Goal: Task Accomplishment & Management: Manage account settings

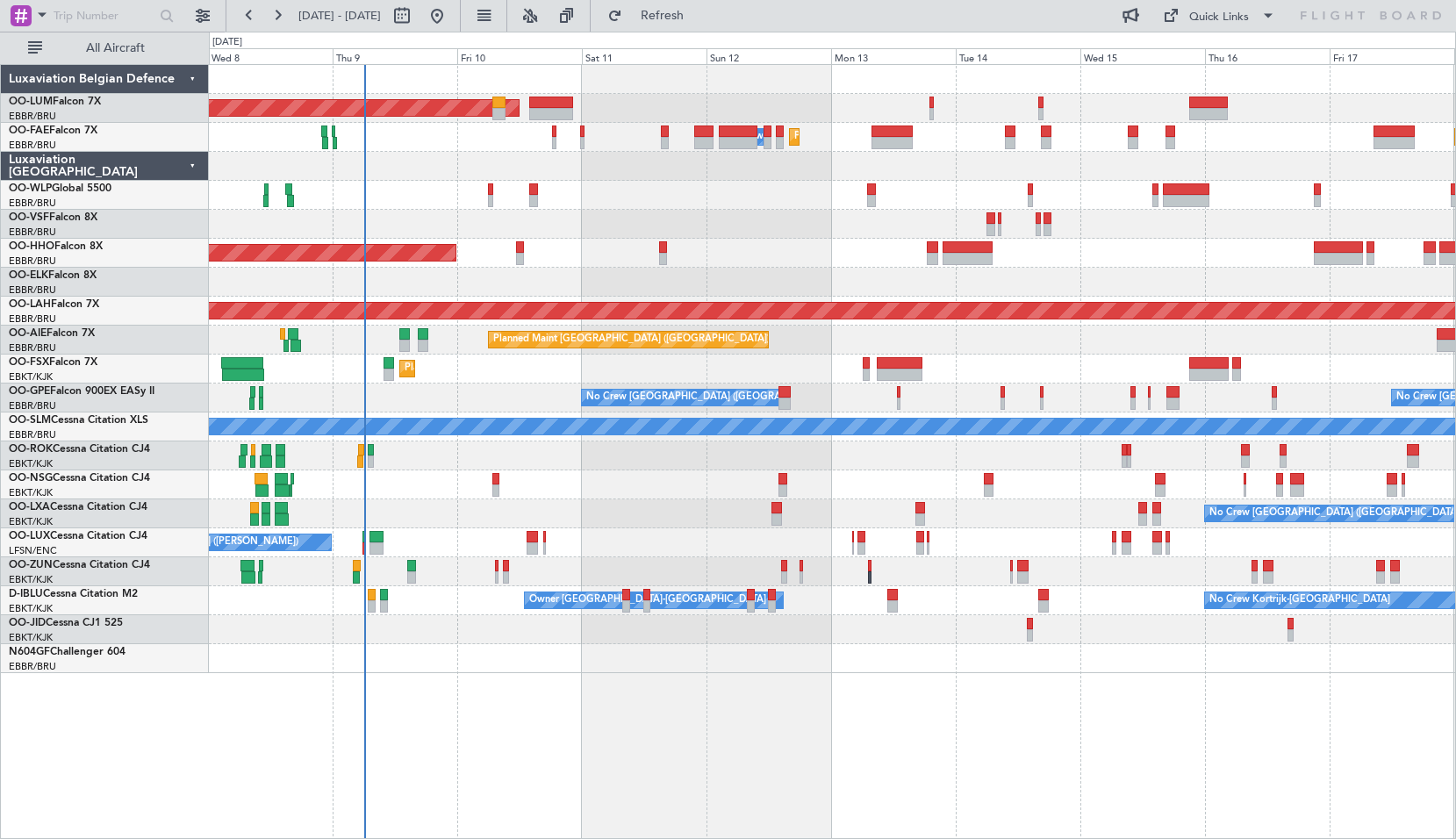
click at [503, 682] on div "Planned Maint [GEOGRAPHIC_DATA] ([GEOGRAPHIC_DATA] National) AOG Maint [GEOGRAP…" at bounding box center [833, 451] width 1247 height 775
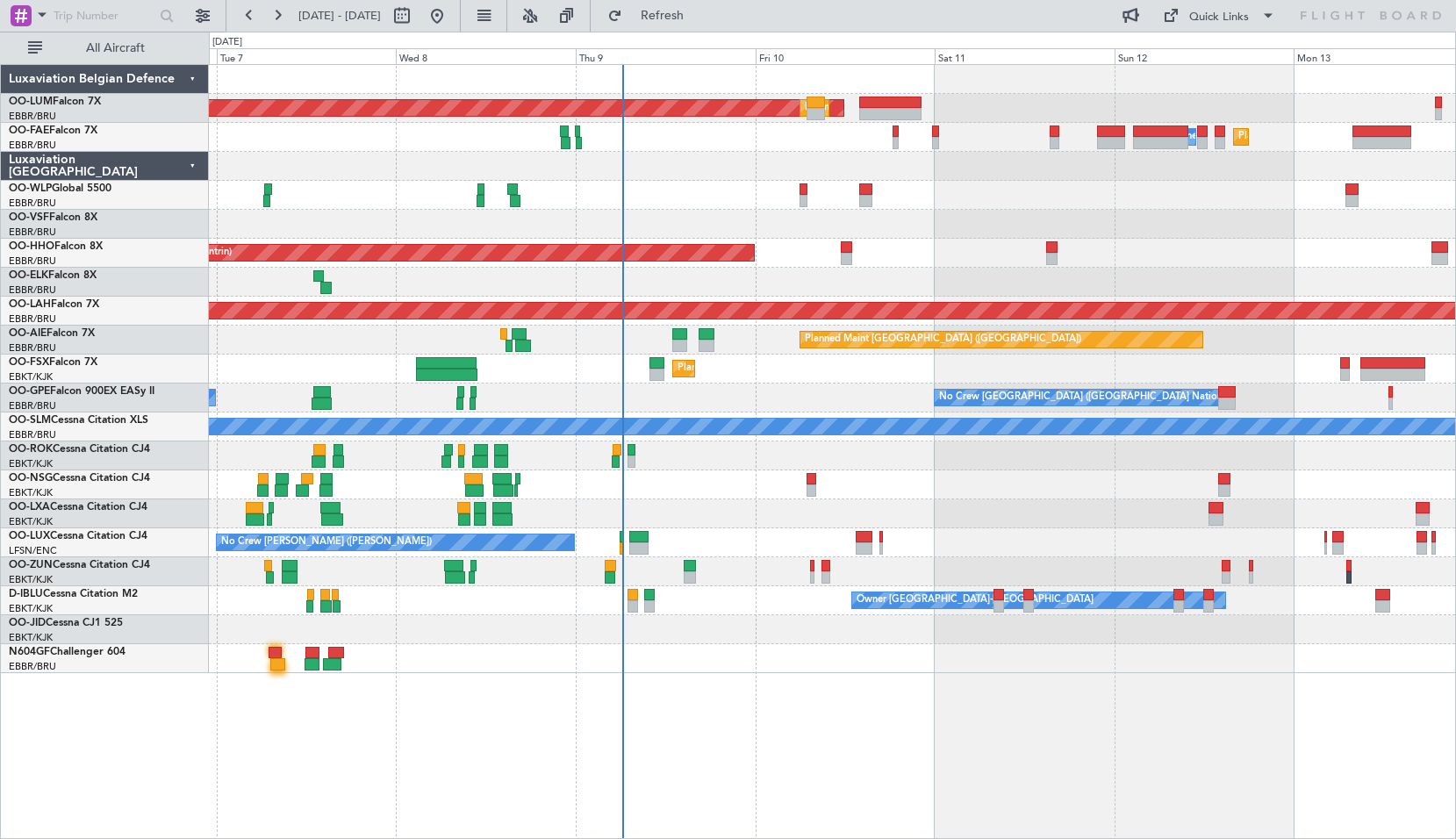
click at [716, 663] on div at bounding box center [832, 659] width 1246 height 29
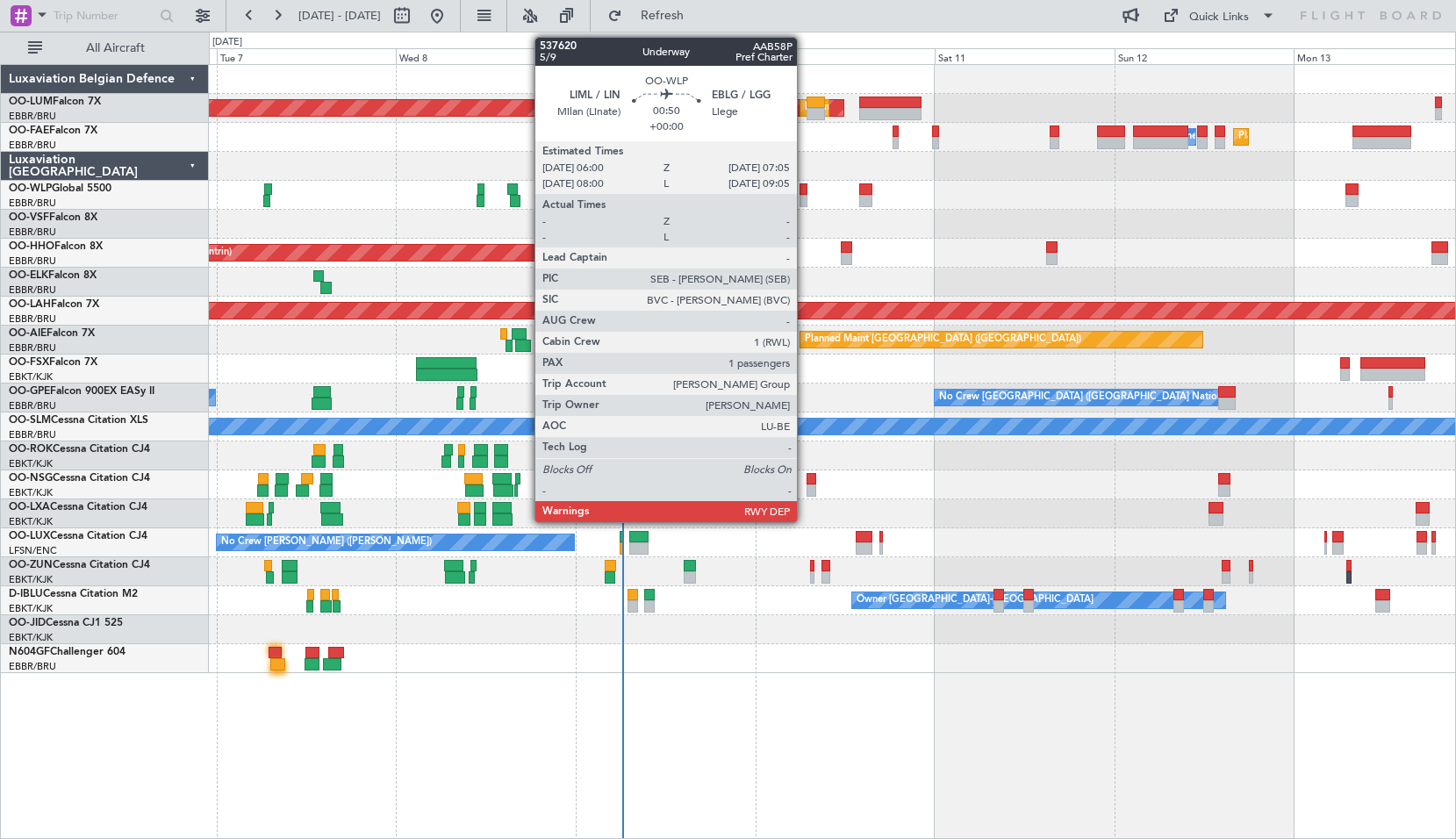
click at [805, 188] on div at bounding box center [804, 189] width 9 height 13
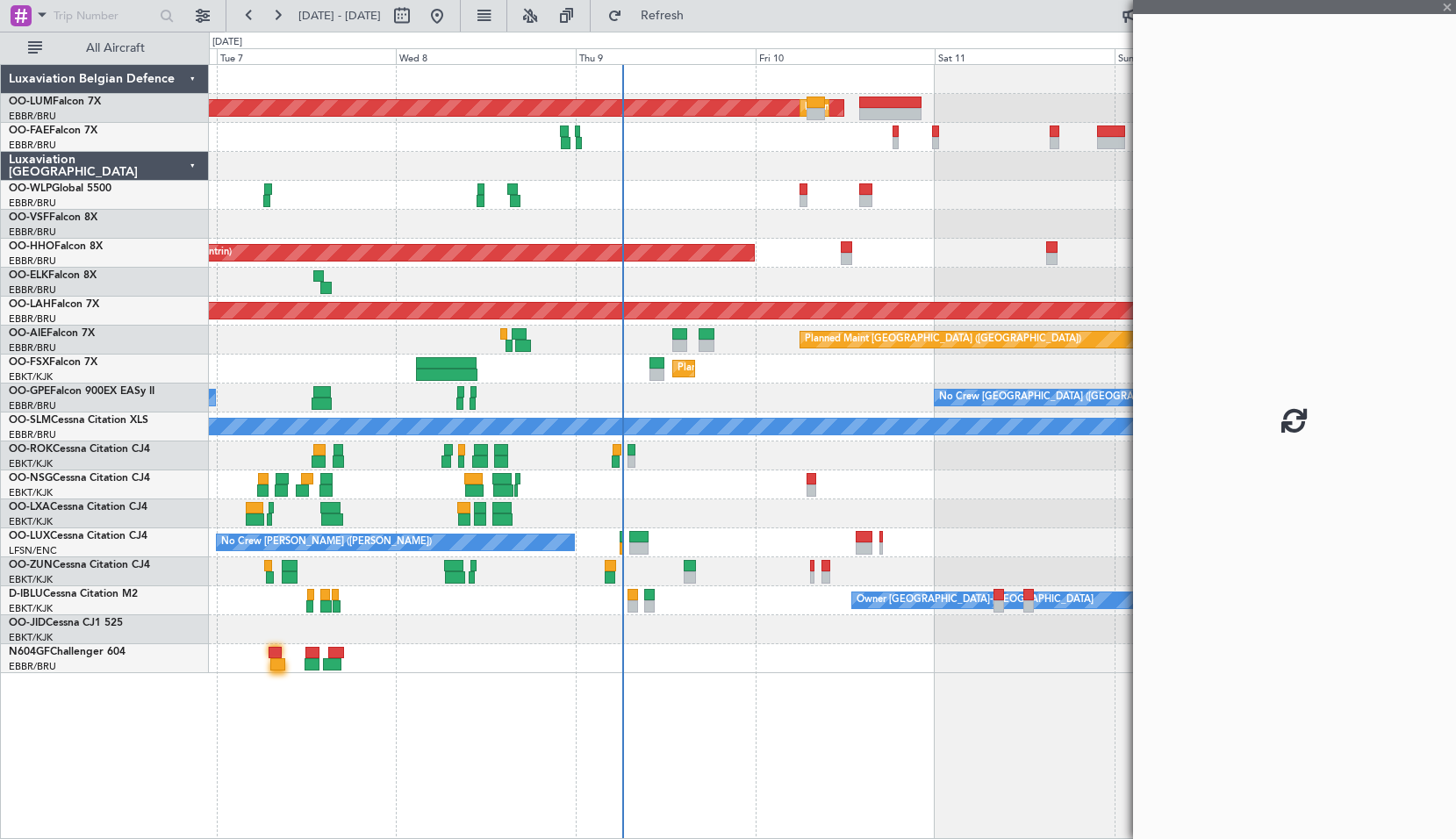
click at [864, 242] on div "Planned Maint Geneva (Cointrin) - - LEZL 21:40 Z SKCG 07:10 Z" at bounding box center [832, 253] width 1246 height 29
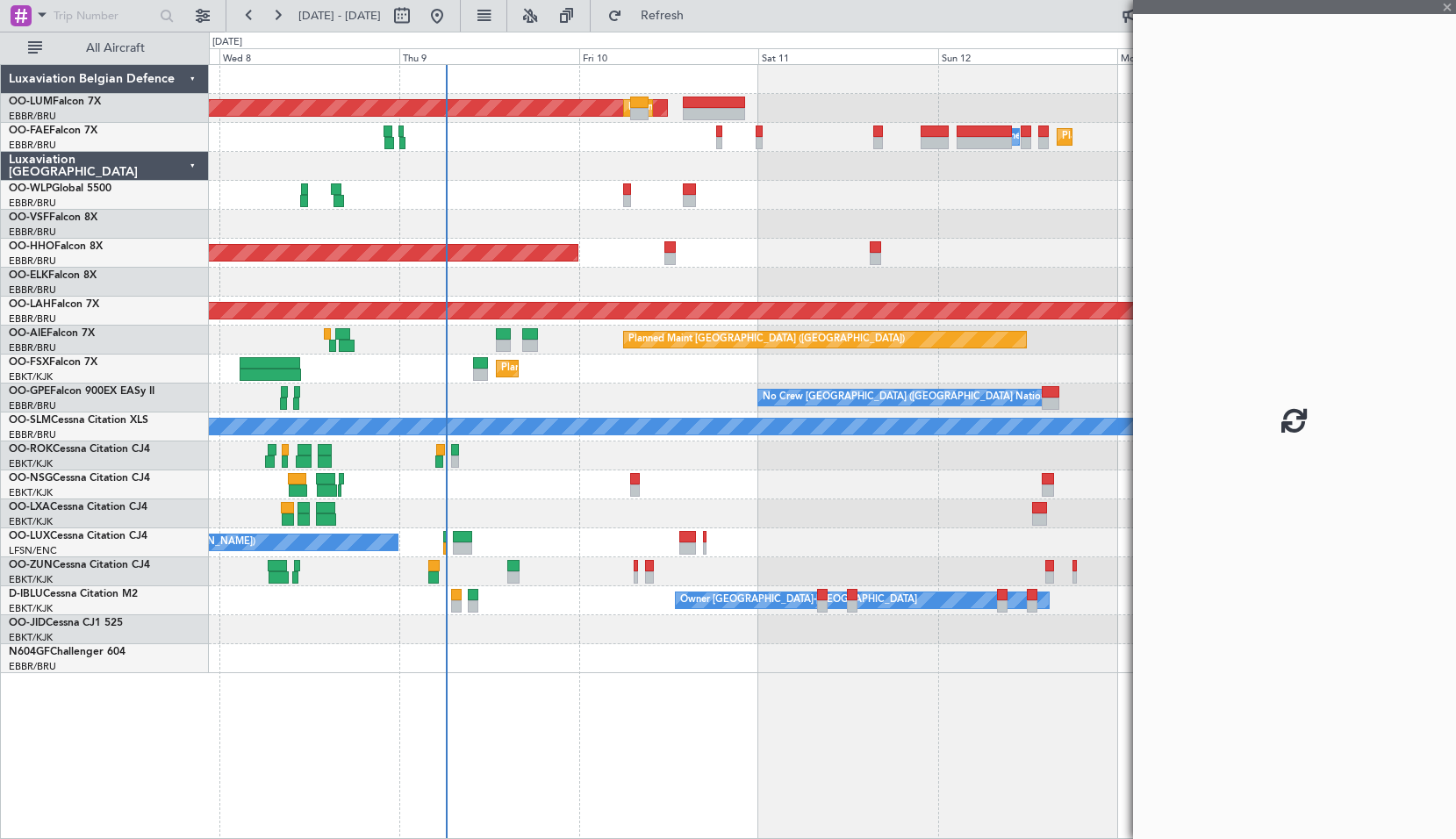
click at [707, 248] on div "Planned Maint Geneva (Cointrin) - - LEZL 21:40 Z SKCG 07:10 Z" at bounding box center [832, 253] width 1246 height 29
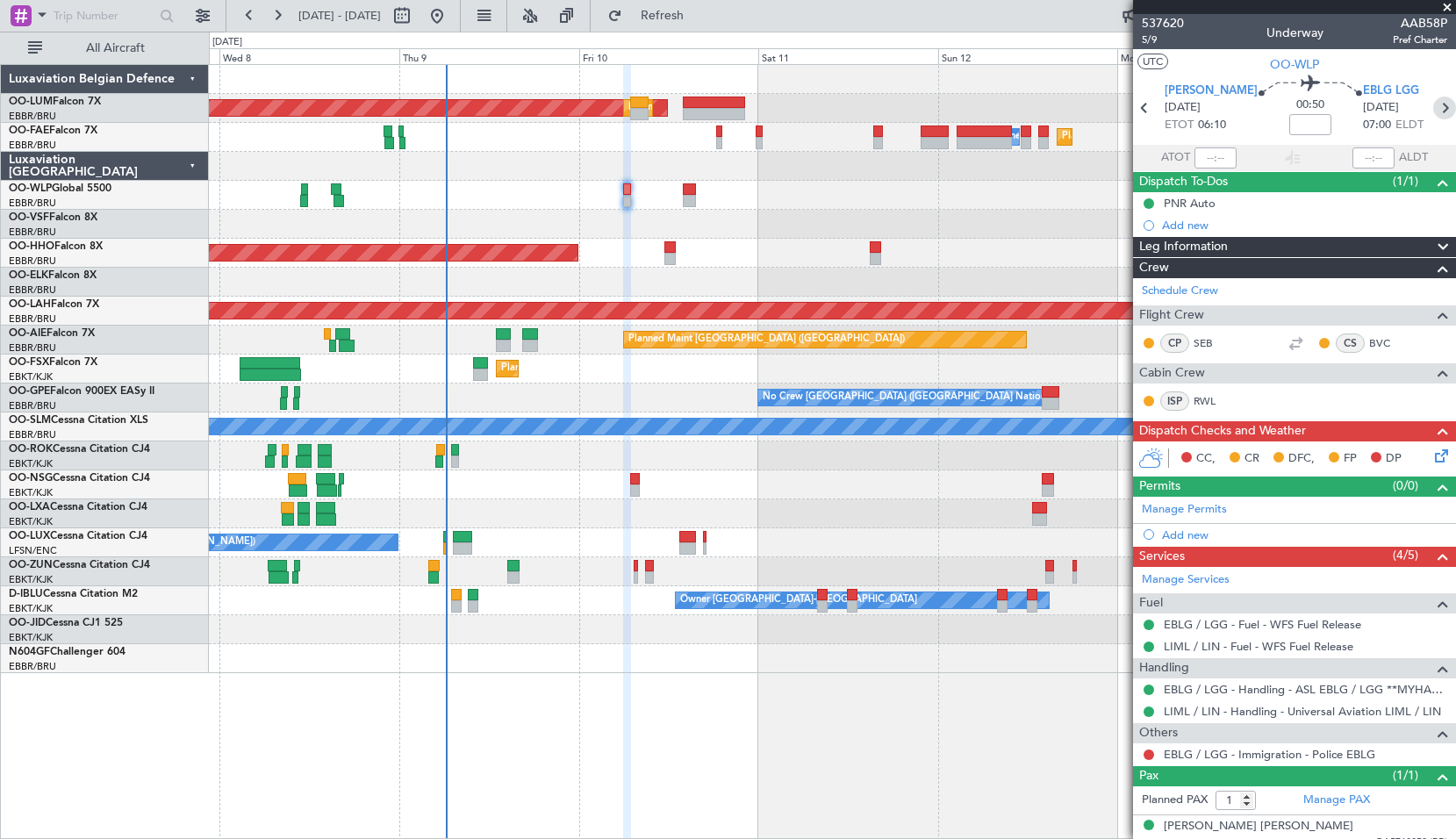
click at [1434, 104] on icon at bounding box center [1443, 108] width 22 height 22
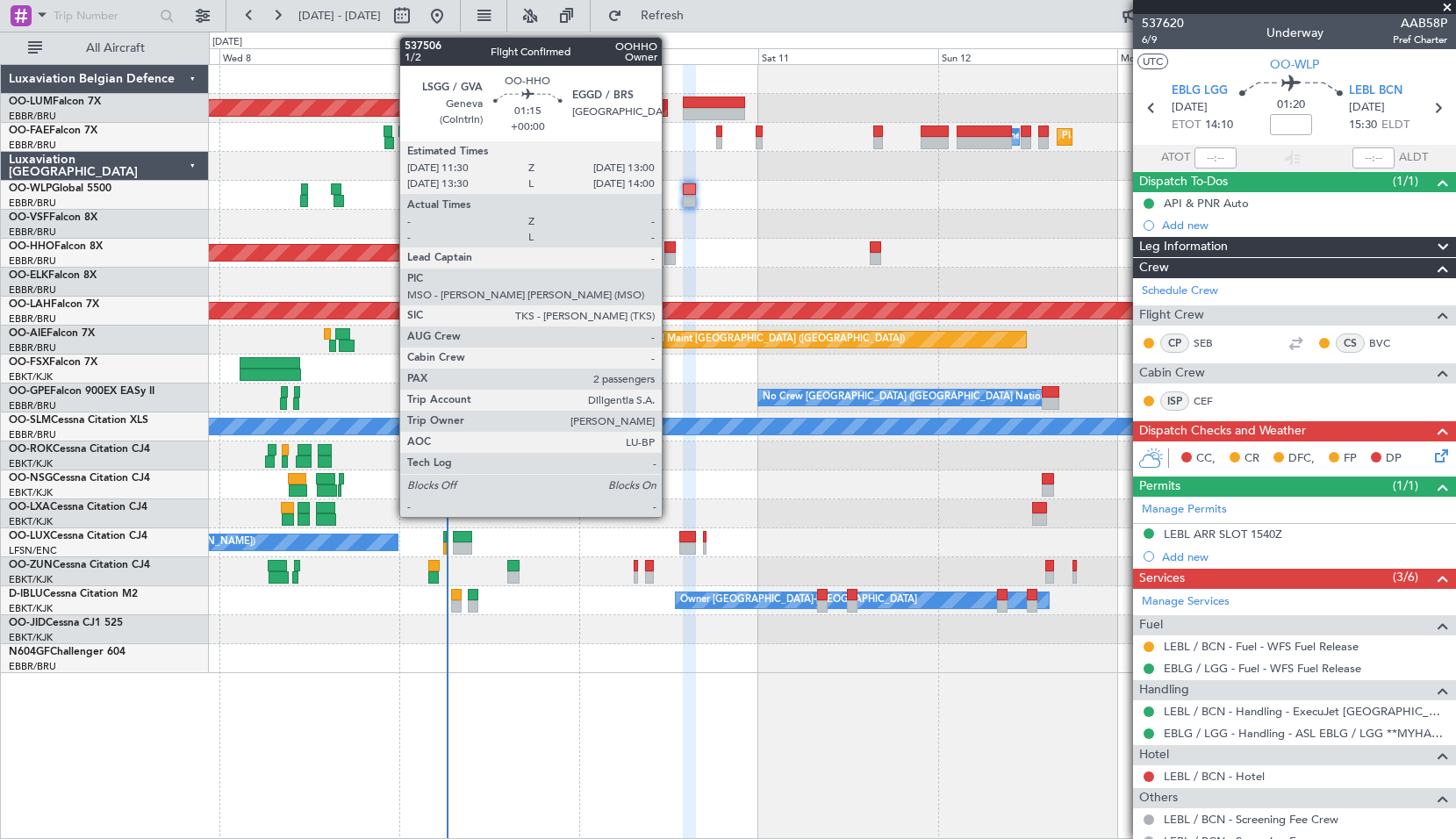
click at [669, 245] on div at bounding box center [669, 248] width 12 height 13
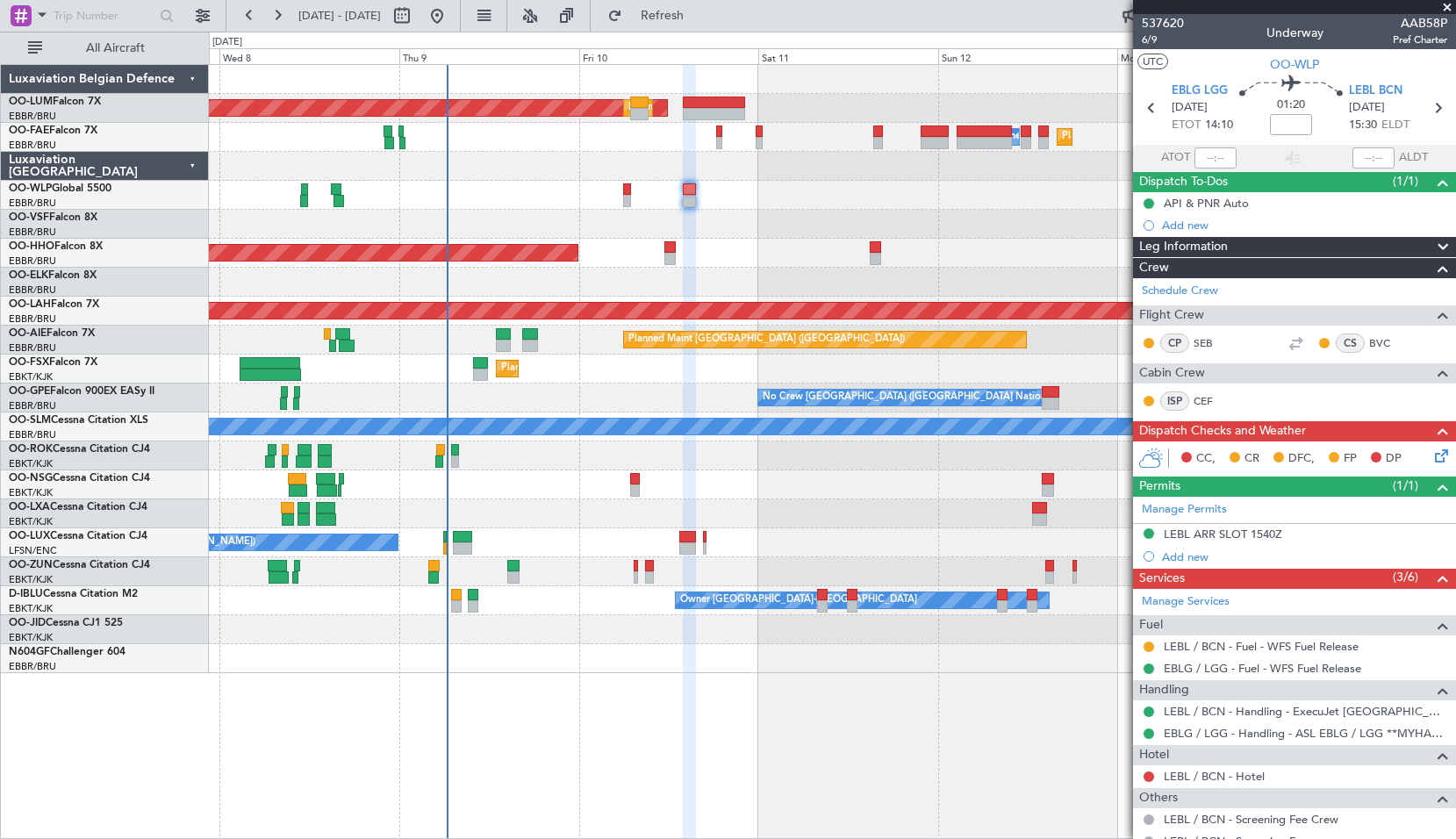
click at [756, 250] on div "Planned Maint Geneva (Cointrin) - - LEZL 21:40 Z SKCG 07:10 Z" at bounding box center [832, 253] width 1246 height 29
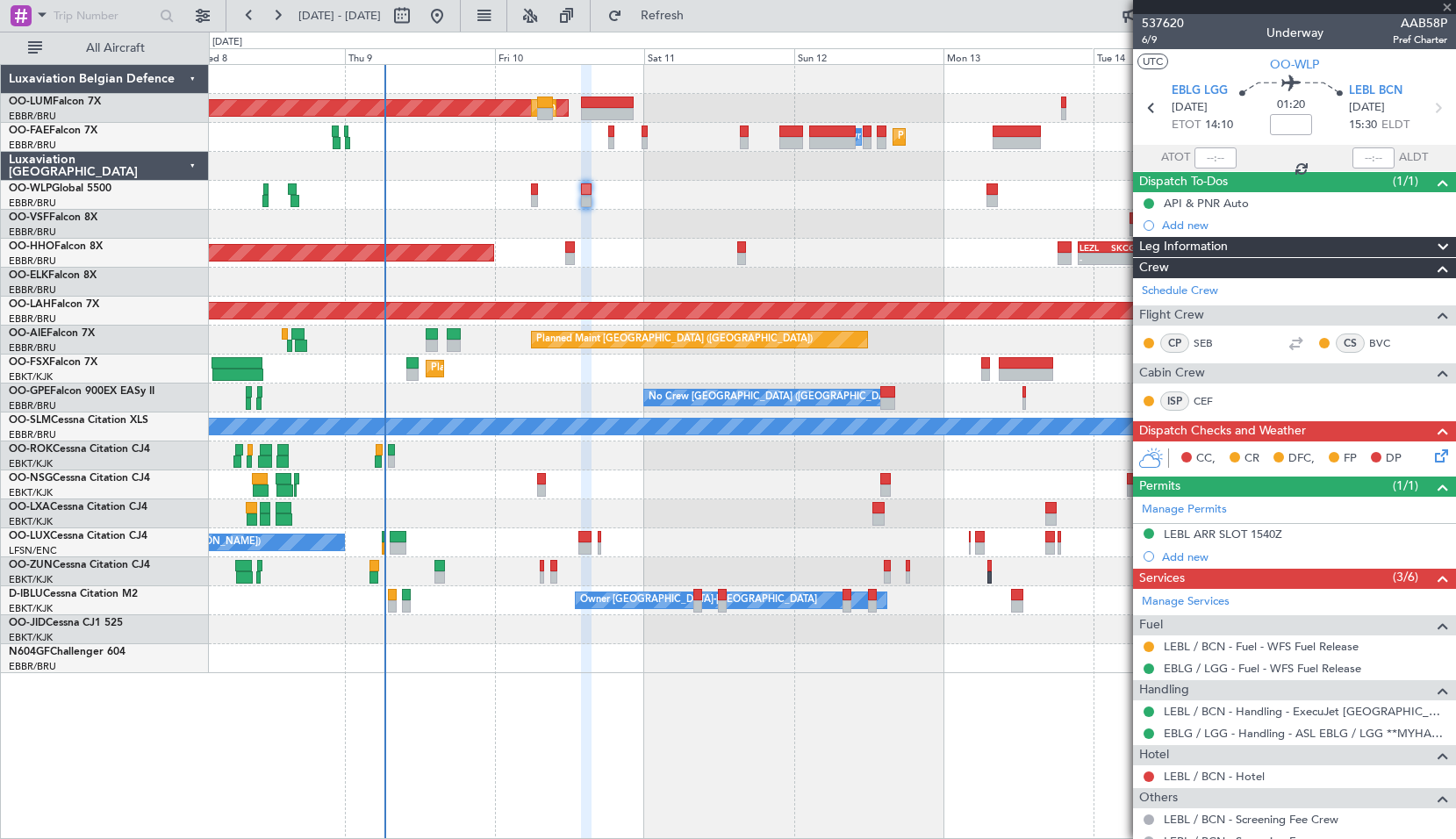
click at [744, 286] on div at bounding box center [832, 282] width 1246 height 29
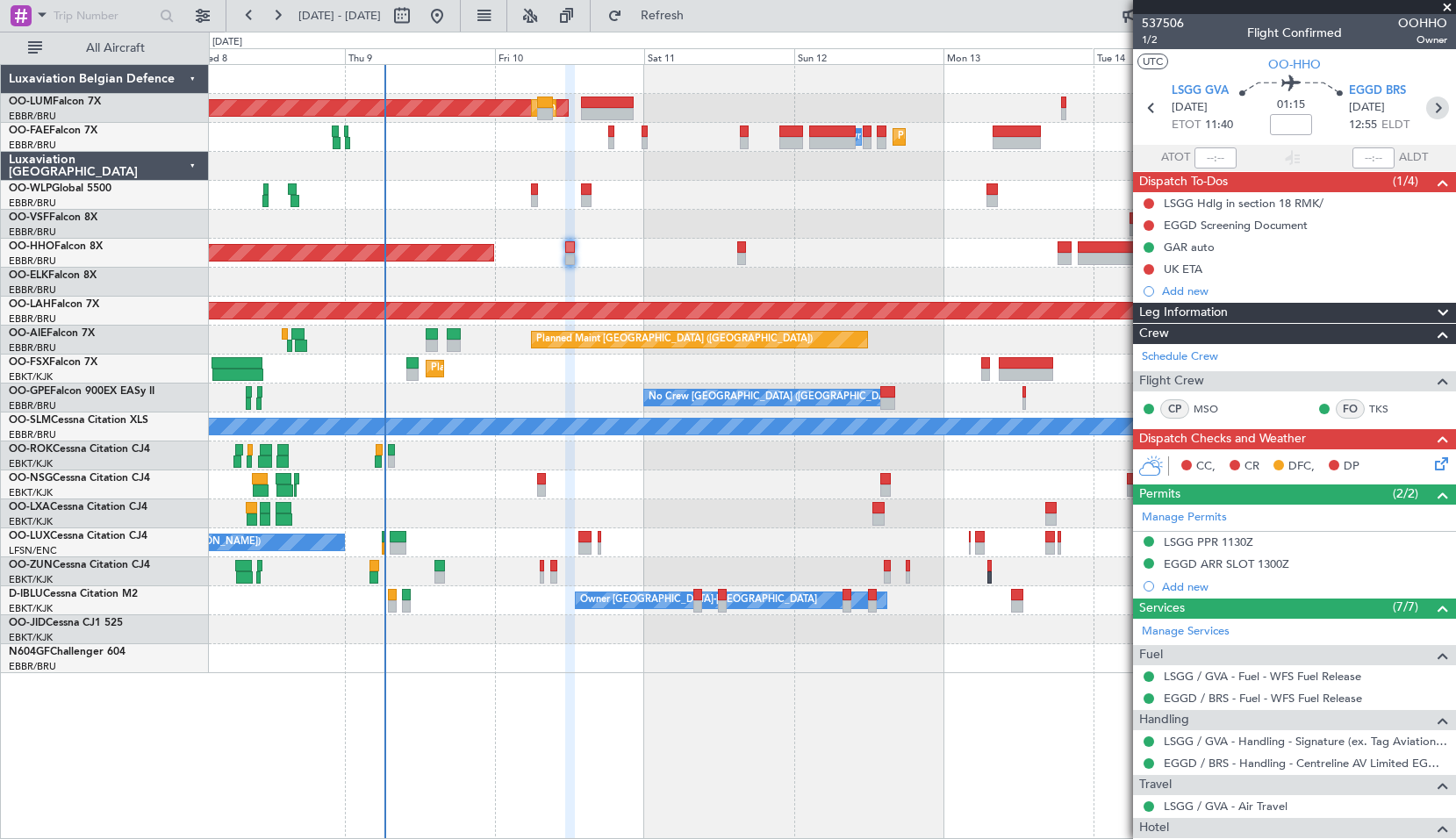
click at [1433, 101] on icon at bounding box center [1436, 108] width 22 height 22
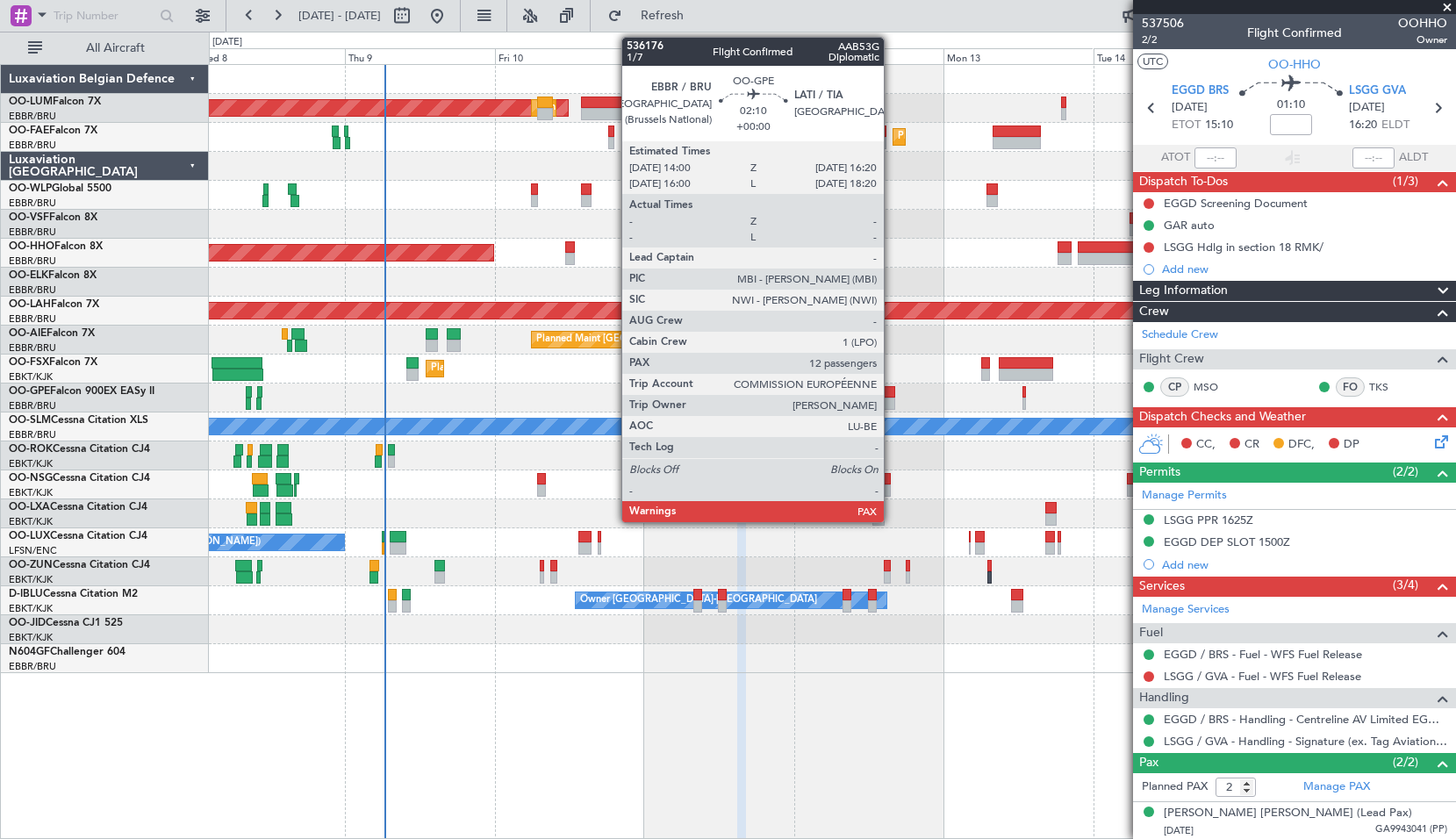
click at [892, 394] on div at bounding box center [887, 392] width 15 height 13
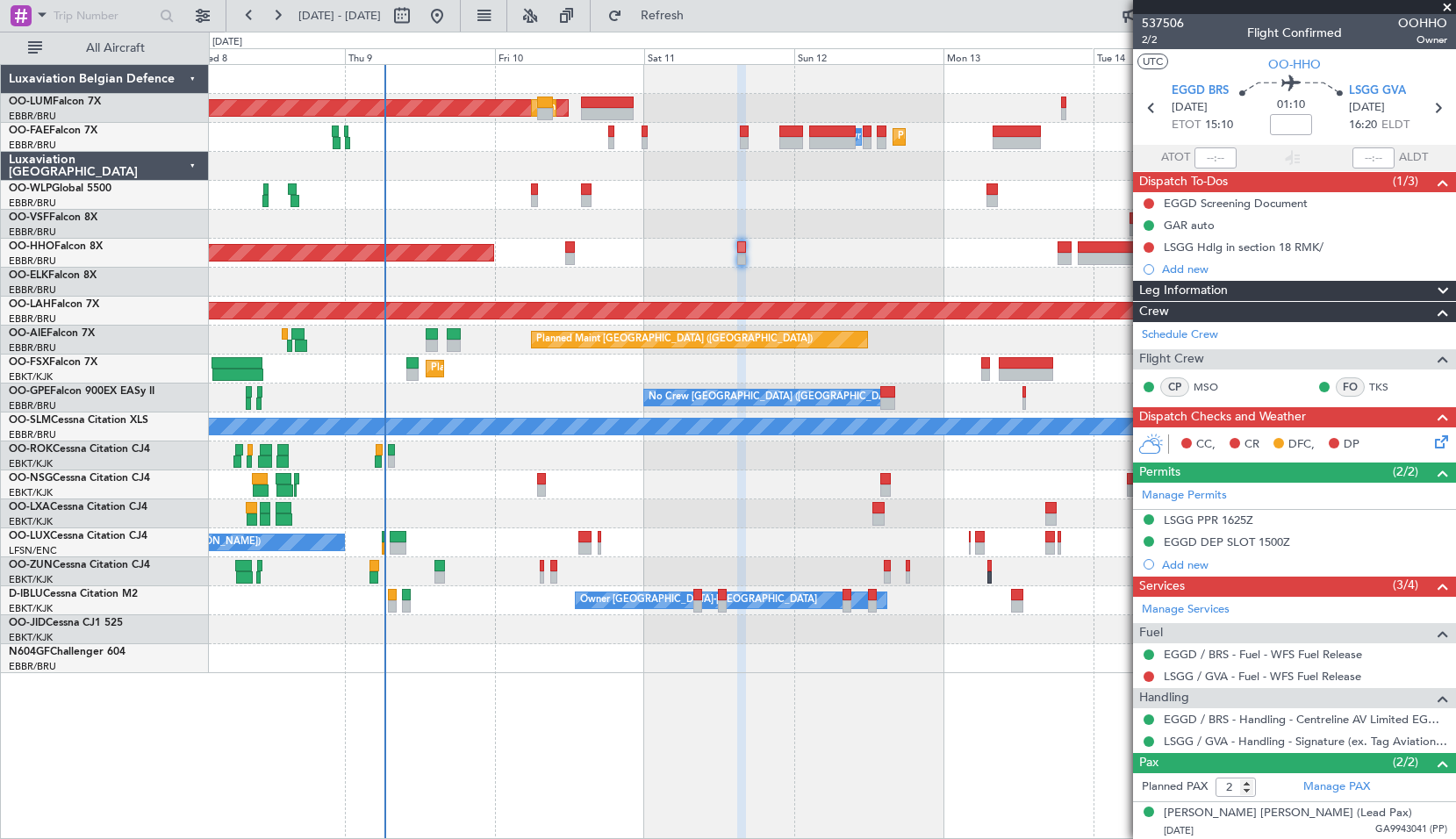
click at [933, 390] on div "No Crew [GEOGRAPHIC_DATA] ([GEOGRAPHIC_DATA] National) No Crew [GEOGRAPHIC_DATA…" at bounding box center [832, 398] width 1246 height 29
type input "12"
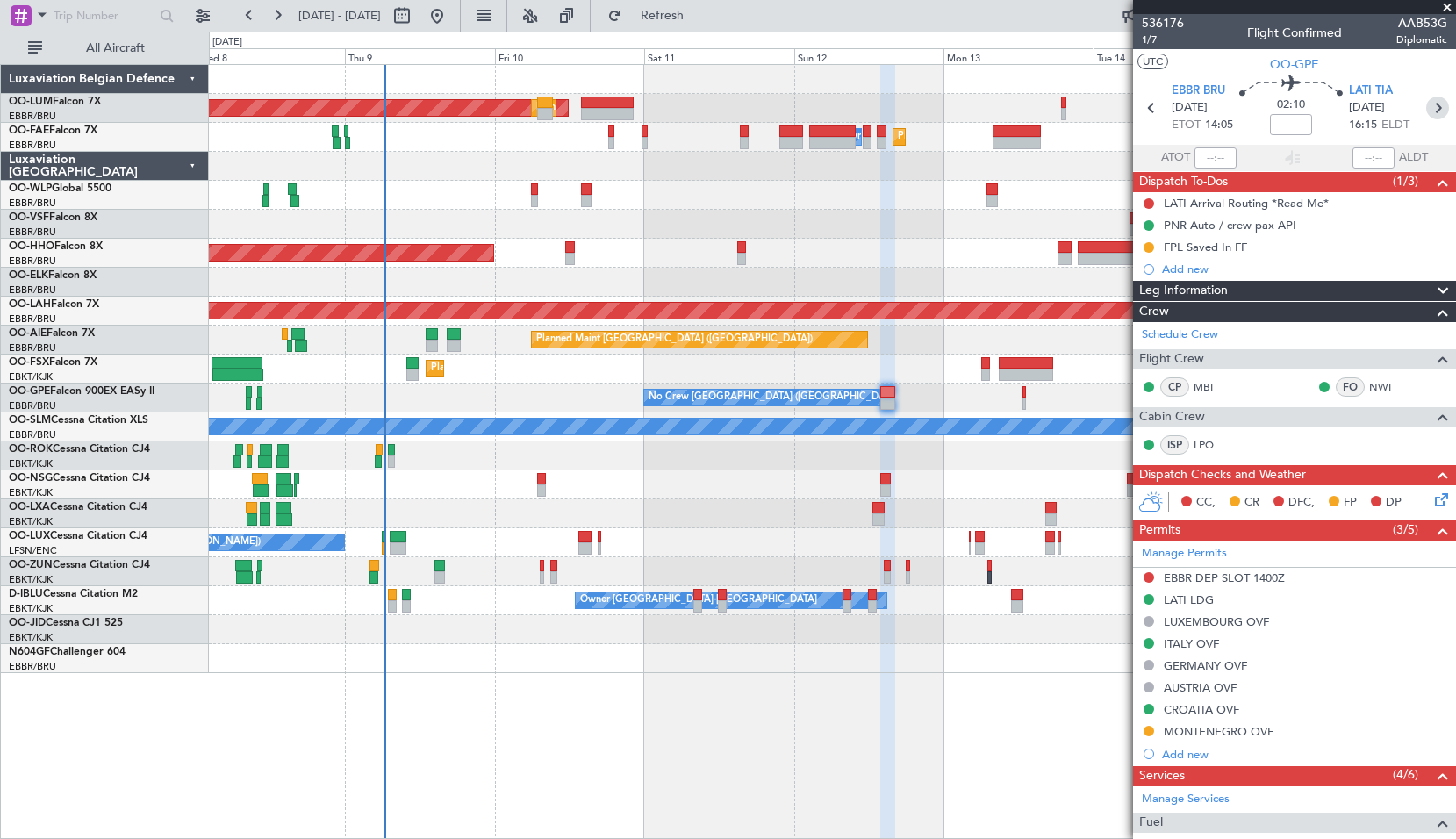
click at [1434, 107] on icon at bounding box center [1436, 108] width 22 height 22
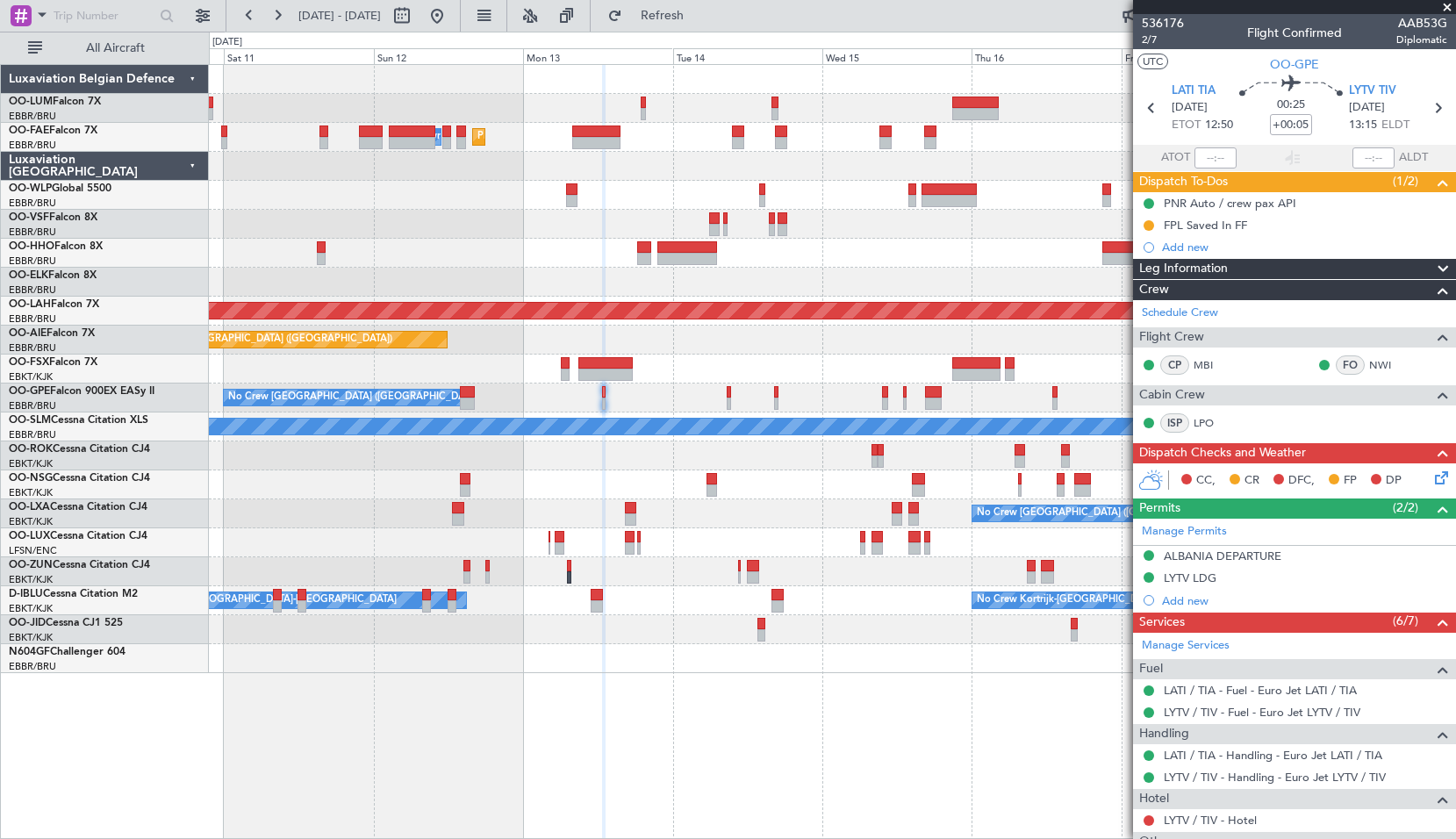
click at [526, 483] on div at bounding box center [832, 485] width 1246 height 29
click at [1427, 108] on icon at bounding box center [1436, 108] width 22 height 22
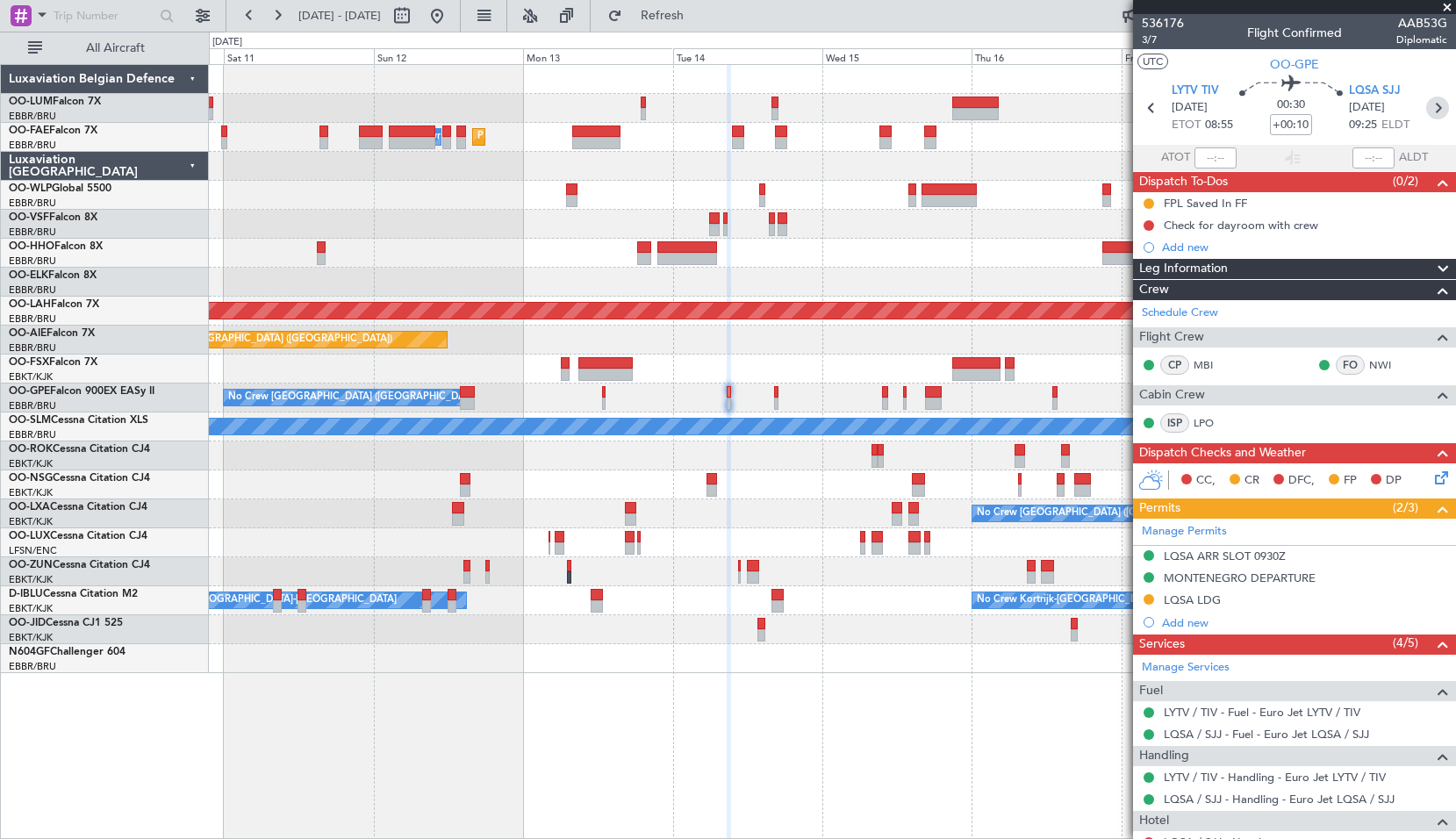
click at [1426, 106] on icon at bounding box center [1436, 108] width 22 height 22
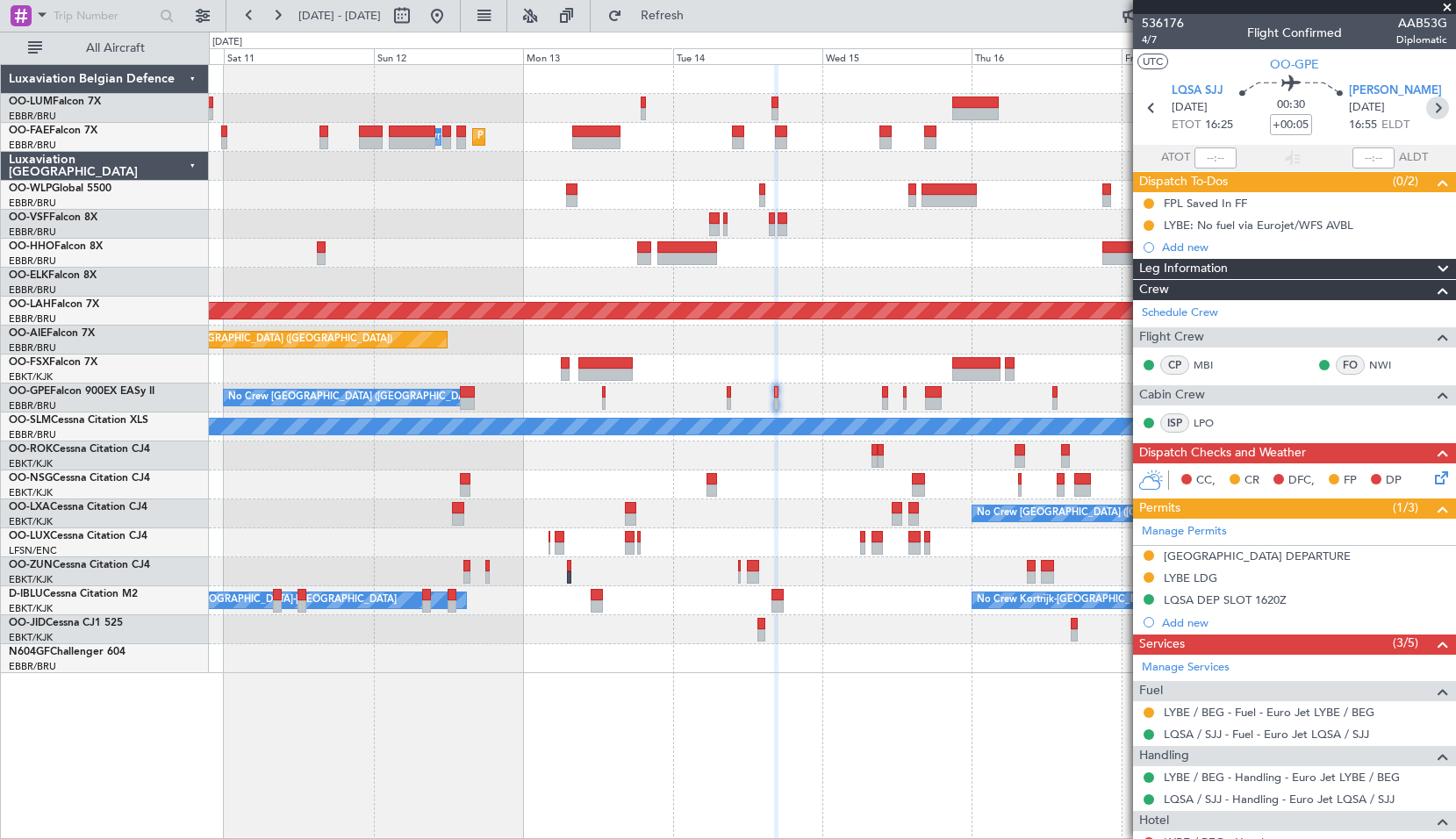
click at [1425, 109] on icon at bounding box center [1436, 108] width 22 height 22
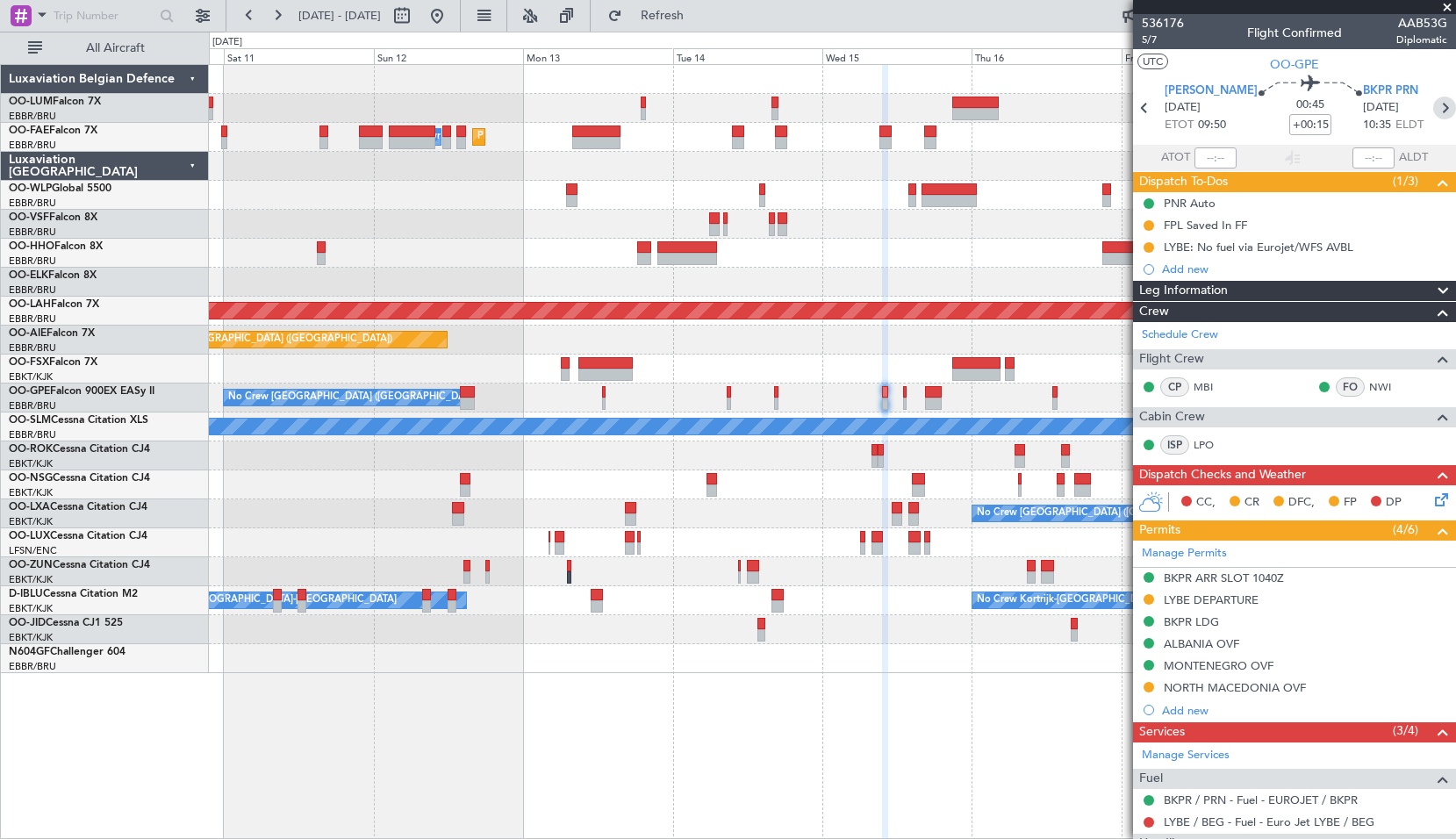
click at [1433, 116] on icon at bounding box center [1443, 108] width 22 height 22
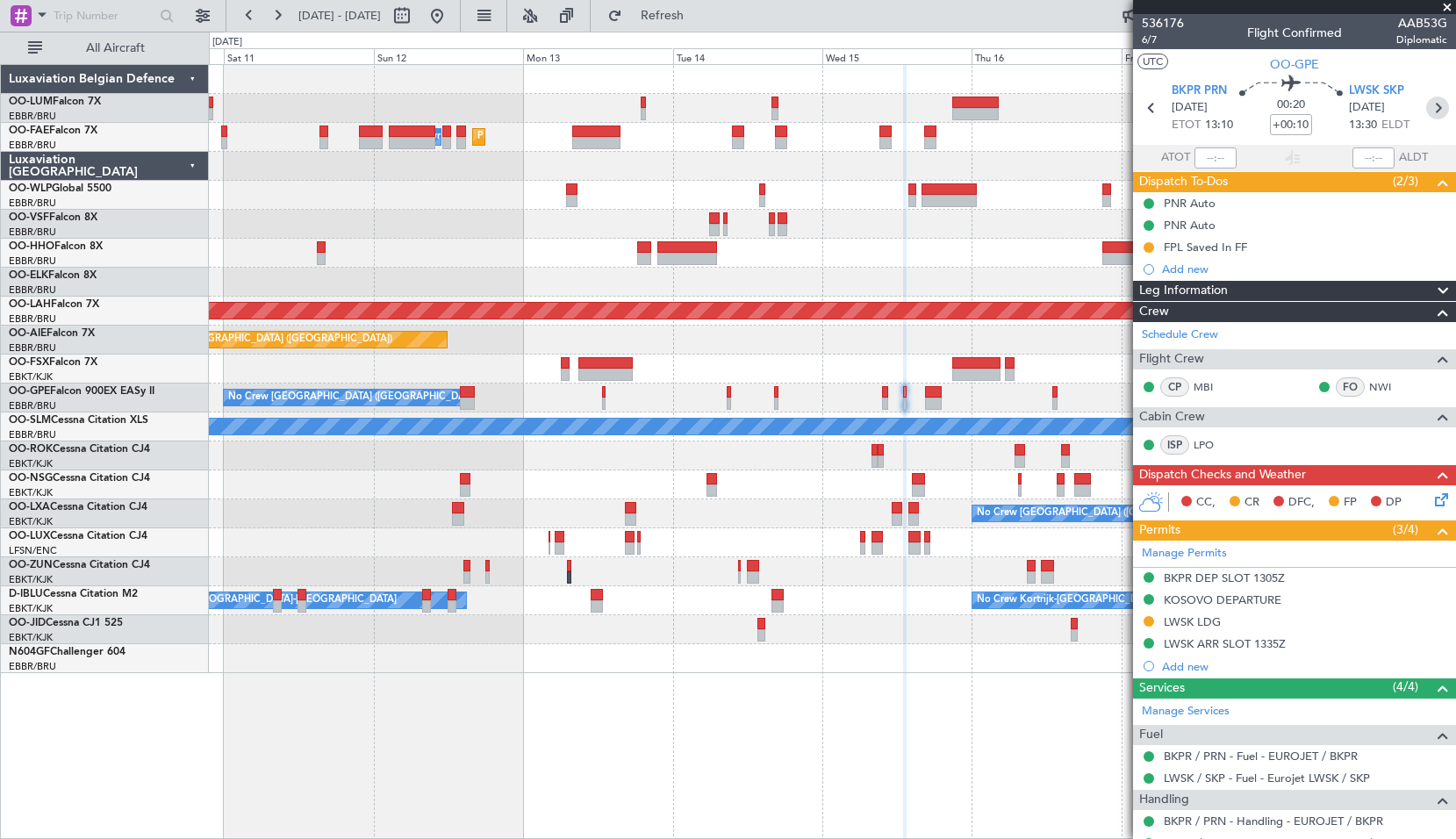
click at [1428, 113] on icon at bounding box center [1436, 108] width 22 height 22
type input "+00:05"
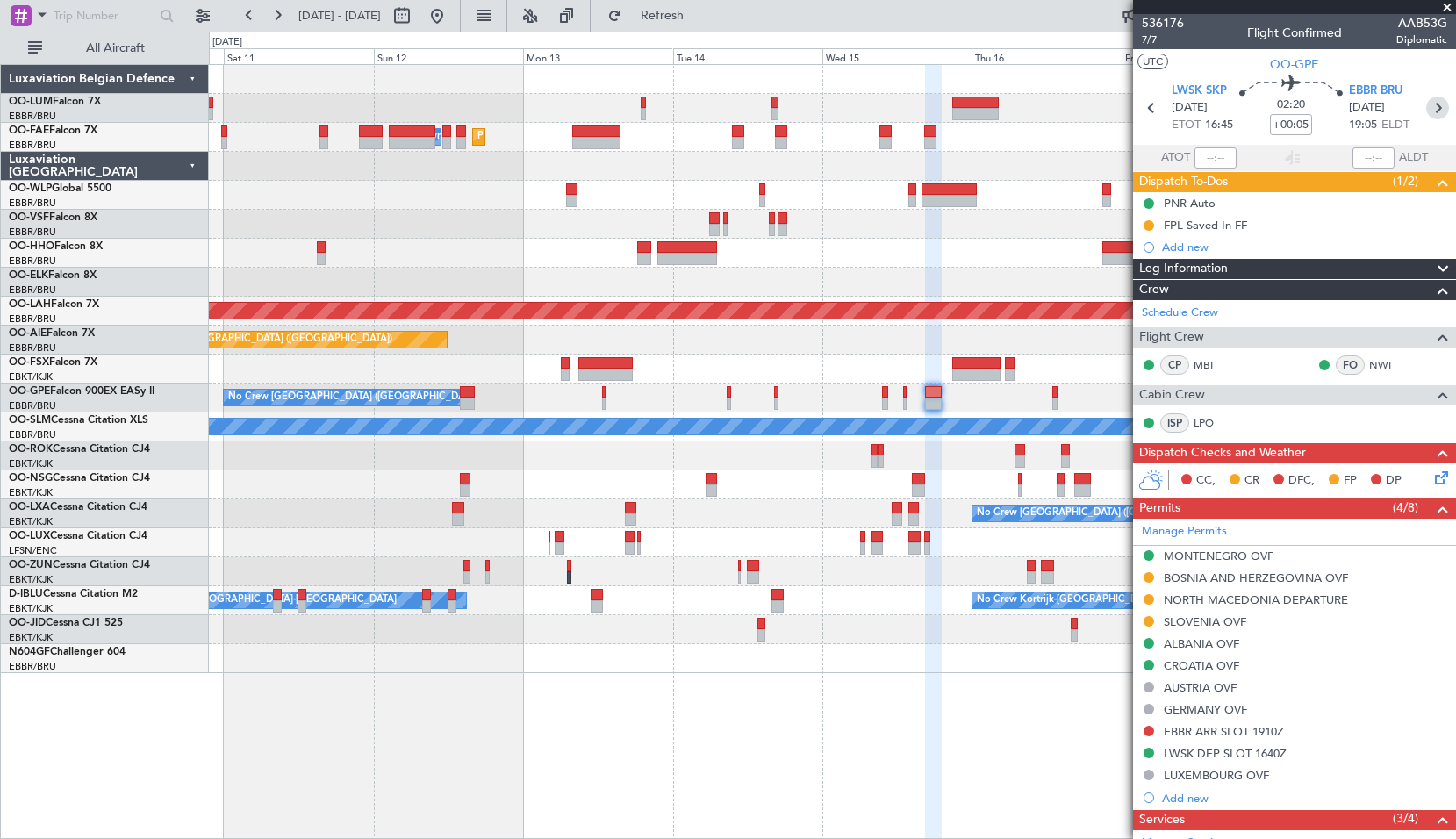
click at [1428, 109] on icon at bounding box center [1436, 108] width 22 height 22
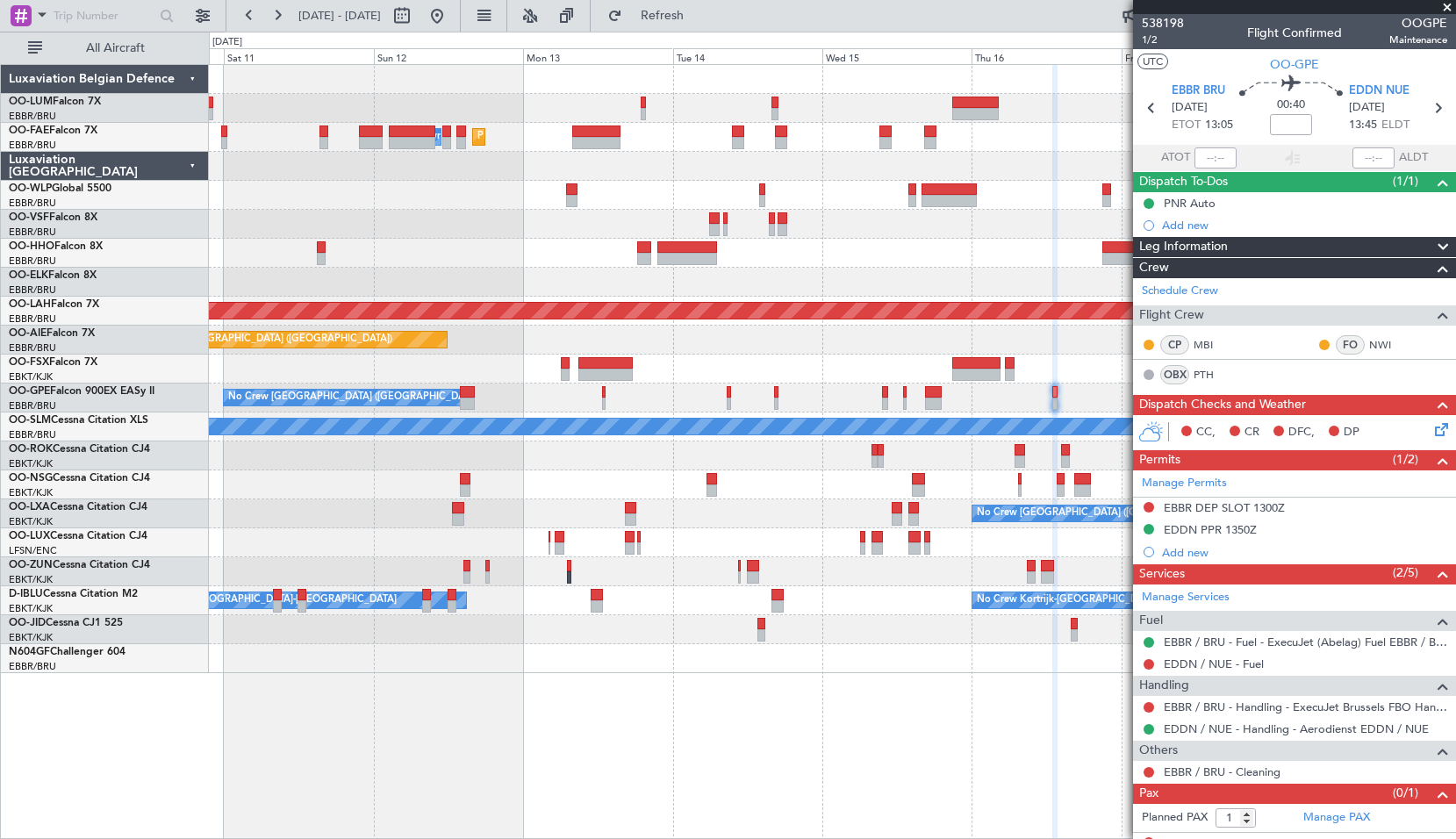
click at [1443, 6] on span at bounding box center [1447, 8] width 18 height 16
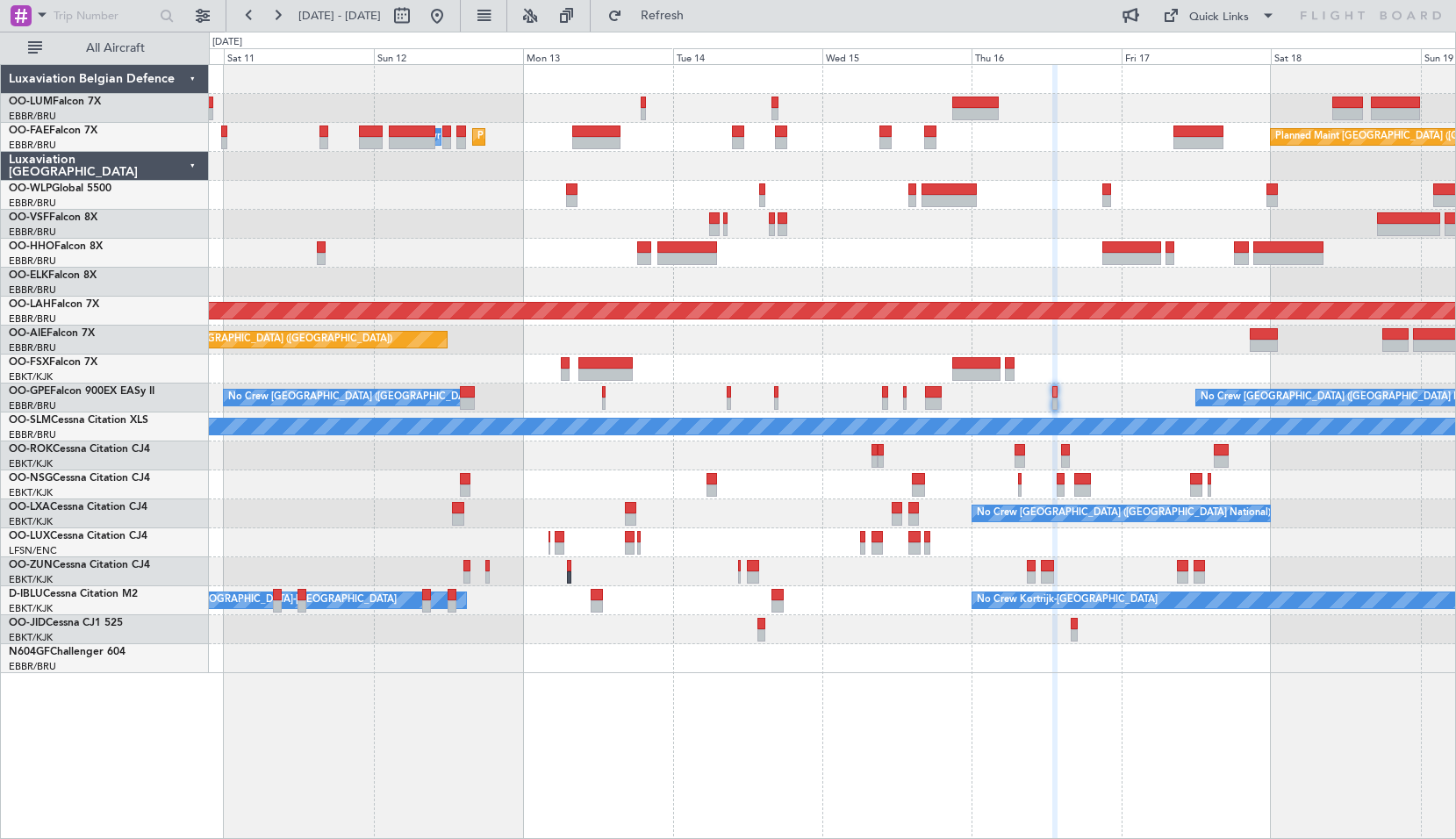
type input "0"
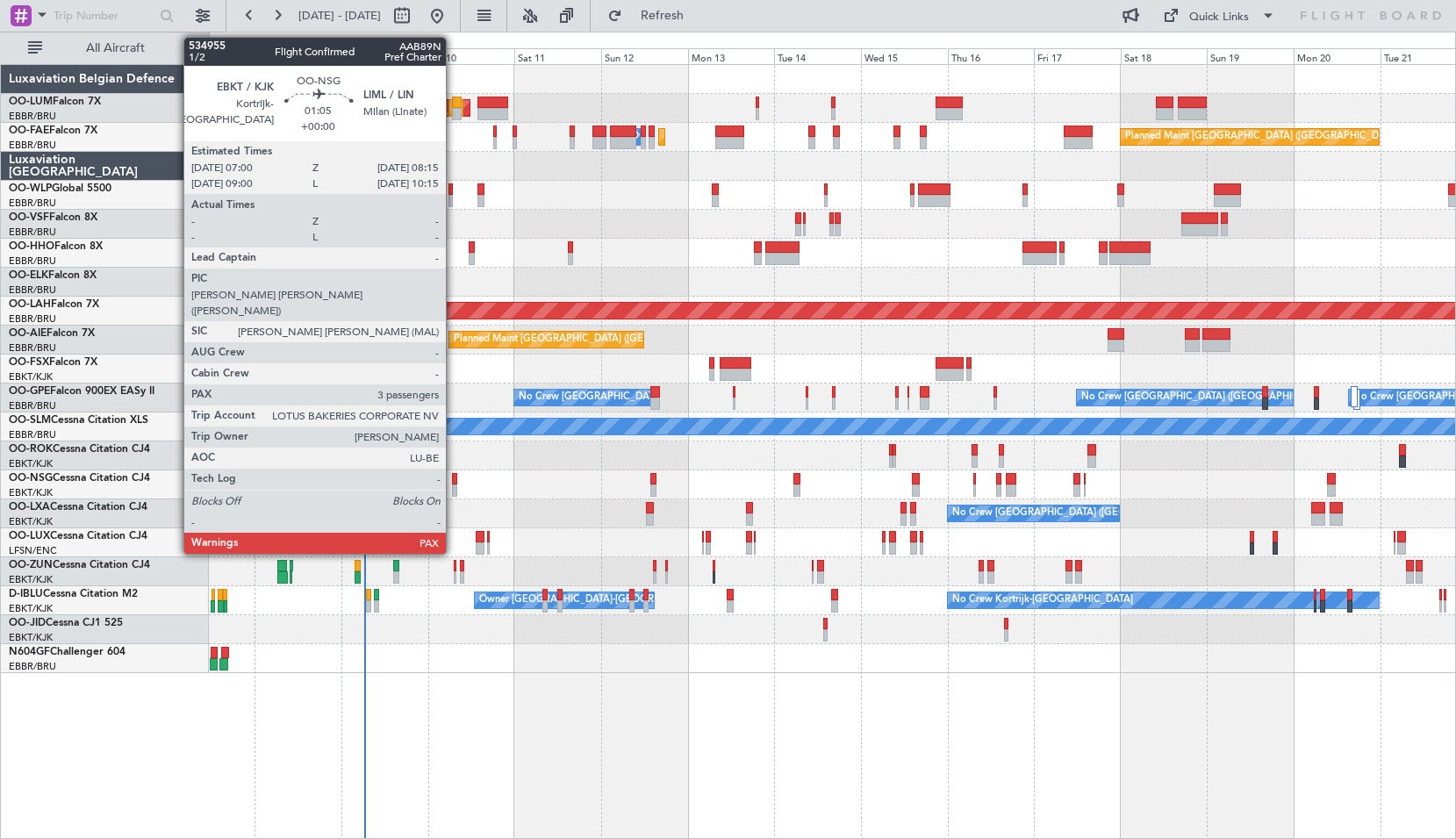
click at [454, 492] on div at bounding box center [455, 491] width 5 height 13
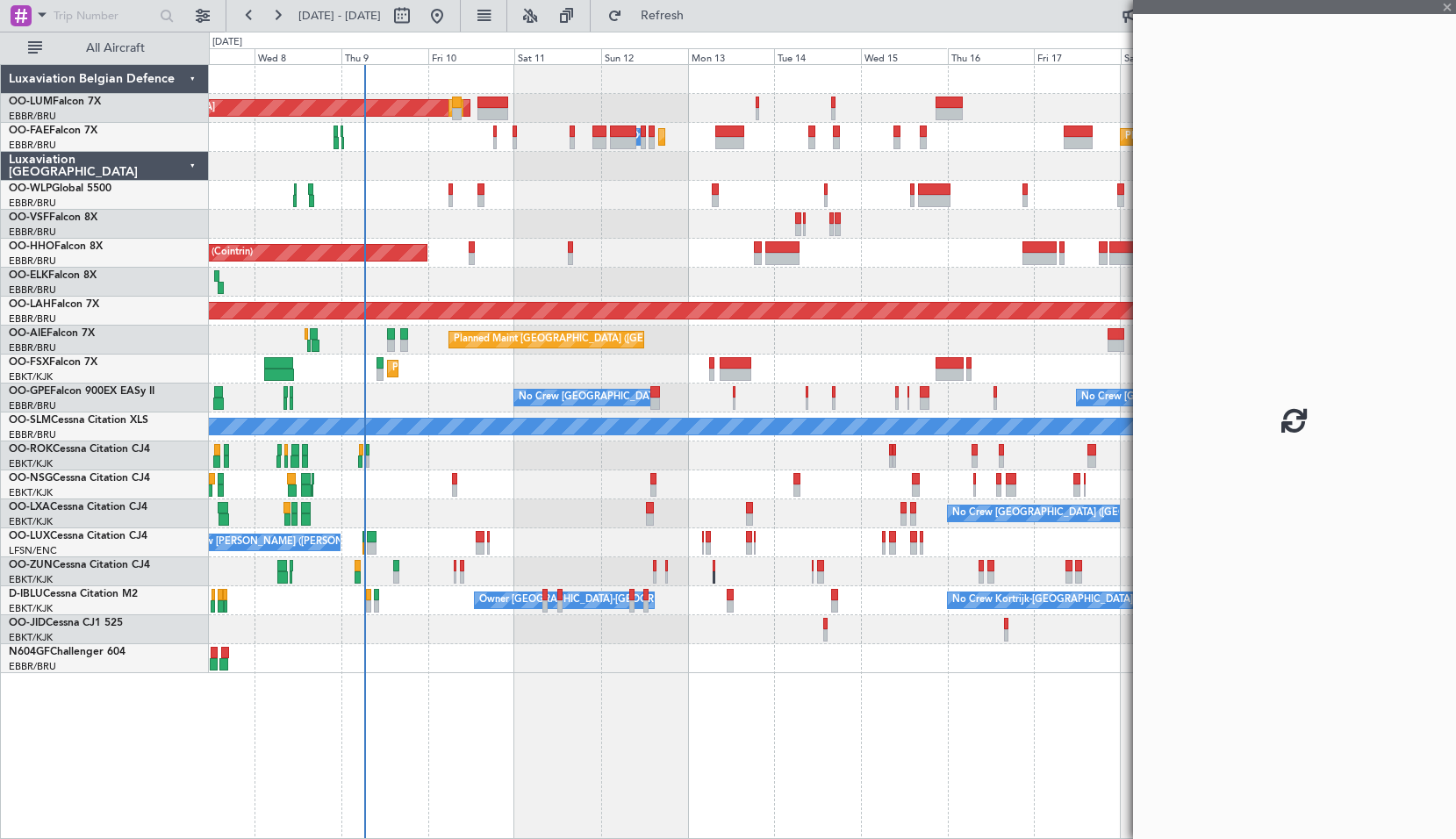
click at [487, 492] on div at bounding box center [832, 485] width 1246 height 29
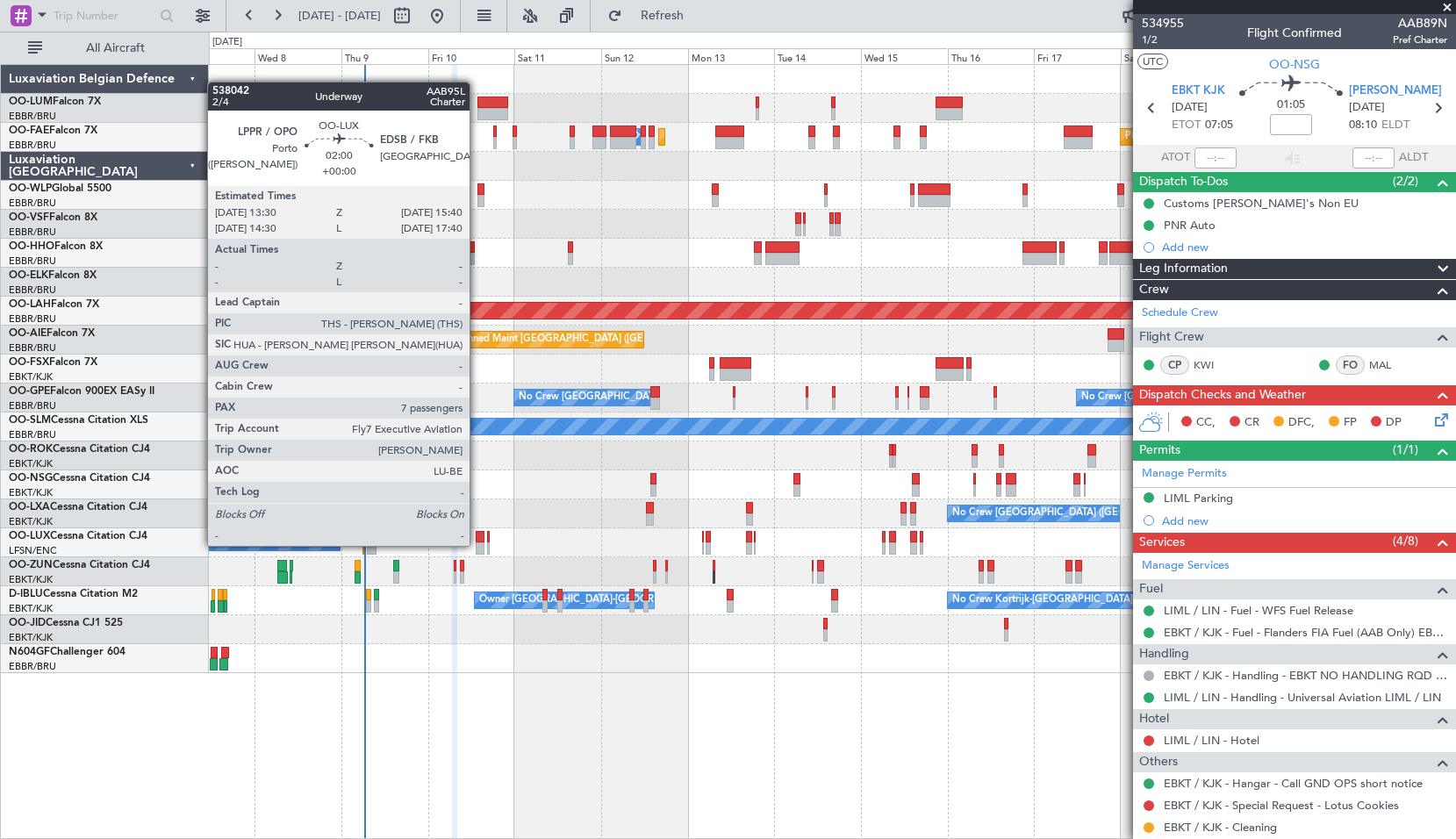
click at [477, 546] on div at bounding box center [479, 548] width 8 height 13
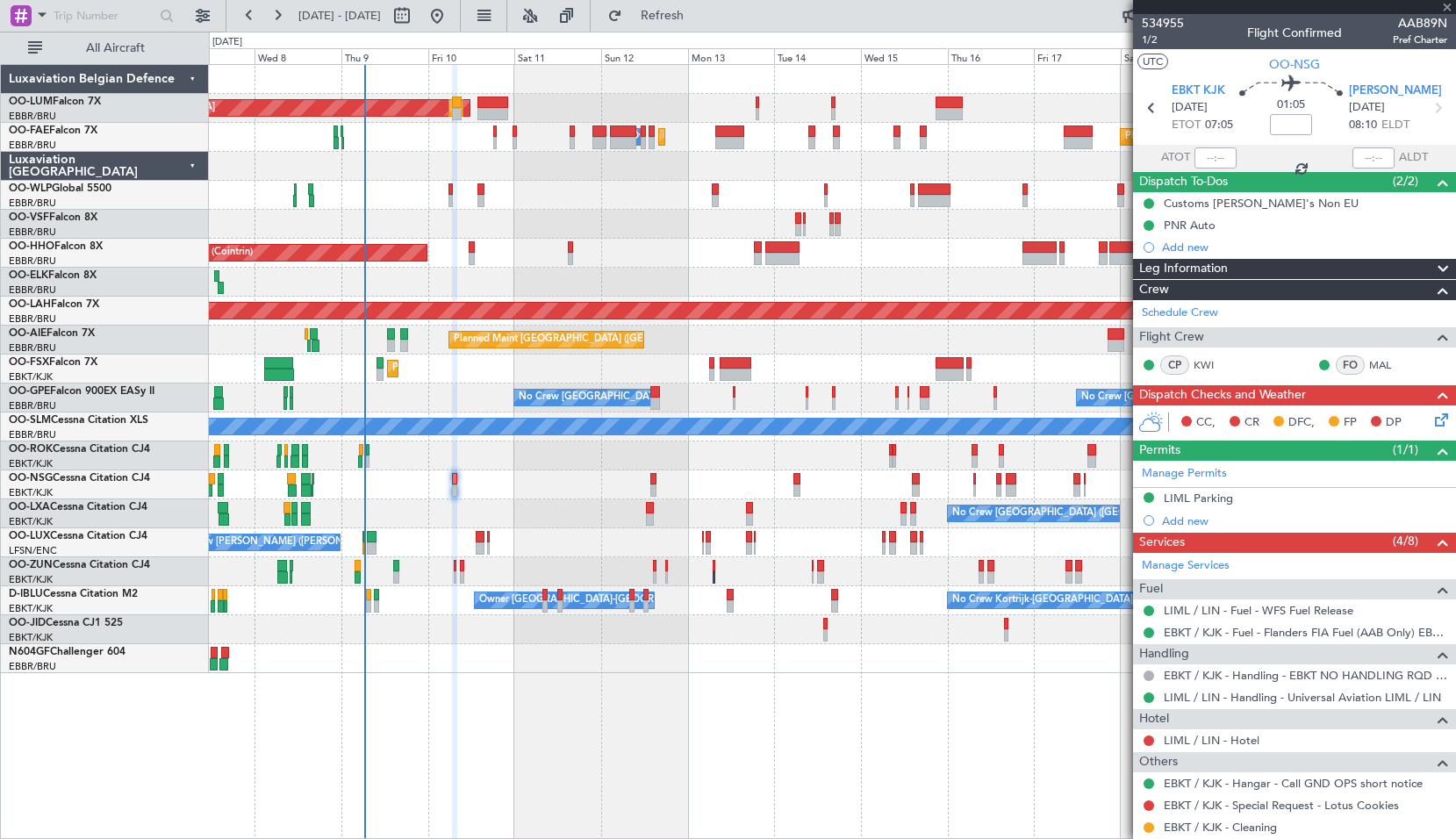
click at [538, 520] on div "No Crew Brussels (Brussels National) Planned Maint Kortrijk-Wevelgem" at bounding box center [832, 514] width 1246 height 29
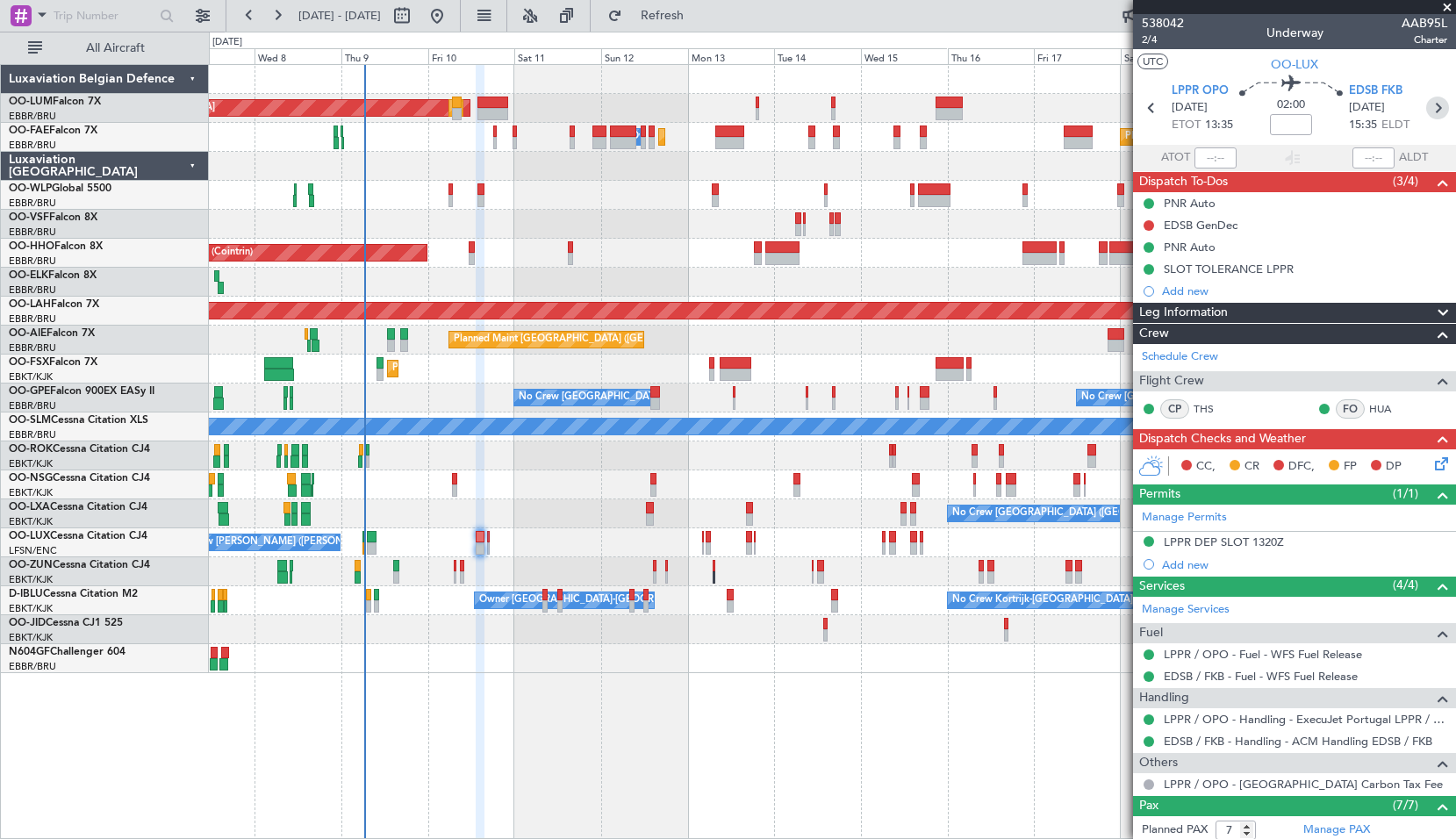
click at [1428, 101] on icon at bounding box center [1436, 108] width 22 height 22
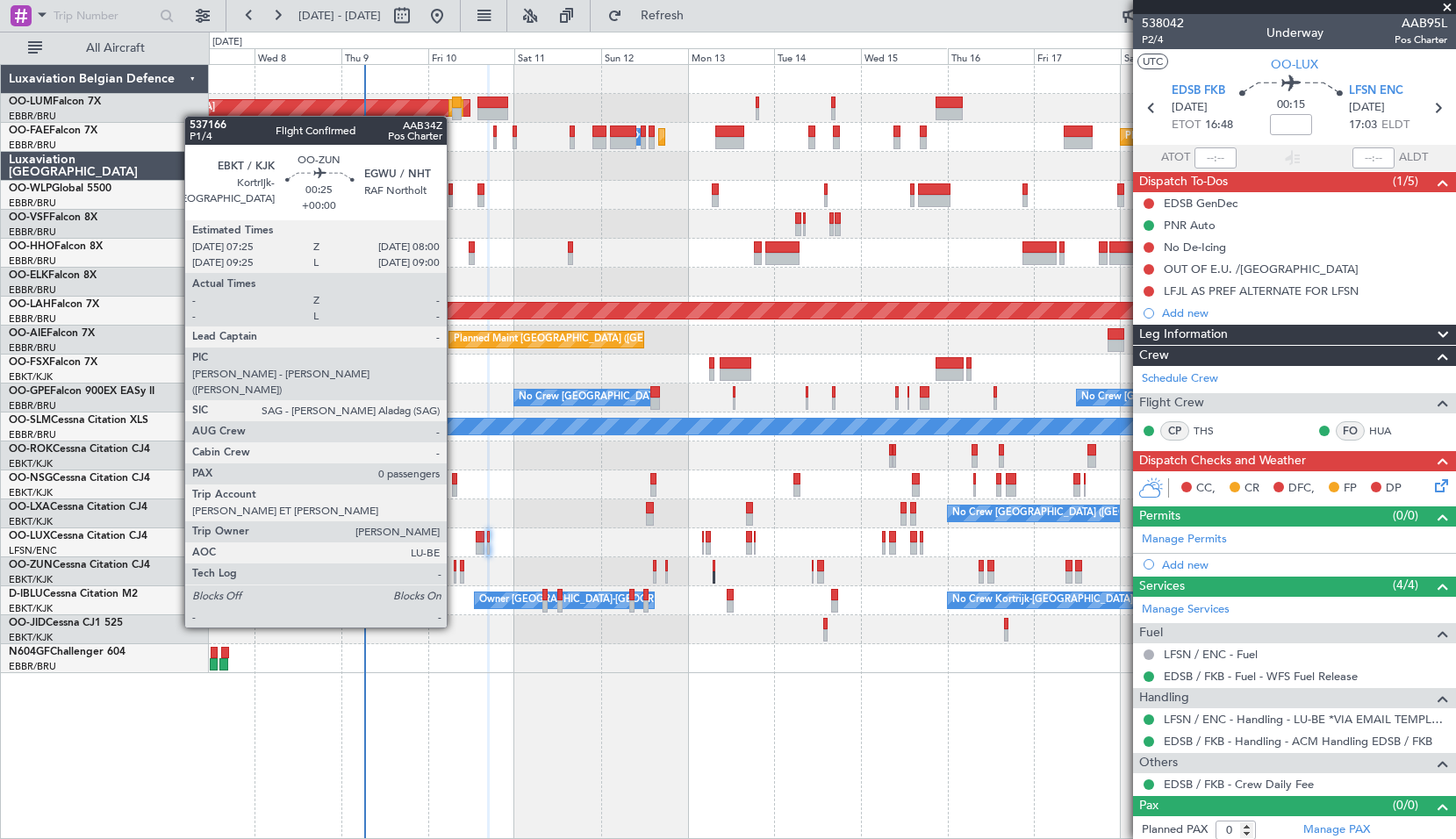
click at [456, 579] on div at bounding box center [455, 578] width 3 height 13
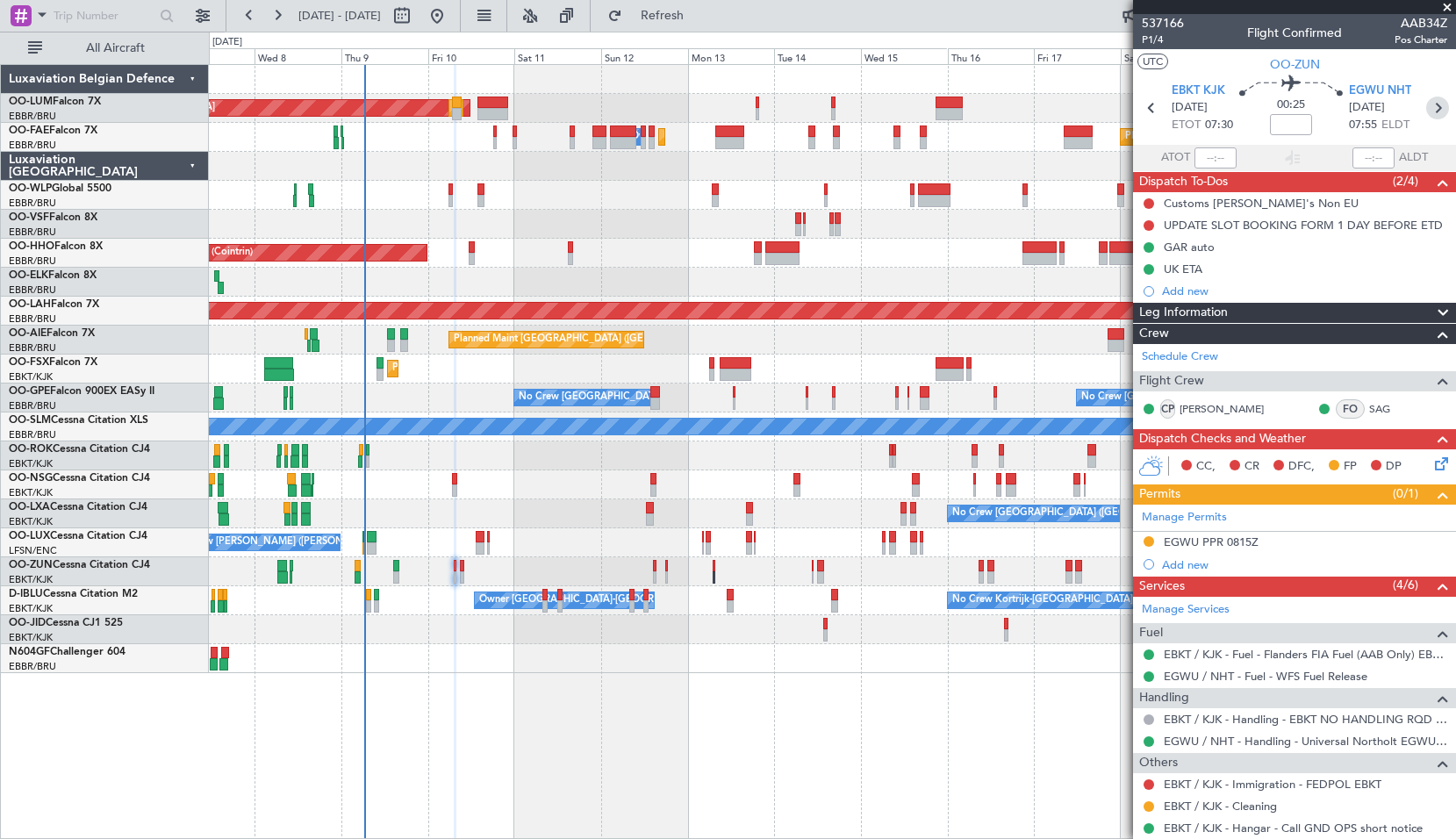
click at [1425, 104] on icon at bounding box center [1436, 108] width 22 height 22
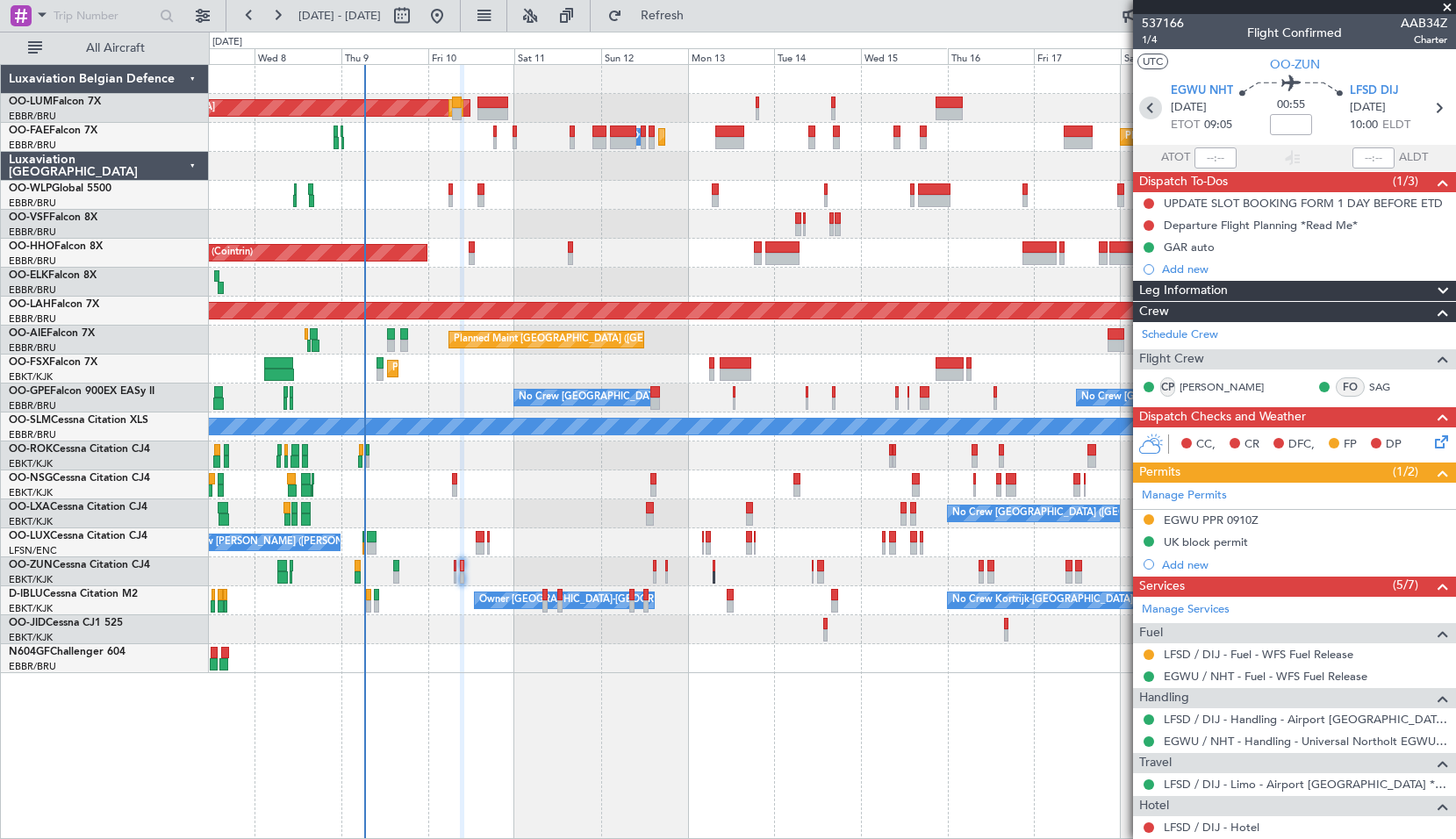
click at [1149, 109] on icon at bounding box center [1150, 108] width 22 height 22
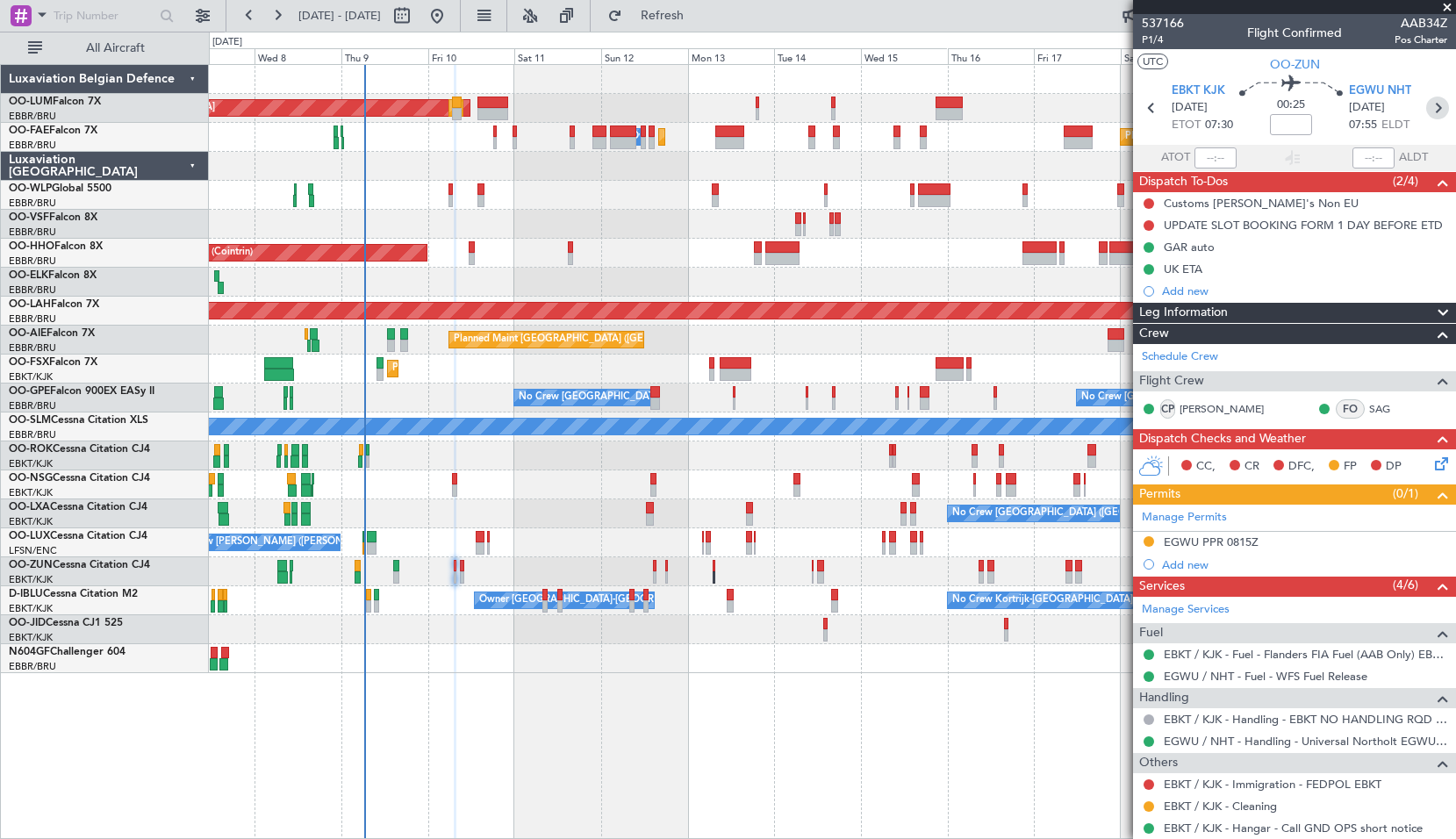
click at [1430, 107] on icon at bounding box center [1436, 108] width 22 height 22
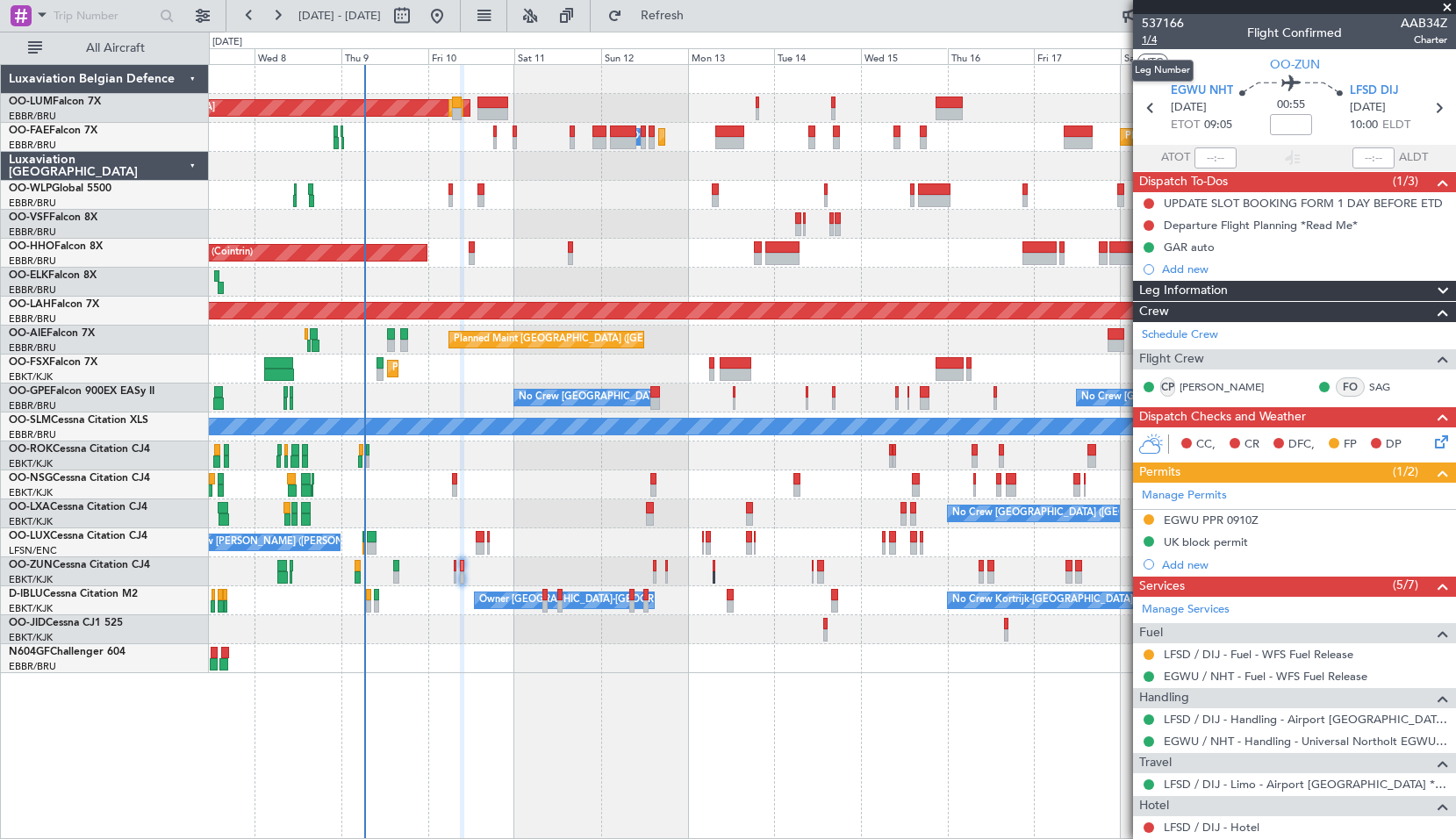
click at [1152, 39] on span "1/4" at bounding box center [1163, 39] width 42 height 15
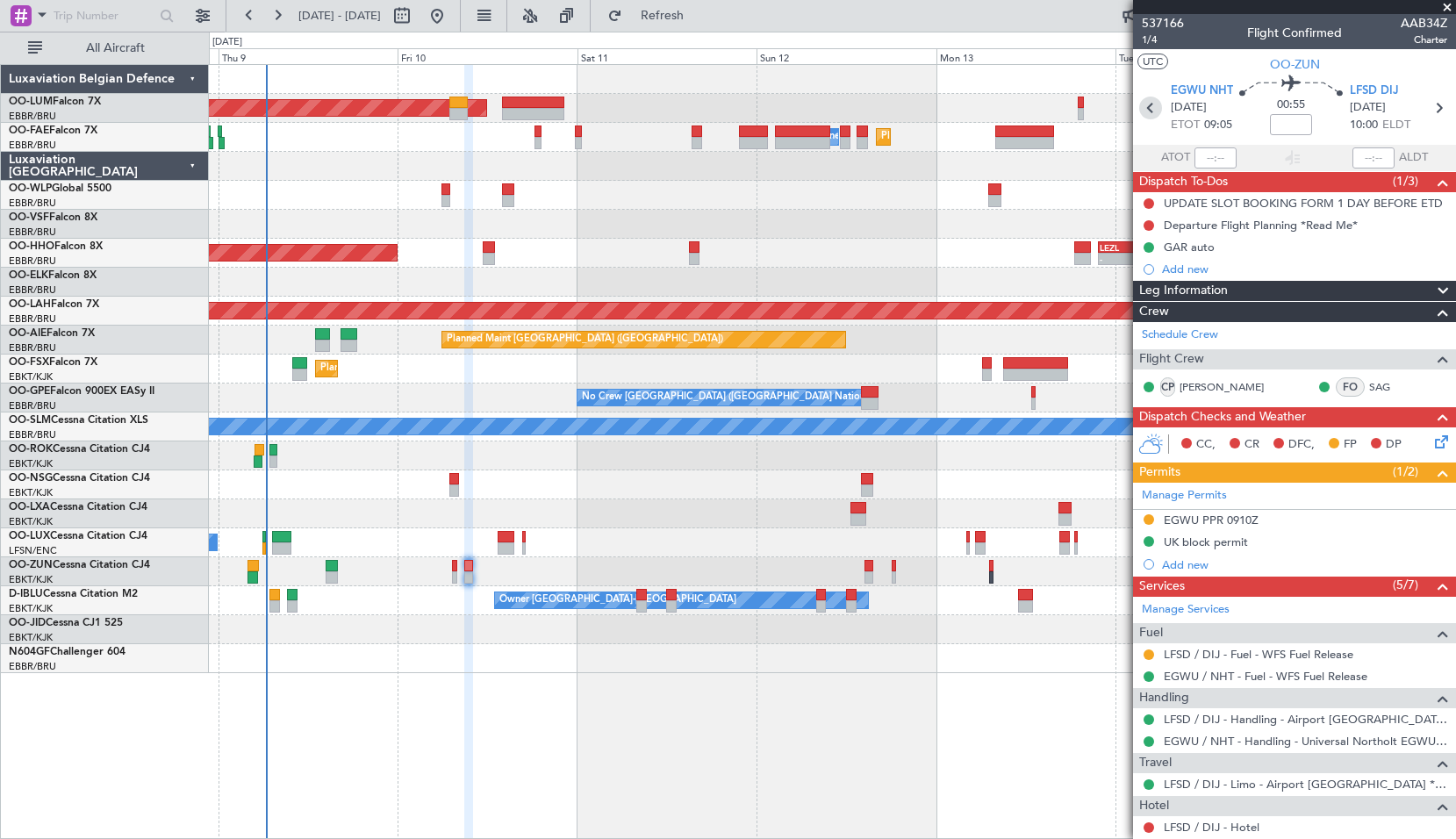
click at [1152, 103] on icon at bounding box center [1150, 108] width 22 height 22
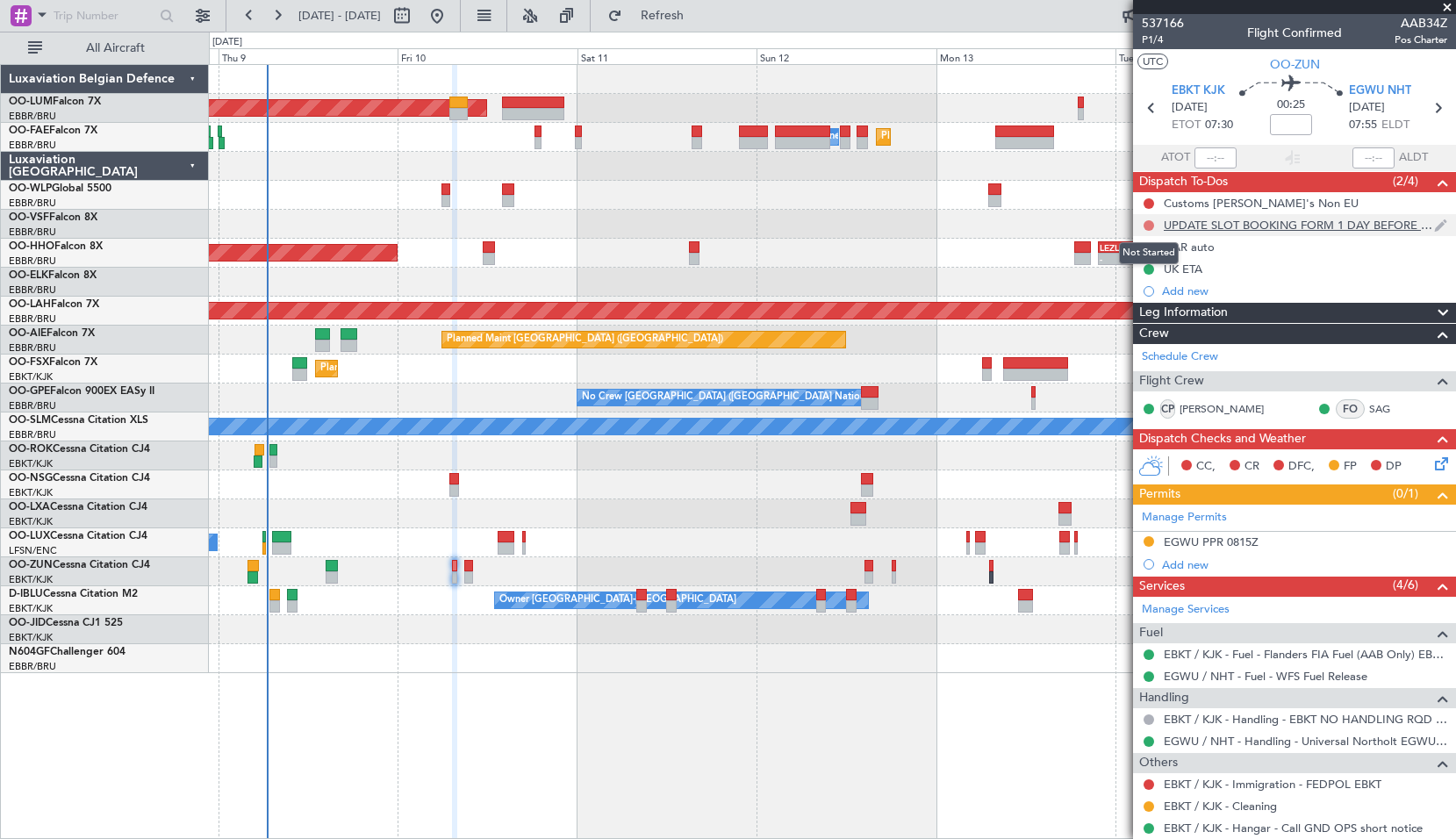
click at [1147, 228] on button at bounding box center [1149, 226] width 11 height 11
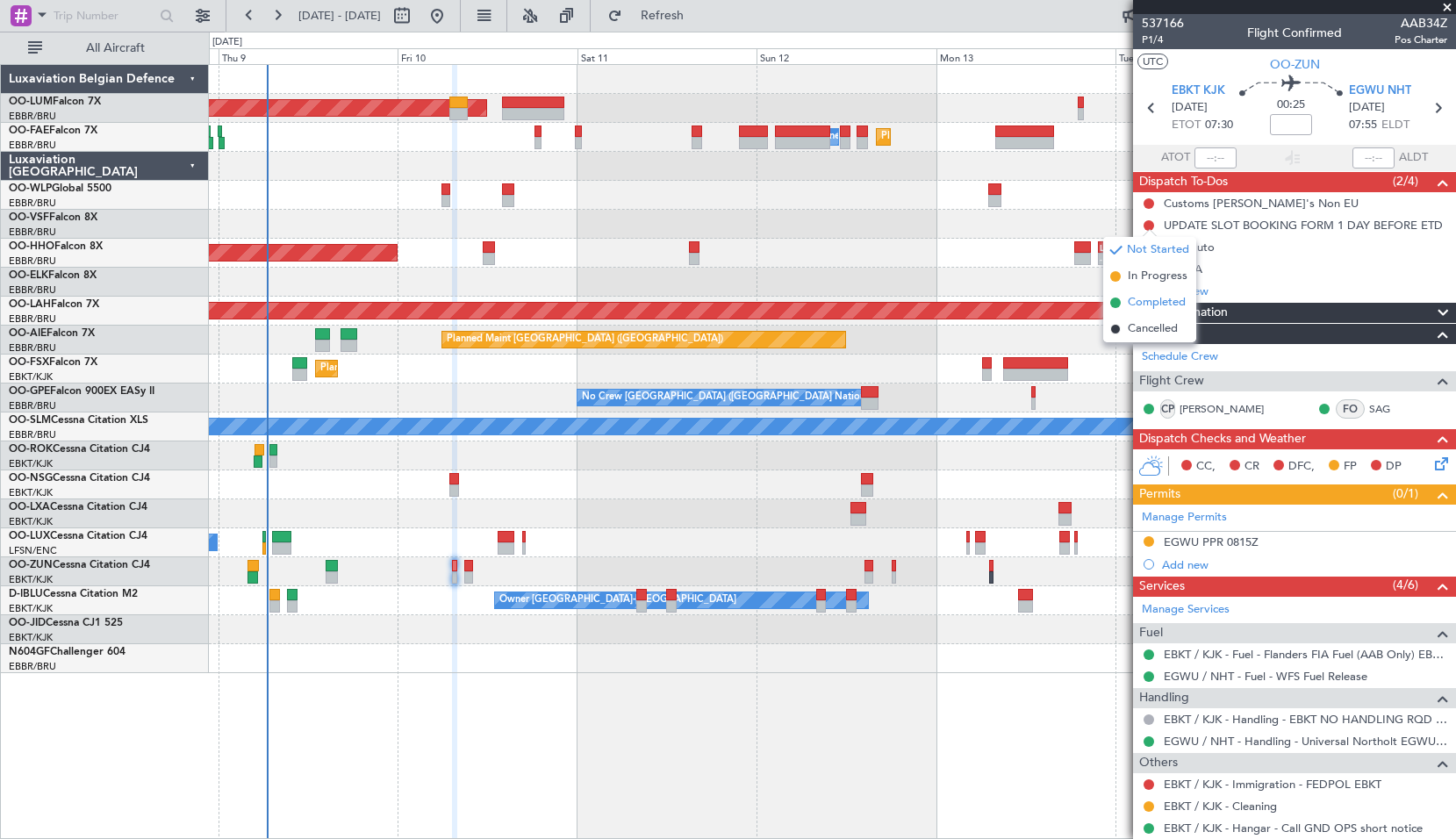
click at [1140, 300] on span "Completed" at bounding box center [1156, 303] width 58 height 18
click at [1426, 114] on icon at bounding box center [1436, 108] width 22 height 22
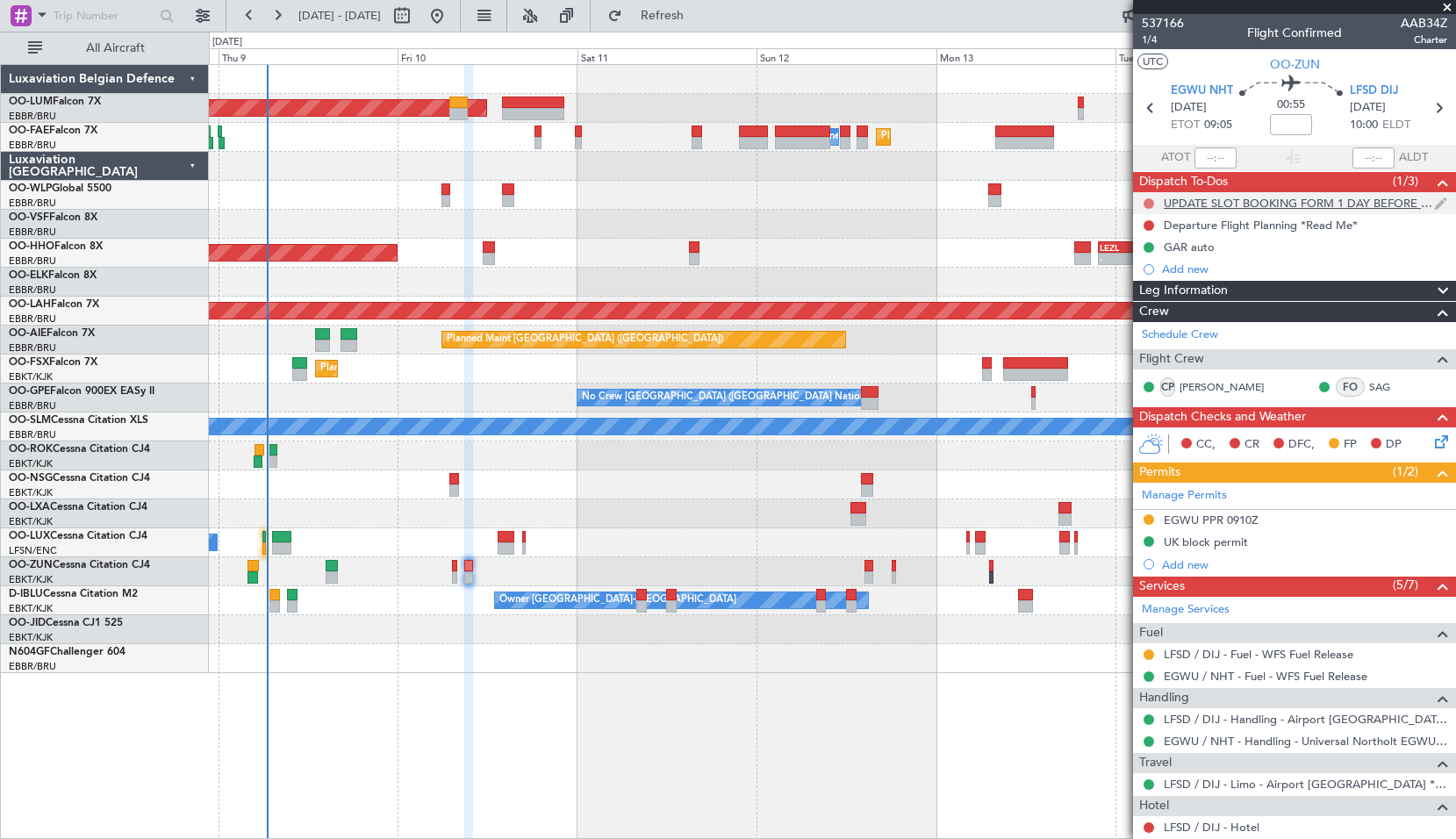
click at [1150, 204] on button at bounding box center [1149, 204] width 11 height 11
click at [1138, 282] on span "Completed" at bounding box center [1156, 281] width 58 height 18
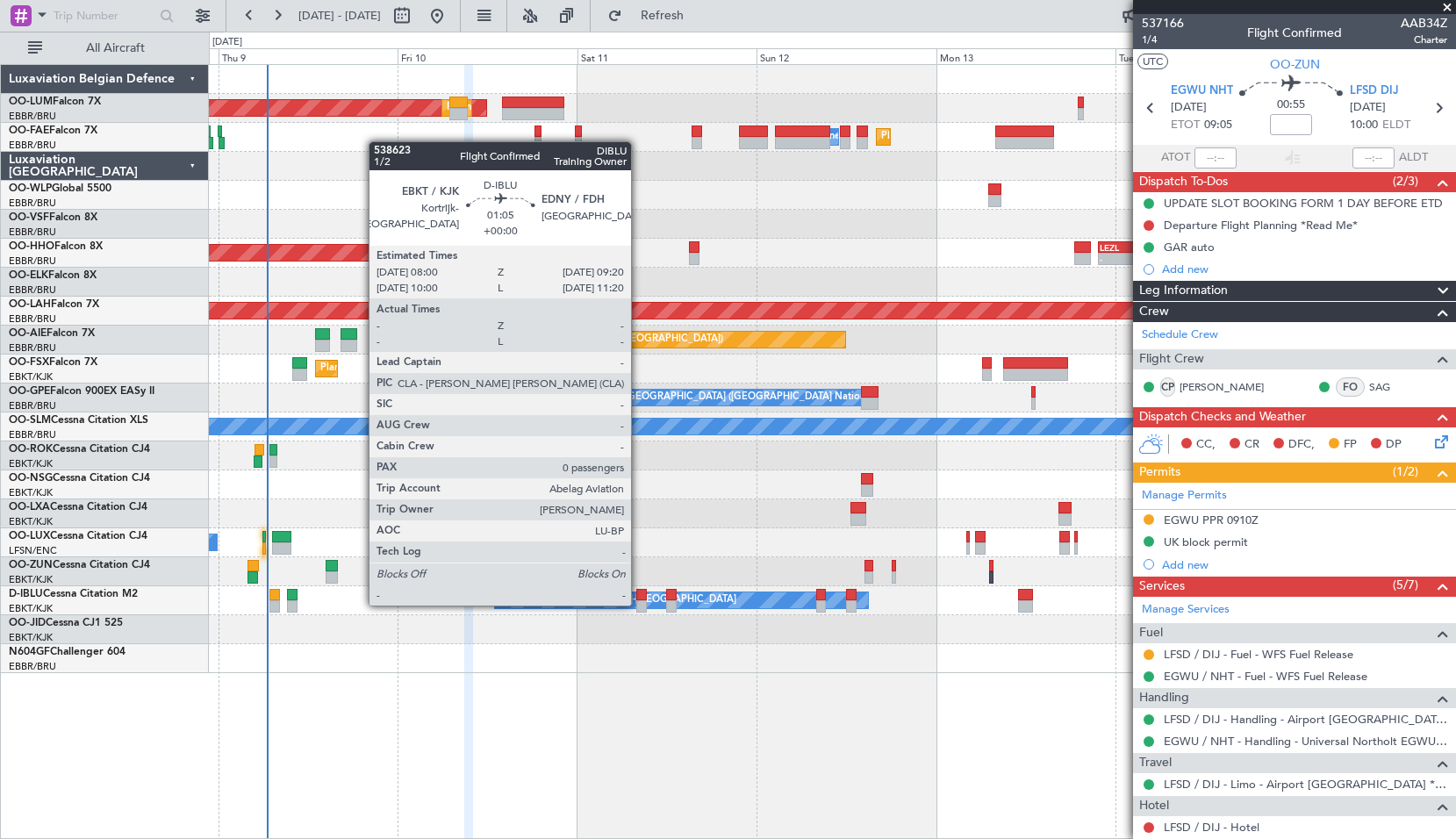
click at [639, 604] on div at bounding box center [641, 607] width 11 height 13
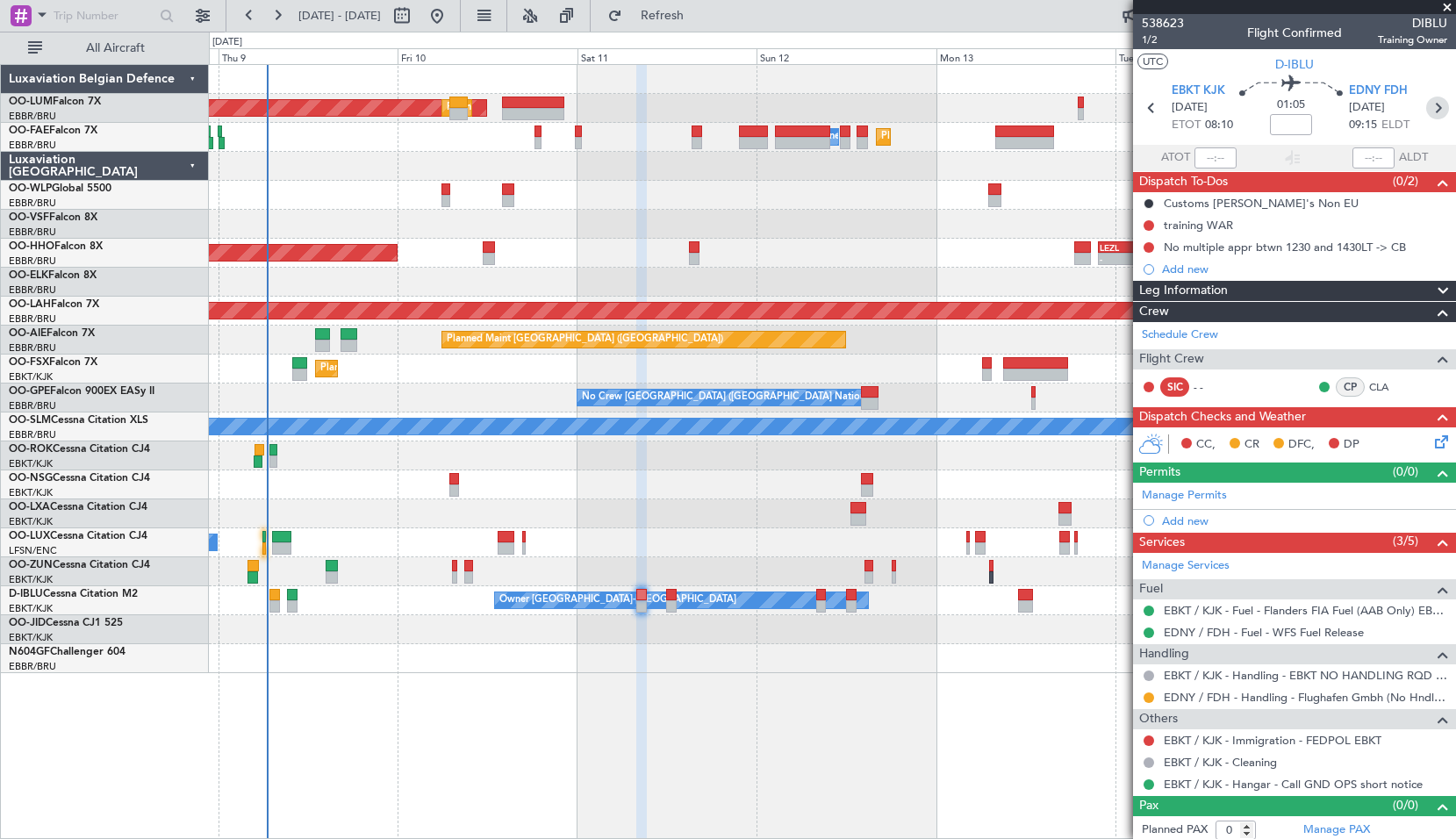
click at [1430, 101] on icon at bounding box center [1436, 108] width 22 height 22
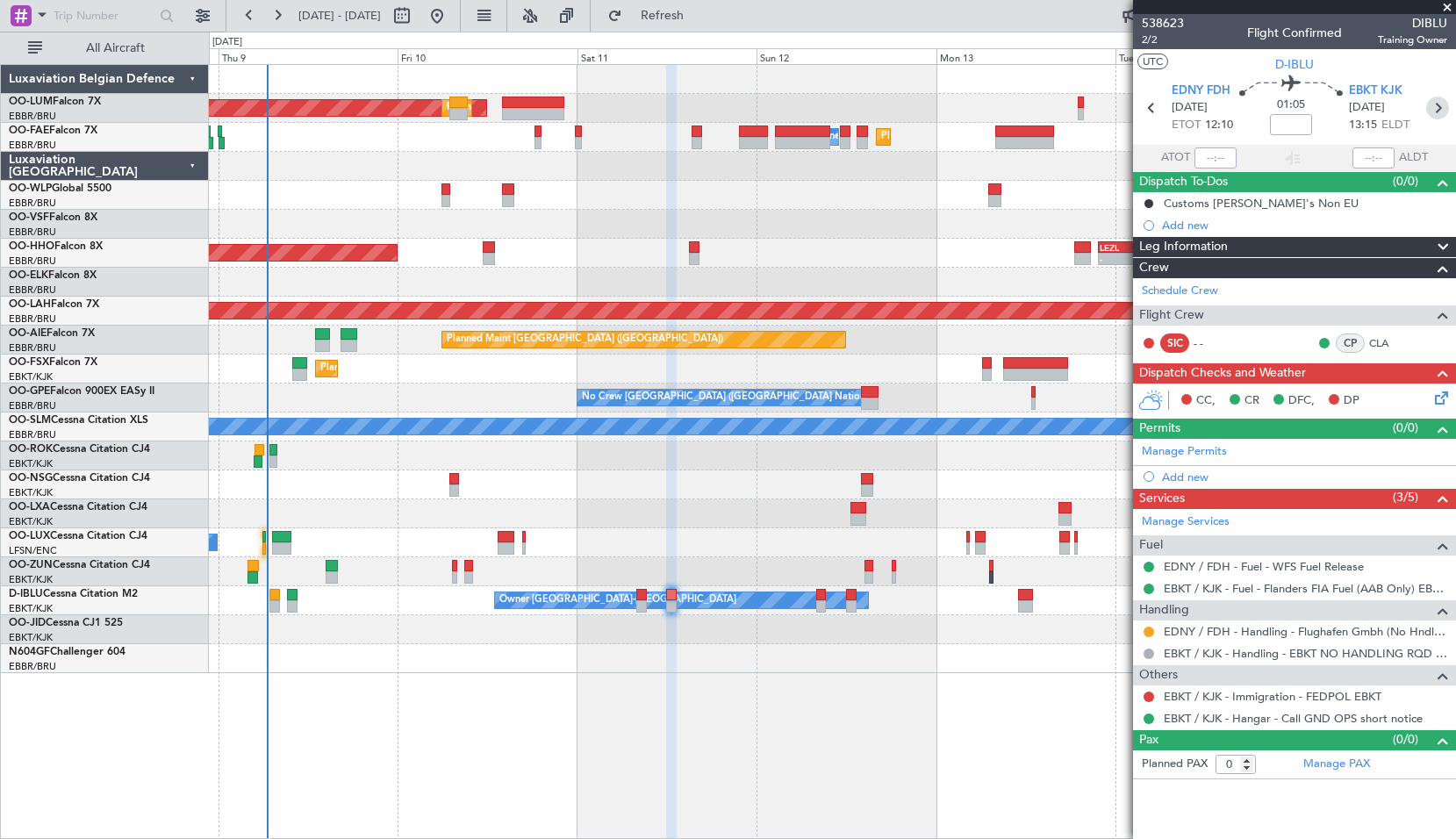
click at [1437, 110] on icon at bounding box center [1436, 108] width 22 height 22
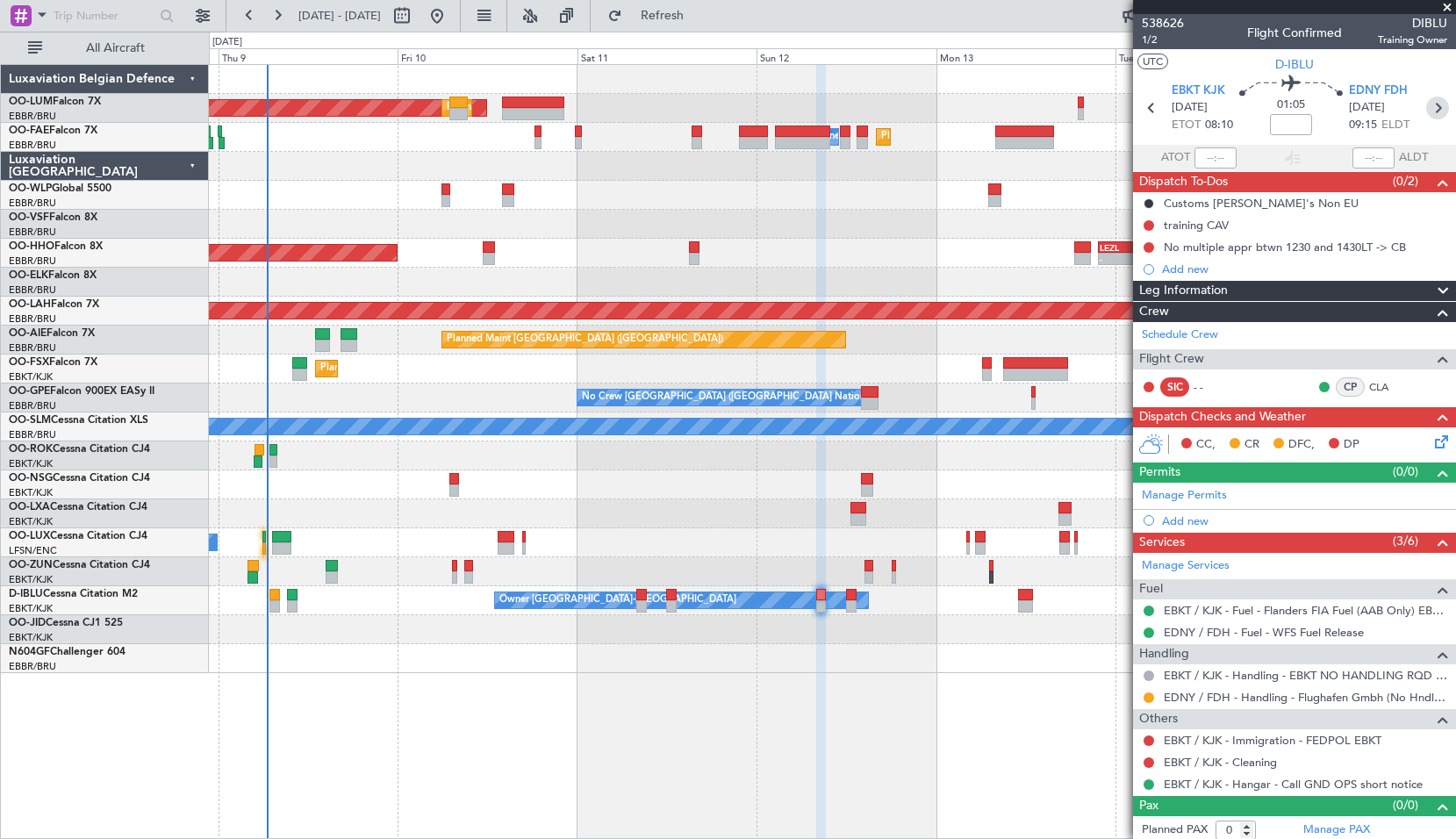
click at [1425, 111] on icon at bounding box center [1436, 108] width 22 height 22
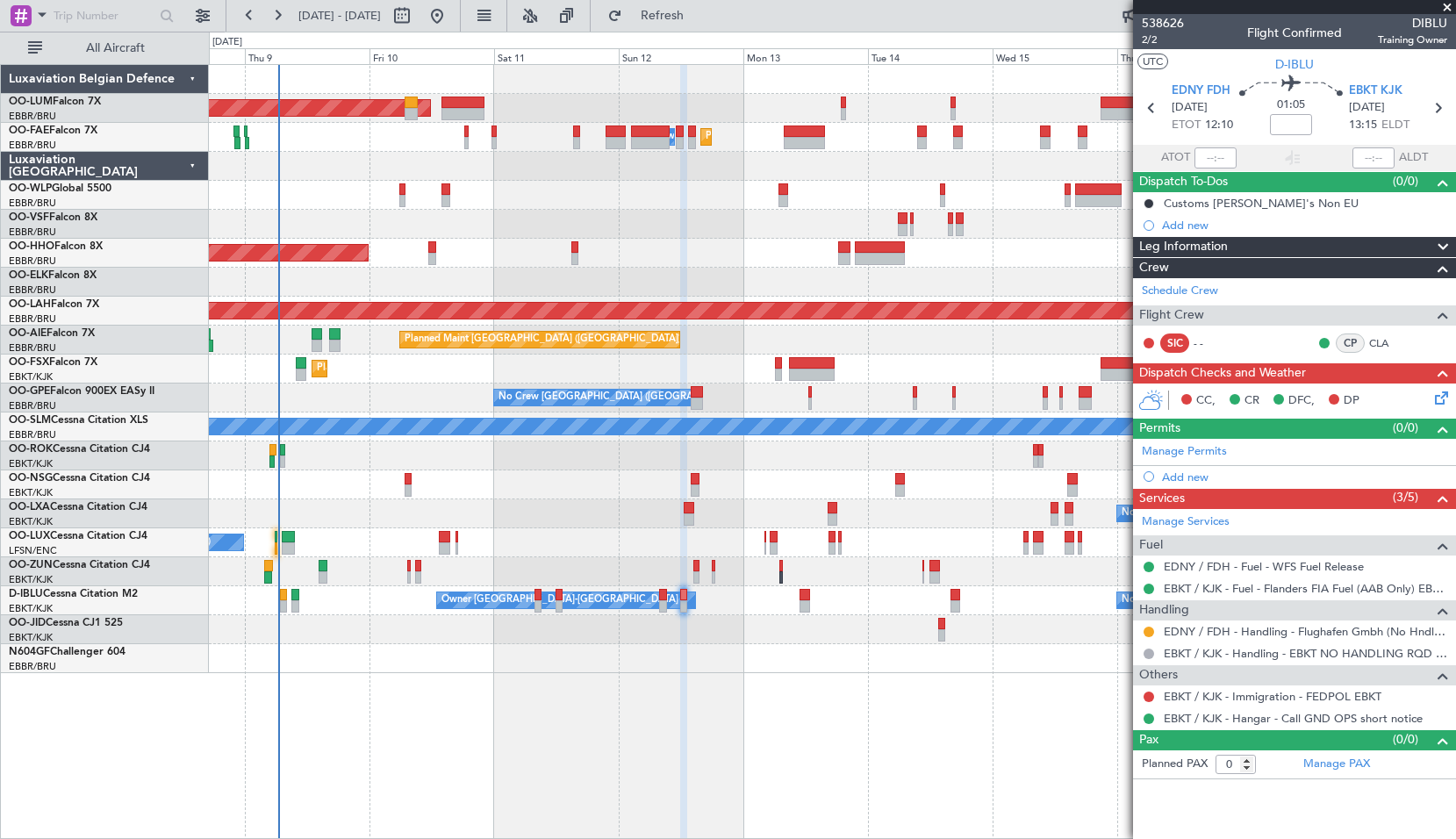
click at [876, 415] on div "Planned Maint Brussels (Brussels National) AOG Maint Sibiu Planned Maint Melsbr…" at bounding box center [832, 369] width 1246 height 608
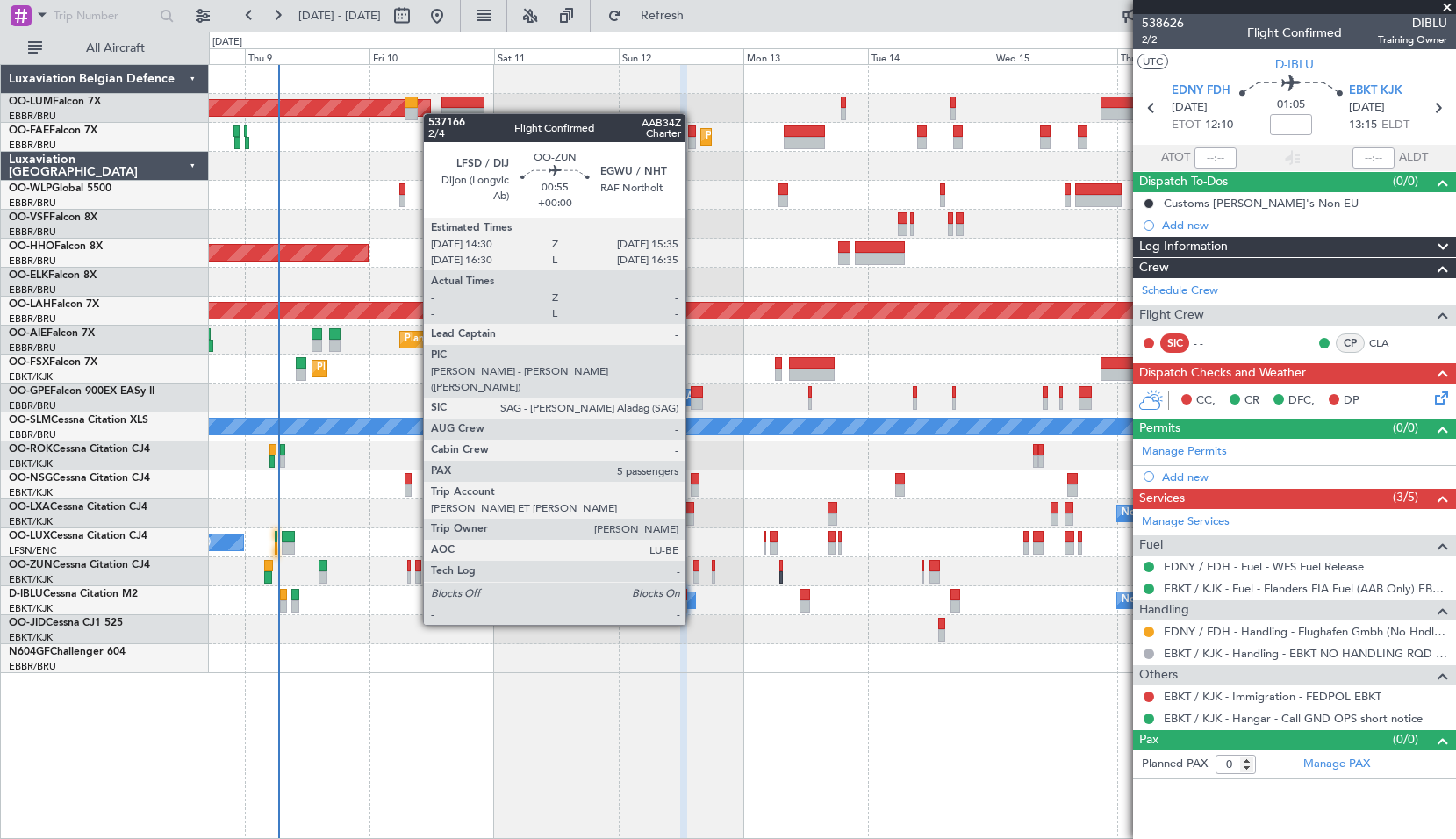
click at [693, 576] on div at bounding box center [696, 578] width 6 height 13
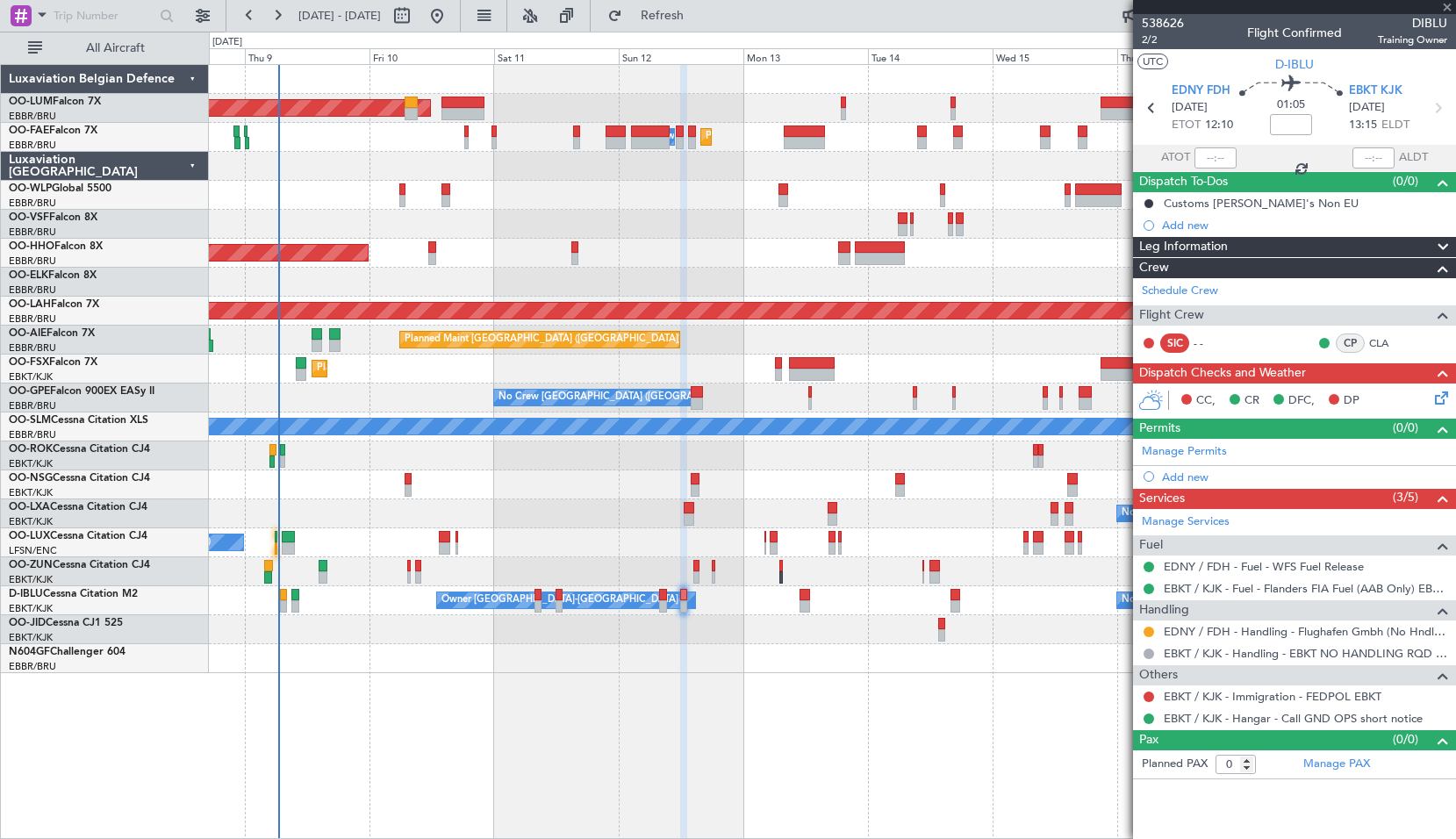
click at [718, 618] on div at bounding box center [832, 630] width 1246 height 29
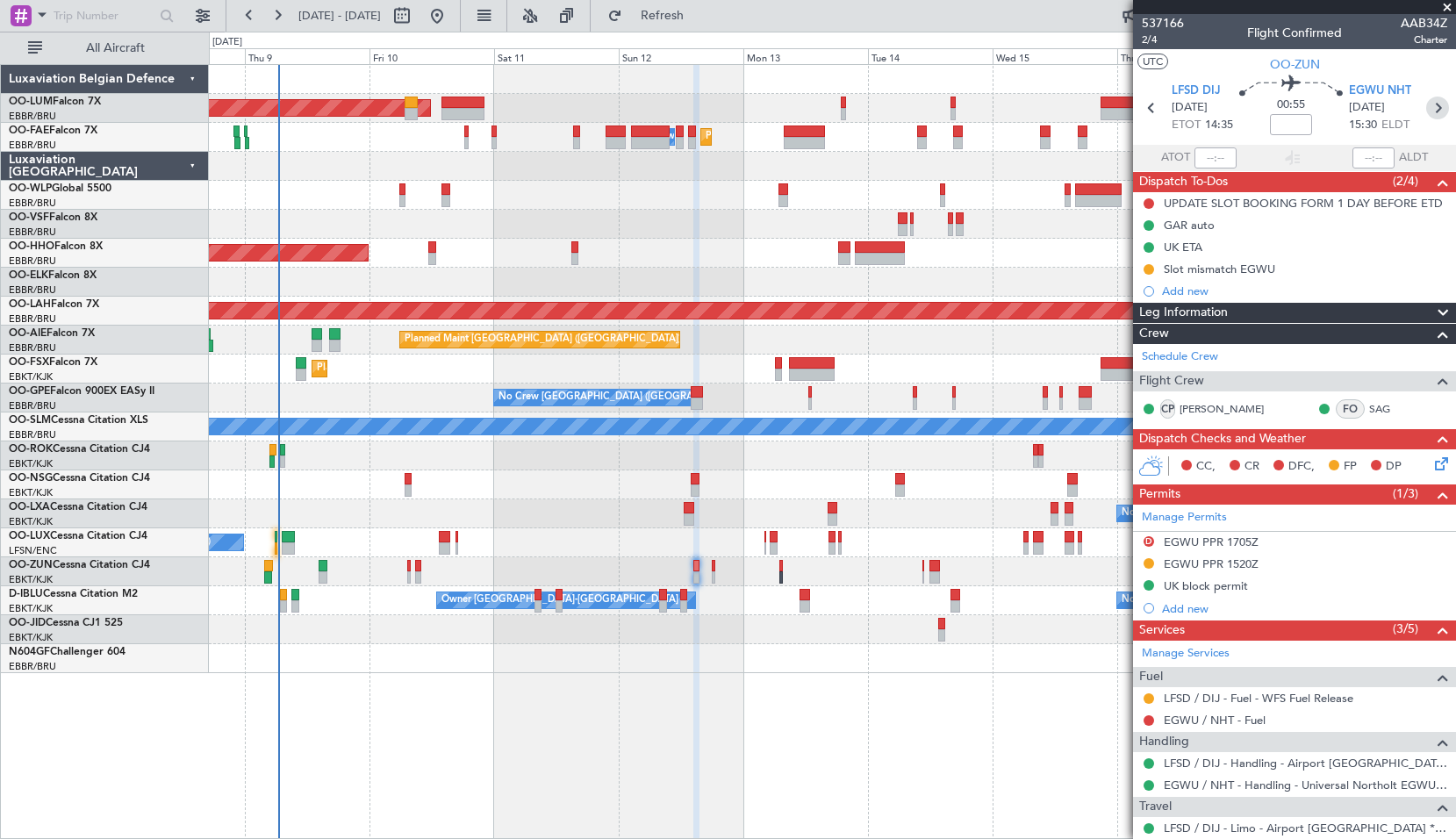
click at [1437, 101] on icon at bounding box center [1436, 108] width 22 height 22
type input "0"
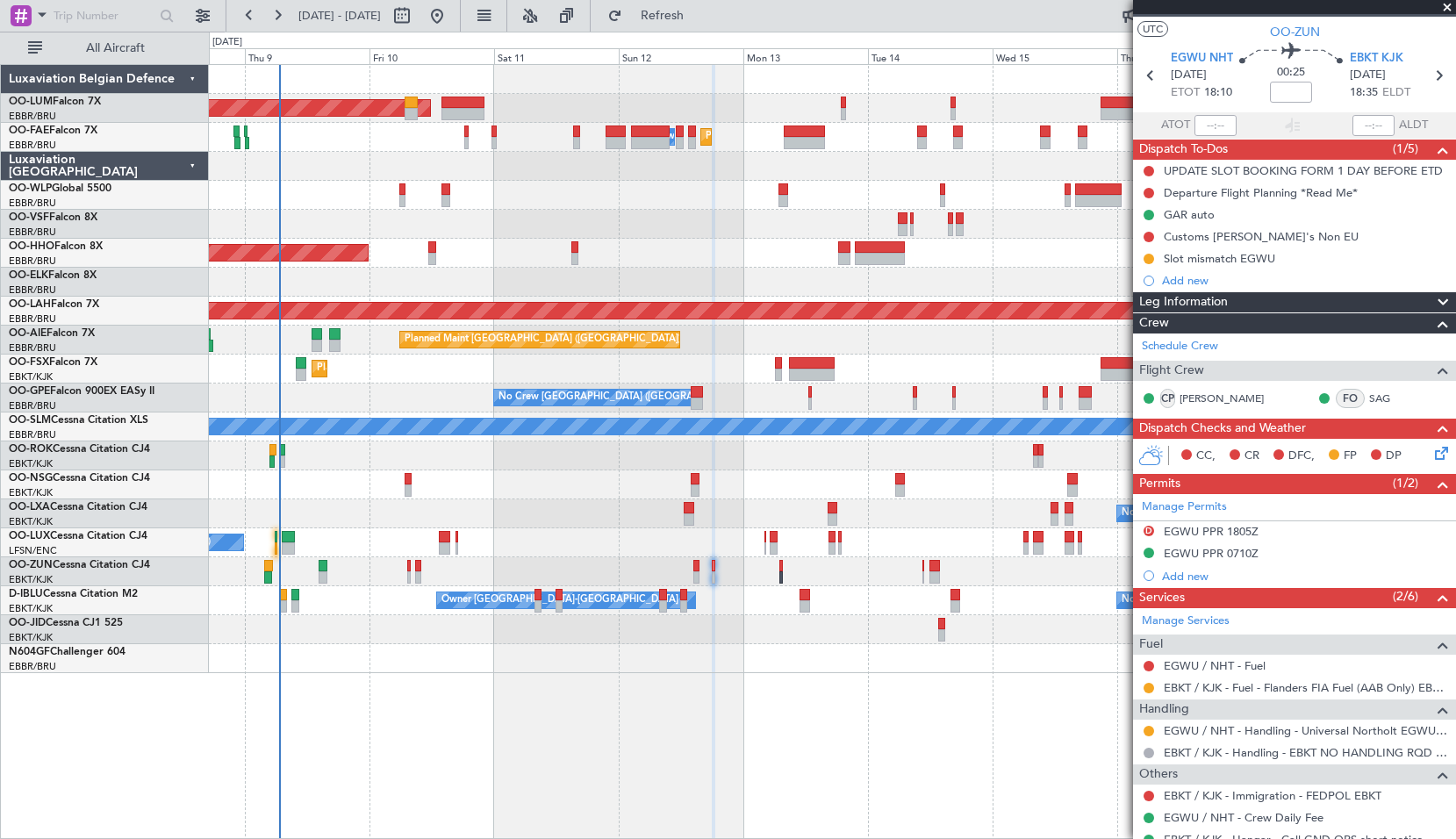
scroll to position [5, 0]
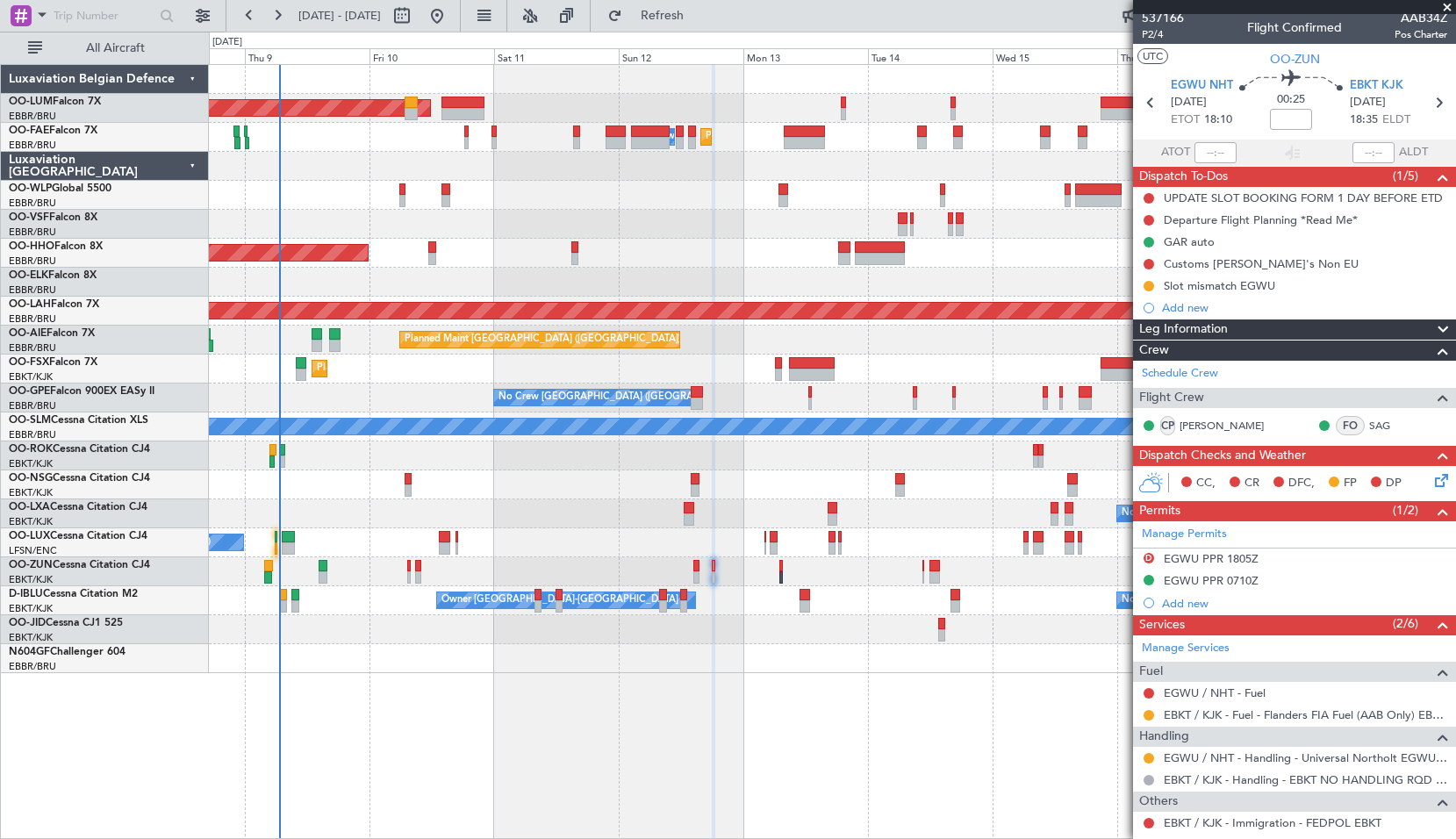
click at [1453, 3] on span at bounding box center [1447, 8] width 18 height 16
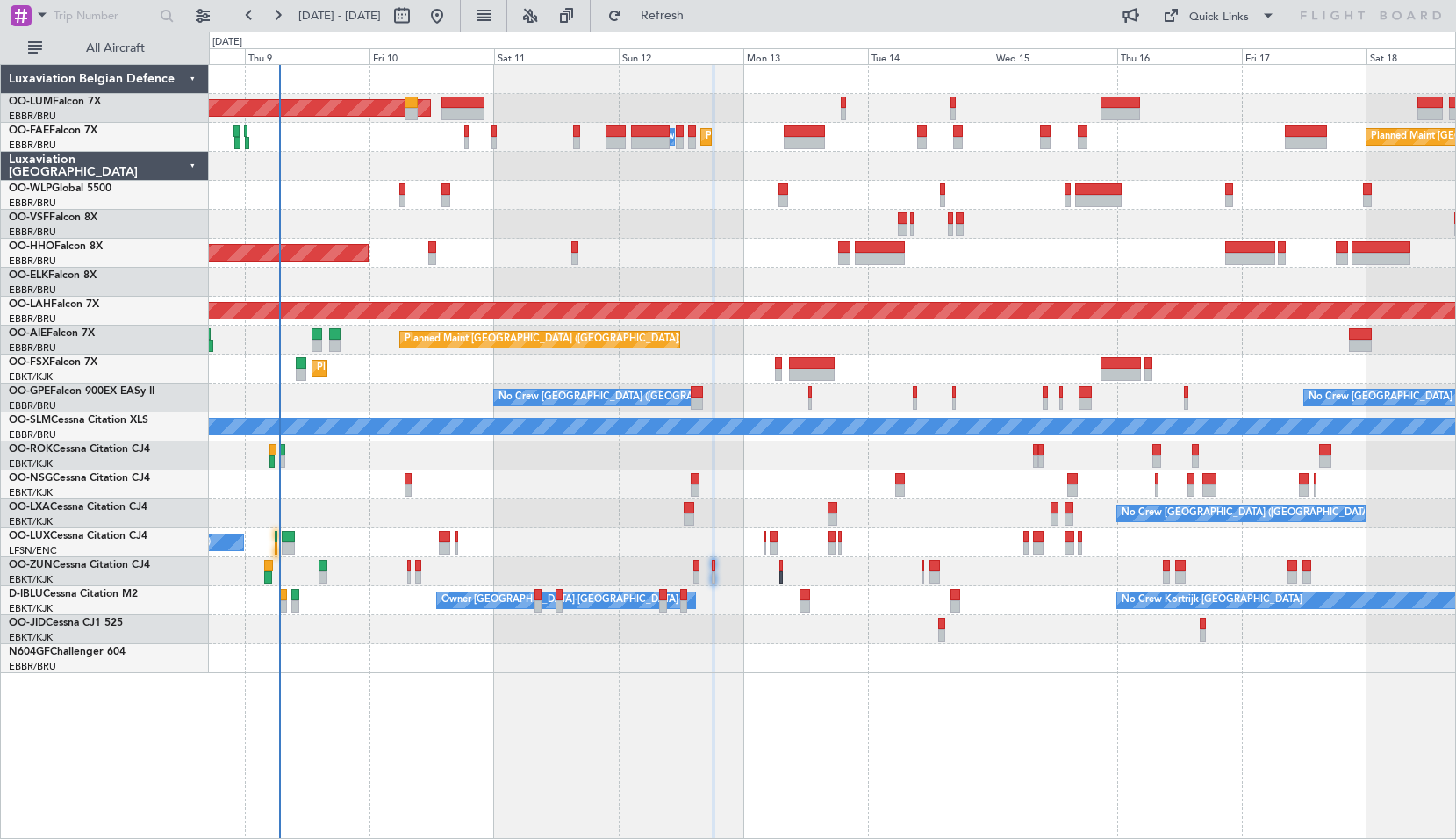
scroll to position [0, 0]
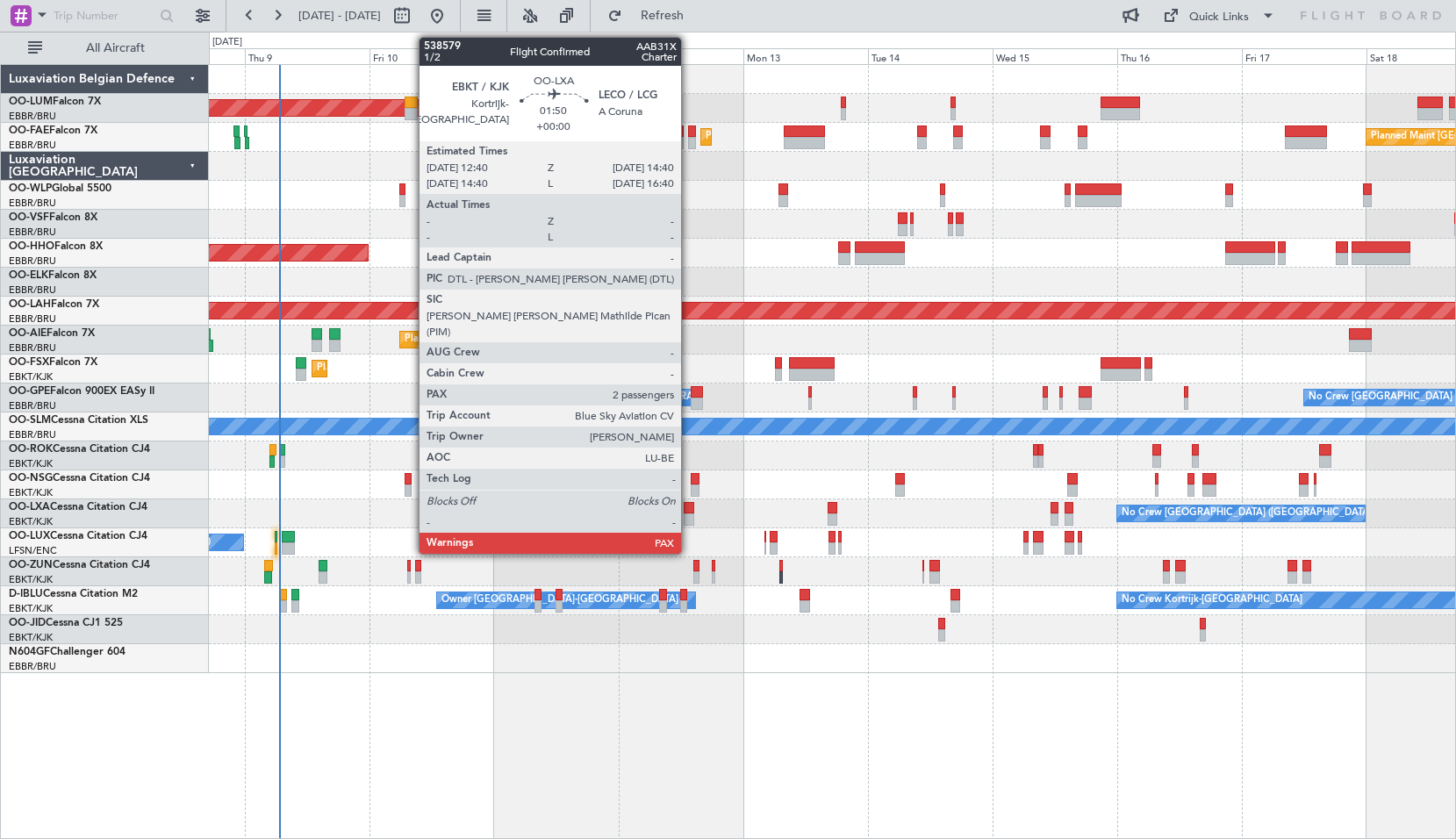
click at [689, 507] on div at bounding box center [689, 508] width 11 height 13
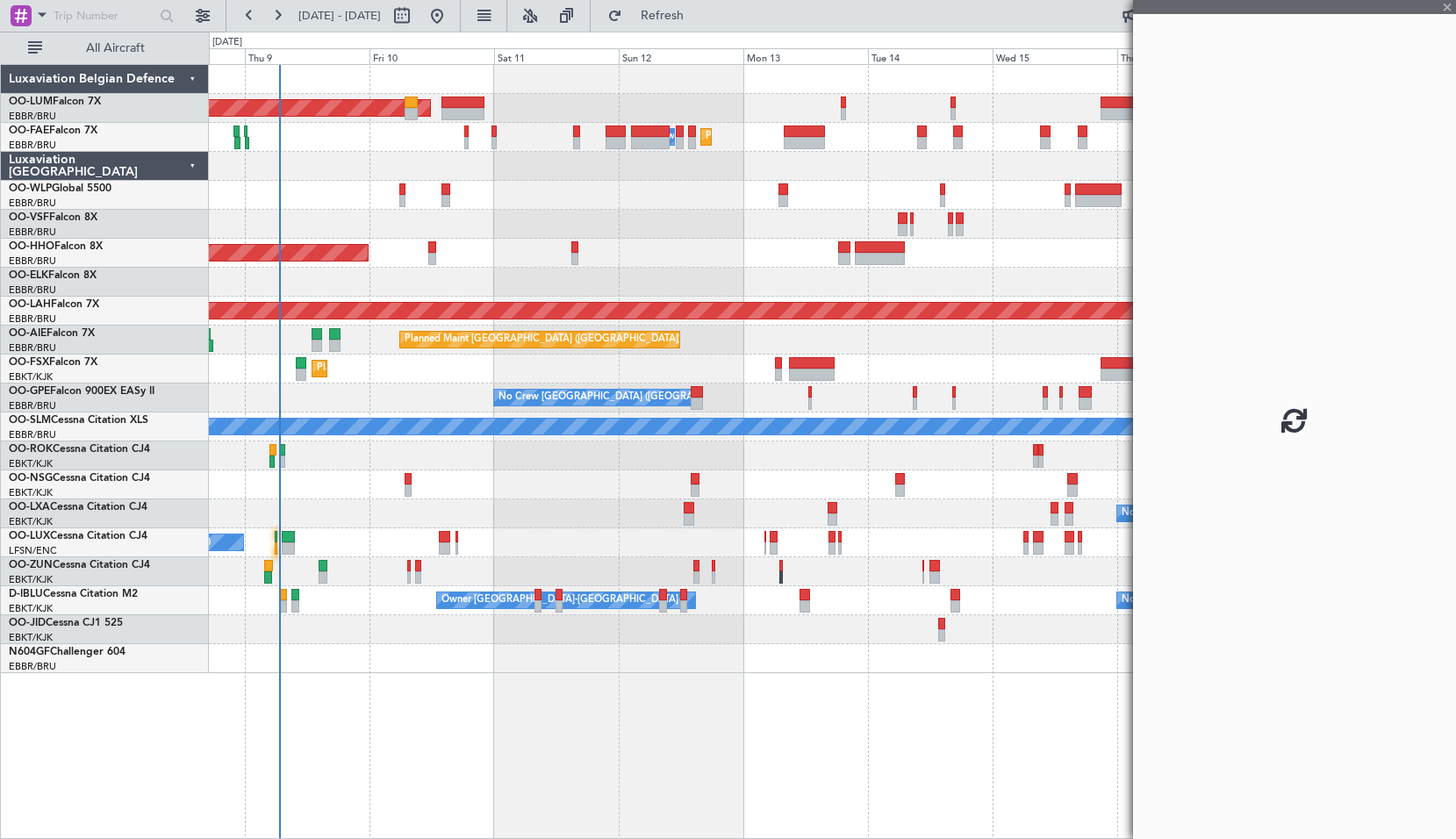
click at [743, 478] on div at bounding box center [832, 485] width 1246 height 29
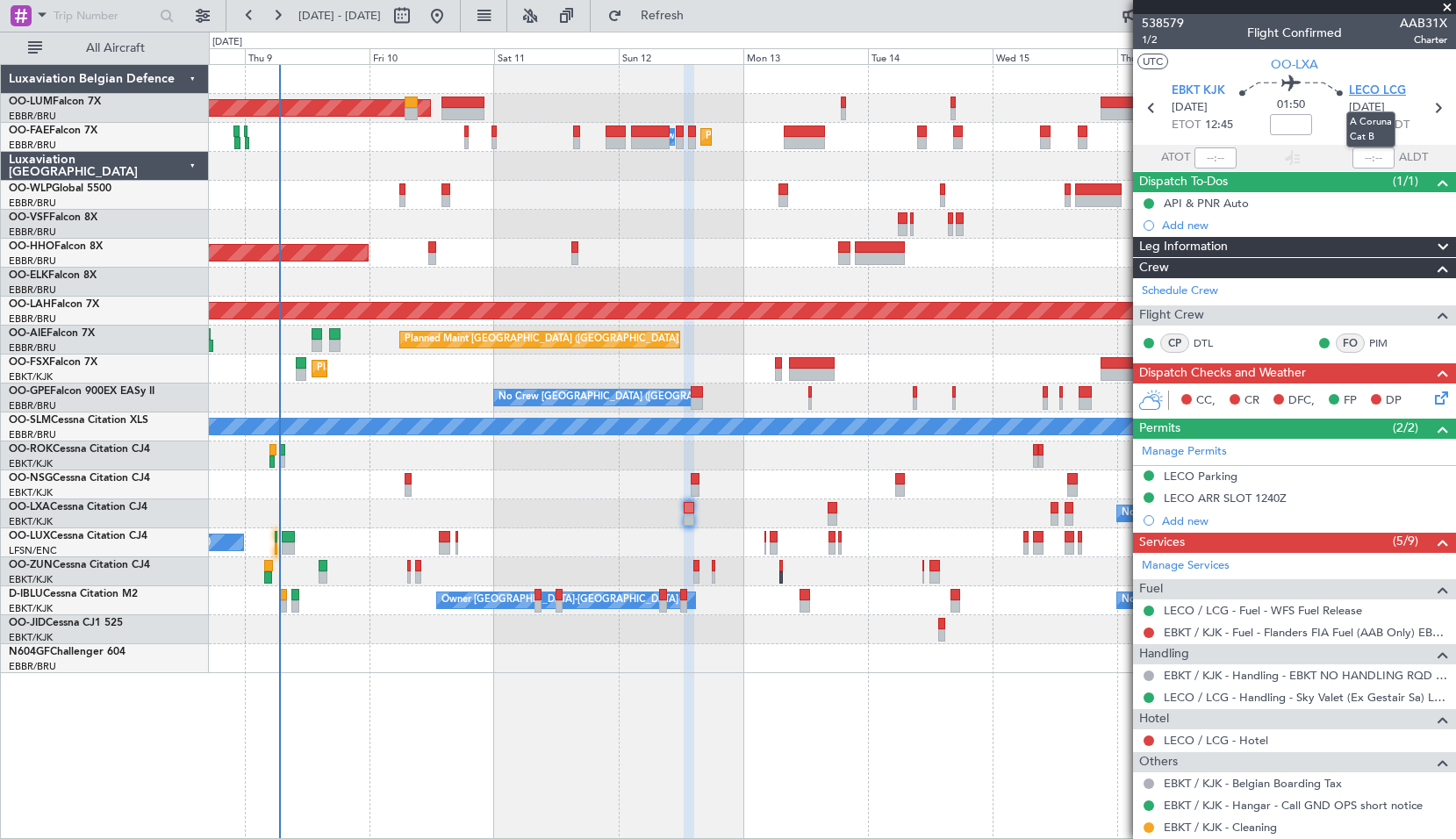
click at [1366, 87] on span "LECO LCG" at bounding box center [1377, 92] width 57 height 18
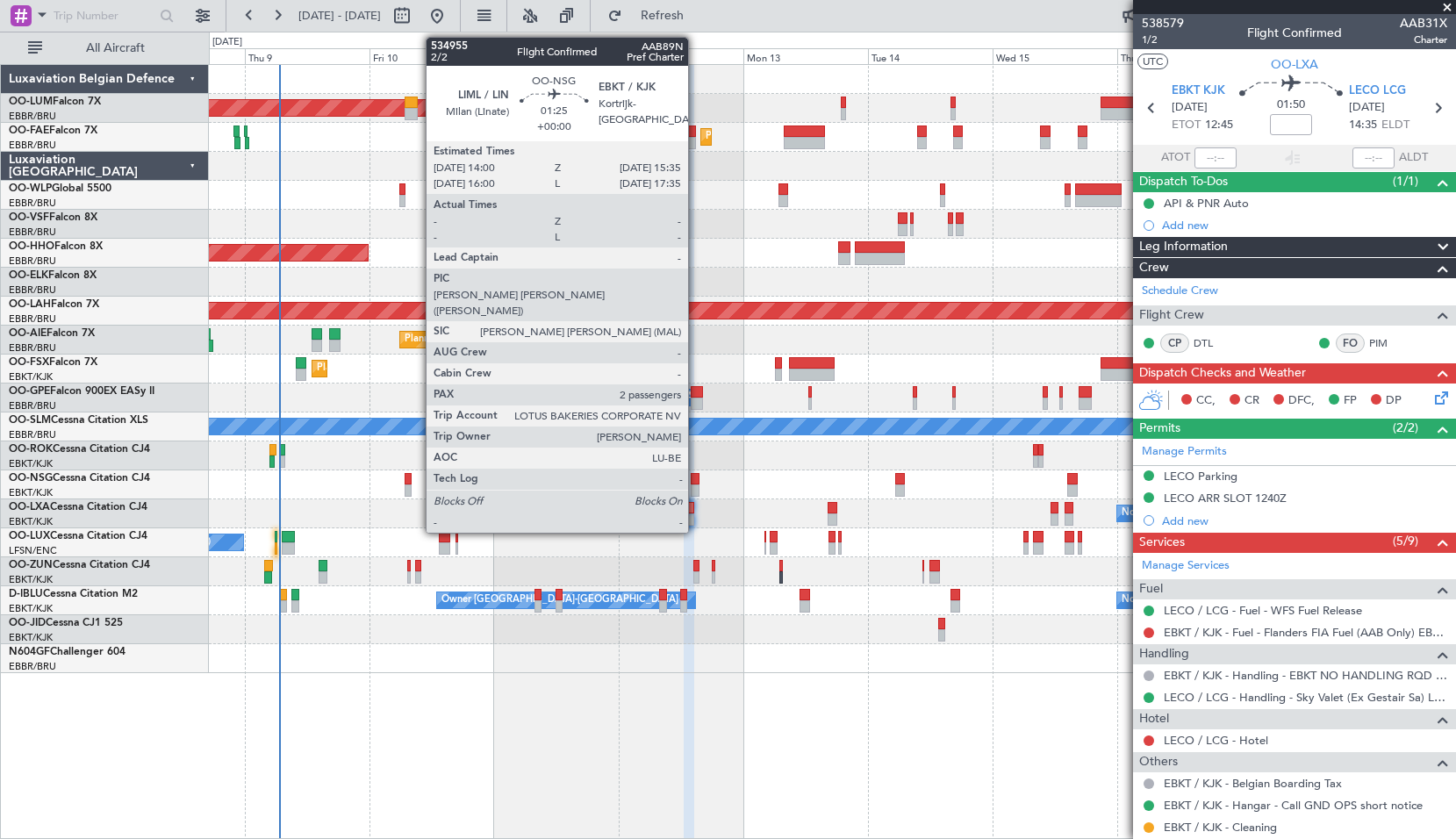
click at [696, 480] on div at bounding box center [695, 479] width 9 height 13
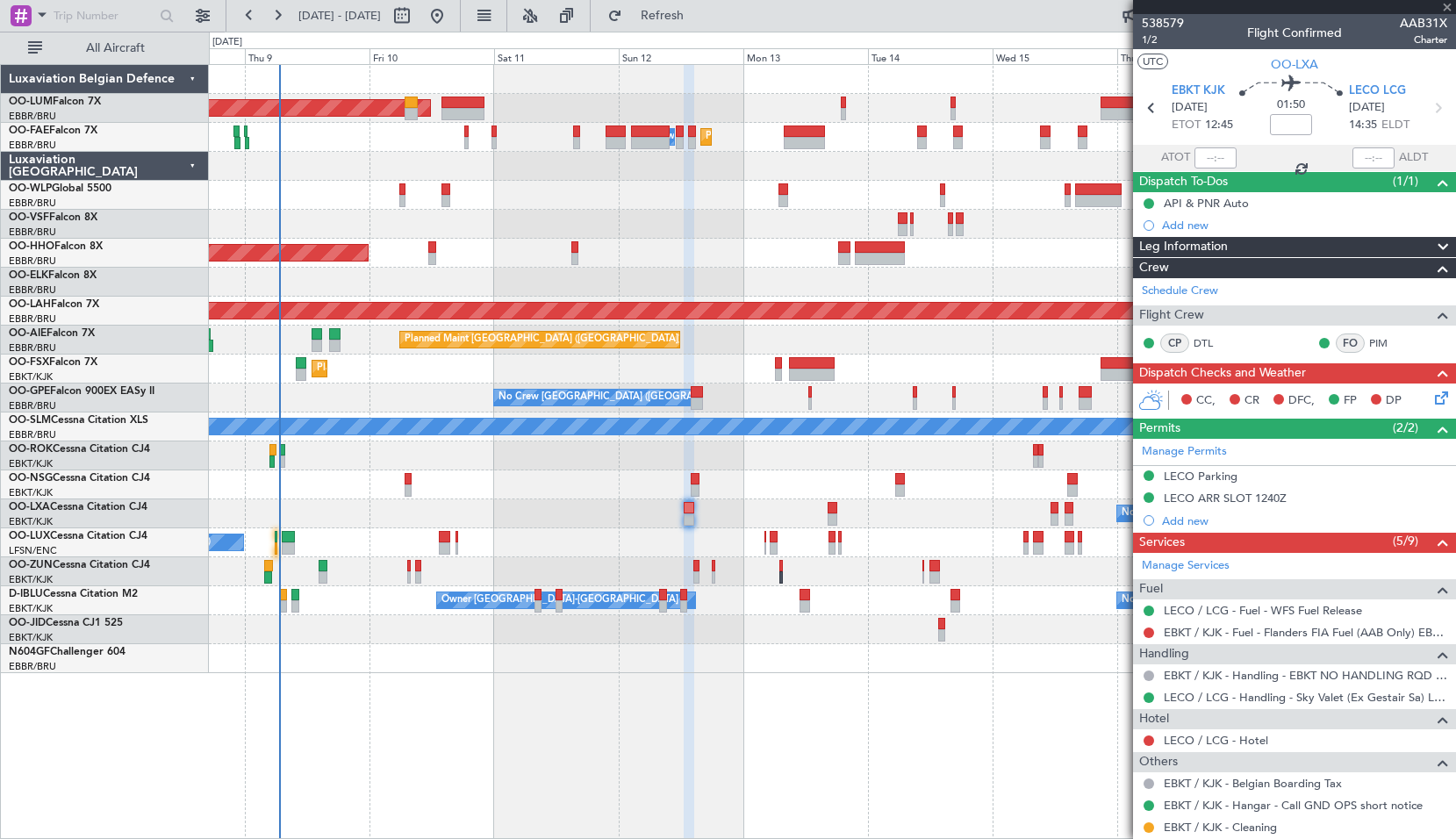
click at [739, 481] on div at bounding box center [832, 485] width 1246 height 29
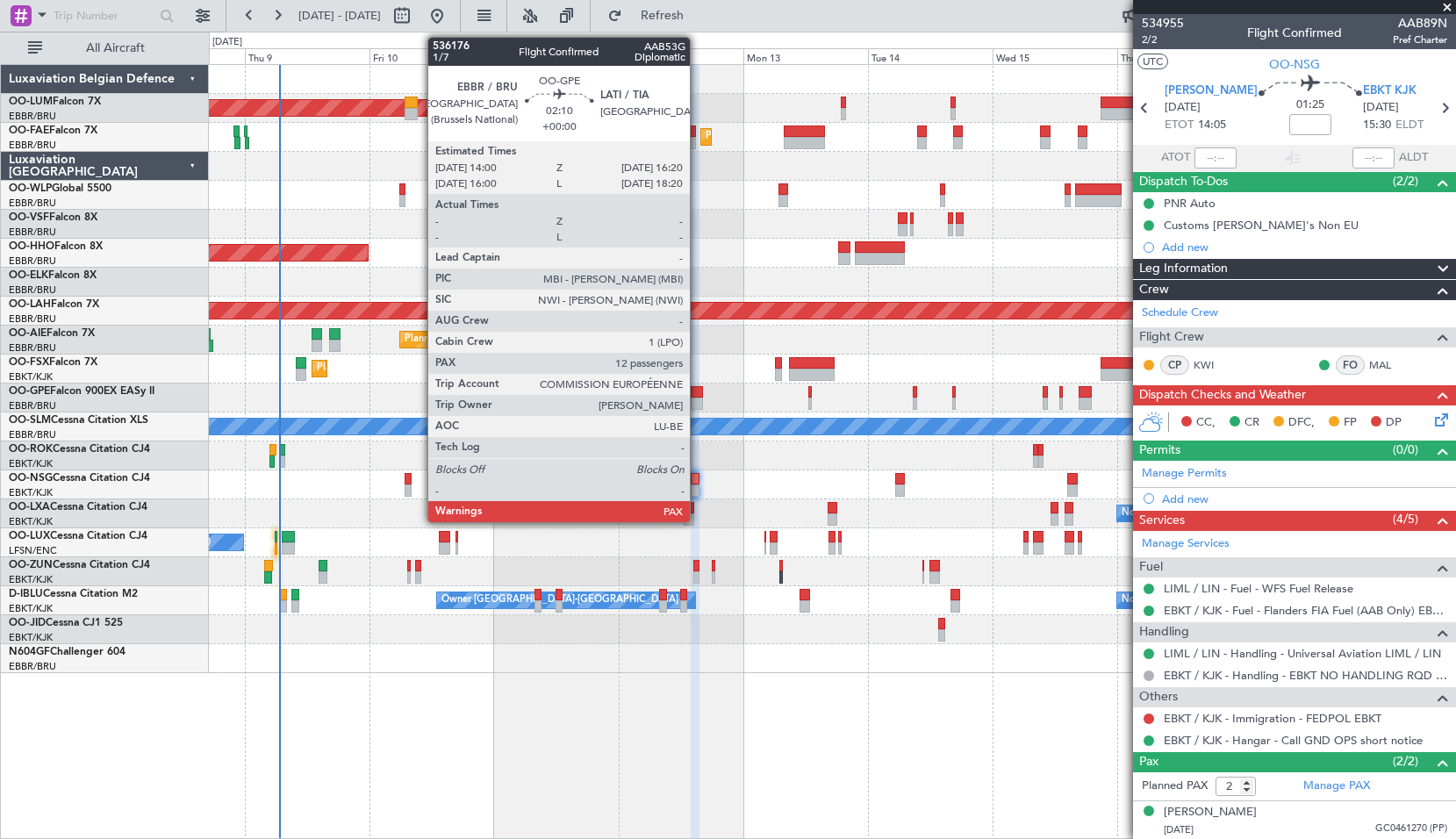
click at [698, 395] on div at bounding box center [697, 392] width 13 height 13
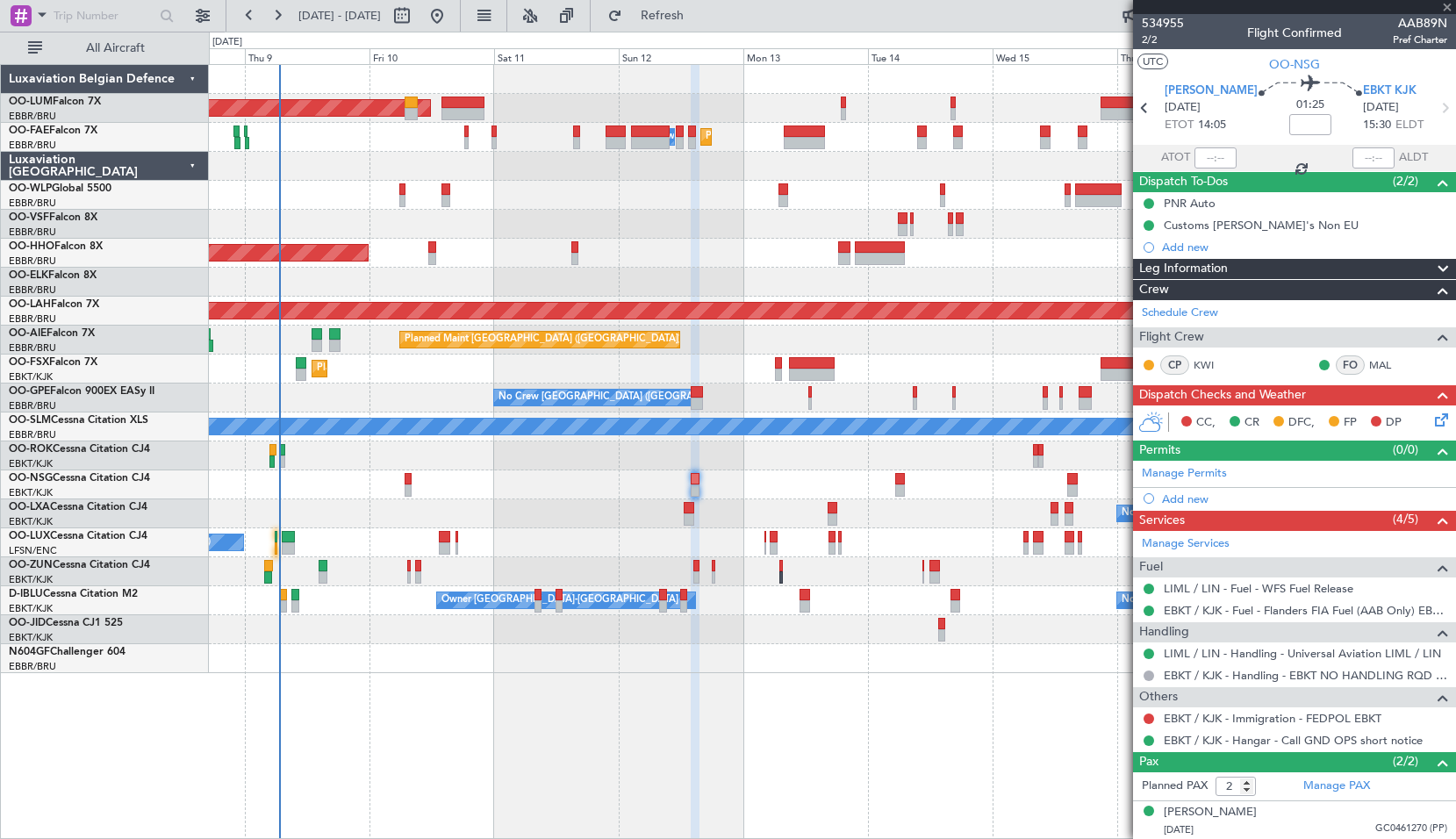
click at [742, 469] on div at bounding box center [832, 456] width 1246 height 29
type input "12"
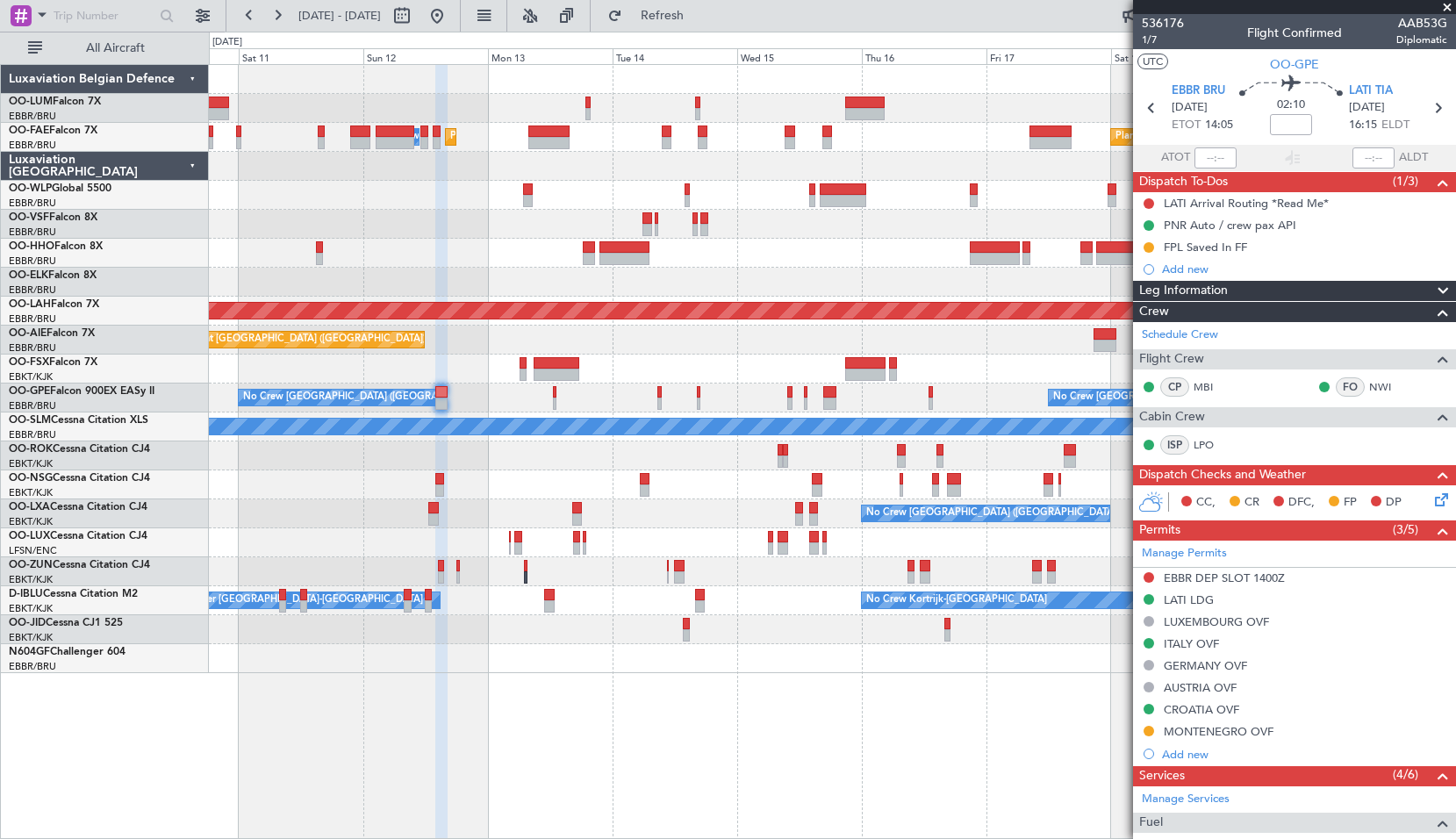
click at [673, 320] on div "Planned Maint [PERSON_NAME]-[GEOGRAPHIC_DATA][PERSON_NAME] ([GEOGRAPHIC_DATA][P…" at bounding box center [832, 311] width 1246 height 29
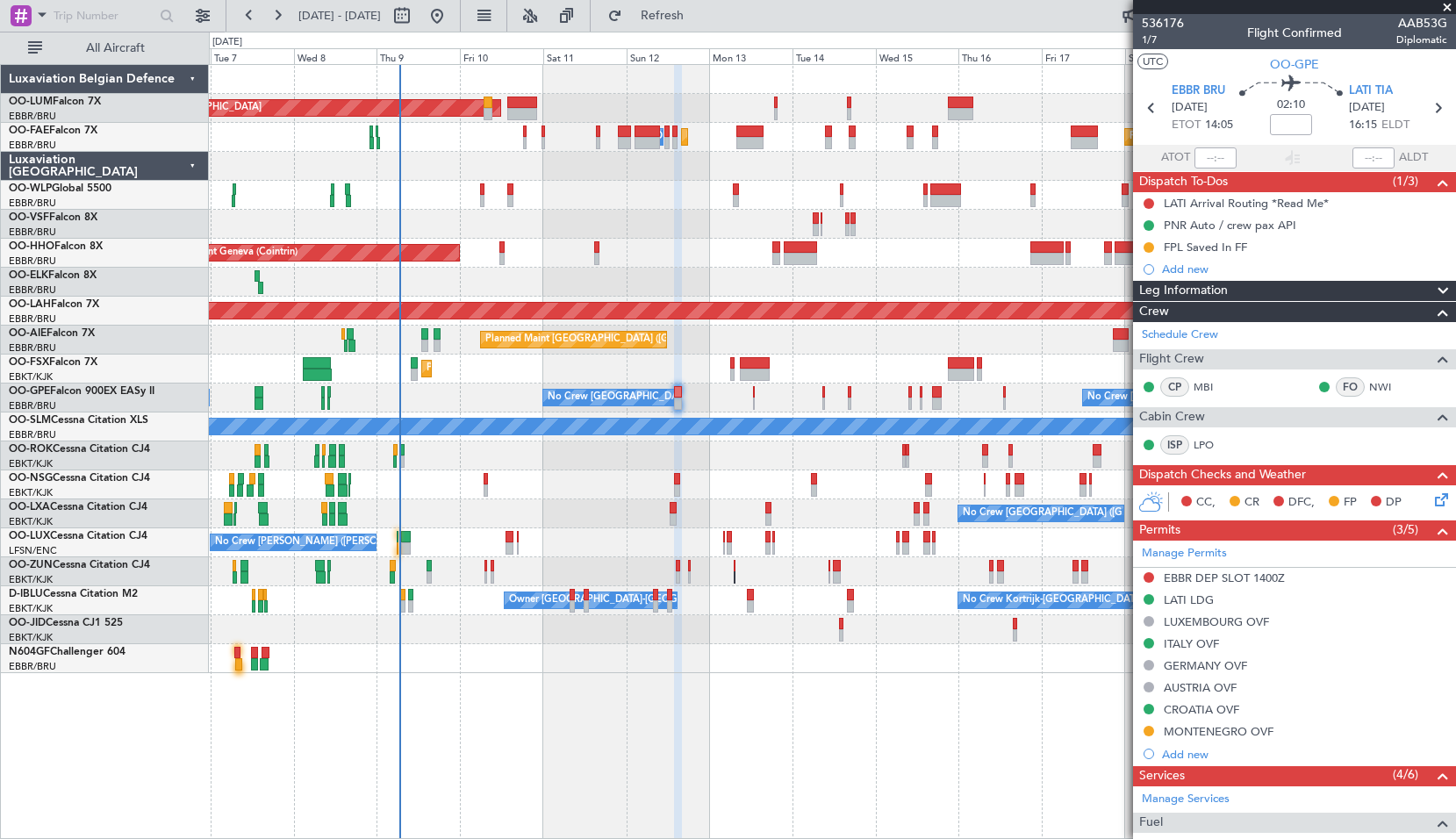
click at [838, 268] on div "Planned Maint Brussels (Brussels National) AOG Maint Sibiu Planned Maint Brusse…" at bounding box center [832, 369] width 1246 height 608
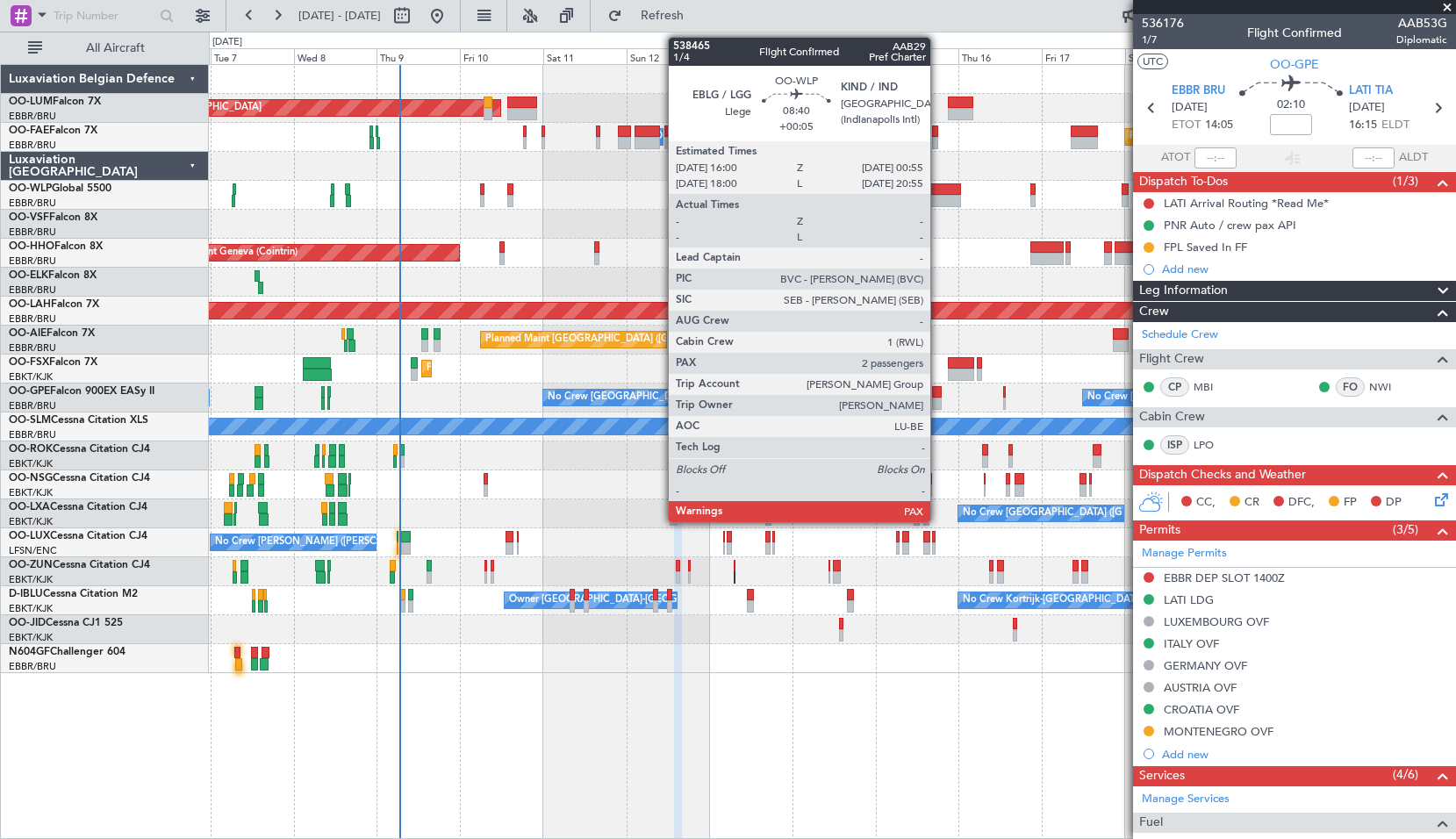
click at [938, 196] on div at bounding box center [946, 201] width 31 height 13
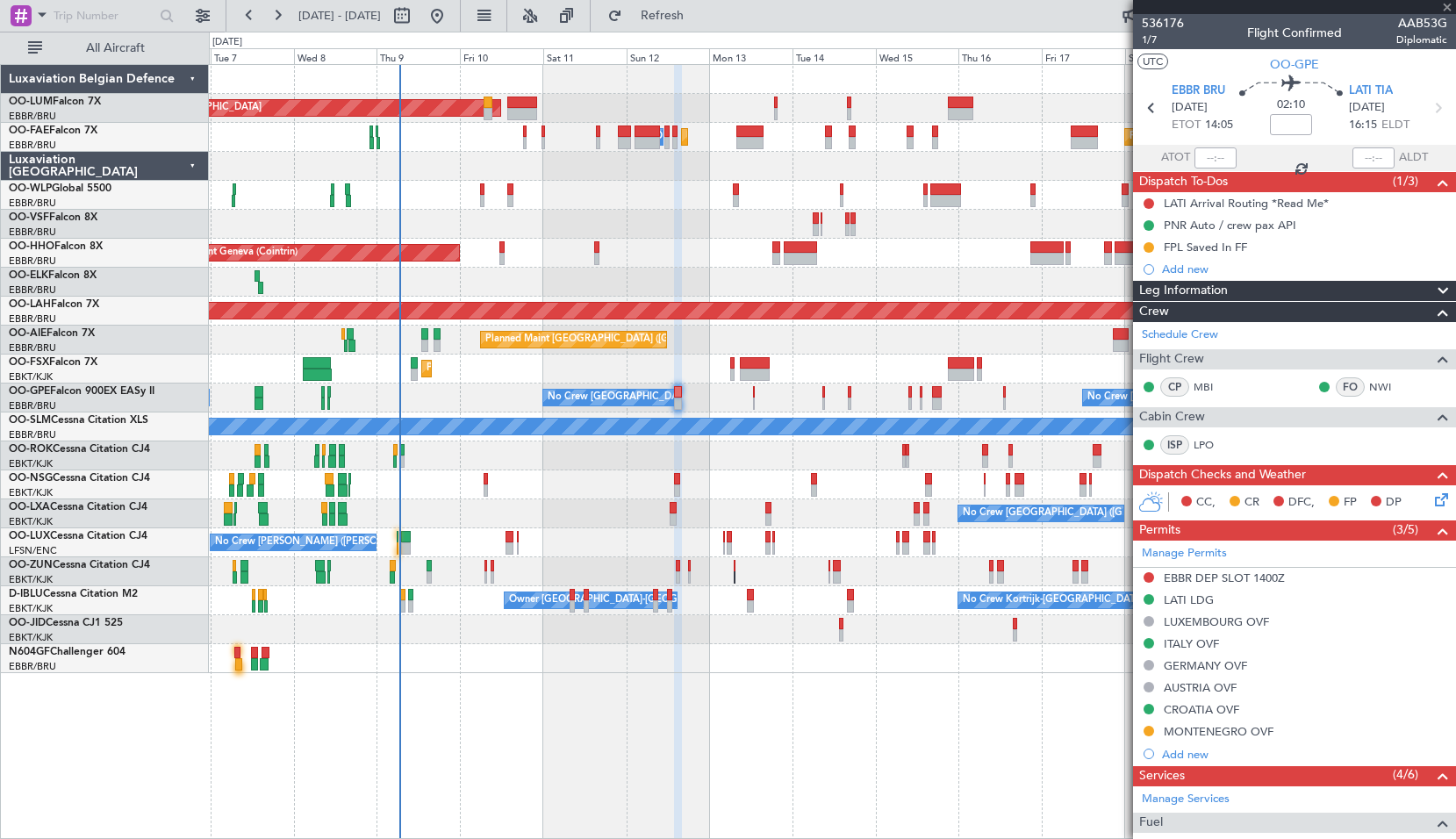
click at [932, 262] on div "Planned Maint Geneva (Cointrin)" at bounding box center [832, 253] width 1246 height 29
type input "+00:05"
type input "2"
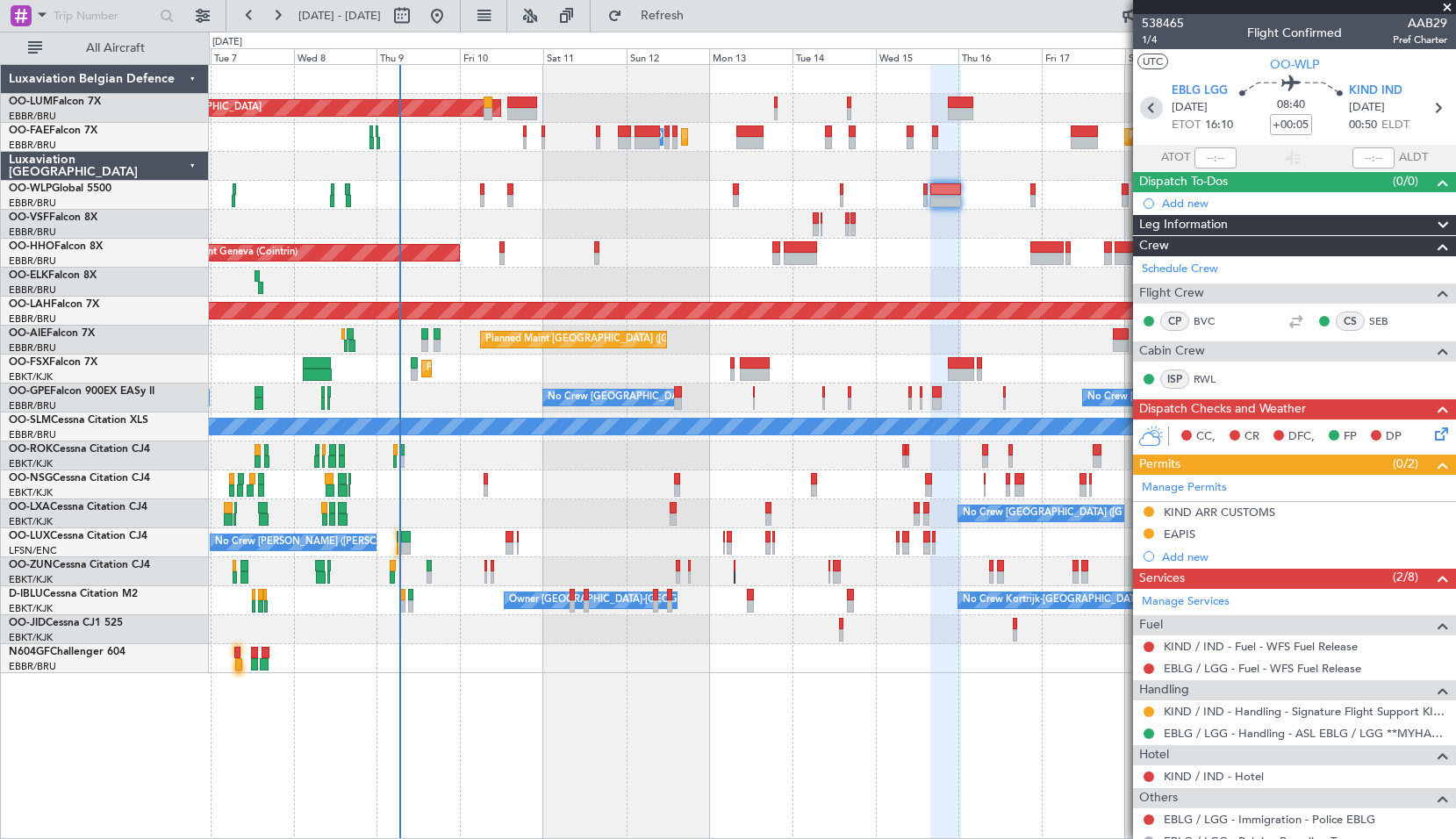
click at [1151, 104] on icon at bounding box center [1151, 108] width 22 height 22
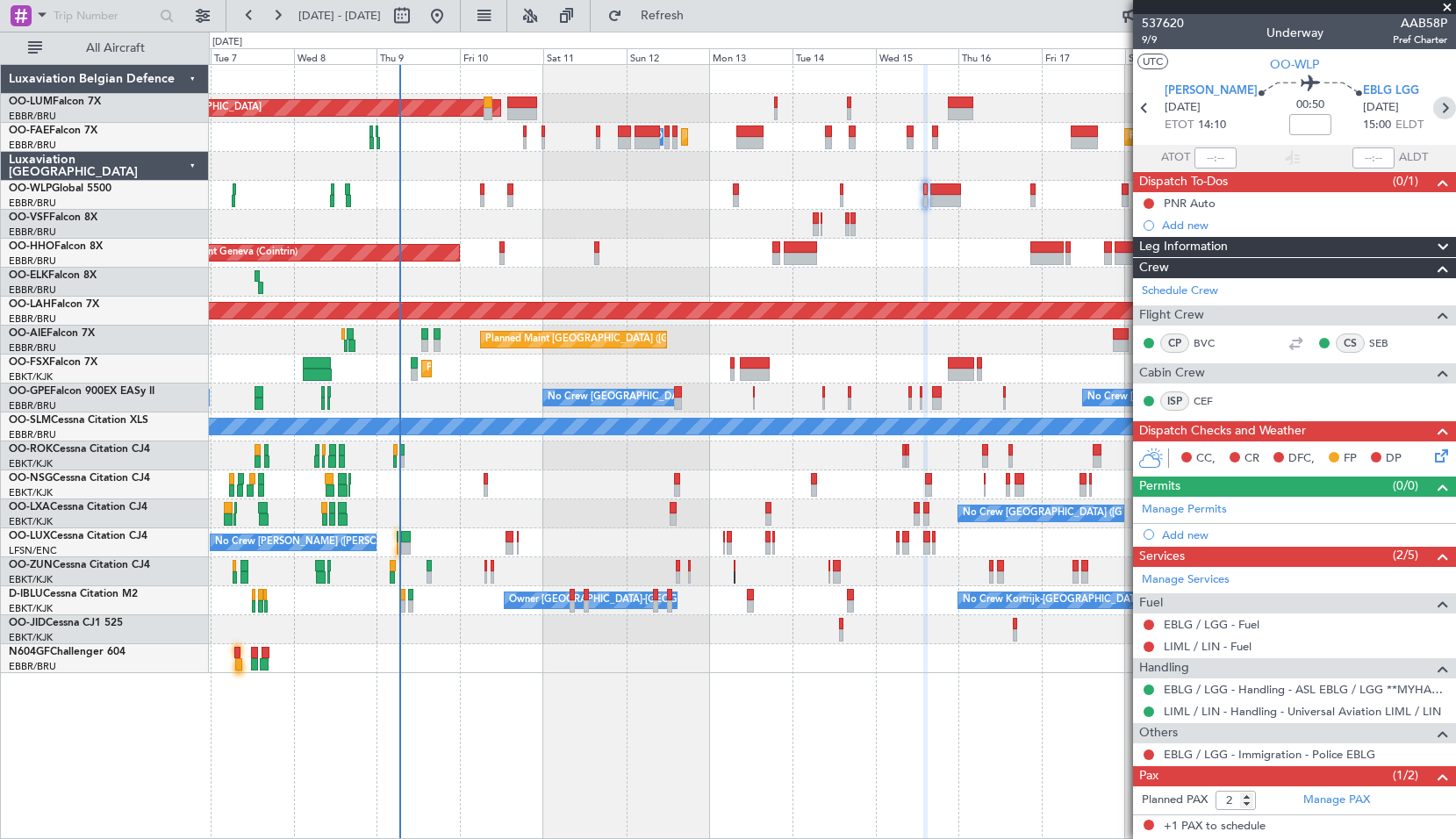
click at [1433, 109] on icon at bounding box center [1443, 108] width 22 height 22
type input "+00:05"
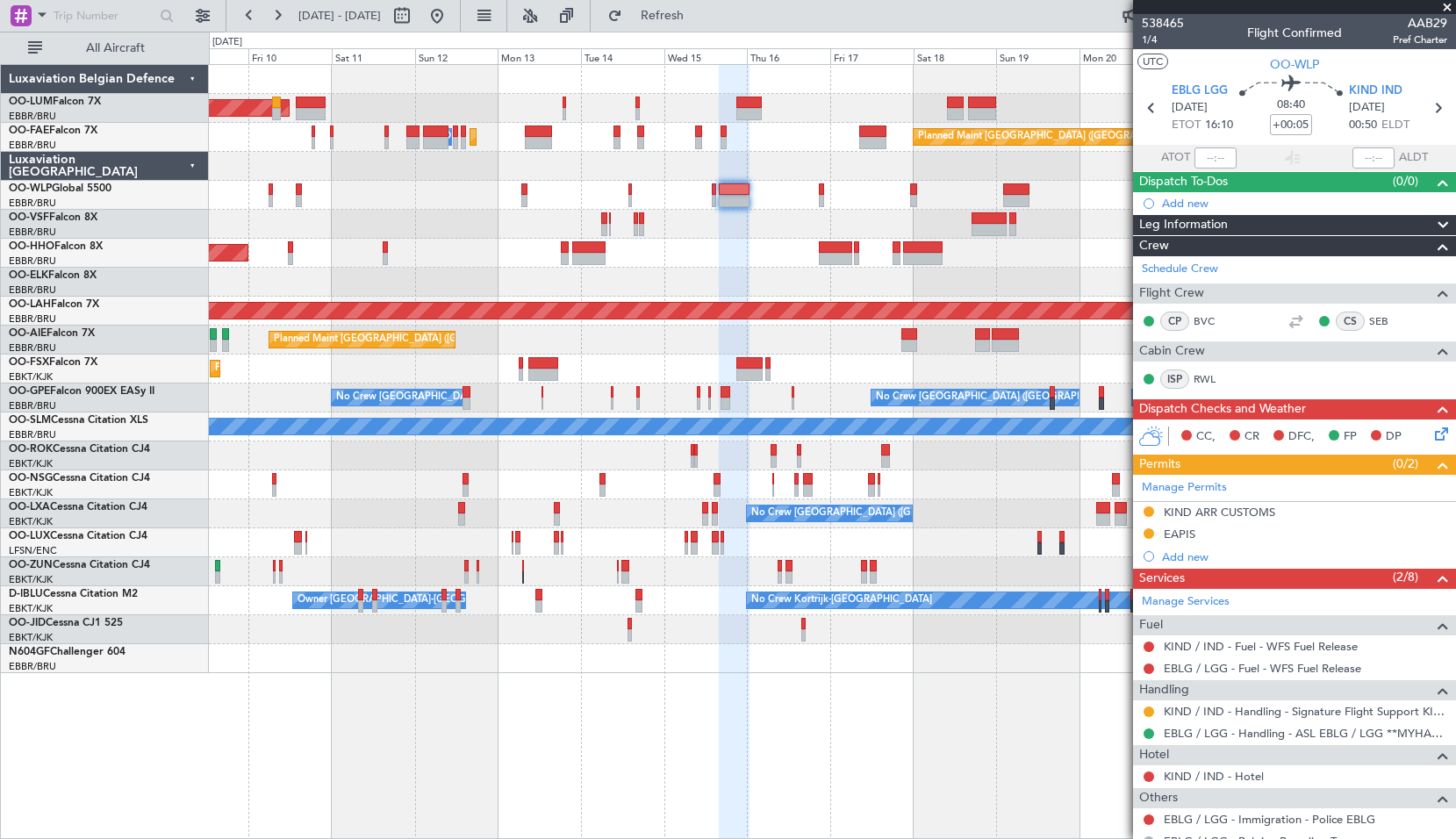
click at [770, 242] on div "Planned Maint Geneva (Cointrin)" at bounding box center [832, 253] width 1246 height 29
click at [1290, 712] on link "KIND / IND - Handling - Signature Flight Support KIND / IND" at bounding box center [1305, 711] width 283 height 15
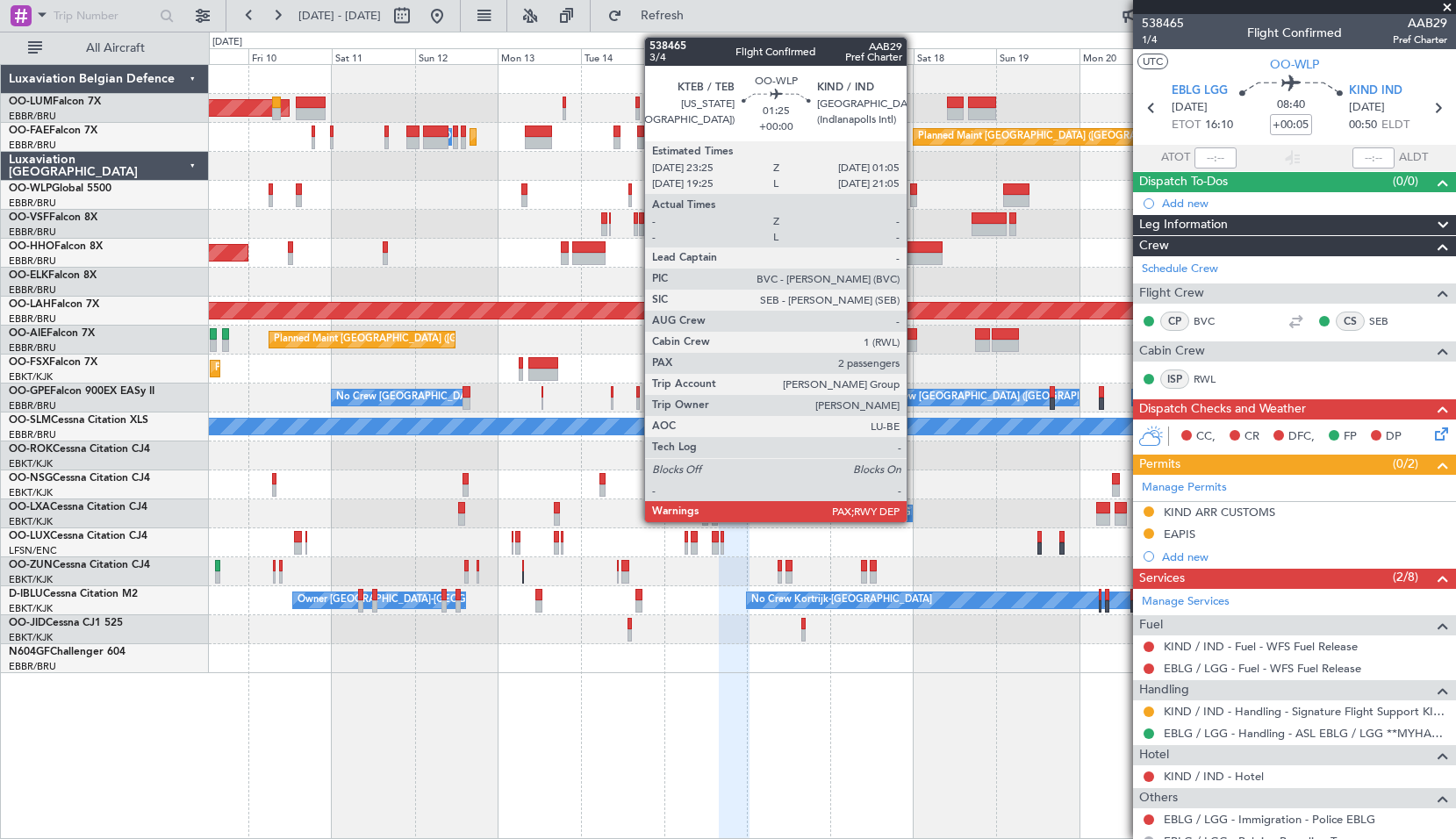
click at [914, 205] on div at bounding box center [912, 201] width 6 height 13
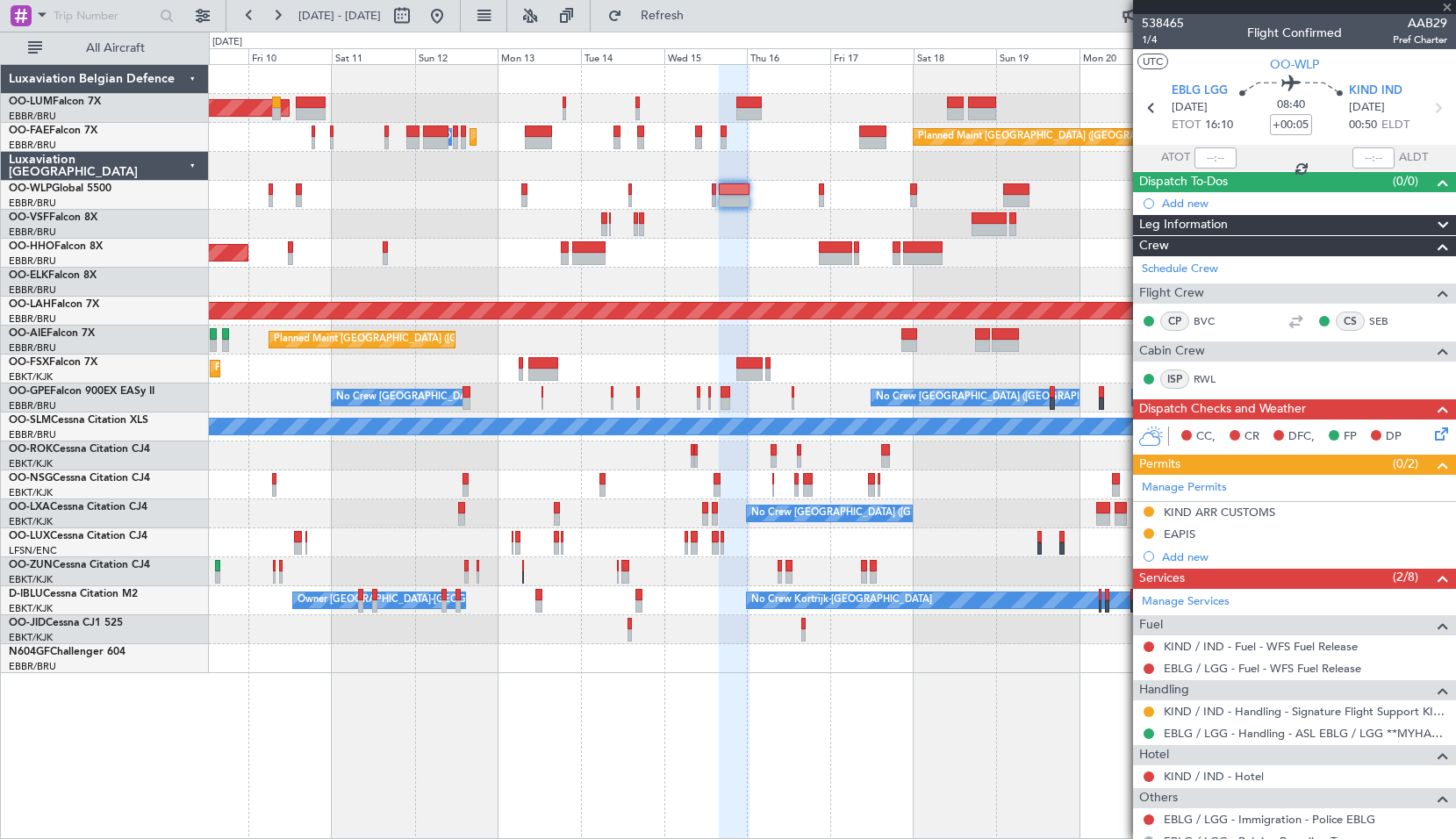
click at [844, 181] on div at bounding box center [832, 195] width 1246 height 29
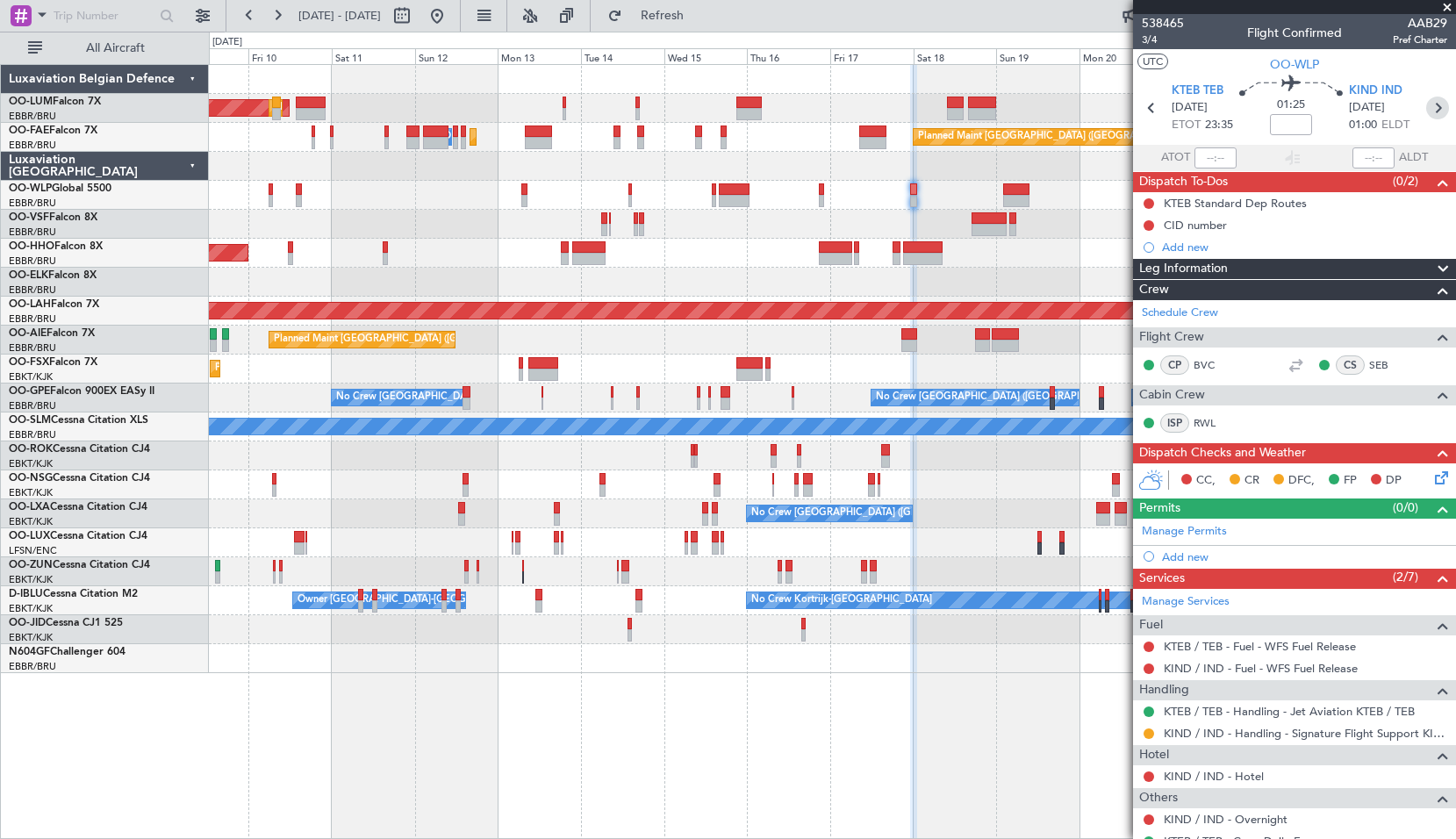
click at [1425, 101] on icon at bounding box center [1436, 108] width 22 height 22
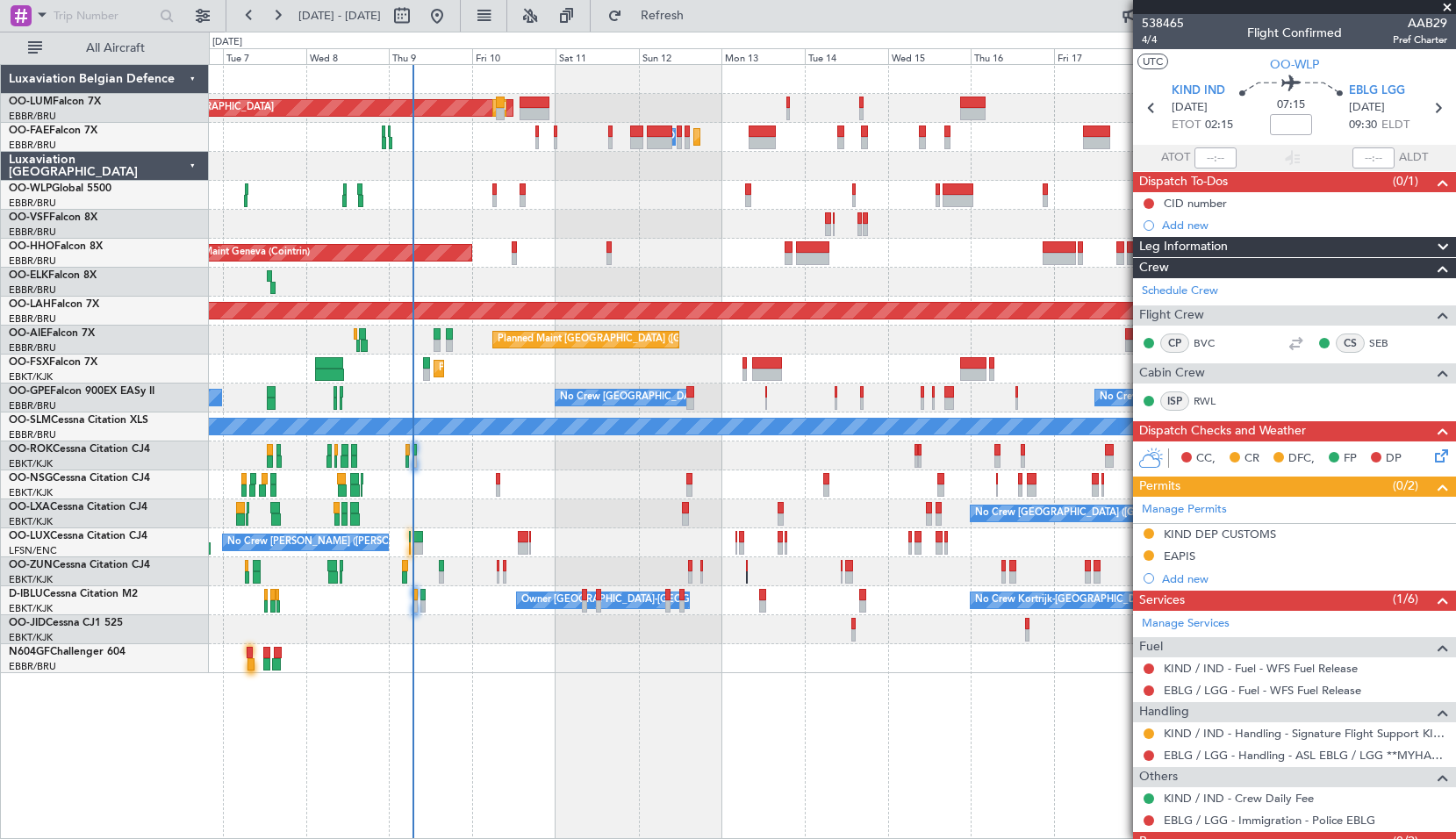
click at [586, 284] on div at bounding box center [832, 282] width 1246 height 29
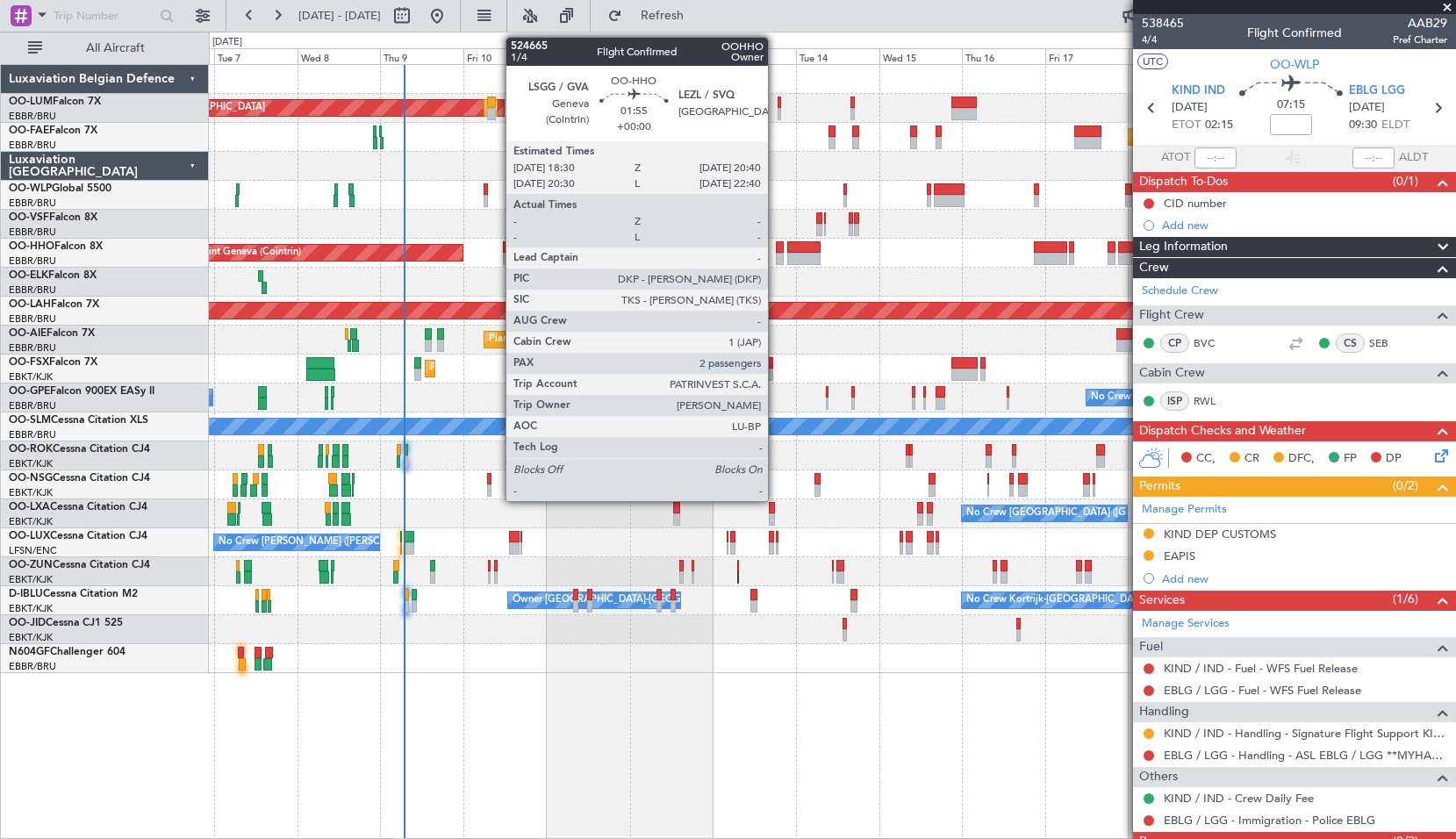
click at [776, 258] on div at bounding box center [780, 259] width 8 height 13
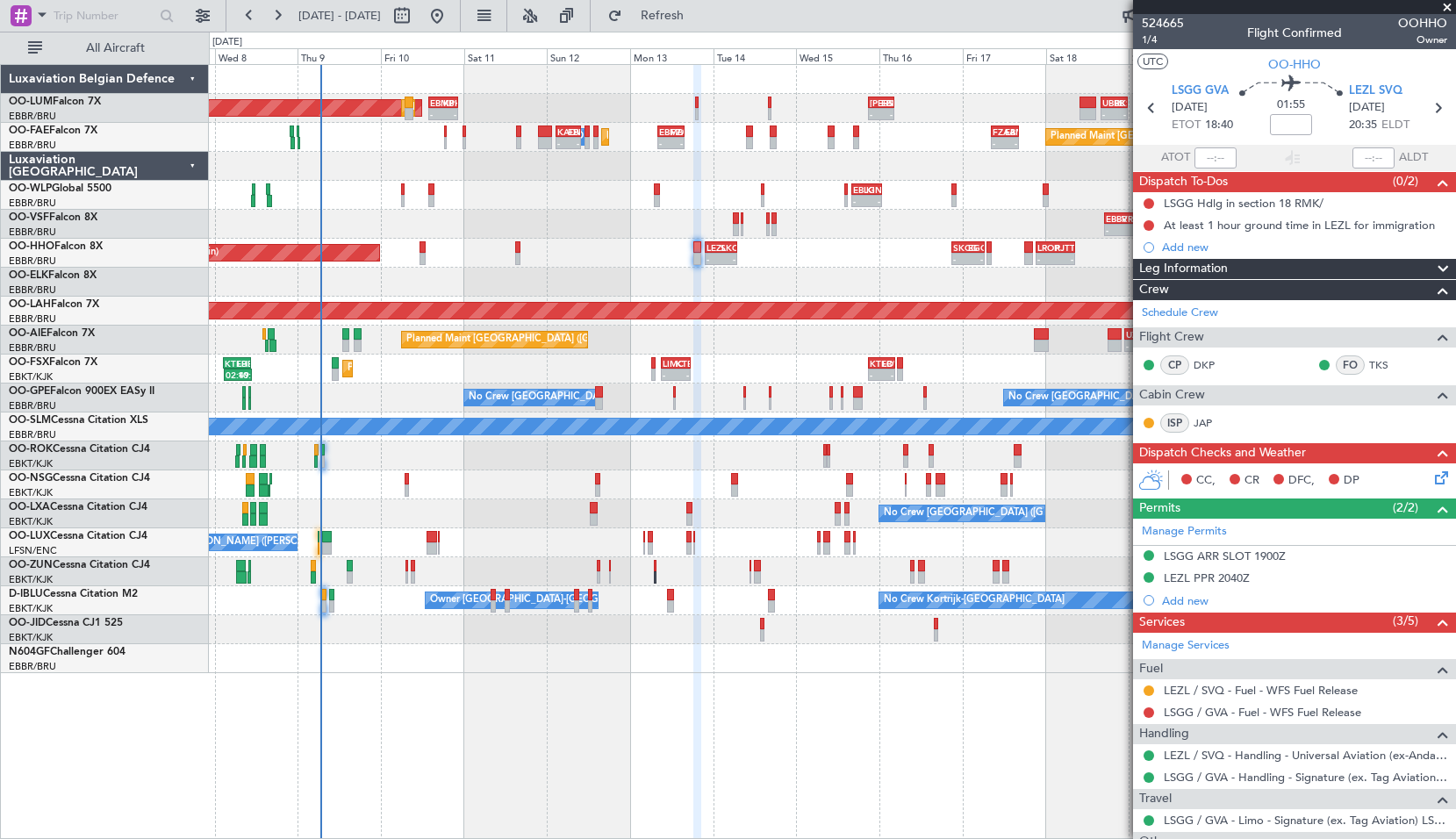
click at [562, 271] on div at bounding box center [832, 282] width 1246 height 29
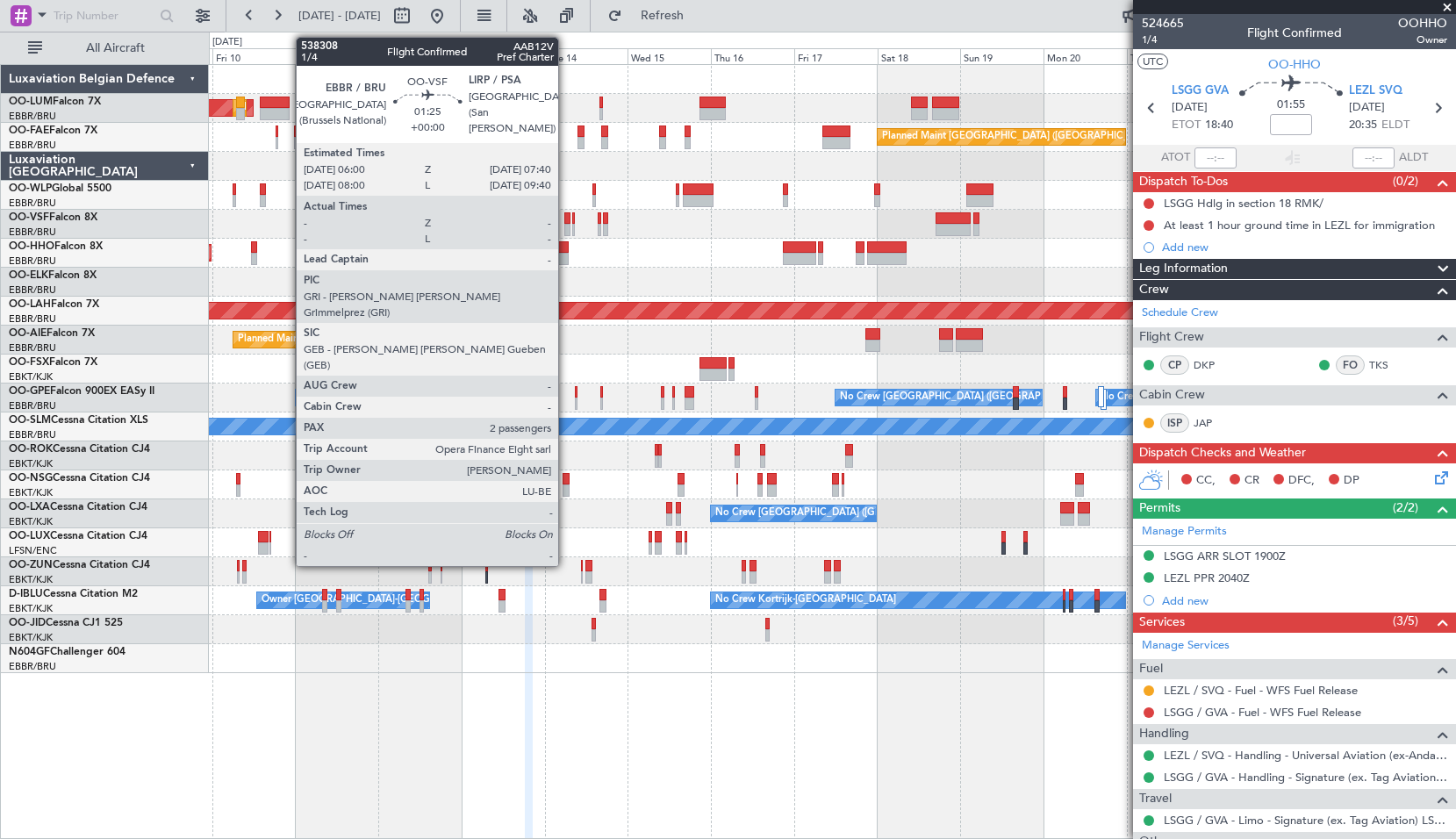
click at [566, 215] on div at bounding box center [567, 219] width 6 height 13
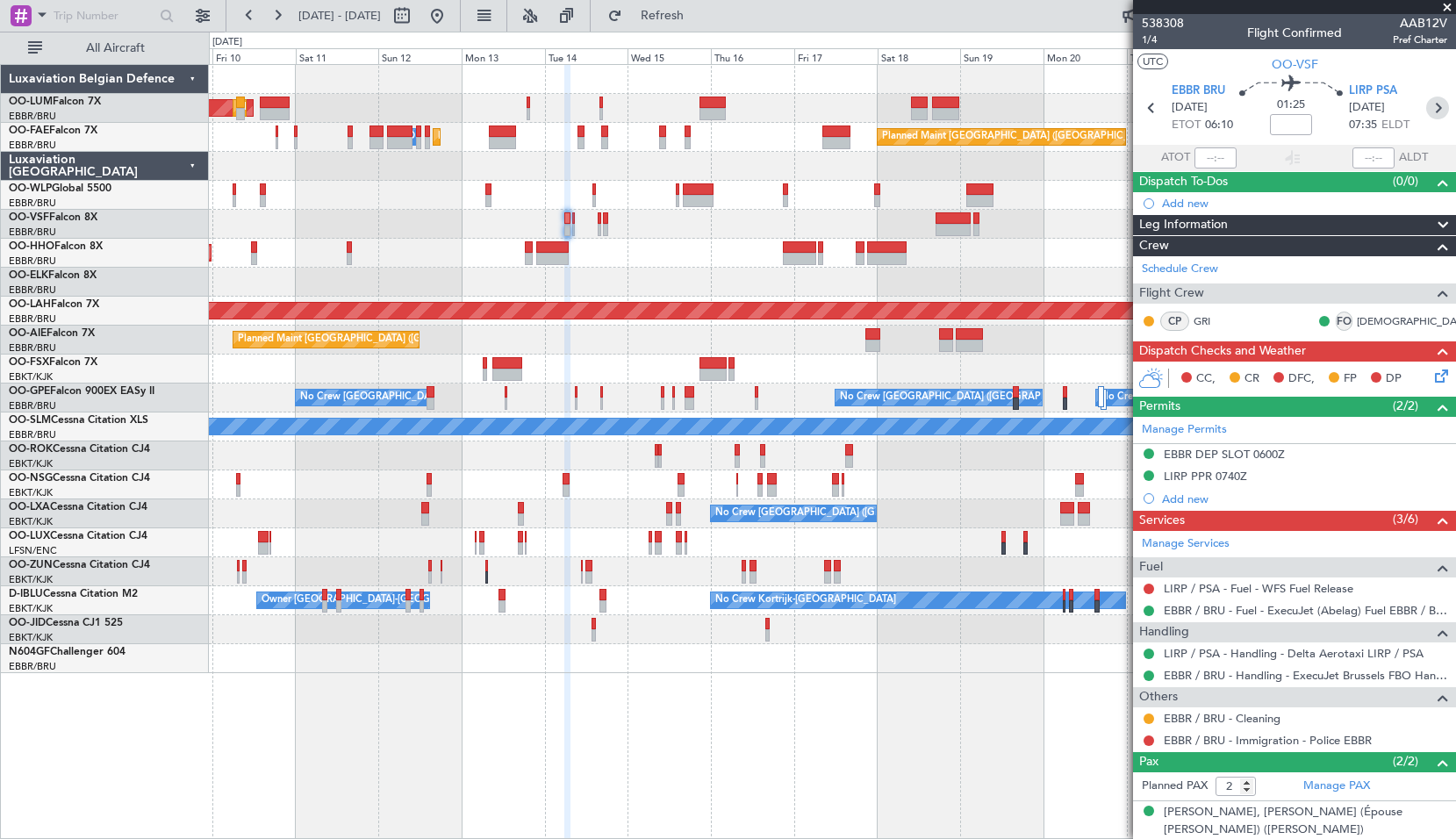
click at [1432, 109] on icon at bounding box center [1436, 108] width 22 height 22
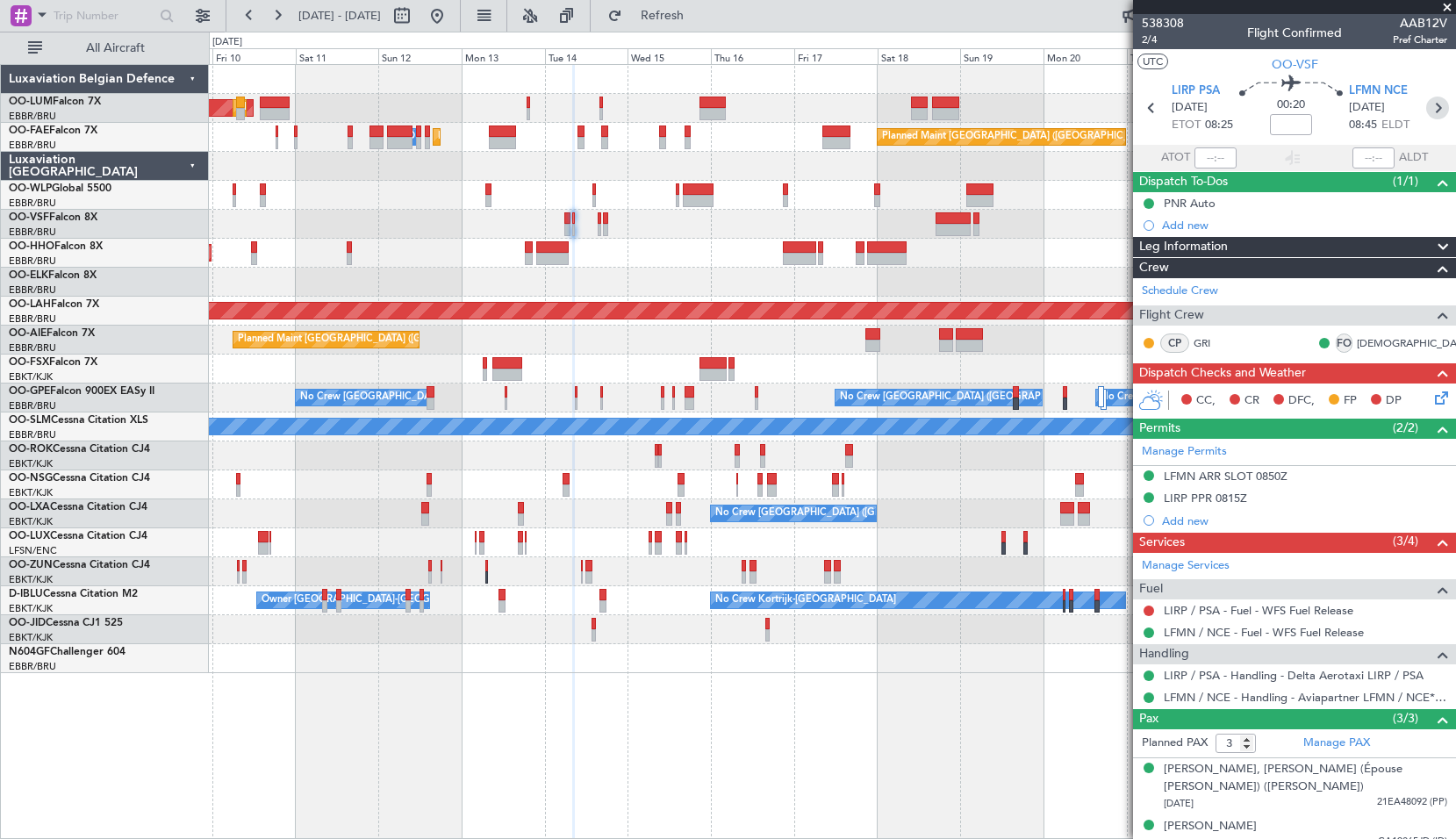
click at [1425, 99] on icon at bounding box center [1436, 108] width 22 height 22
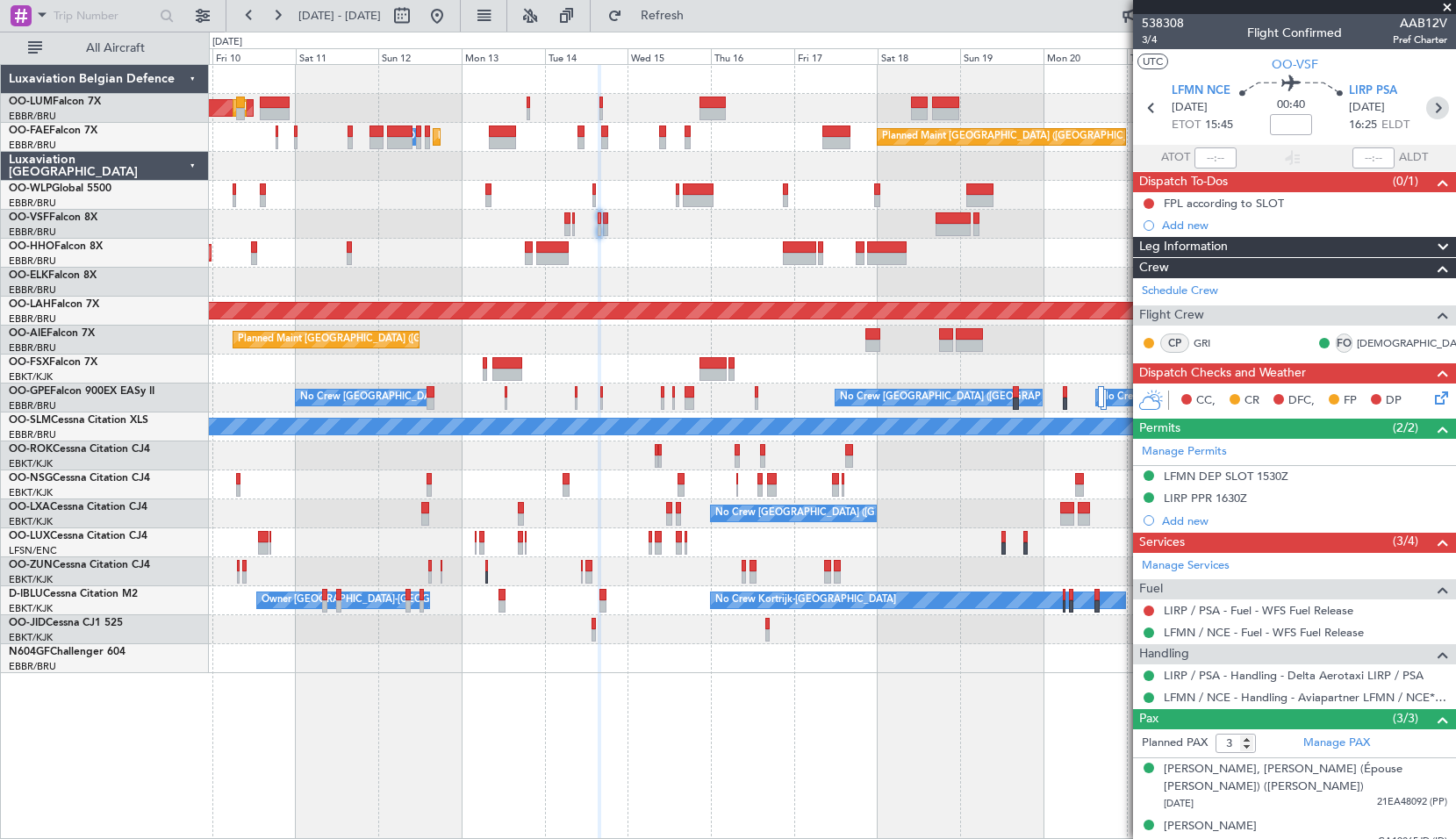
click at [1425, 115] on icon at bounding box center [1436, 108] width 22 height 22
type input "2"
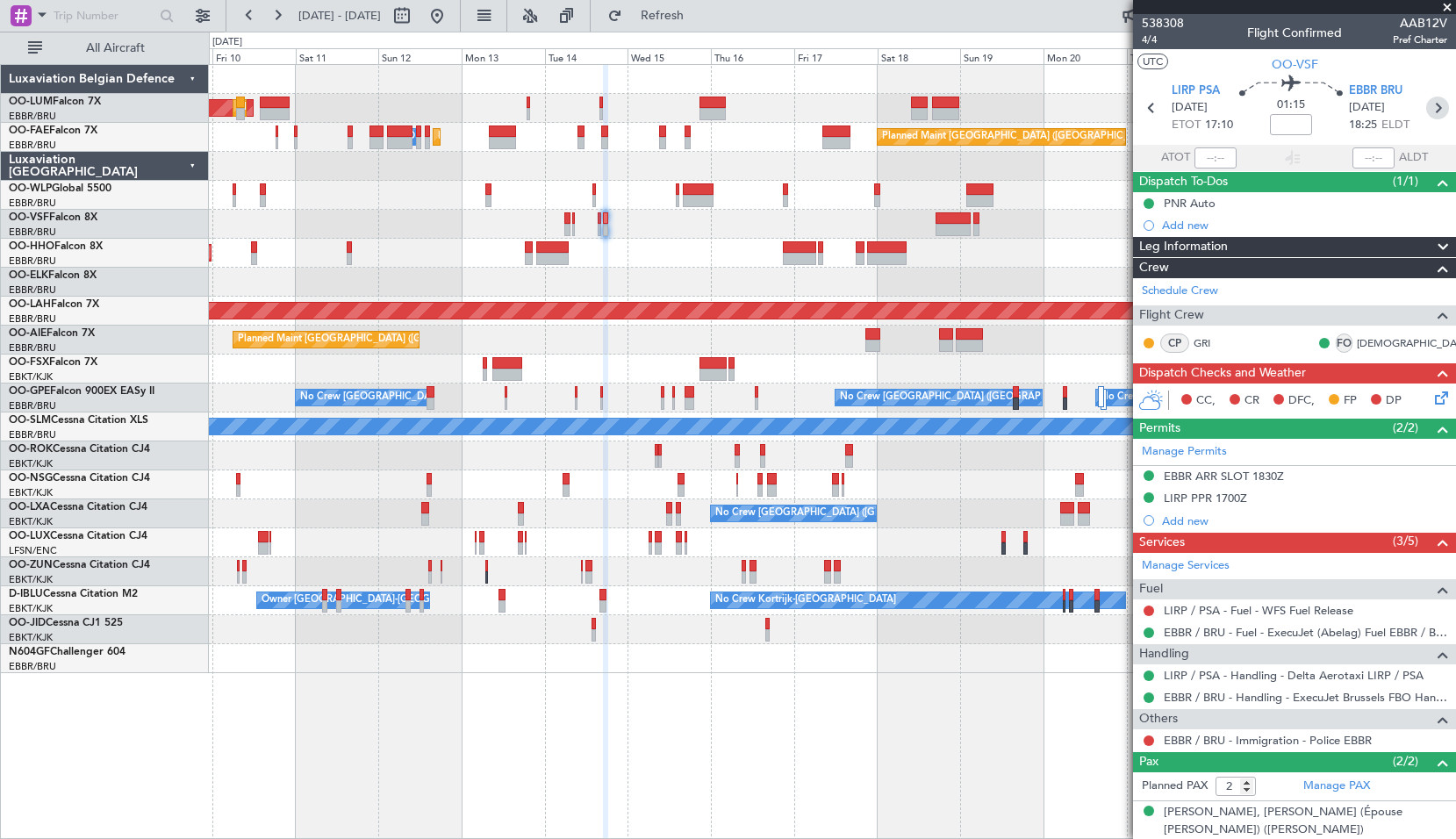
click at [1425, 115] on icon at bounding box center [1436, 108] width 22 height 22
type input "+00:10"
type input "12"
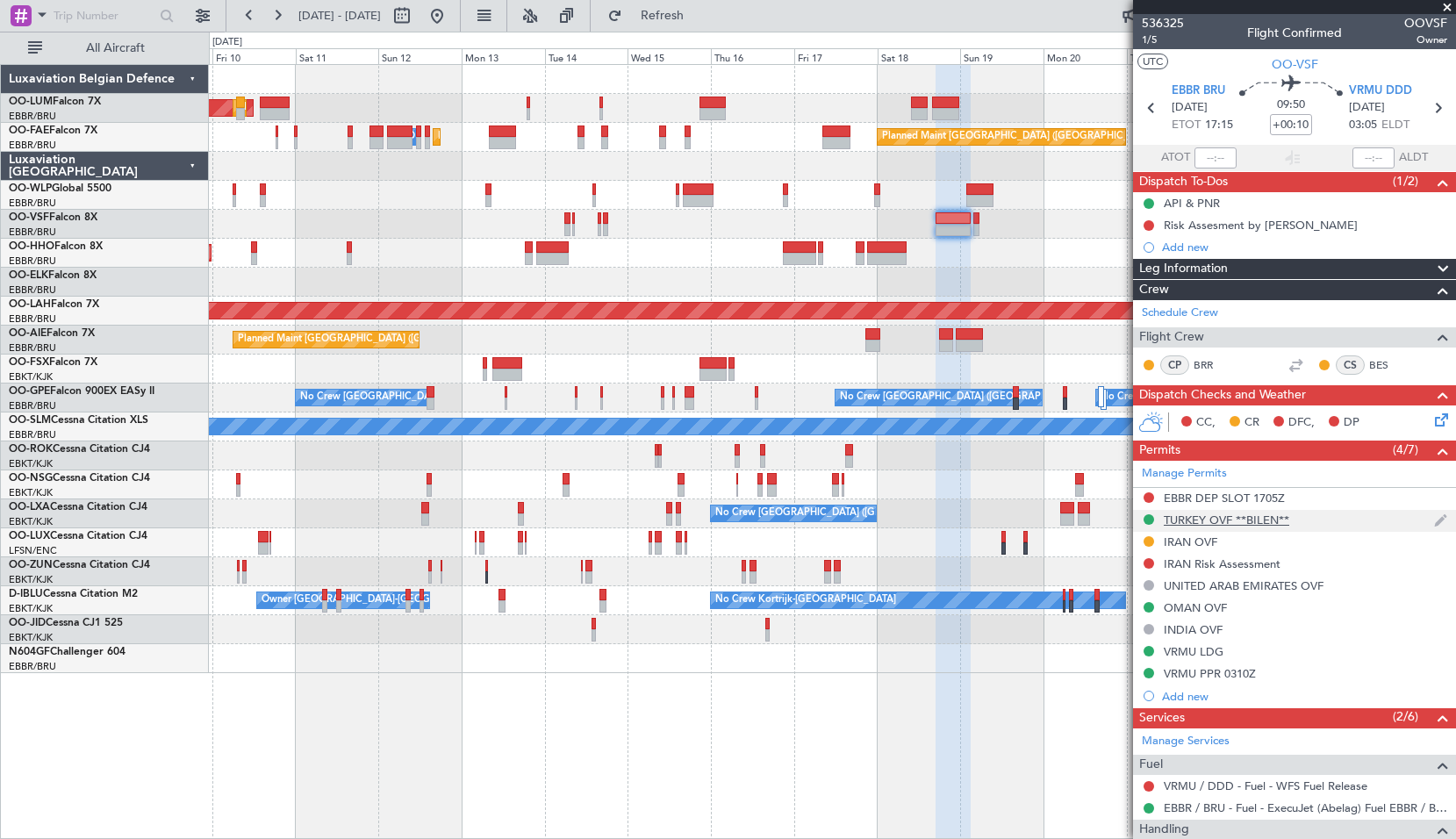
click at [1217, 517] on div "TURKEY OVF **BILEN**" at bounding box center [1226, 520] width 126 height 15
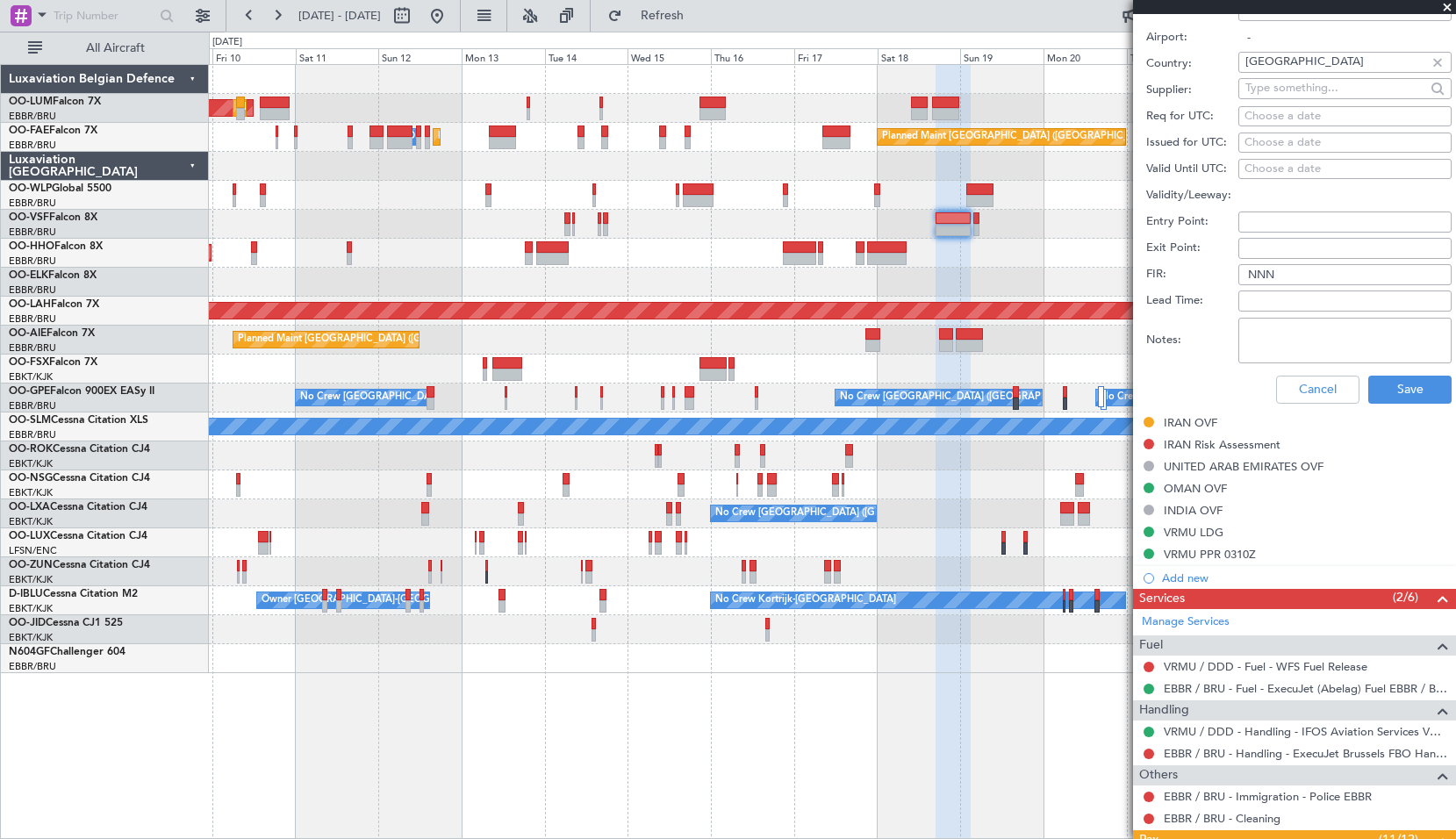
scroll to position [703, 0]
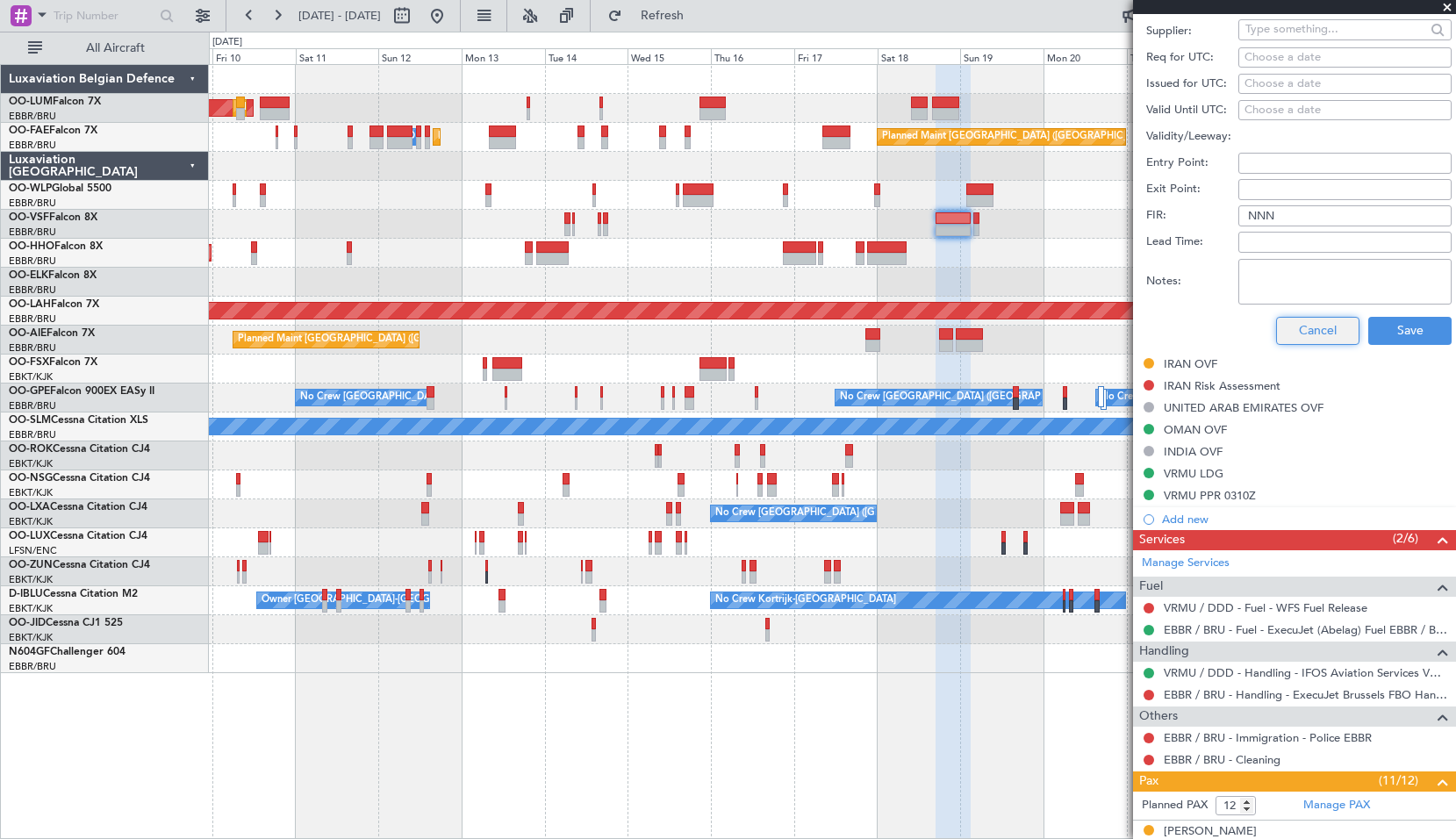
click at [1311, 338] on button "Cancel" at bounding box center [1317, 330] width 83 height 28
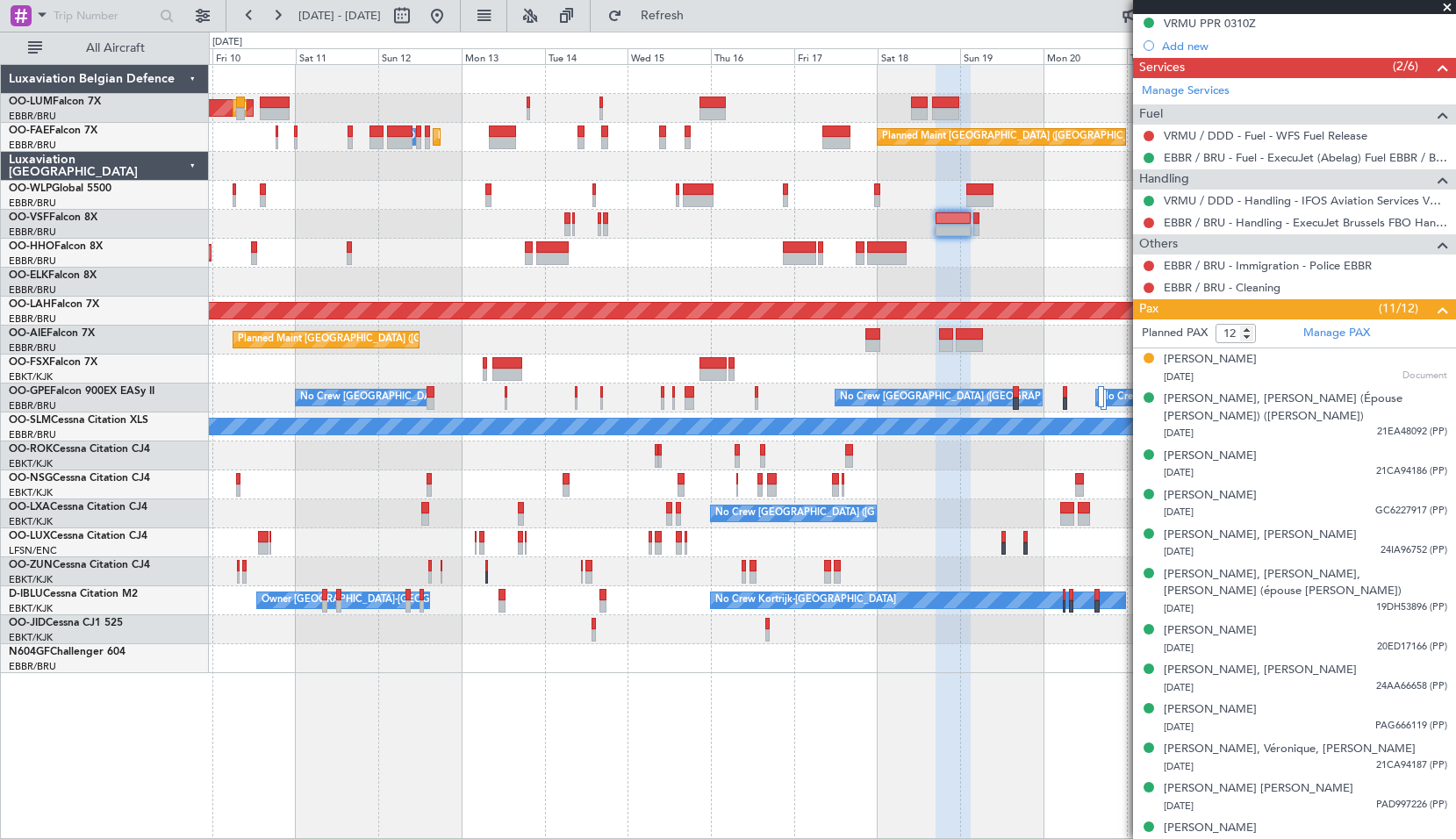
scroll to position [0, 0]
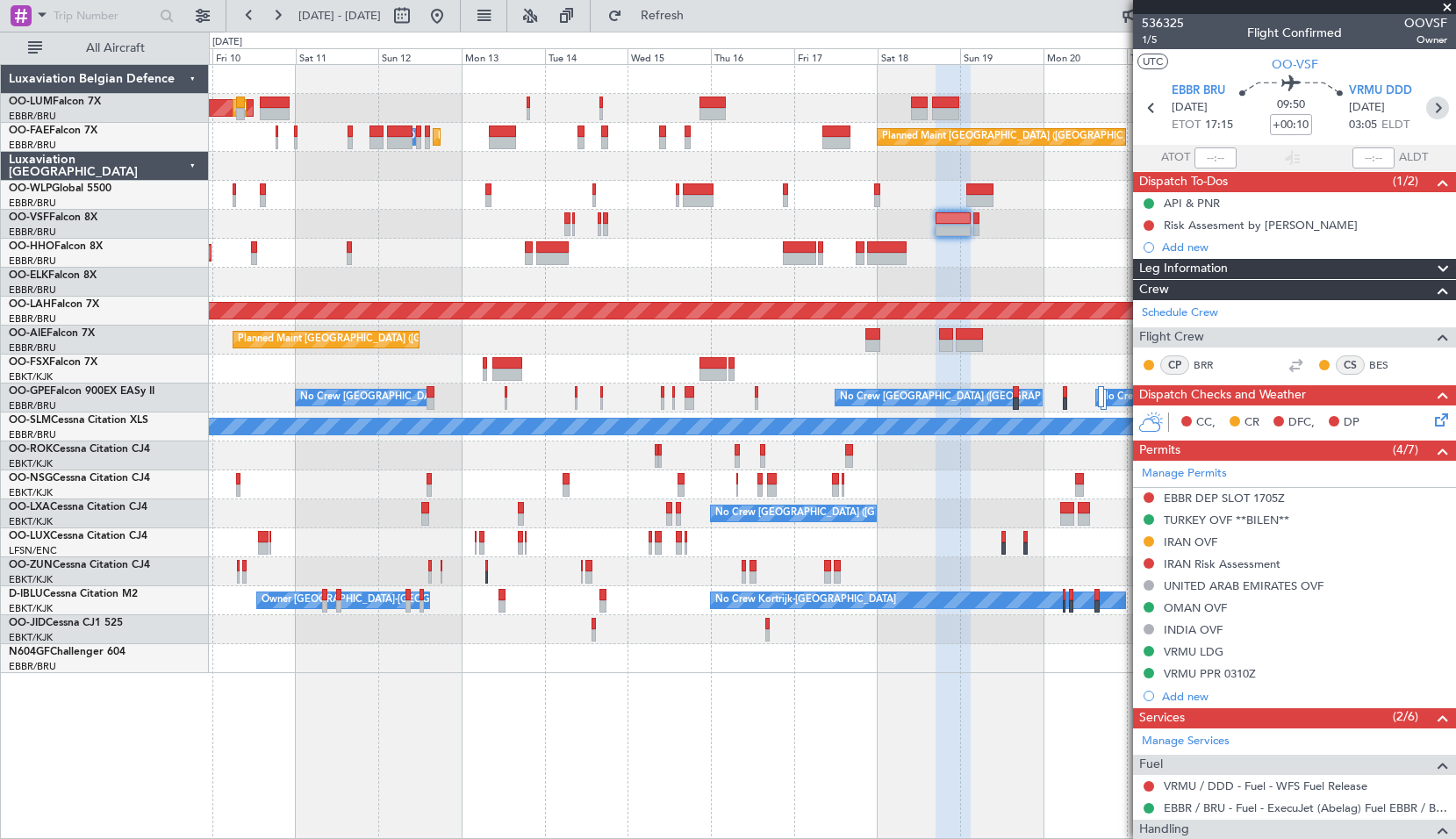
click at [1431, 106] on icon at bounding box center [1436, 108] width 22 height 22
type input "+00:05"
type input "0"
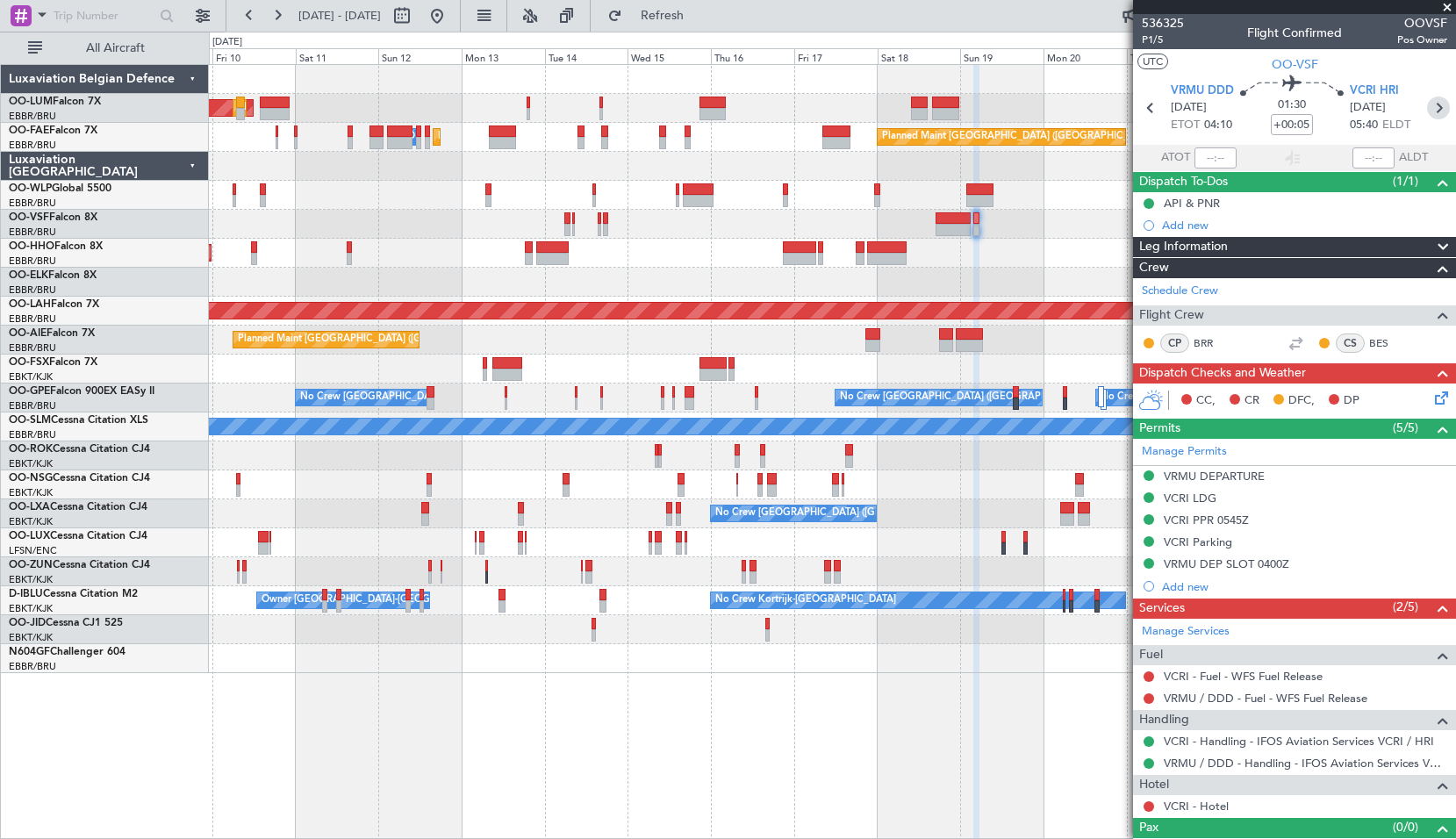
click at [1426, 110] on icon at bounding box center [1437, 108] width 22 height 22
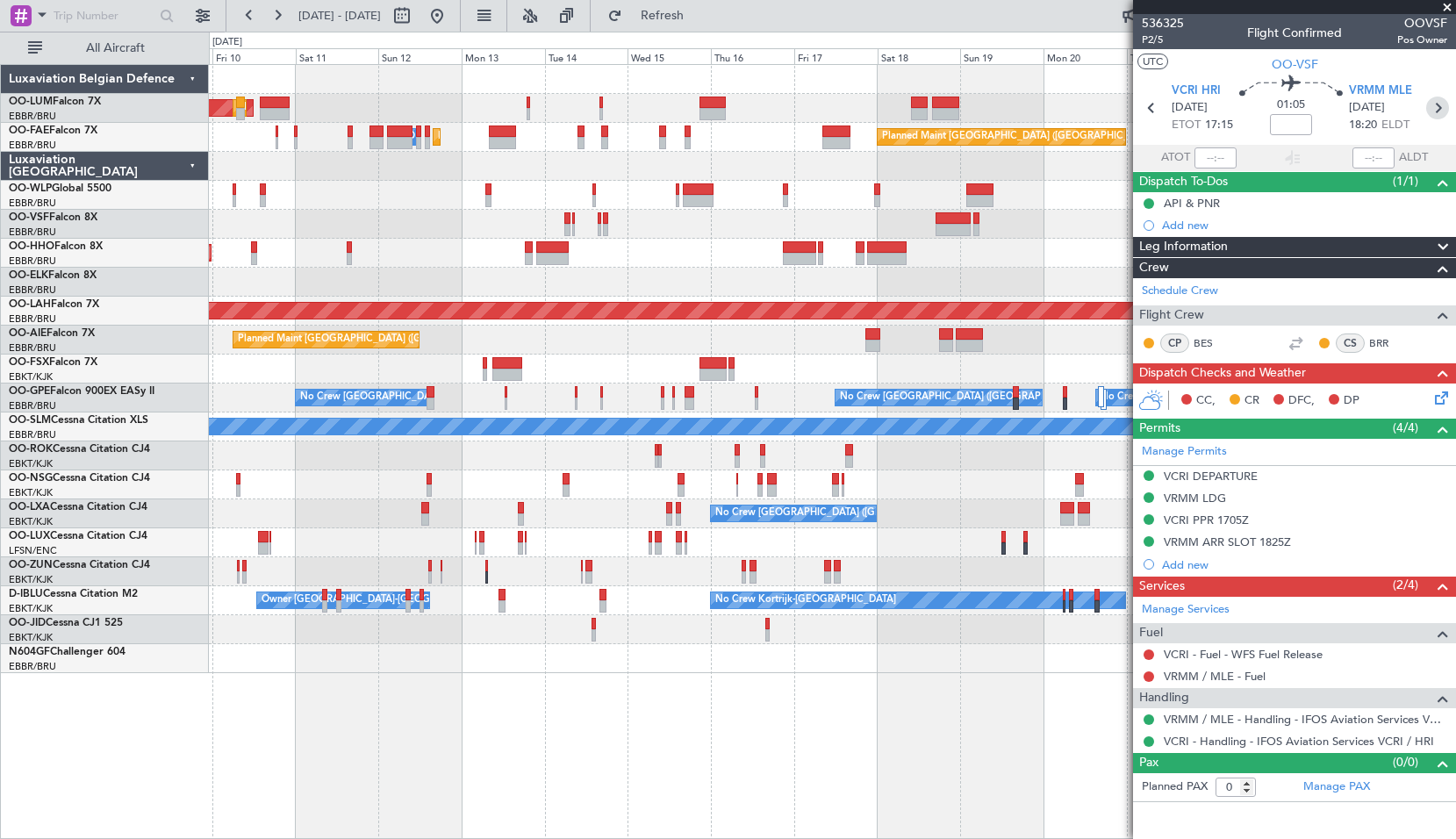
click at [1436, 109] on icon at bounding box center [1436, 108] width 22 height 22
type input "+01:20"
type input "12"
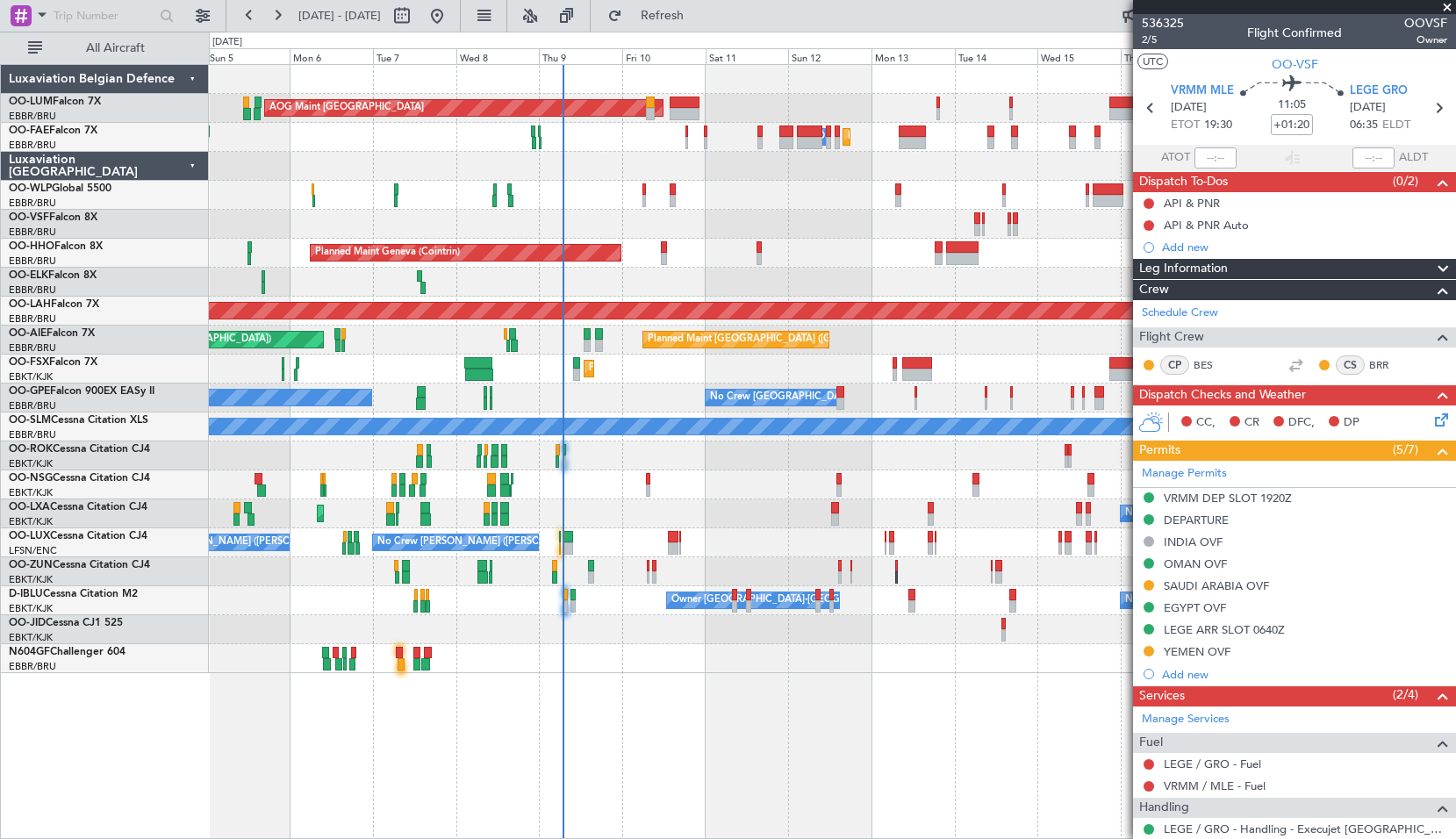
click at [780, 468] on div "Planned Maint Brussels (Brussels National) AOG Maint Sibiu Planned Maint Brusse…" at bounding box center [832, 369] width 1246 height 608
click at [700, 20] on span "Refresh" at bounding box center [662, 16] width 74 height 13
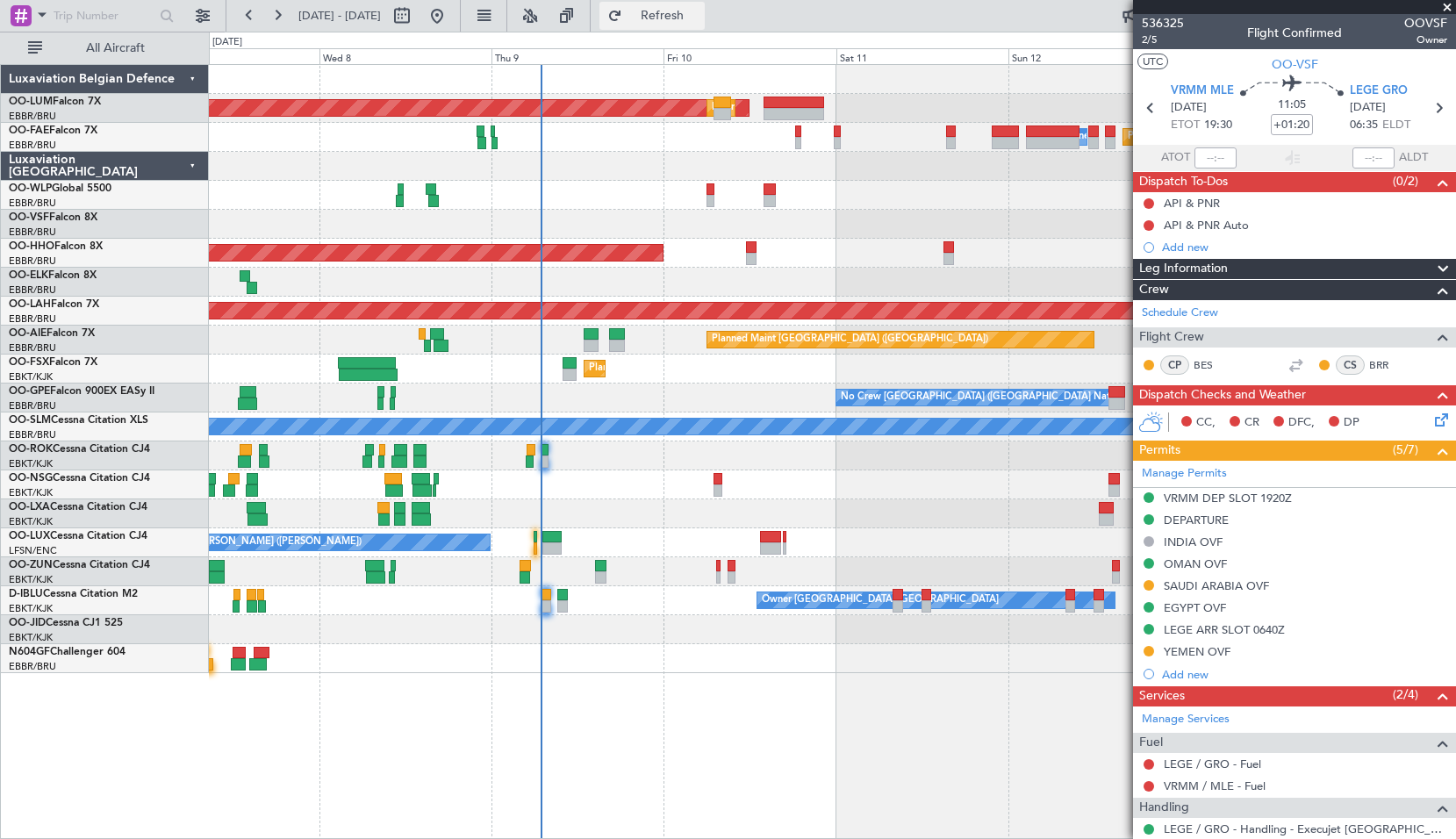
click at [700, 16] on span "Refresh" at bounding box center [662, 16] width 74 height 13
click at [690, 21] on span "Refresh" at bounding box center [662, 16] width 74 height 13
click at [704, 6] on button "Refresh" at bounding box center [651, 15] width 105 height 28
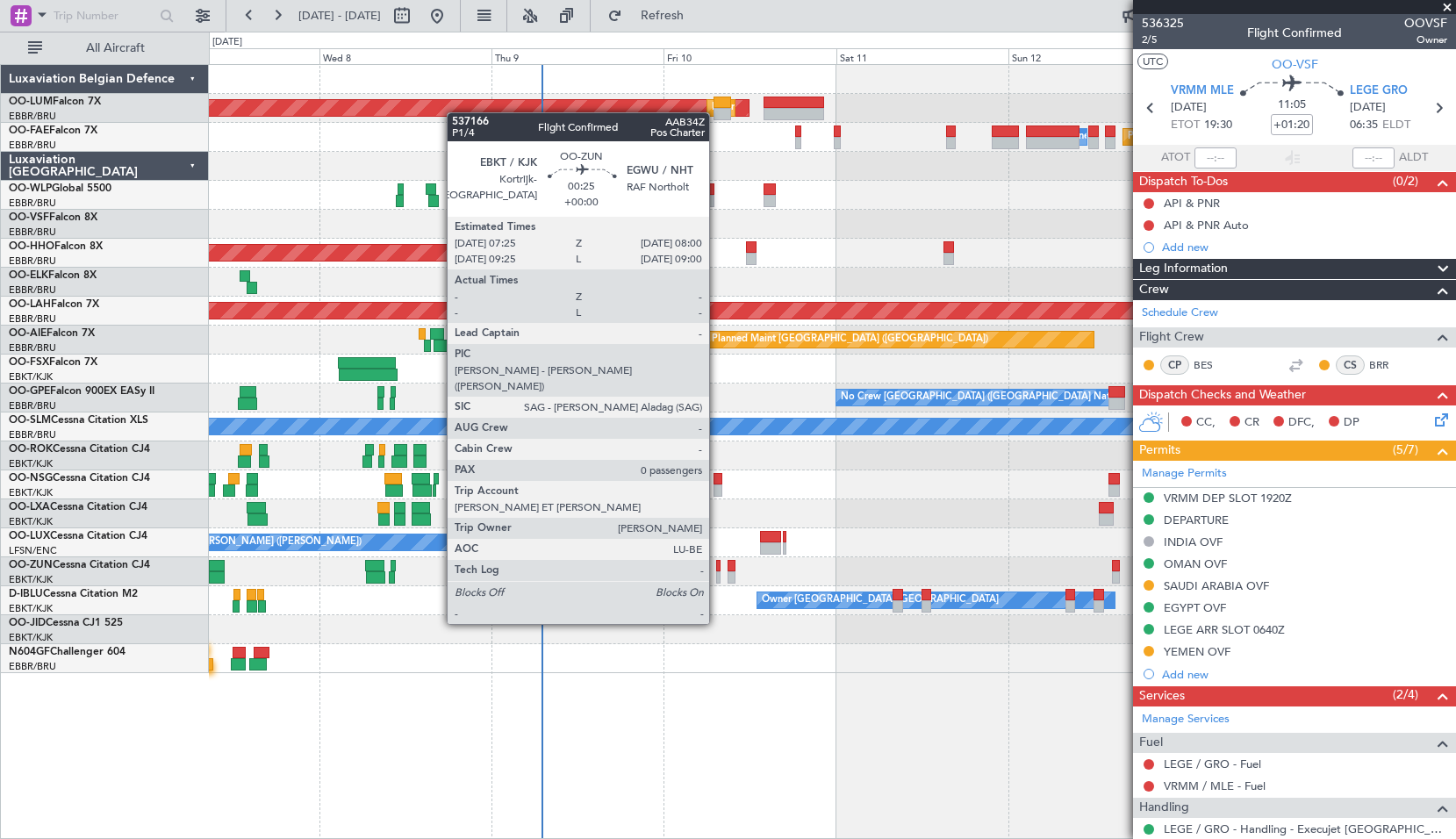
click at [717, 575] on div at bounding box center [718, 578] width 4 height 13
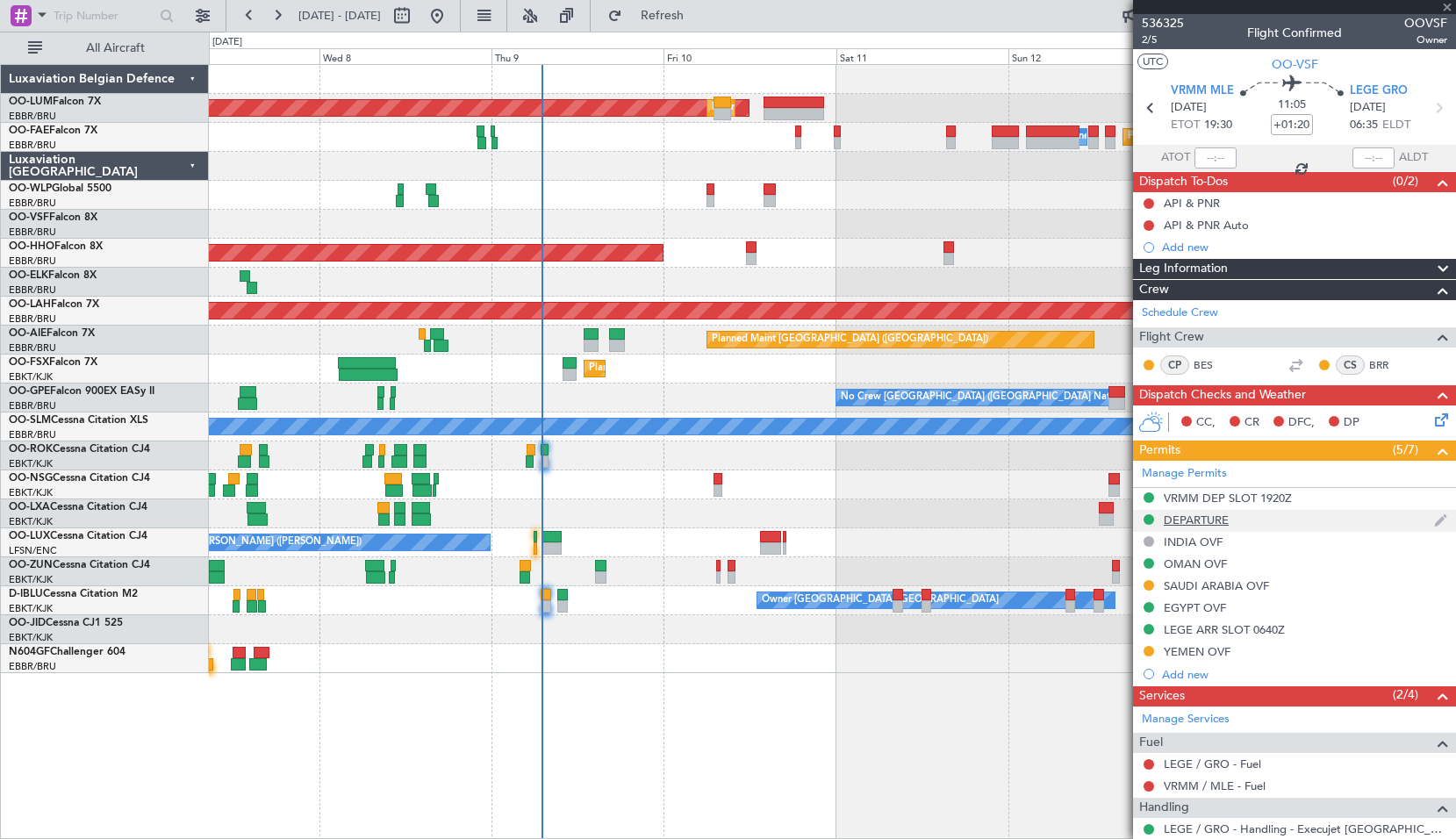
type input "0"
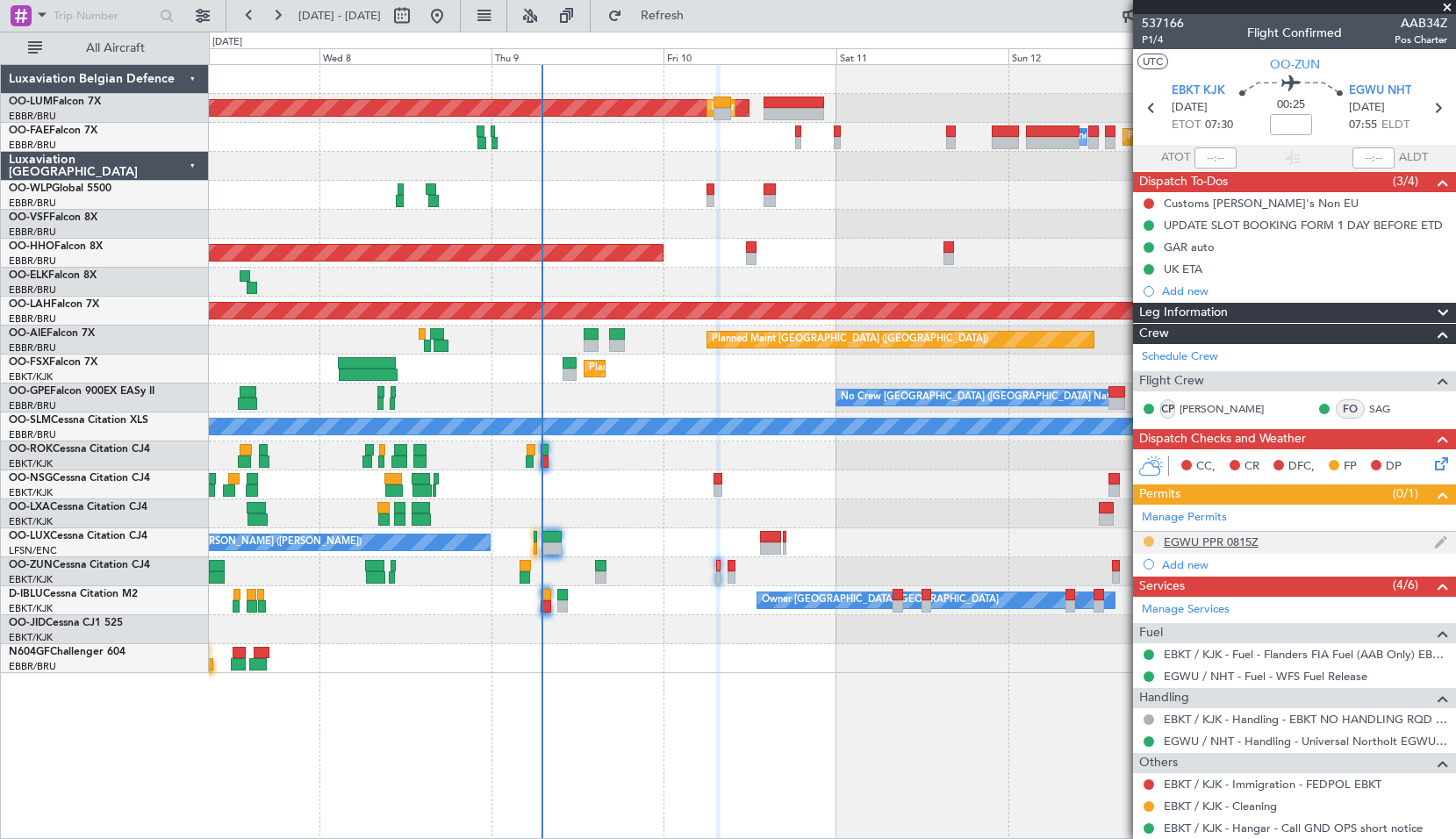
click at [1150, 540] on button at bounding box center [1149, 542] width 11 height 11
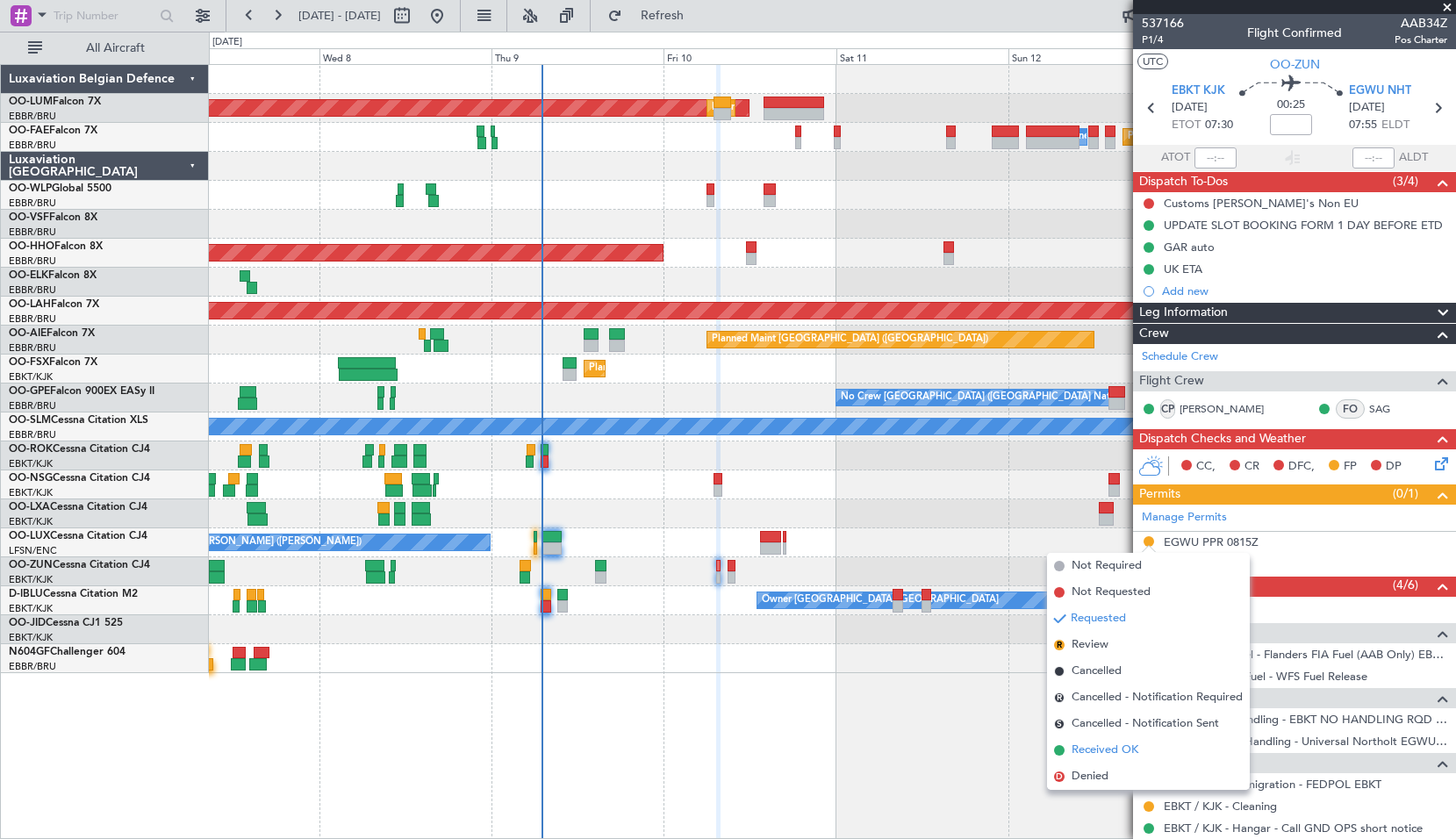
click at [1102, 747] on span "Received OK" at bounding box center [1104, 751] width 66 height 18
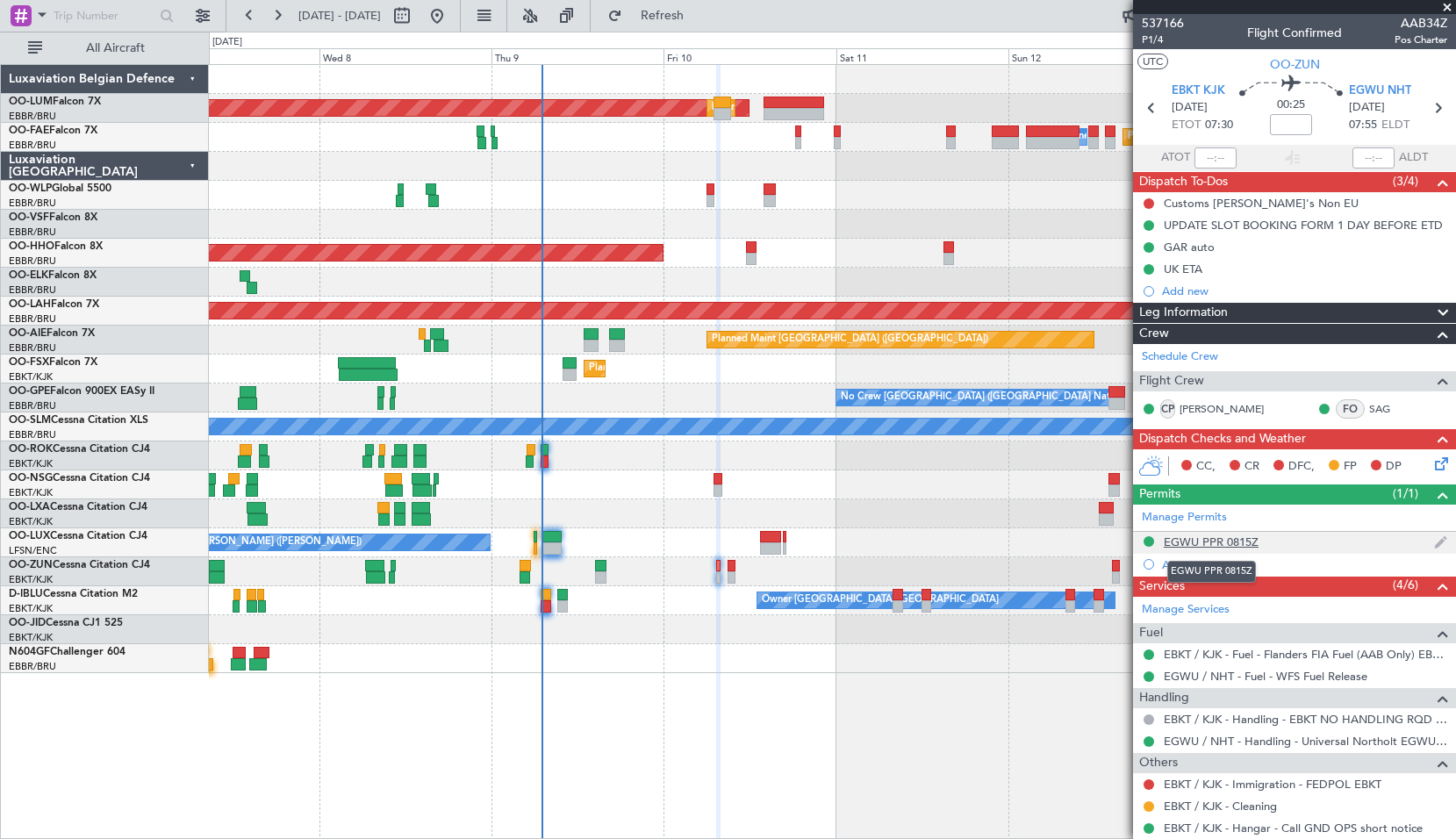
click at [1230, 546] on div "EGWU PPR 0815Z" at bounding box center [1211, 542] width 95 height 15
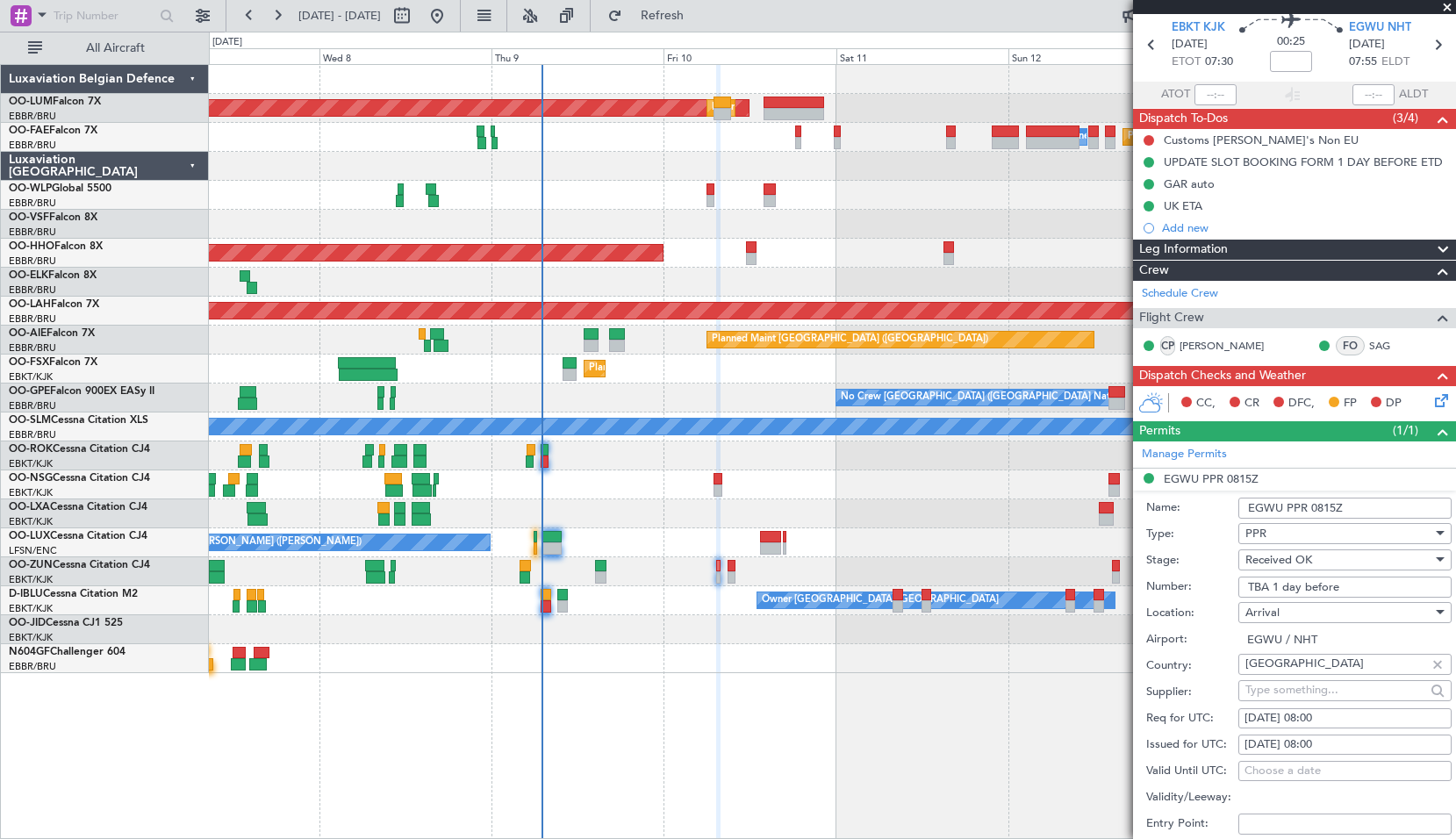
scroll to position [88, 0]
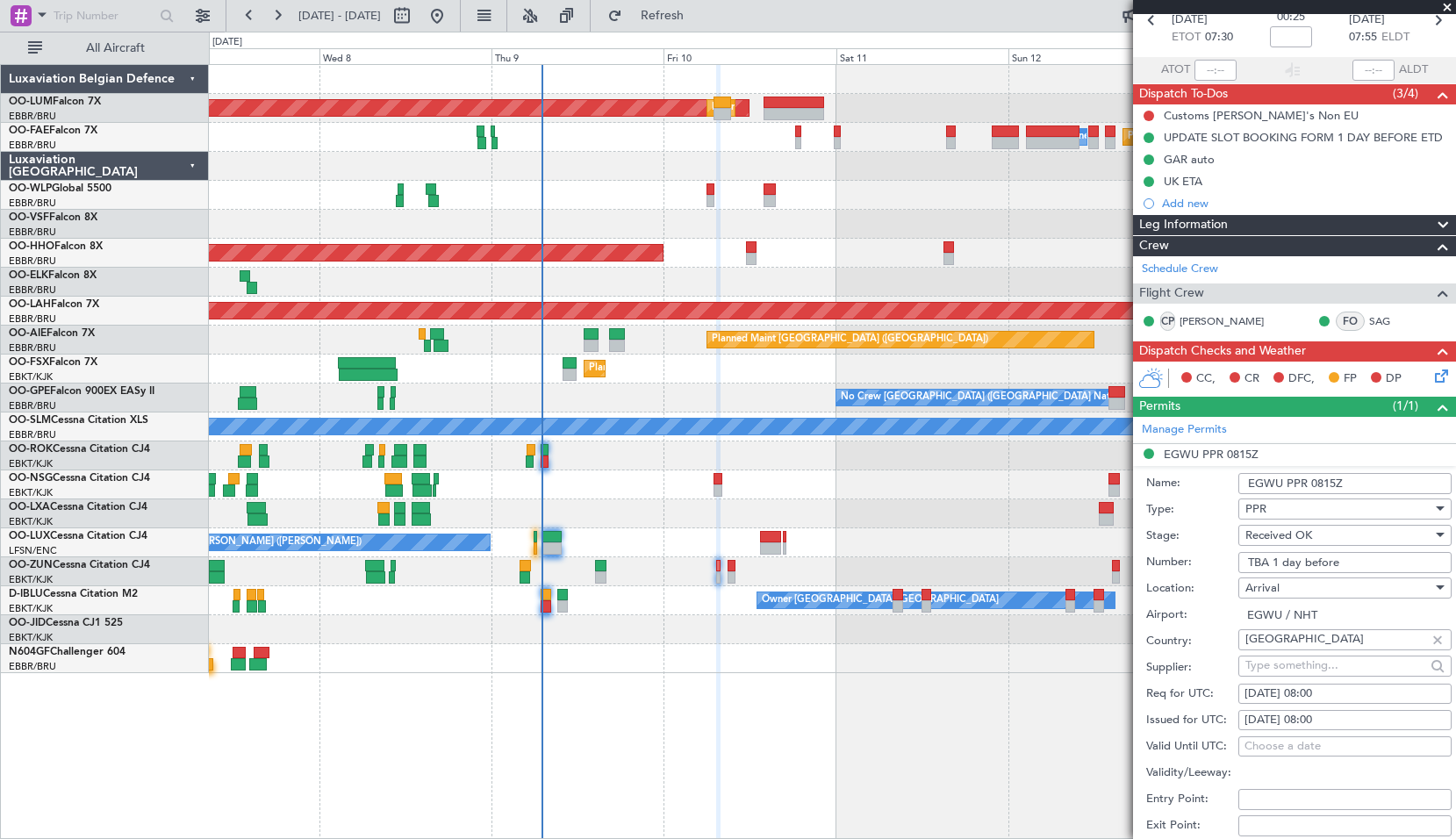
drag, startPoint x: 1367, startPoint y: 559, endPoint x: 1156, endPoint y: 553, distance: 211.1
click at [1156, 553] on div "Number: TBA 1 day before" at bounding box center [1298, 562] width 305 height 26
paste input "NHT-215346"
type input "NHT-215346"
click at [1363, 486] on input "EGWU PPR 0815Z" at bounding box center [1345, 483] width 214 height 21
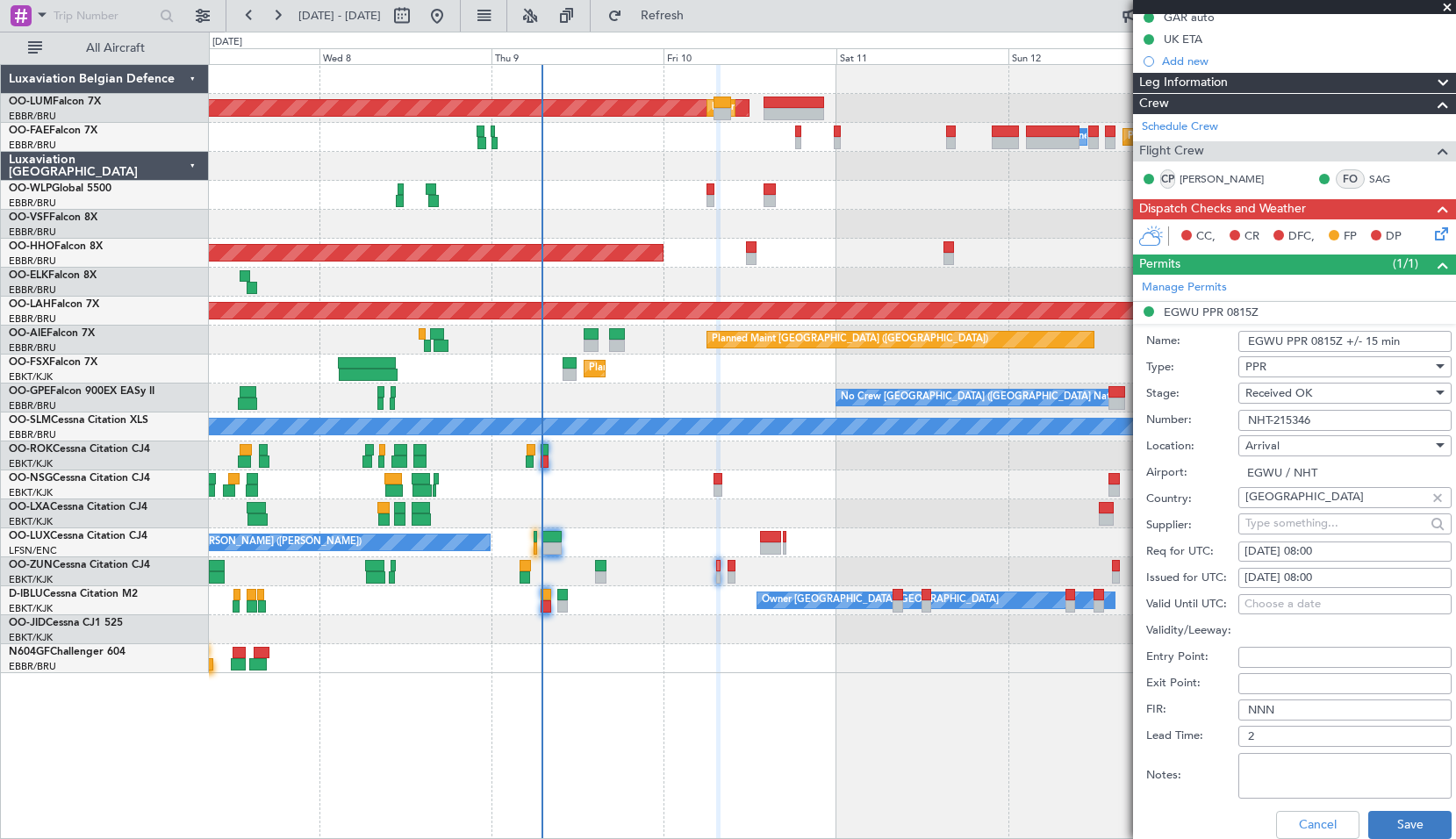
scroll to position [573, 0]
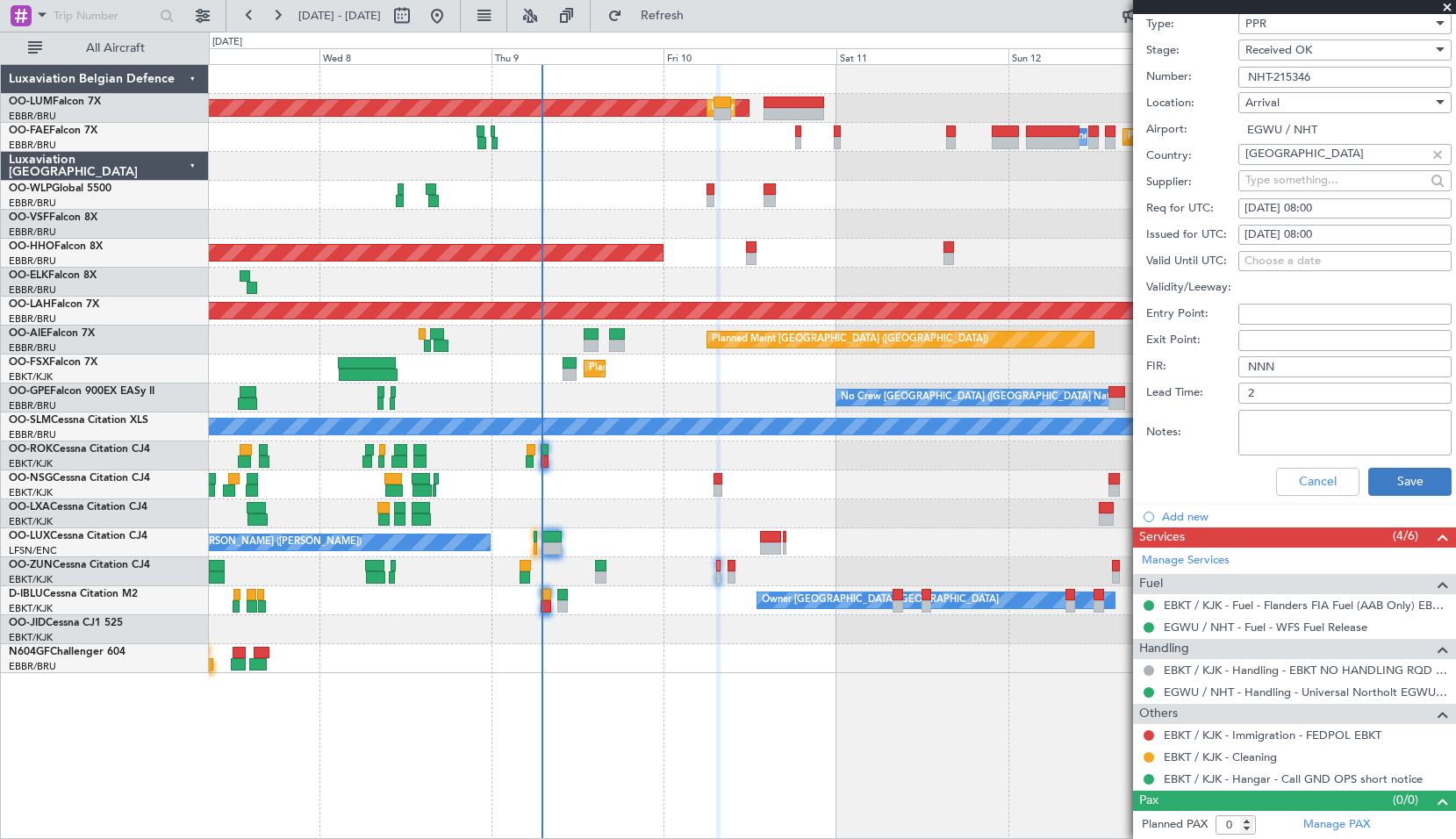
type input "EGWU PPR 0815Z +/- 15 min"
click at [1406, 485] on button "Save" at bounding box center [1409, 481] width 83 height 28
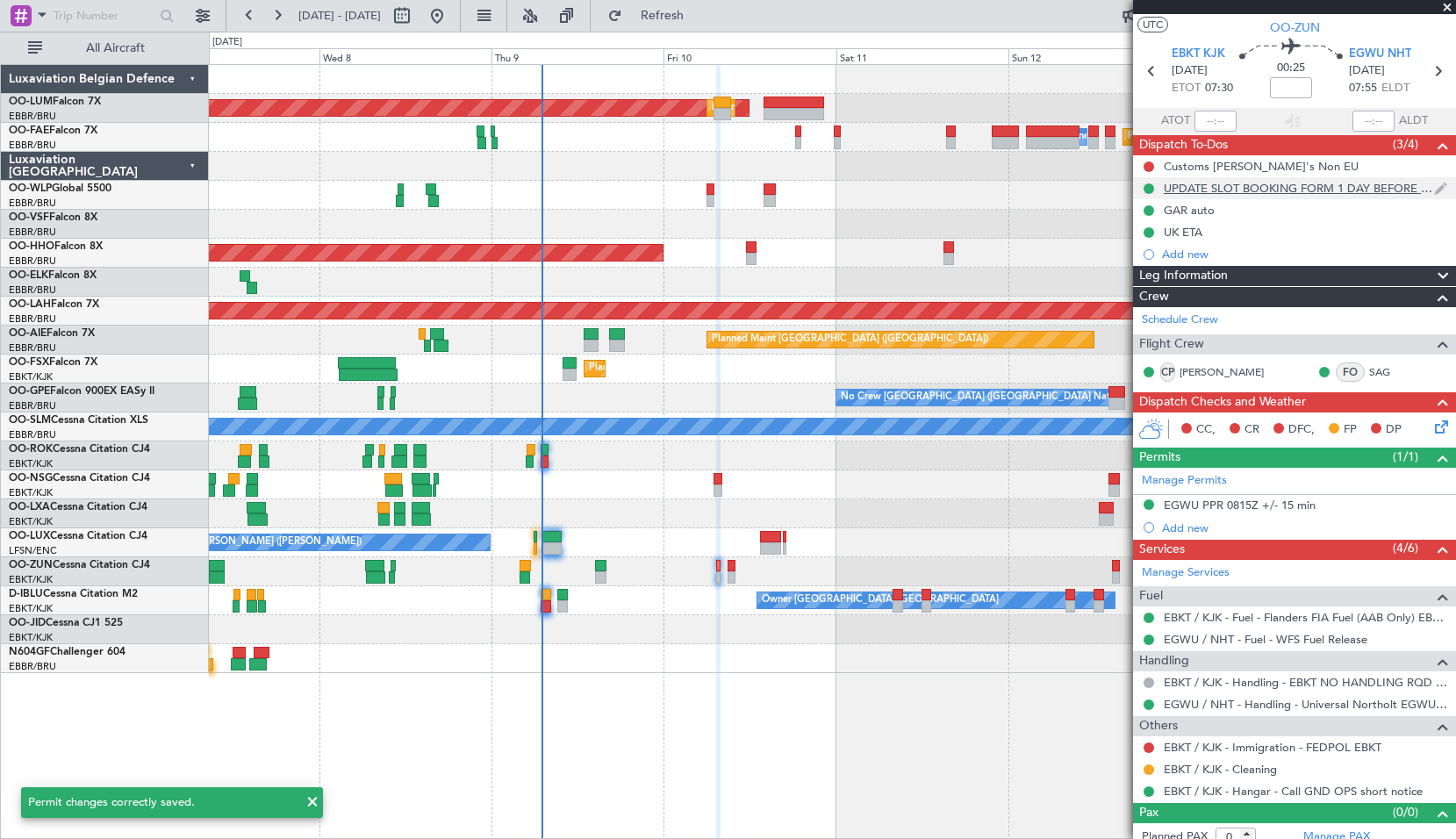
scroll to position [0, 0]
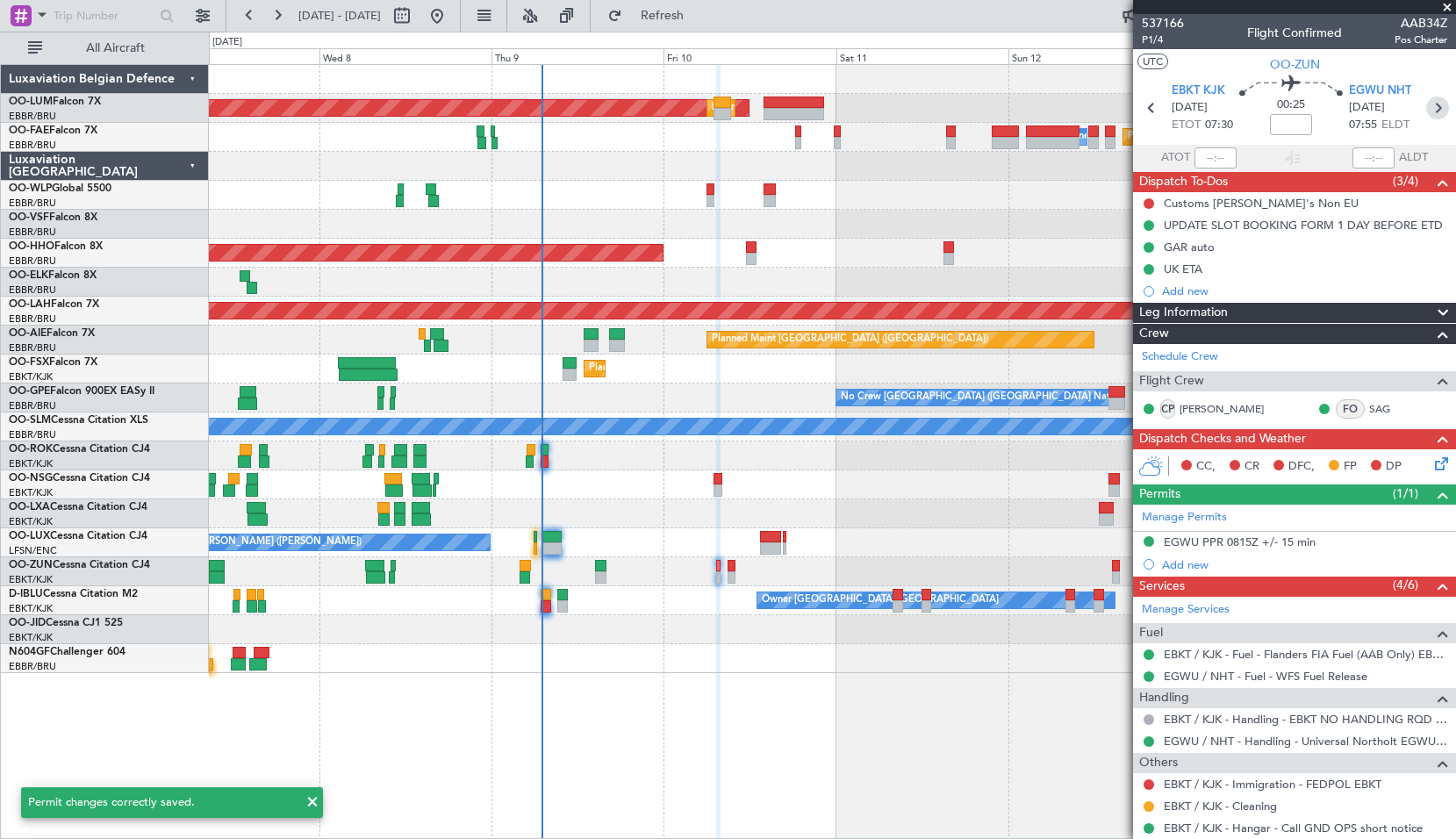
click at [1430, 103] on icon at bounding box center [1436, 108] width 22 height 22
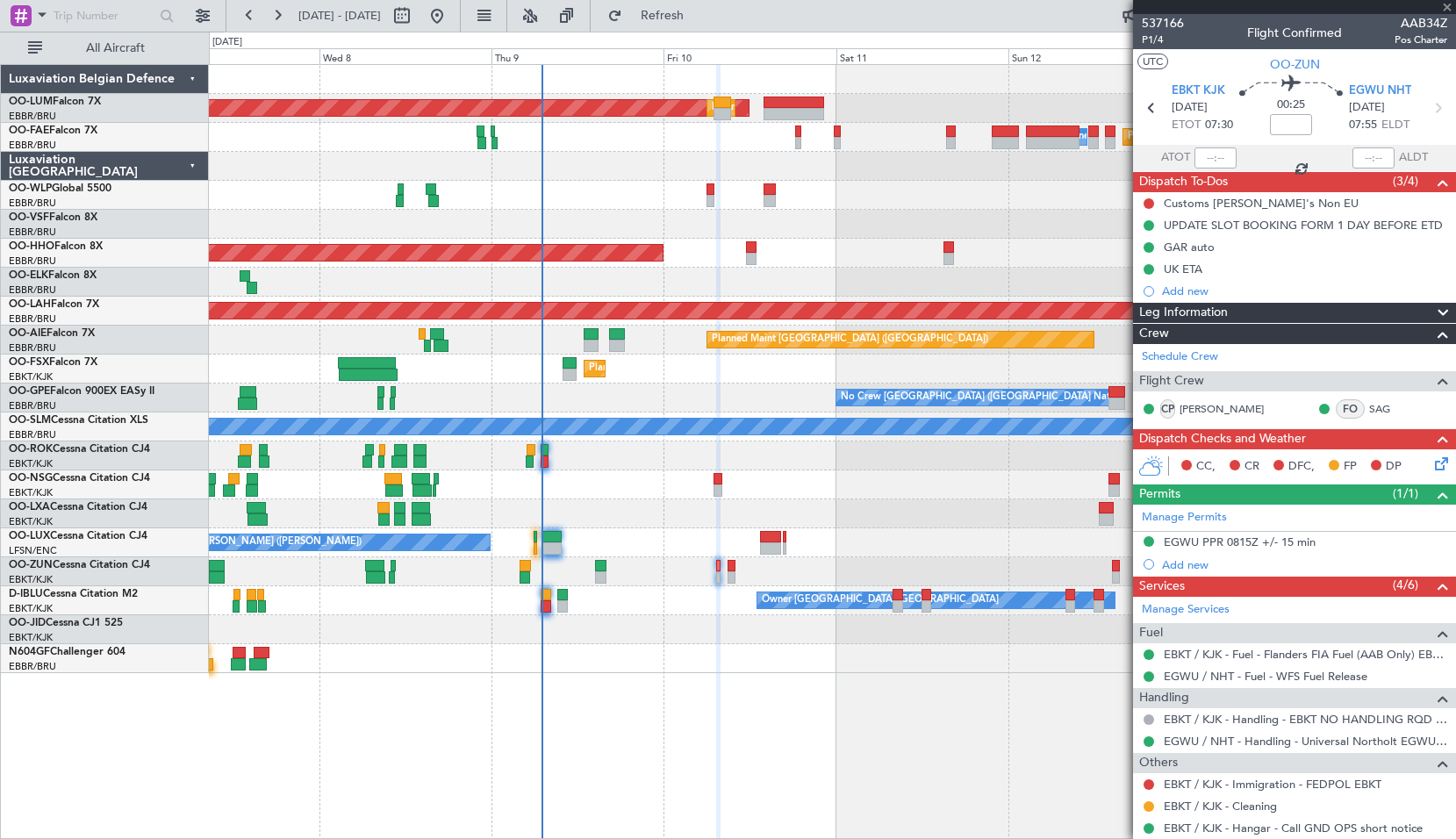
type input "5"
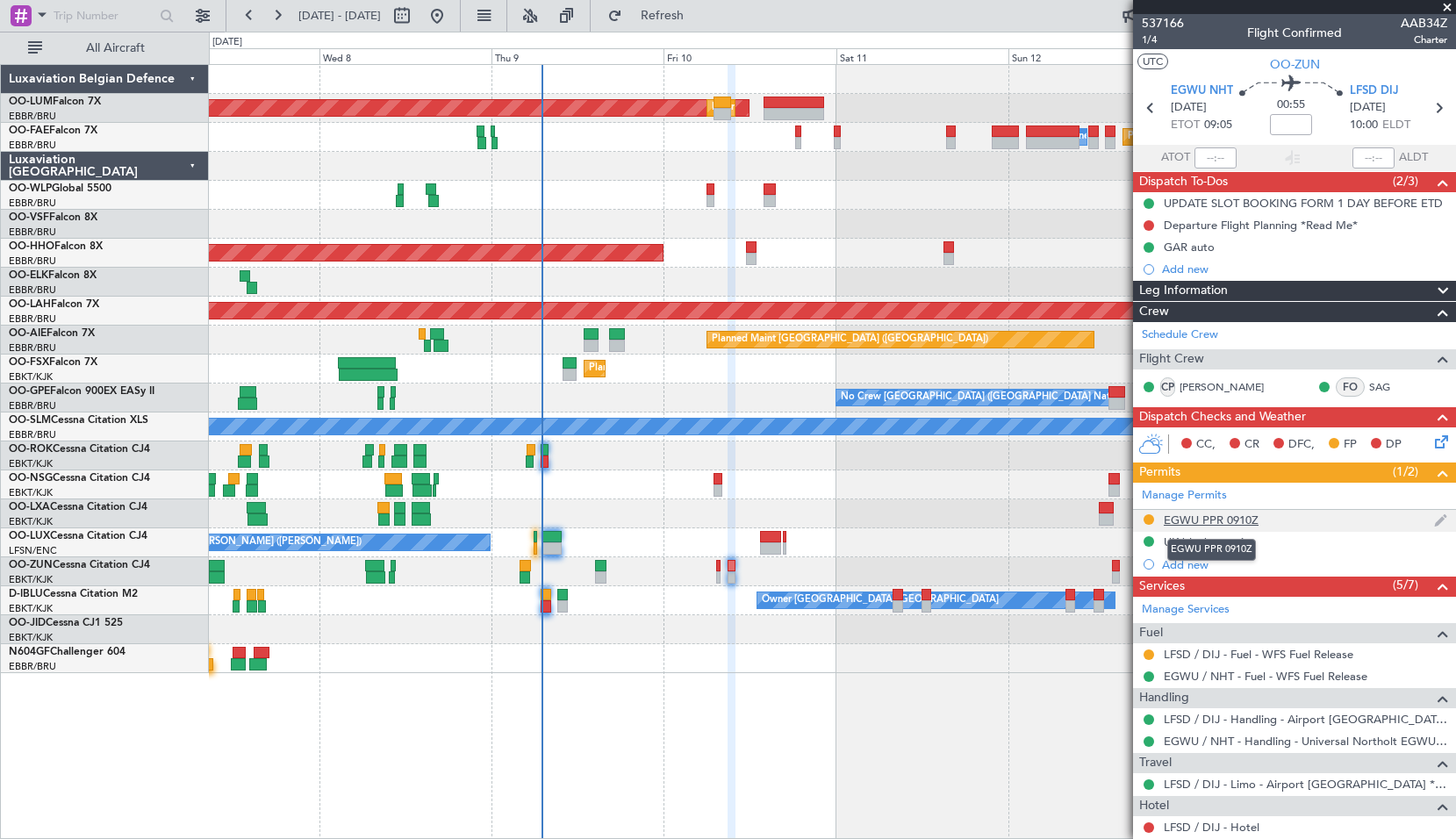
click at [1206, 522] on div "EGWU PPR 0910Z" at bounding box center [1211, 520] width 95 height 15
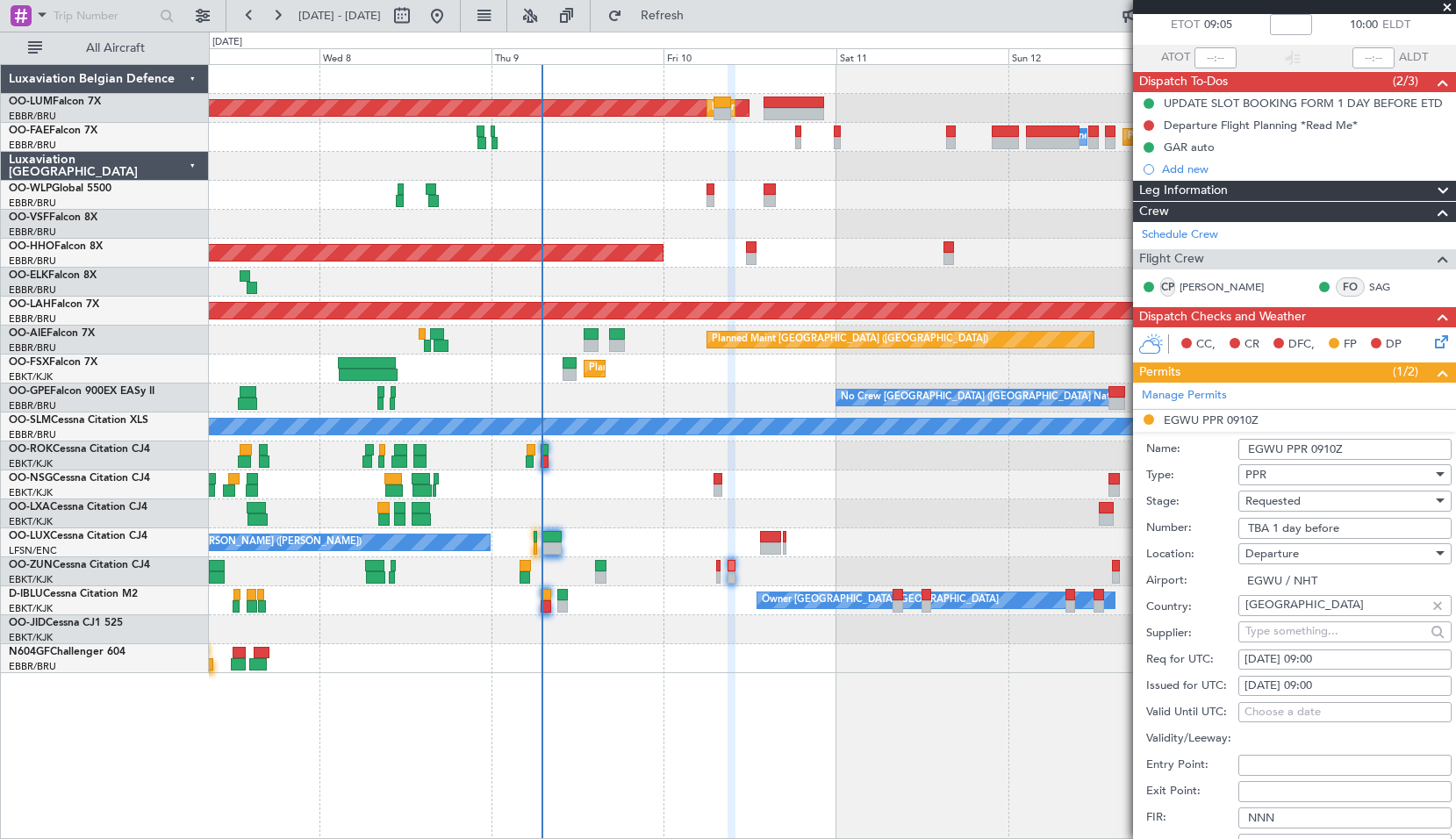
scroll to position [176, 0]
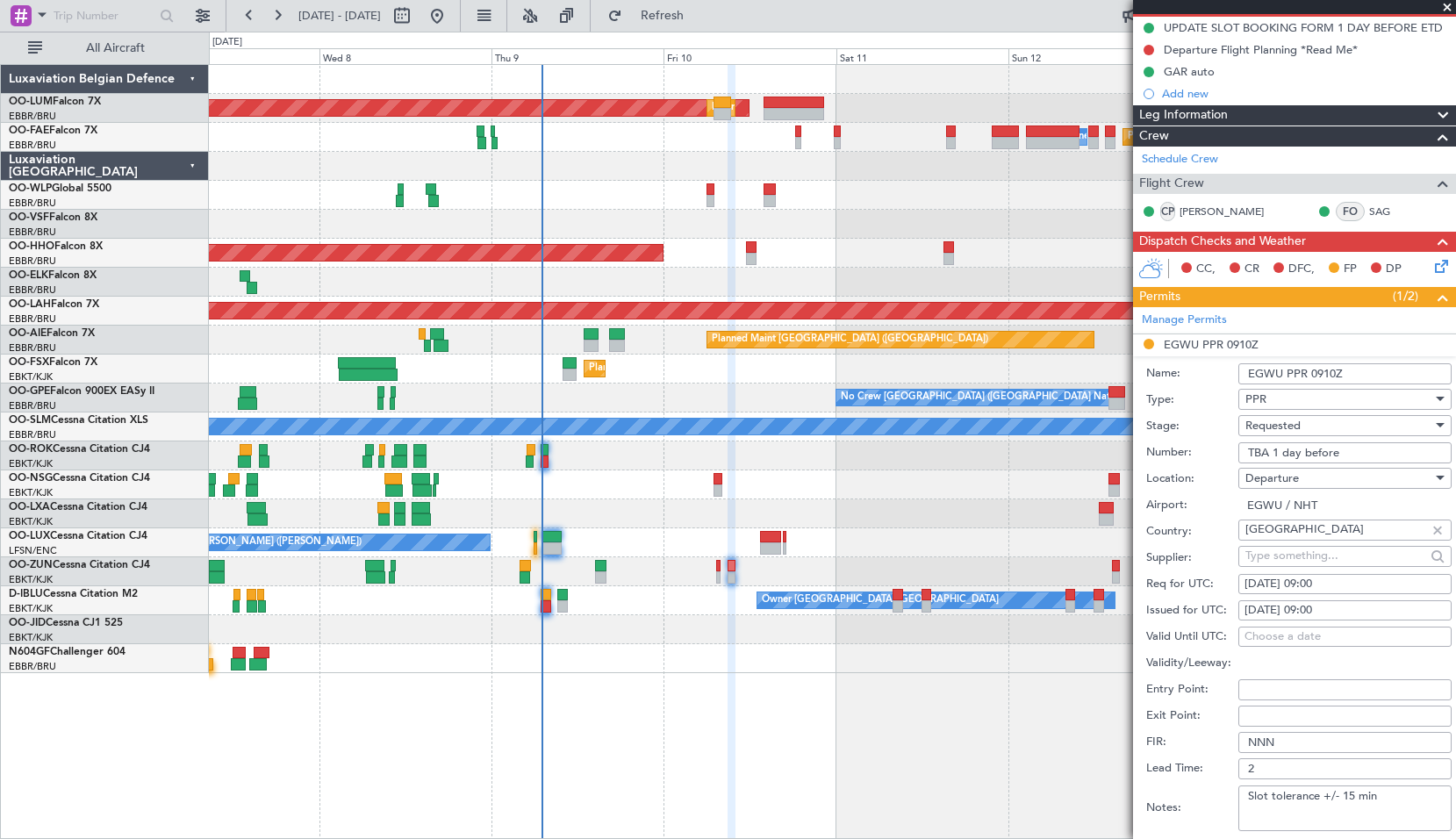
click at [1373, 378] on input "EGWU PPR 0910Z" at bounding box center [1345, 373] width 214 height 21
click at [1356, 424] on div "Requested" at bounding box center [1338, 425] width 187 height 26
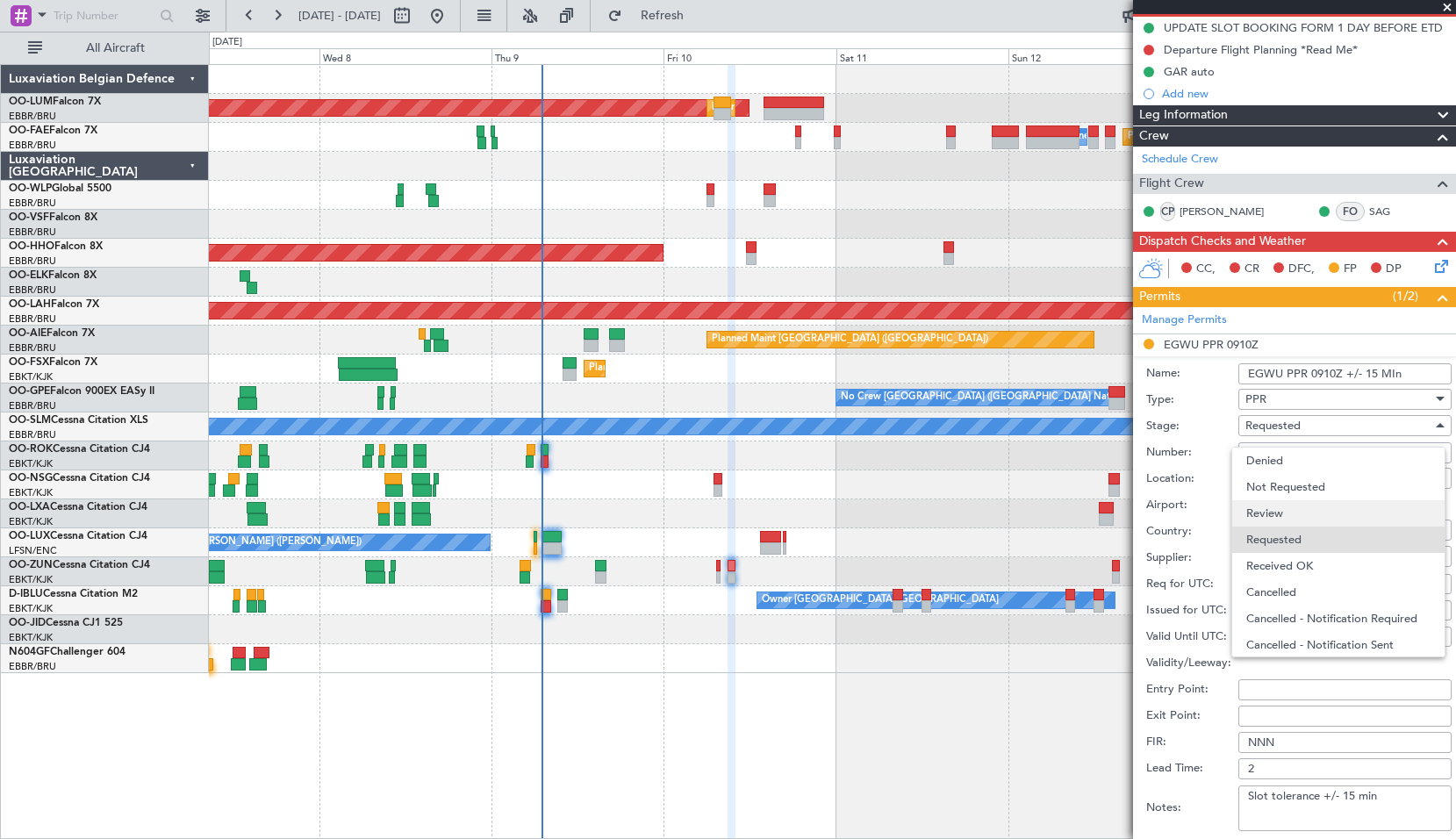
scroll to position [8, 0]
click at [1301, 553] on span "Received OK" at bounding box center [1338, 557] width 184 height 26
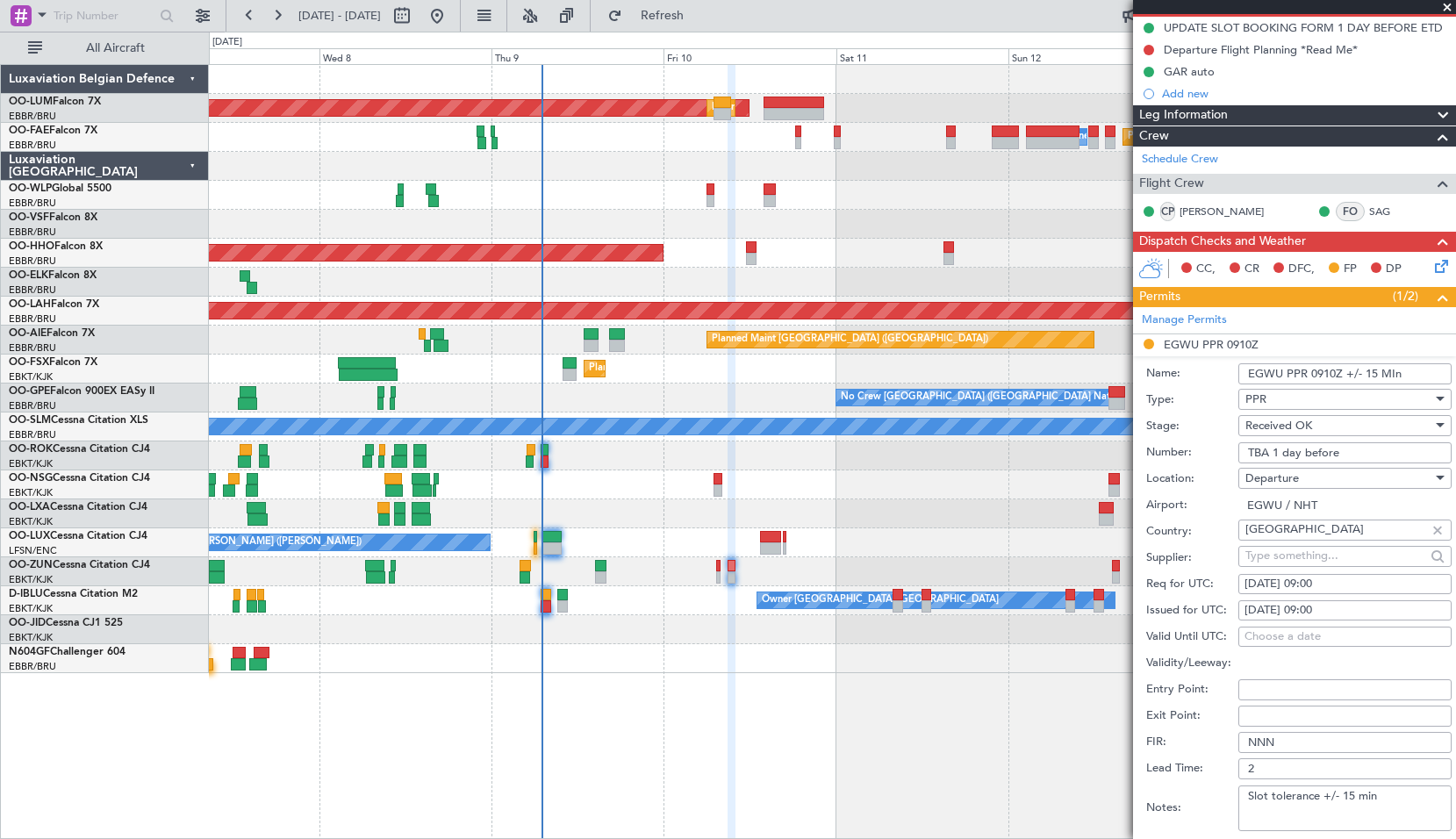
click at [1407, 380] on input "EGWU PPR 0910Z +/- 15 MIn" at bounding box center [1345, 373] width 214 height 21
type input "EGWU PPR 0910Z +/- 15 Min"
drag, startPoint x: 1314, startPoint y: 453, endPoint x: 1077, endPoint y: 461, distance: 237.1
click at [1077, 461] on fb-app "07 Oct 2025 - 14 Oct 2025 Refresh Quick Links All Aircraft AOG Maint Sibiu Plan…" at bounding box center [728, 426] width 1456 height 826
paste input "NHT-215346"
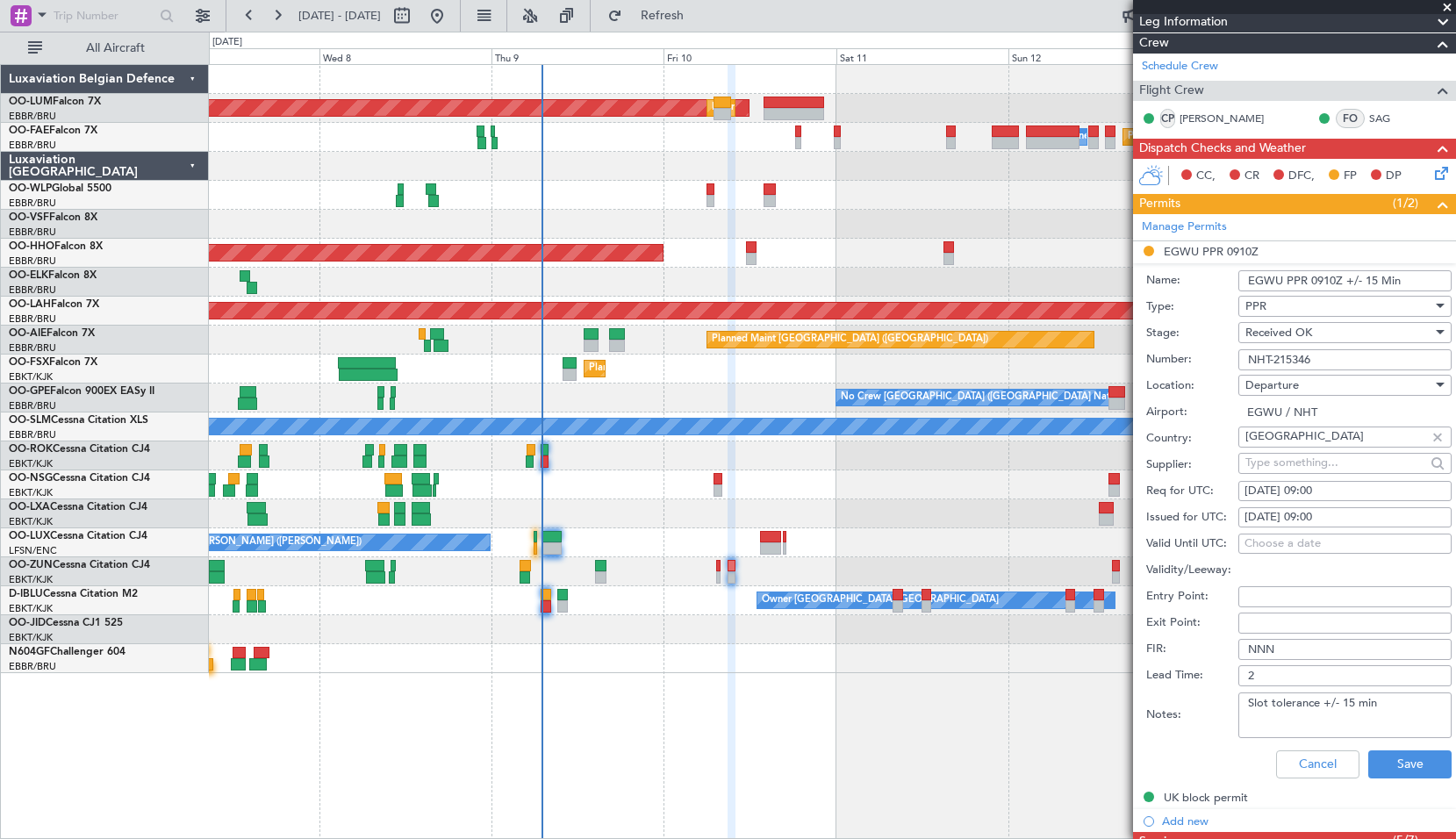
scroll to position [351, 0]
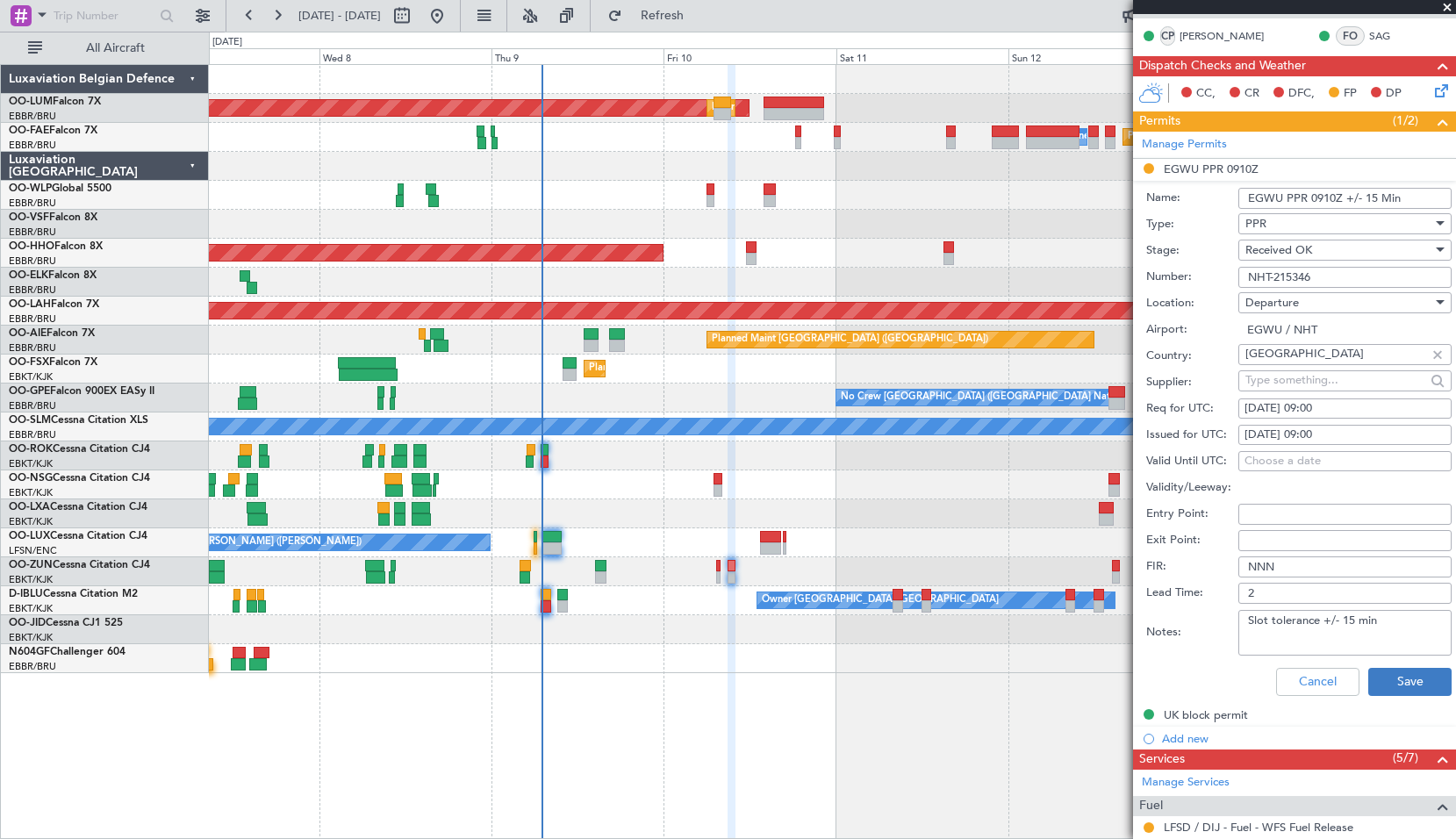
type input "NHT-215346"
click at [1390, 688] on button "Save" at bounding box center [1409, 681] width 83 height 28
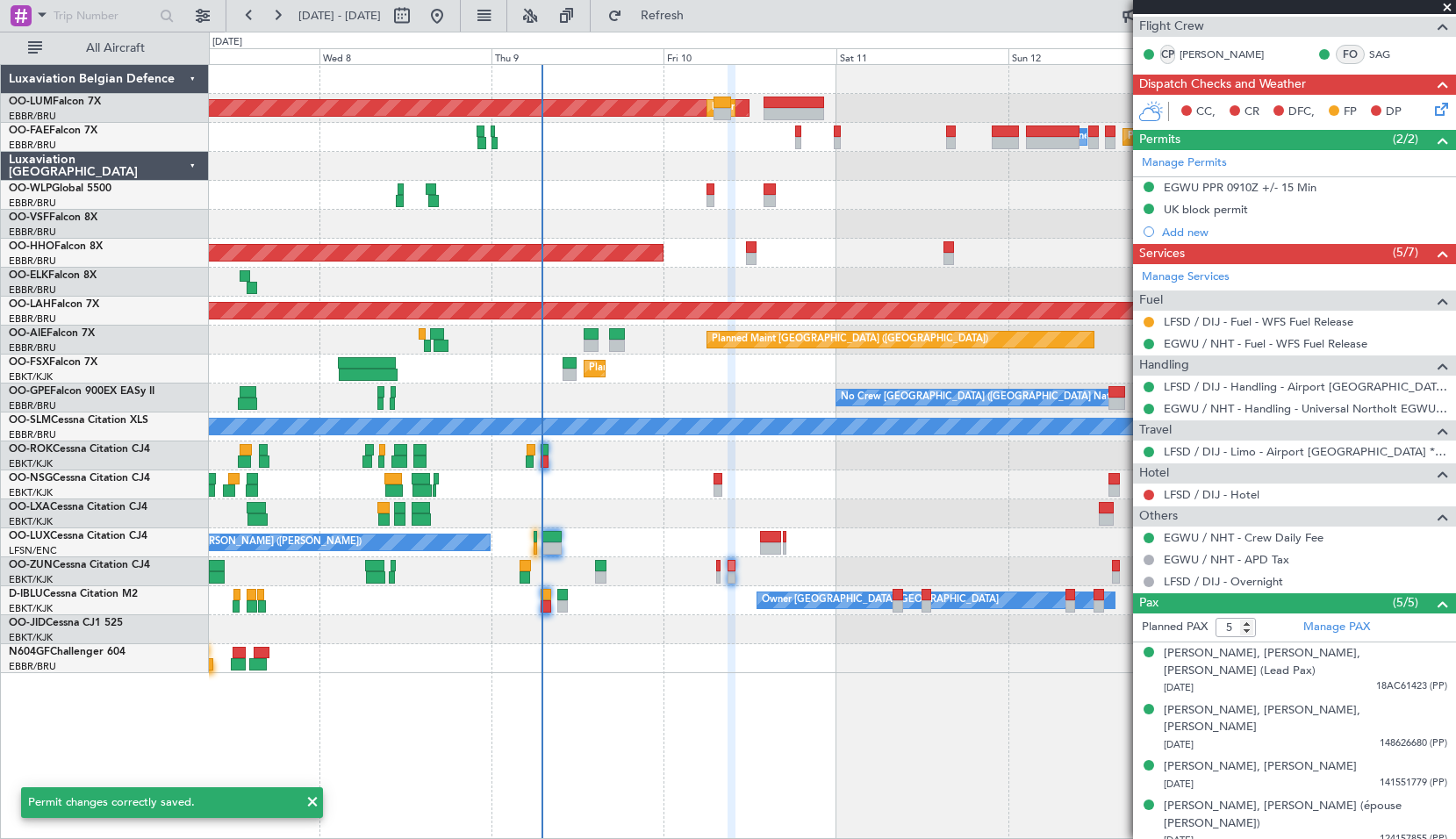
scroll to position [69, 0]
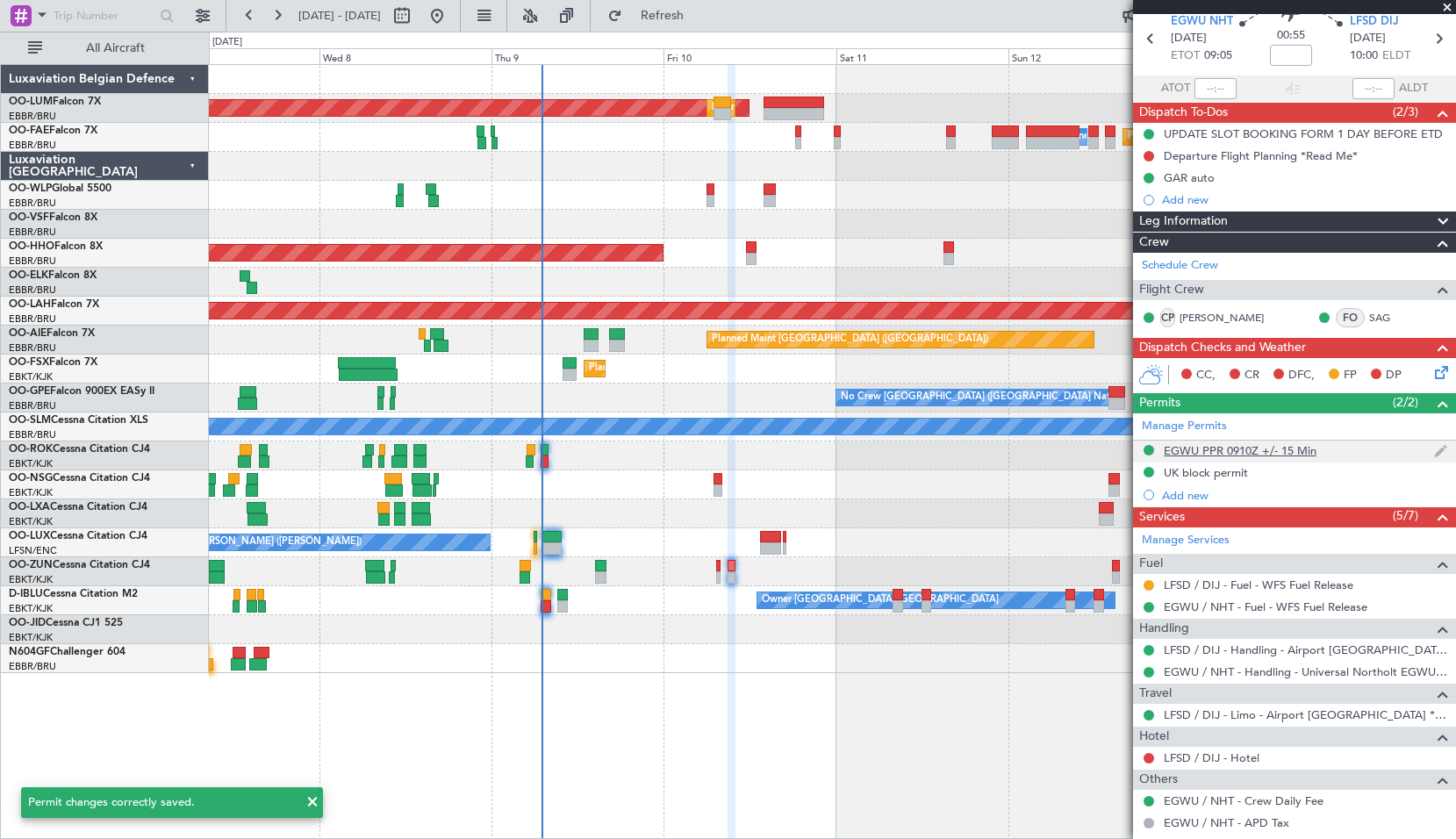
click at [1247, 455] on div "EGWU PPR 0910Z +/- 15 Min" at bounding box center [1240, 450] width 153 height 15
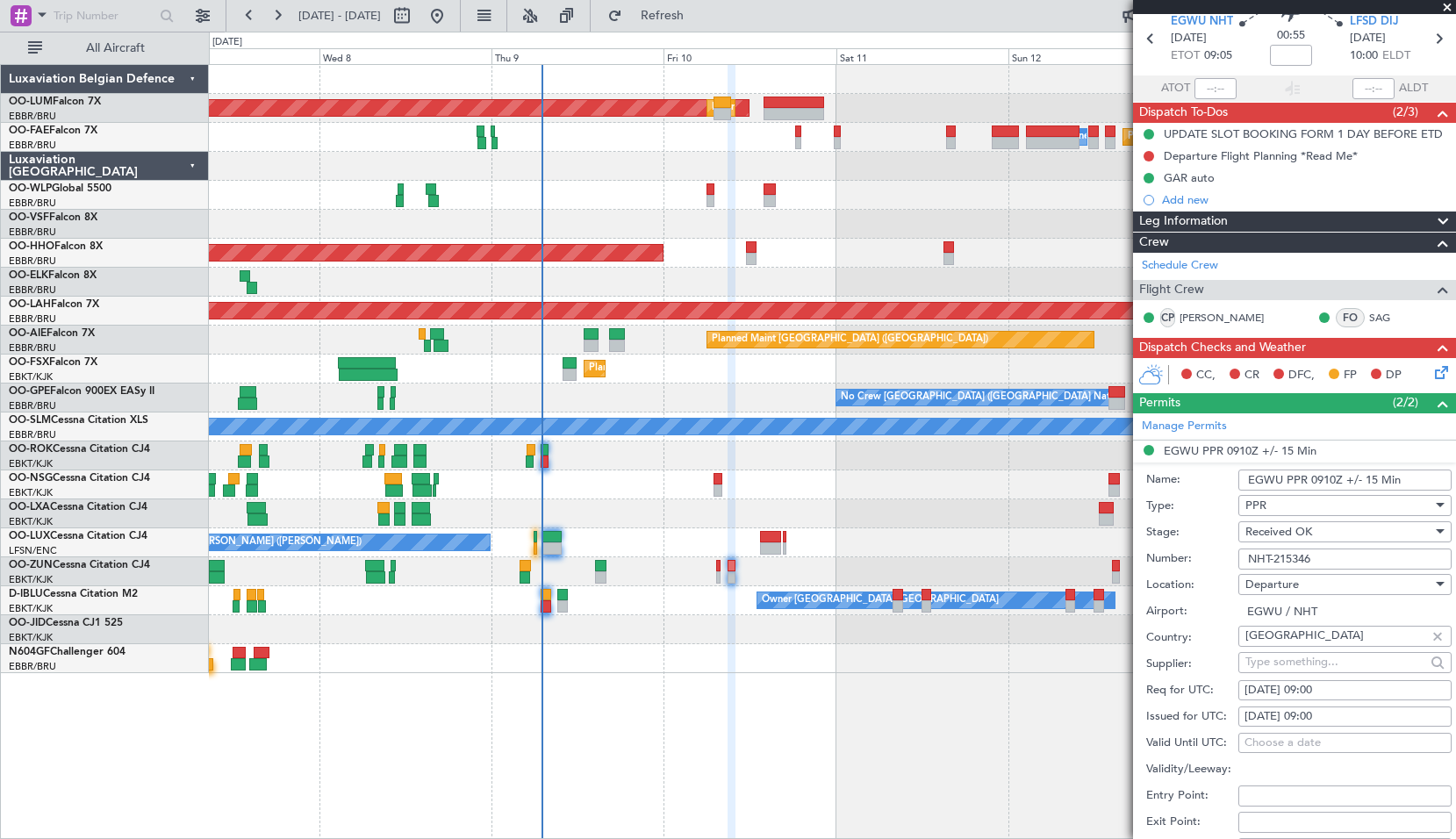
click at [1339, 692] on div "10/10/2025 09:00" at bounding box center [1345, 691] width 201 height 18
select select "10"
select select "2025"
click at [1333, 714] on div "10/10/2025 09:00" at bounding box center [1345, 717] width 201 height 18
select select "10"
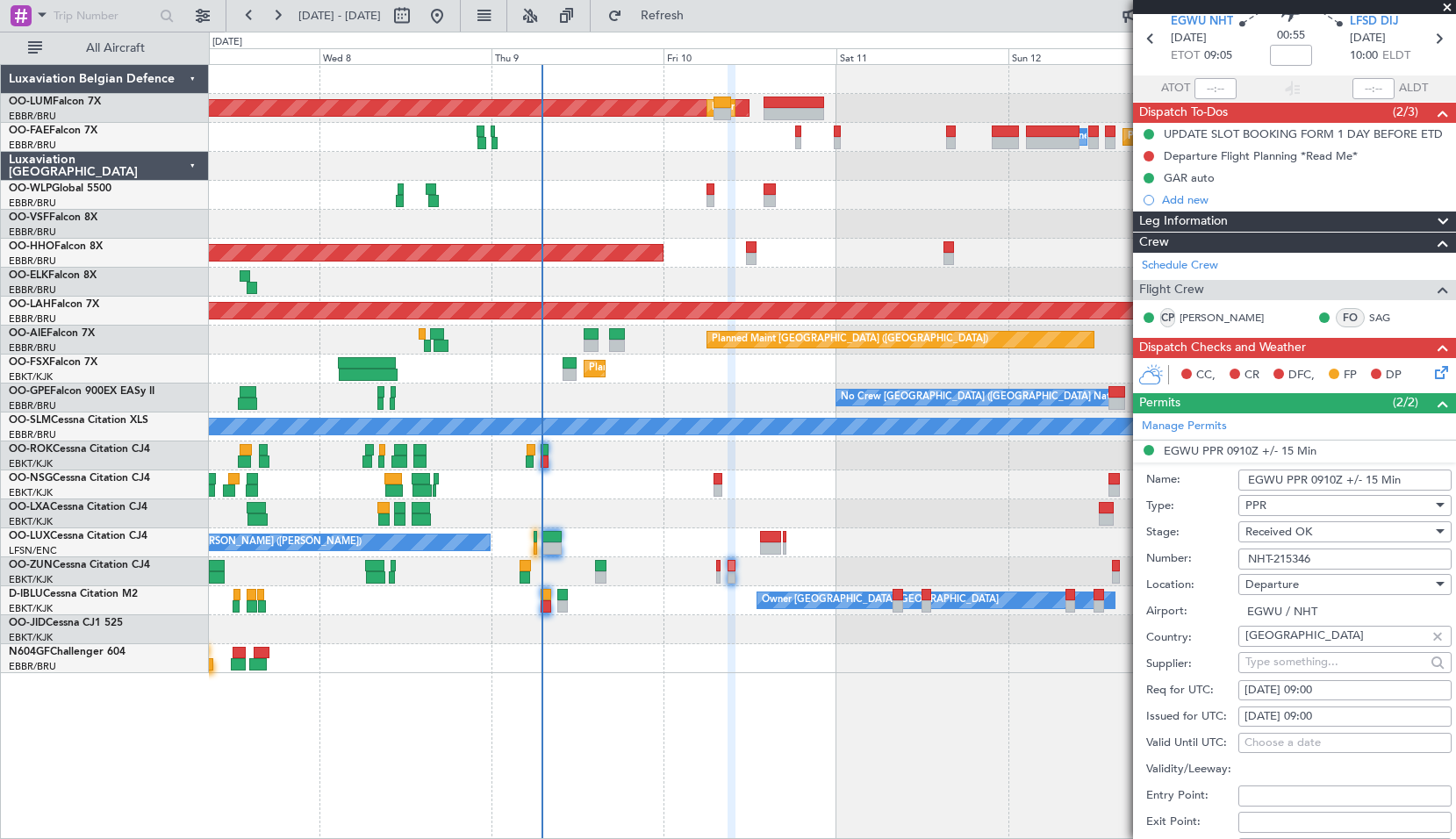
select select "2025"
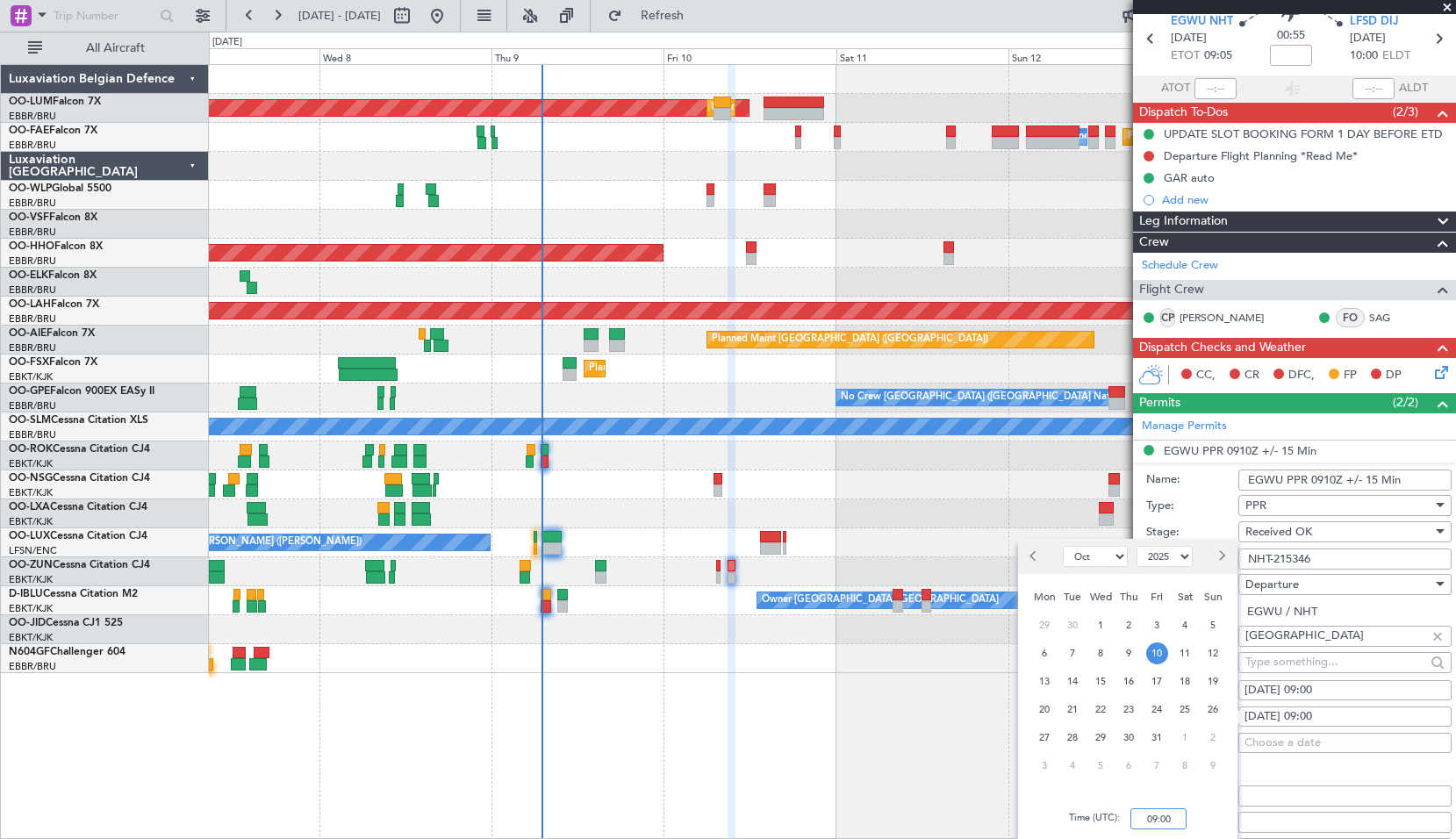
click at [1164, 815] on input "09:00" at bounding box center [1158, 818] width 57 height 21
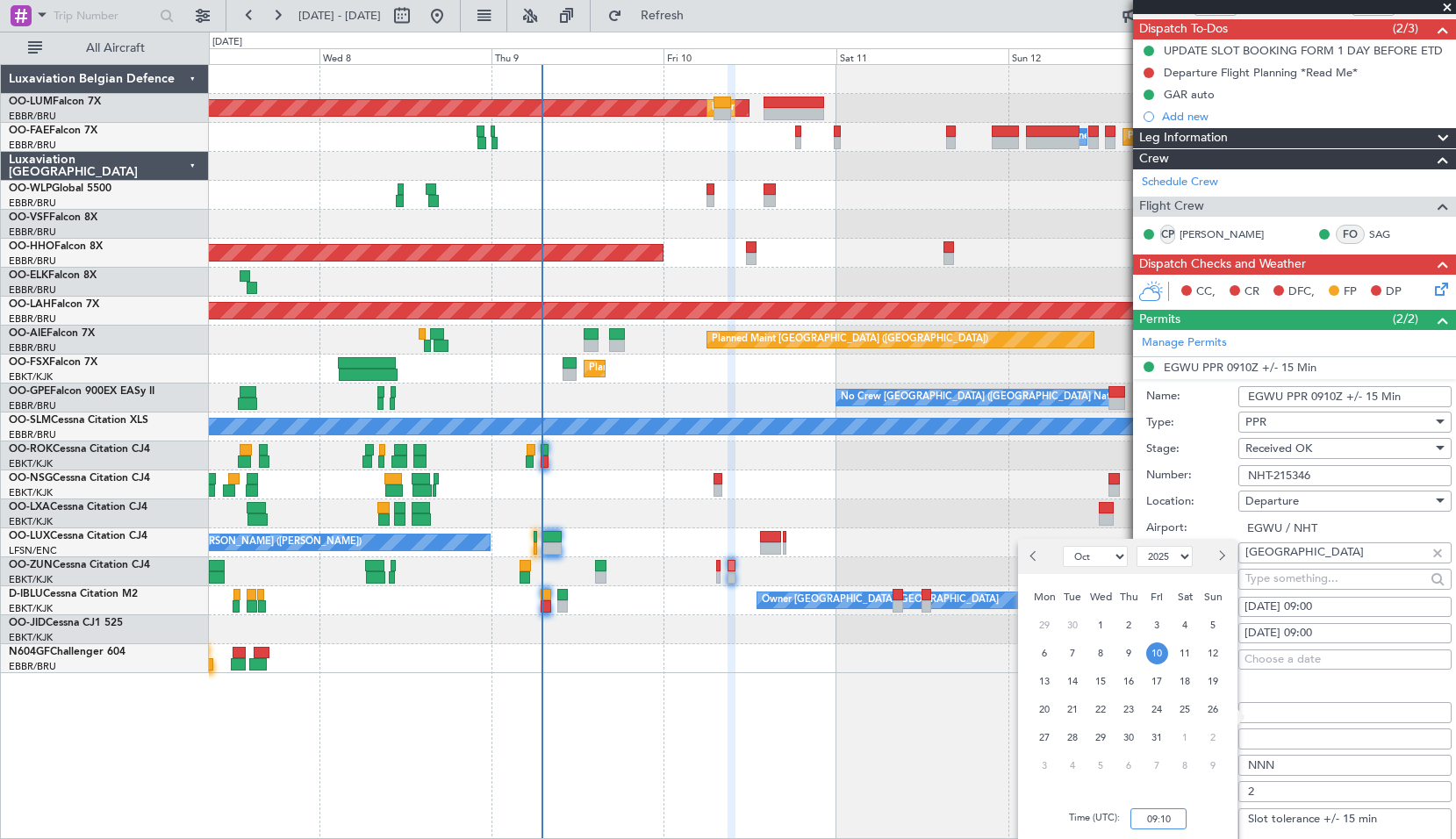
scroll to position [245, 0]
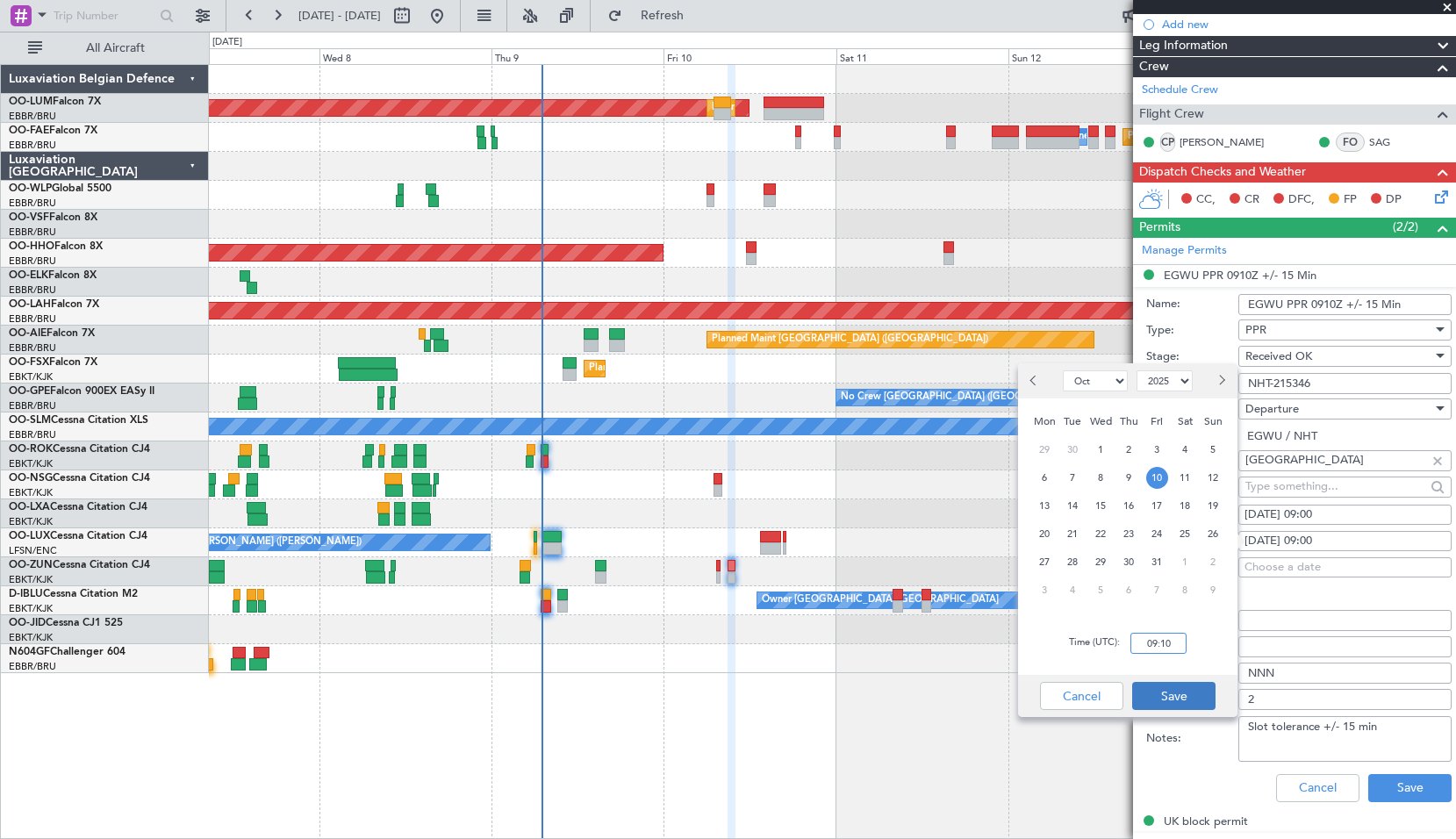
type input "09:10"
click at [1172, 695] on button "Save" at bounding box center [1173, 695] width 83 height 28
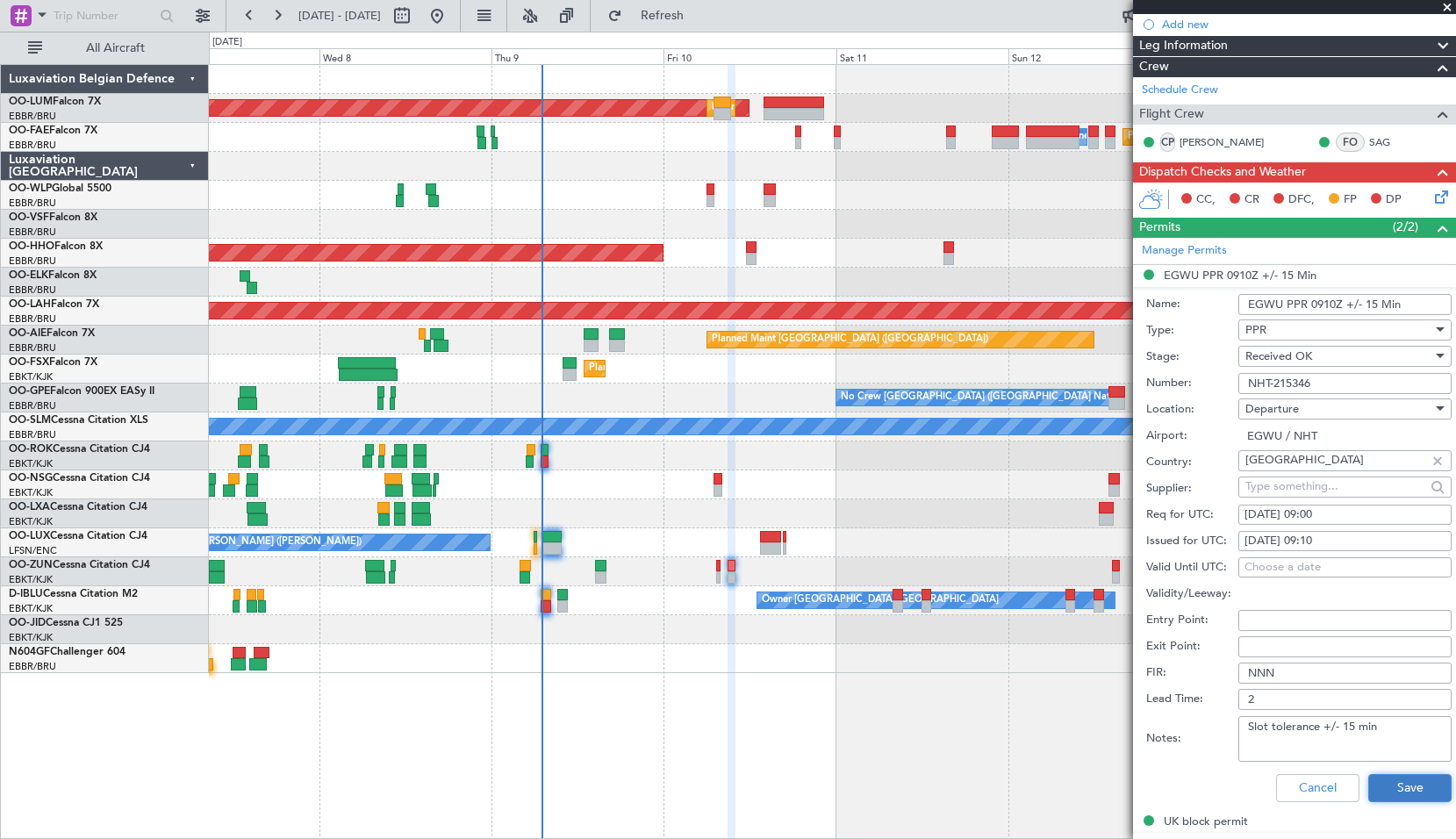
click at [1396, 787] on button "Save" at bounding box center [1409, 788] width 83 height 28
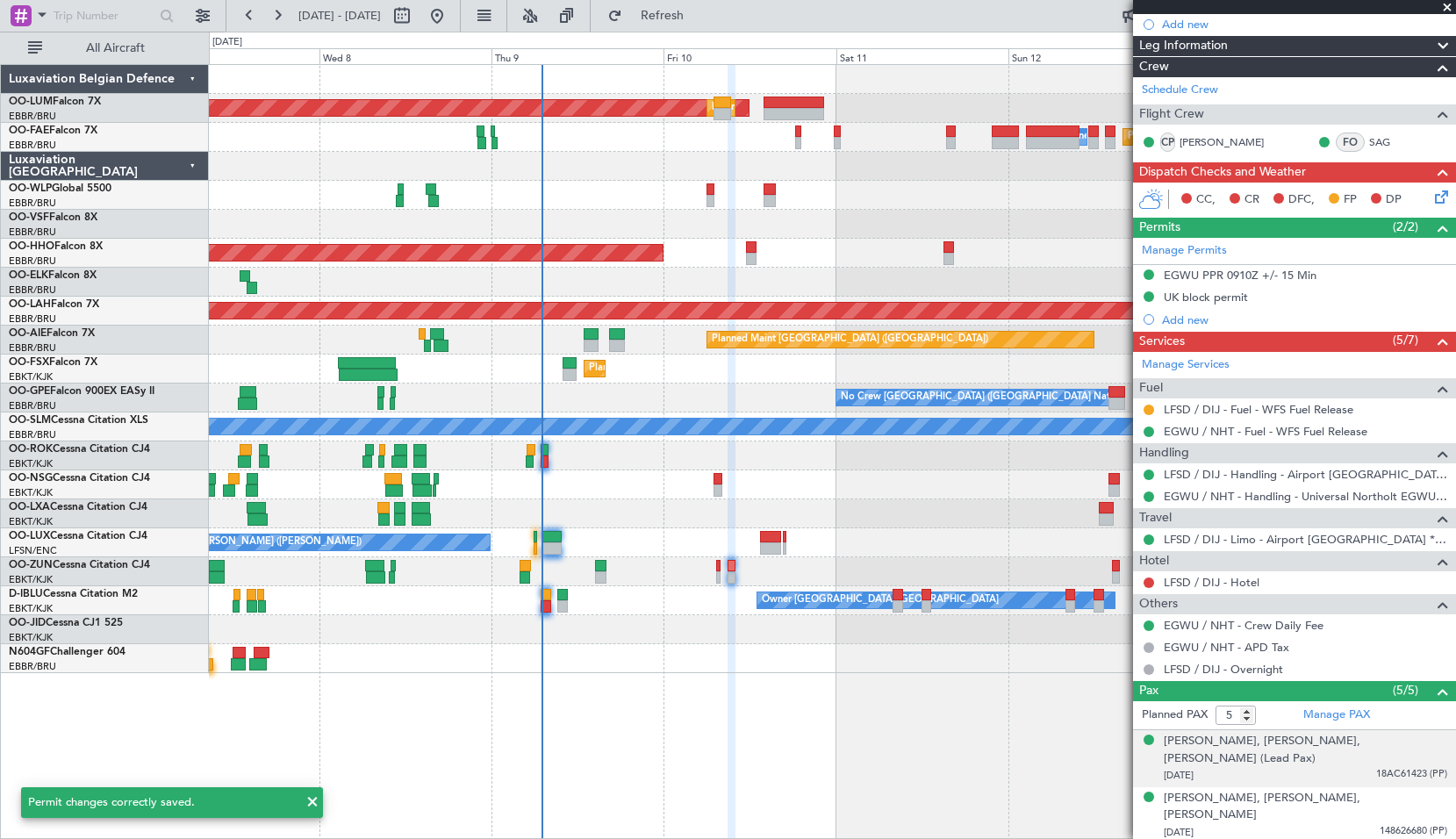
scroll to position [0, 0]
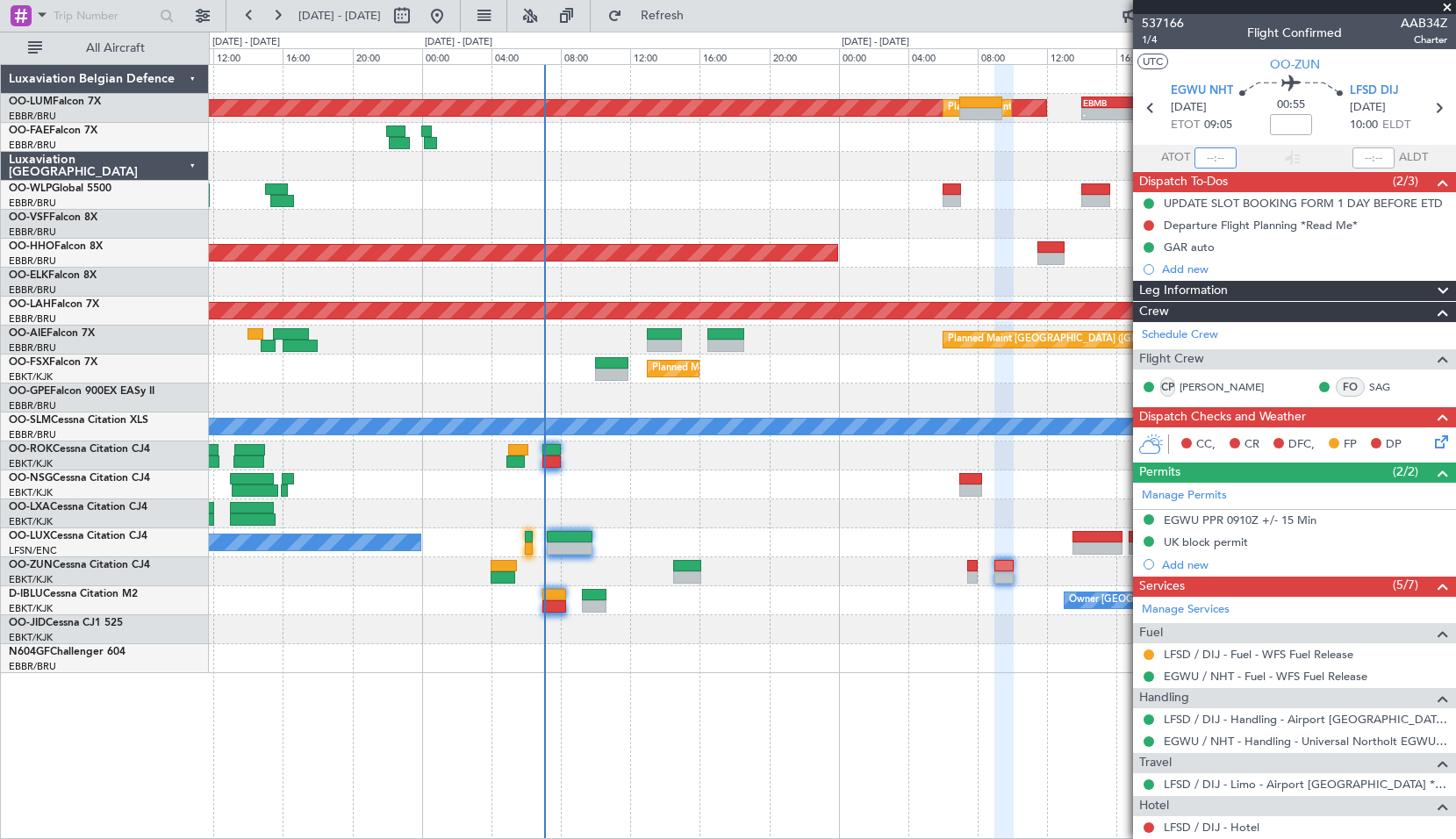
click at [1218, 160] on input "text" at bounding box center [1215, 157] width 42 height 21
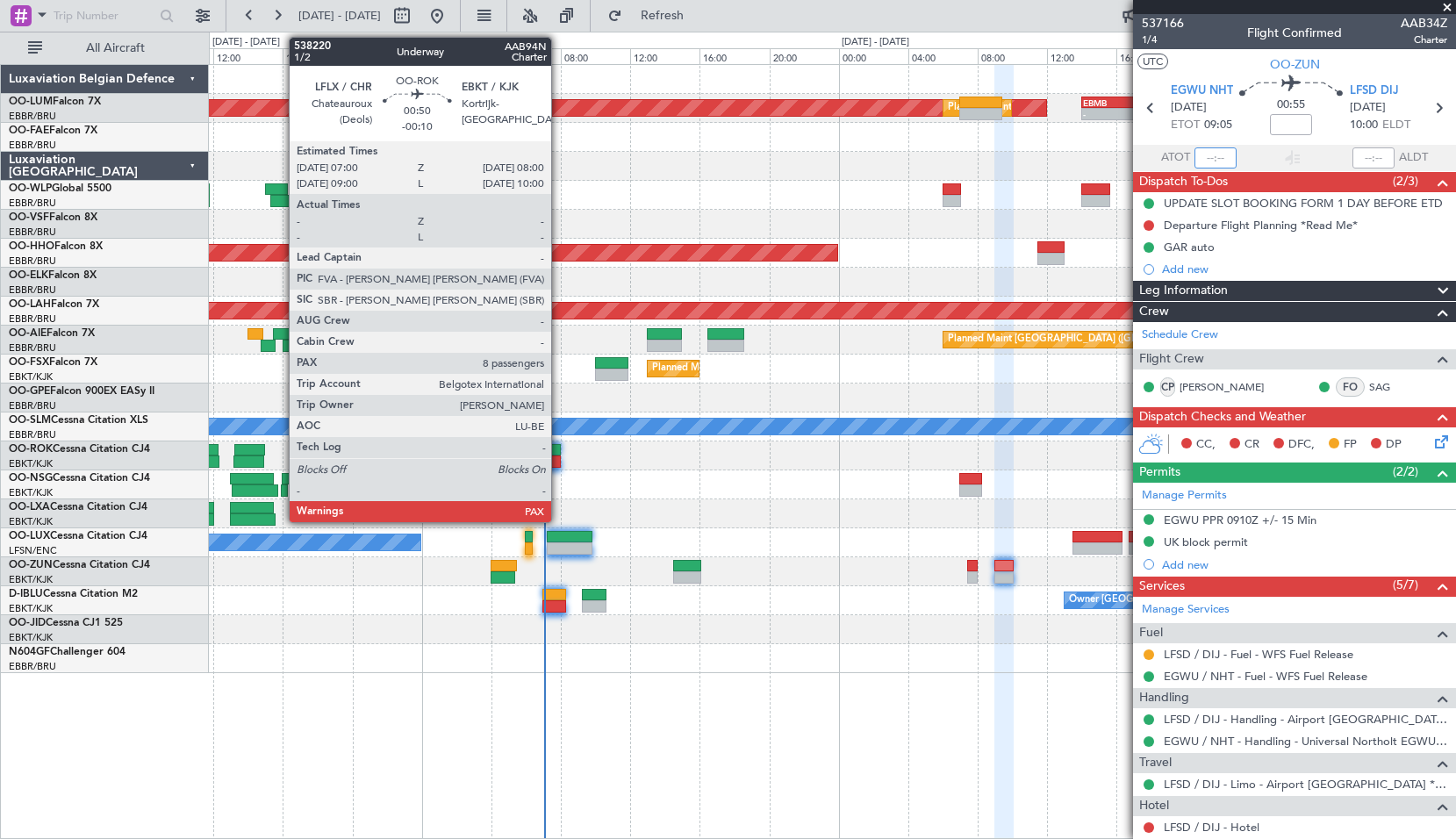
click at [559, 461] on div at bounding box center [551, 462] width 18 height 13
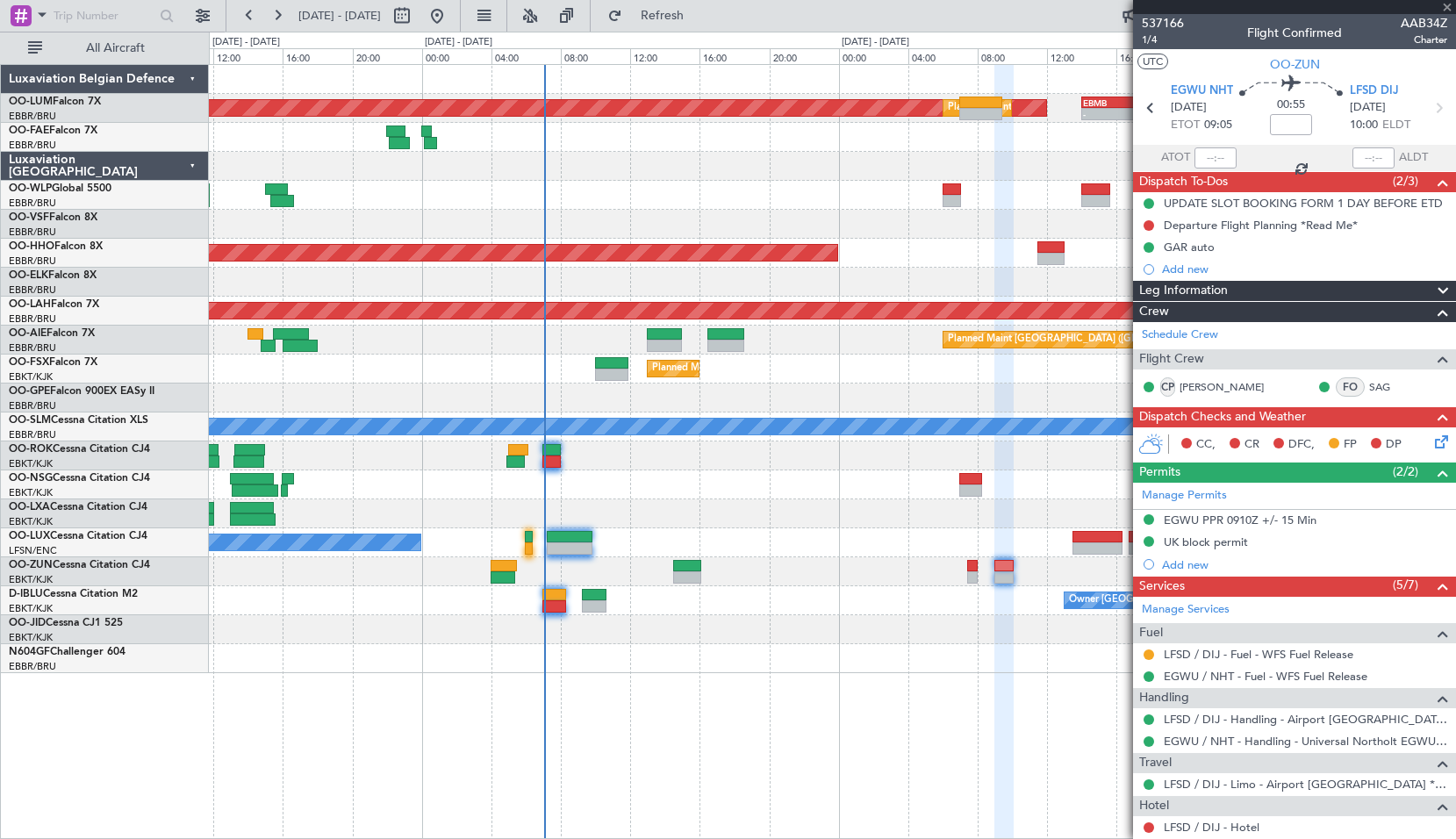
click at [597, 461] on div at bounding box center [832, 456] width 1246 height 29
type input "-00:10"
type input "8"
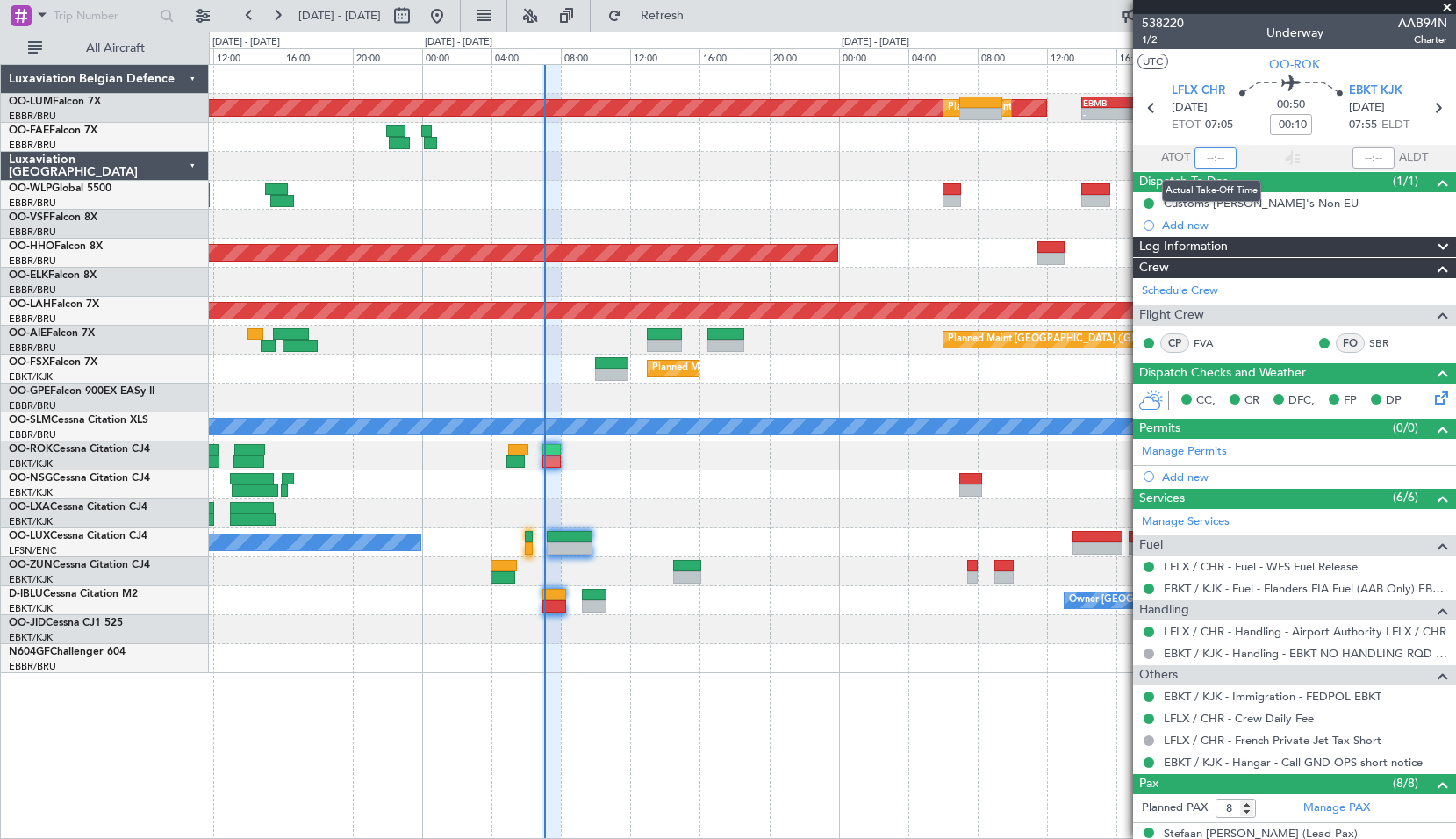
click at [1225, 152] on input "text" at bounding box center [1215, 157] width 42 height 21
type input "06:55"
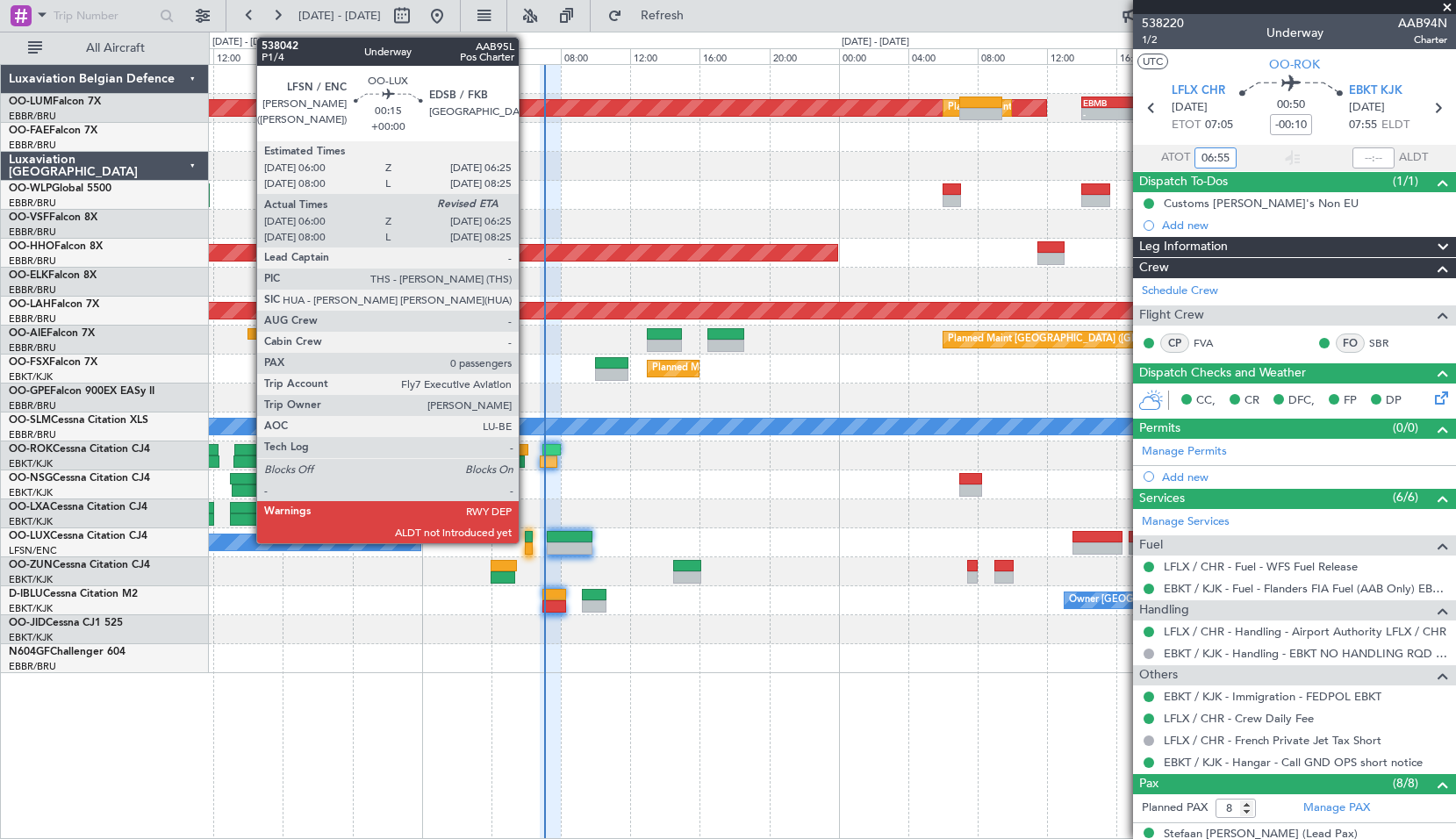
click at [527, 532] on div at bounding box center [528, 537] width 8 height 13
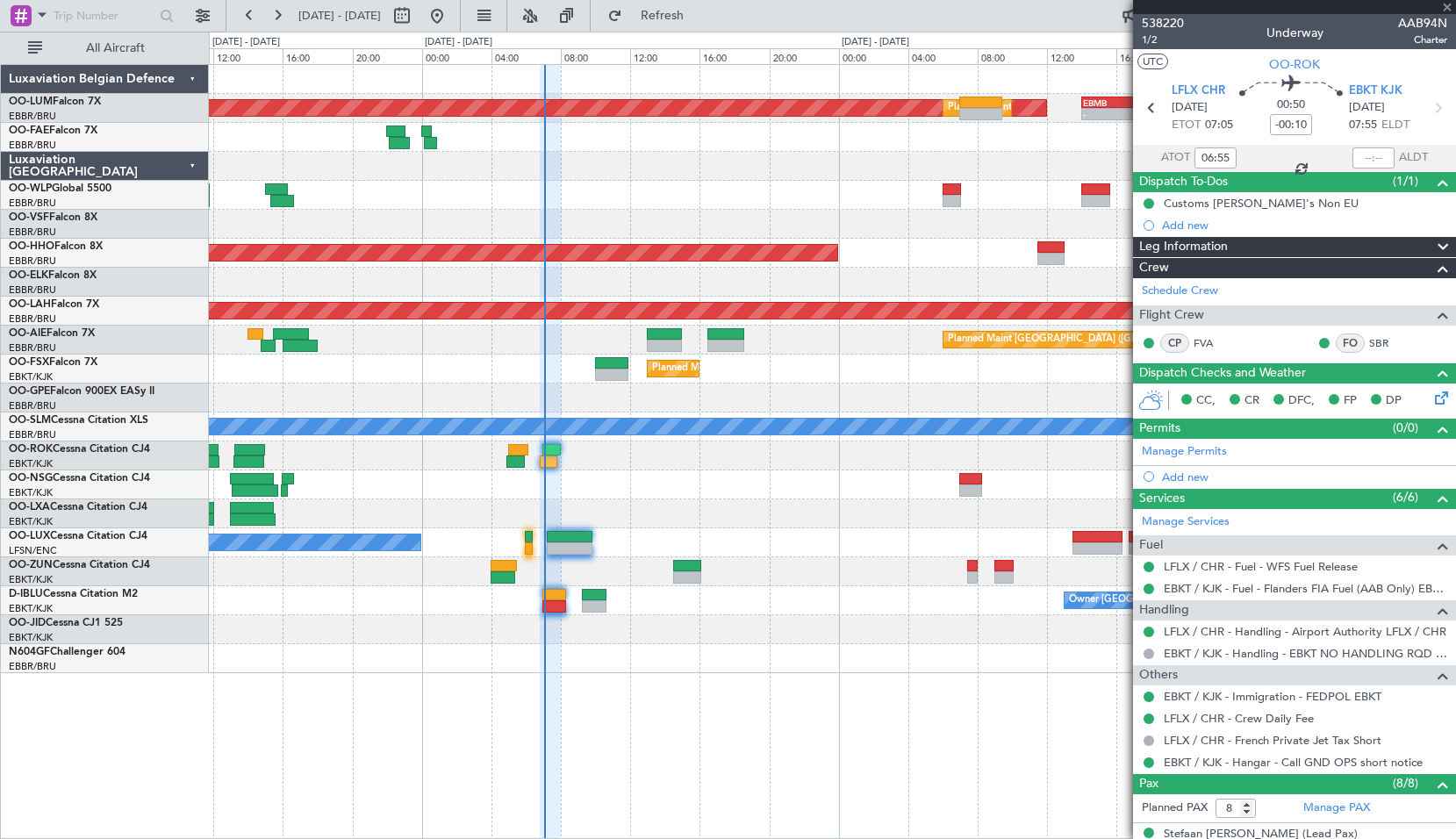
type input "06:05"
type input "0"
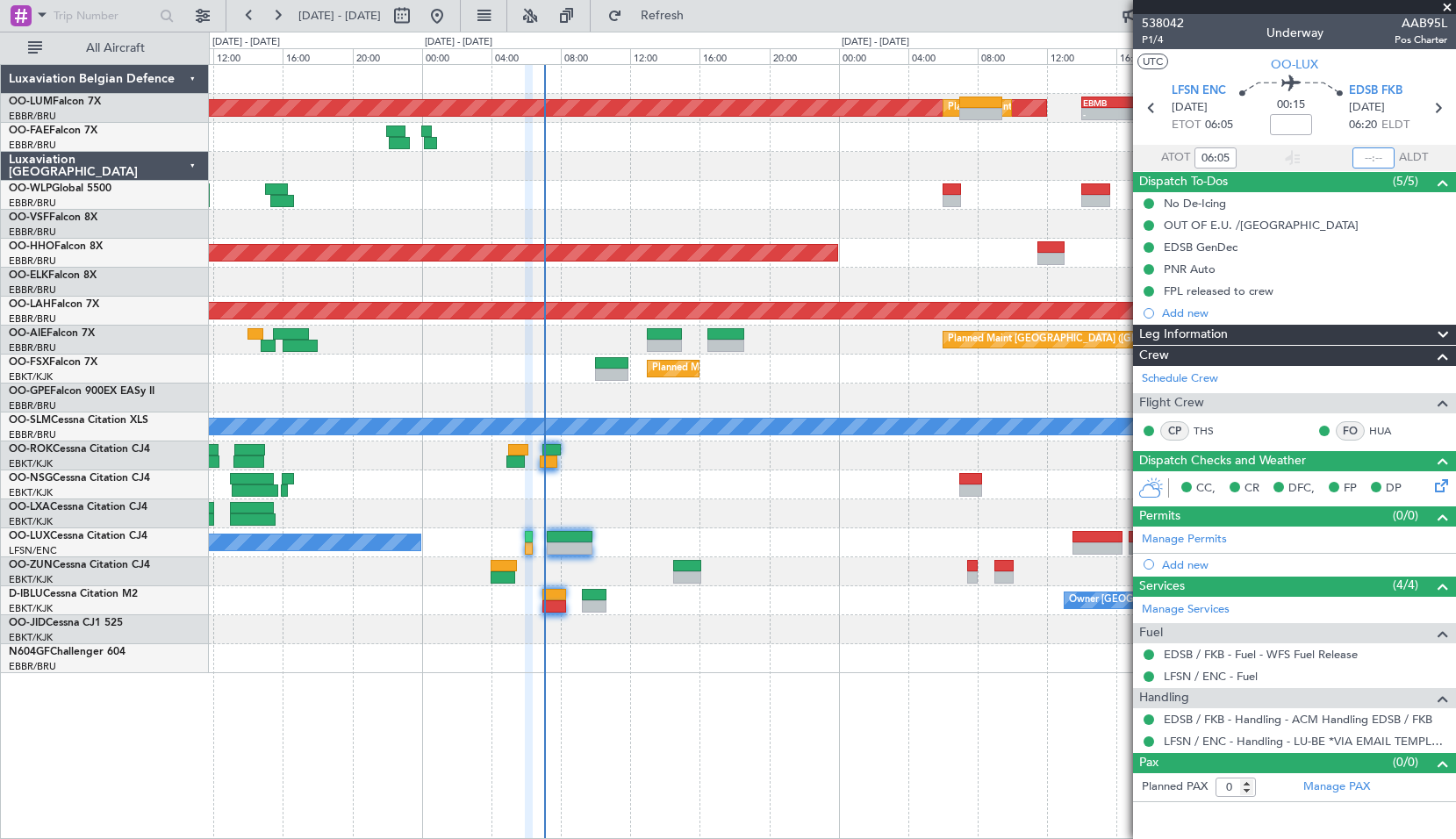
click at [1367, 162] on input "text" at bounding box center [1373, 157] width 42 height 21
type input "06:24"
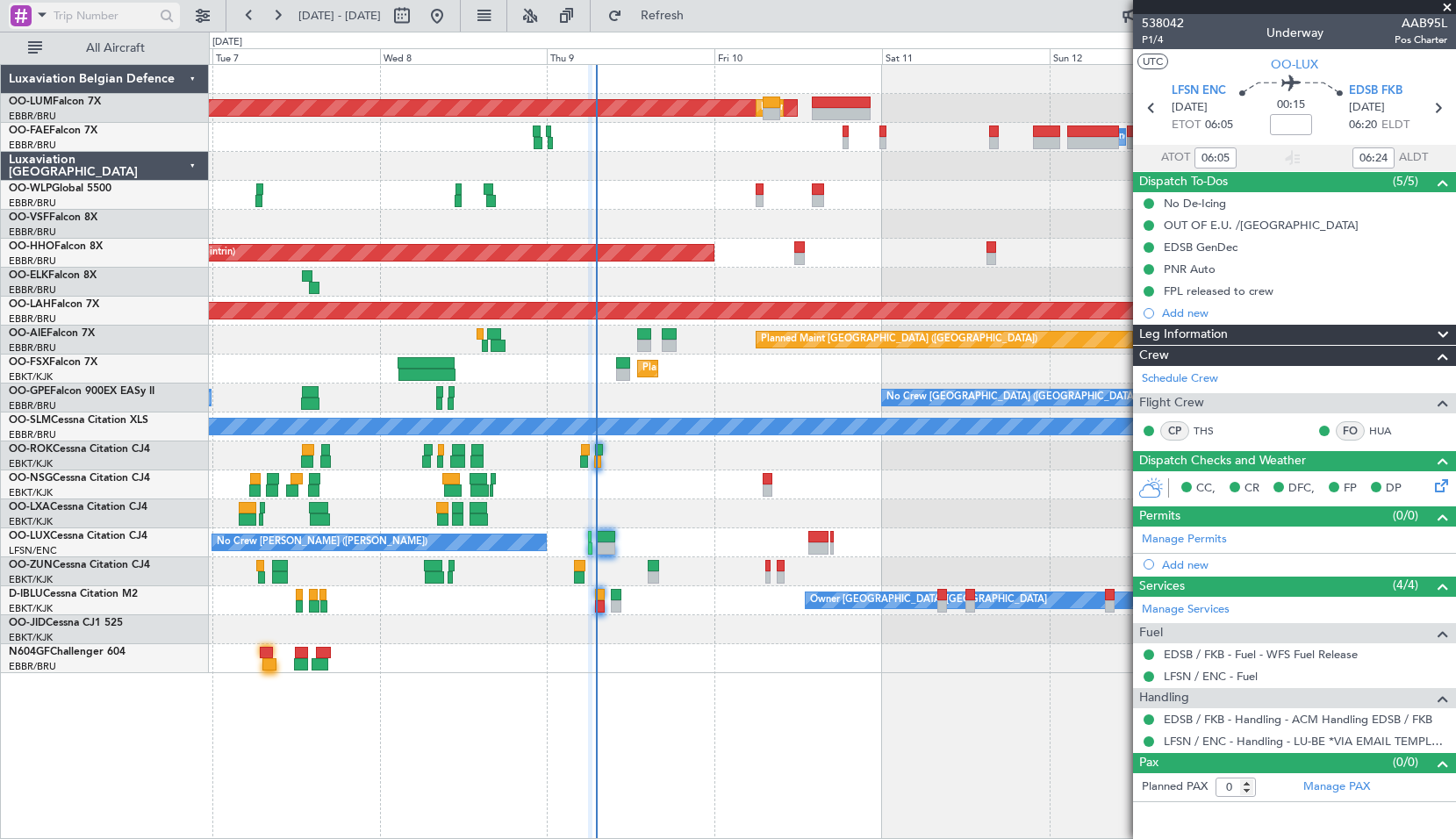
click at [40, 12] on span at bounding box center [41, 14] width 21 height 22
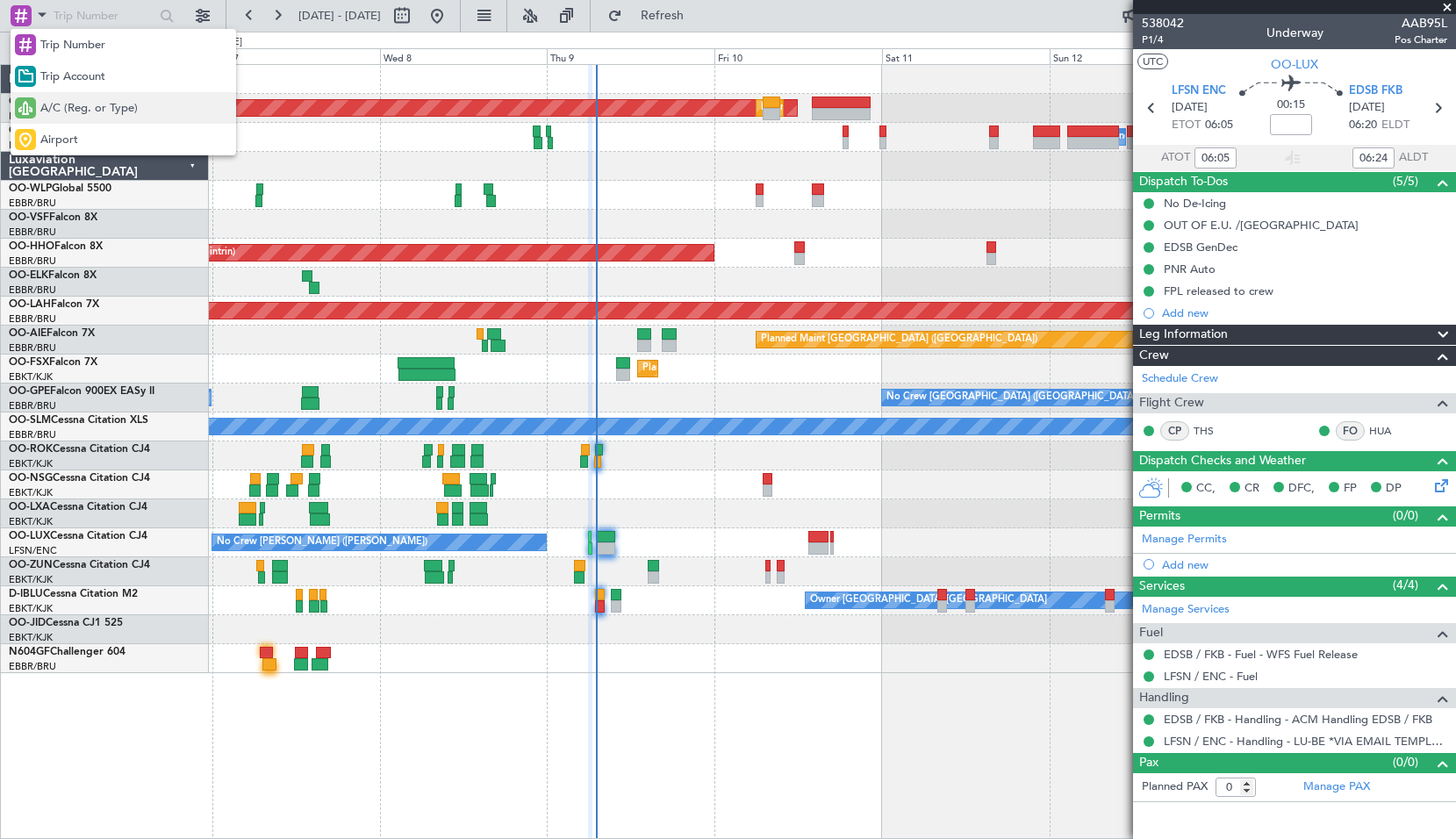
click at [58, 115] on span "A/C (Reg. or Type)" at bounding box center [89, 109] width 98 height 18
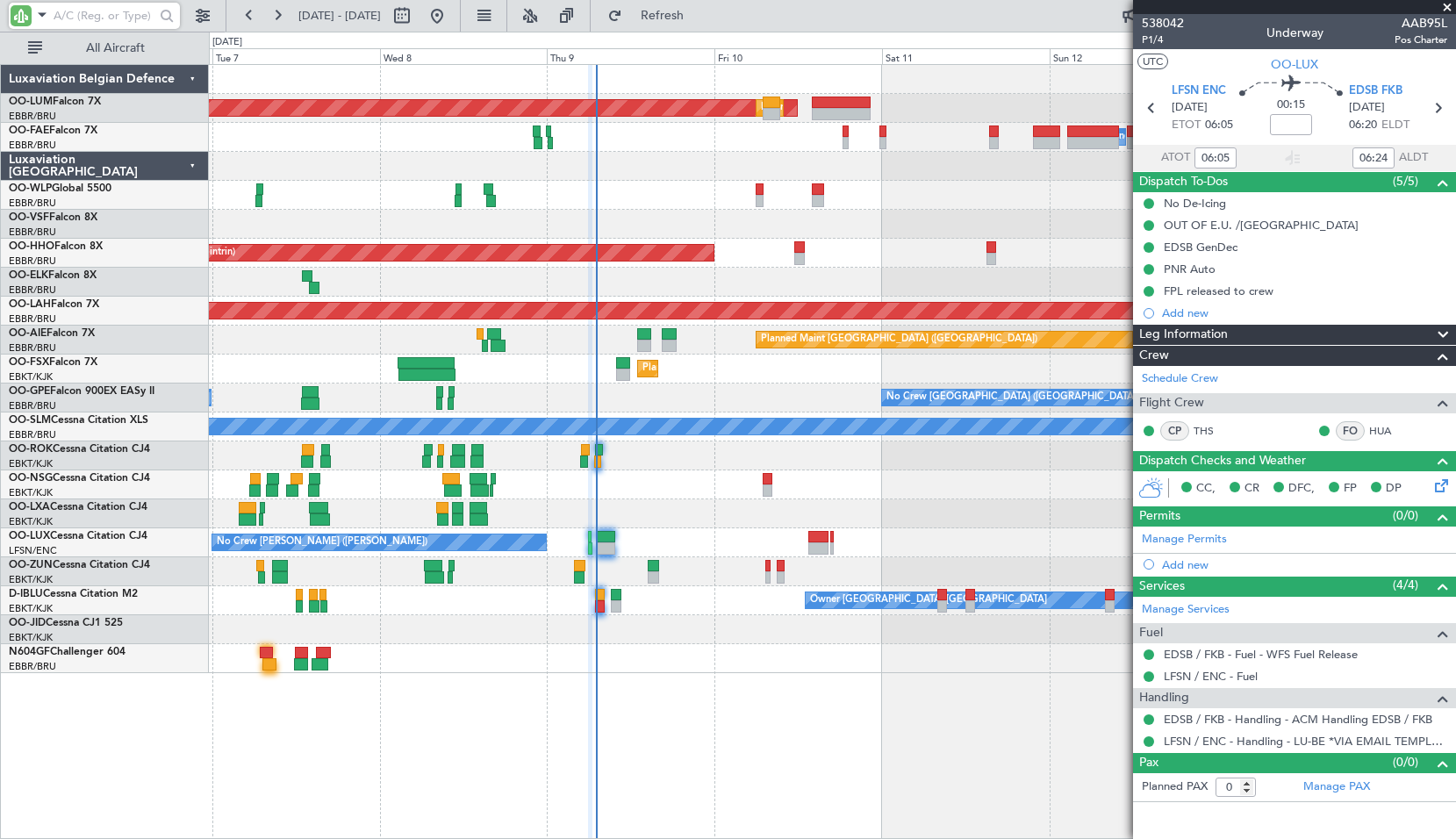
click at [66, 26] on input "text" at bounding box center [104, 15] width 100 height 26
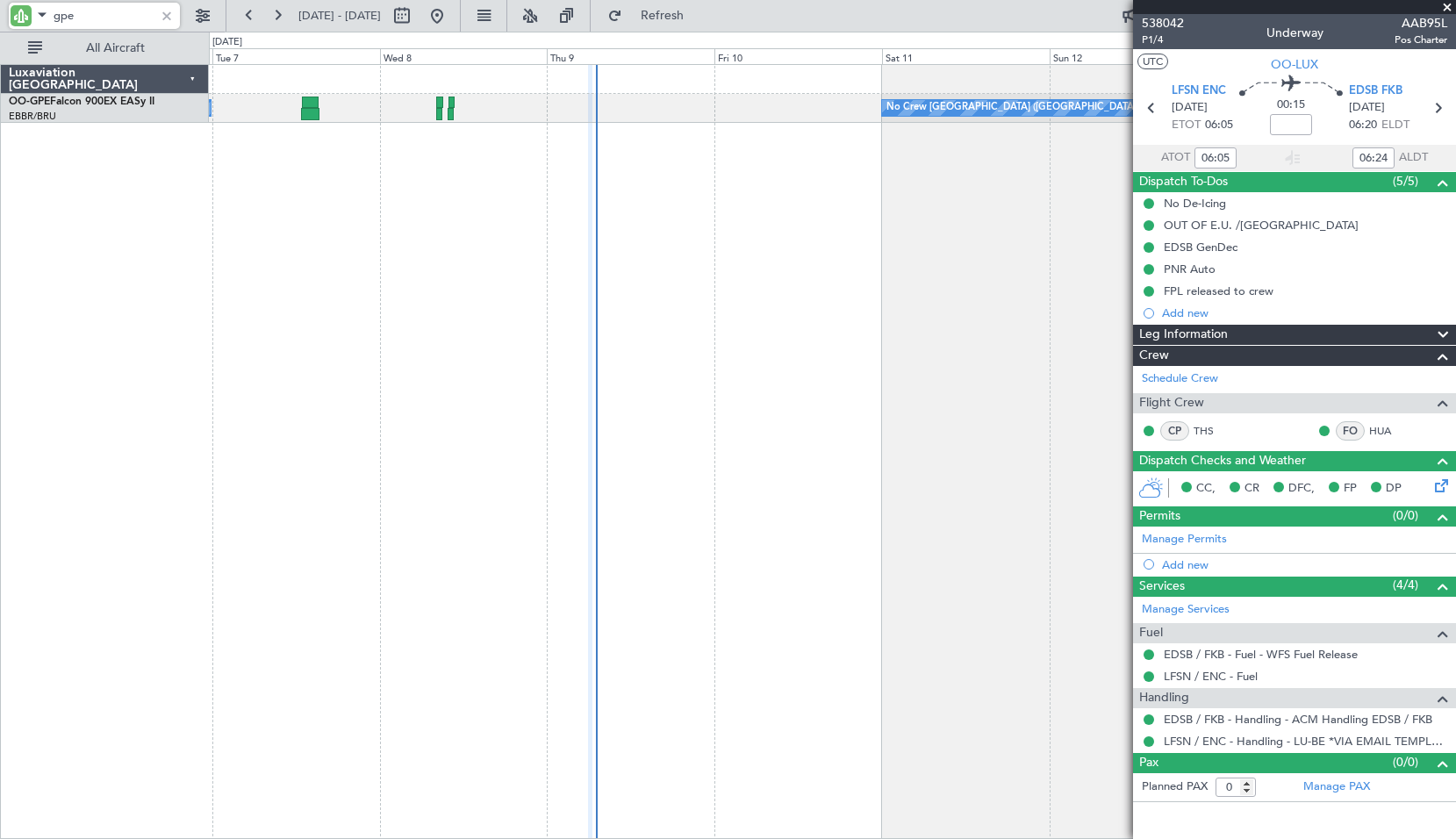
type input "gpe"
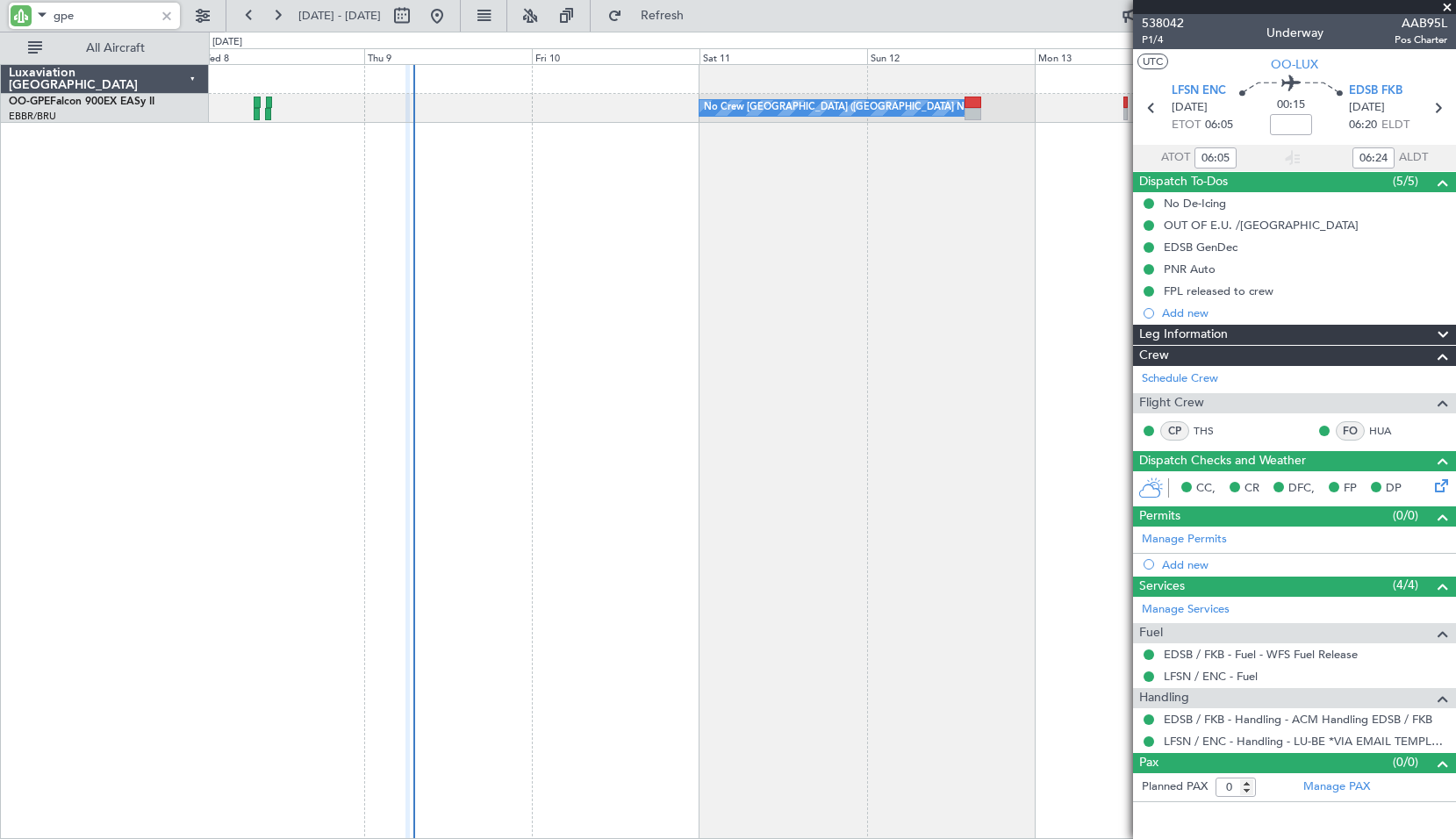
click at [555, 417] on div "No Crew Brussels (Brussels National) No Crew Malaga" at bounding box center [833, 451] width 1247 height 775
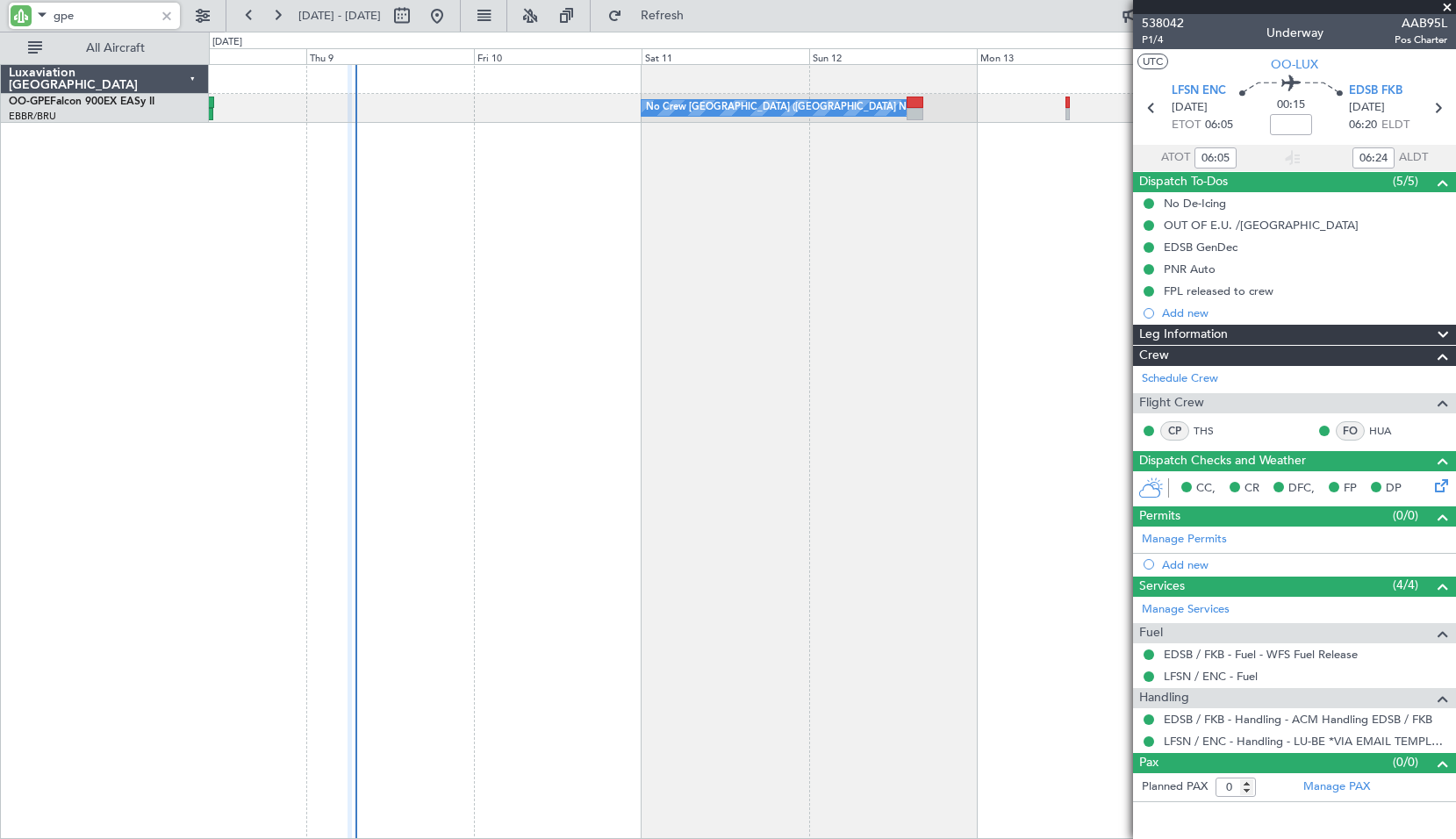
click at [457, 422] on div "No Crew Brussels (Brussels National) No Crew Brussels (Brussels National) No Cr…" at bounding box center [833, 451] width 1247 height 775
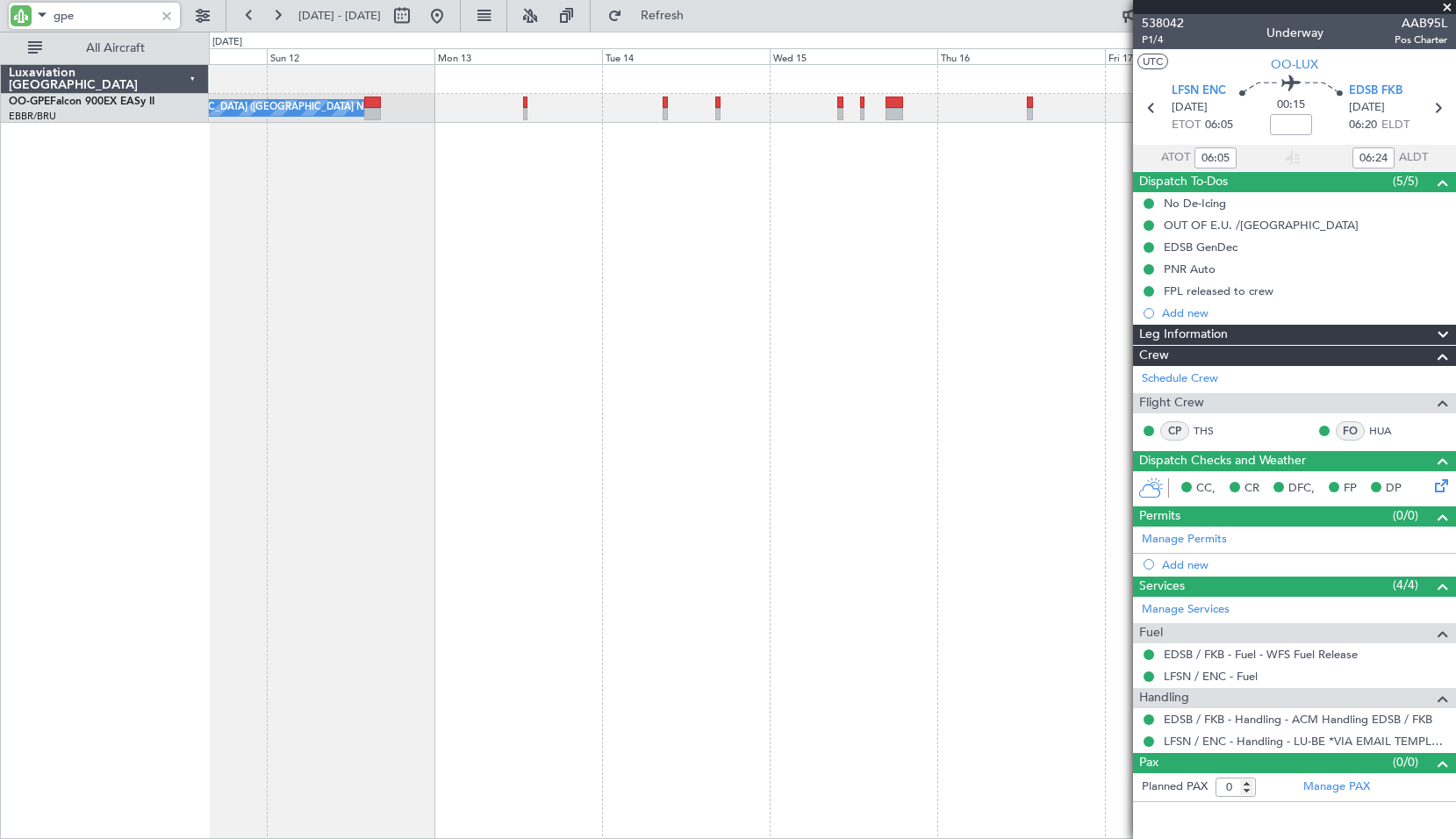
click at [542, 441] on div "No Crew Brussels (Brussels National) No Crew Brussels (Brussels National) No Cr…" at bounding box center [833, 451] width 1247 height 775
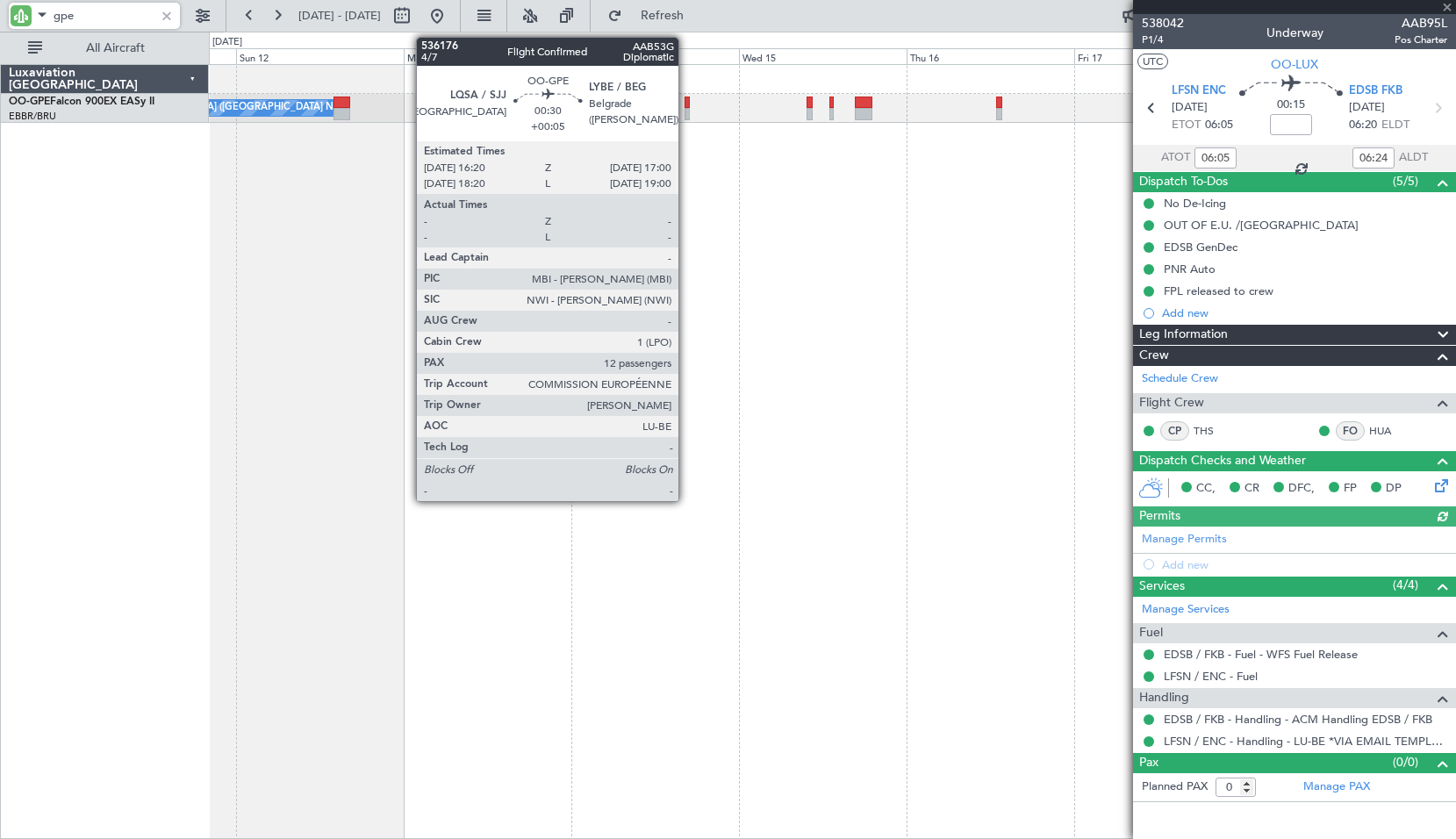
click at [686, 118] on div at bounding box center [687, 114] width 5 height 13
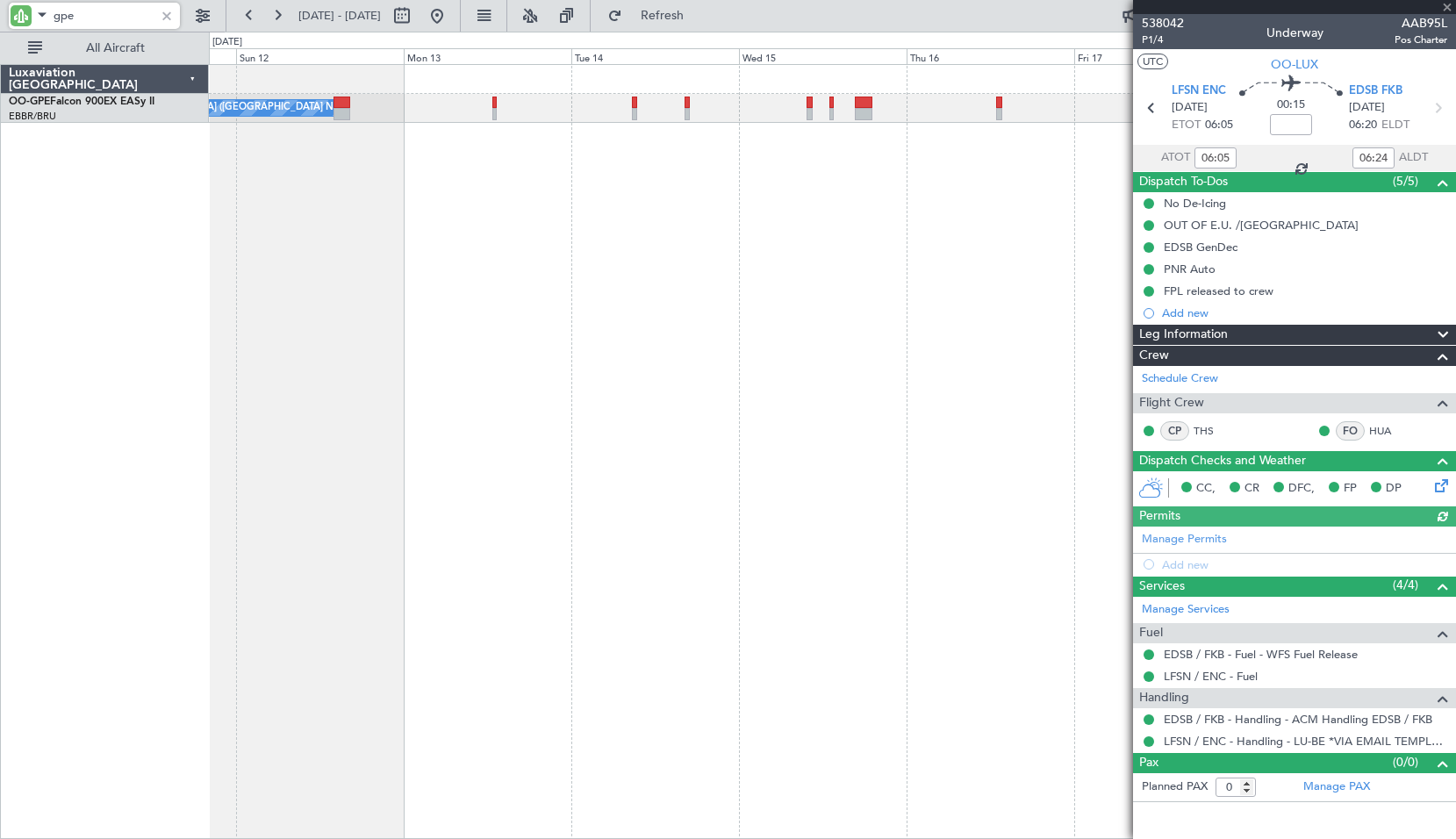
click at [708, 229] on div "No Crew Brussels (Brussels National) No Crew Brussels (Brussels National) No Cr…" at bounding box center [833, 451] width 1247 height 775
type input "+00:05"
type input "12"
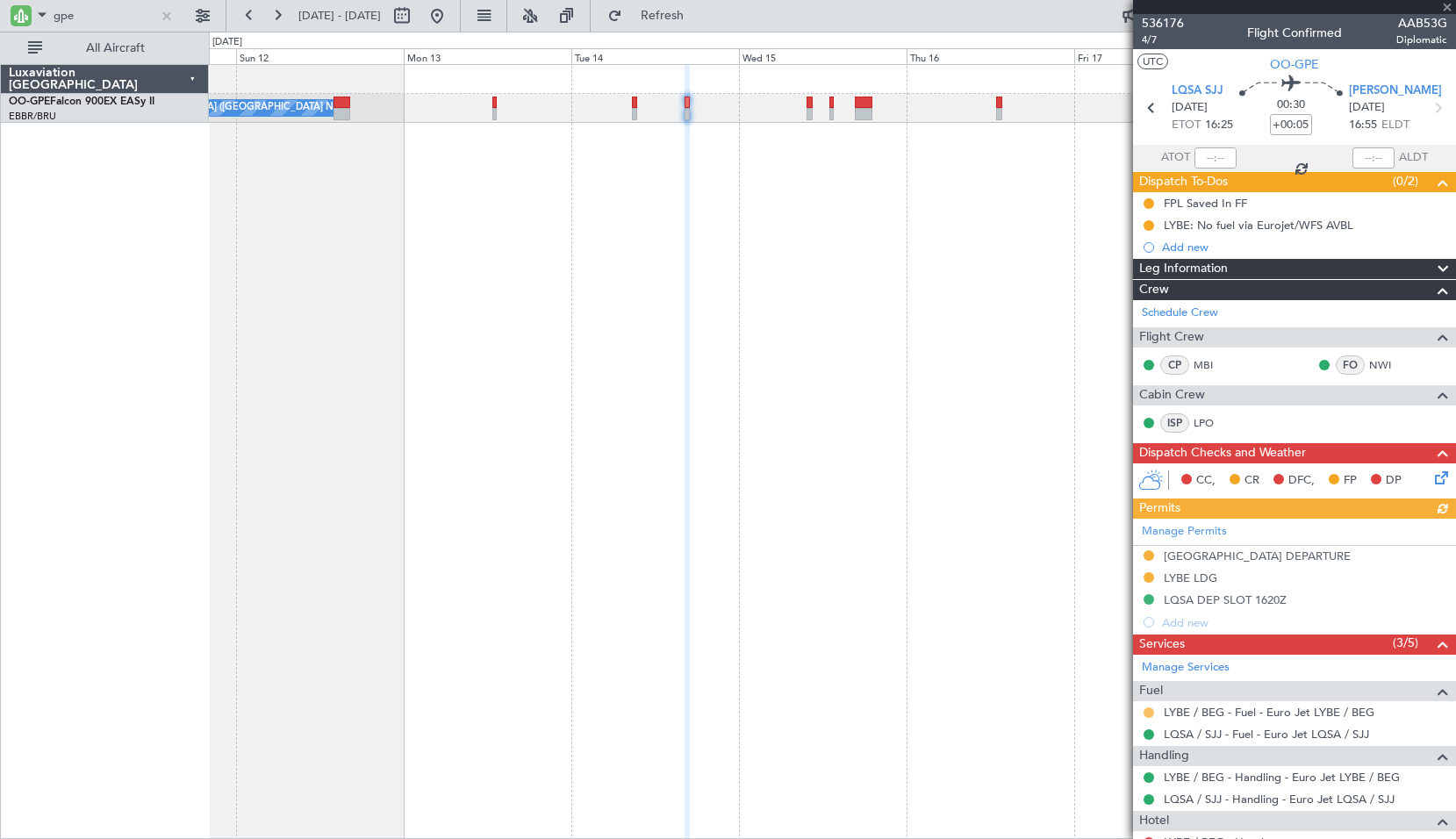
click at [1149, 708] on button at bounding box center [1149, 712] width 11 height 11
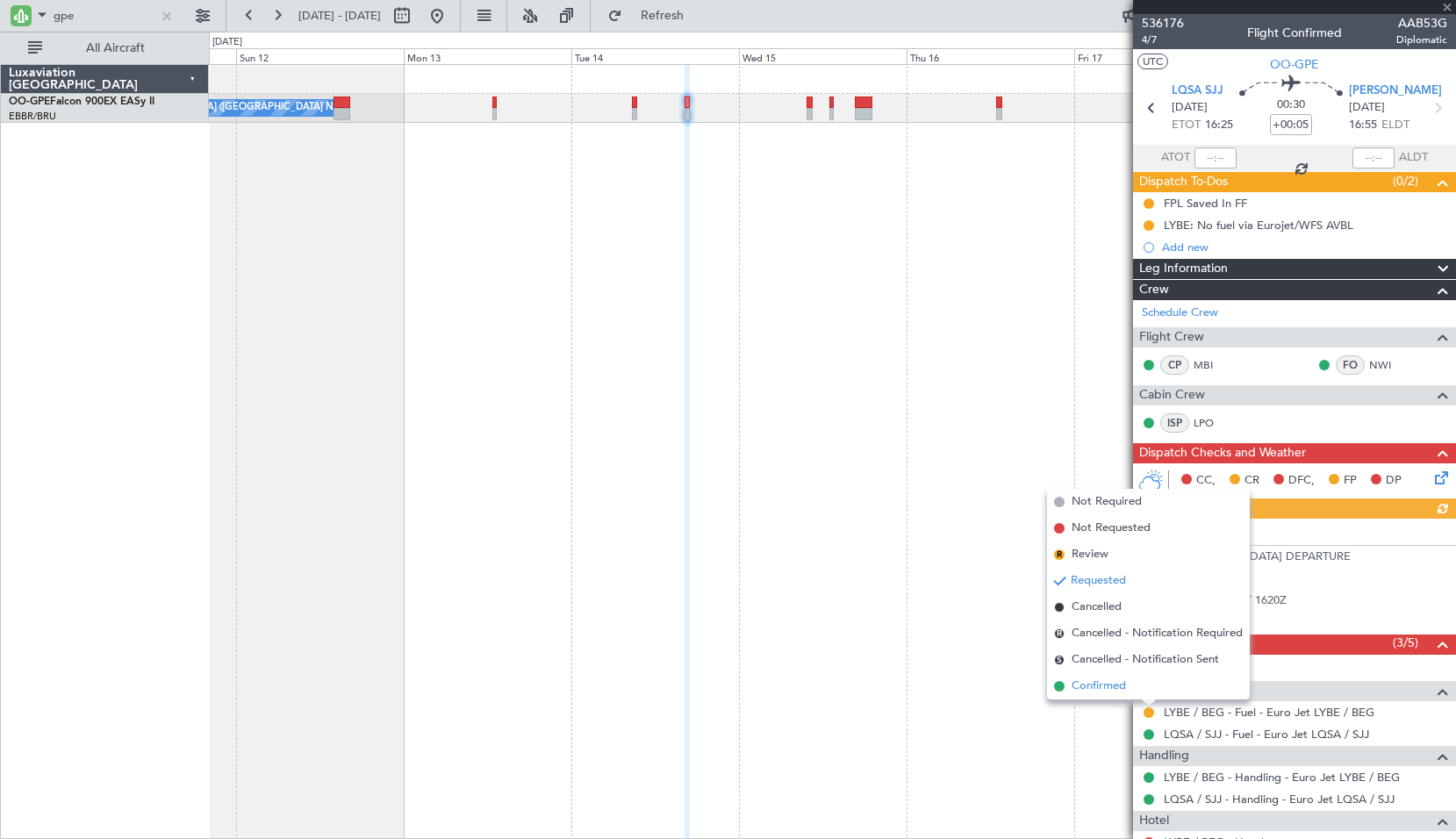
click at [1120, 688] on span "Confirmed" at bounding box center [1098, 686] width 55 height 18
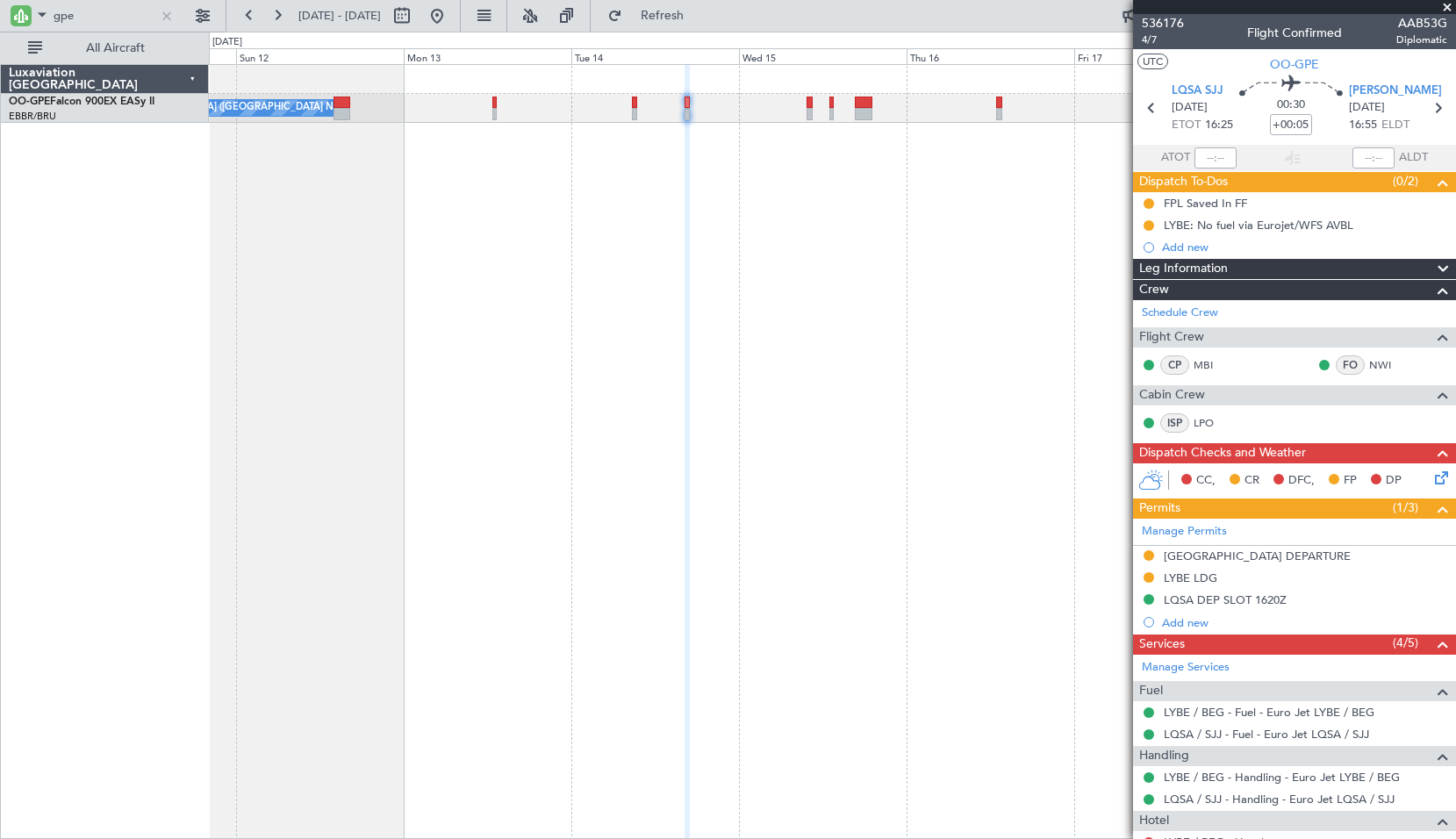
click at [1151, 230] on mat-tooltip-component "In Progress" at bounding box center [1148, 253] width 82 height 47
click at [1146, 228] on button at bounding box center [1149, 226] width 11 height 11
click at [1128, 328] on span "Cancelled" at bounding box center [1152, 329] width 50 height 18
click at [1433, 109] on icon at bounding box center [1436, 108] width 22 height 22
type input "+00:15"
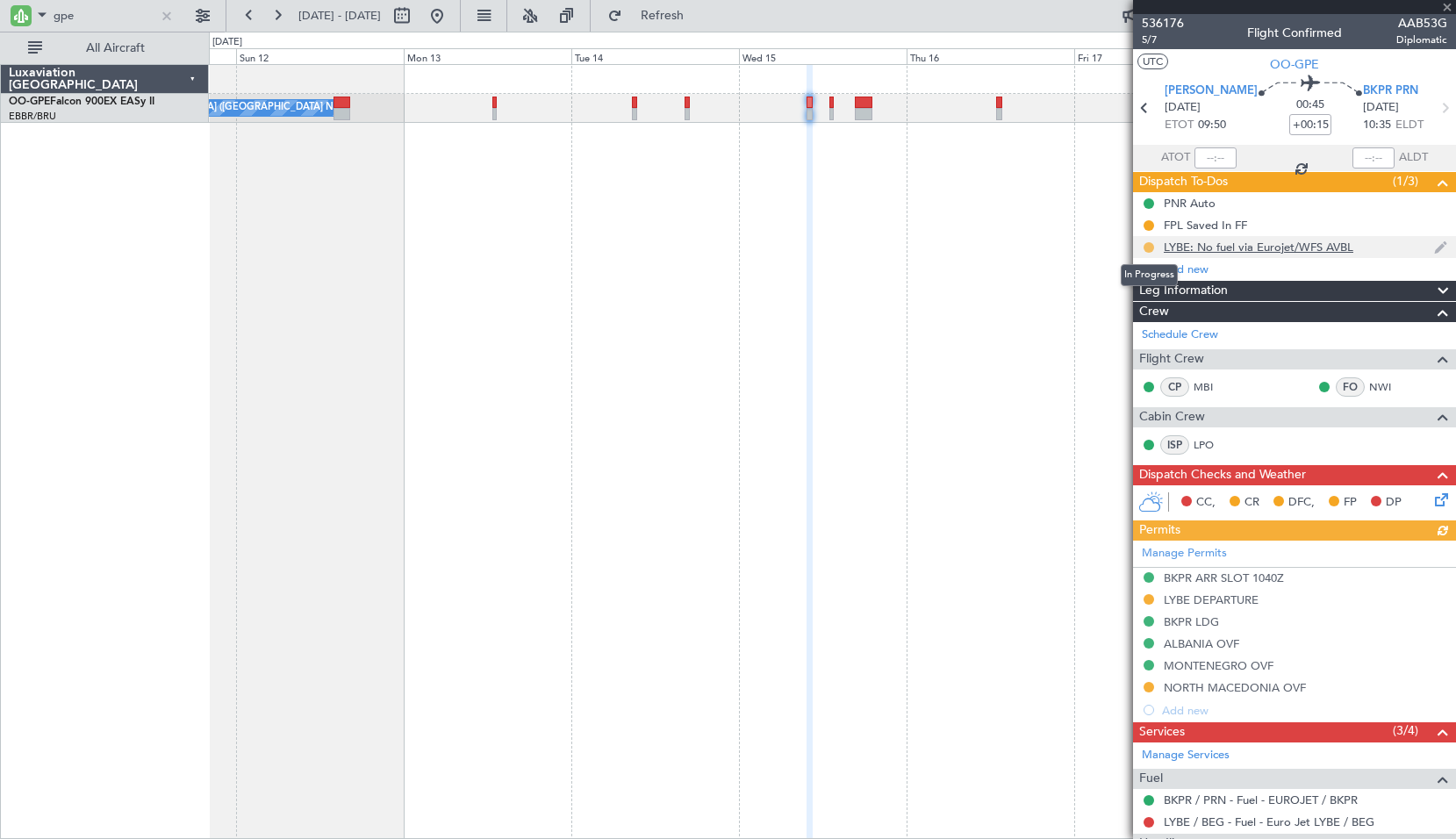
click at [1147, 246] on button at bounding box center [1149, 248] width 11 height 11
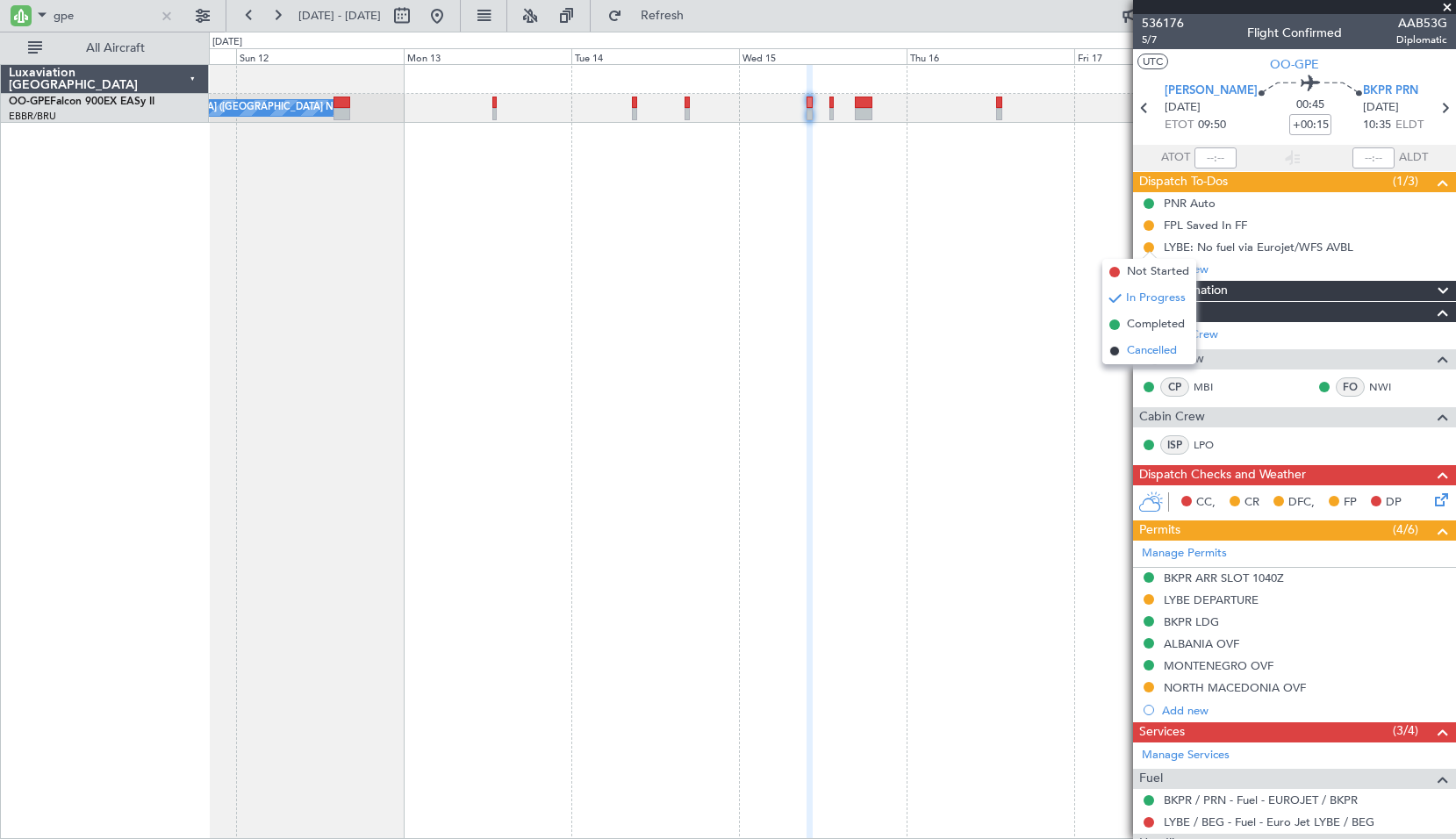
click at [1148, 344] on span "Cancelled" at bounding box center [1152, 351] width 50 height 18
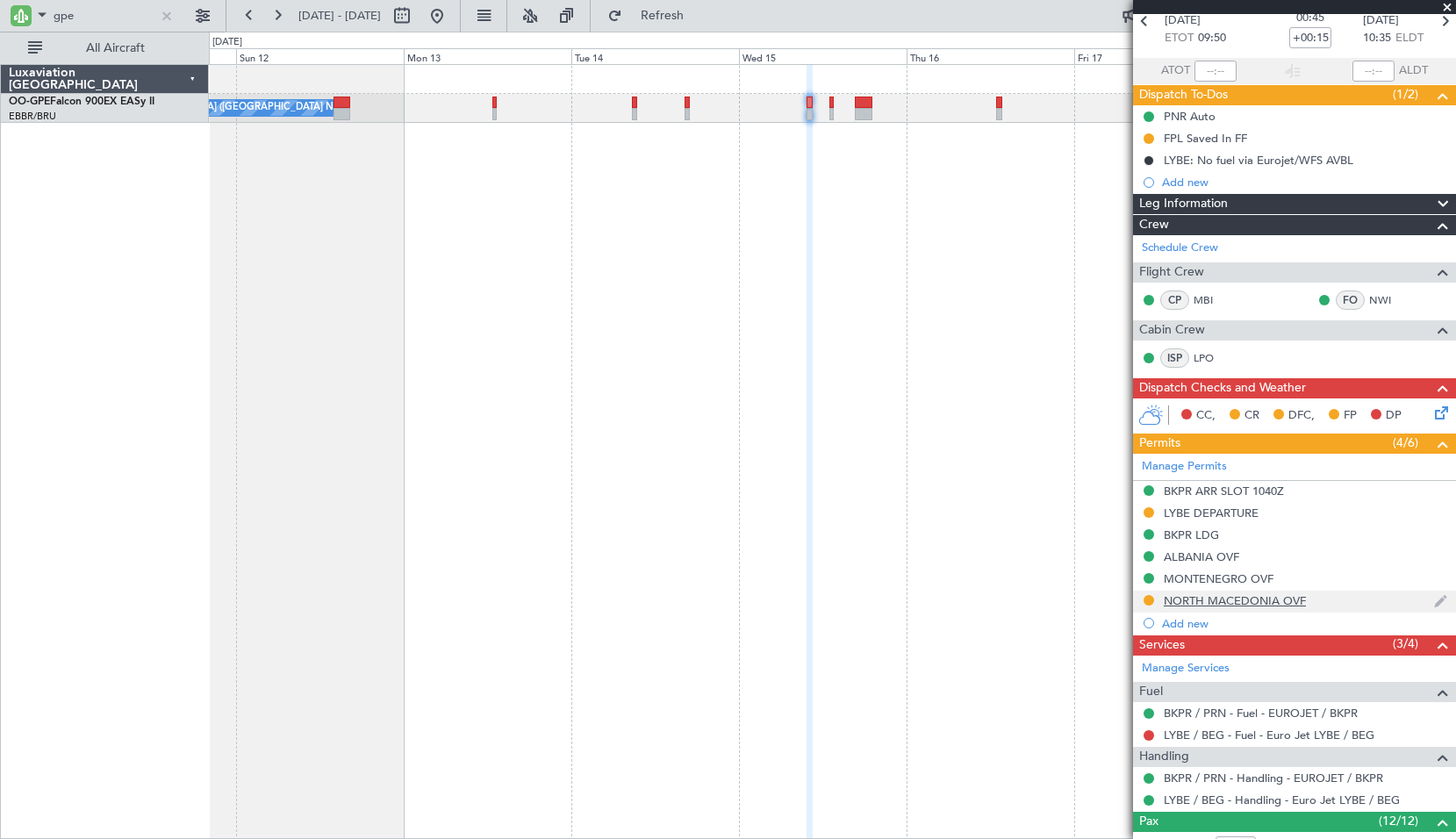
scroll to position [88, 0]
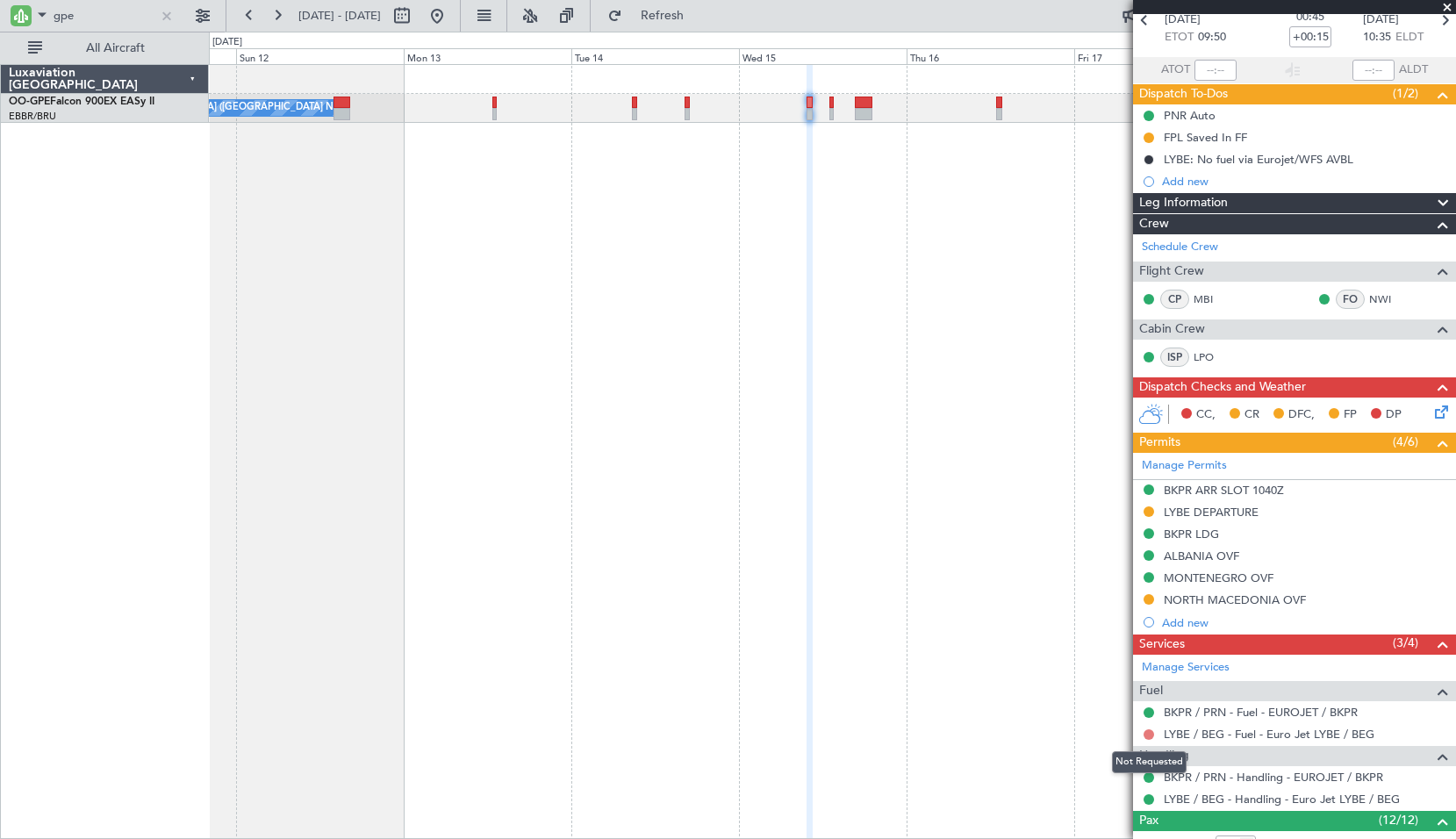
click at [1148, 735] on button at bounding box center [1149, 735] width 11 height 11
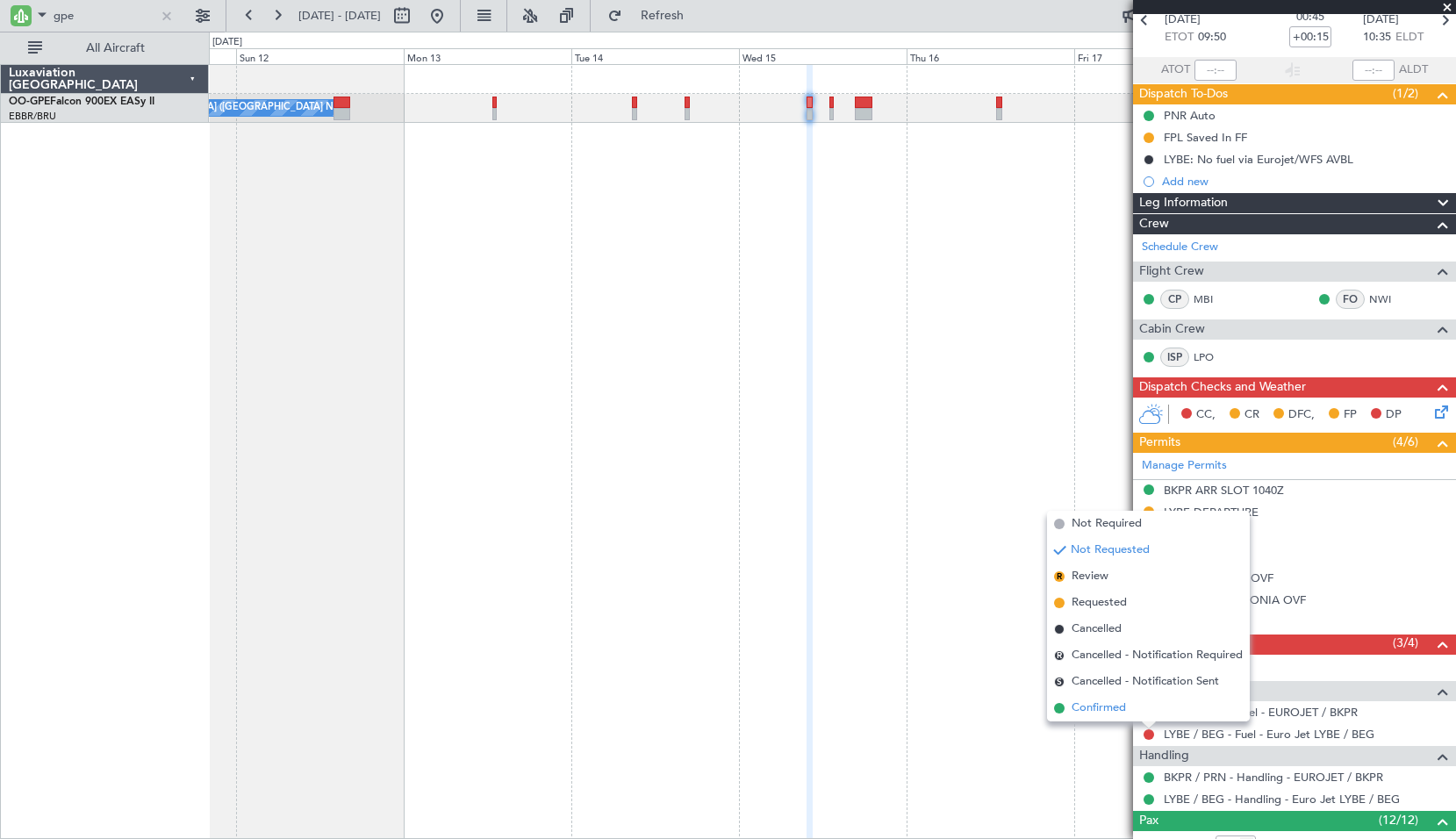
click at [1129, 709] on li "Confirmed" at bounding box center [1148, 708] width 203 height 26
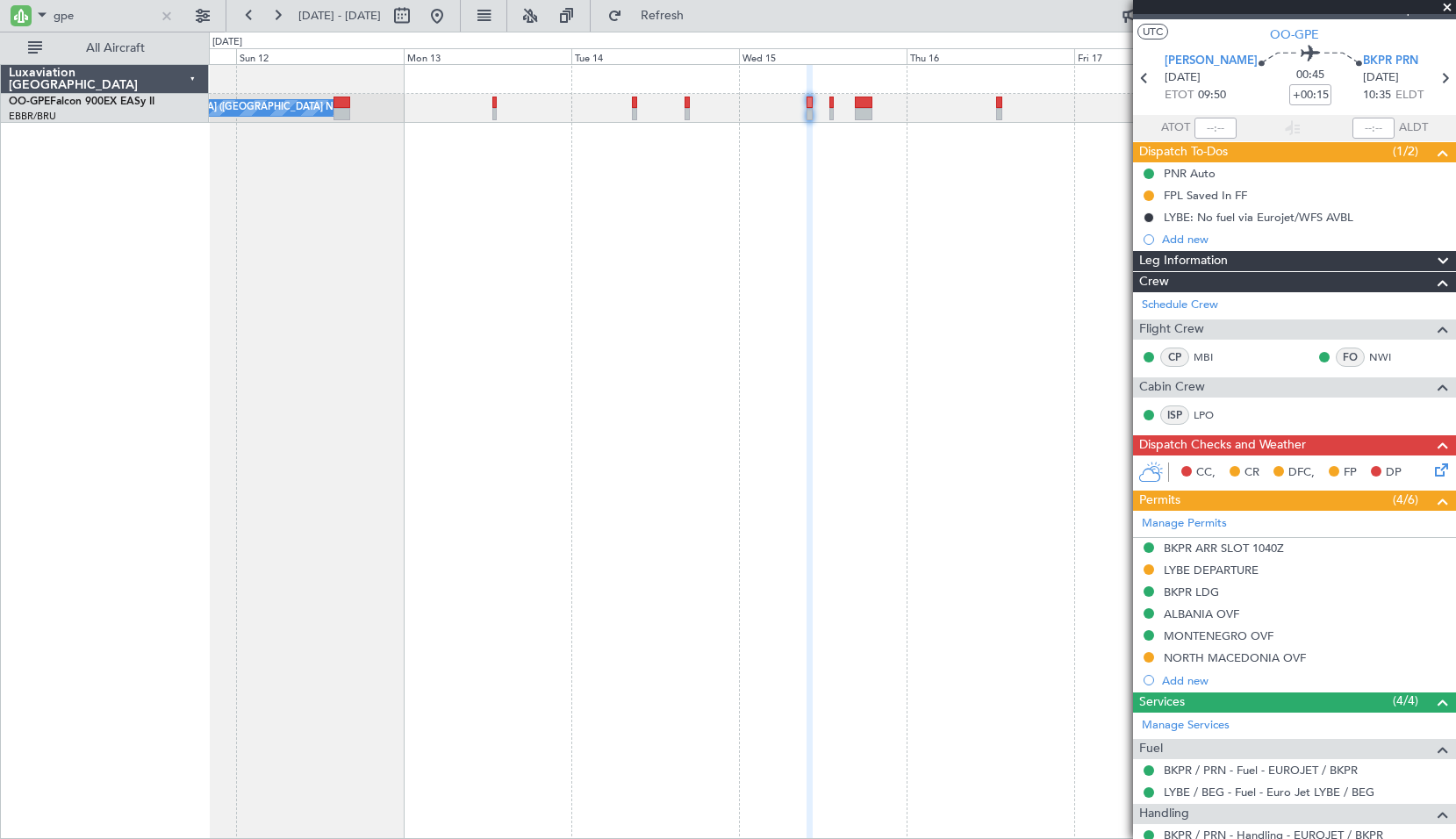
scroll to position [0, 0]
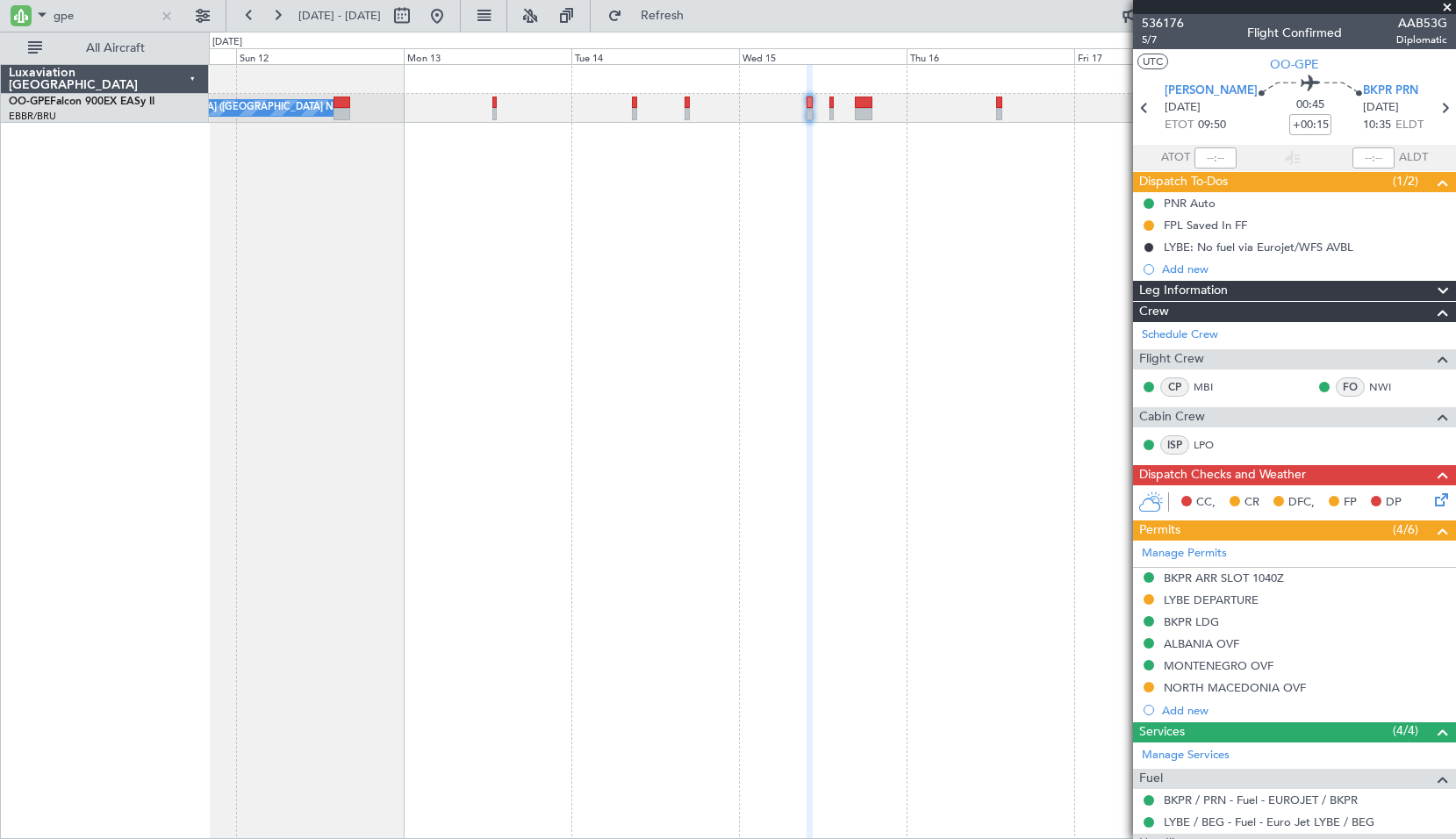
click at [1447, 8] on span at bounding box center [1447, 8] width 18 height 16
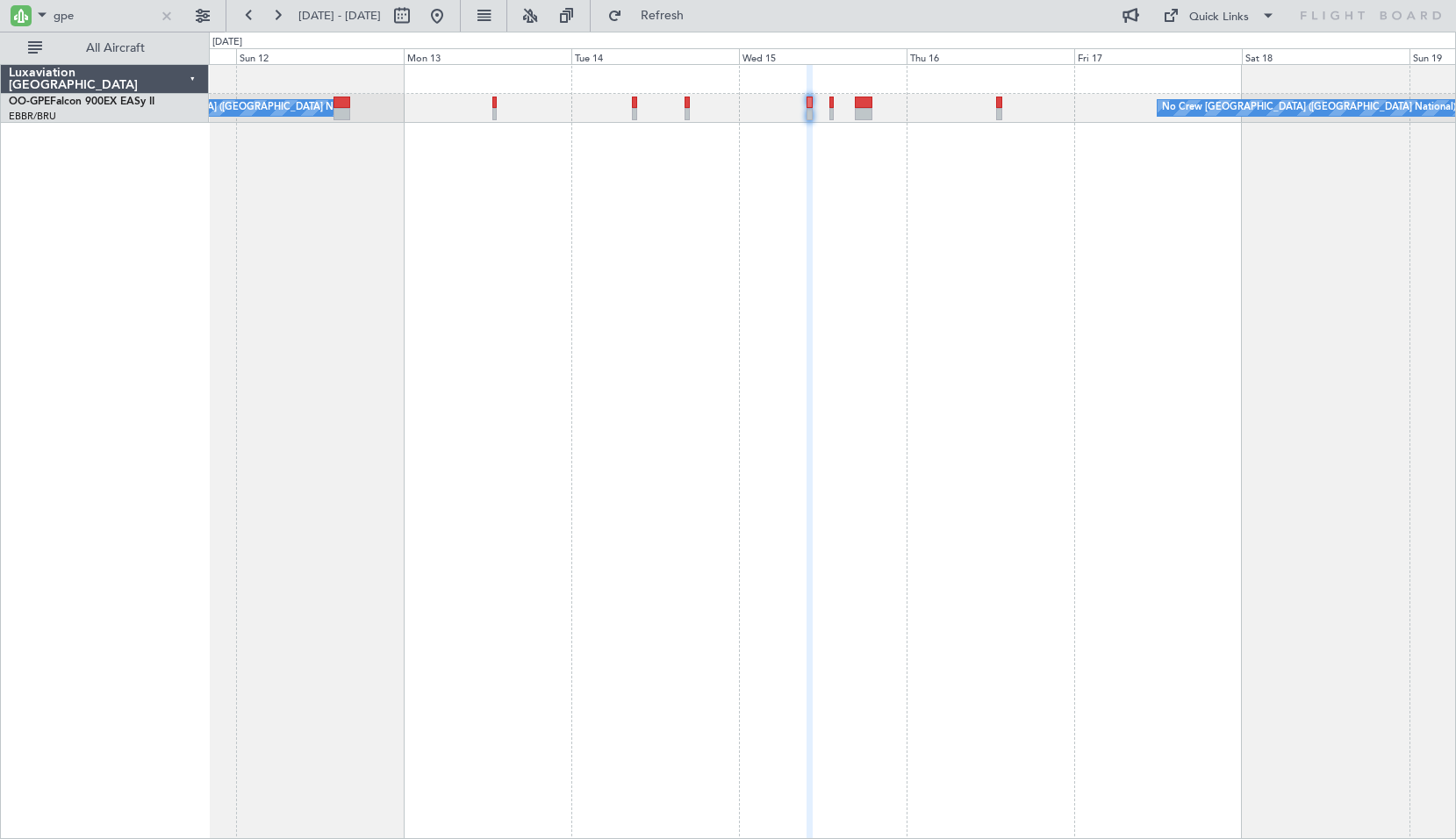
type input "0"
click at [169, 16] on div at bounding box center [167, 16] width 20 height 20
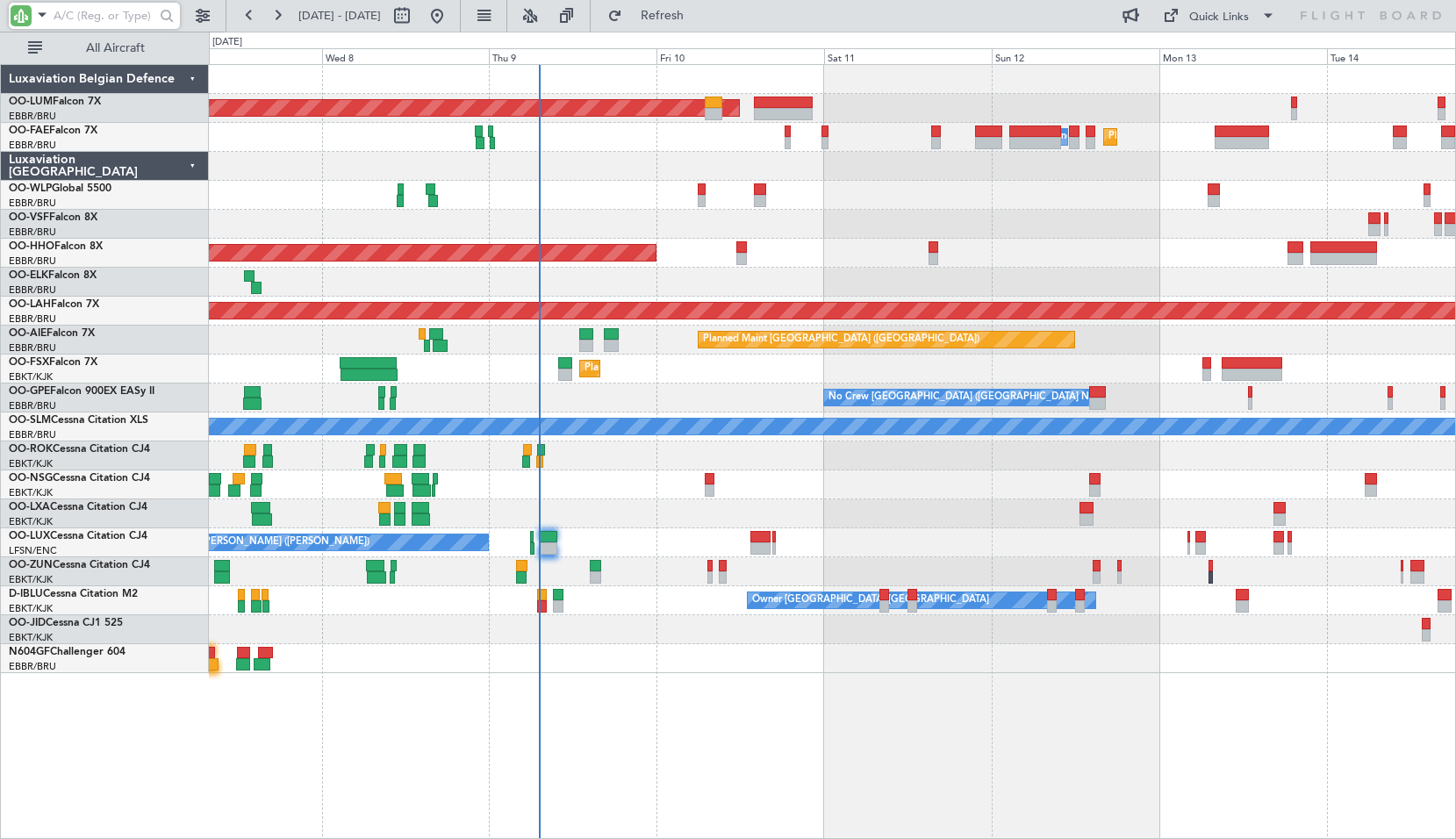
click at [1095, 258] on div "Planned Maint Geneva (Cointrin)" at bounding box center [832, 253] width 1246 height 29
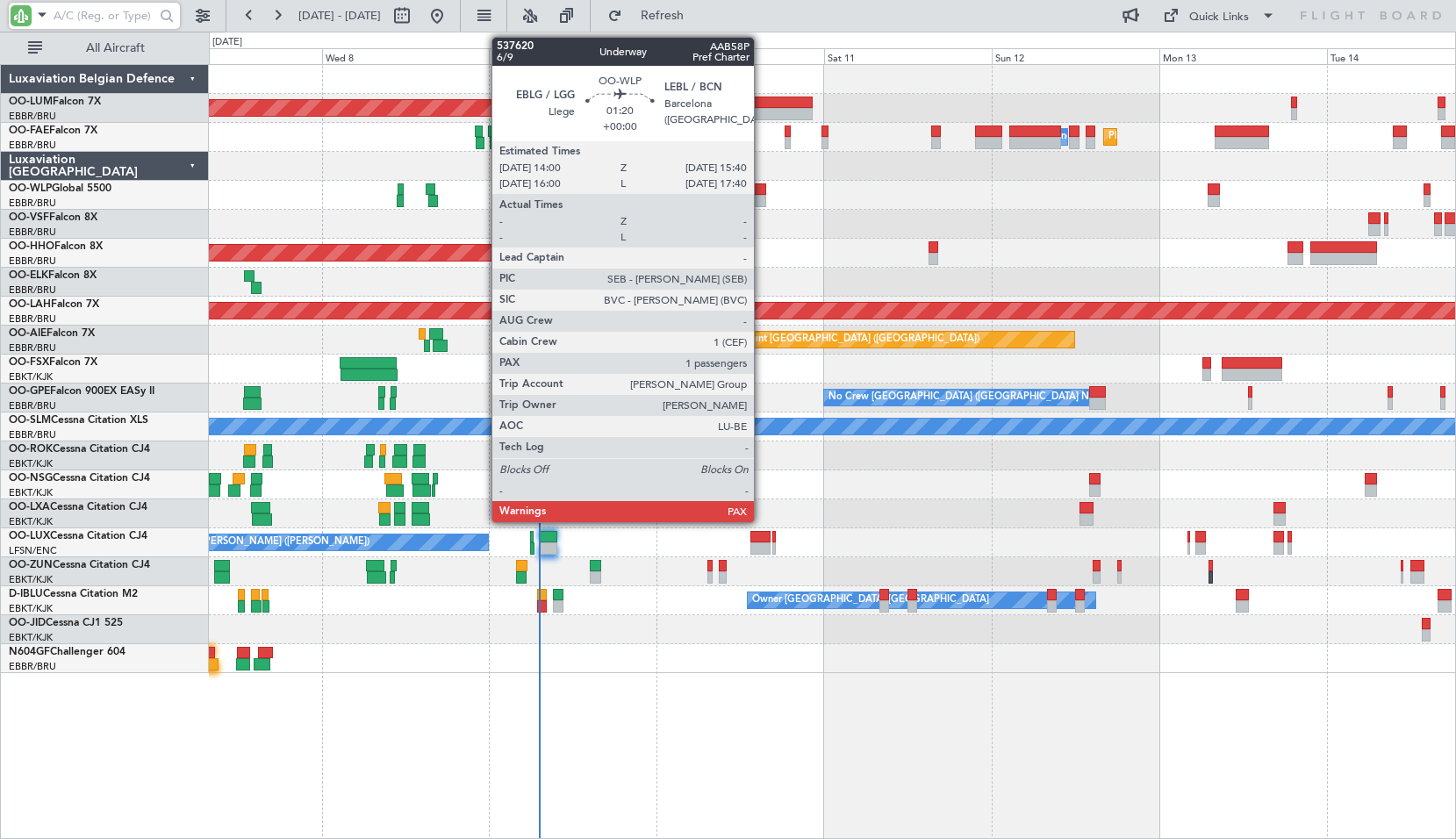
click at [762, 201] on div at bounding box center [760, 201] width 13 height 13
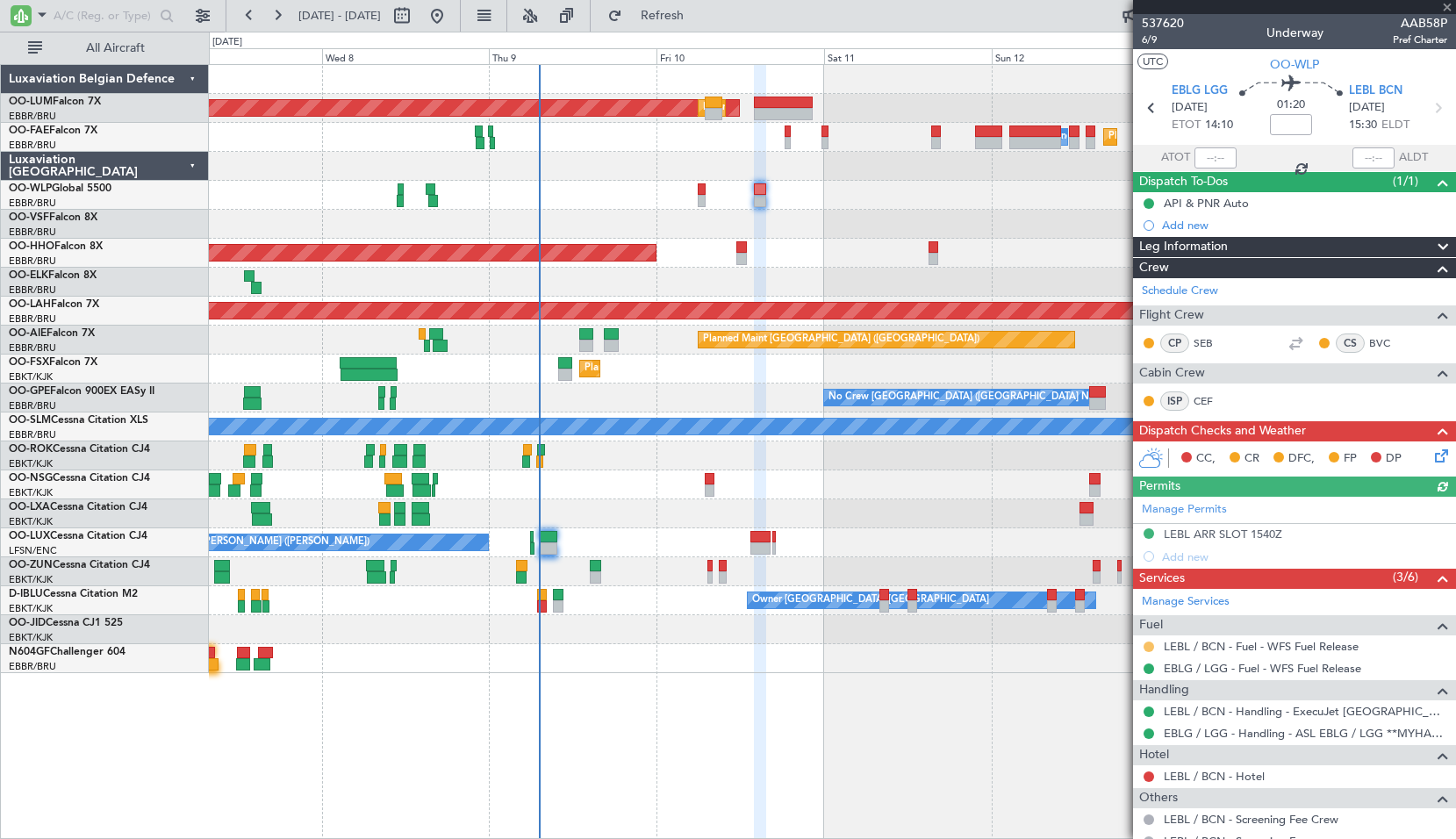
click at [1149, 648] on button at bounding box center [1149, 647] width 11 height 11
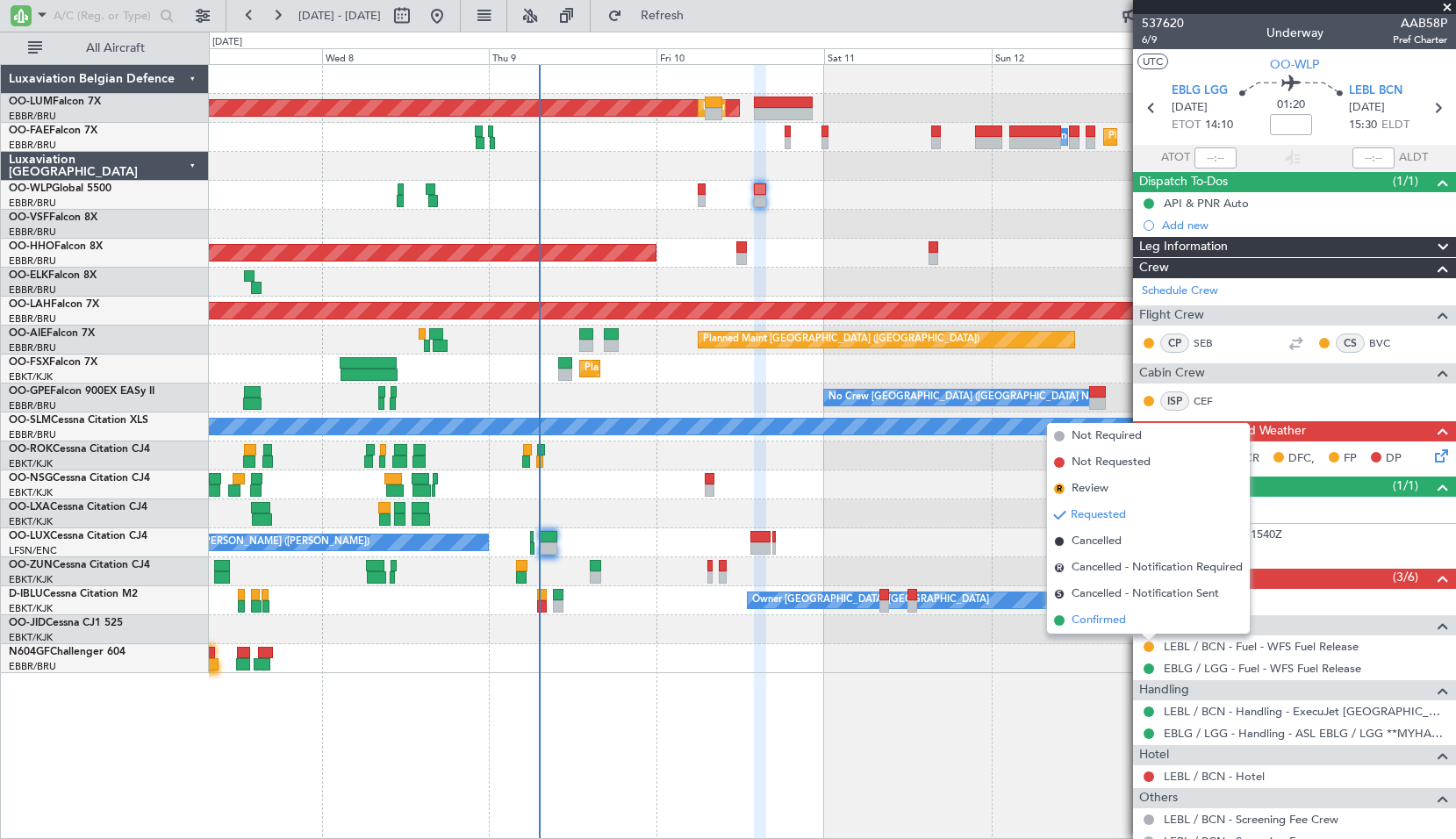
click at [1112, 622] on span "Confirmed" at bounding box center [1098, 621] width 55 height 18
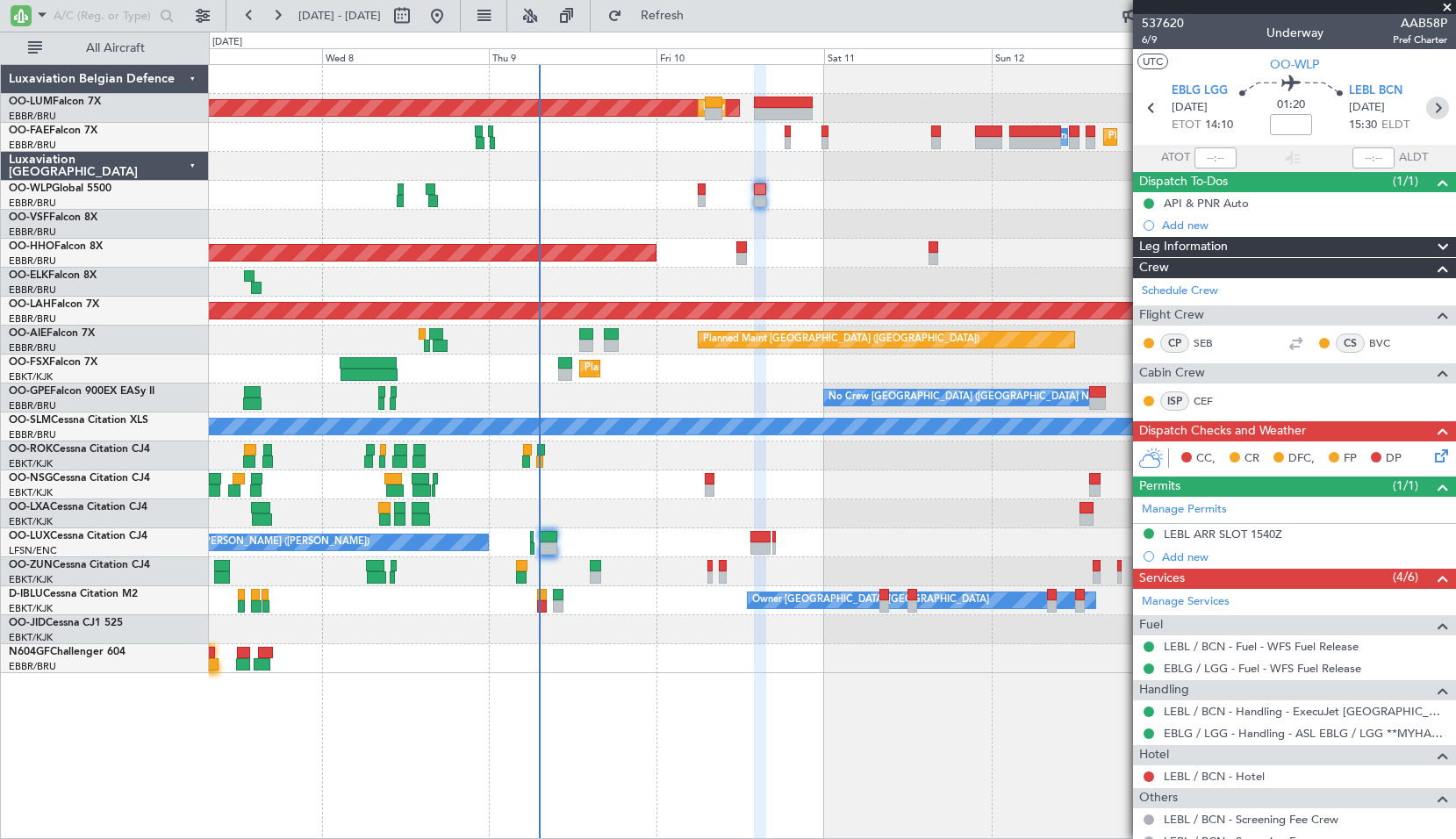
click at [1428, 106] on icon at bounding box center [1436, 108] width 22 height 22
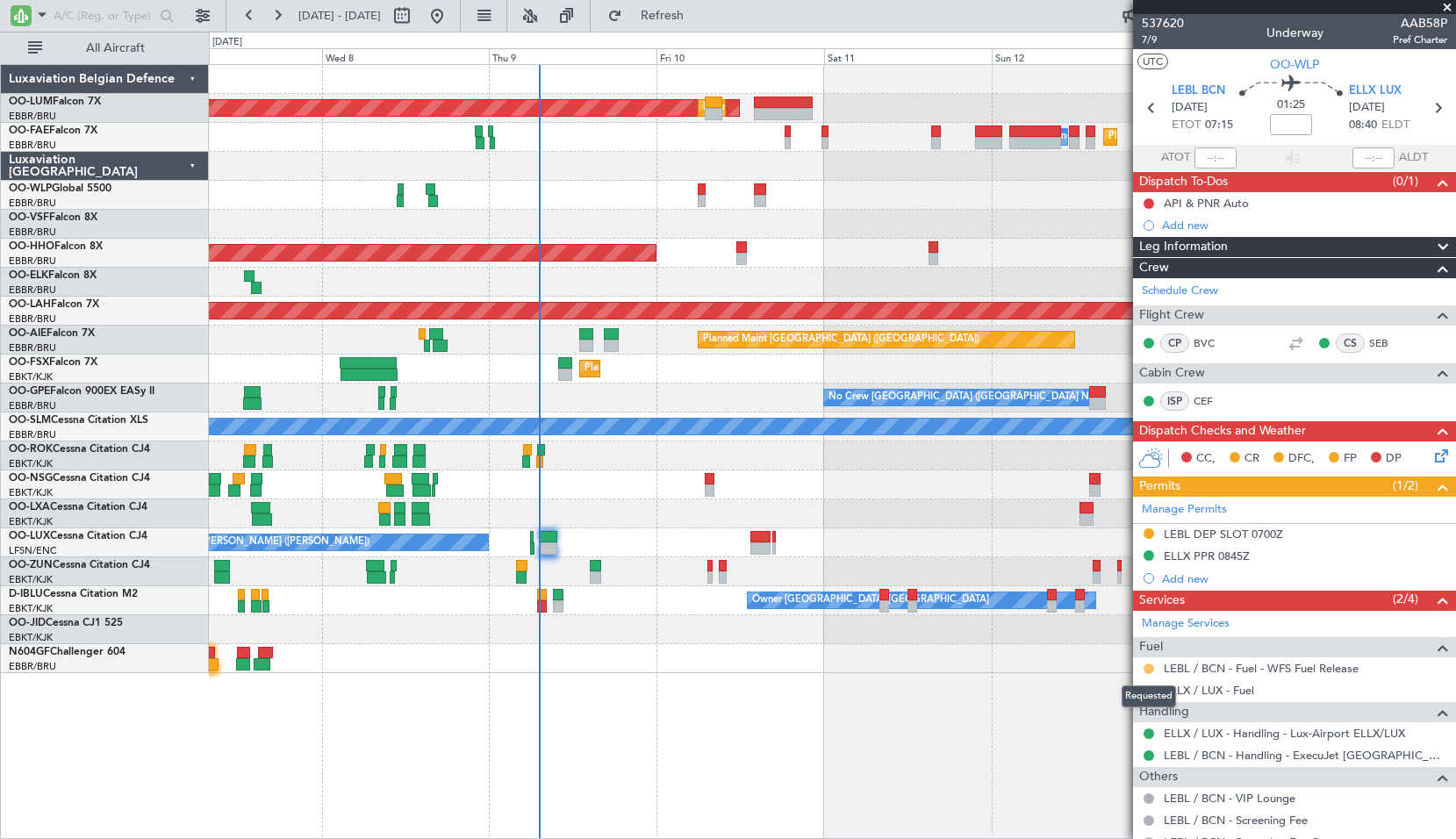
click at [1150, 664] on button at bounding box center [1149, 669] width 11 height 11
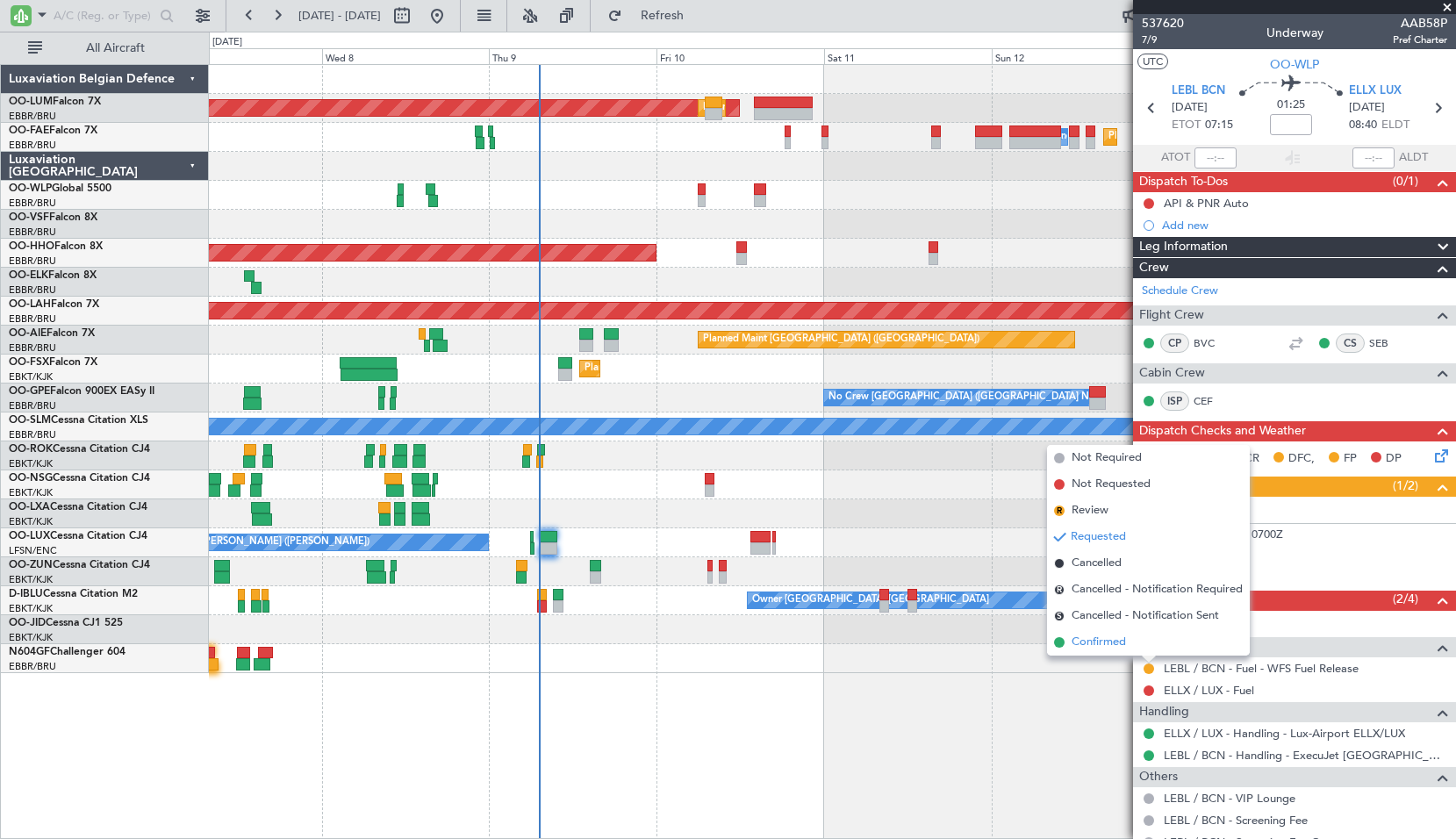
click at [1124, 647] on span "Confirmed" at bounding box center [1098, 642] width 55 height 18
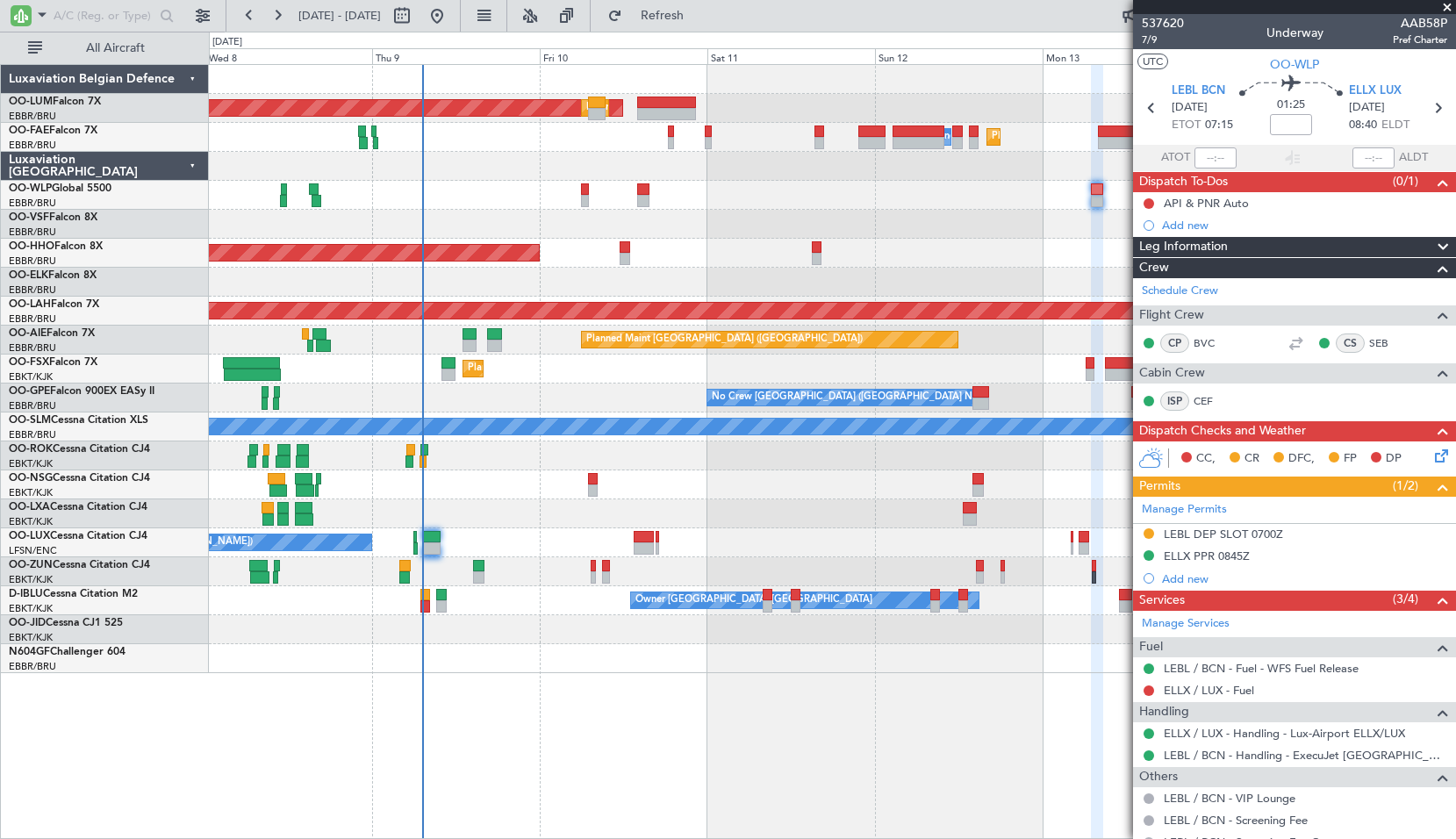
click at [776, 213] on div "AOG Maint Sibiu Planned Maint Brussels (Brussels National) Planned Maint Melsbr…" at bounding box center [832, 369] width 1246 height 608
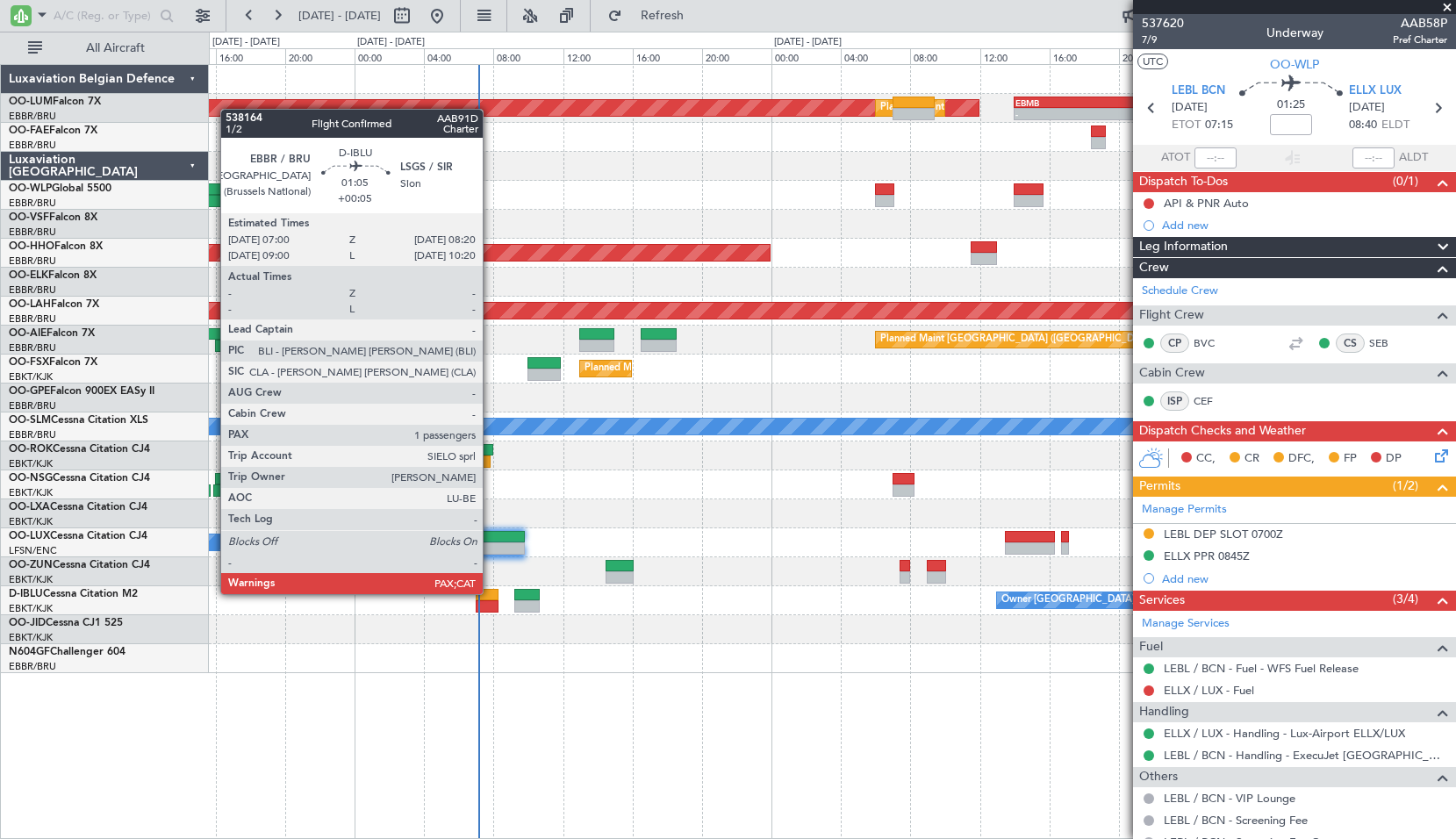
click at [491, 594] on div at bounding box center [487, 595] width 23 height 13
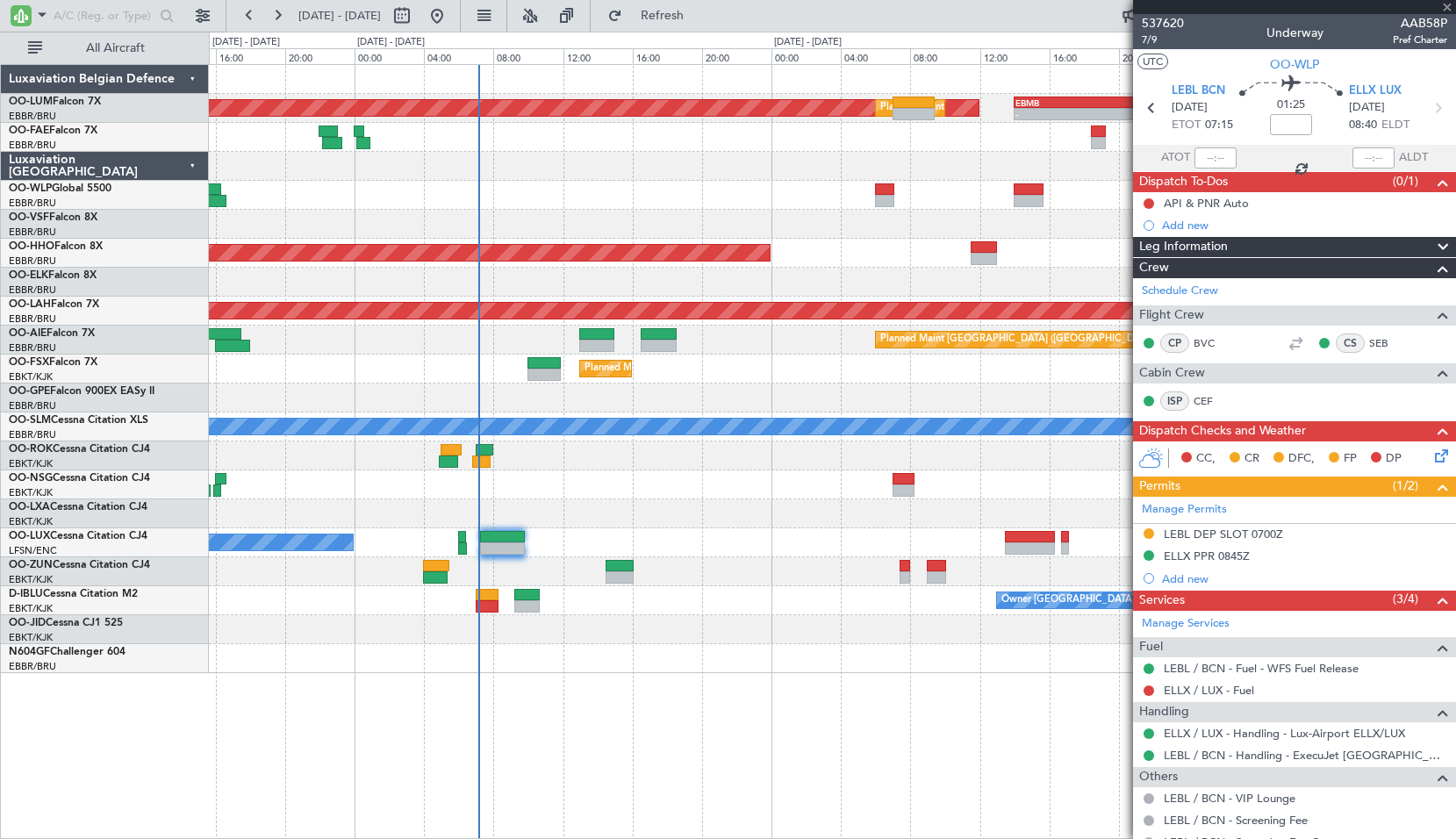
click at [661, 671] on div at bounding box center [832, 659] width 1246 height 29
type input "+00:05"
type input "1"
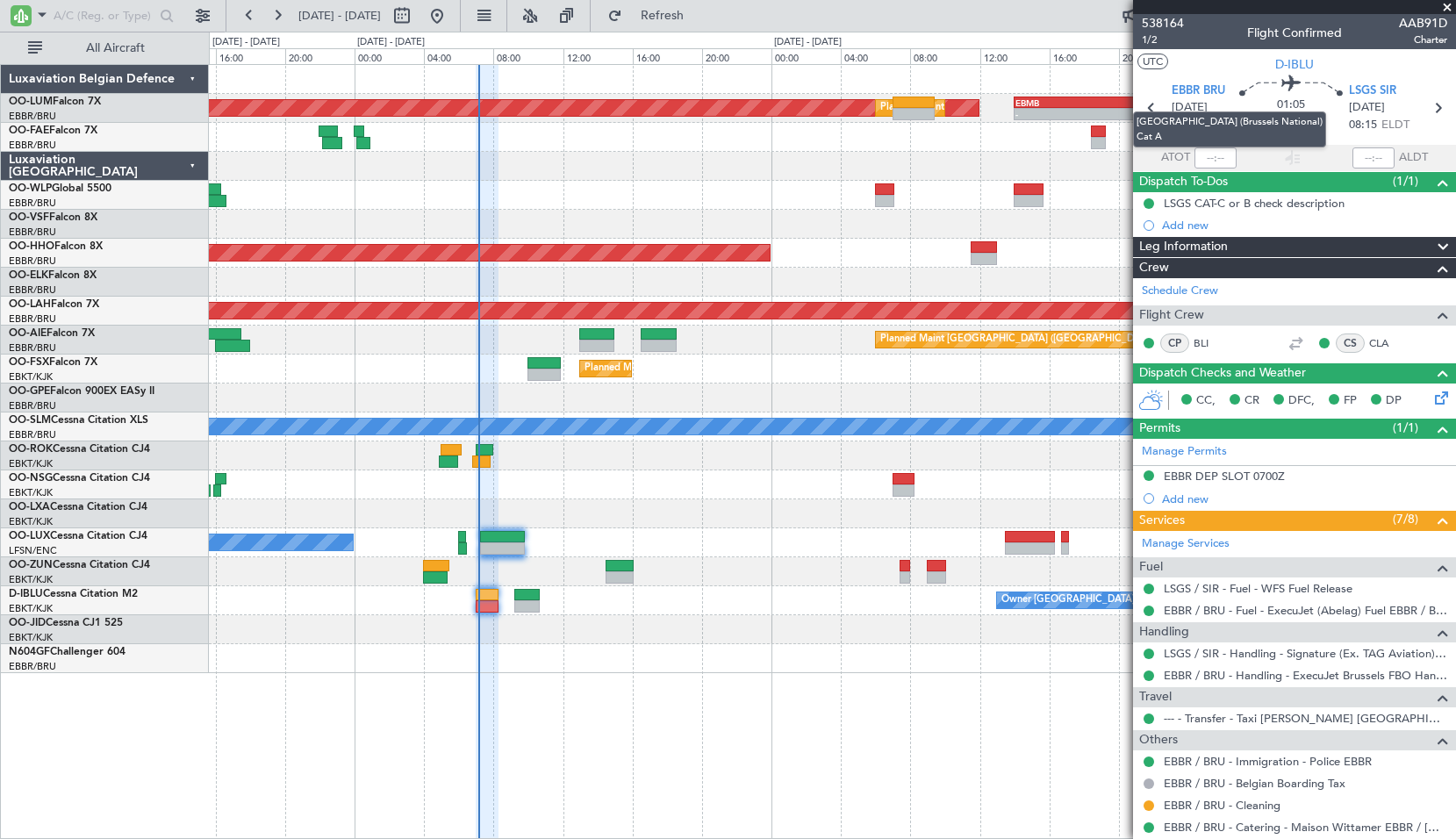
click at [1216, 155] on mat-tooltip-component "[GEOGRAPHIC_DATA] (Brussels National) Cat A" at bounding box center [1229, 129] width 218 height 60
click at [1219, 154] on input "text" at bounding box center [1215, 157] width 42 height 21
type input "07:05"
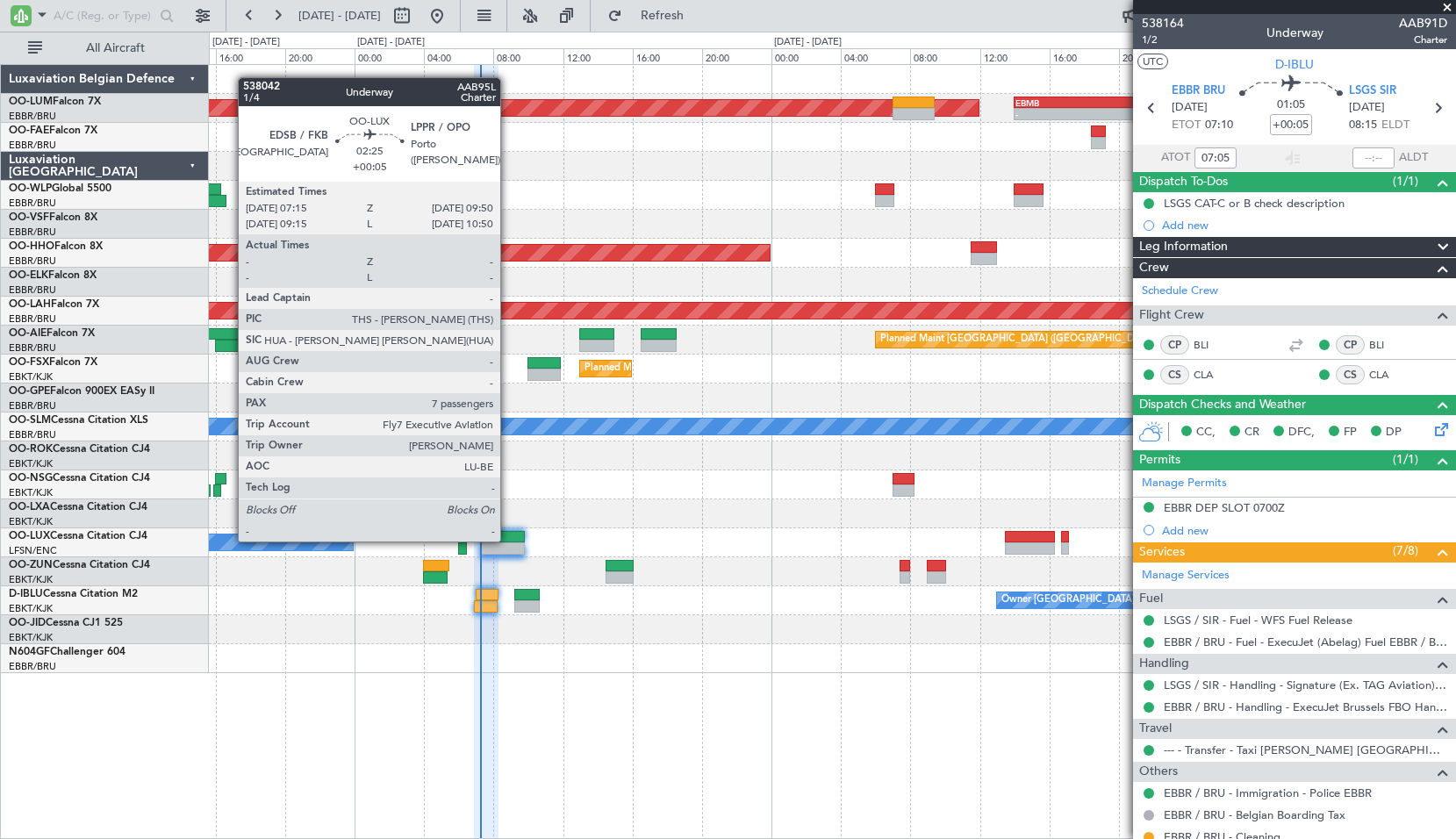
click at [508, 542] on div at bounding box center [502, 537] width 46 height 13
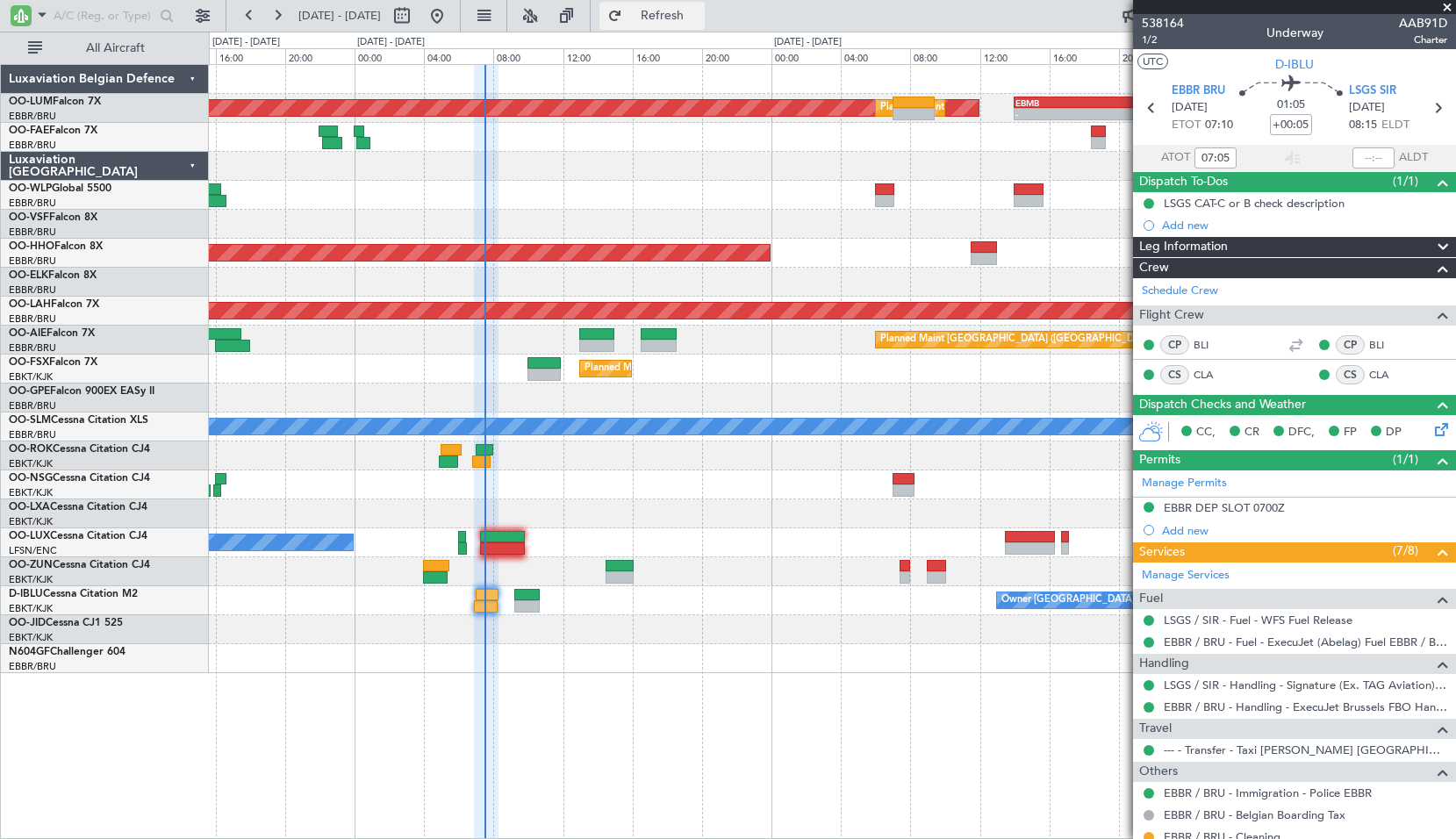
click at [690, 17] on span "Refresh" at bounding box center [662, 16] width 74 height 13
click at [714, 536] on div "No Crew [PERSON_NAME] ([PERSON_NAME])" at bounding box center [832, 543] width 1246 height 29
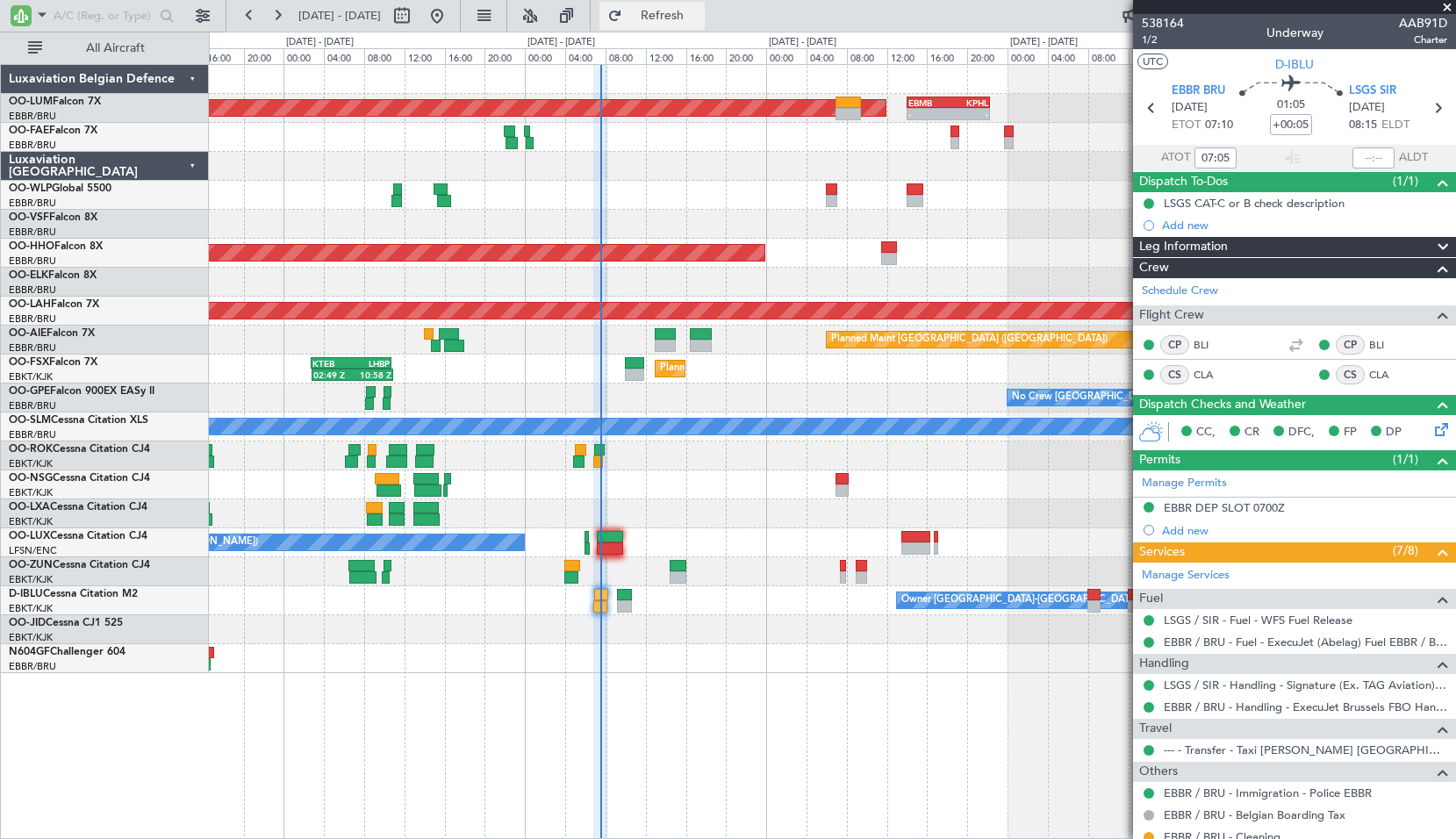
click at [697, 4] on button "Refresh" at bounding box center [651, 15] width 105 height 28
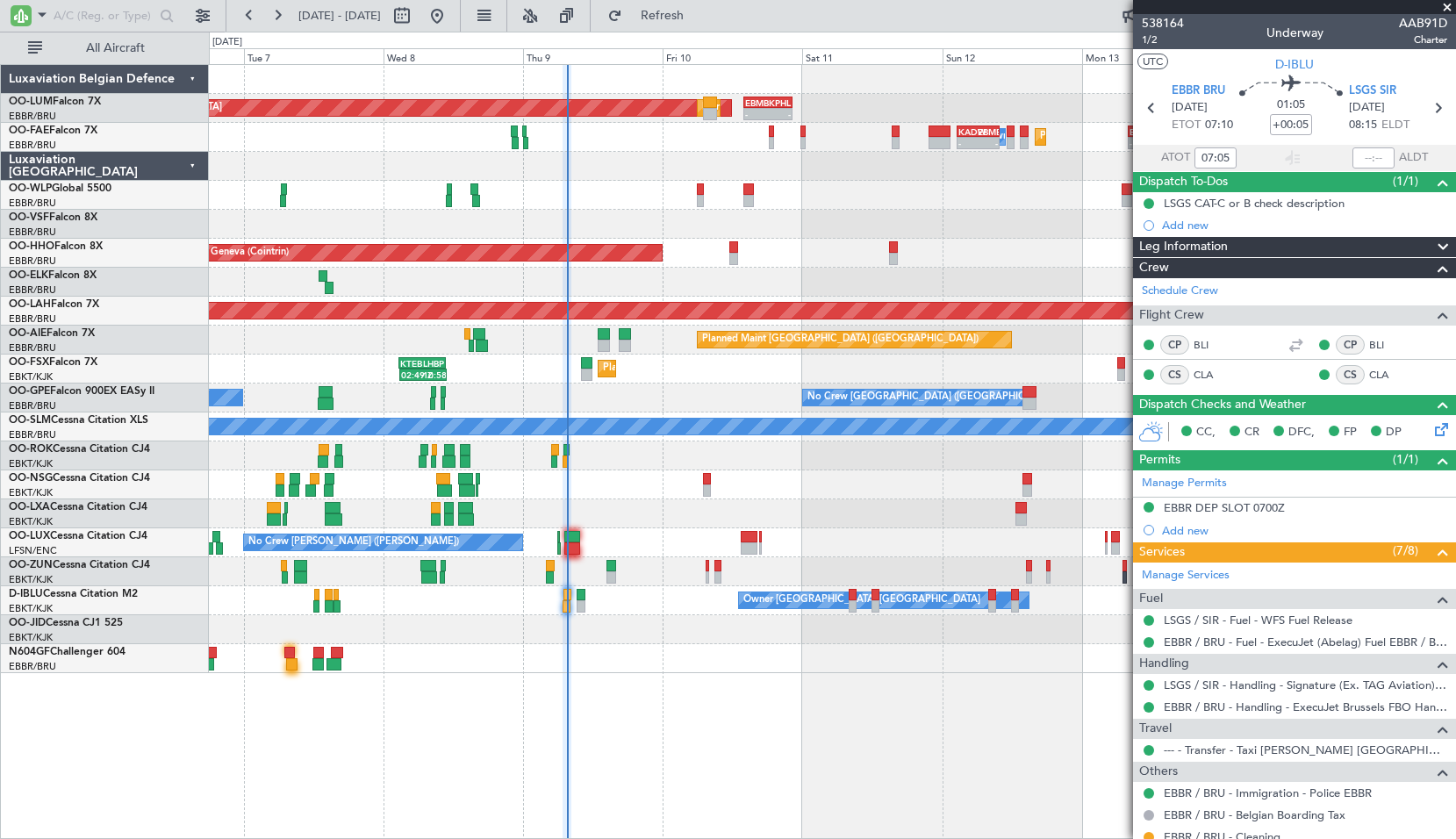
click at [702, 664] on div at bounding box center [832, 659] width 1246 height 29
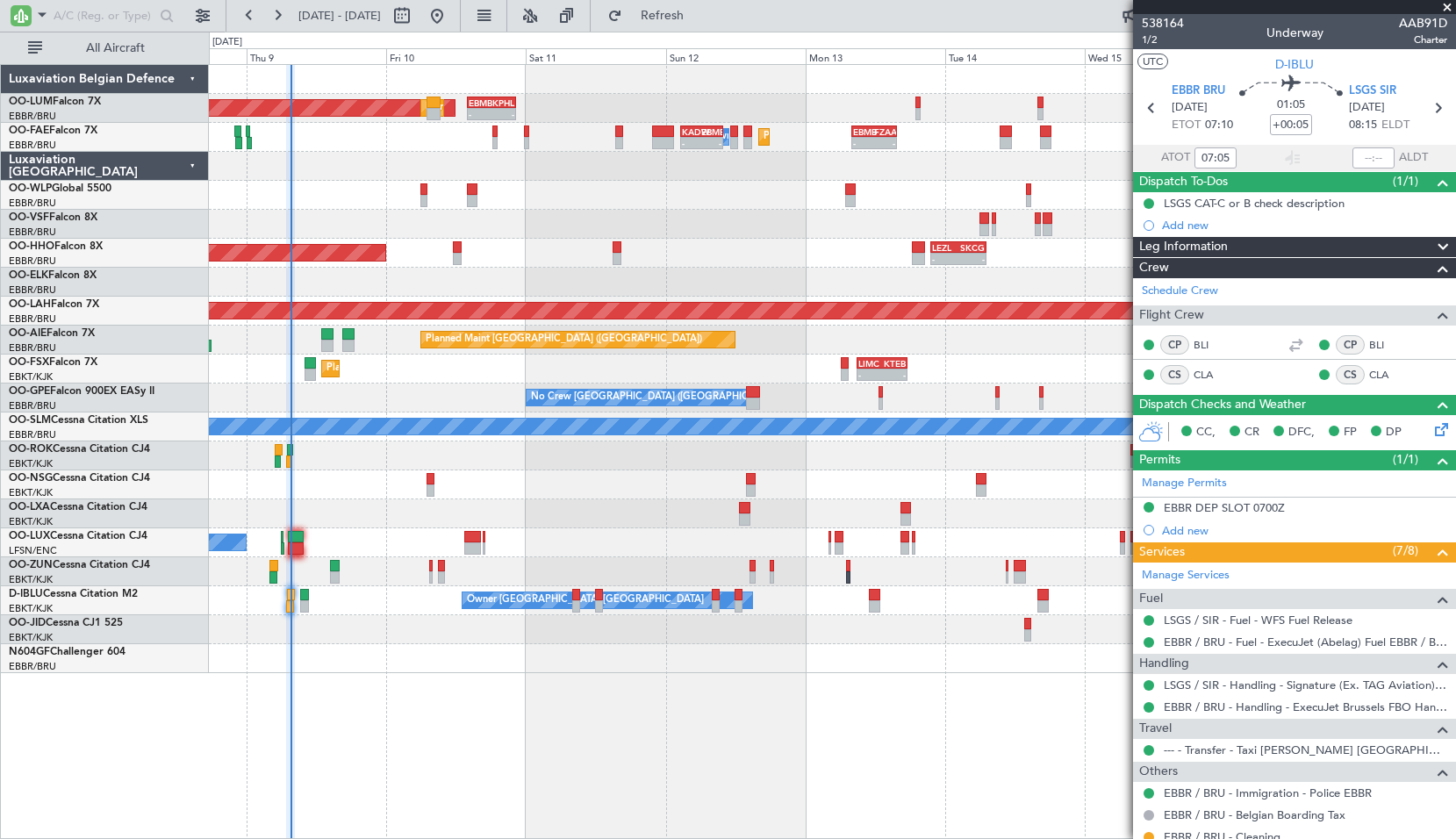
click at [676, 502] on div "AOG Maint Sibiu Planned Maint Brussels (Brussels National) - - EBMB 14:00 Z KPH…" at bounding box center [832, 369] width 1246 height 608
click at [704, 26] on button "Refresh" at bounding box center [651, 15] width 105 height 28
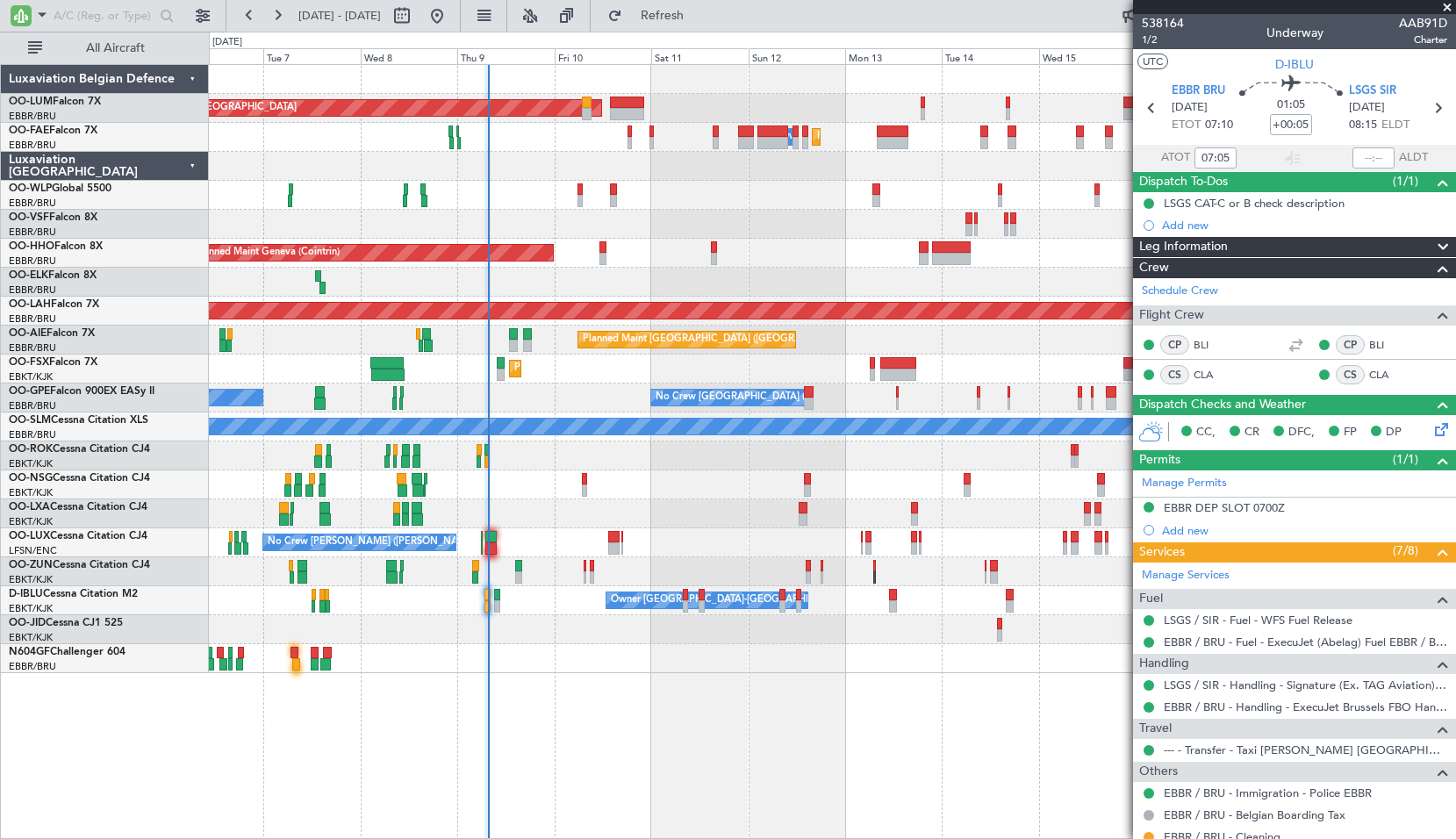
click at [705, 275] on div at bounding box center [832, 282] width 1246 height 29
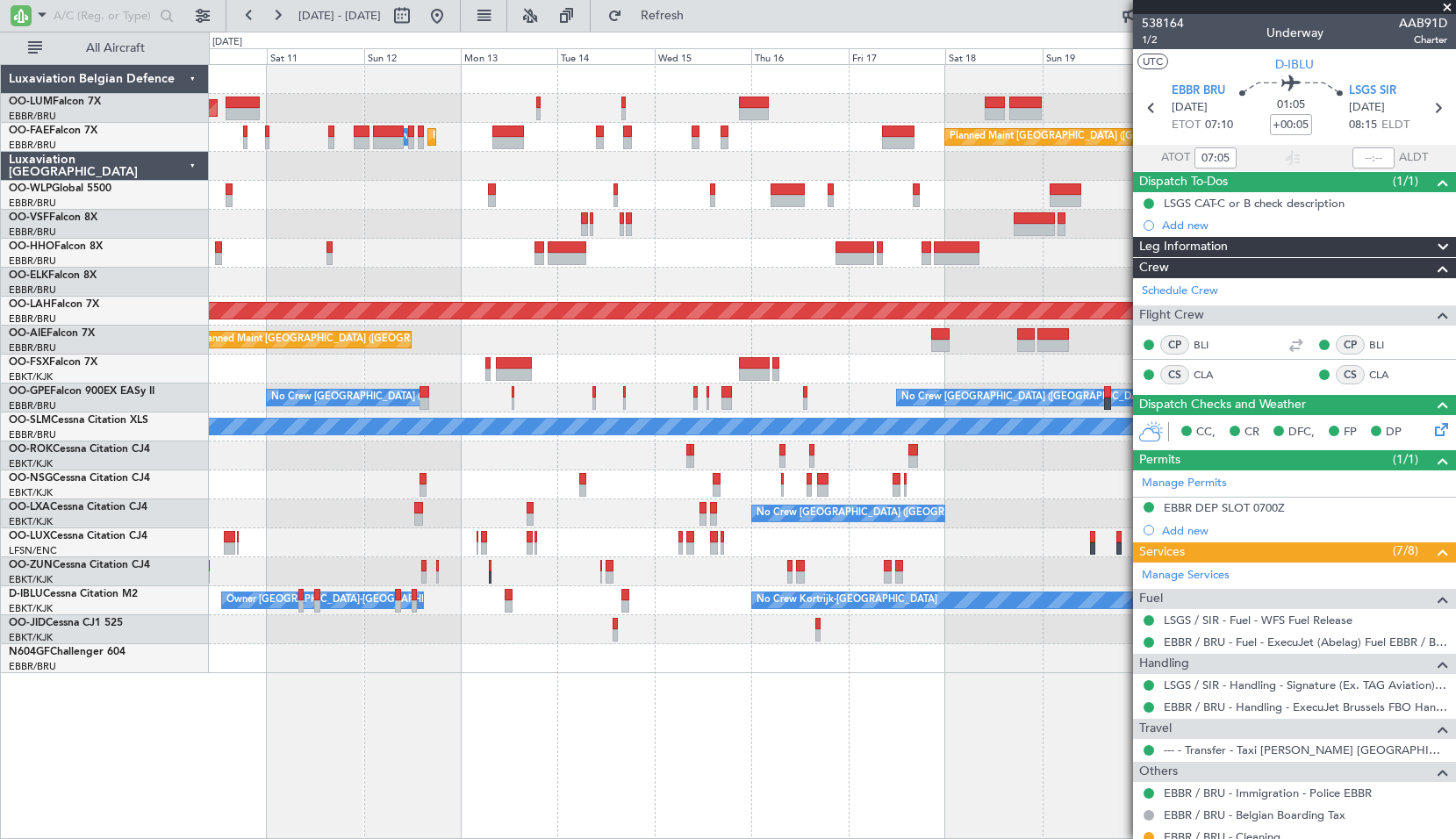
click at [626, 288] on div at bounding box center [832, 282] width 1246 height 29
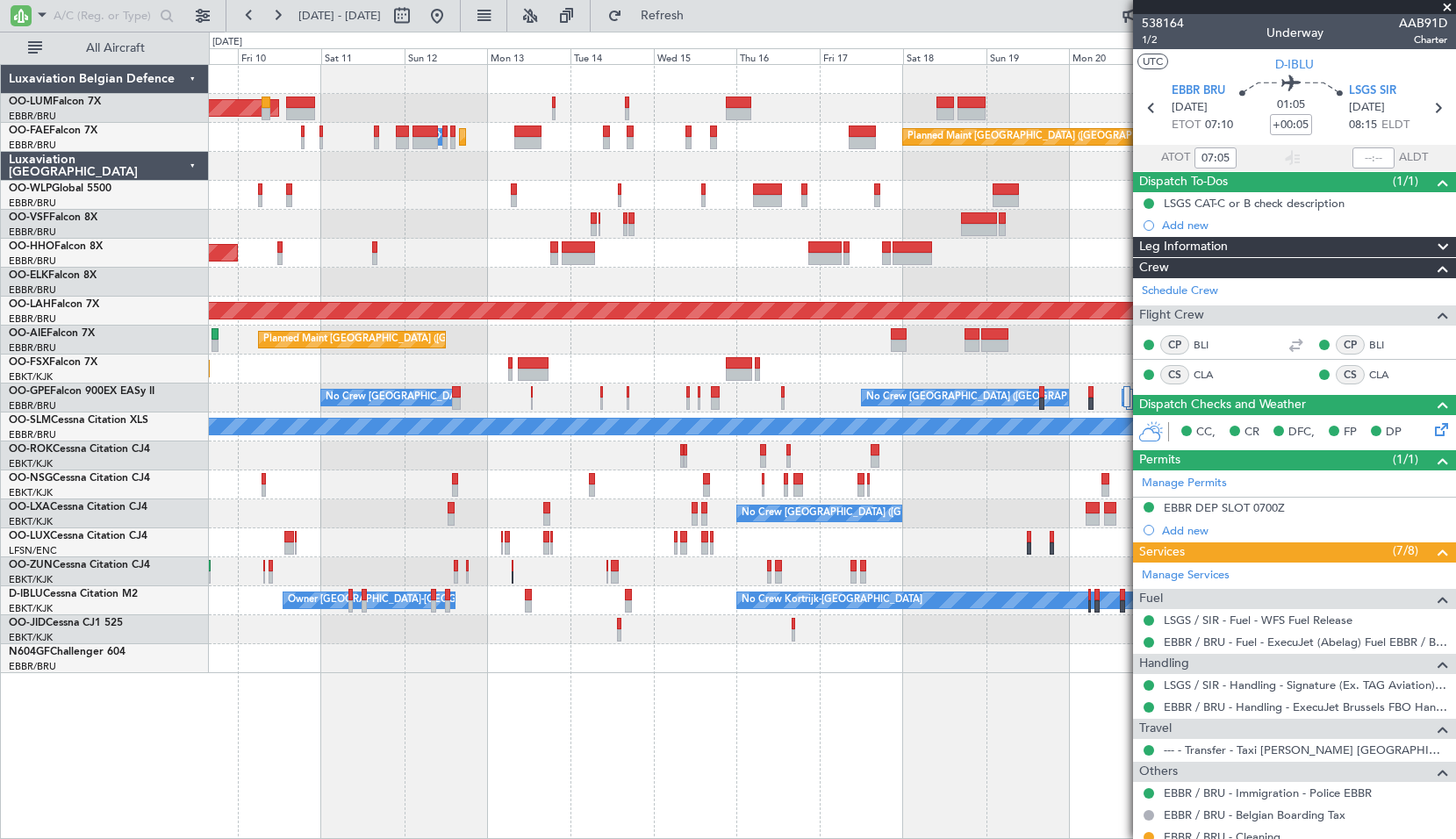
click at [1449, 6] on span at bounding box center [1447, 8] width 18 height 16
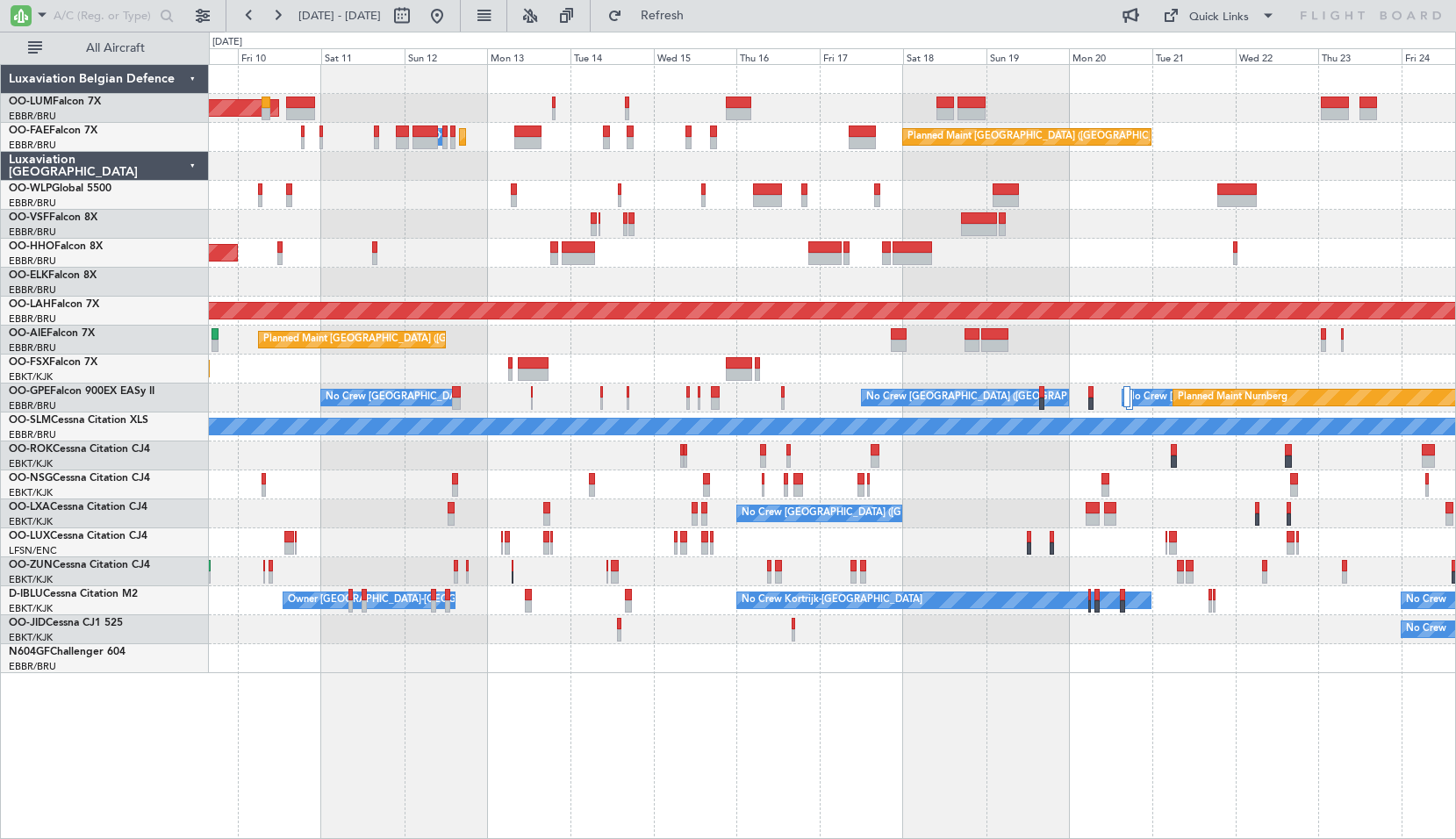
type input "0"
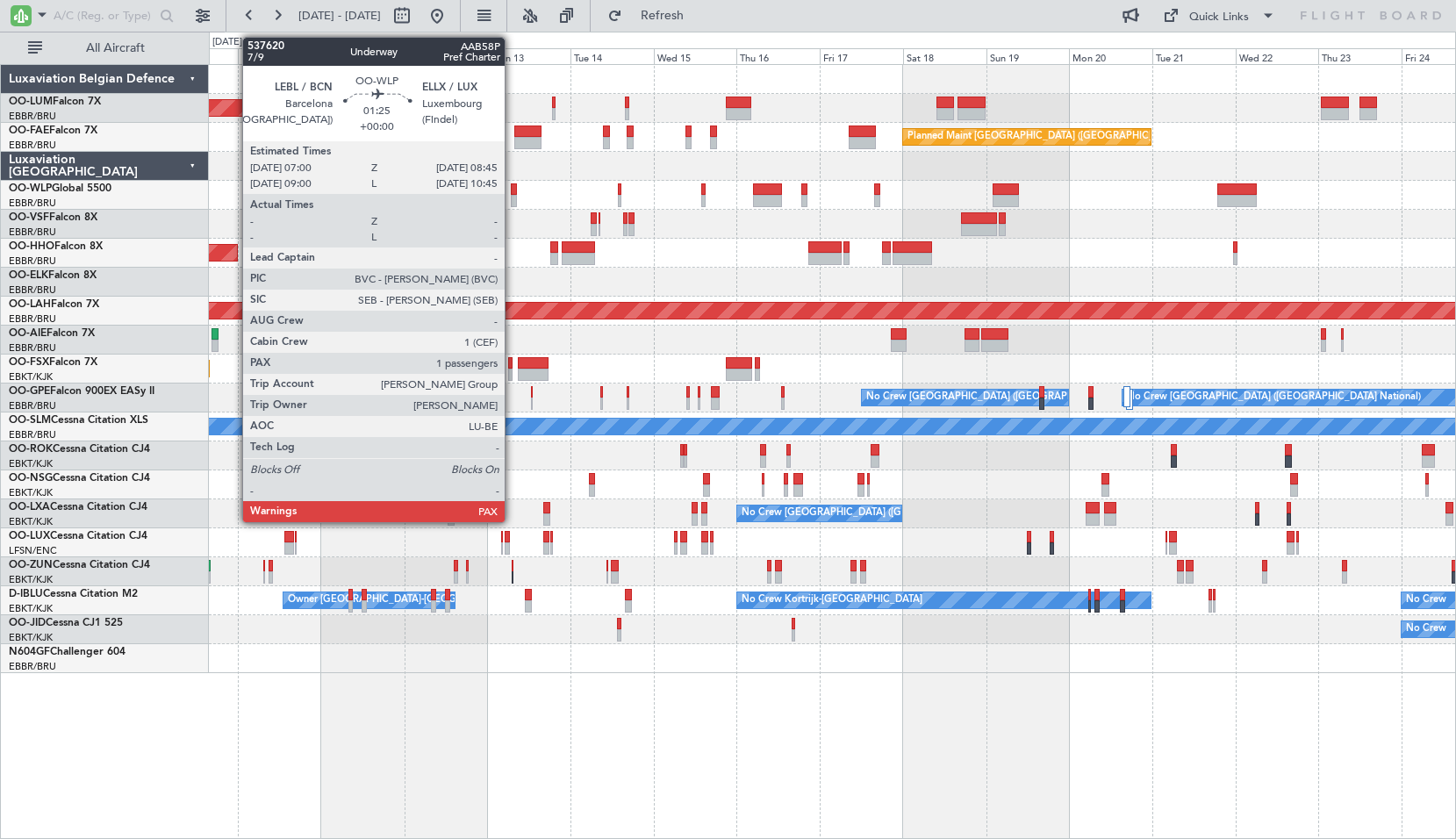
click at [512, 201] on div at bounding box center [513, 201] width 6 height 13
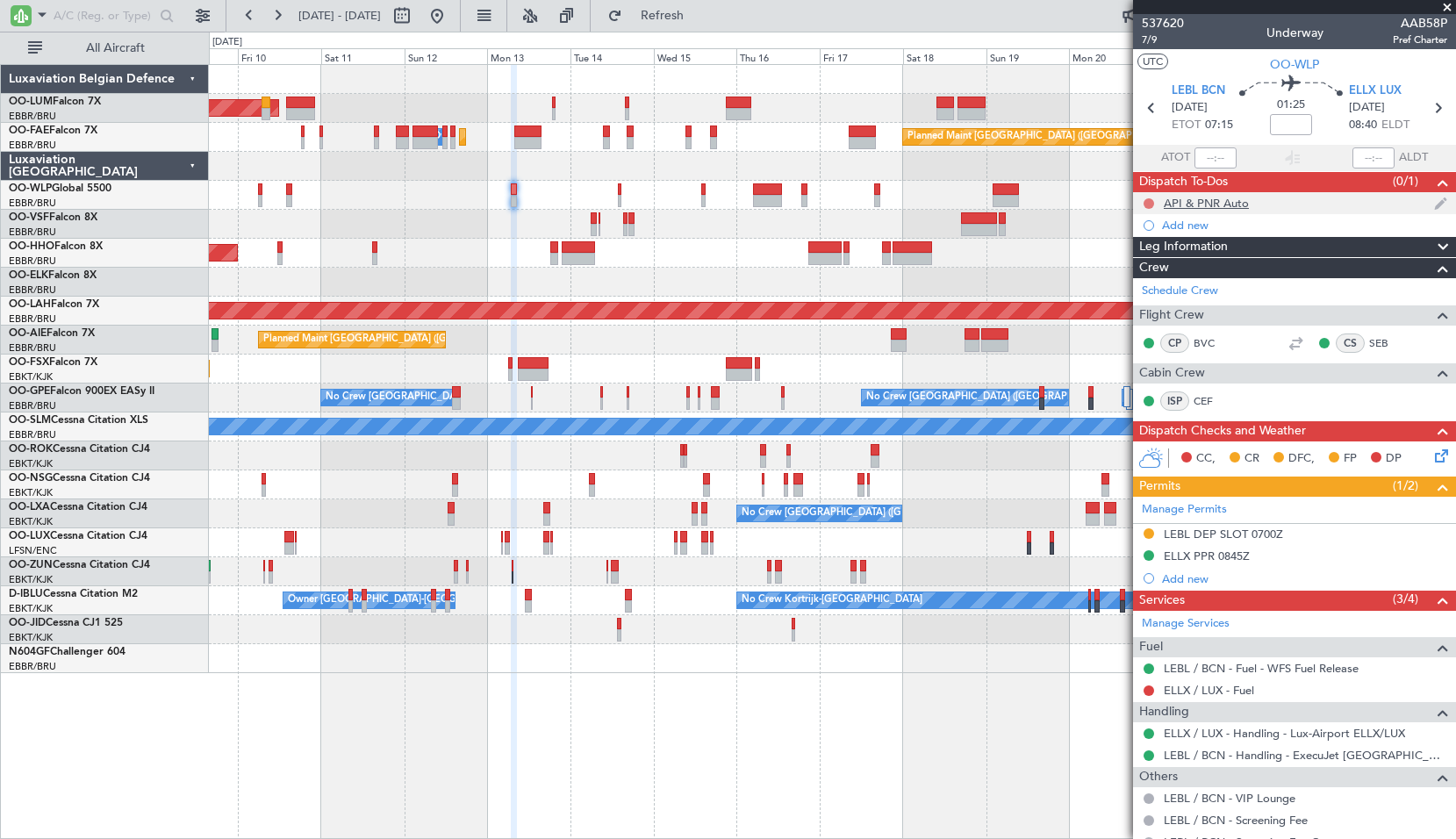
click at [1152, 200] on button at bounding box center [1149, 204] width 11 height 11
click at [1148, 276] on span "Completed" at bounding box center [1156, 281] width 58 height 18
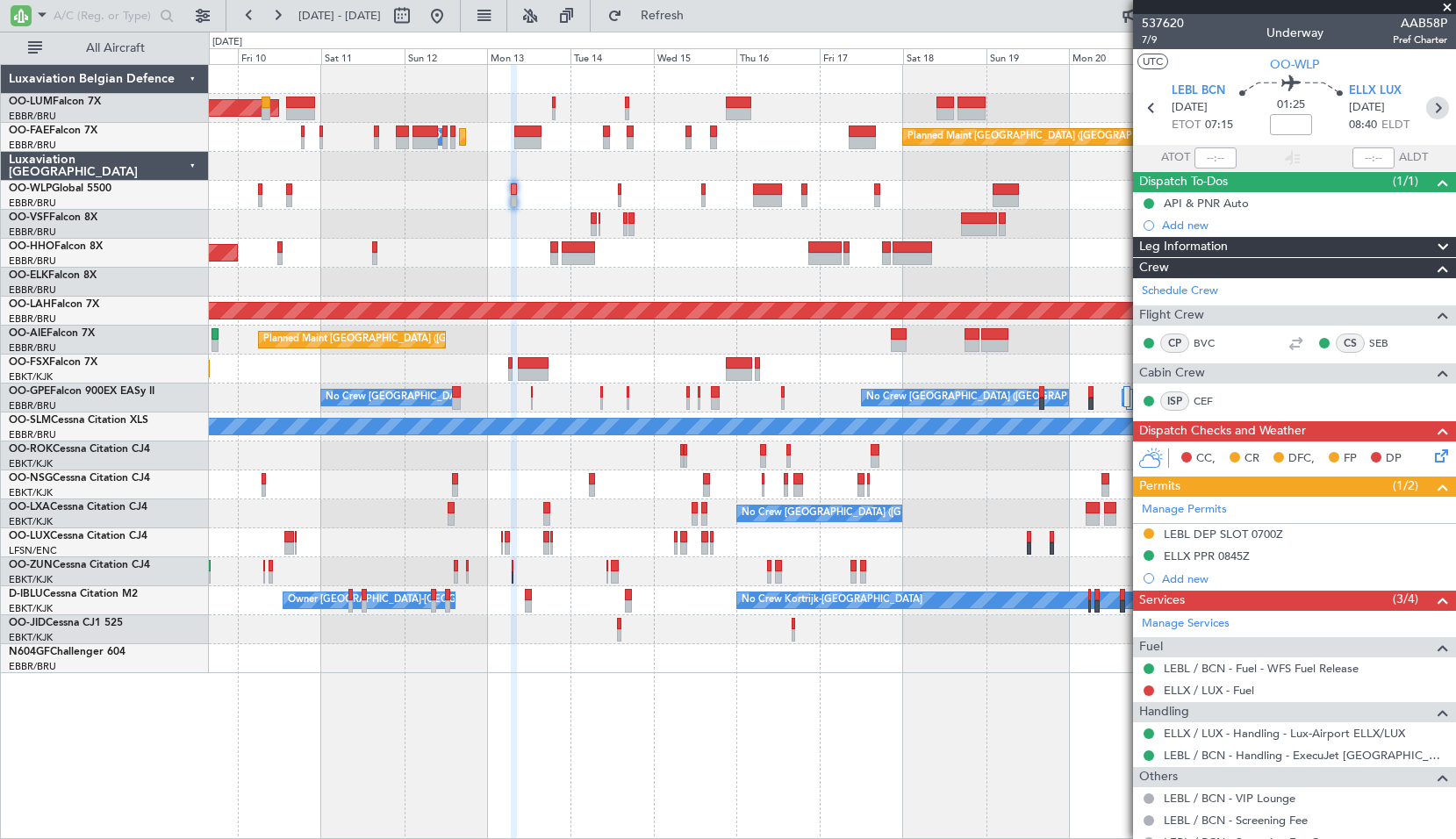
click at [1425, 109] on icon at bounding box center [1436, 108] width 22 height 22
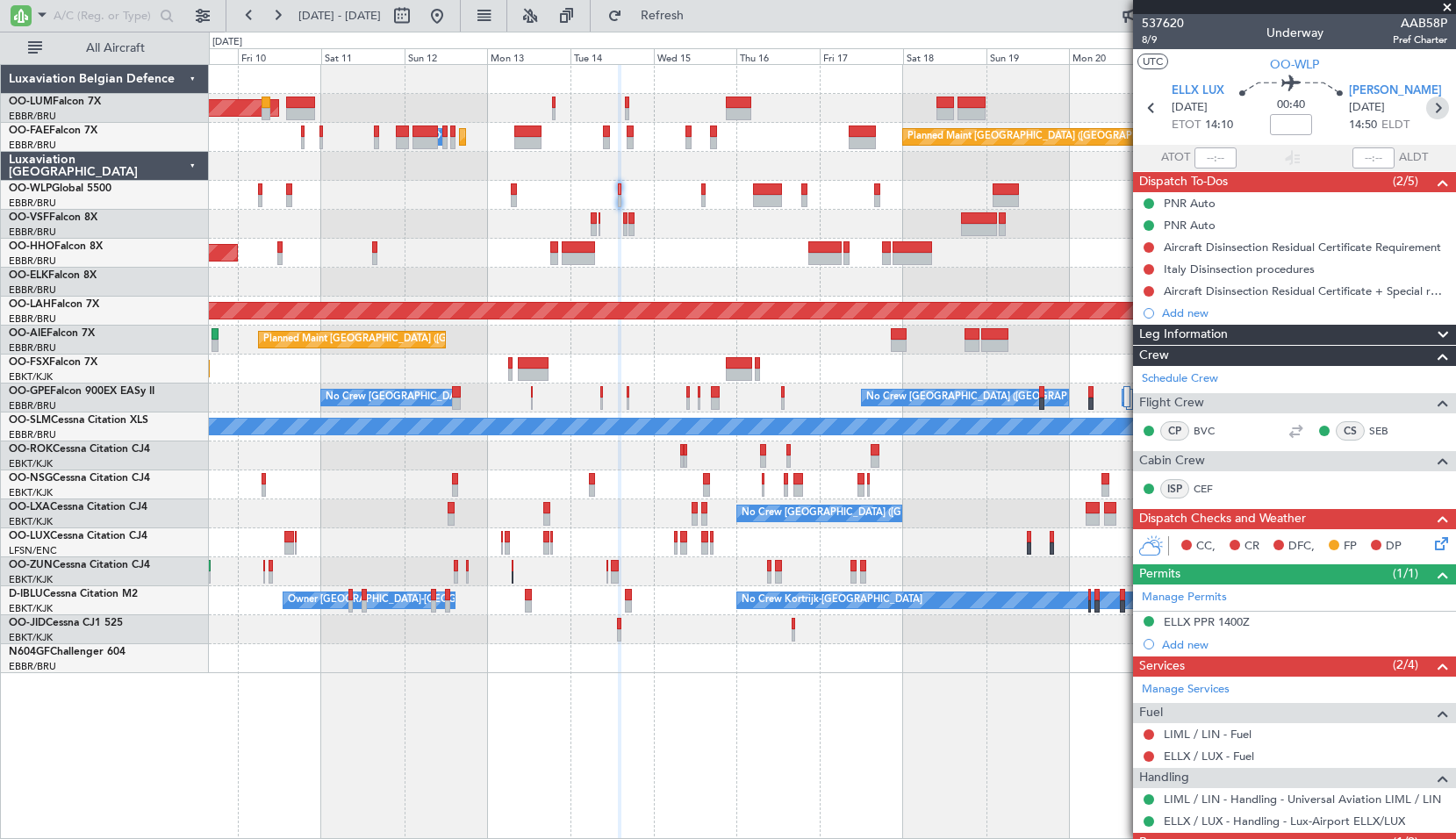
click at [1428, 110] on icon at bounding box center [1436, 108] width 22 height 22
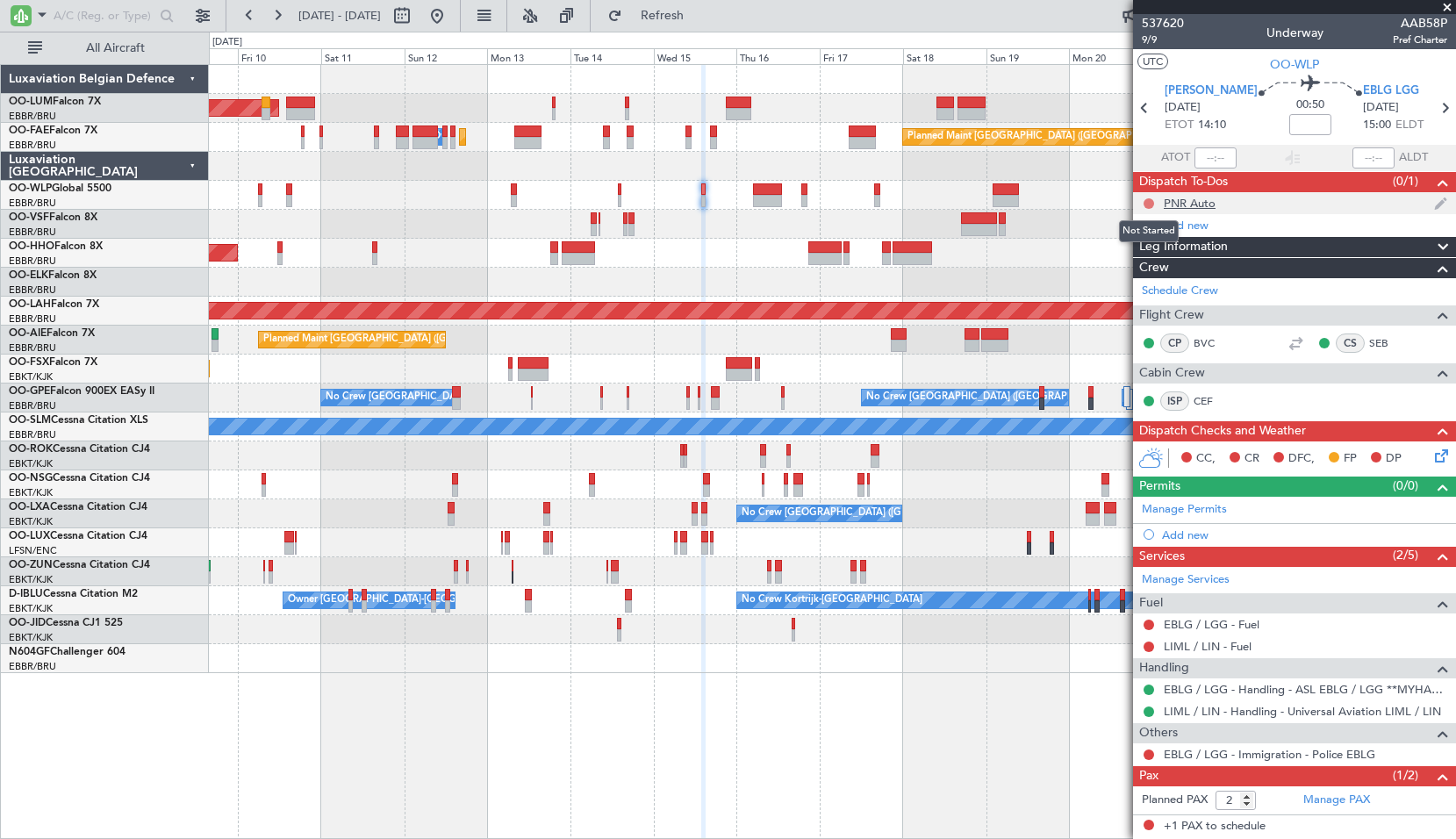
click at [1148, 198] on button at bounding box center [1149, 204] width 11 height 11
click at [1154, 272] on span "Completed" at bounding box center [1156, 281] width 58 height 18
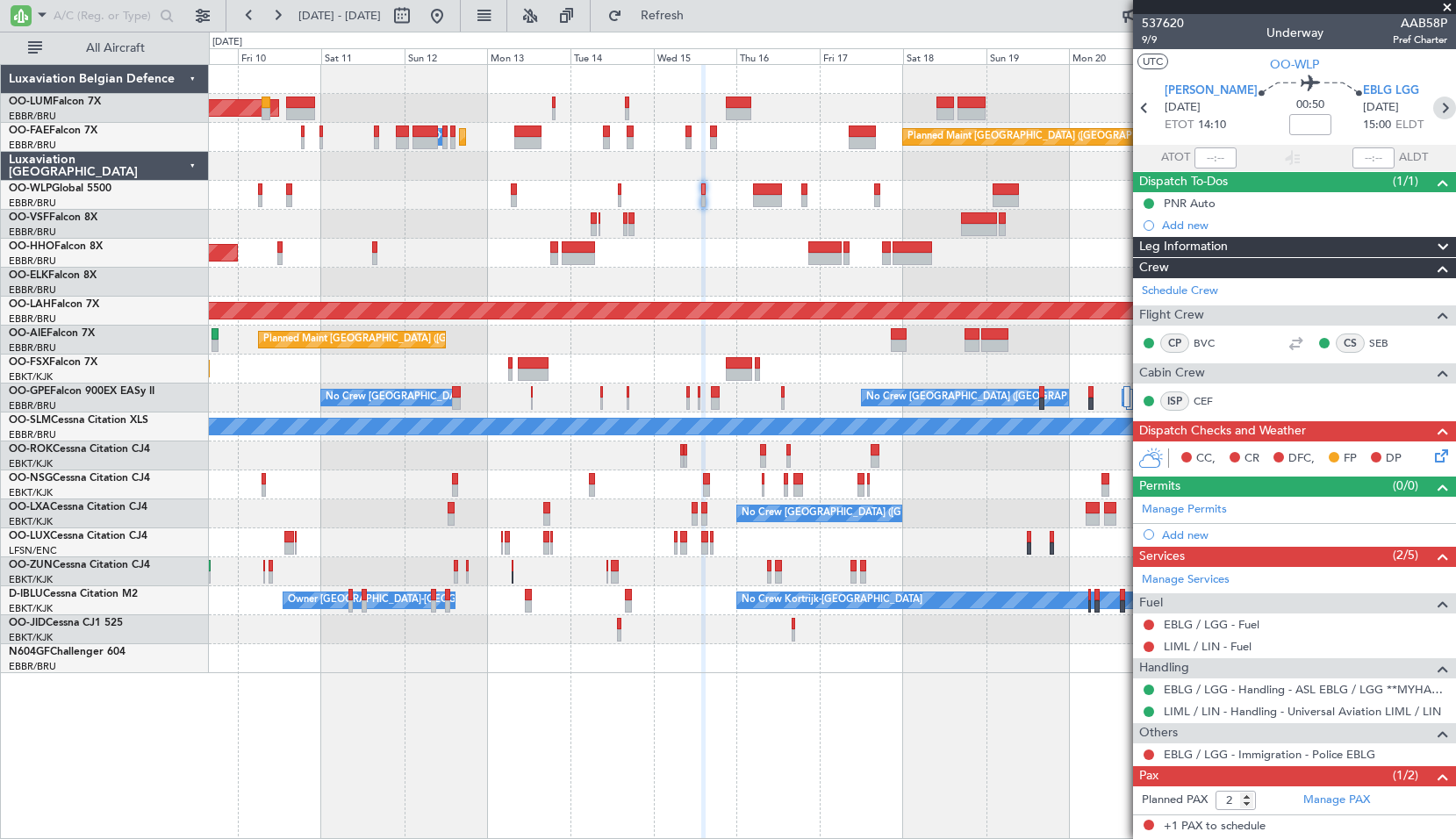
click at [1433, 109] on icon at bounding box center [1443, 108] width 22 height 22
type input "+00:05"
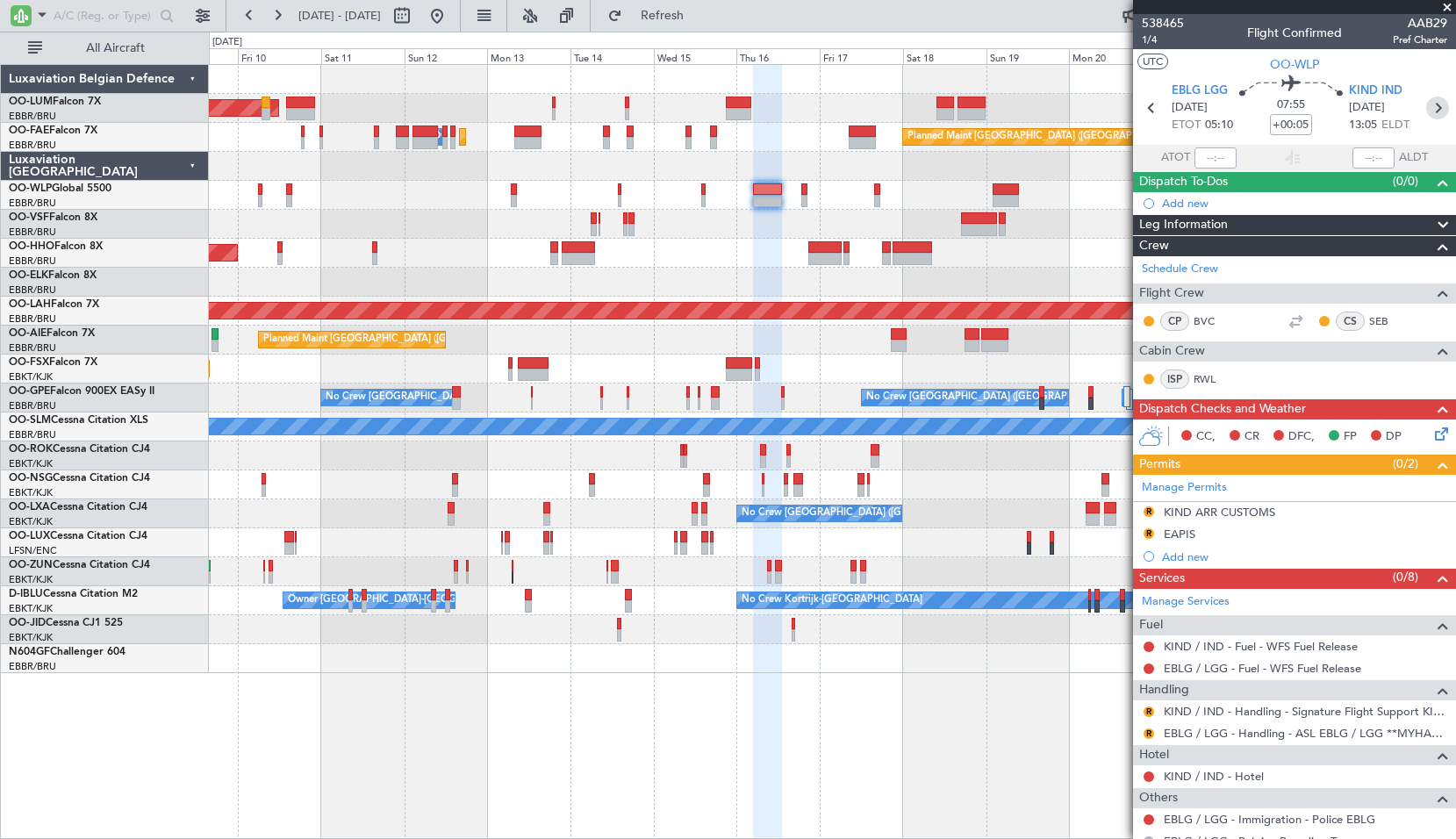
click at [1430, 103] on icon at bounding box center [1436, 108] width 22 height 22
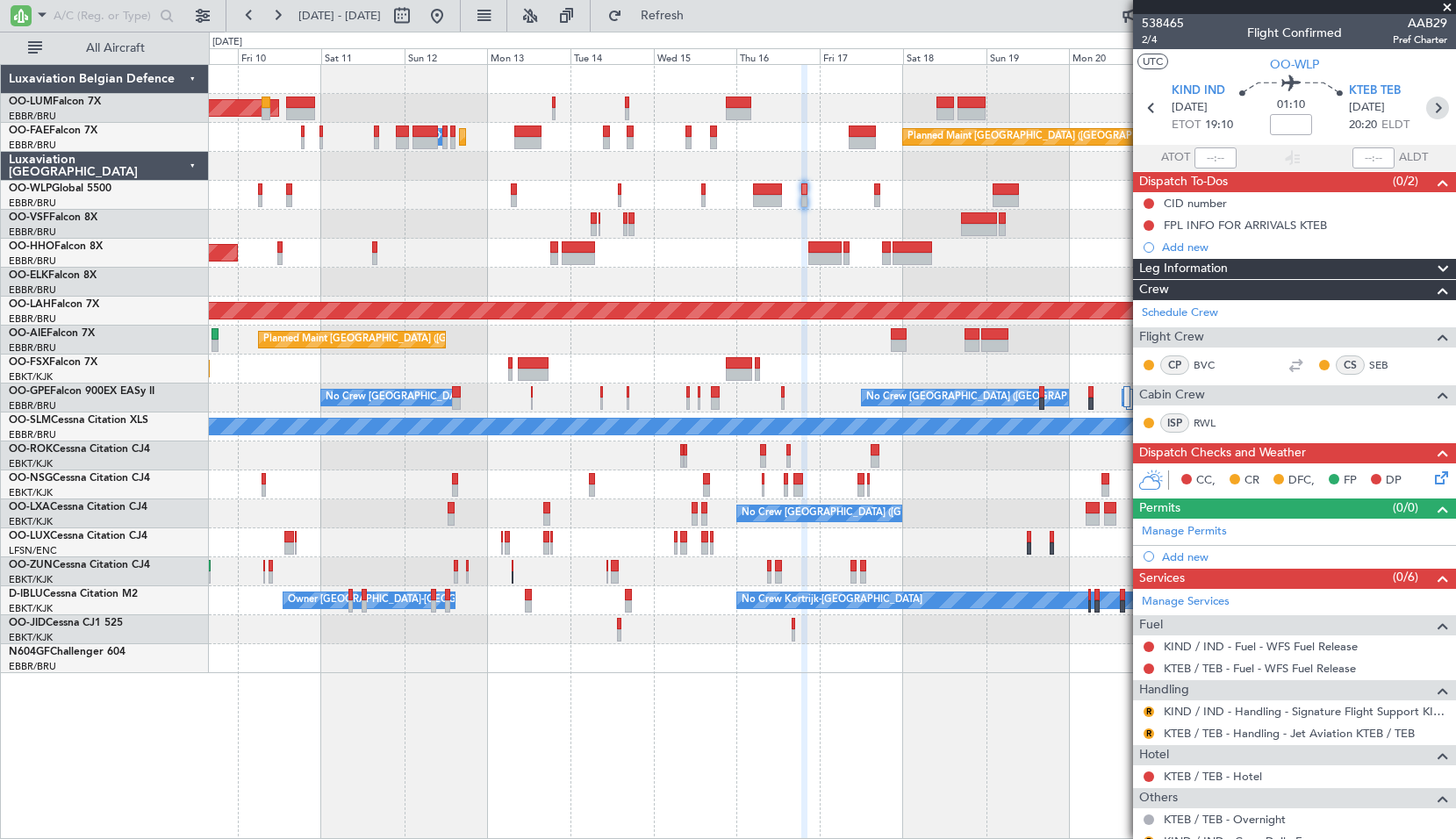
click at [1426, 116] on icon at bounding box center [1436, 108] width 22 height 22
click at [1425, 109] on icon at bounding box center [1436, 108] width 22 height 22
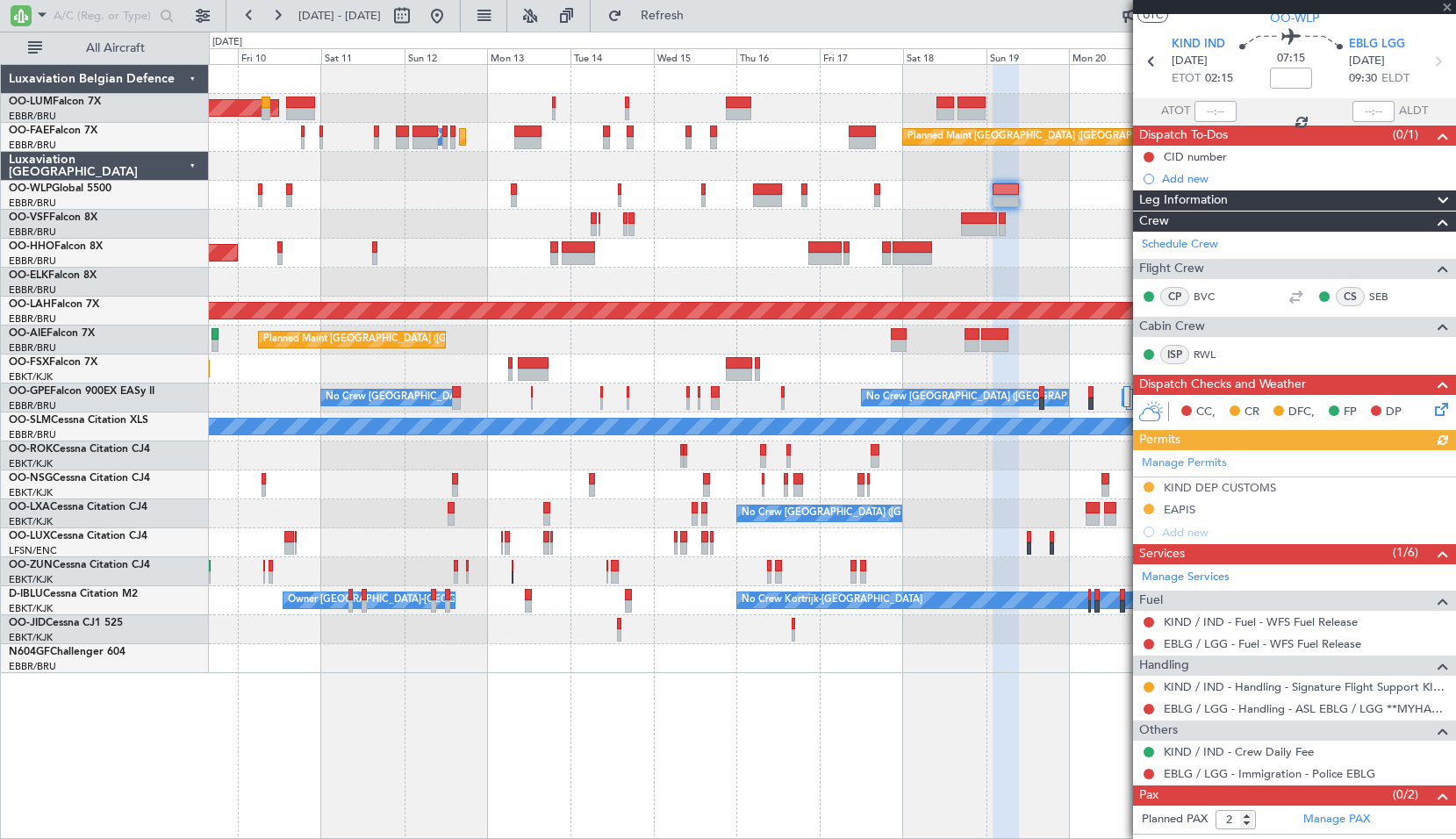
scroll to position [64, 0]
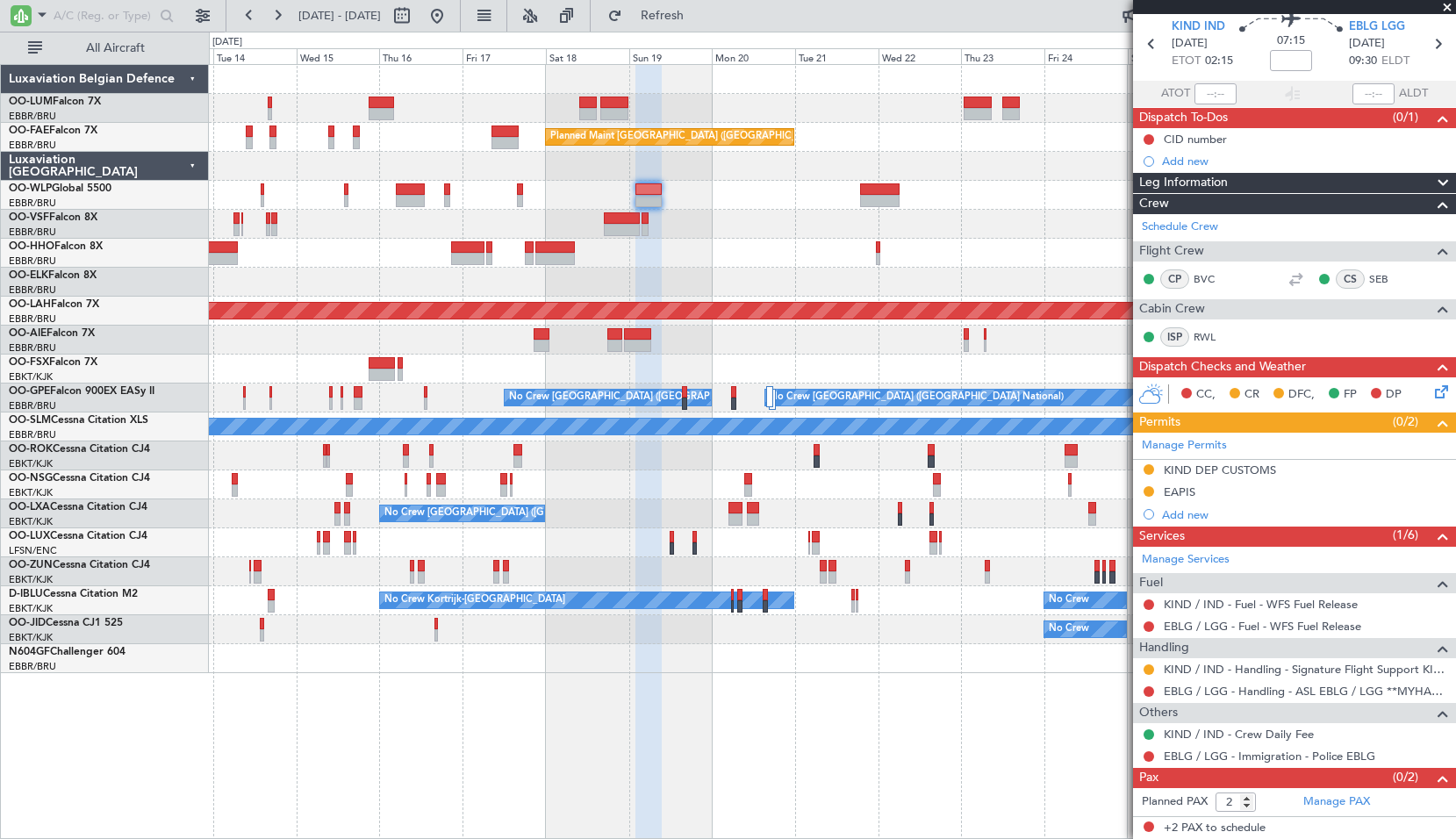
click at [690, 213] on div at bounding box center [832, 224] width 1246 height 29
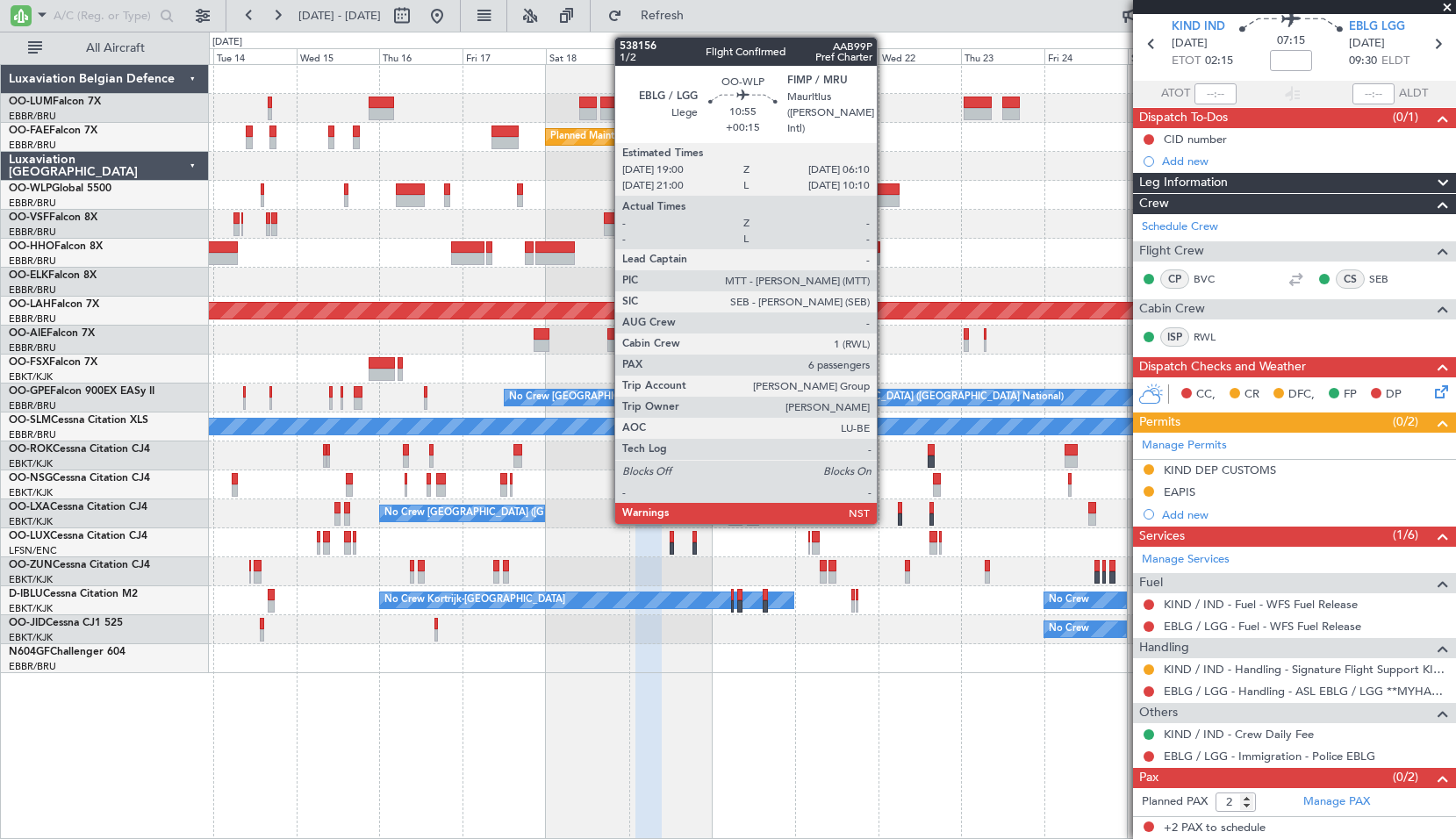
click at [885, 189] on div at bounding box center [880, 189] width 39 height 13
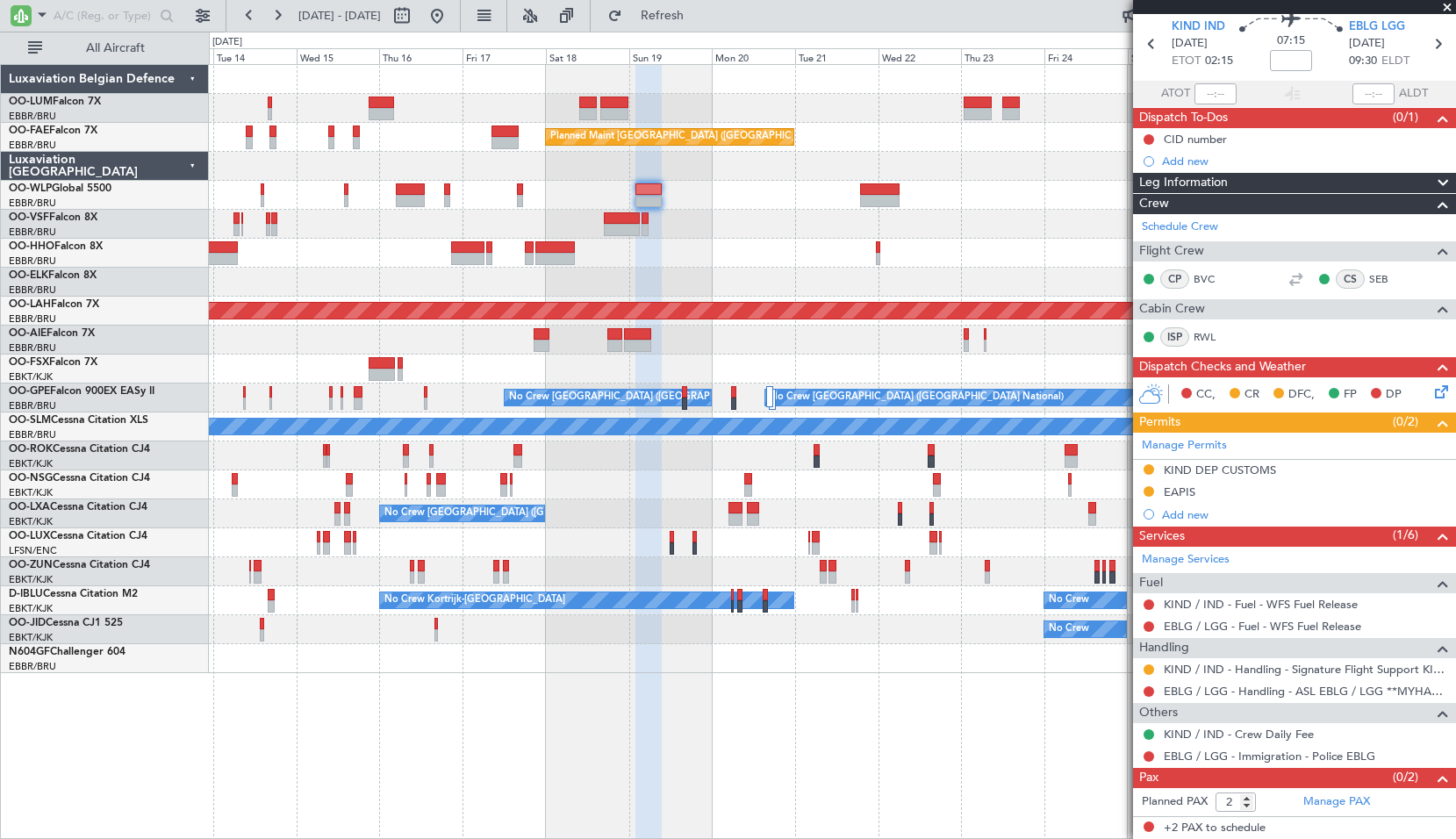
click at [969, 170] on div at bounding box center [832, 166] width 1246 height 29
type input "+00:15"
type input "6"
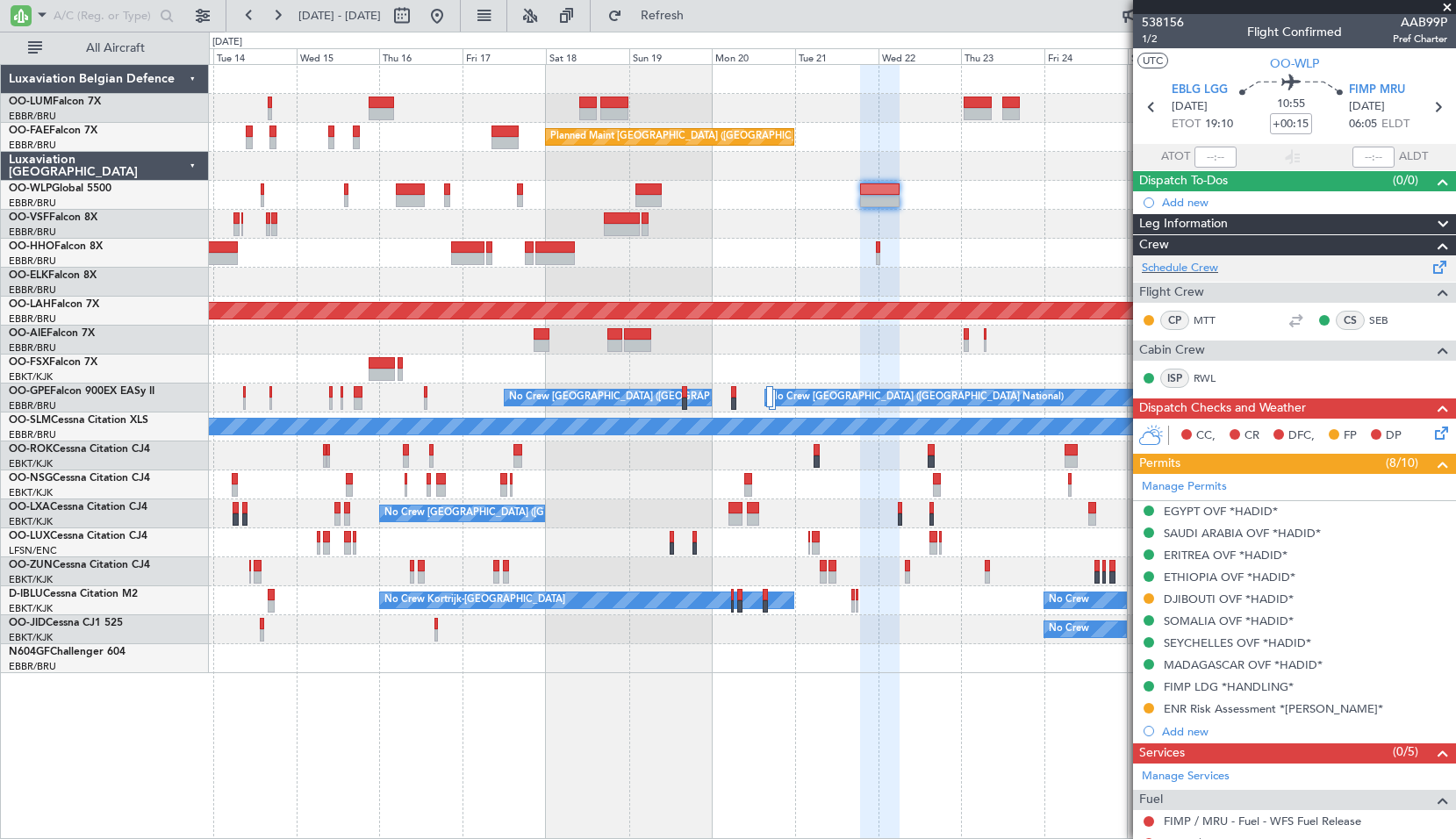
scroll to position [0, 0]
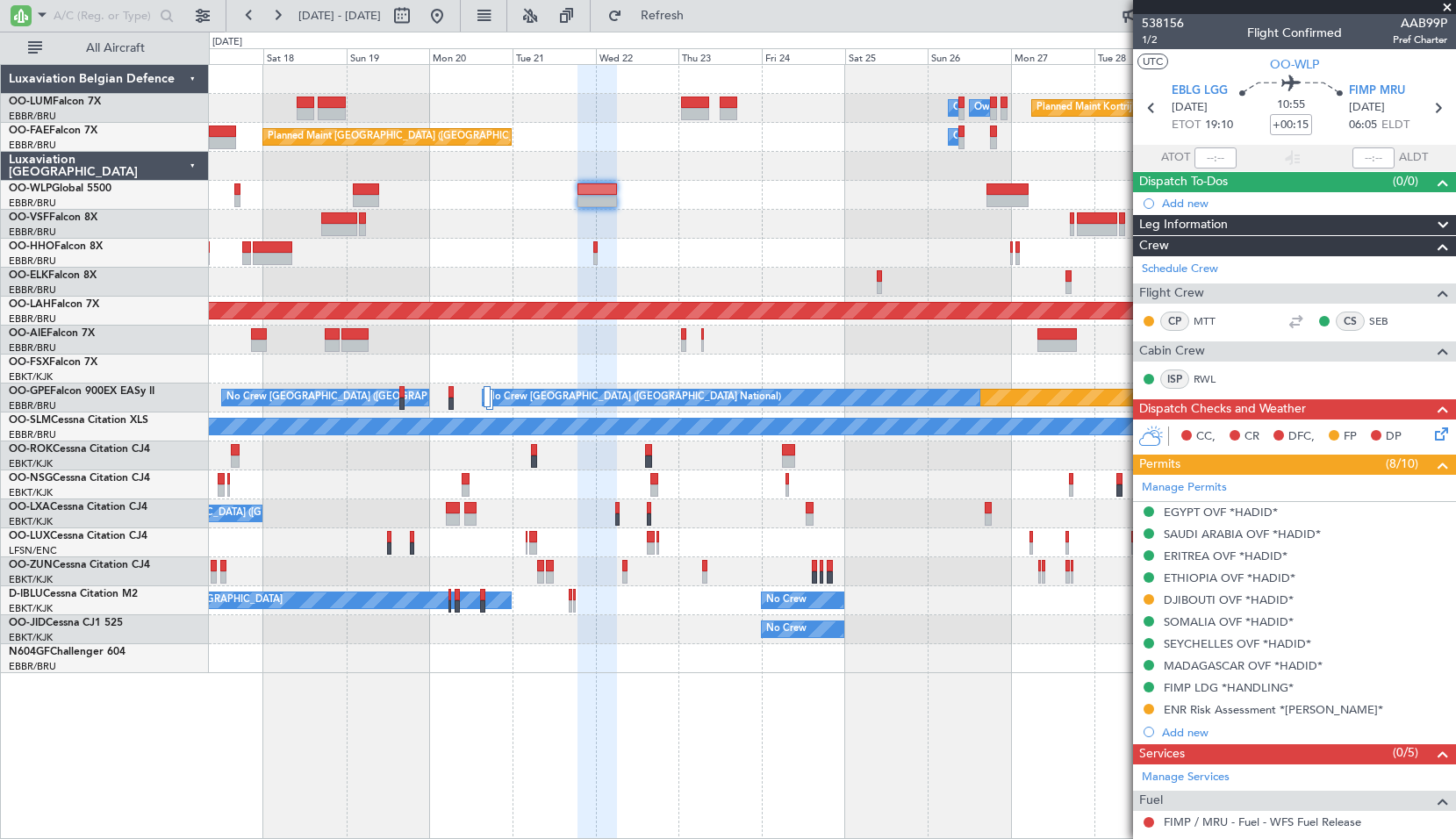
click at [698, 244] on div "Planned Maint Kortrijk-Wevelgem Owner Melsbroek Air Base Owner Melsbroek Air Ba…" at bounding box center [832, 369] width 1246 height 608
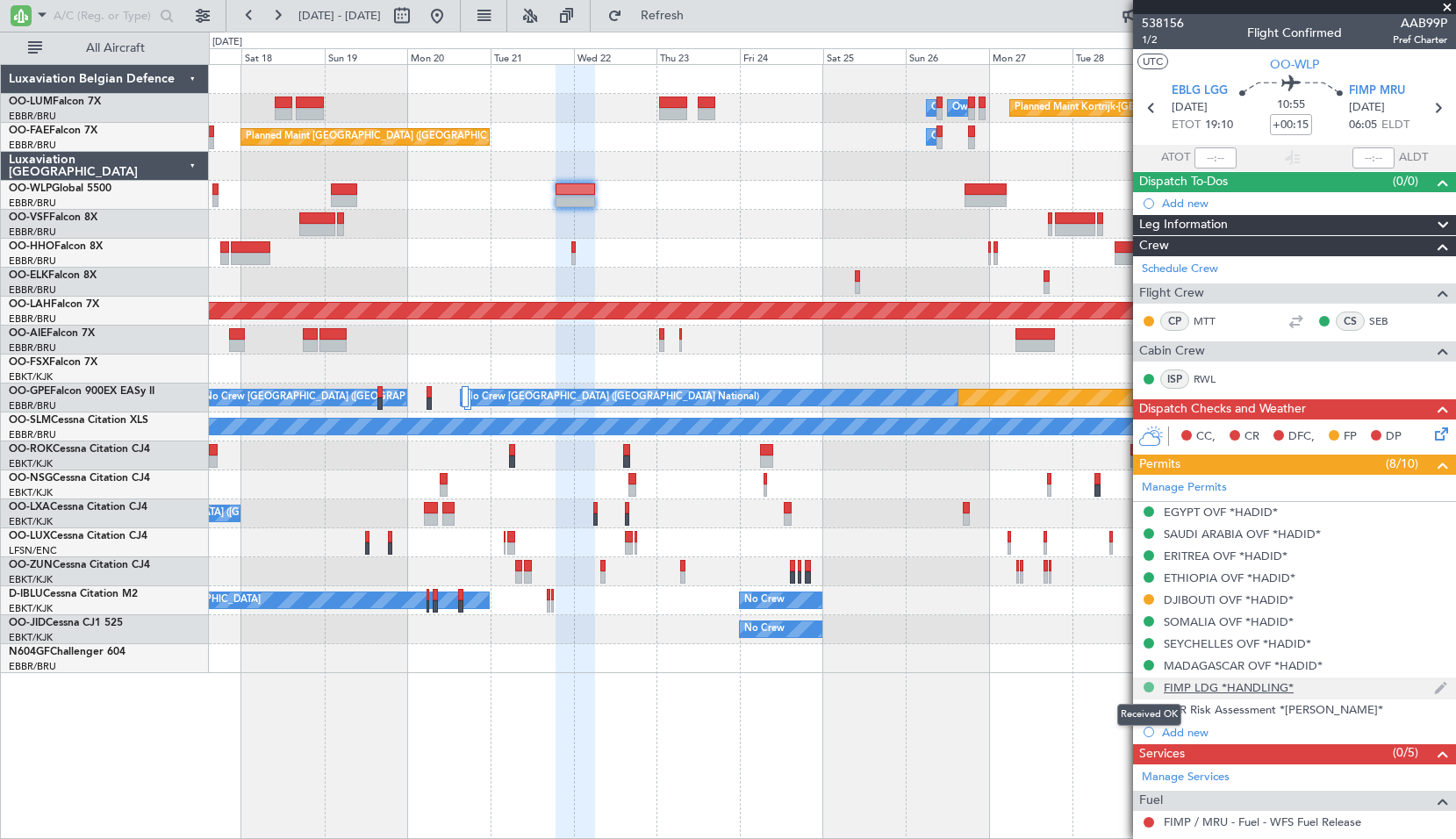
click at [1149, 689] on button at bounding box center [1149, 687] width 11 height 11
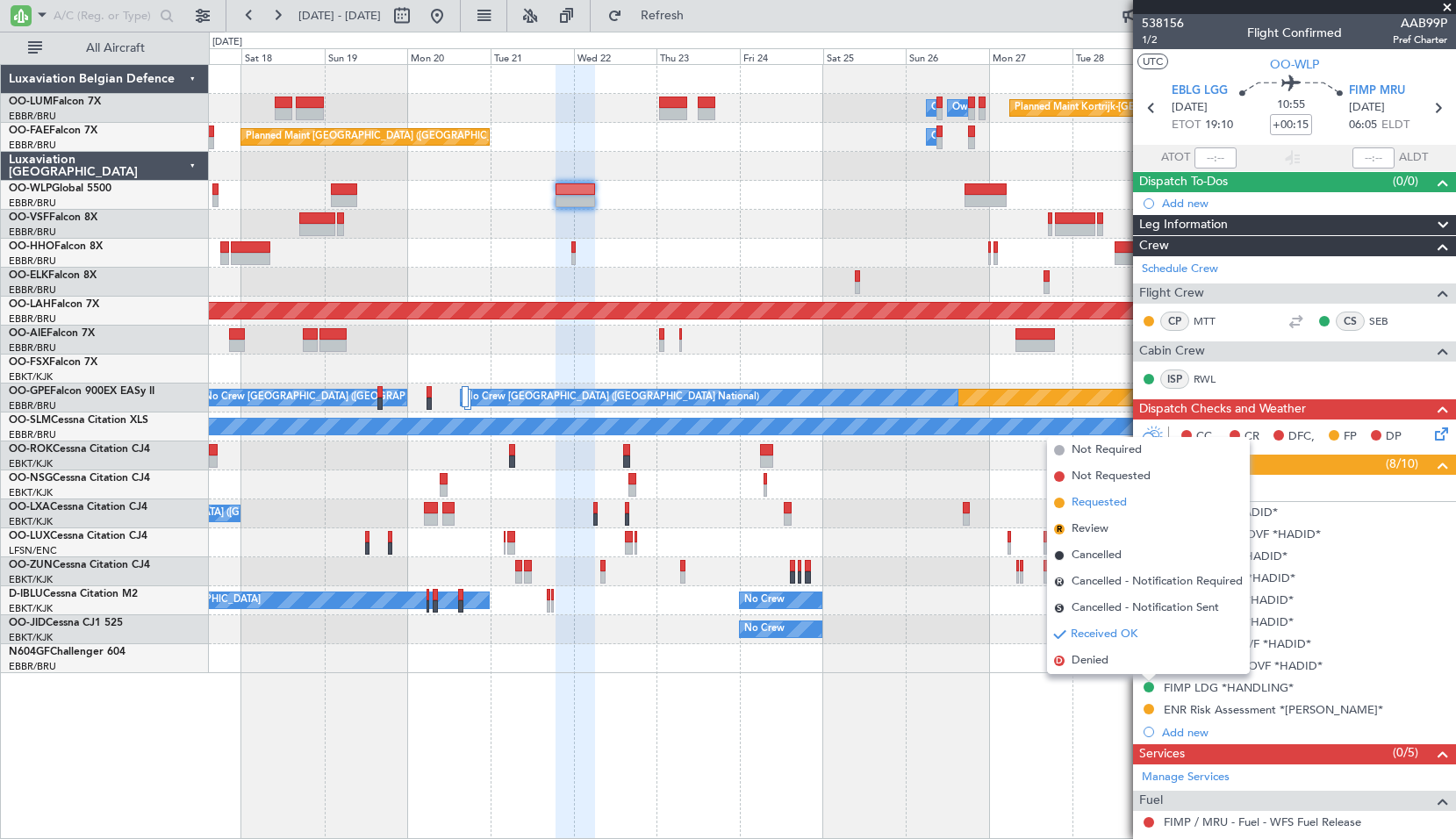
click at [1129, 502] on li "Requested" at bounding box center [1148, 503] width 203 height 26
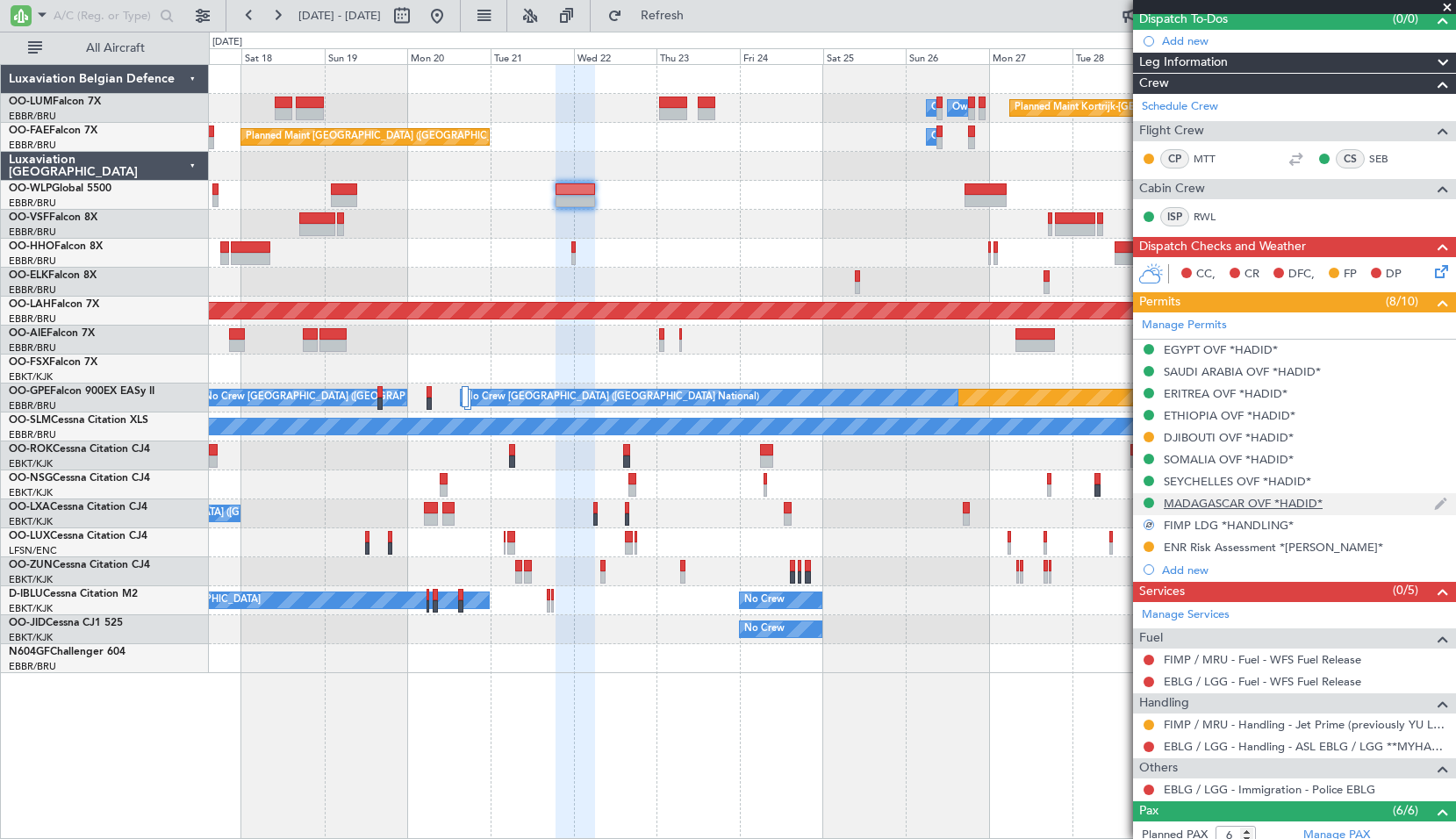
scroll to position [176, 0]
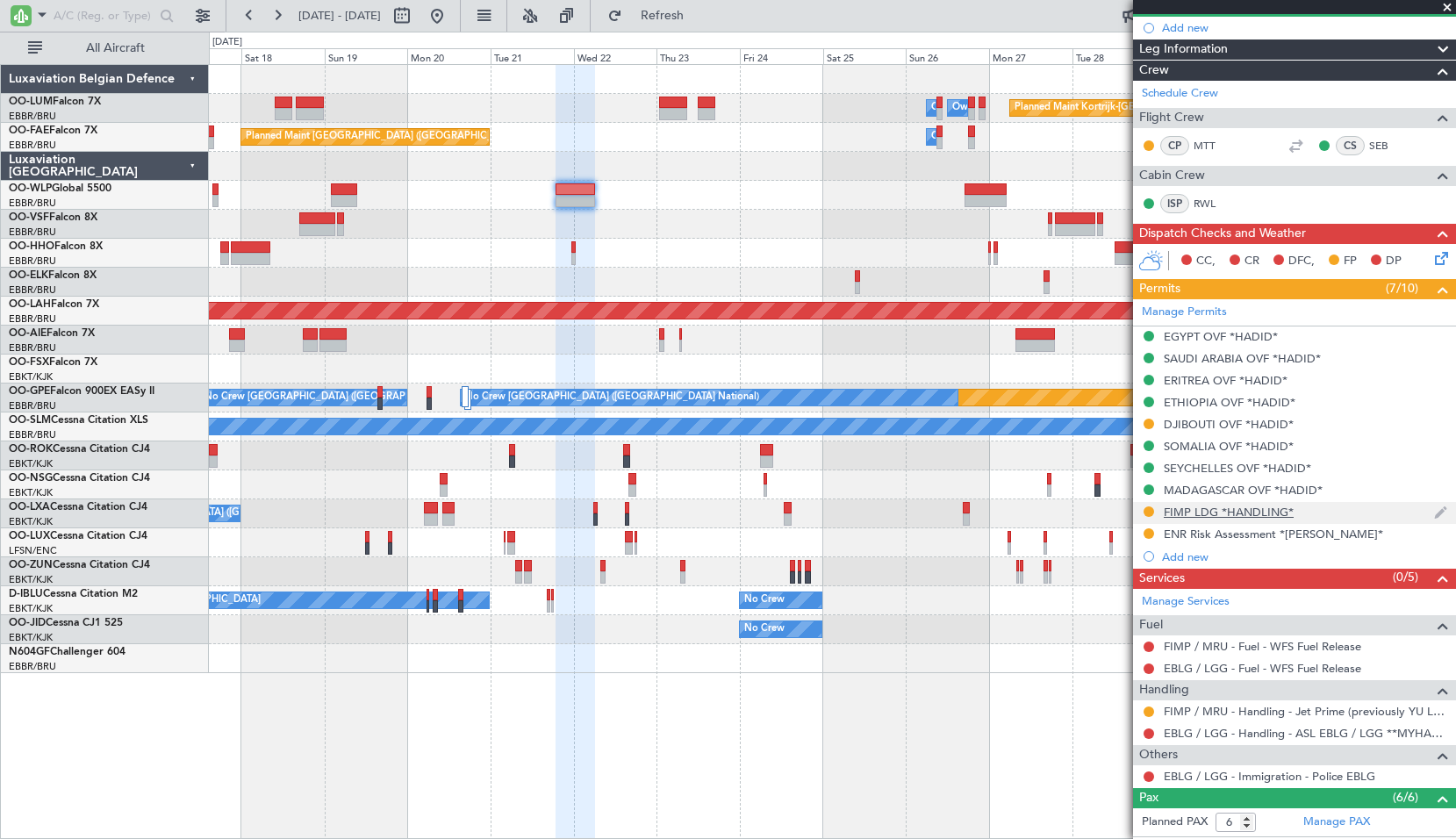
click at [1223, 519] on div "FIMP LDG *HANDLING*" at bounding box center [1295, 512] width 323 height 22
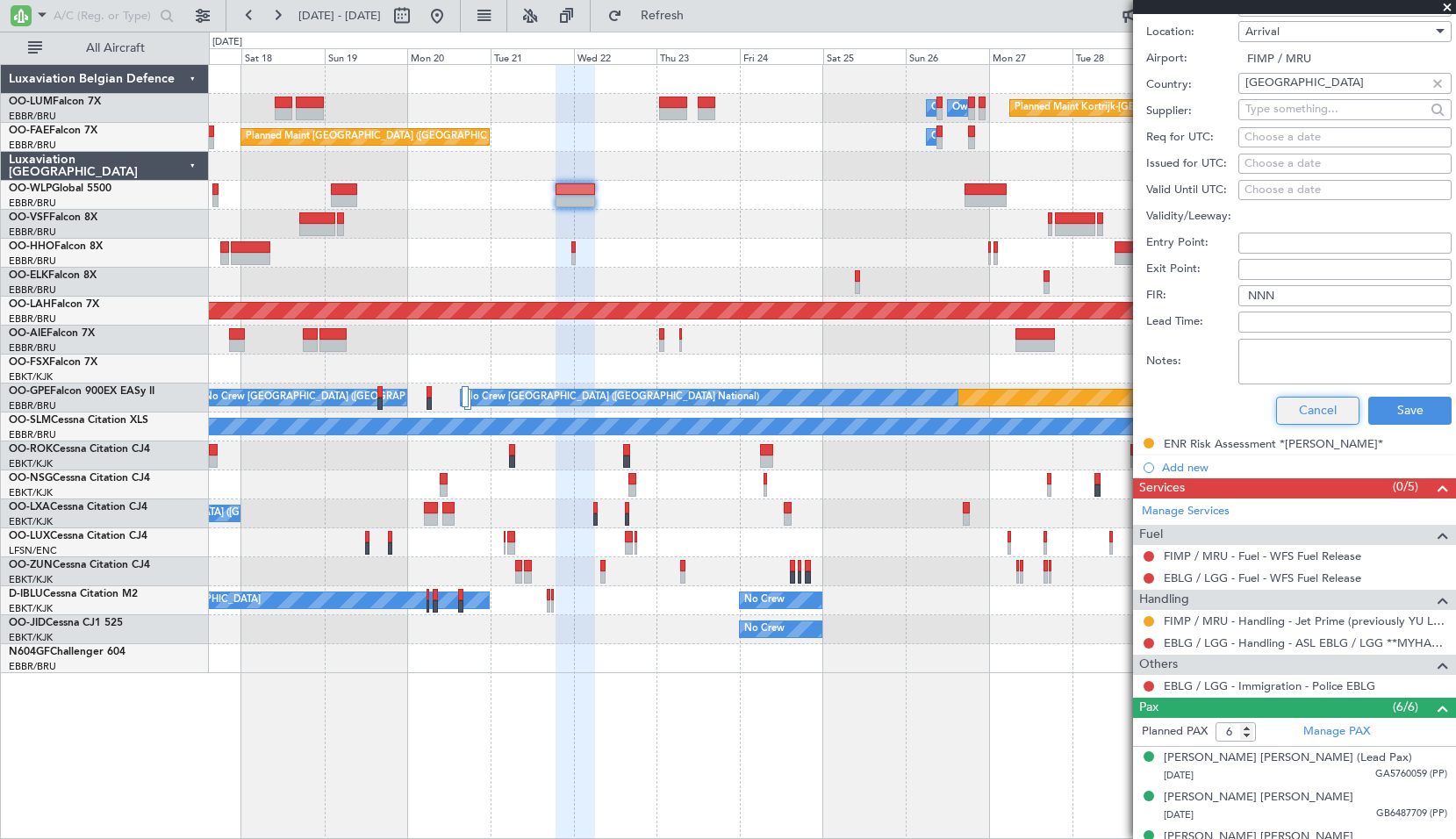
click at [1310, 406] on button "Cancel" at bounding box center [1317, 410] width 83 height 28
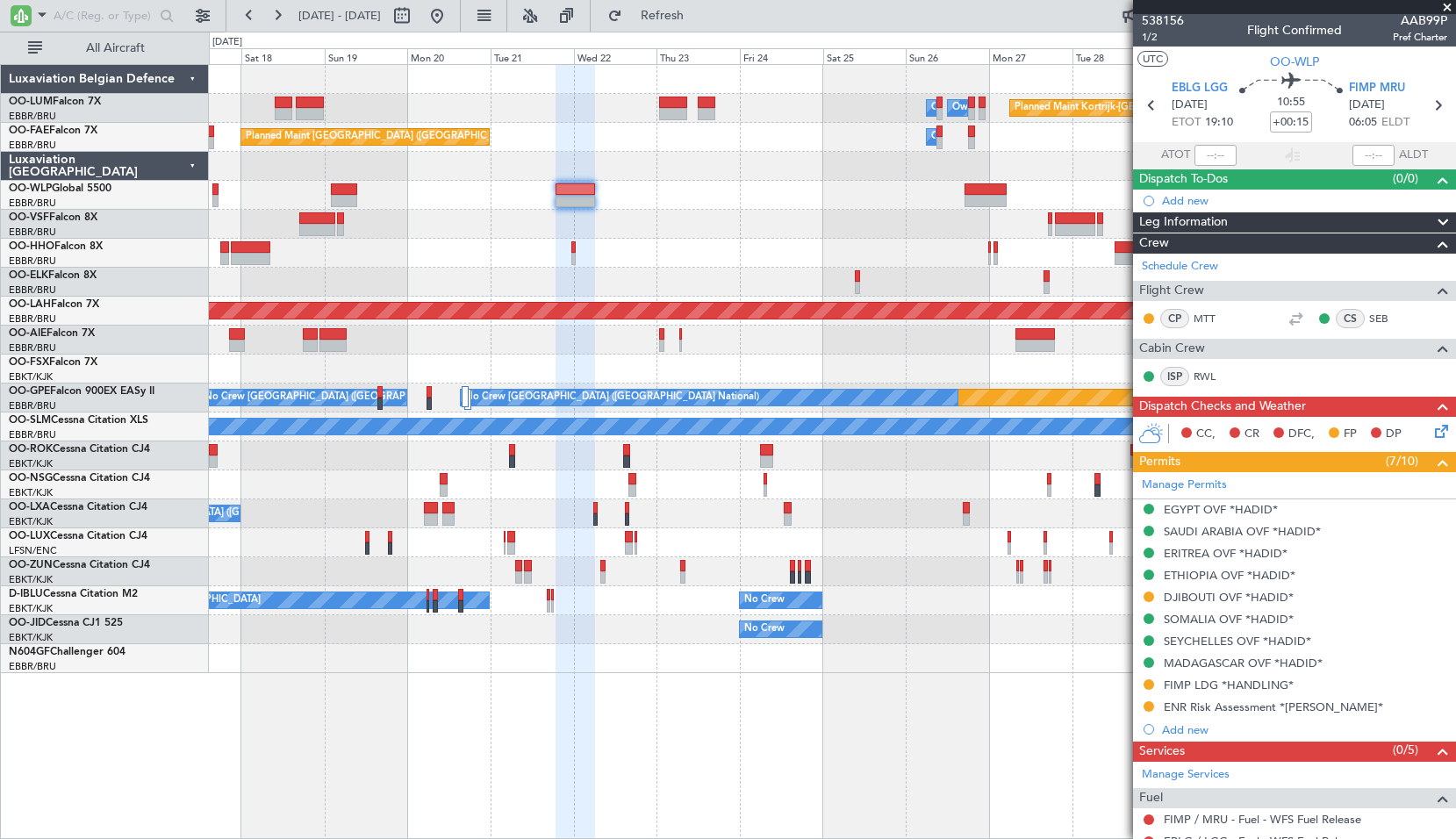
scroll to position [0, 0]
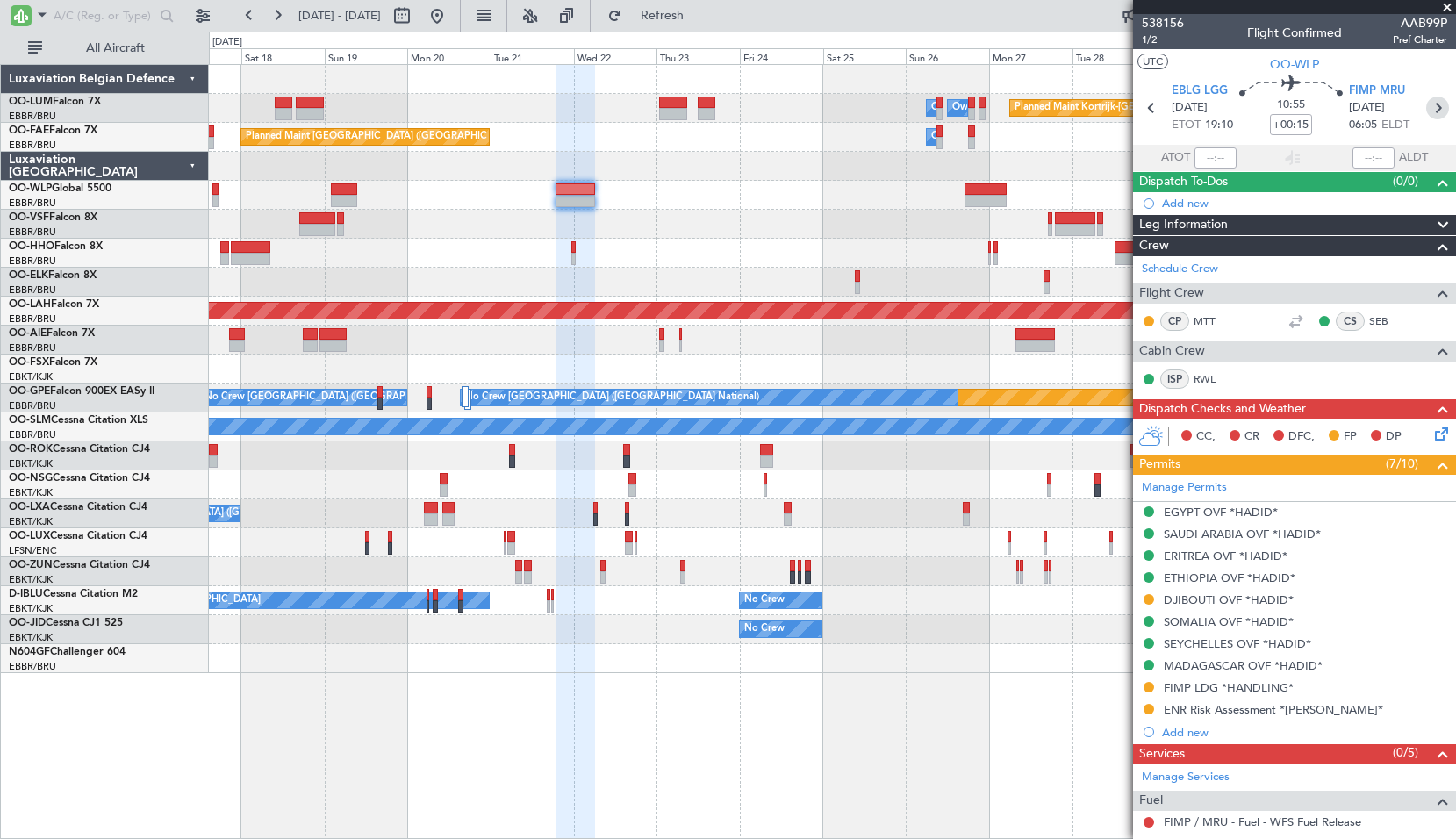
click at [1426, 117] on icon at bounding box center [1436, 108] width 22 height 22
type input "+00:50"
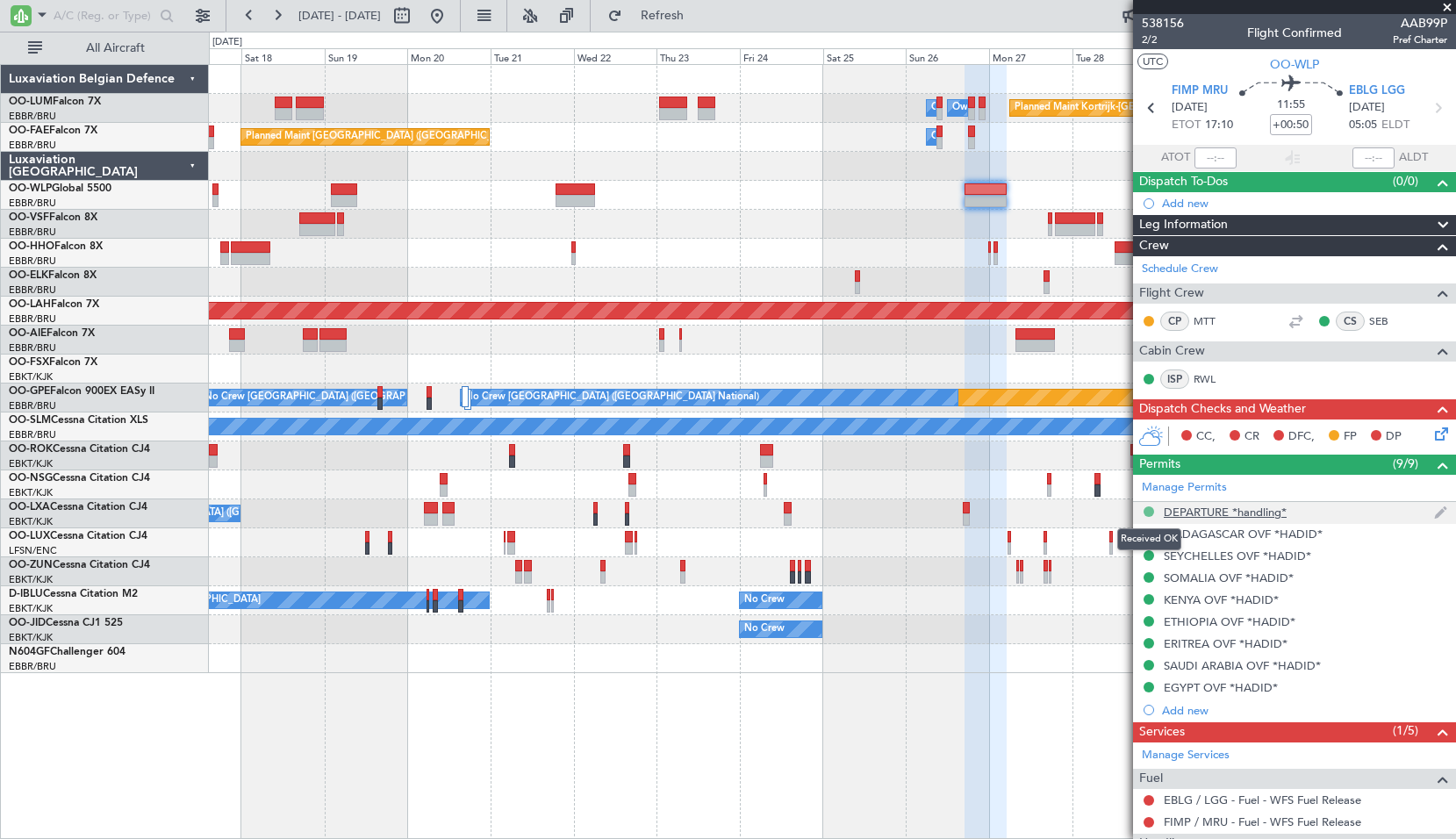
click at [1152, 509] on button at bounding box center [1149, 511] width 11 height 11
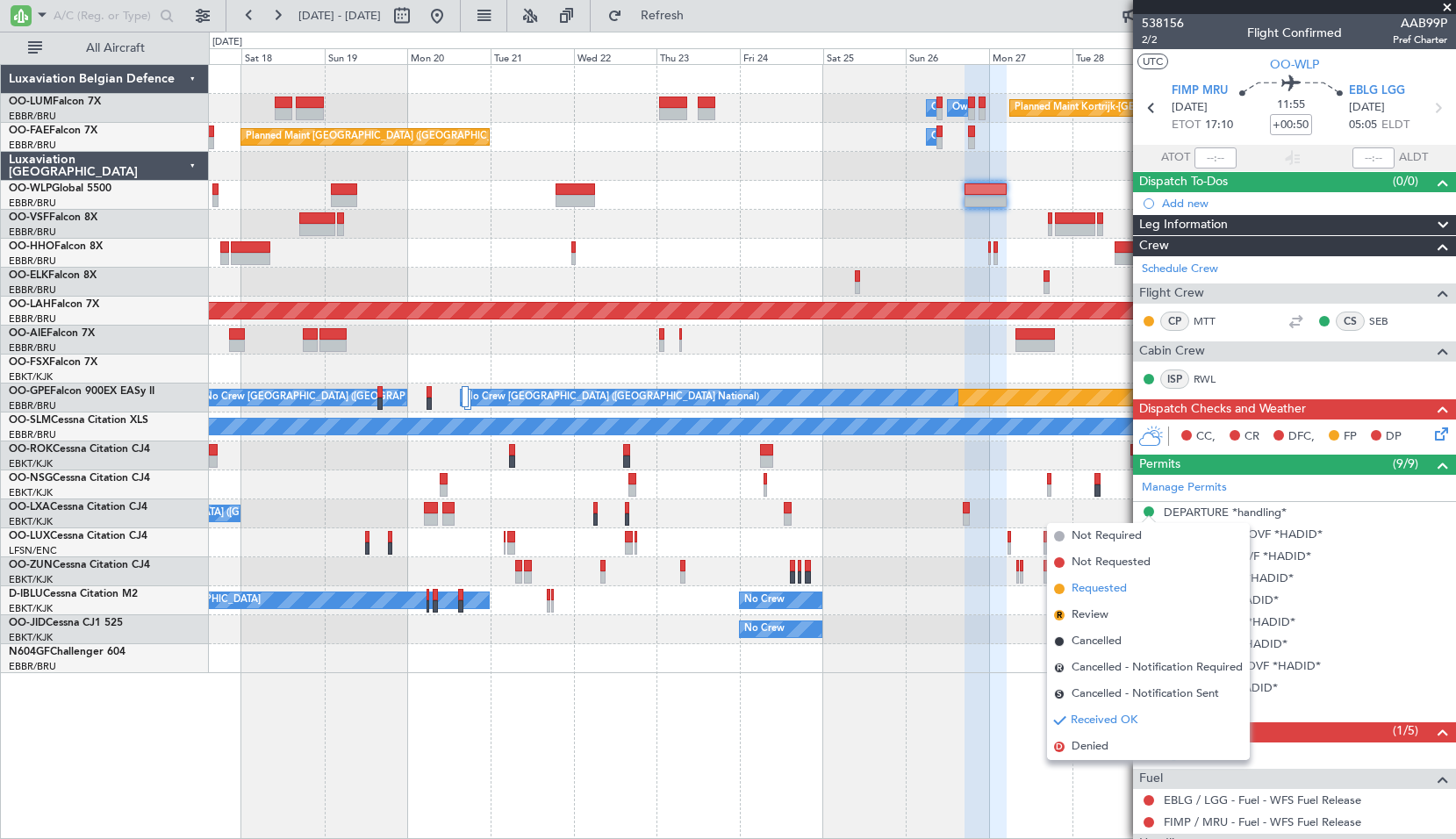
click at [1099, 587] on span "Requested" at bounding box center [1099, 590] width 56 height 18
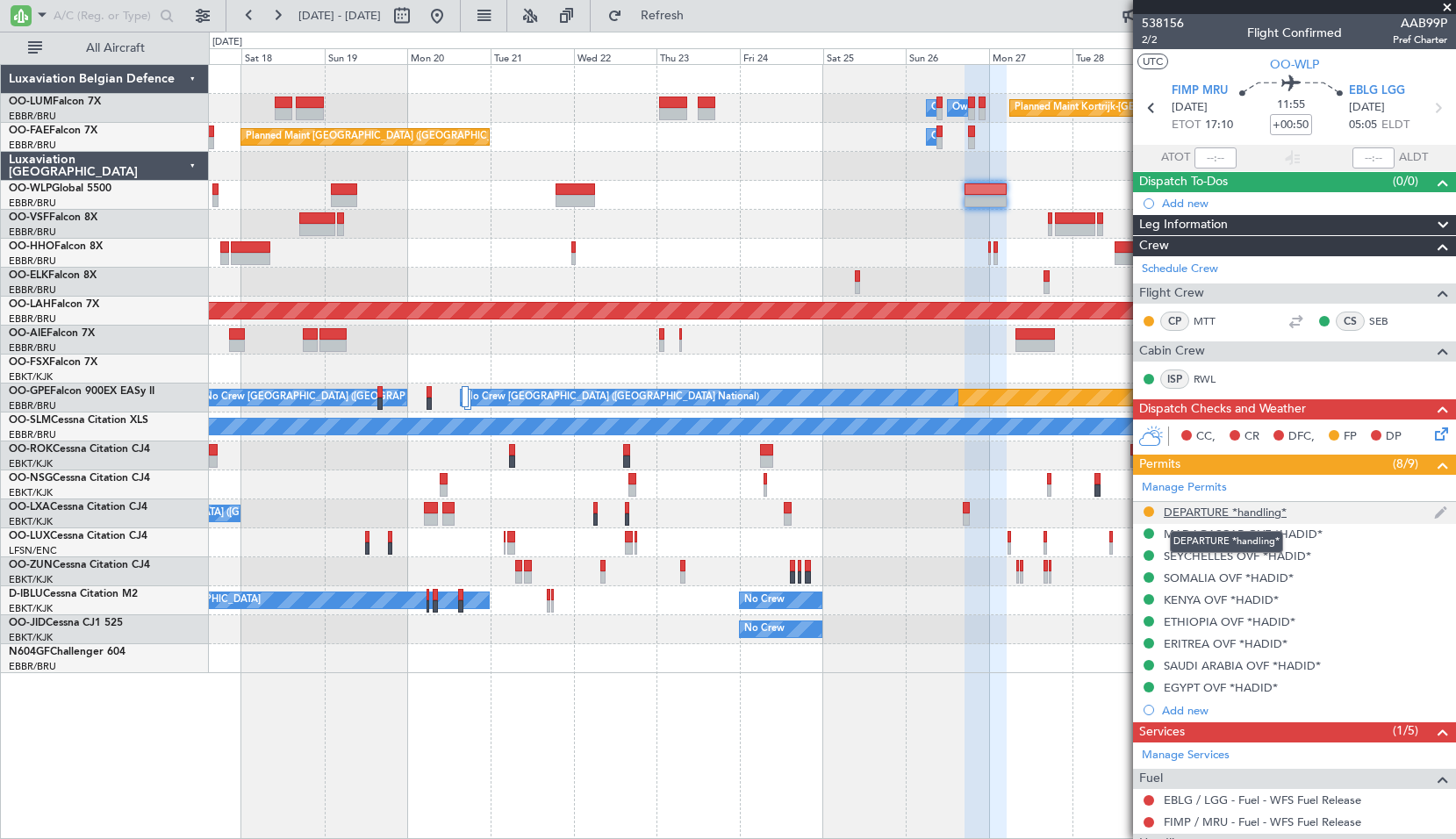
click at [1209, 508] on div "DEPARTURE *handling*" at bounding box center [1225, 511] width 123 height 15
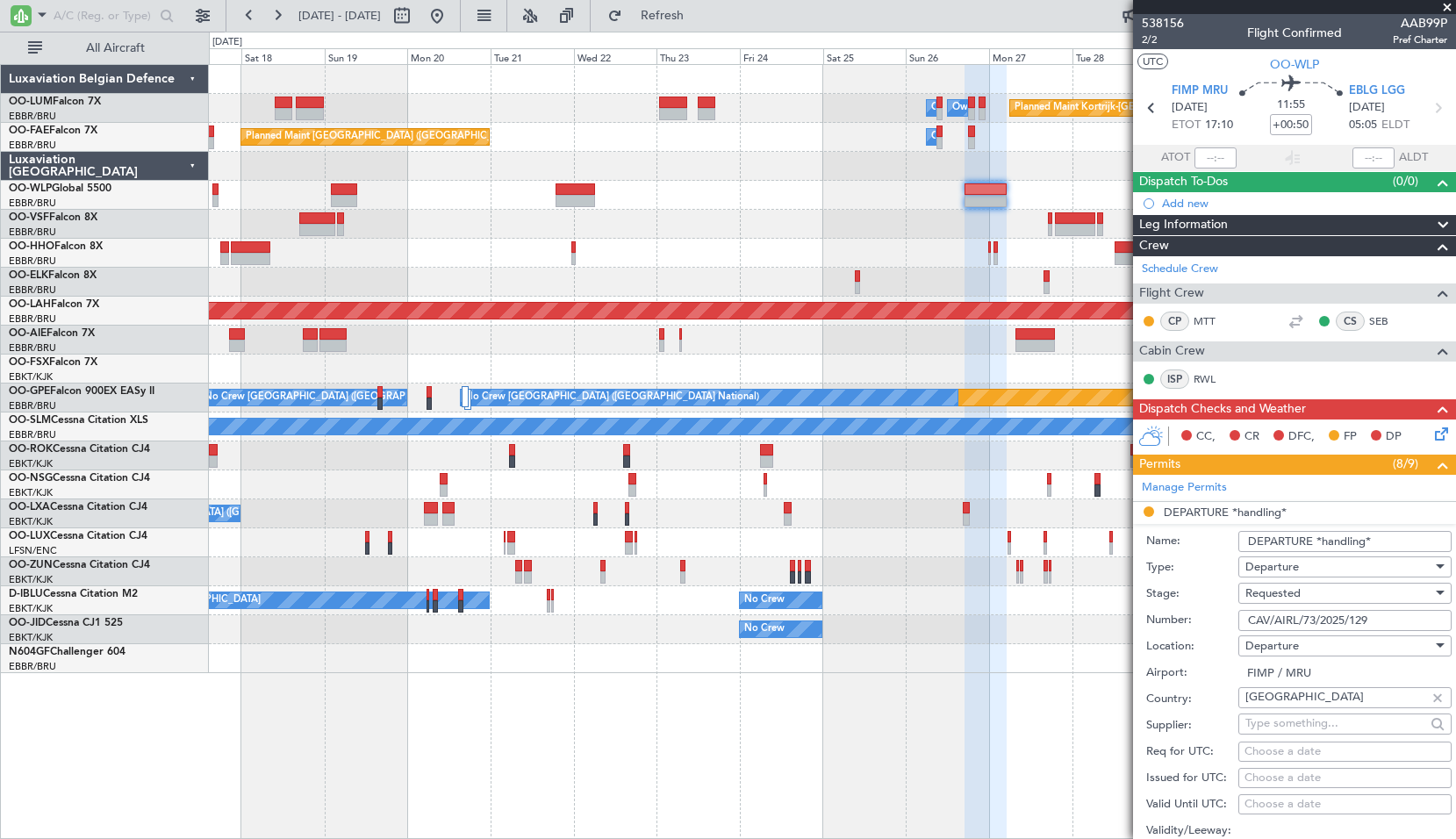
click at [1258, 541] on input "DEPARTURE *handling*" at bounding box center [1345, 541] width 214 height 21
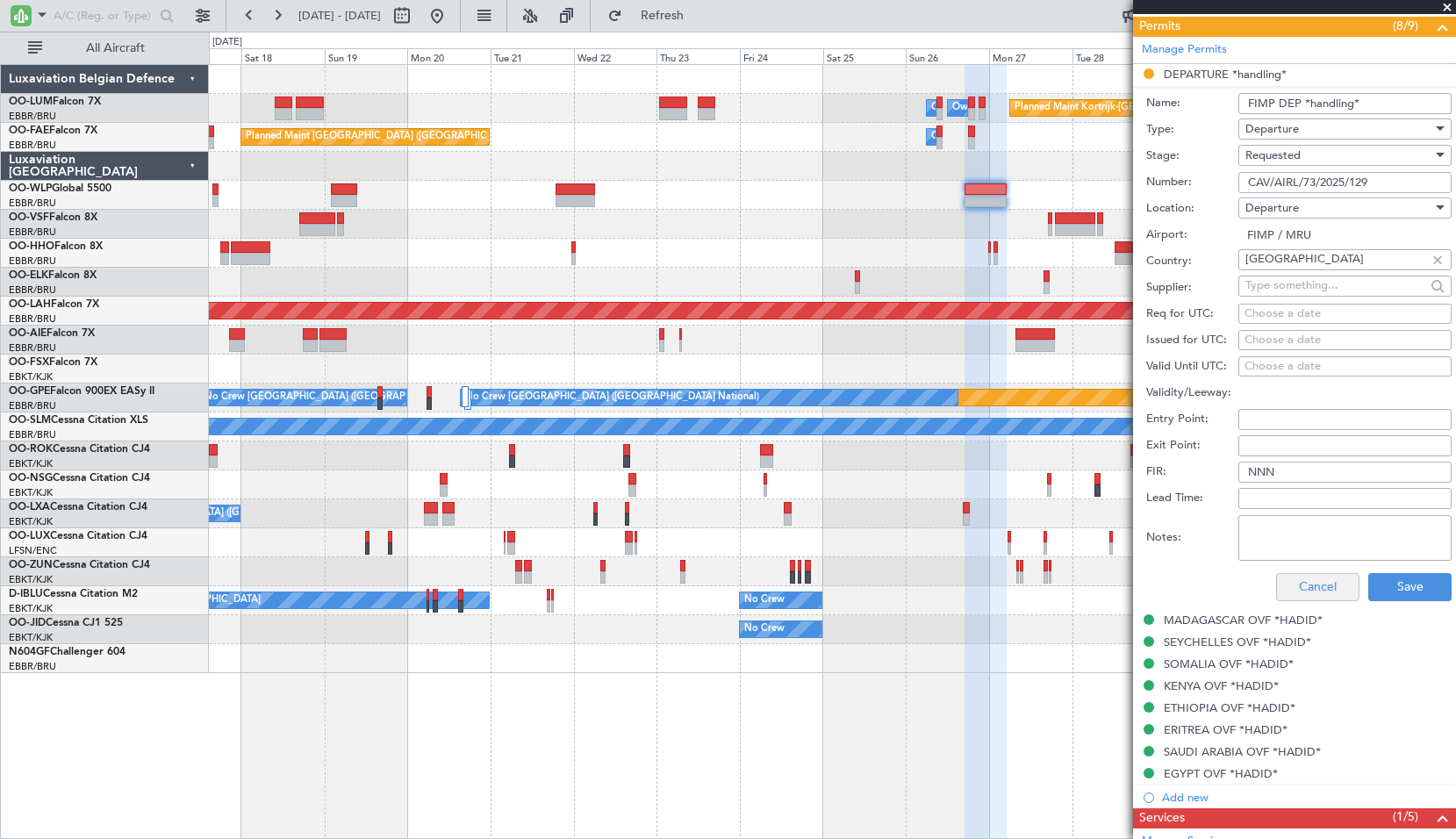
scroll to position [439, 0]
type input "FIMP DEP *handling*"
click at [1388, 589] on button "Save" at bounding box center [1409, 586] width 83 height 28
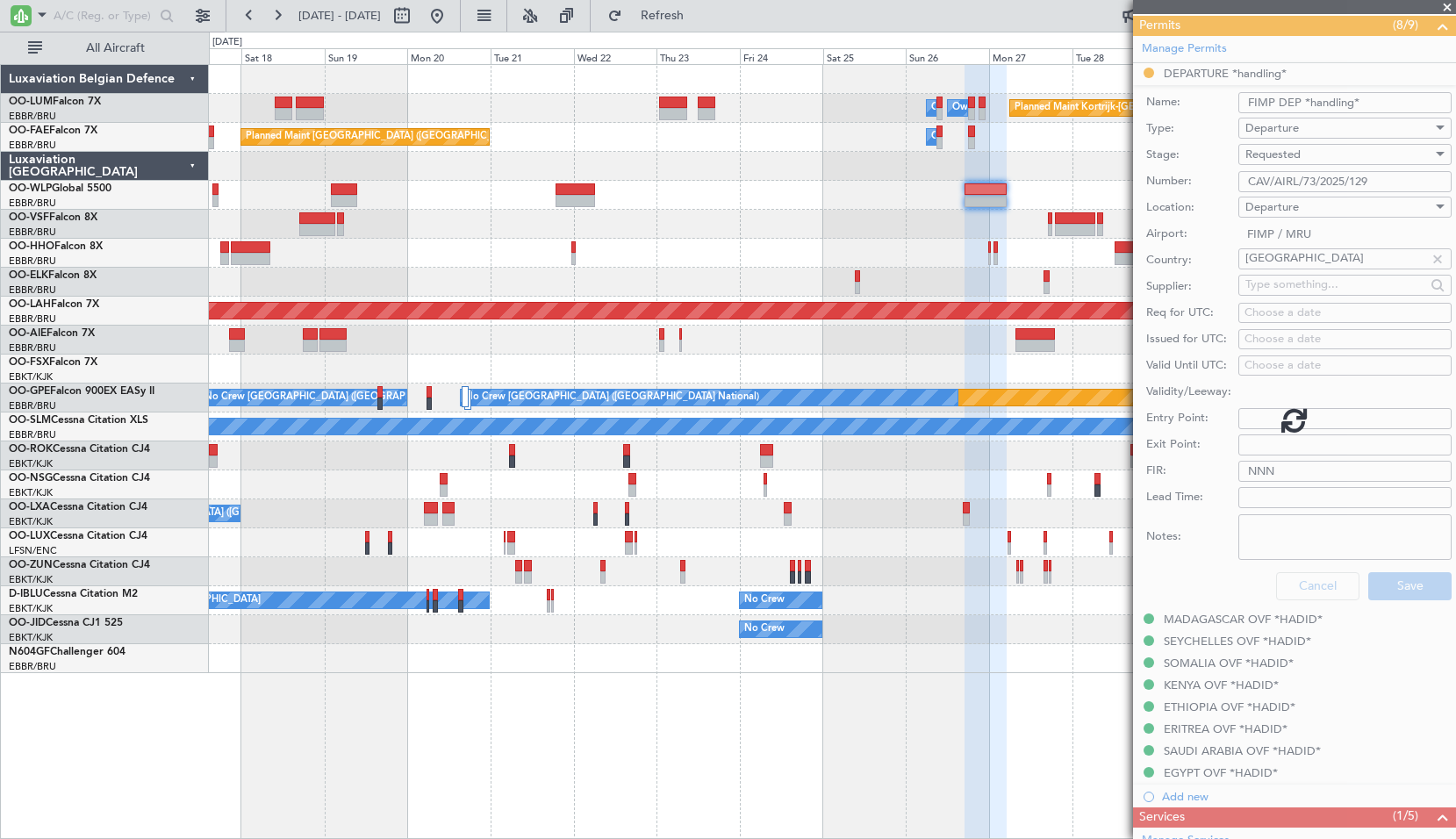
scroll to position [388, 0]
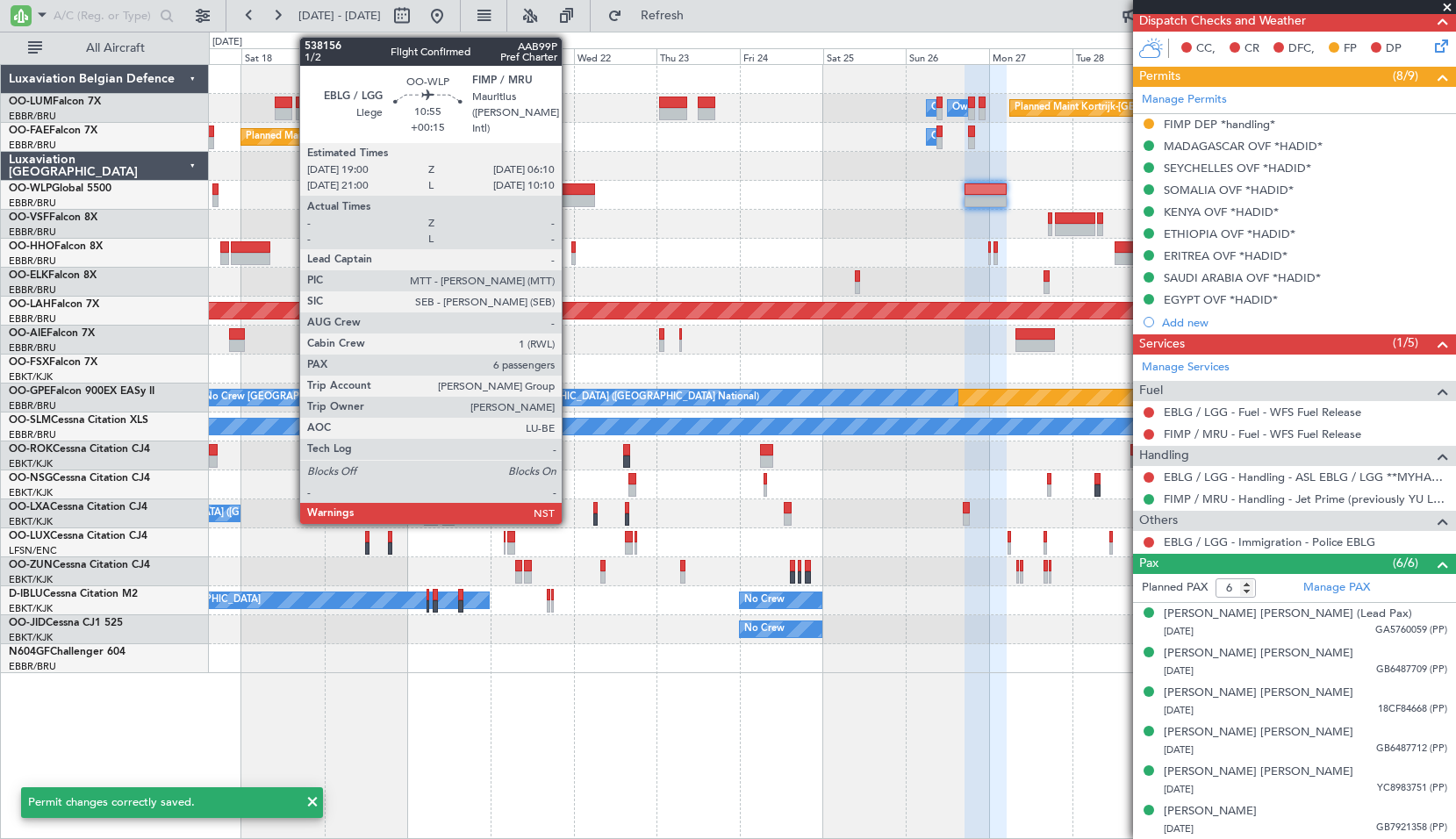
click at [570, 197] on div at bounding box center [575, 201] width 39 height 13
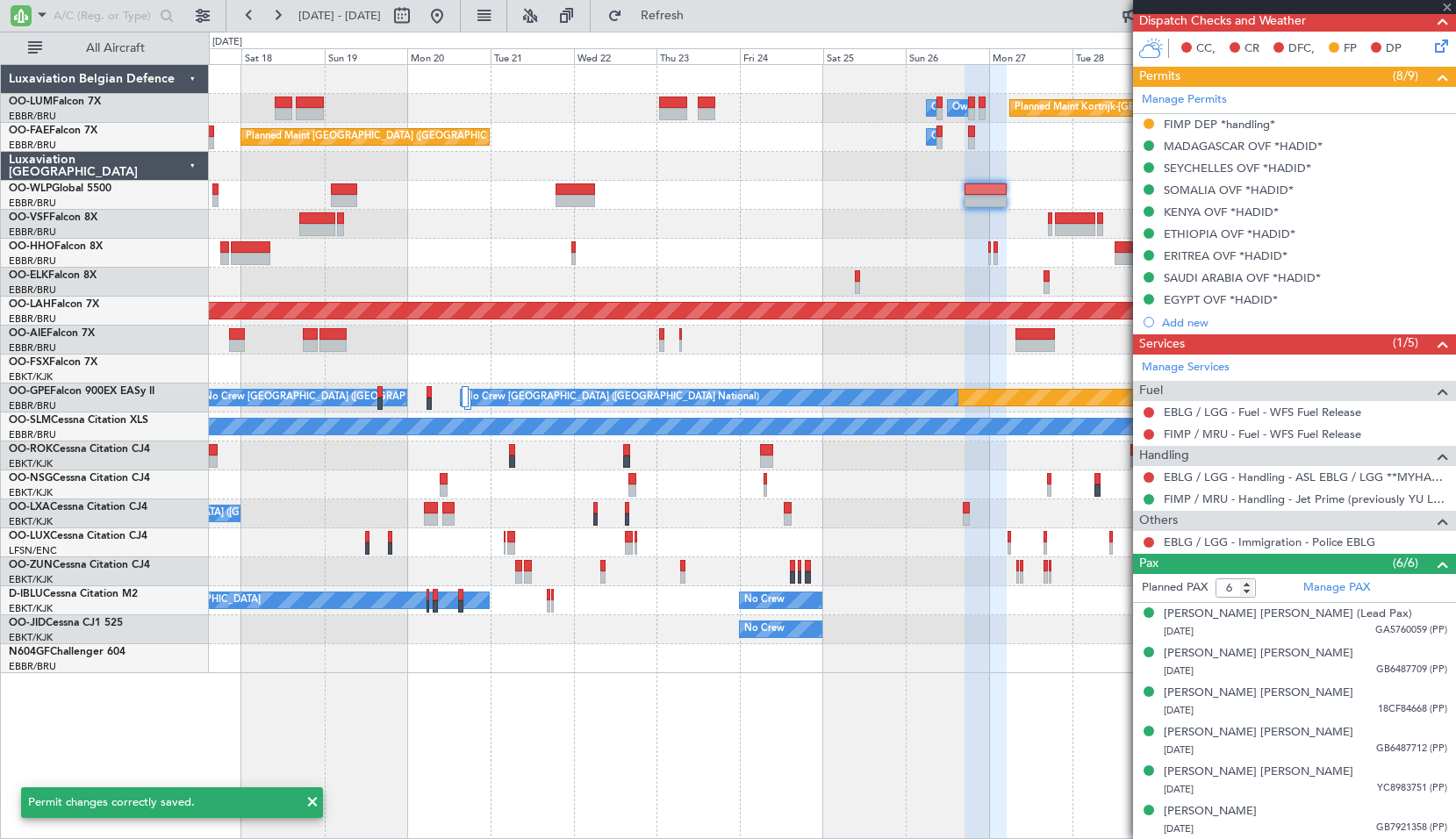
click at [626, 197] on div at bounding box center [832, 195] width 1246 height 29
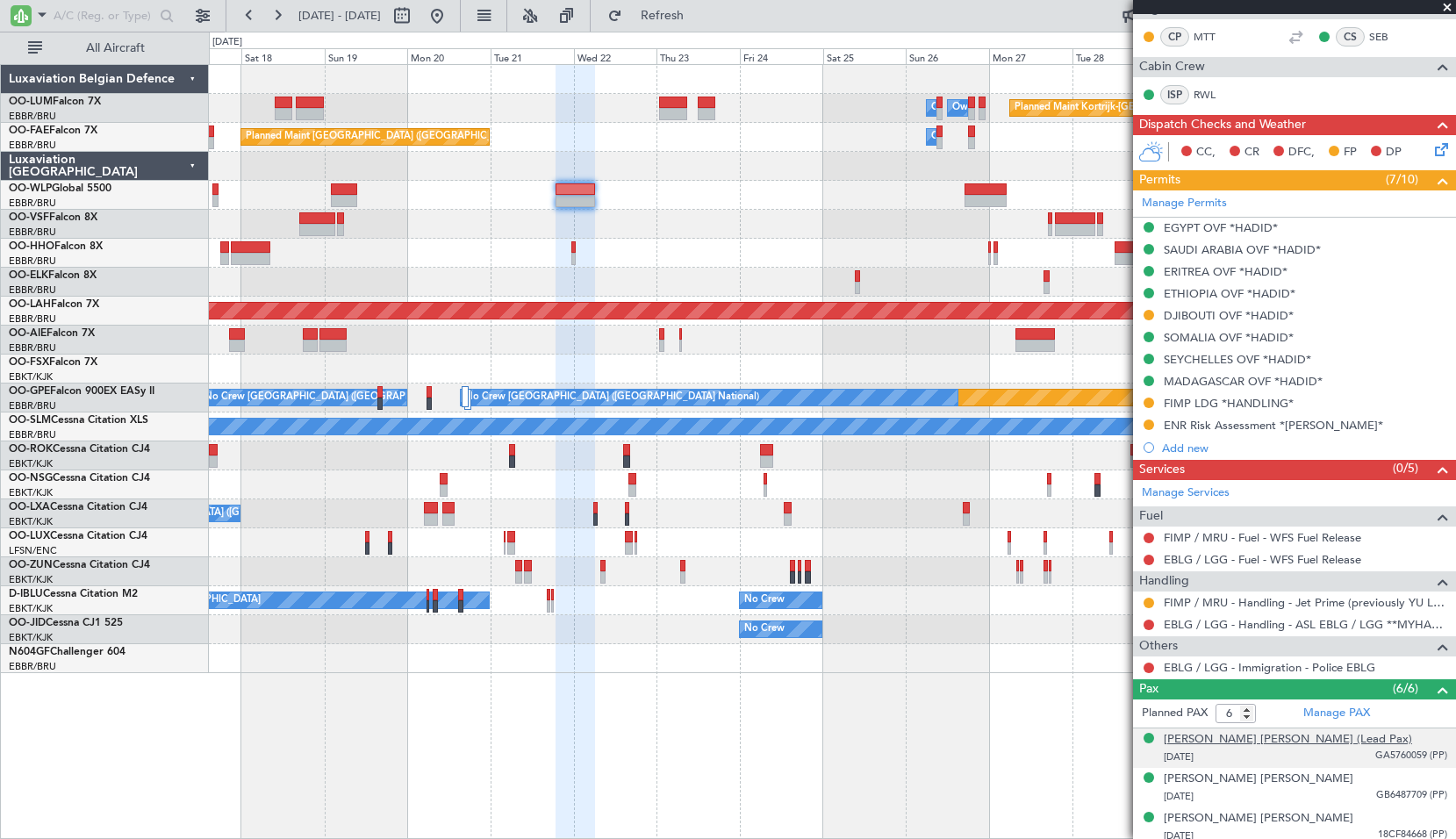
scroll to position [351, 0]
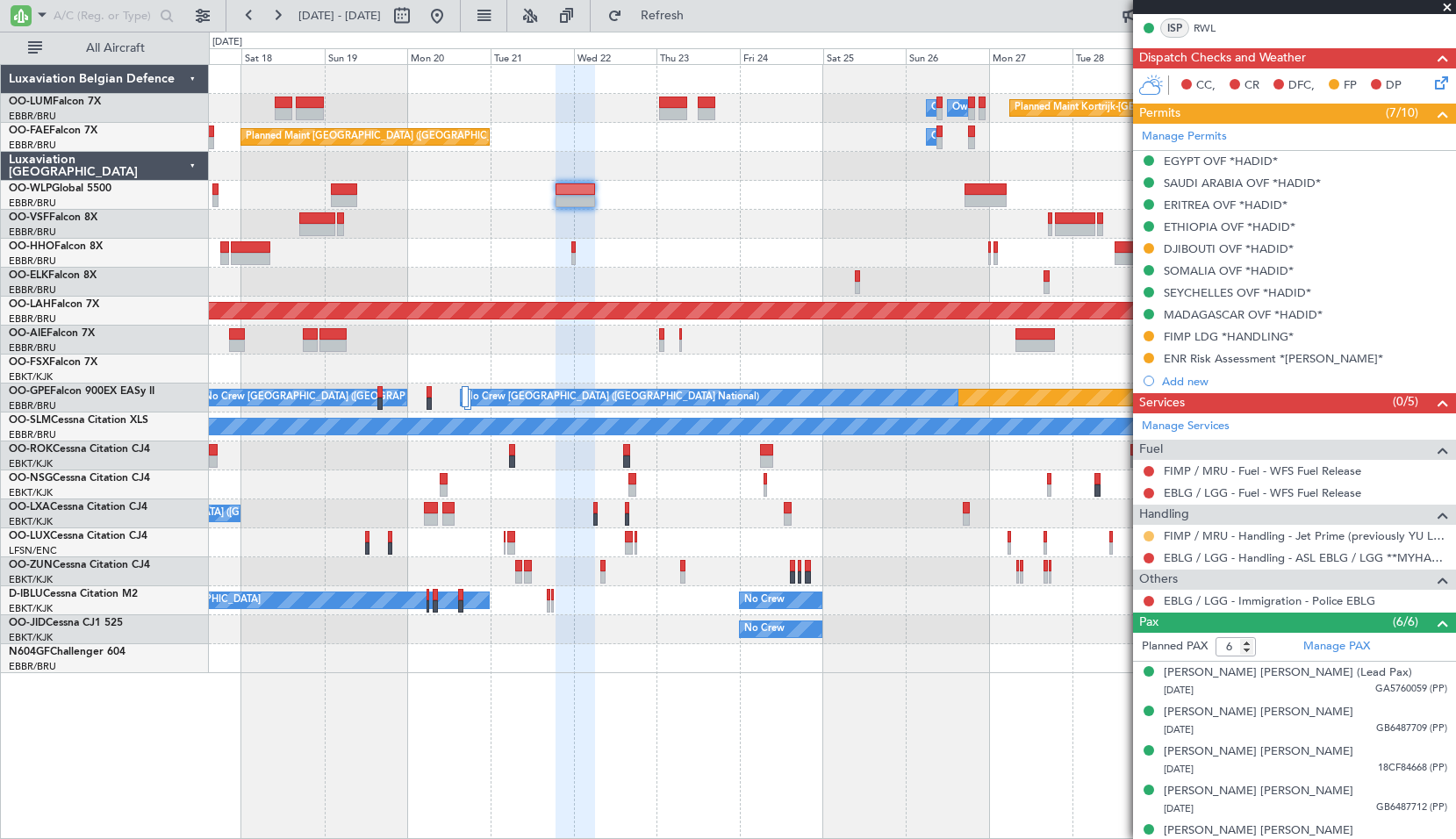
click at [1149, 536] on button at bounding box center [1149, 537] width 11 height 11
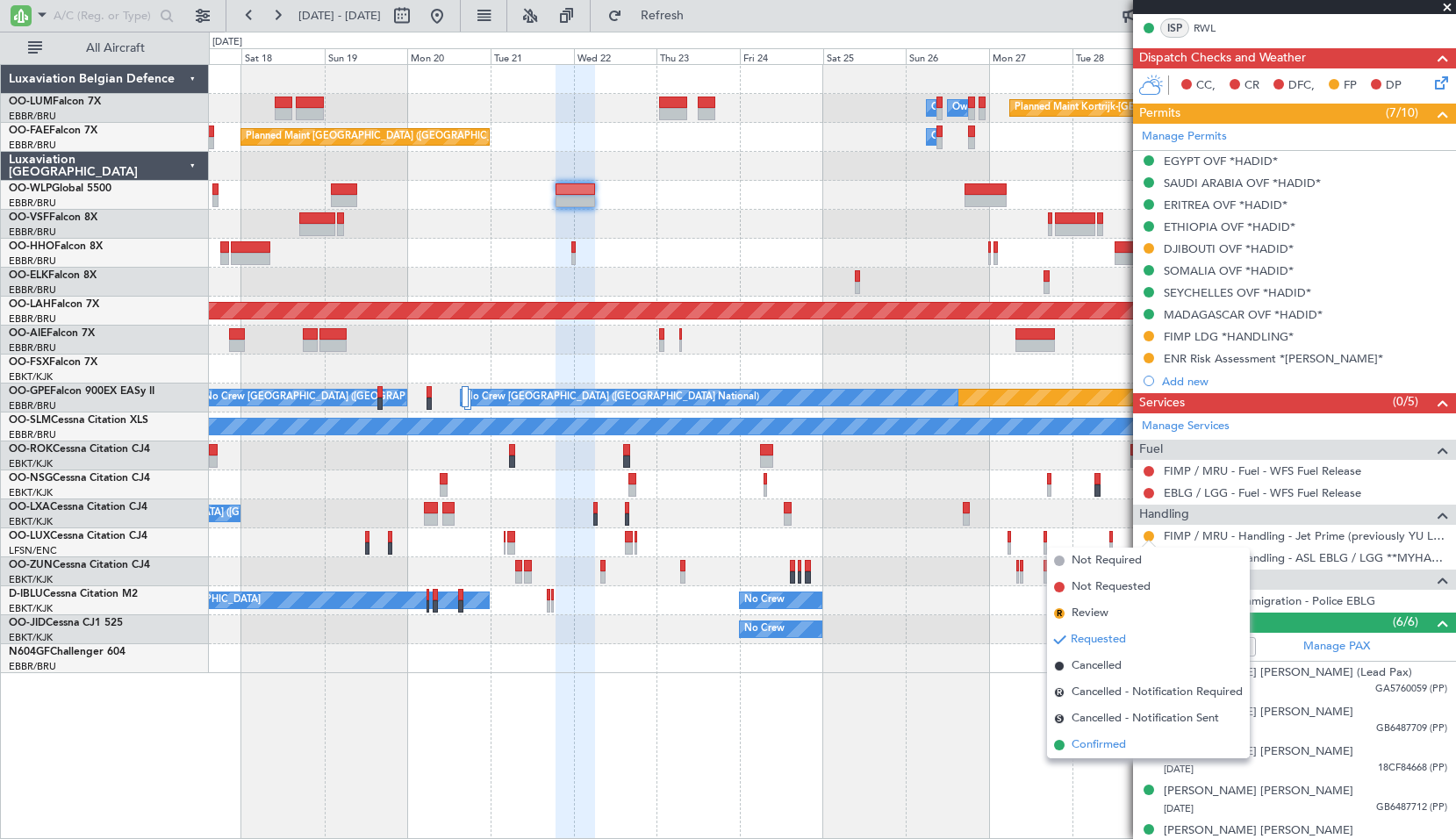
click at [1101, 737] on span "Confirmed" at bounding box center [1098, 746] width 55 height 18
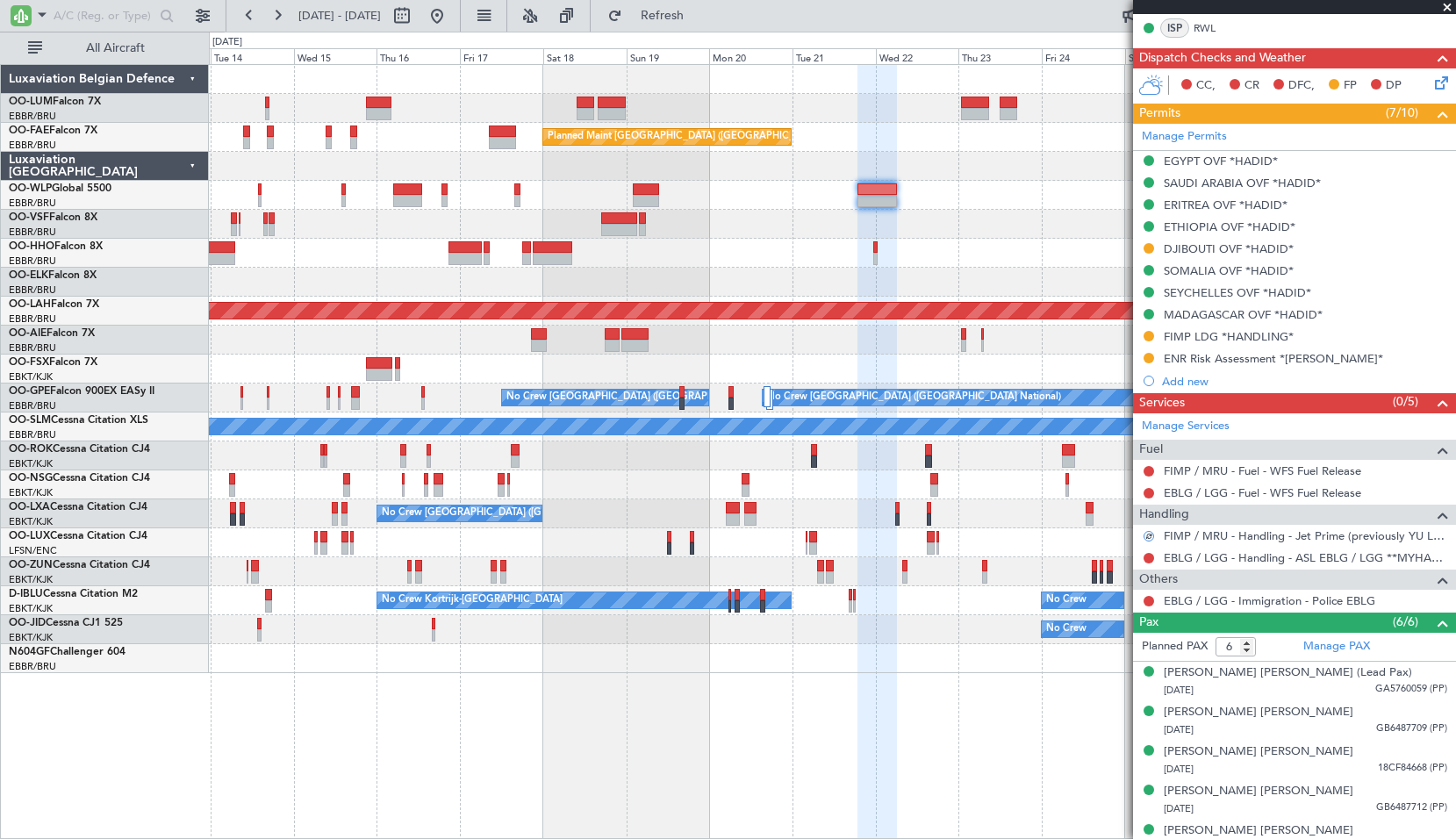
click at [1036, 232] on div "Planned Maint Kortrijk-Wevelgem Owner Melsbroek Air Base Owner Melsbroek Air Ba…" at bounding box center [832, 369] width 1246 height 608
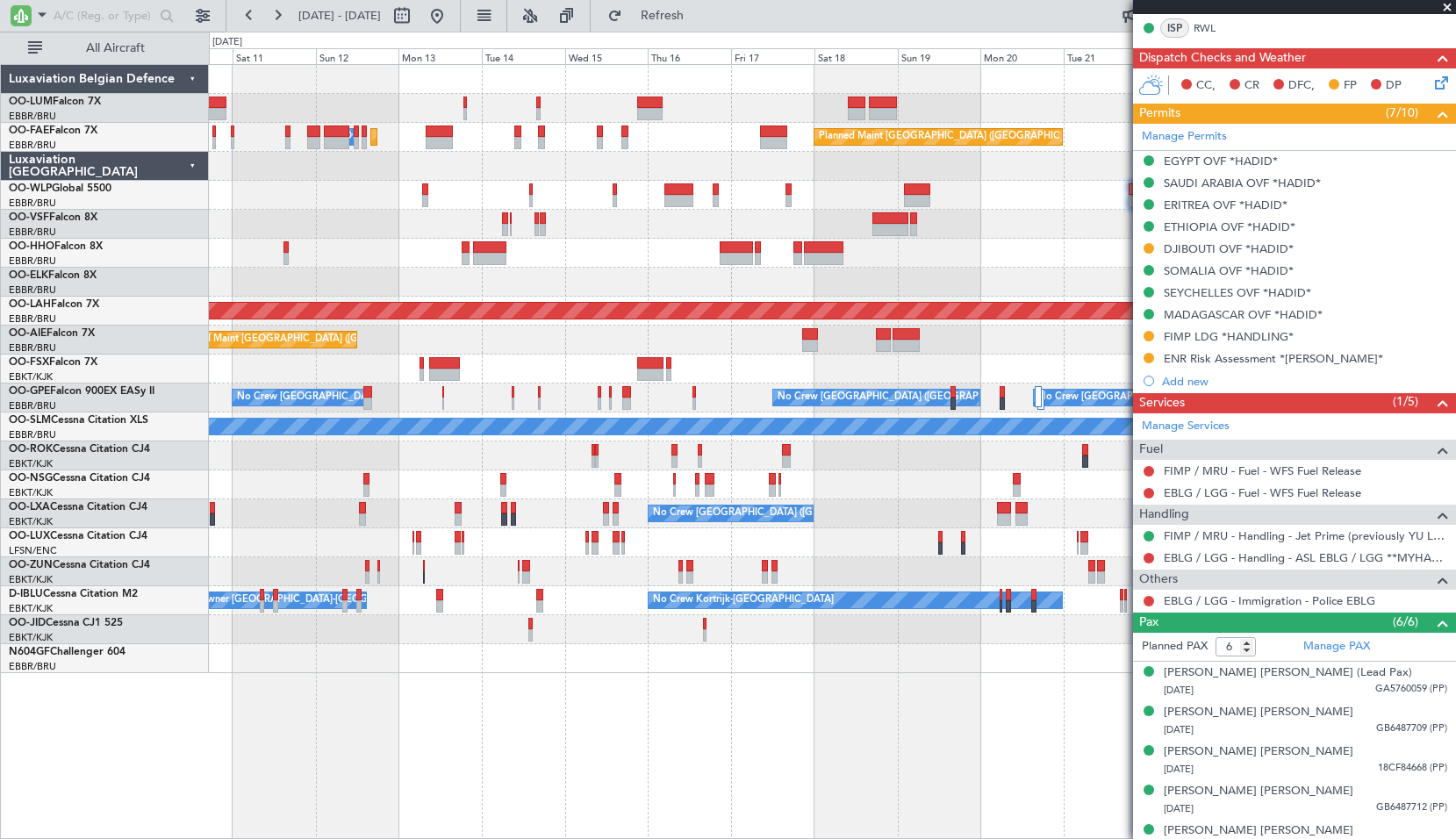
click at [626, 256] on div "Planned Maint Geneva (Cointrin)" at bounding box center [832, 253] width 1246 height 29
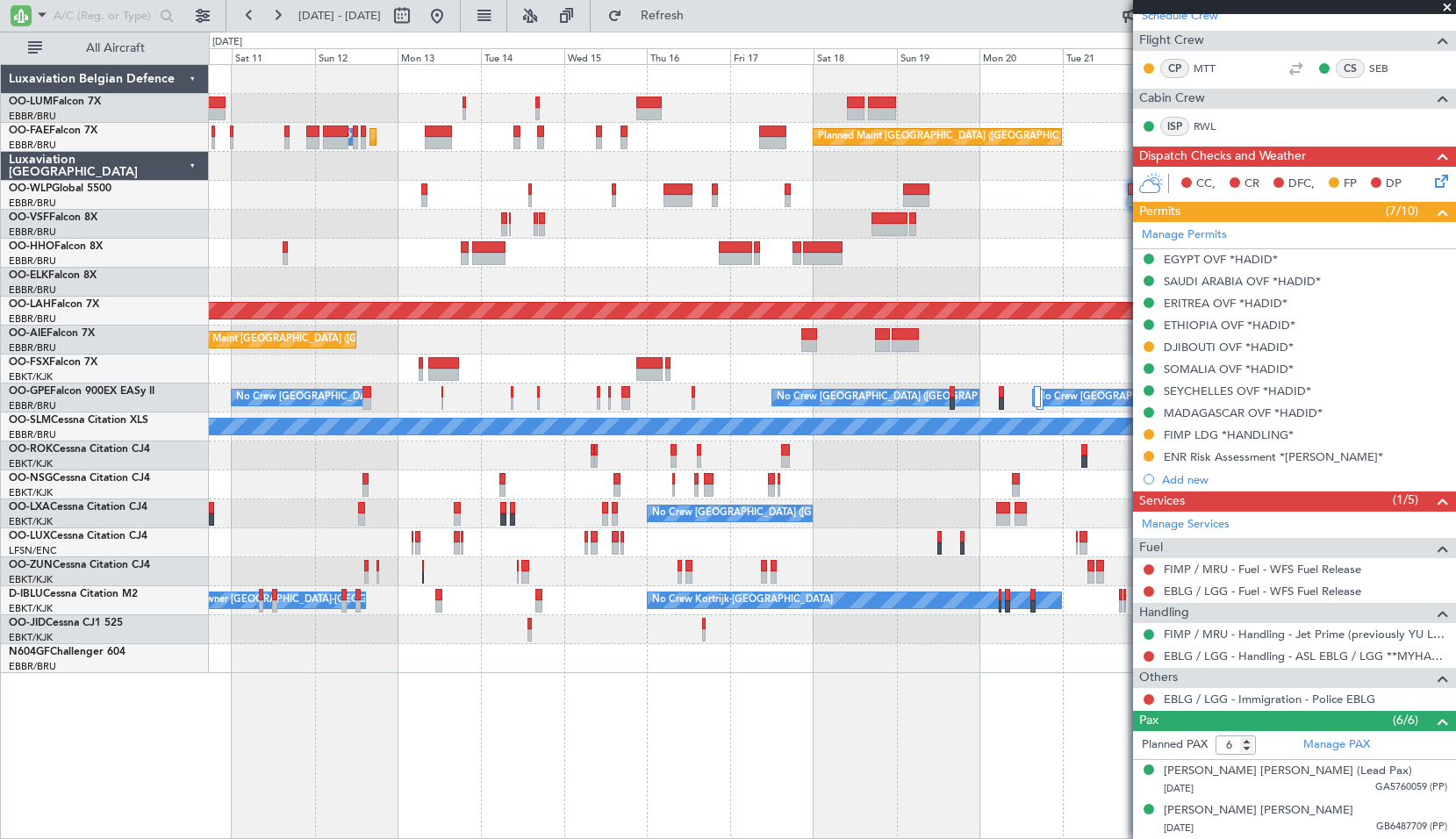
scroll to position [263, 0]
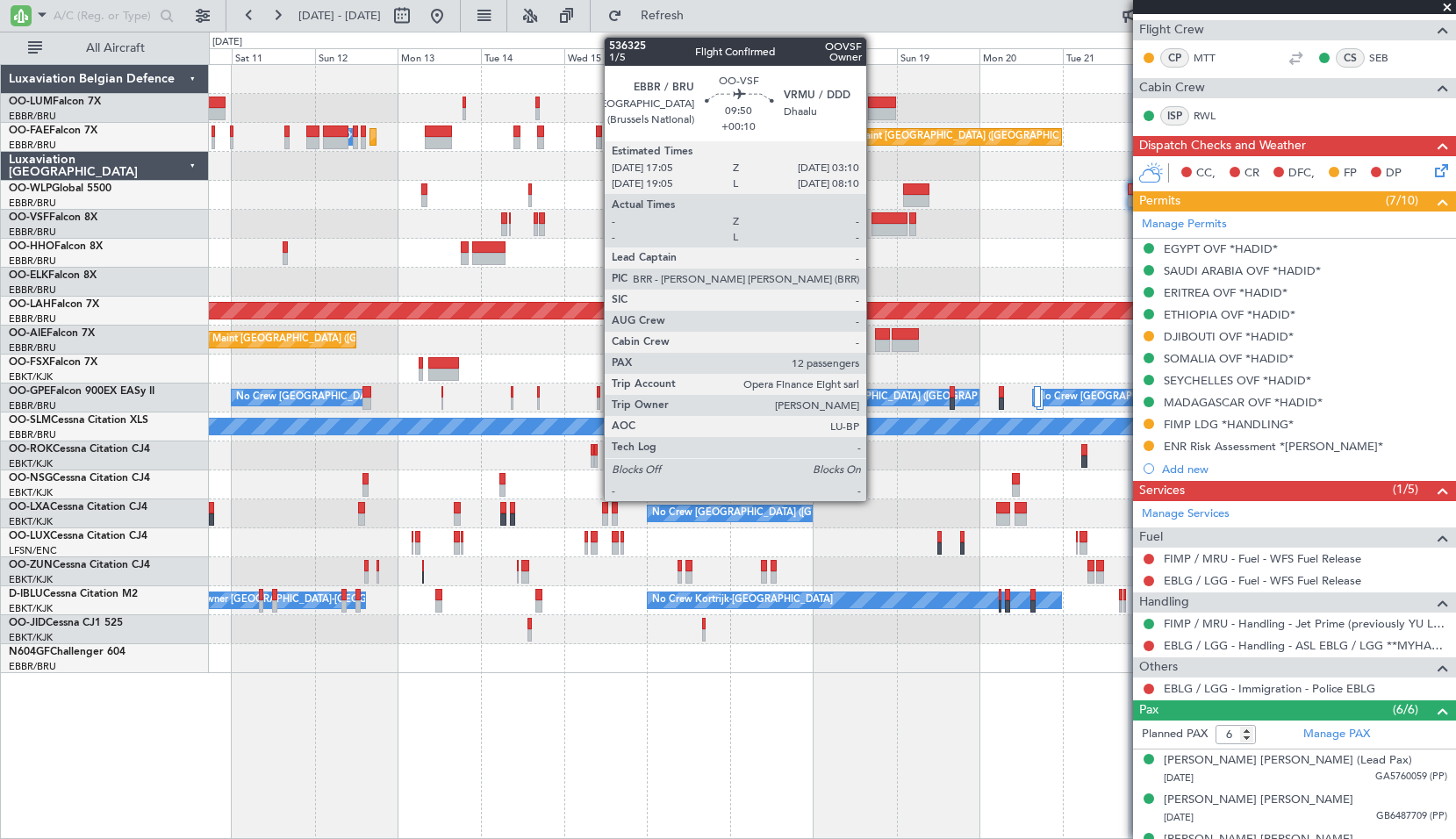
click at [874, 230] on div at bounding box center [888, 230] width 35 height 13
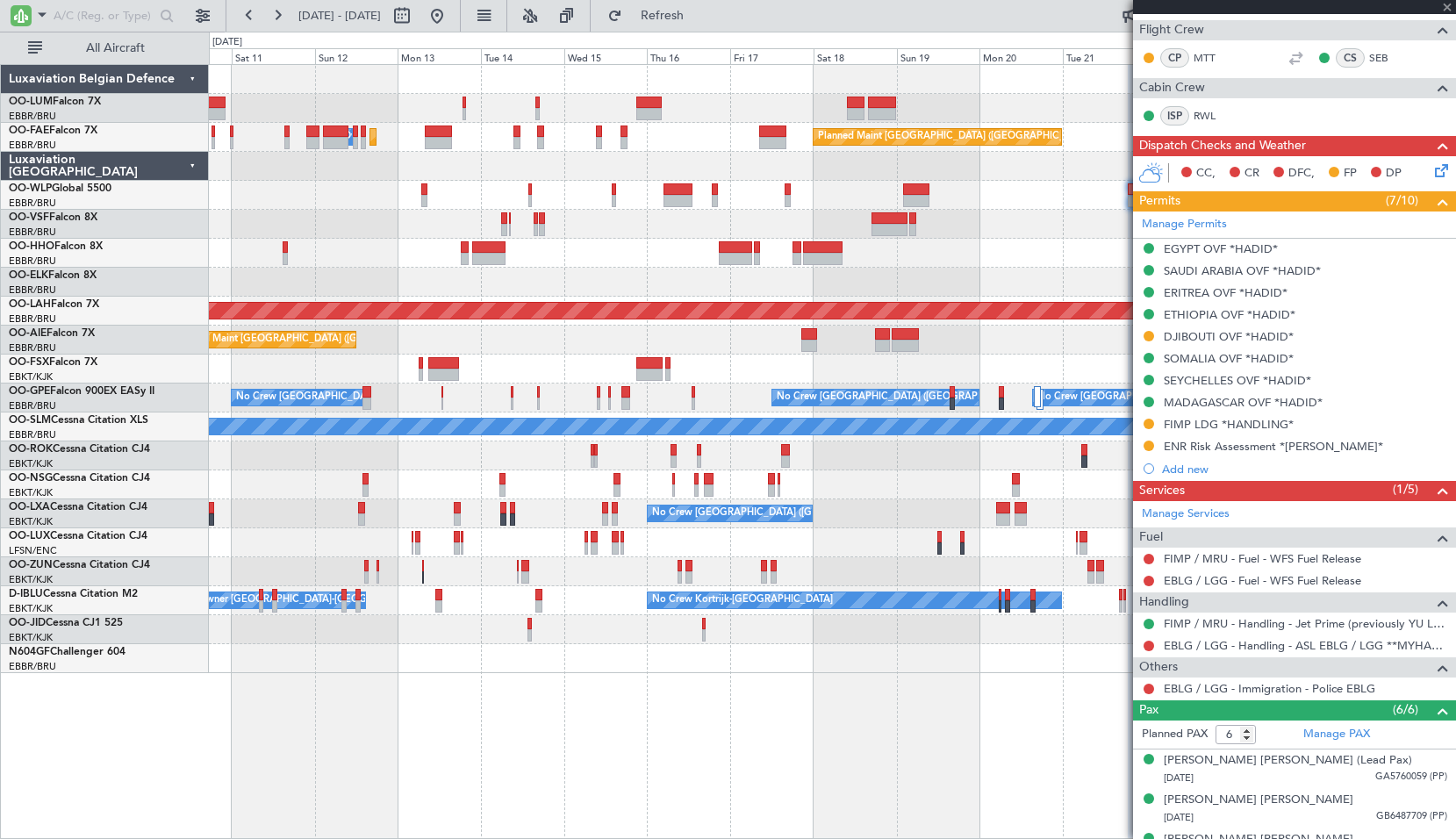
type input "+00:10"
type input "12"
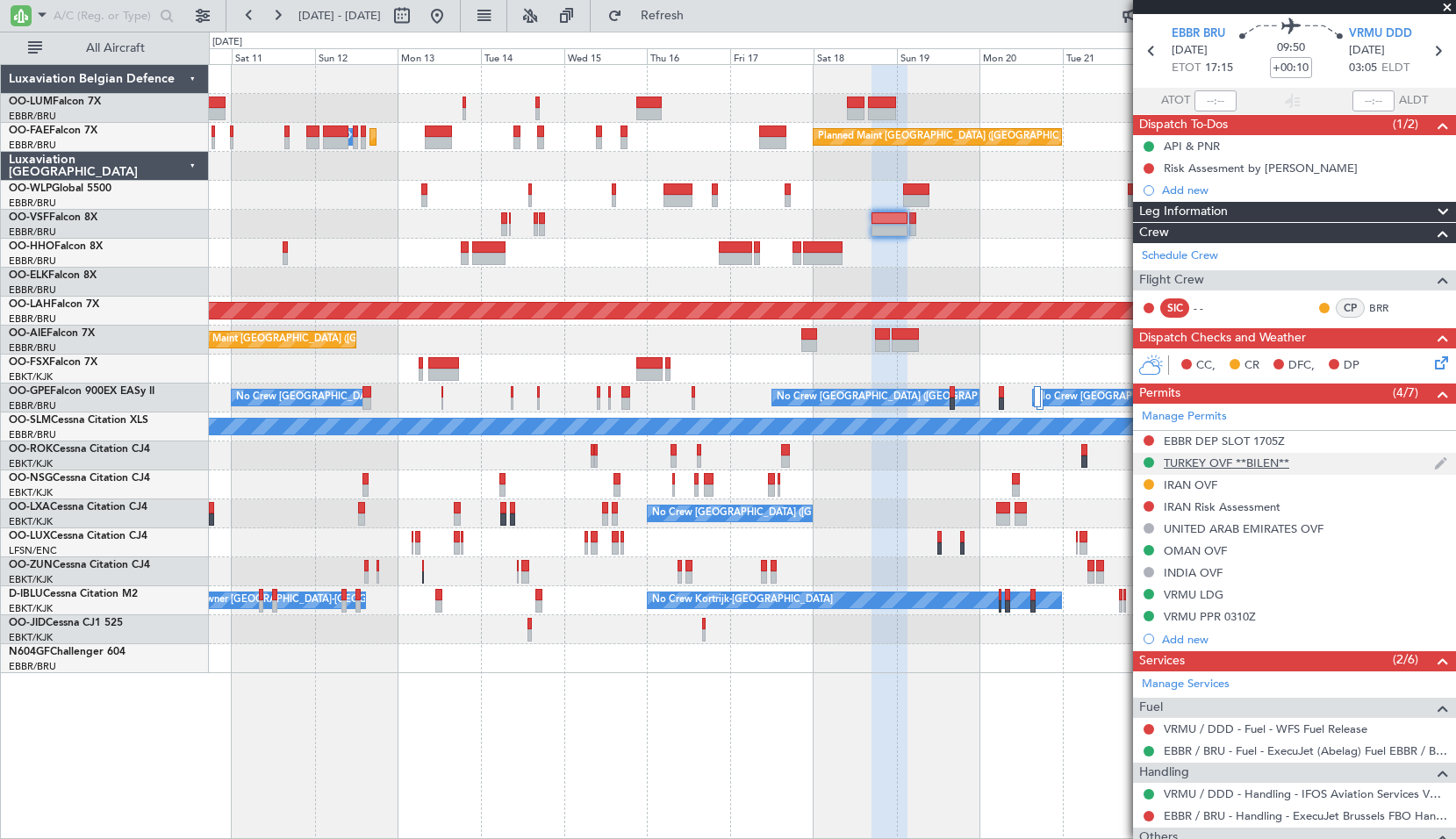
scroll to position [0, 0]
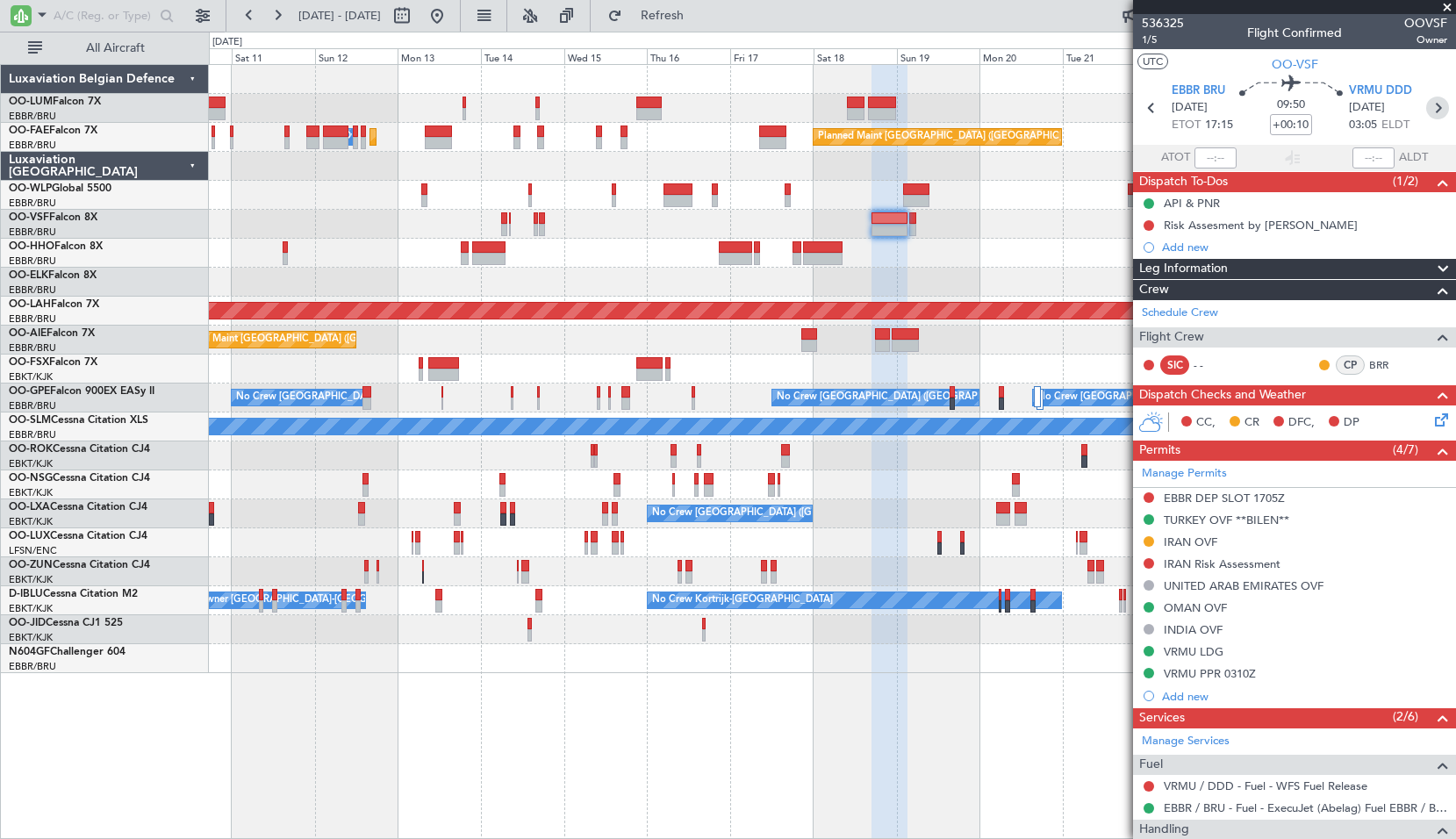
click at [1425, 115] on icon at bounding box center [1436, 108] width 22 height 22
type input "+00:05"
type input "0"
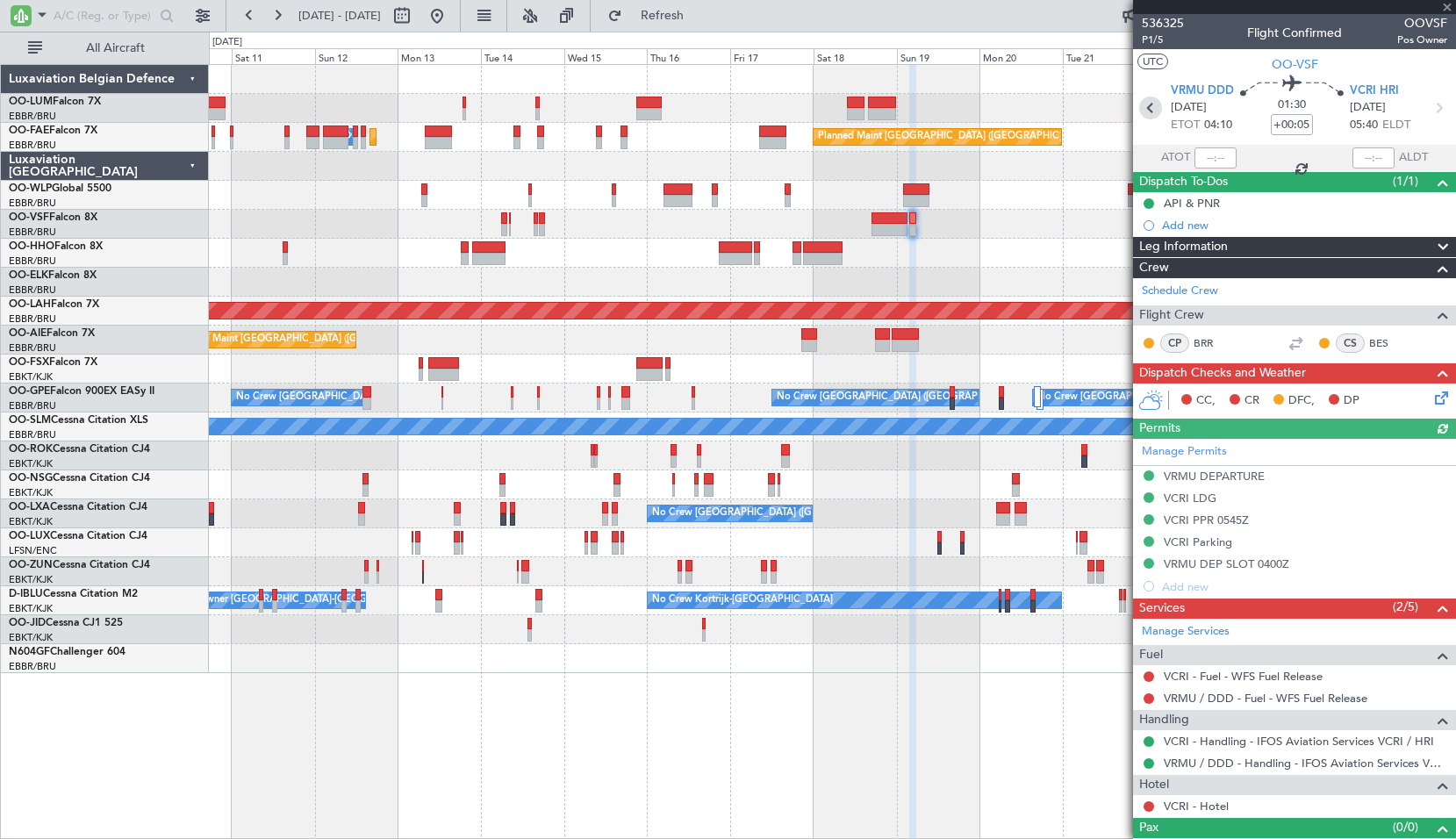
click at [1152, 107] on icon at bounding box center [1150, 108] width 22 height 22
type input "+00:10"
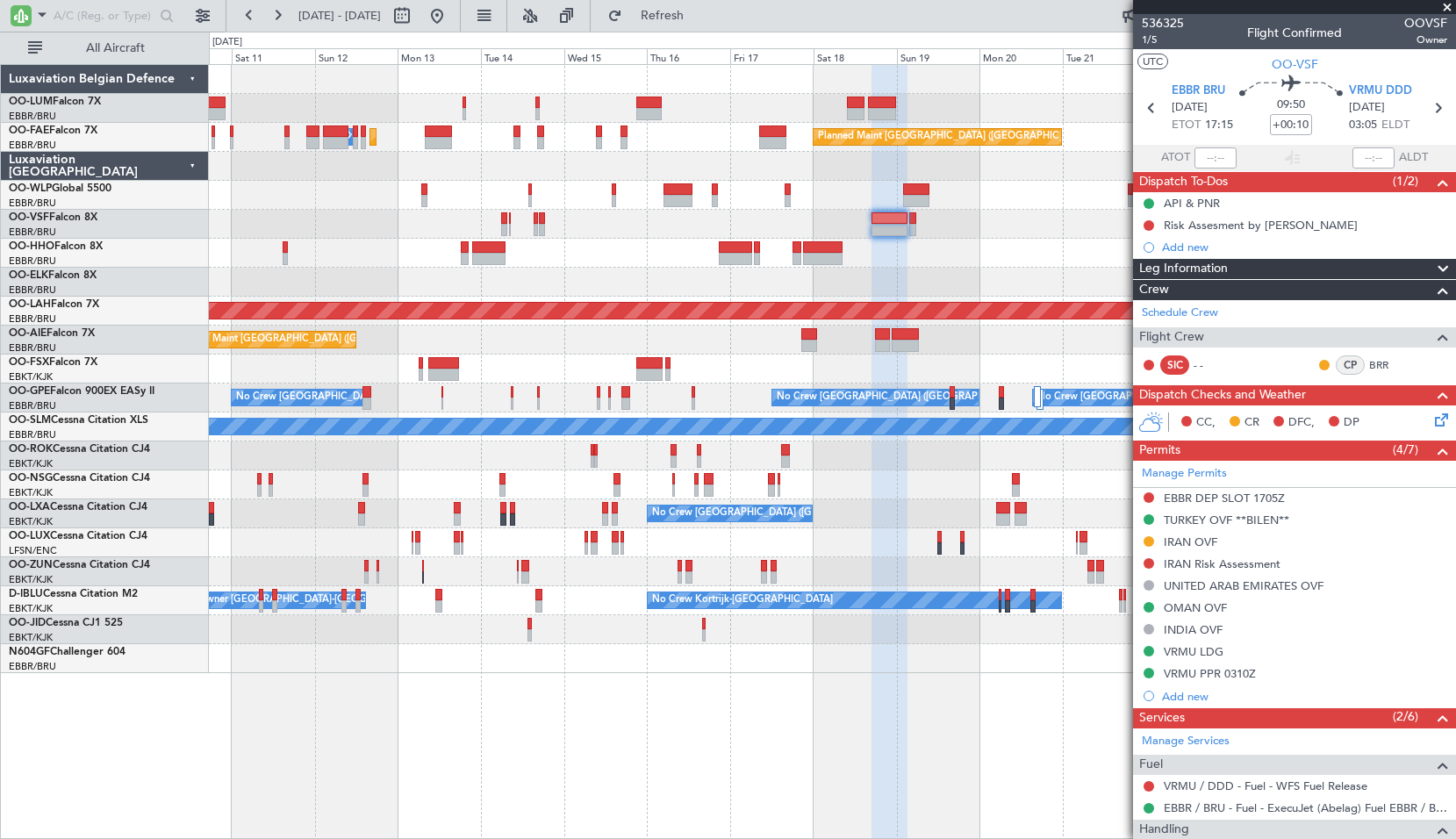
click at [1450, 5] on span at bounding box center [1447, 8] width 18 height 16
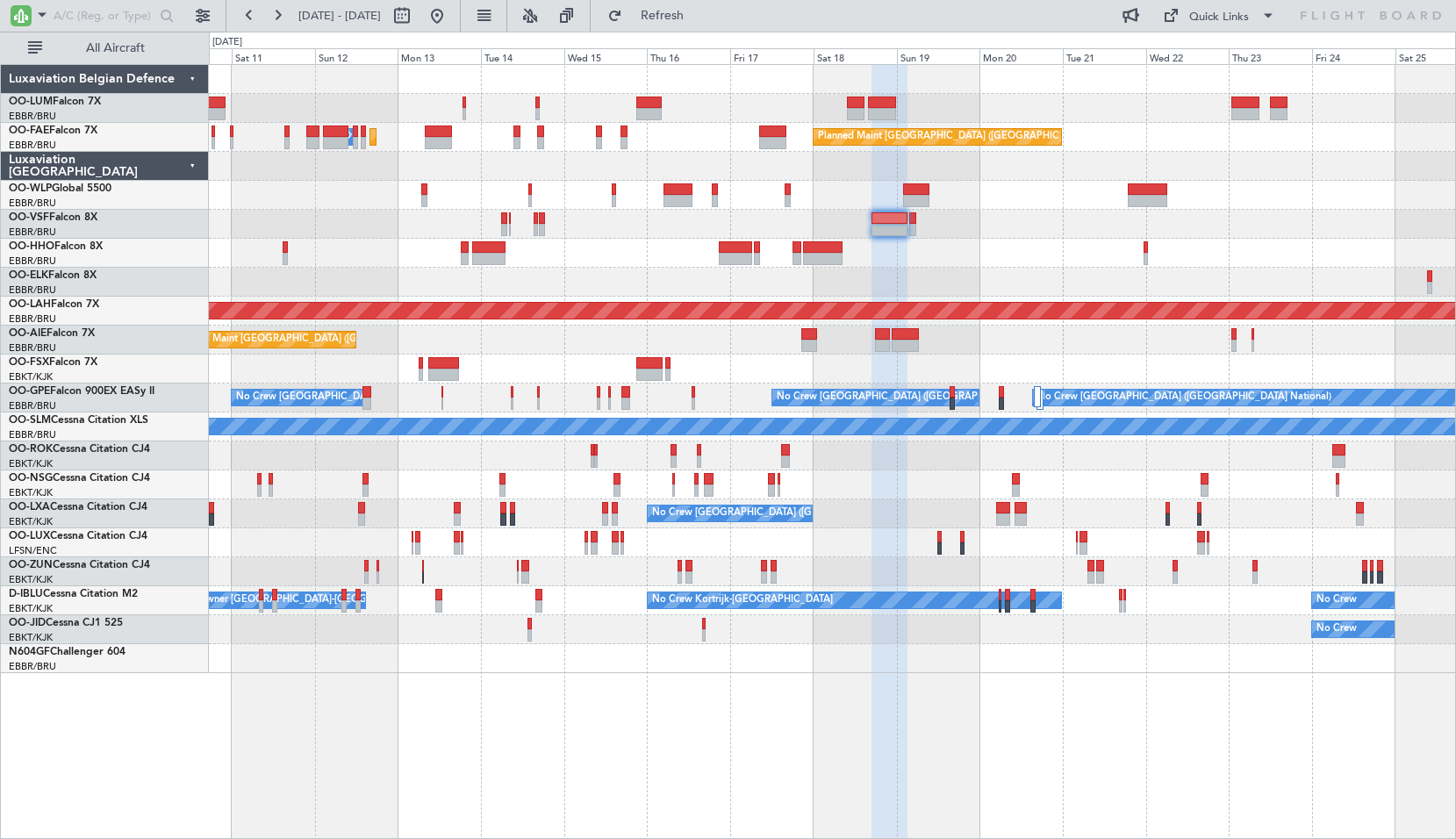
type input "0"
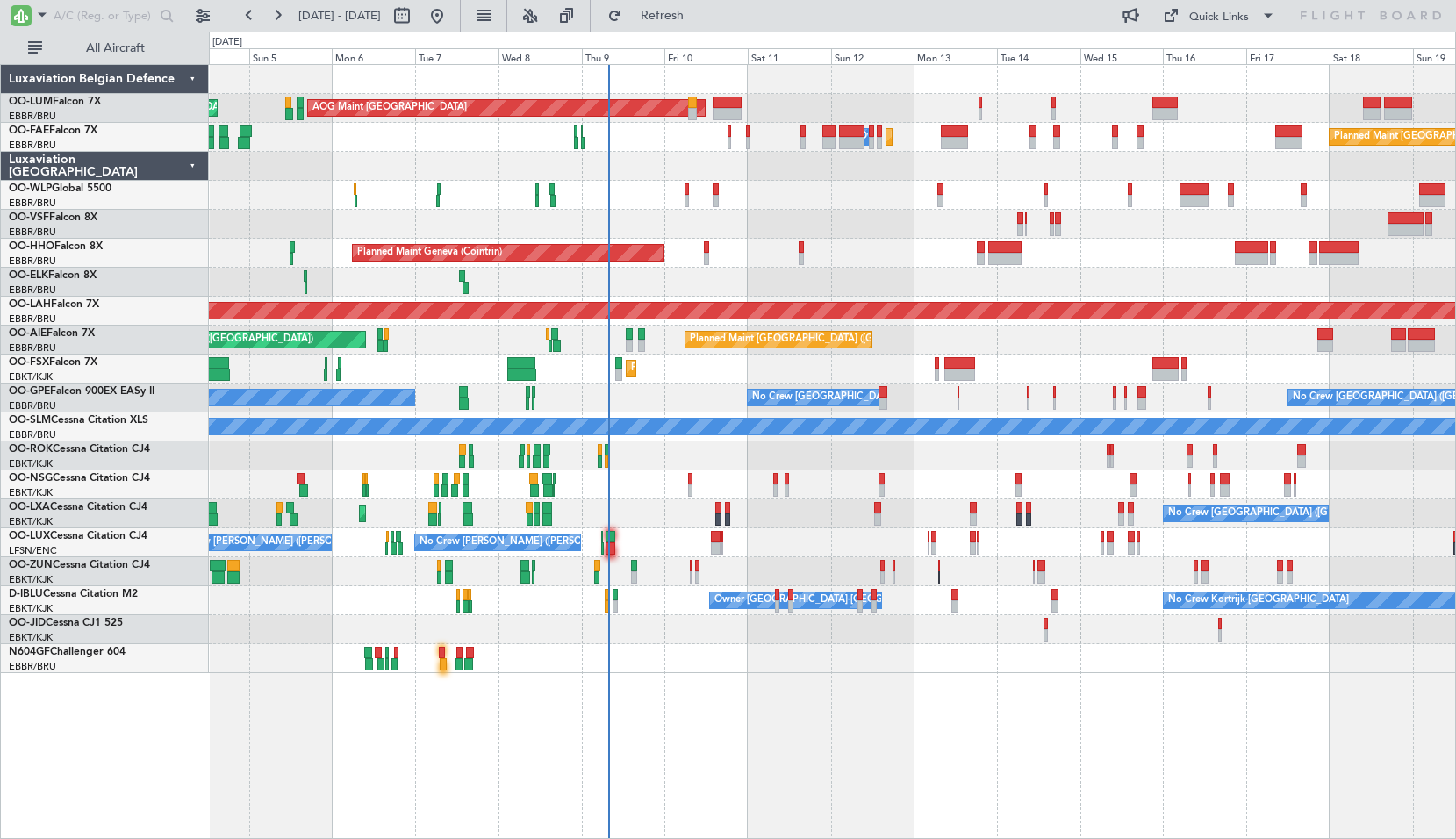
click at [1020, 339] on div "Planned Maint Brussels (Brussels National) AOG Maint Sibiu Planned Maint Brusse…" at bounding box center [832, 369] width 1246 height 608
click at [700, 18] on span "Refreshing..." at bounding box center [662, 16] width 74 height 13
click at [695, 25] on button "Refresh" at bounding box center [651, 15] width 105 height 28
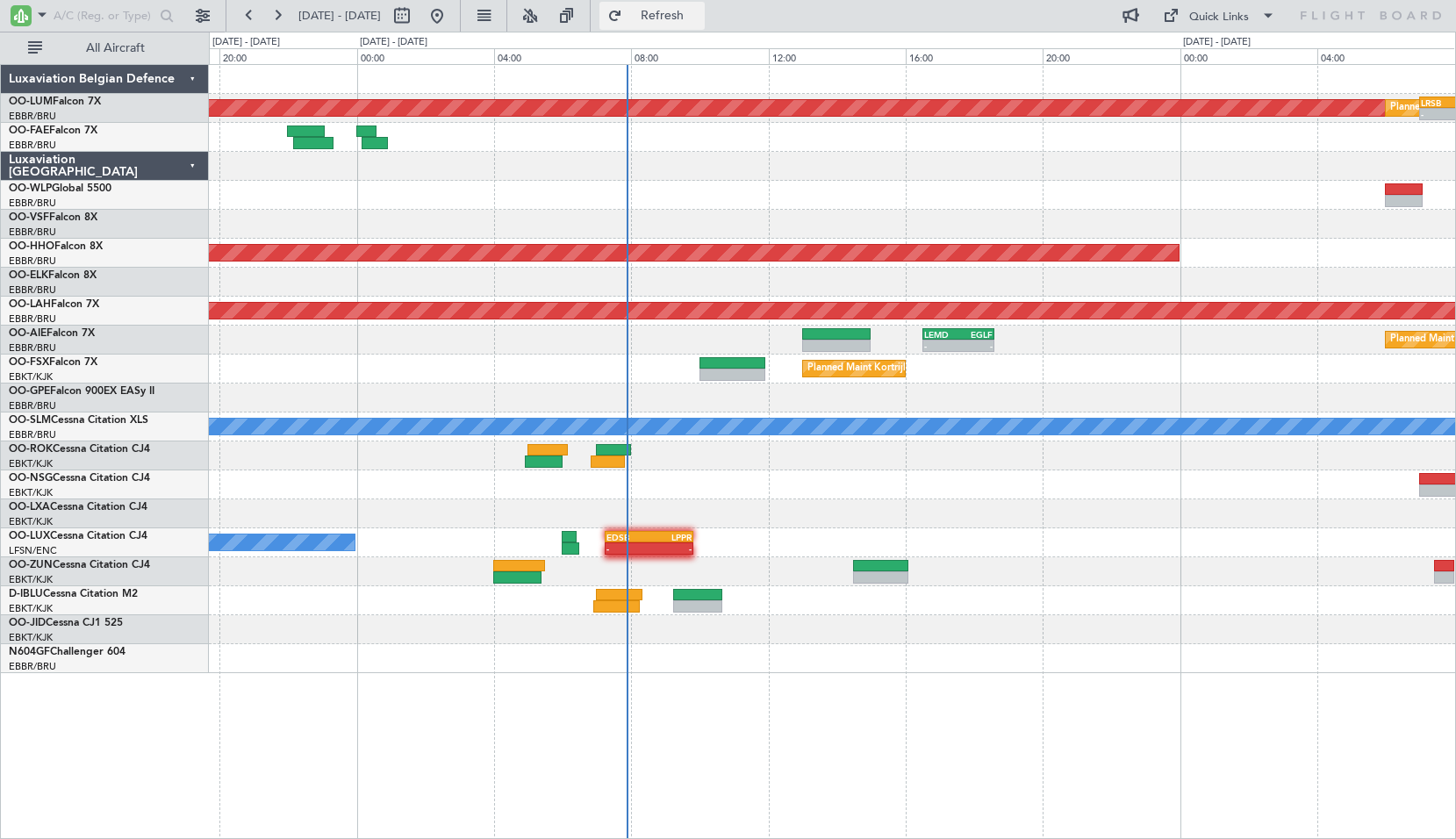
click at [704, 25] on button "Refresh" at bounding box center [651, 15] width 105 height 28
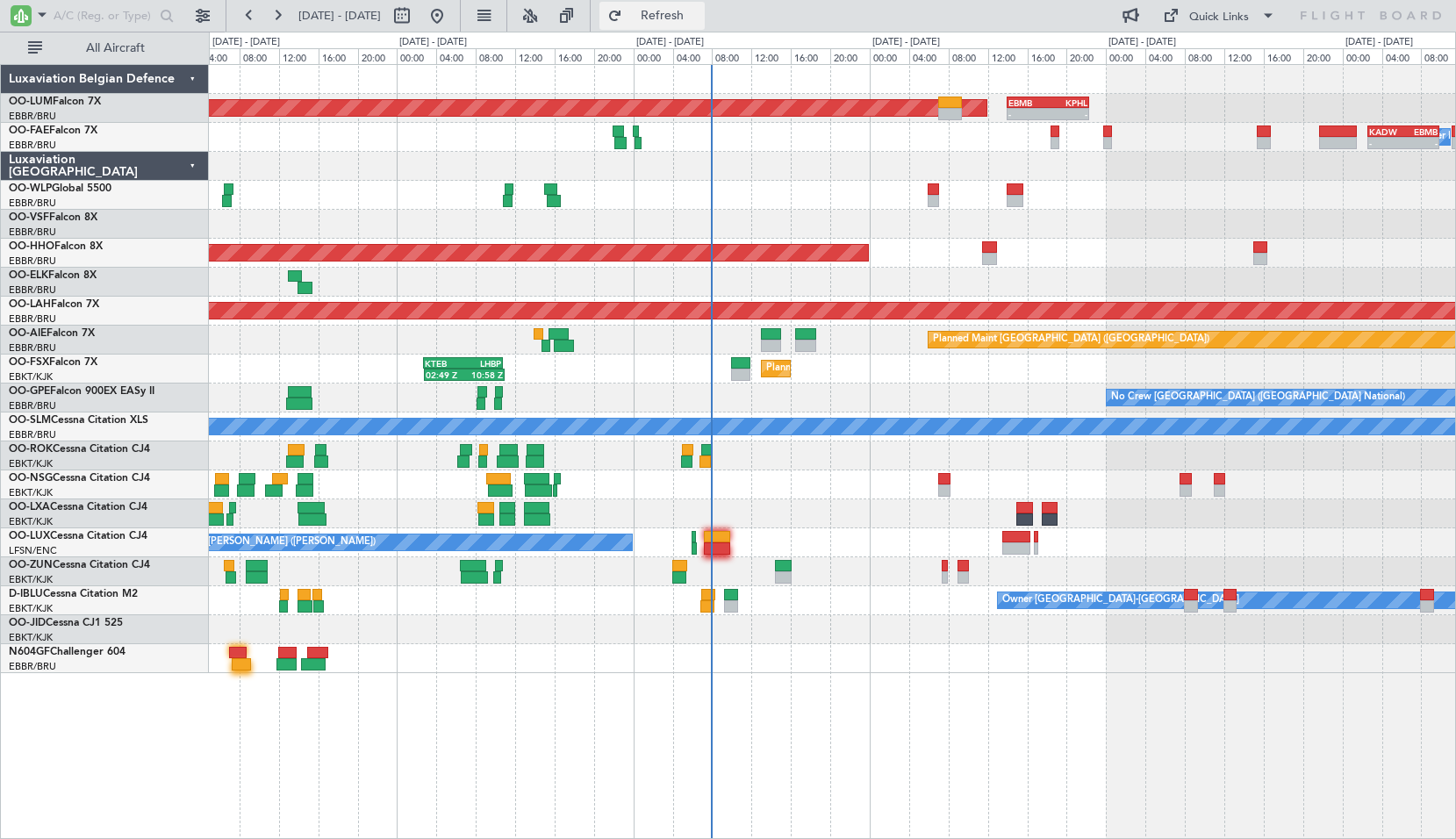
click at [700, 21] on span "Refresh" at bounding box center [662, 16] width 74 height 13
click at [831, 662] on div at bounding box center [832, 659] width 1246 height 29
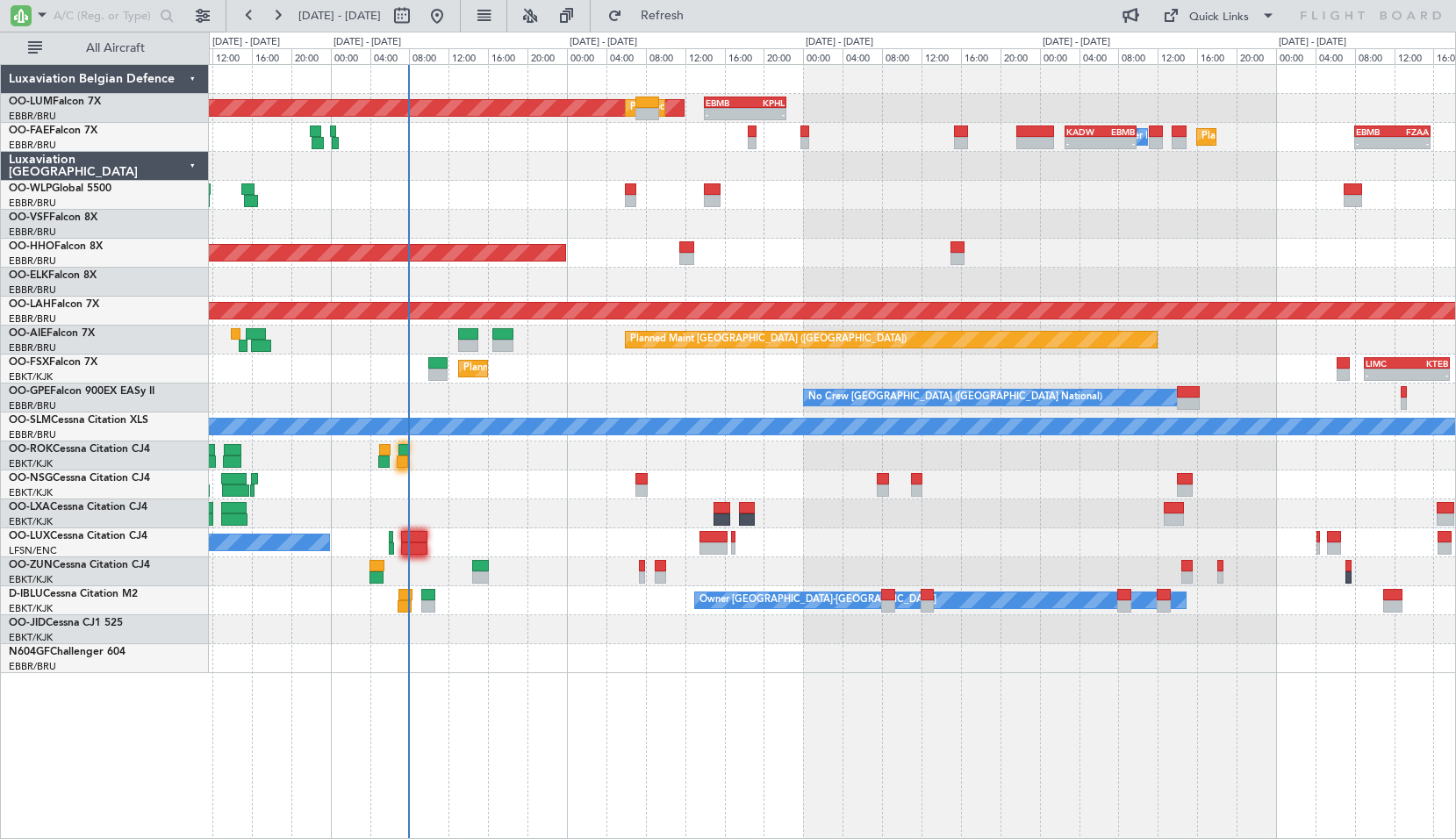
click at [598, 720] on div "AOG Maint Sibiu Planned Maint Brussels (Brussels National) - - EBMB 14:00 Z KPH…" at bounding box center [833, 451] width 1247 height 775
click at [679, 20] on button "Refresh" at bounding box center [651, 15] width 105 height 28
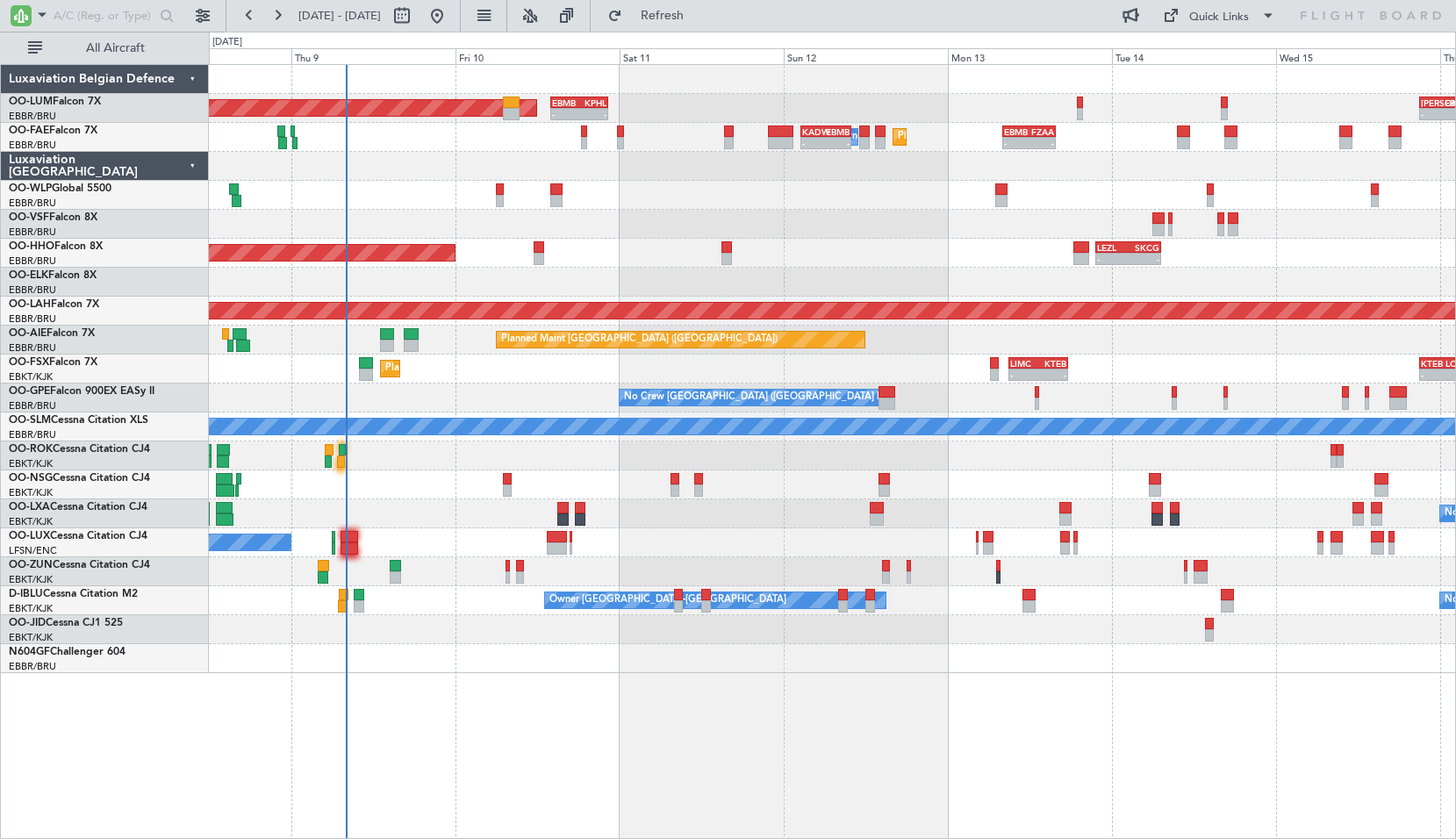
click at [1012, 697] on div "Planned Maint Brussels (Brussels National) AOG Maint Sibiu - - EBMB 14:00 Z KPH…" at bounding box center [833, 451] width 1247 height 775
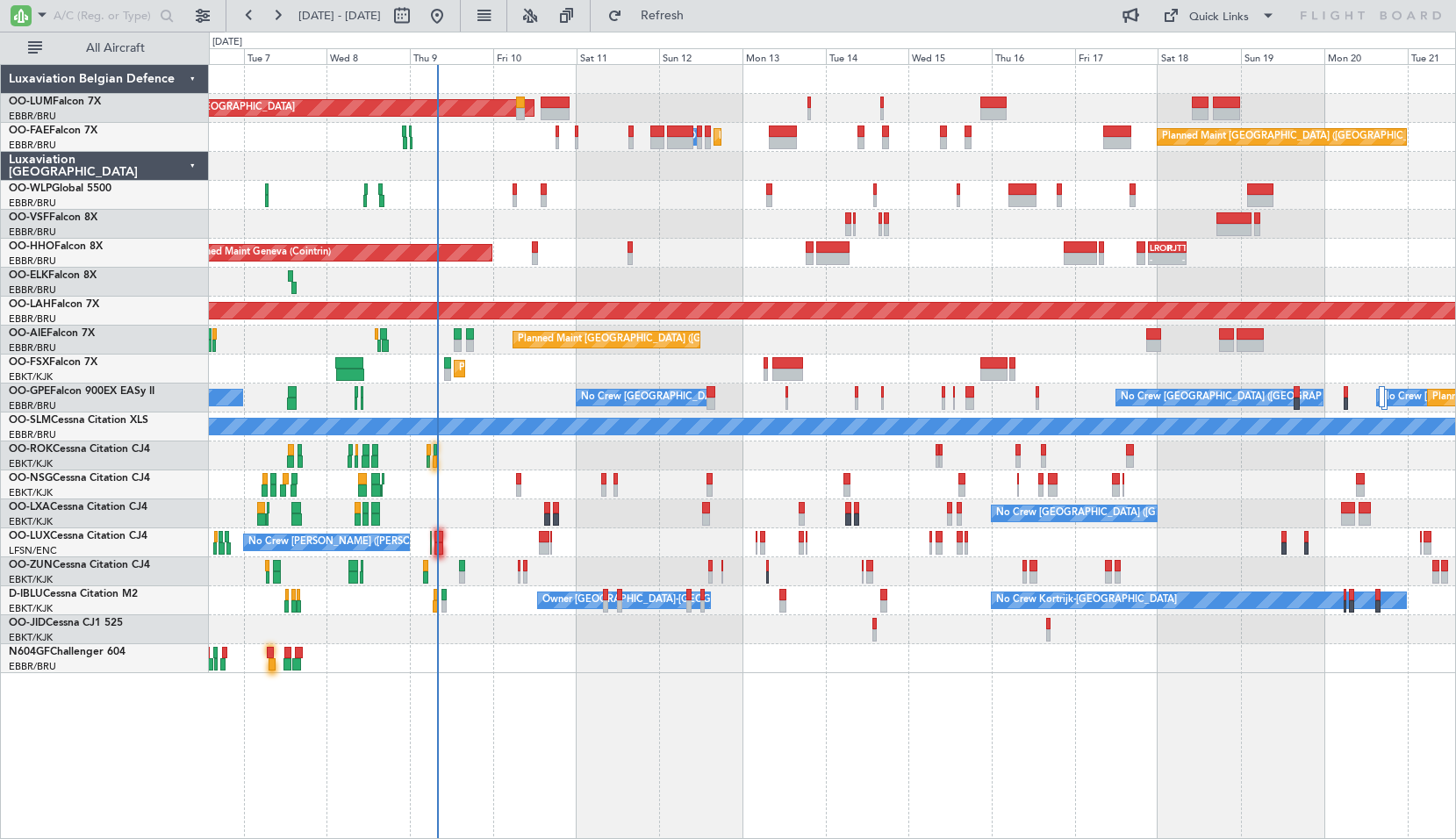
click at [908, 273] on div at bounding box center [832, 282] width 1246 height 29
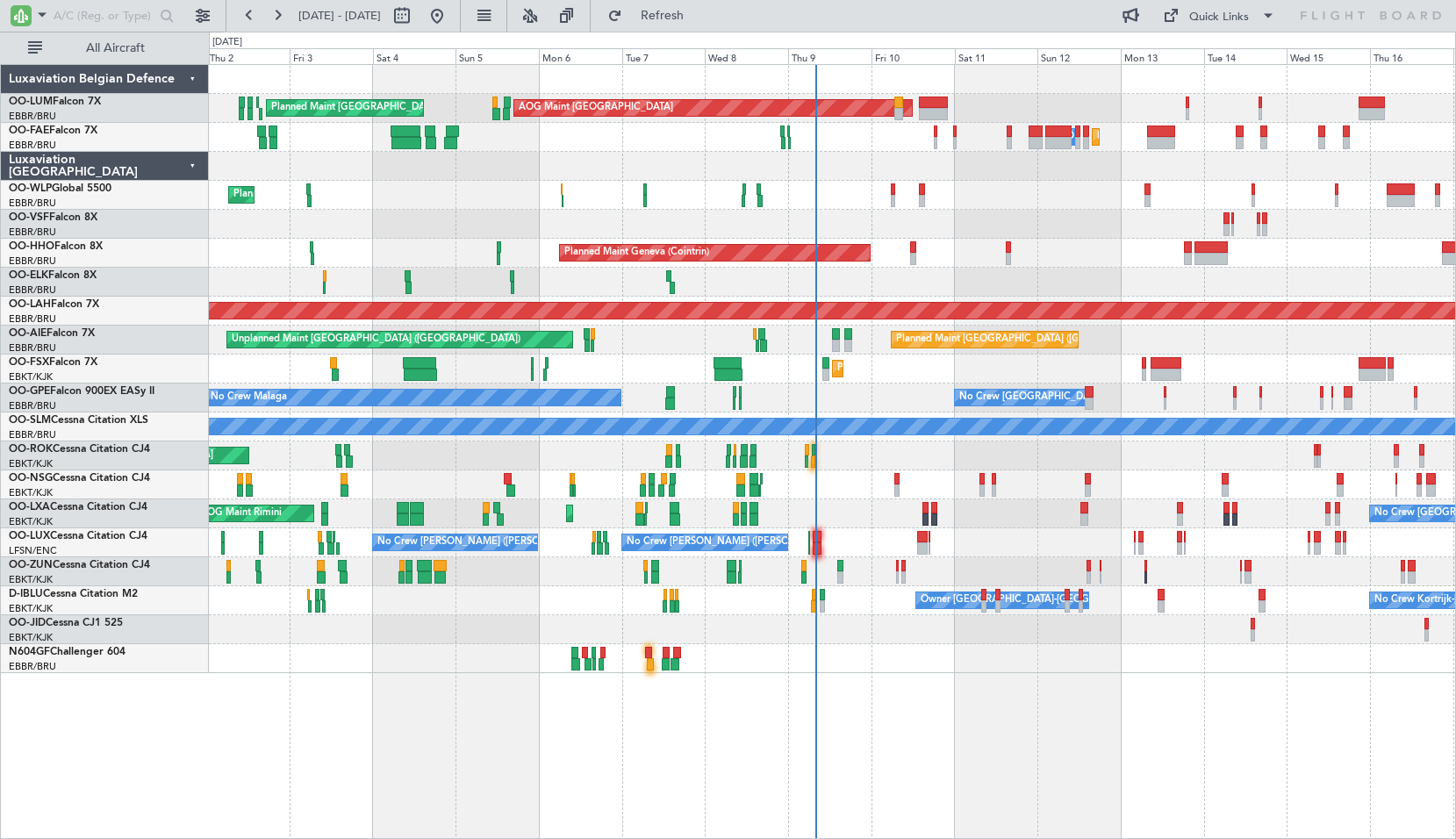
click at [1058, 349] on div "Planned Maint Brussels (Brussels National) AOG Maint Sibiu Planned Maint Brusse…" at bounding box center [832, 369] width 1246 height 608
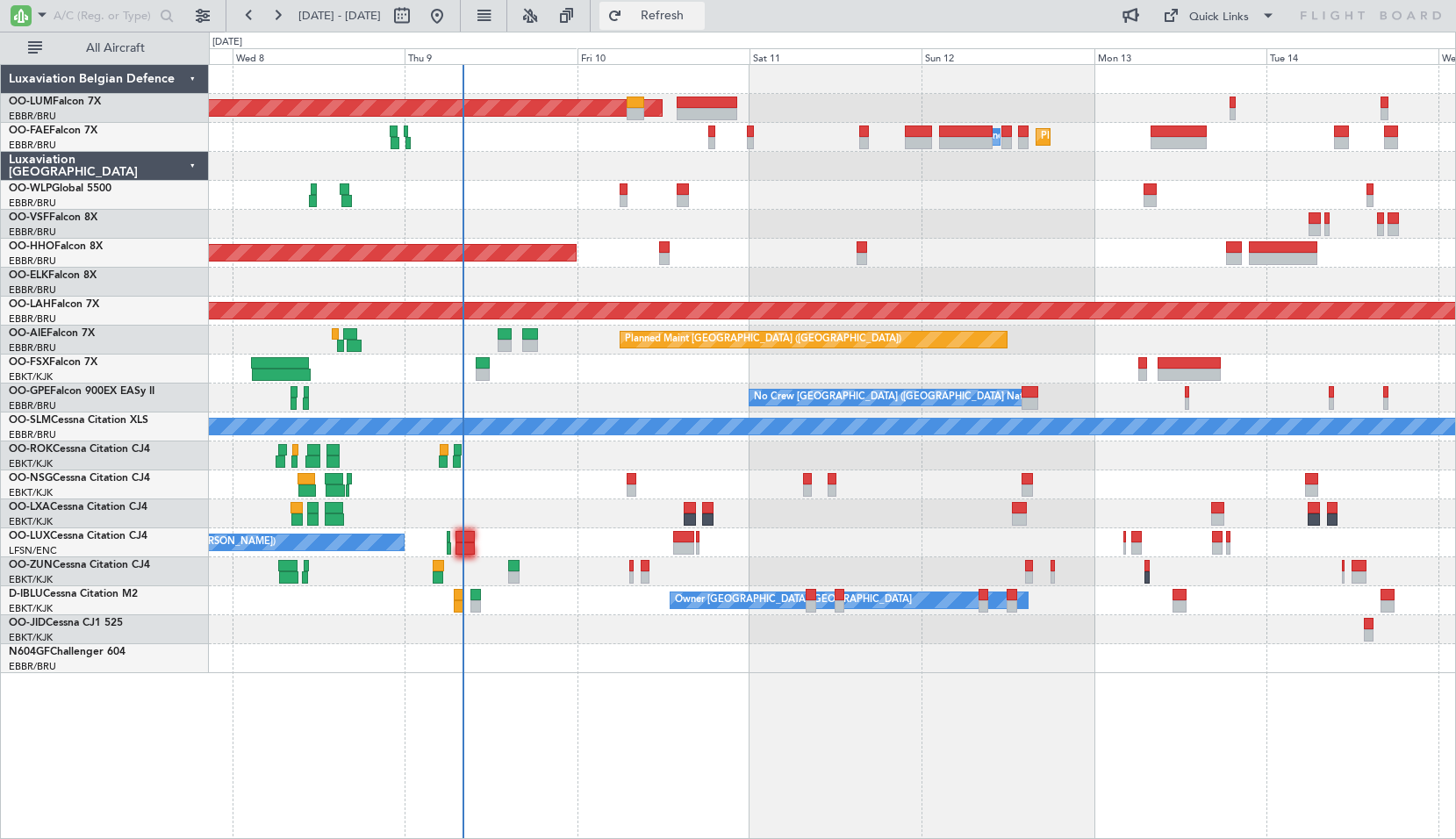
click at [686, 25] on button "Refresh" at bounding box center [651, 15] width 105 height 28
click at [563, 688] on div "Planned Maint Brussels (Brussels National) AOG Maint Sibiu Planned Maint Melsbr…" at bounding box center [833, 451] width 1247 height 775
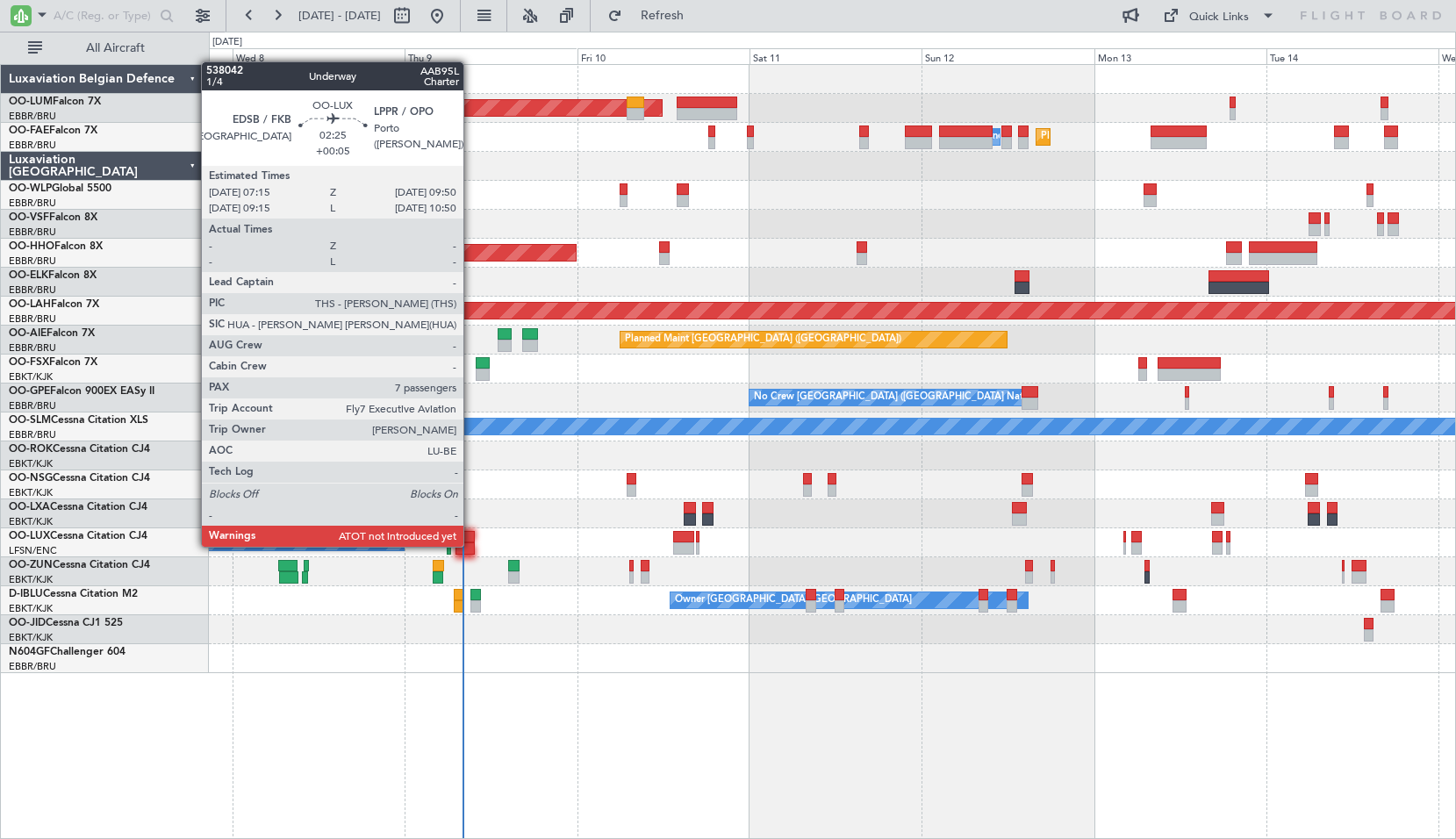
click at [471, 546] on div at bounding box center [466, 548] width 20 height 13
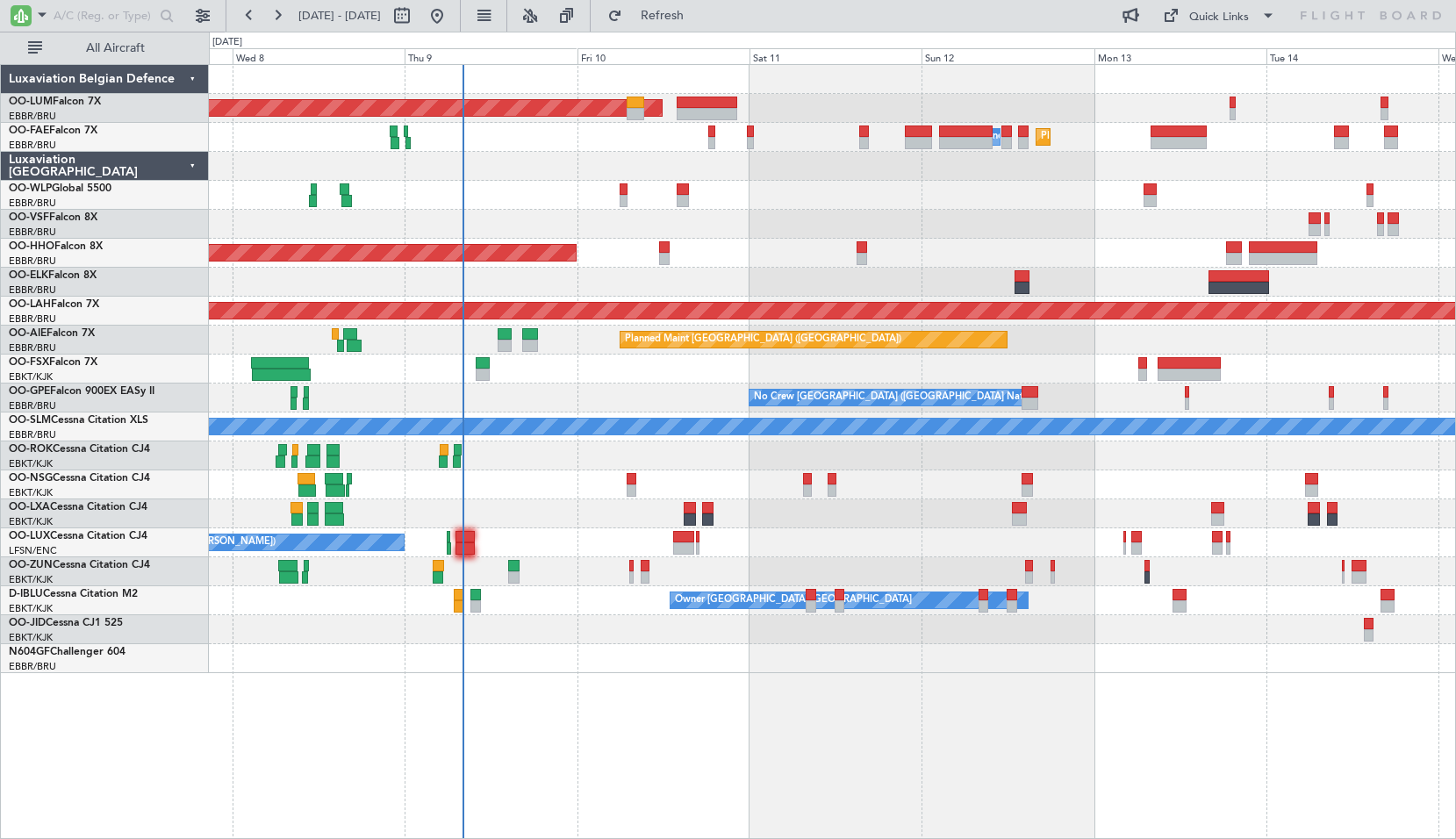
click at [529, 528] on div "Planned Maint Brussels (Brussels National) AOG Maint Sibiu Planned Maint Melsbr…" at bounding box center [832, 369] width 1246 height 608
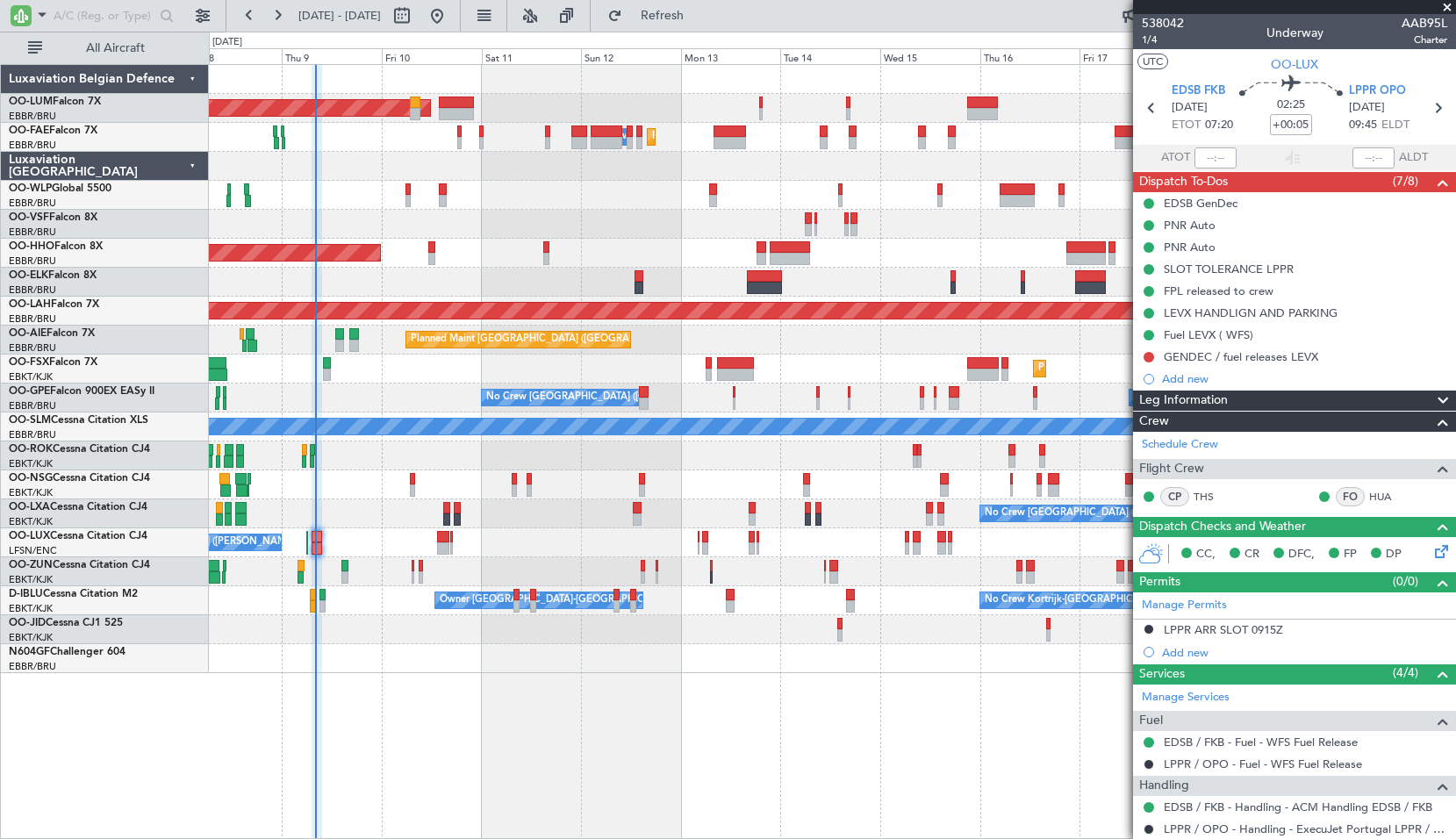
click at [551, 710] on div "Planned Maint Brussels (Brussels National) AOG Maint Sibiu Planned Maint Melsbr…" at bounding box center [833, 451] width 1247 height 775
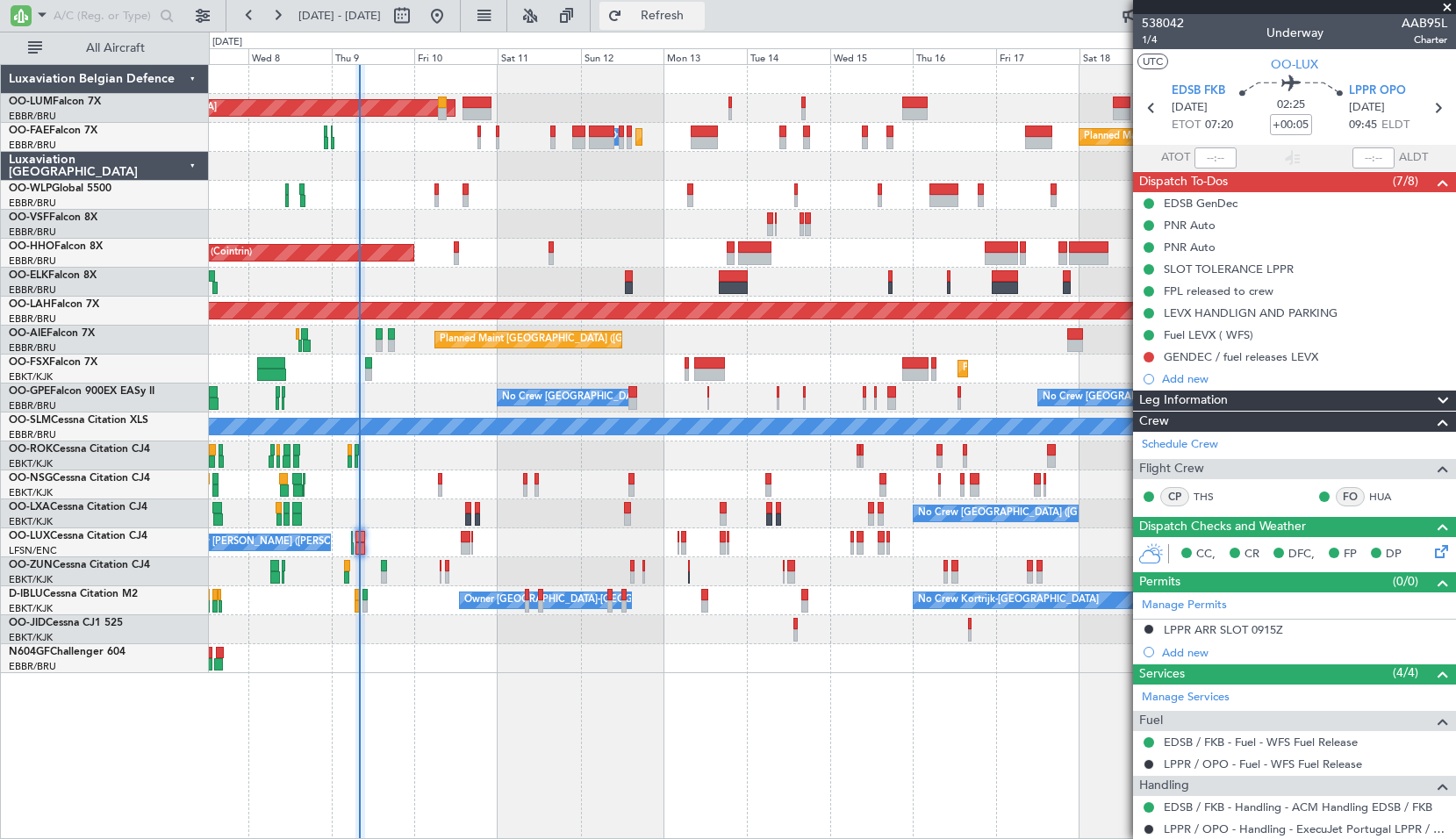
click at [681, 8] on button "Refresh" at bounding box center [651, 15] width 105 height 28
click at [700, 12] on span "Refresh" at bounding box center [662, 16] width 74 height 13
click at [682, 23] on button "Refresh" at bounding box center [651, 15] width 105 height 28
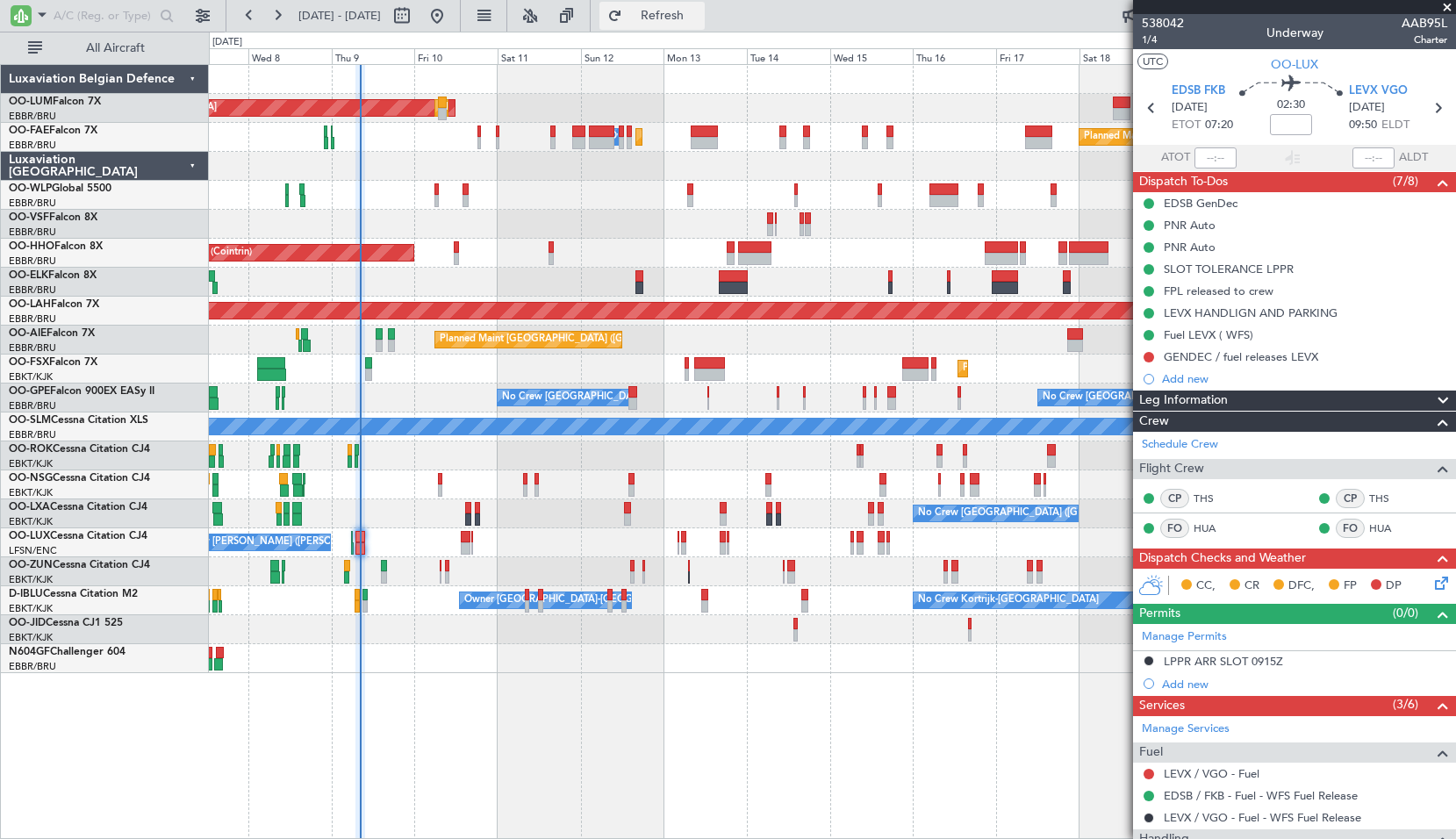
click at [674, 12] on button "Refresh" at bounding box center [651, 15] width 105 height 28
click at [702, 282] on div at bounding box center [832, 282] width 1246 height 29
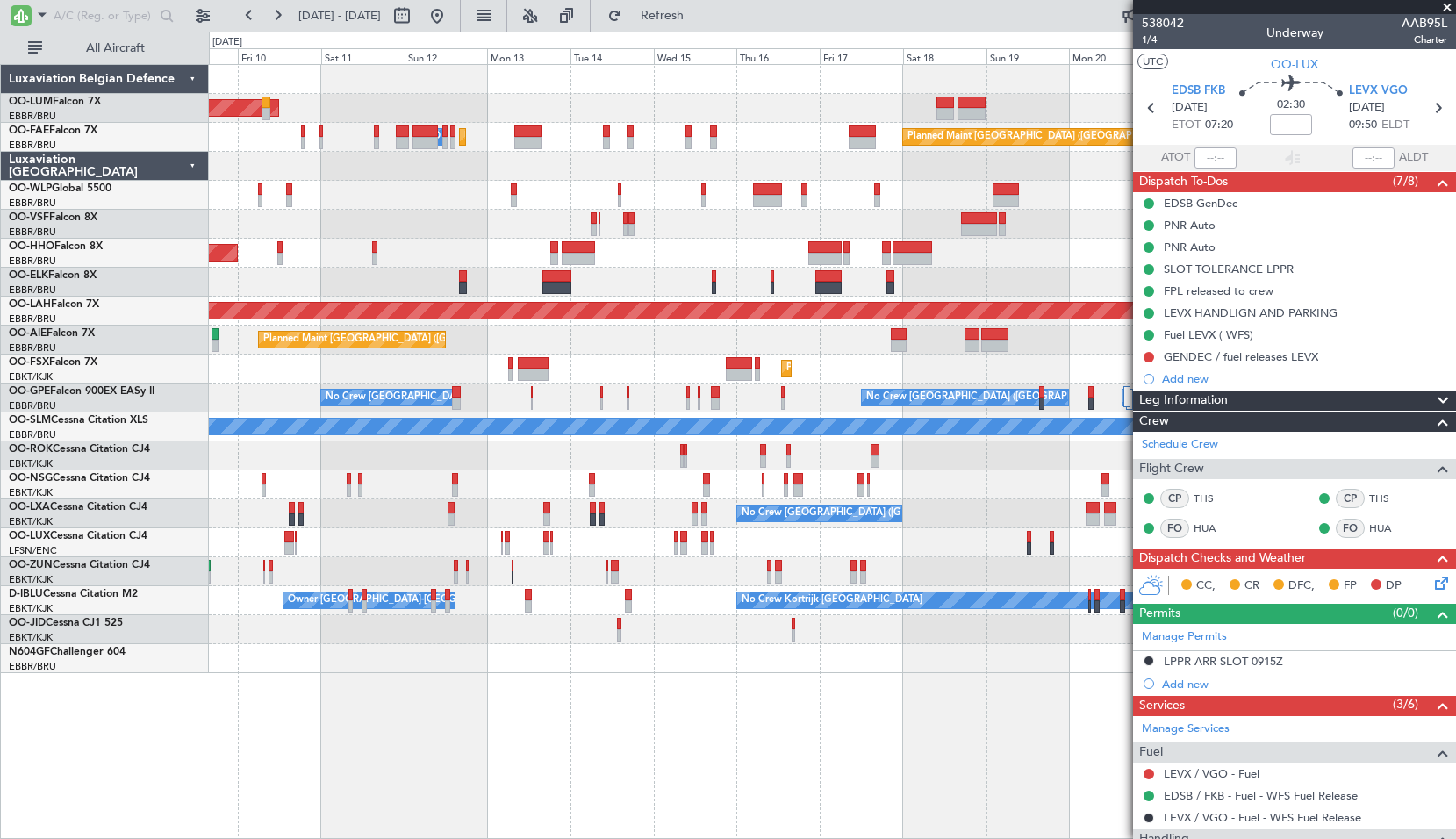
click at [784, 271] on div at bounding box center [832, 282] width 1246 height 29
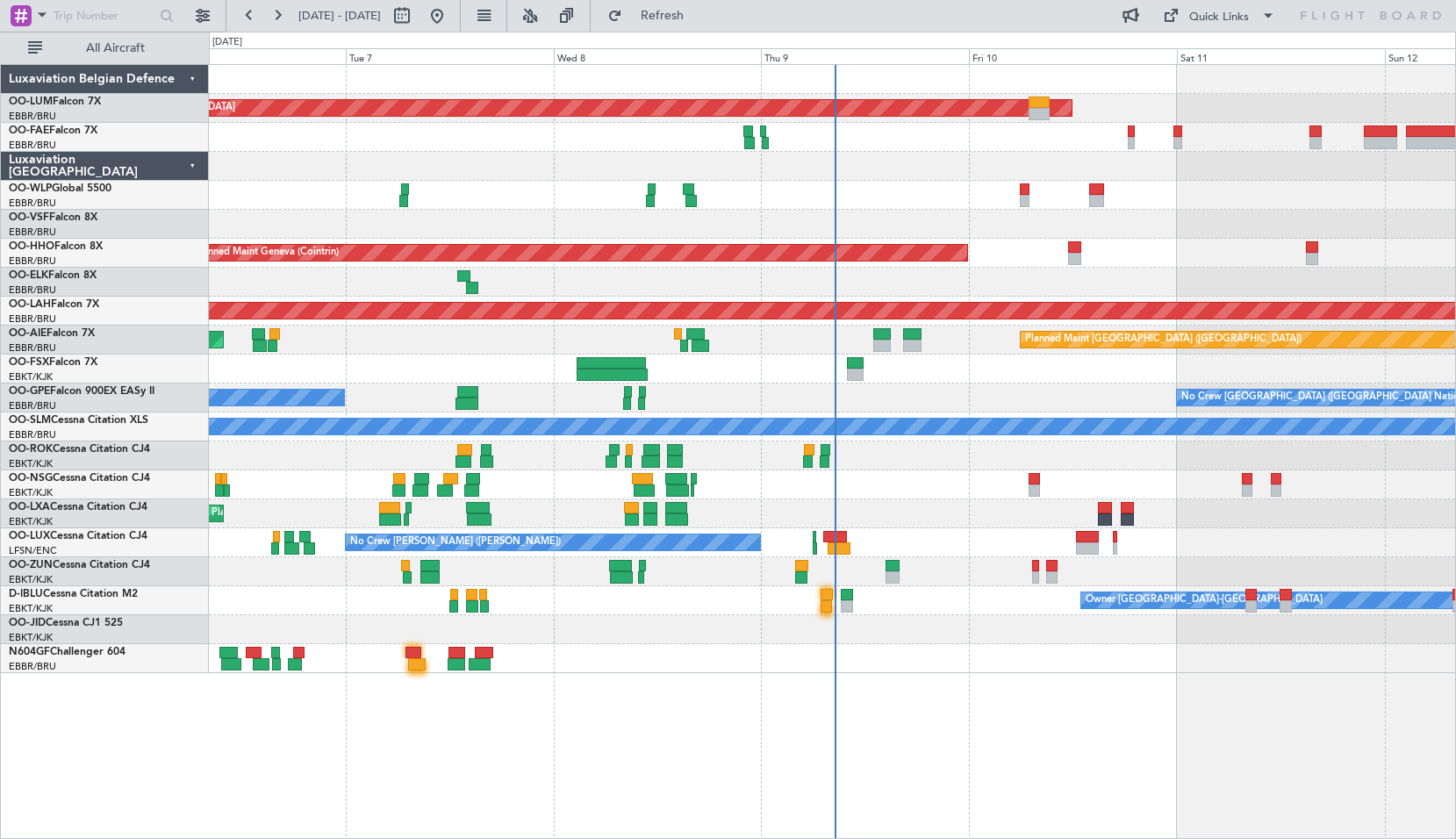
click at [816, 602] on div "Owner [GEOGRAPHIC_DATA]-[GEOGRAPHIC_DATA]" at bounding box center [832, 600] width 1246 height 29
click at [686, 7] on button "Refresh" at bounding box center [651, 15] width 105 height 28
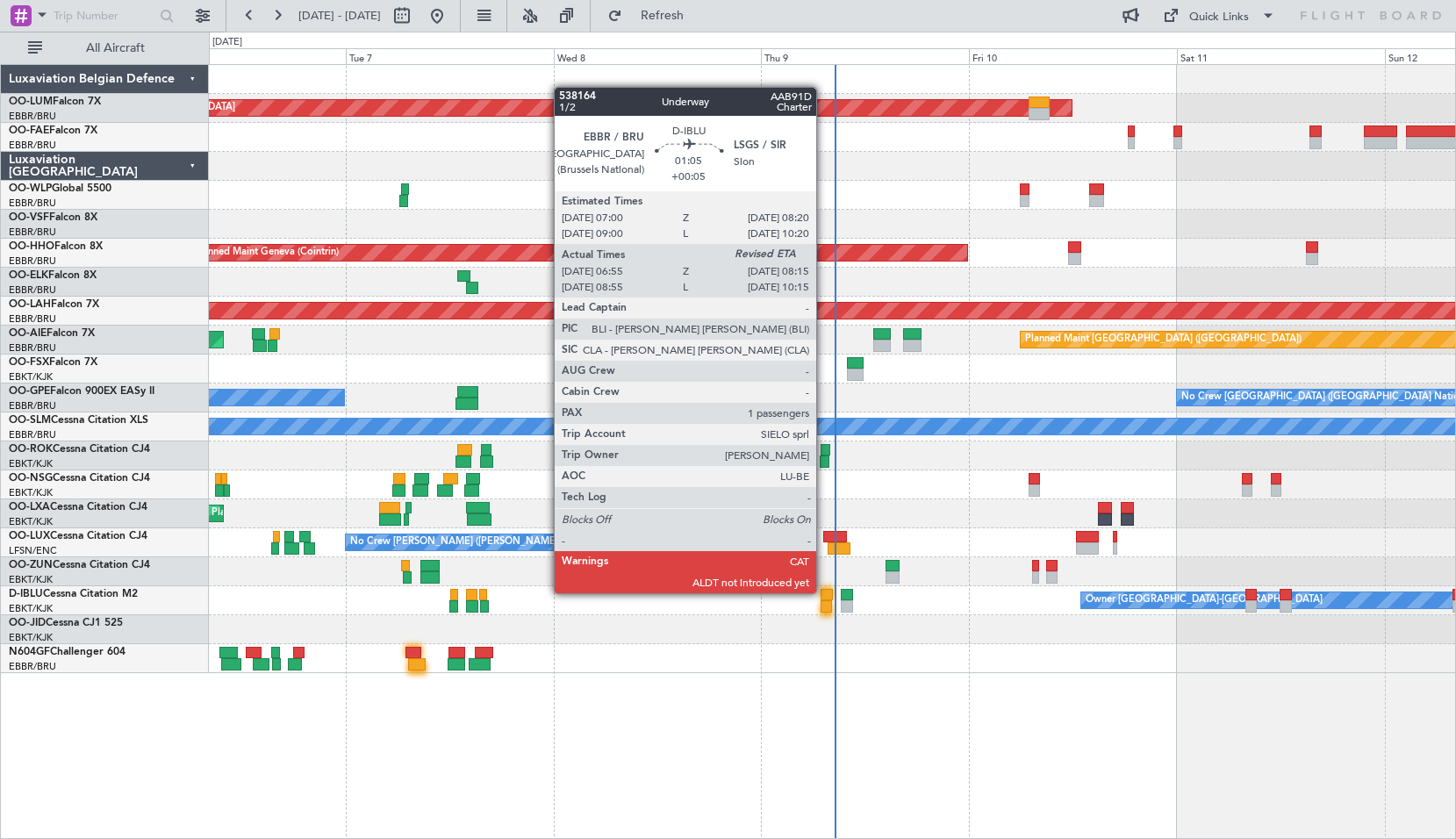
click at [824, 593] on div at bounding box center [827, 595] width 13 height 13
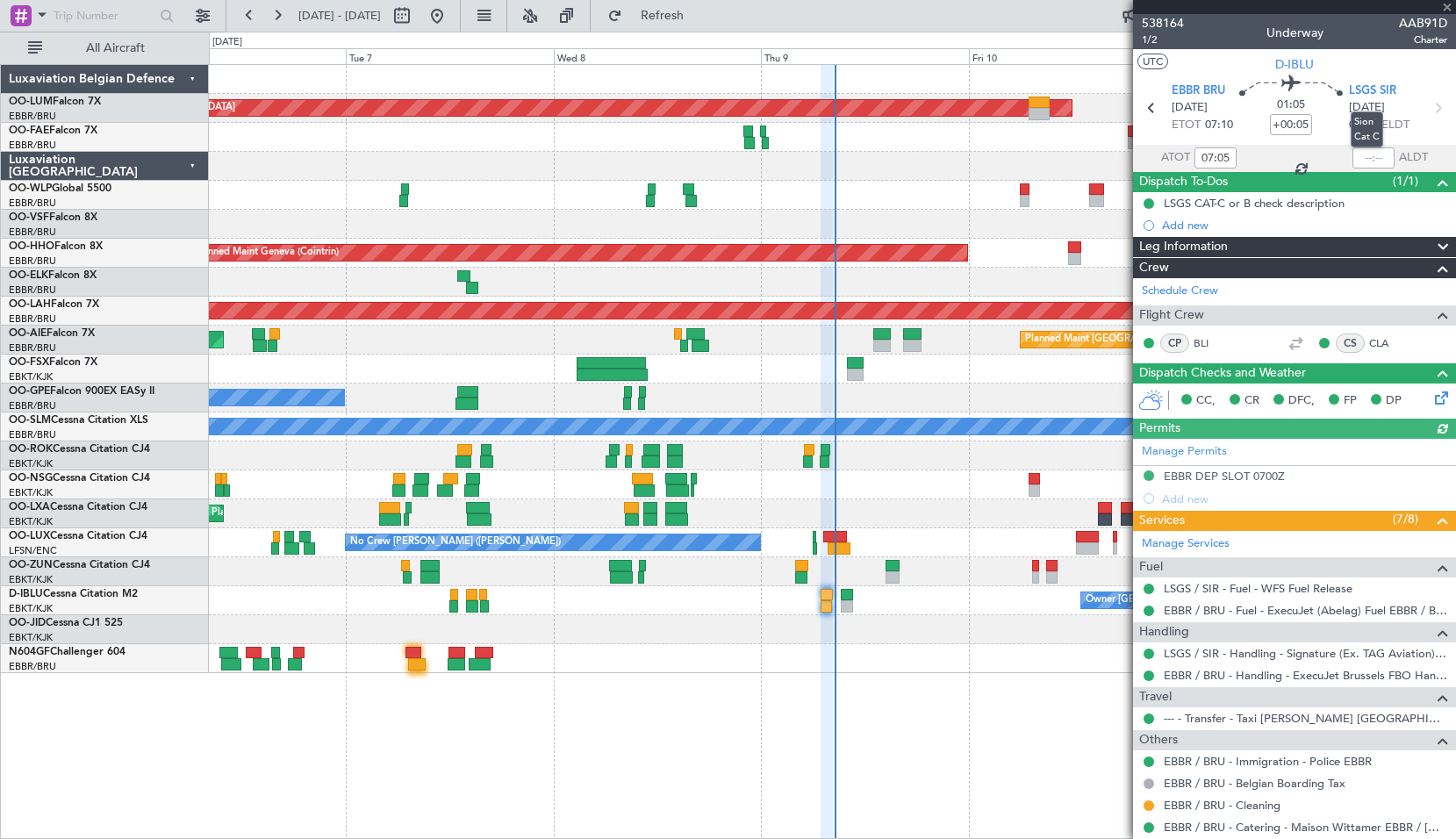
click at [1353, 154] on mat-tooltip-component "Sion Cat C" at bounding box center [1367, 129] width 57 height 60
click at [1363, 159] on input "text" at bounding box center [1373, 157] width 42 height 21
type input "08:06"
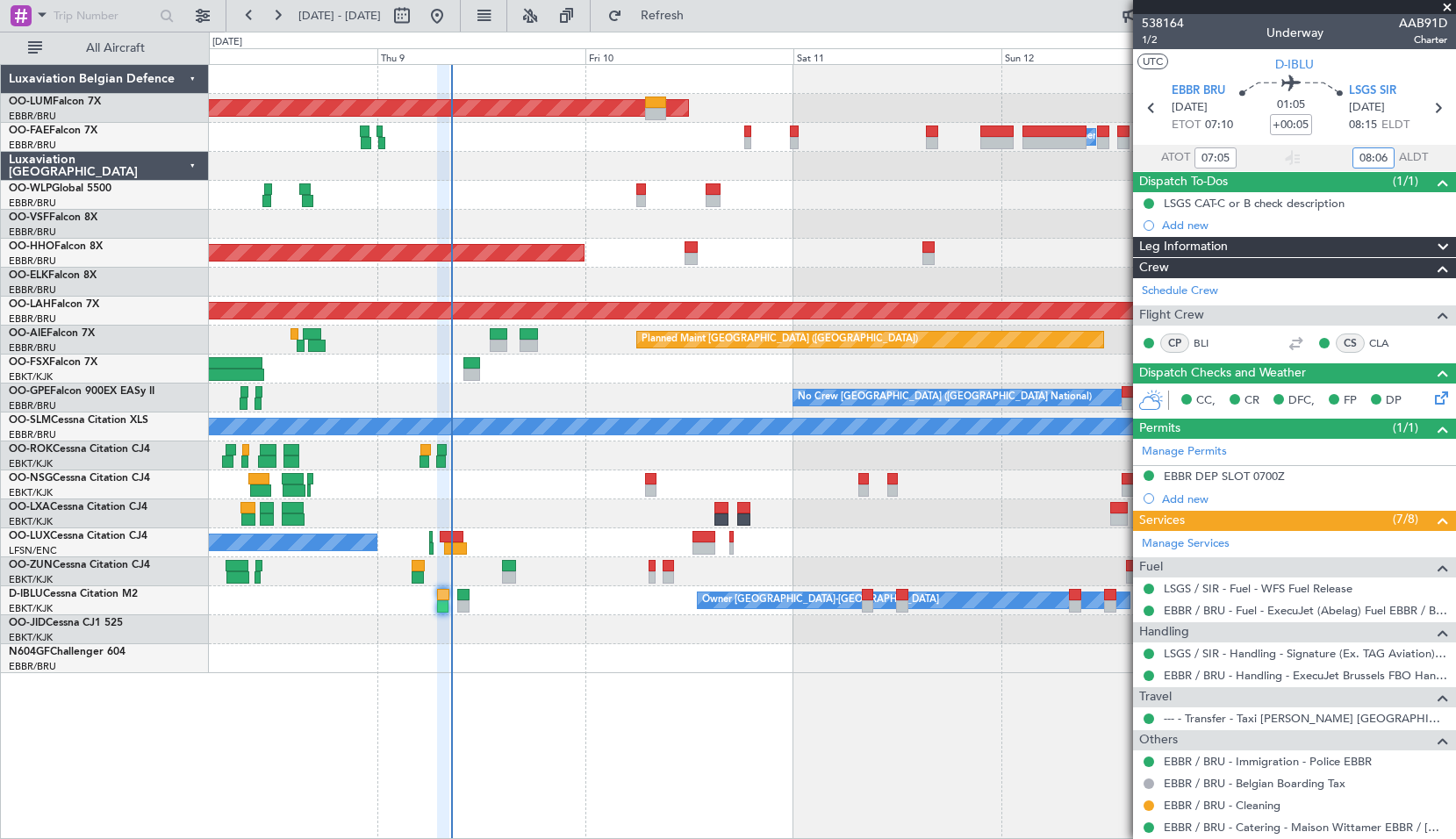
click at [590, 672] on div "Planned Maint [GEOGRAPHIC_DATA] ([GEOGRAPHIC_DATA] National) AOG Maint [GEOGRAP…" at bounding box center [833, 451] width 1247 height 775
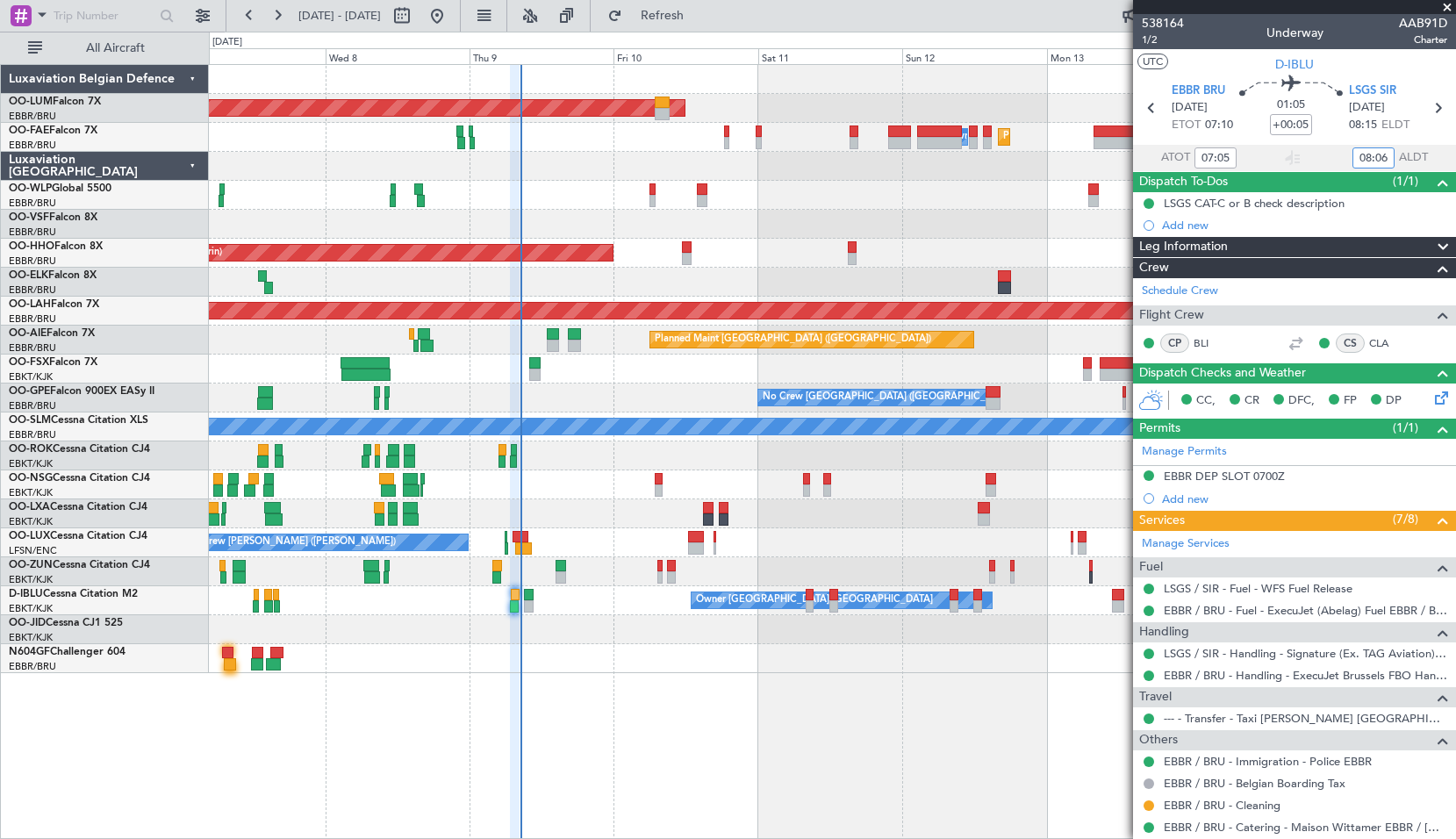
click at [570, 704] on div "Planned Maint [GEOGRAPHIC_DATA] ([GEOGRAPHIC_DATA] National) AOG Maint [GEOGRAP…" at bounding box center [833, 451] width 1247 height 775
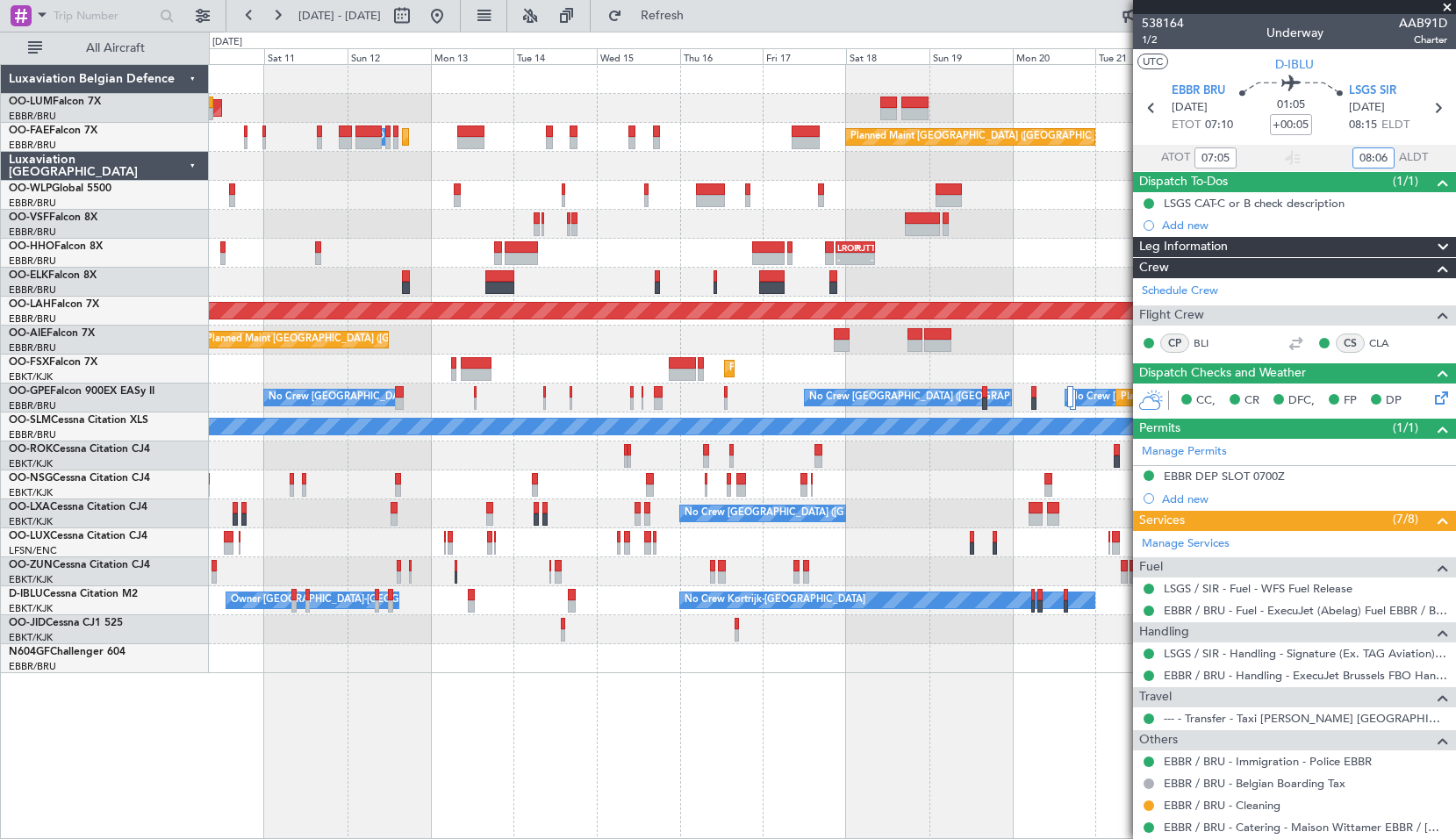
click at [443, 233] on div "Planned Maint [GEOGRAPHIC_DATA] ([GEOGRAPHIC_DATA] National) AOG Maint [GEOGRAP…" at bounding box center [832, 369] width 1246 height 608
click at [698, 22] on span "Refreshing..." at bounding box center [662, 16] width 74 height 13
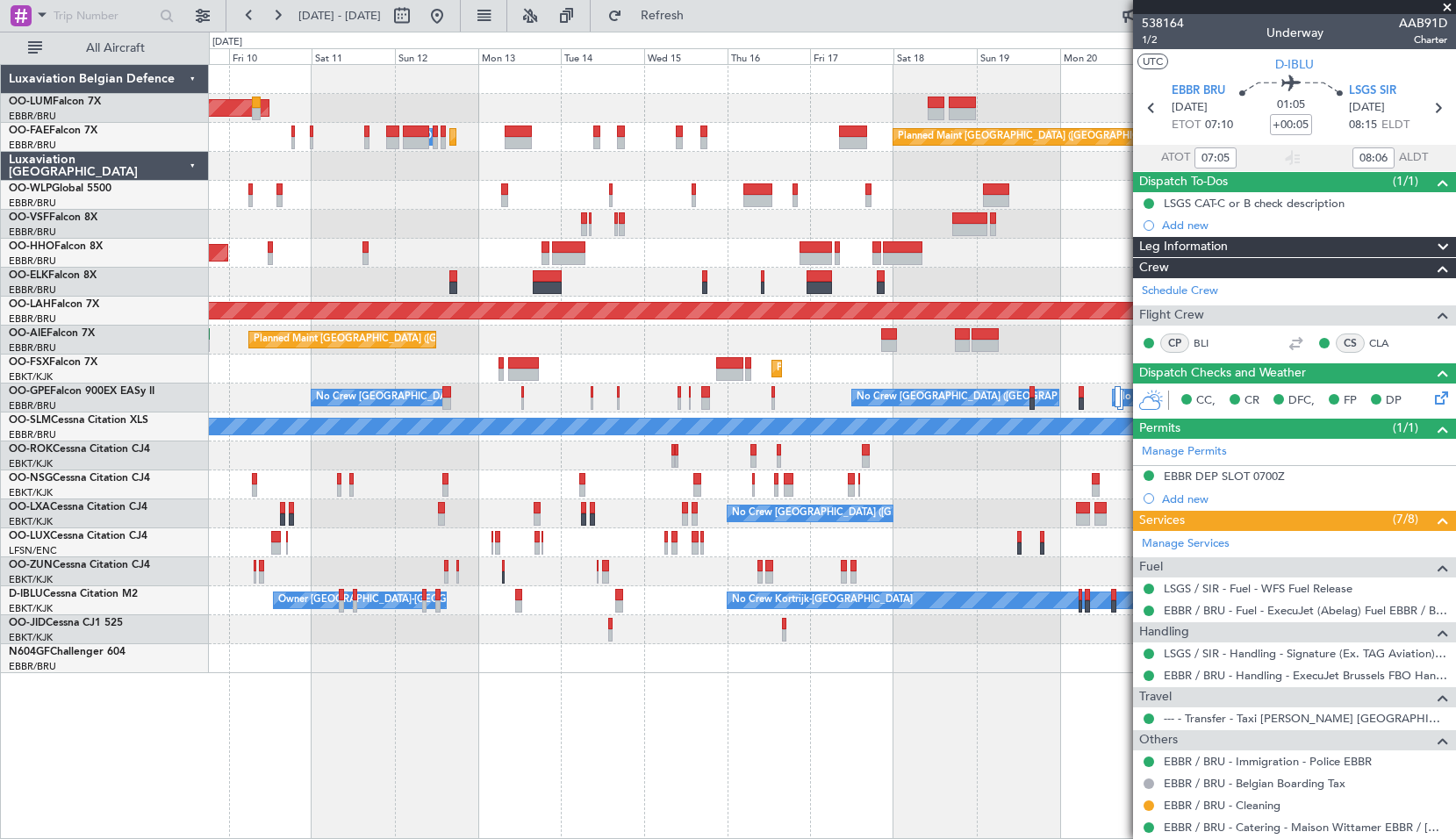
click at [562, 344] on div "Planned Maint [GEOGRAPHIC_DATA] ([GEOGRAPHIC_DATA]) Unplanned Maint [GEOGRAPHIC…" at bounding box center [832, 340] width 1246 height 29
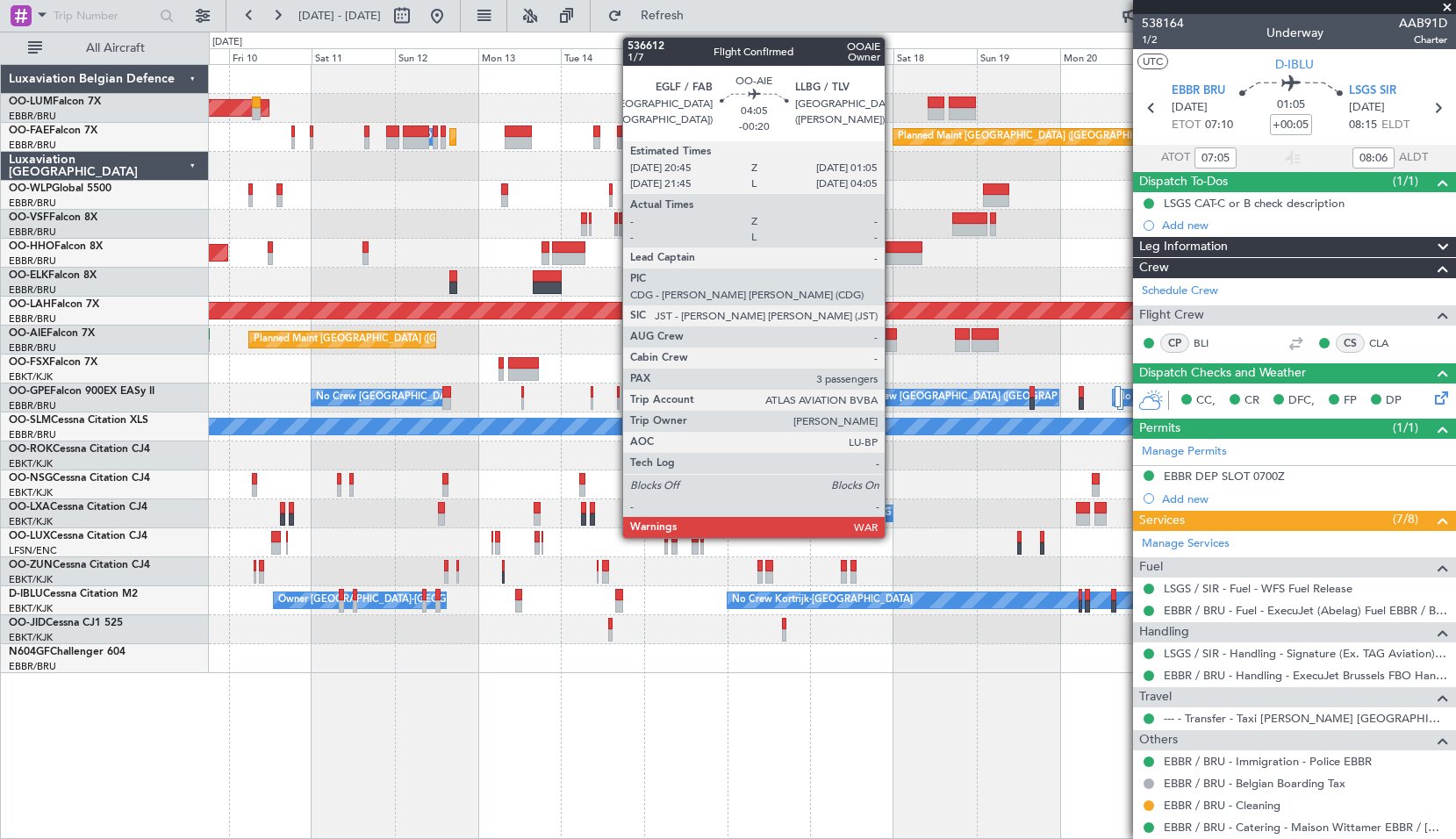
click at [893, 332] on div at bounding box center [889, 335] width 16 height 13
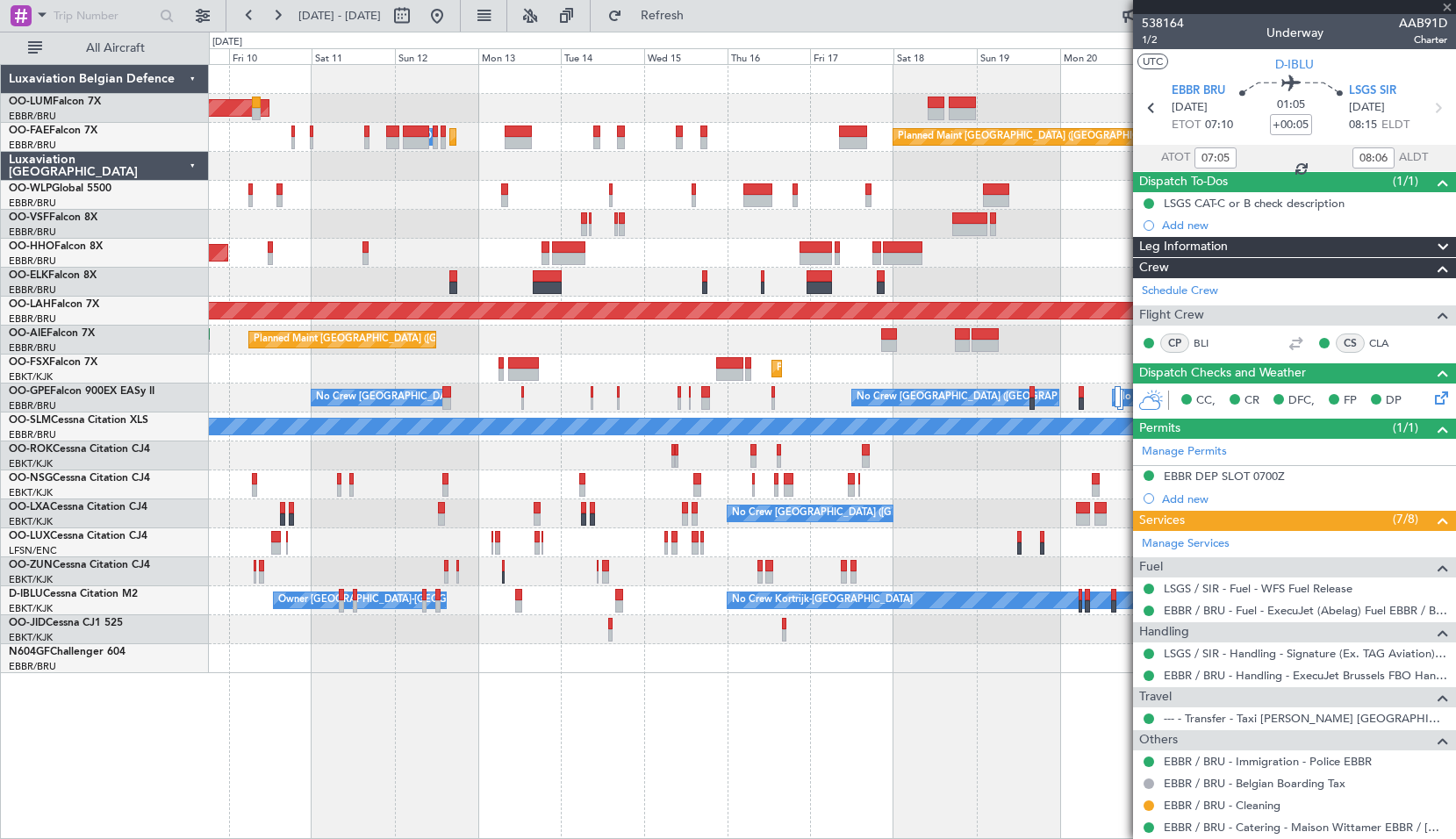
type input "-00:20"
type input "3"
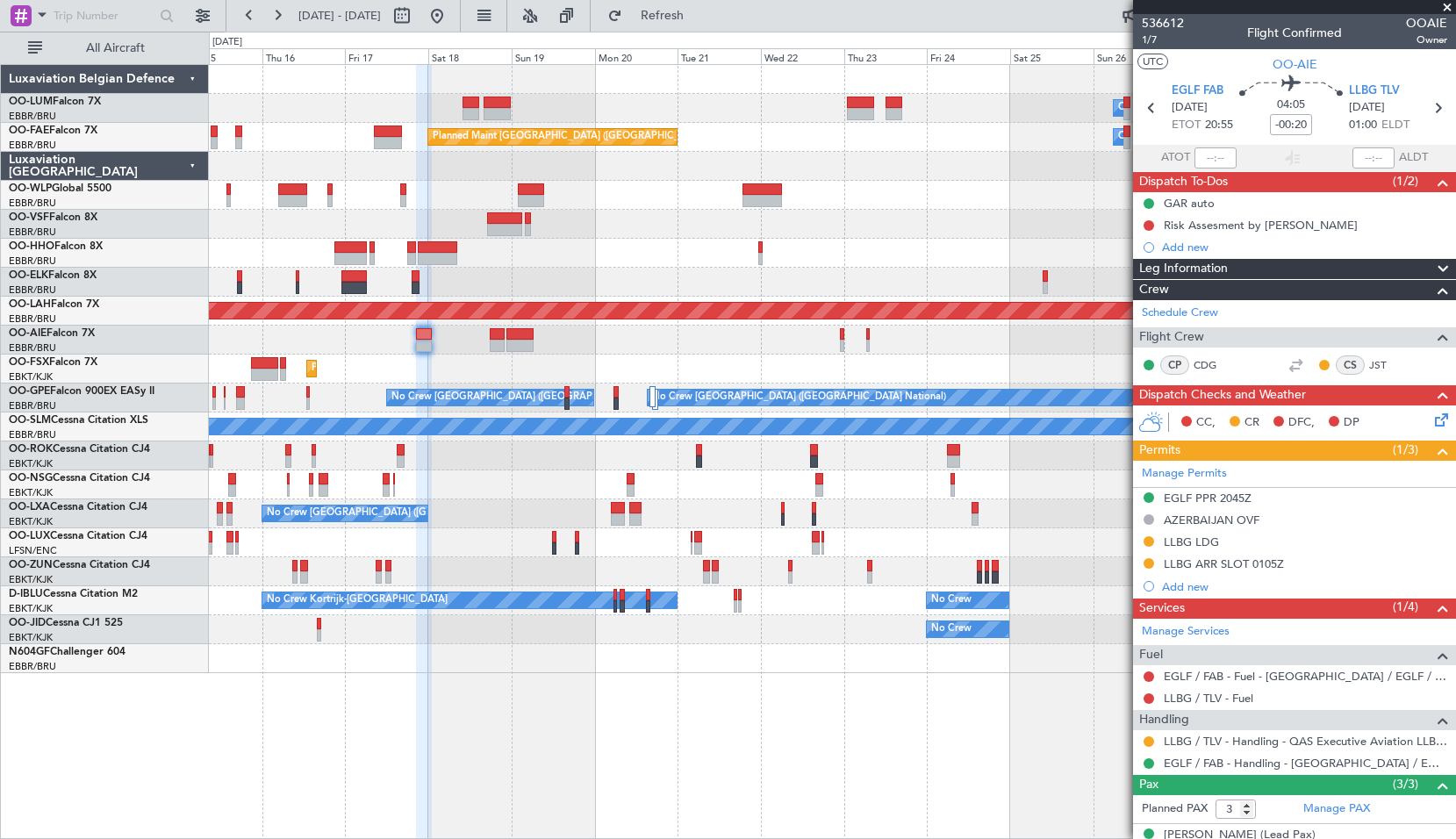
click at [587, 243] on div at bounding box center [832, 253] width 1246 height 29
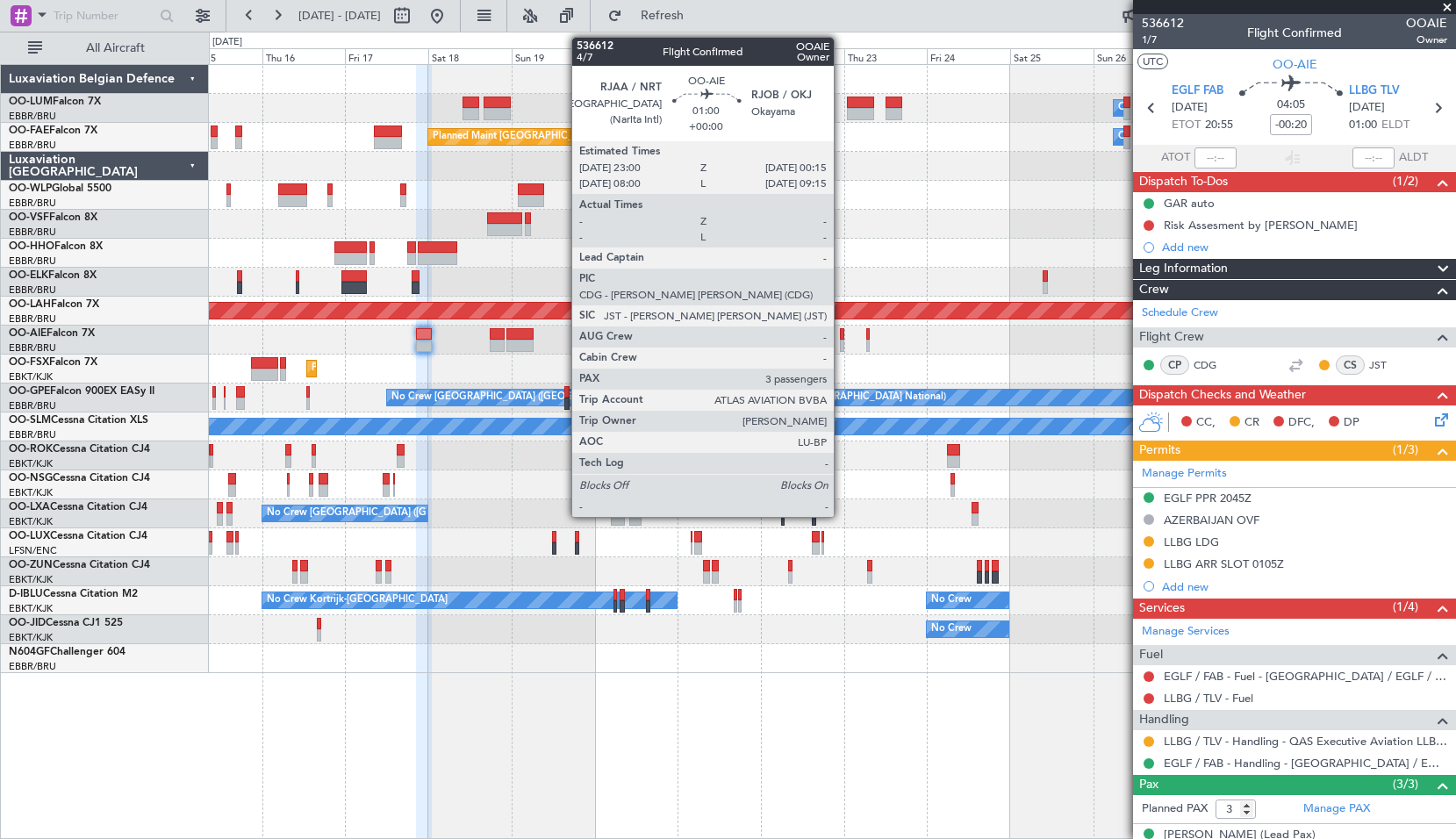
click at [841, 335] on div at bounding box center [841, 335] width 4 height 13
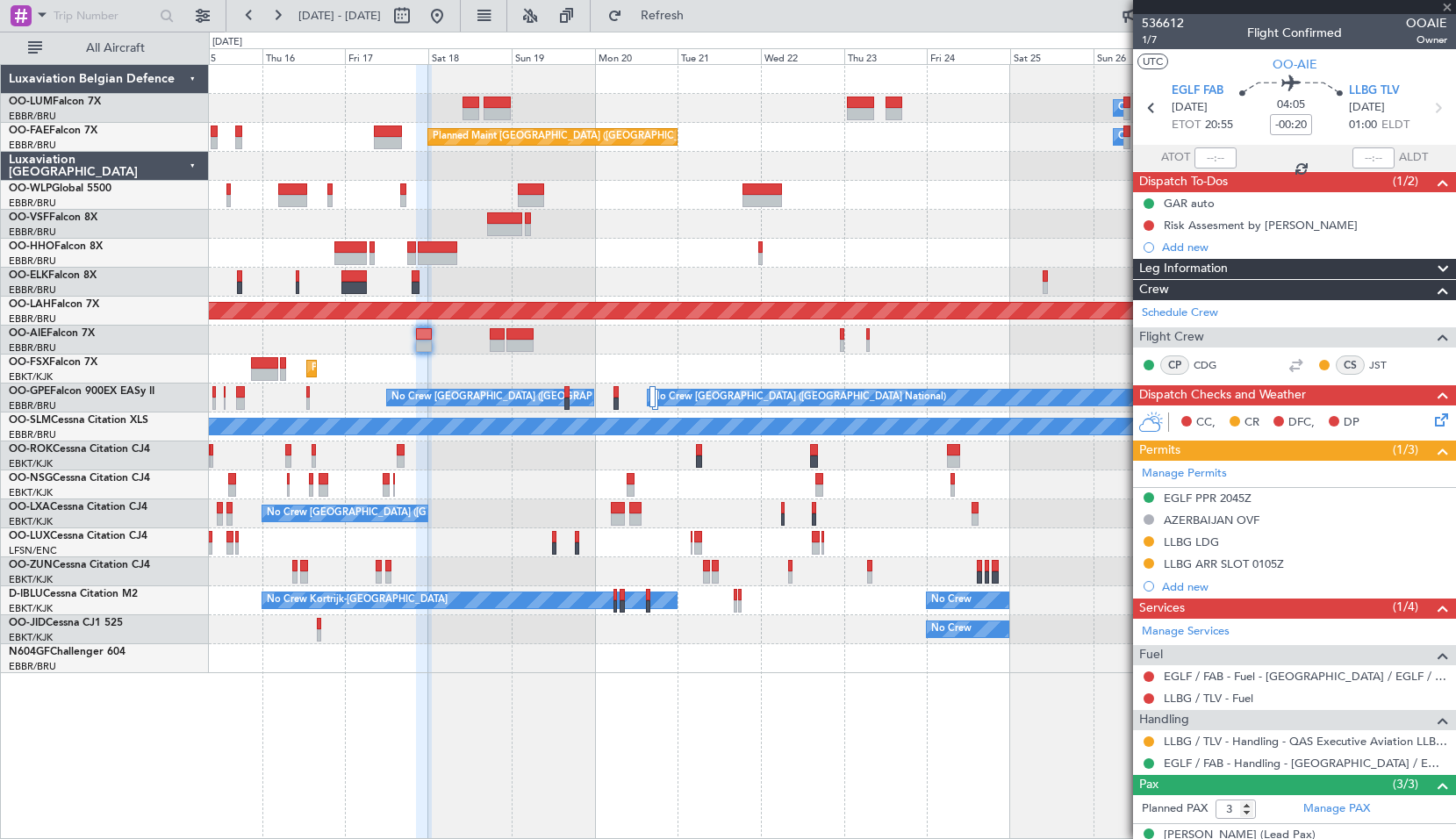
click at [894, 336] on div "Planned Maint [GEOGRAPHIC_DATA] ([GEOGRAPHIC_DATA])" at bounding box center [832, 340] width 1246 height 29
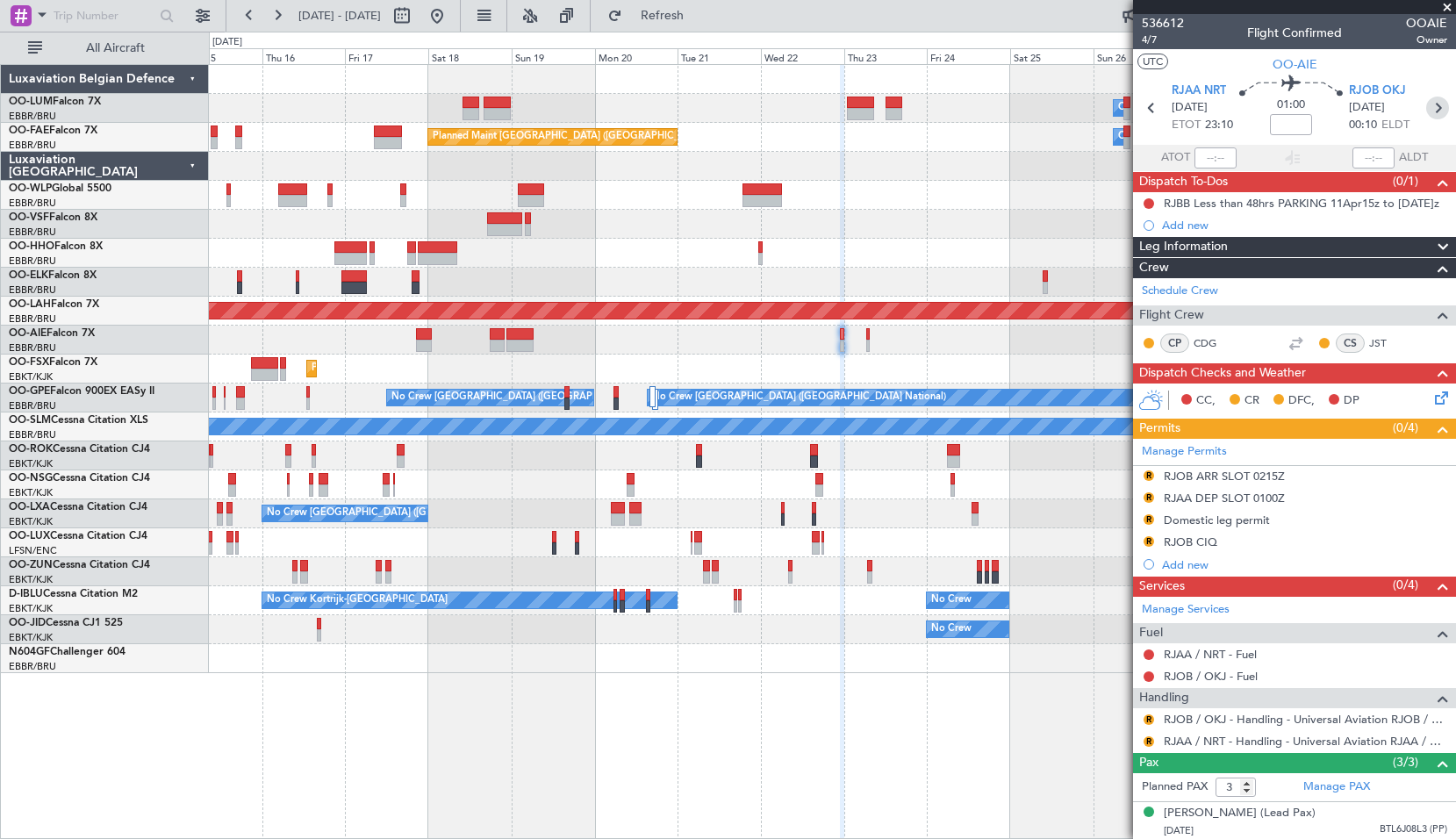
click at [1425, 113] on icon at bounding box center [1436, 108] width 22 height 22
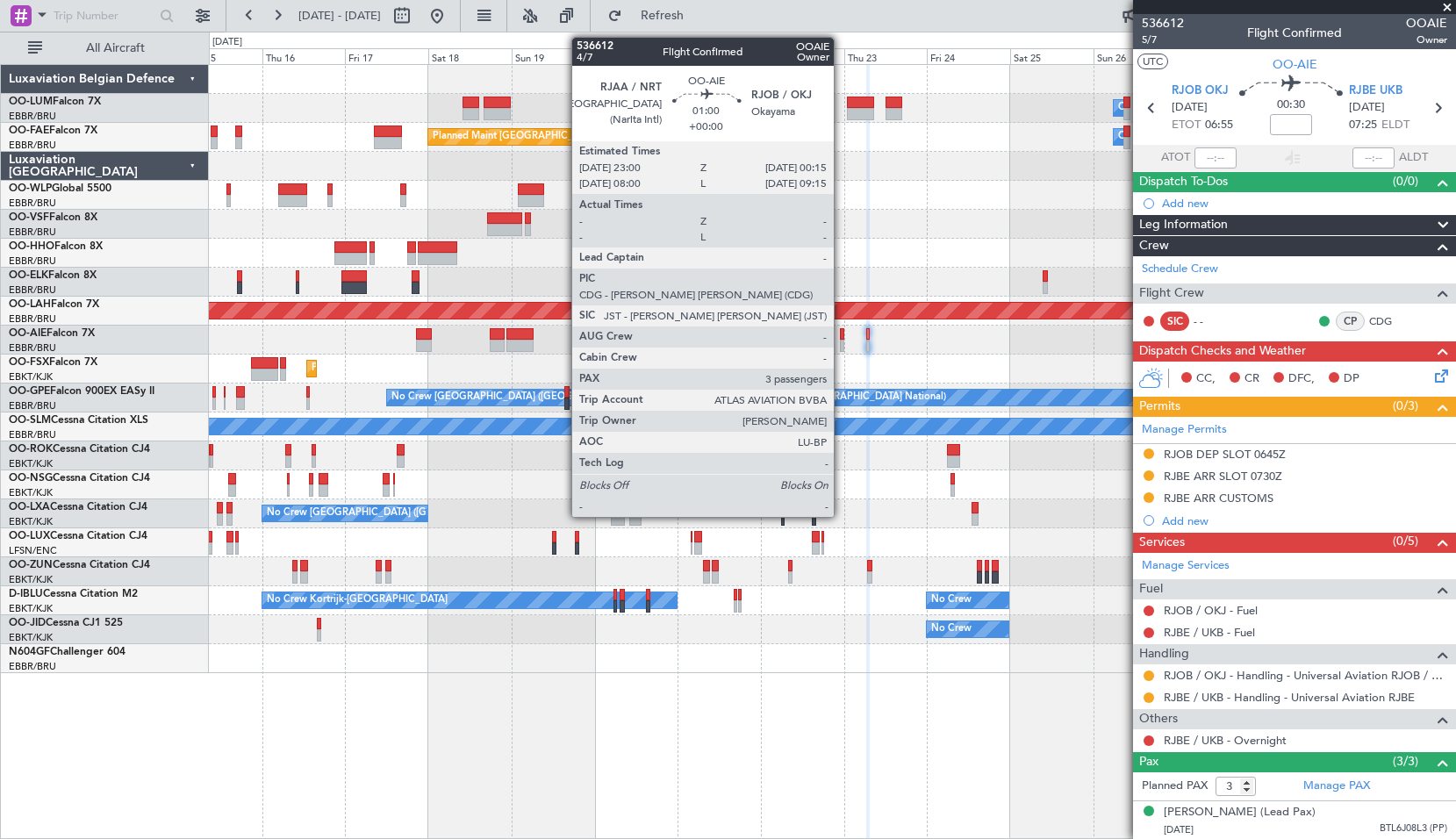
click at [841, 331] on div at bounding box center [841, 335] width 4 height 13
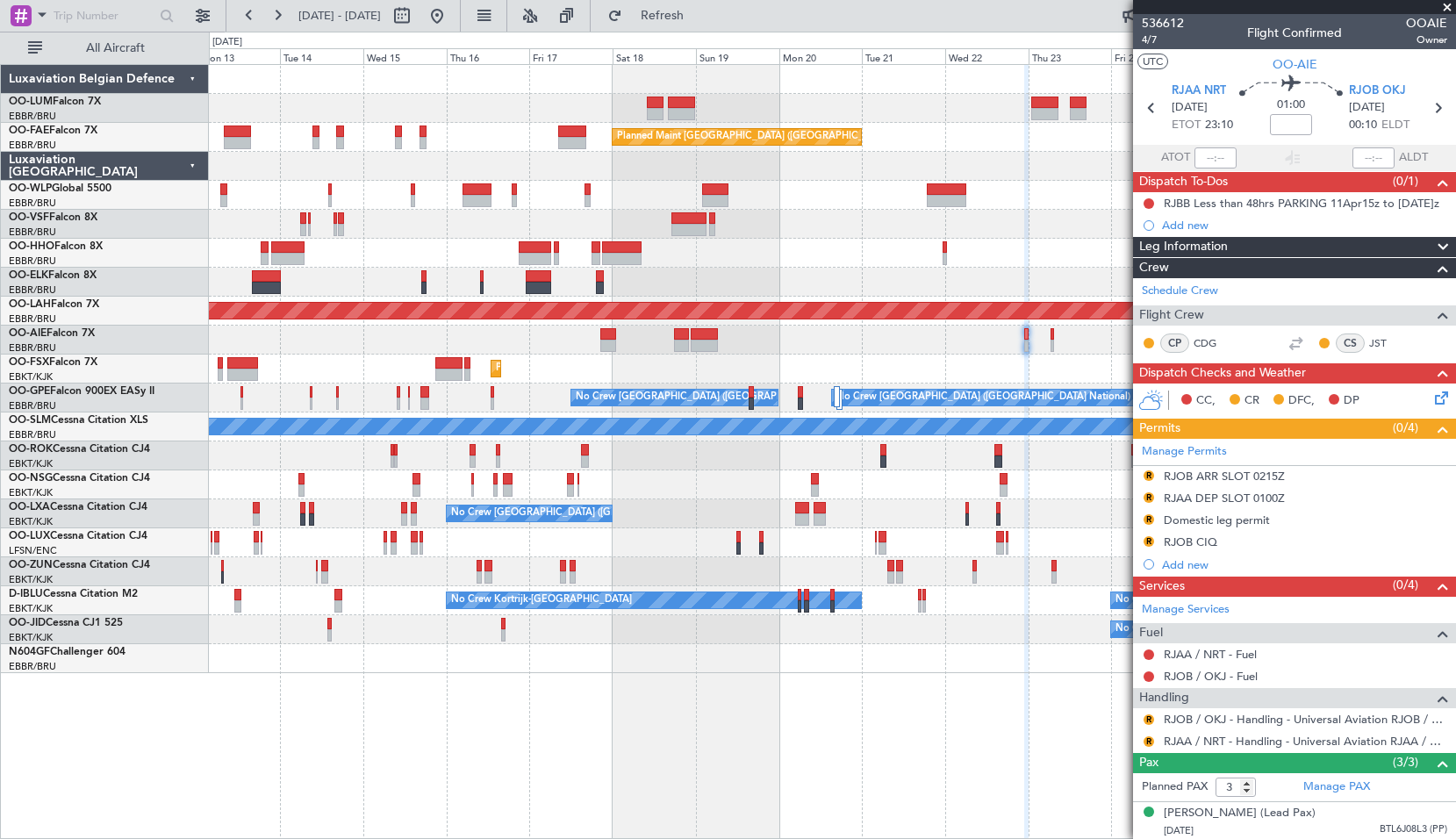
click at [754, 367] on div "Planned Maint Kortrijk-[GEOGRAPHIC_DATA]" at bounding box center [832, 369] width 1246 height 29
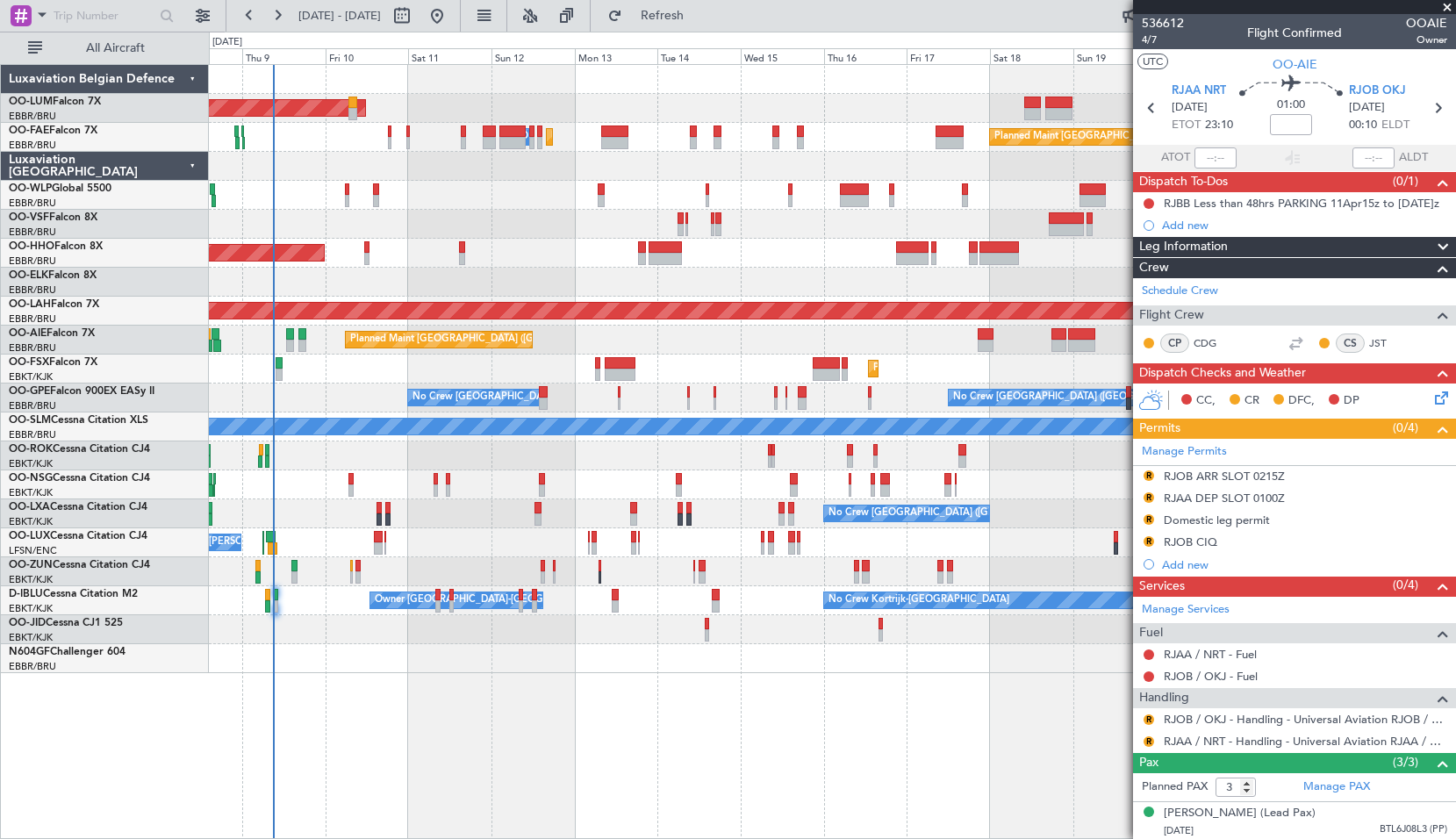
click at [815, 733] on div "Planned Maint [GEOGRAPHIC_DATA] ([GEOGRAPHIC_DATA] National) AOG Maint [GEOGRAP…" at bounding box center [833, 451] width 1247 height 775
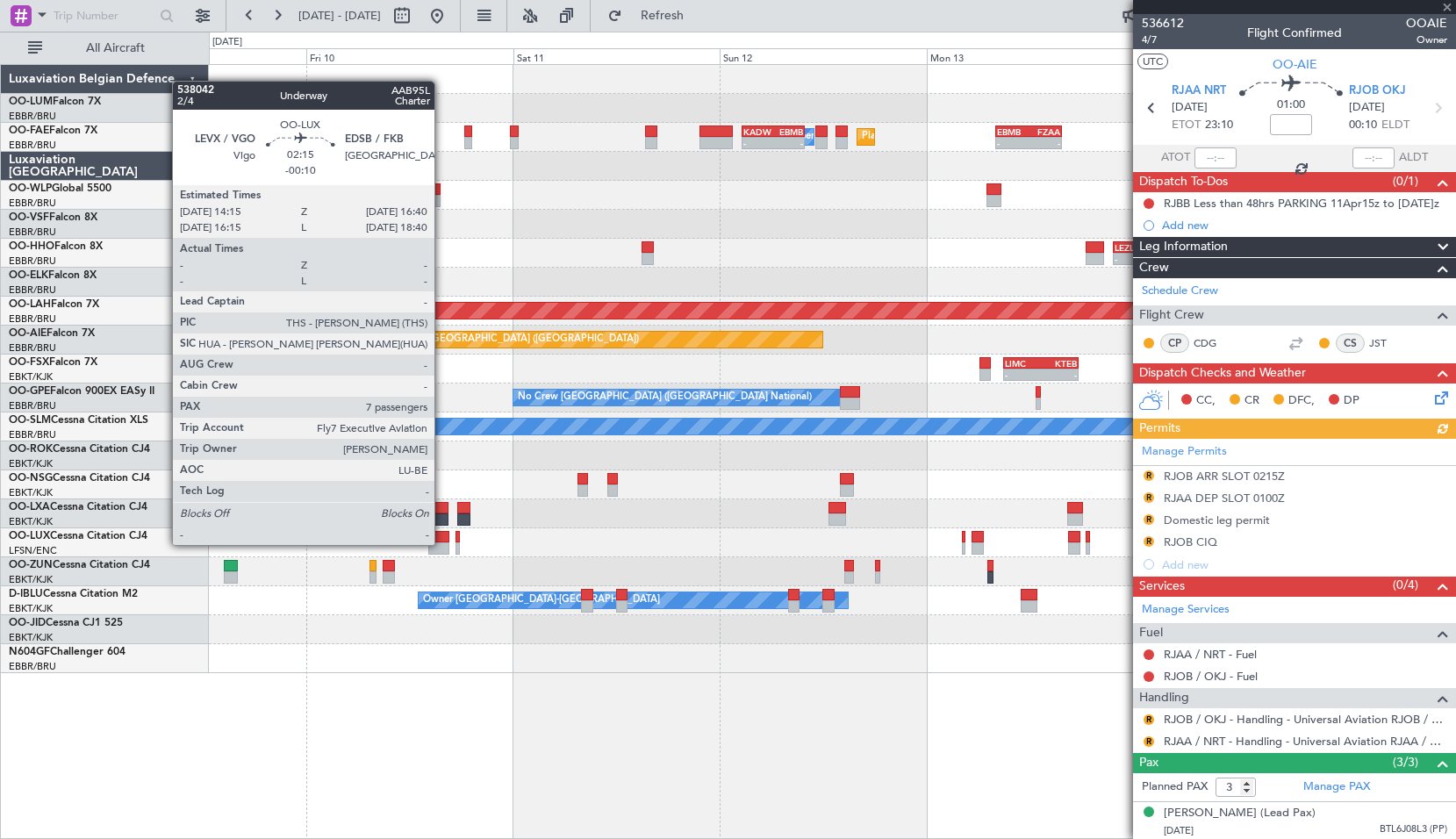
click at [442, 543] on div at bounding box center [438, 548] width 21 height 13
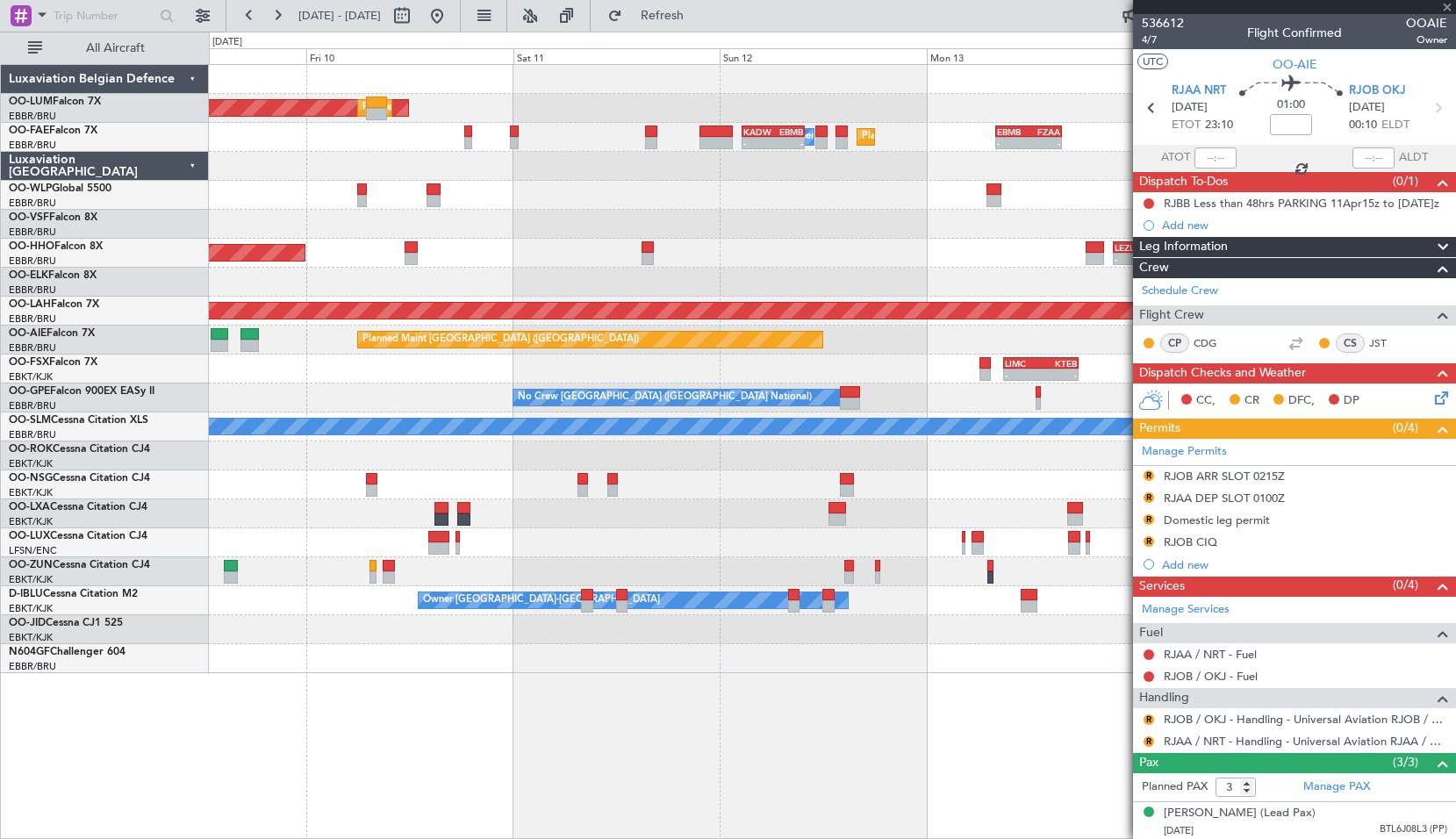
type input "-00:10"
type input "7"
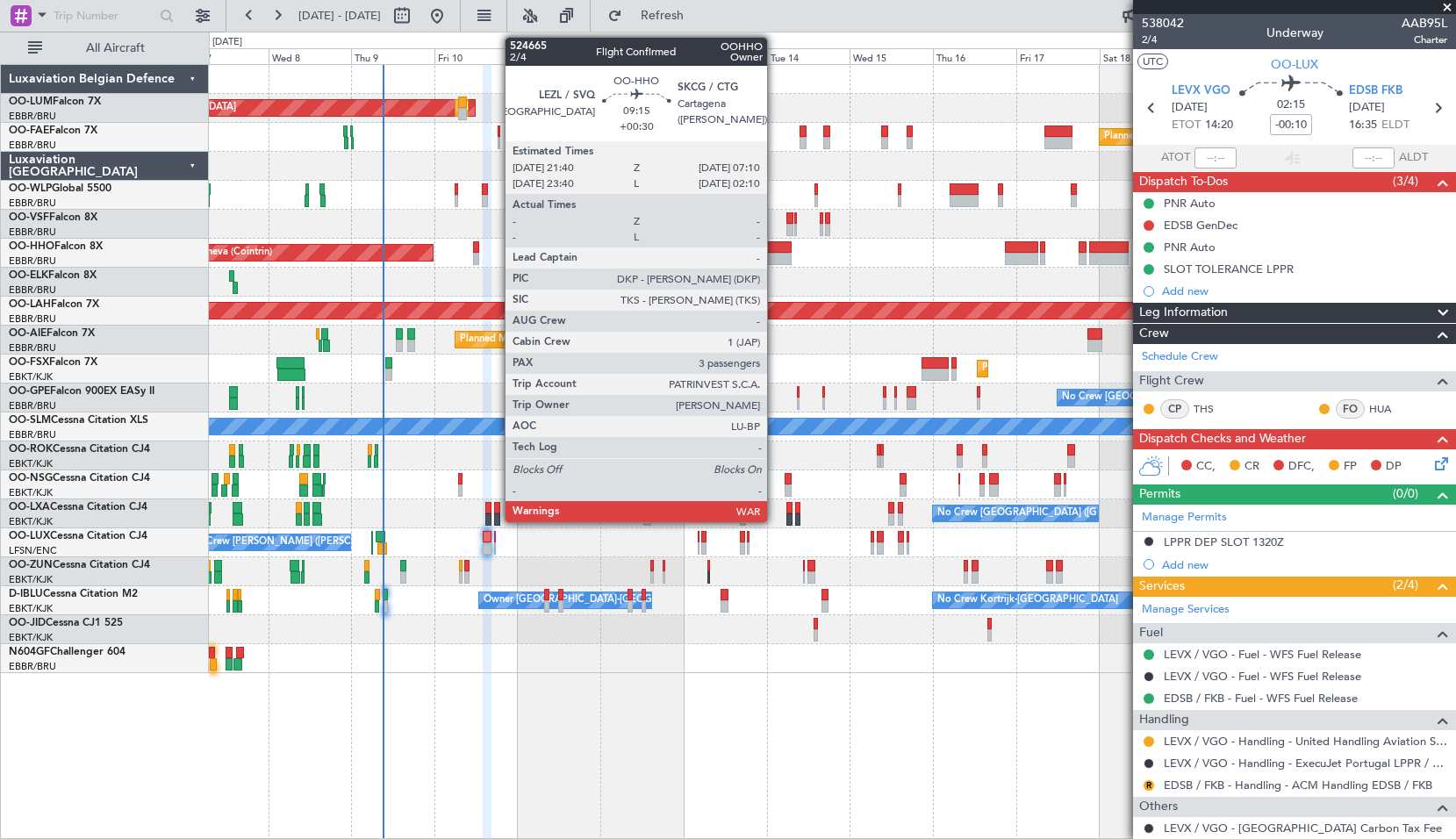
click at [775, 258] on div at bounding box center [774, 259] width 33 height 13
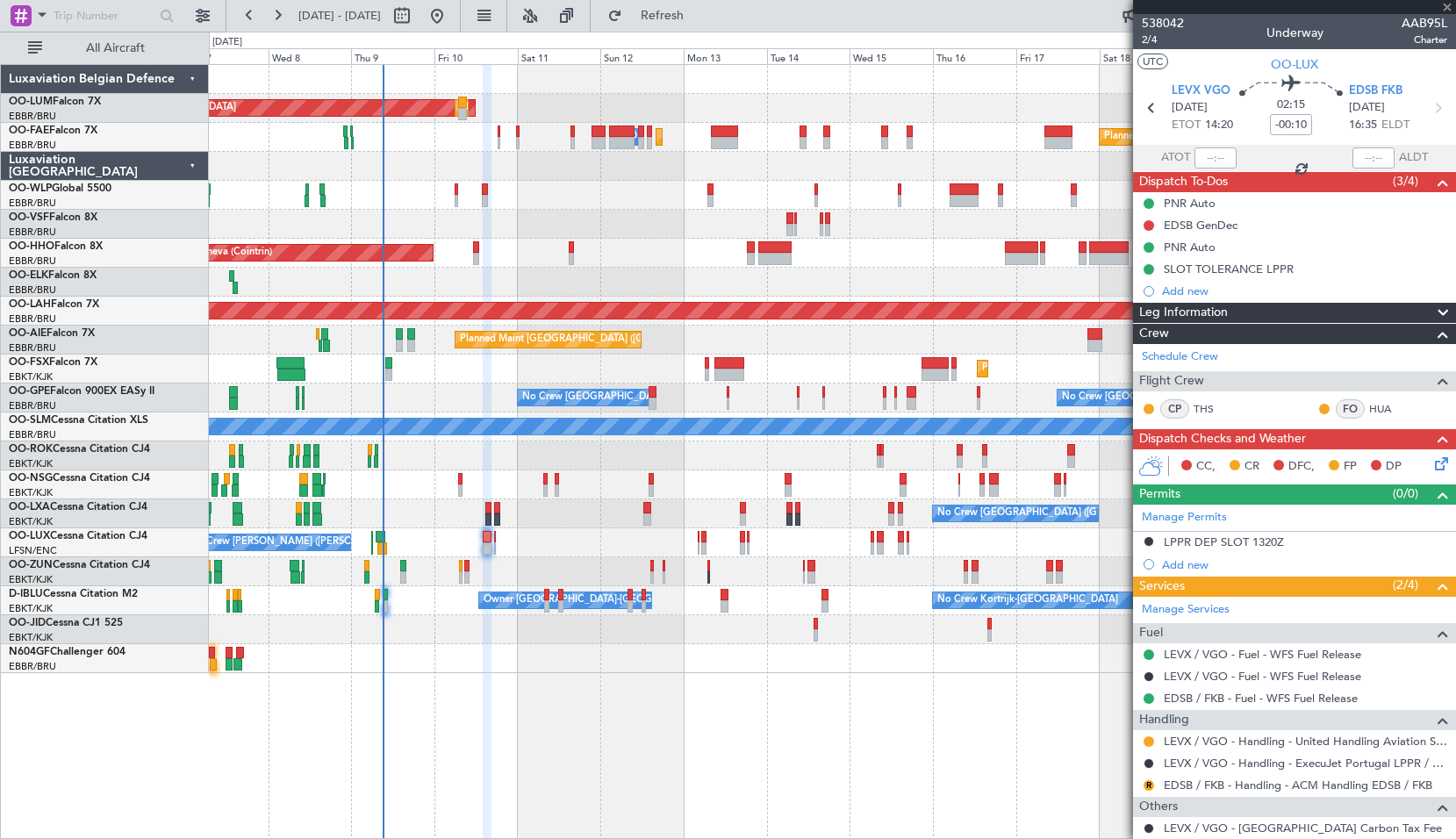
click at [780, 282] on div at bounding box center [832, 282] width 1246 height 29
type input "+00:30"
type input "3"
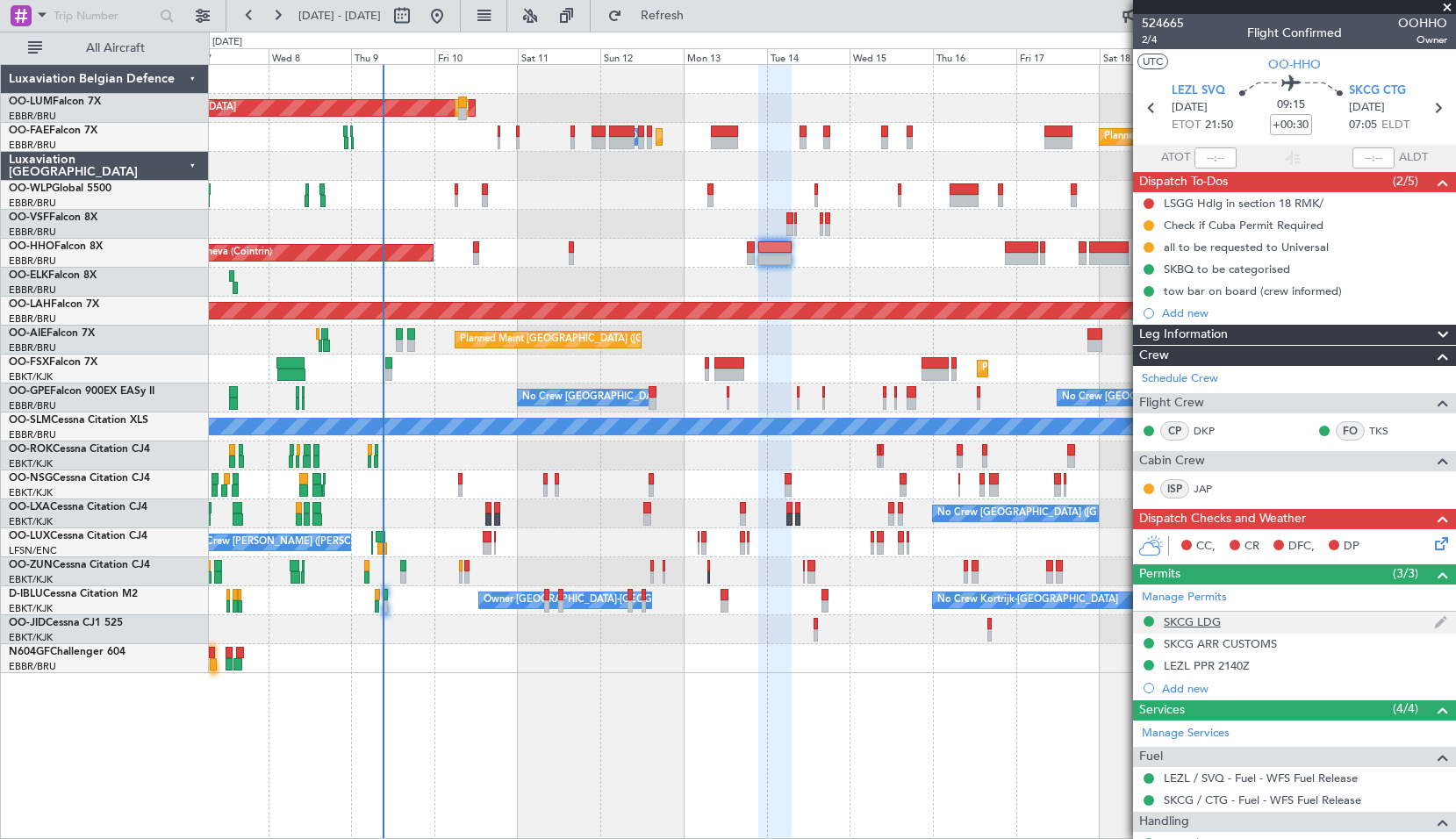
click at [1190, 624] on div "SKCG LDG" at bounding box center [1192, 622] width 57 height 15
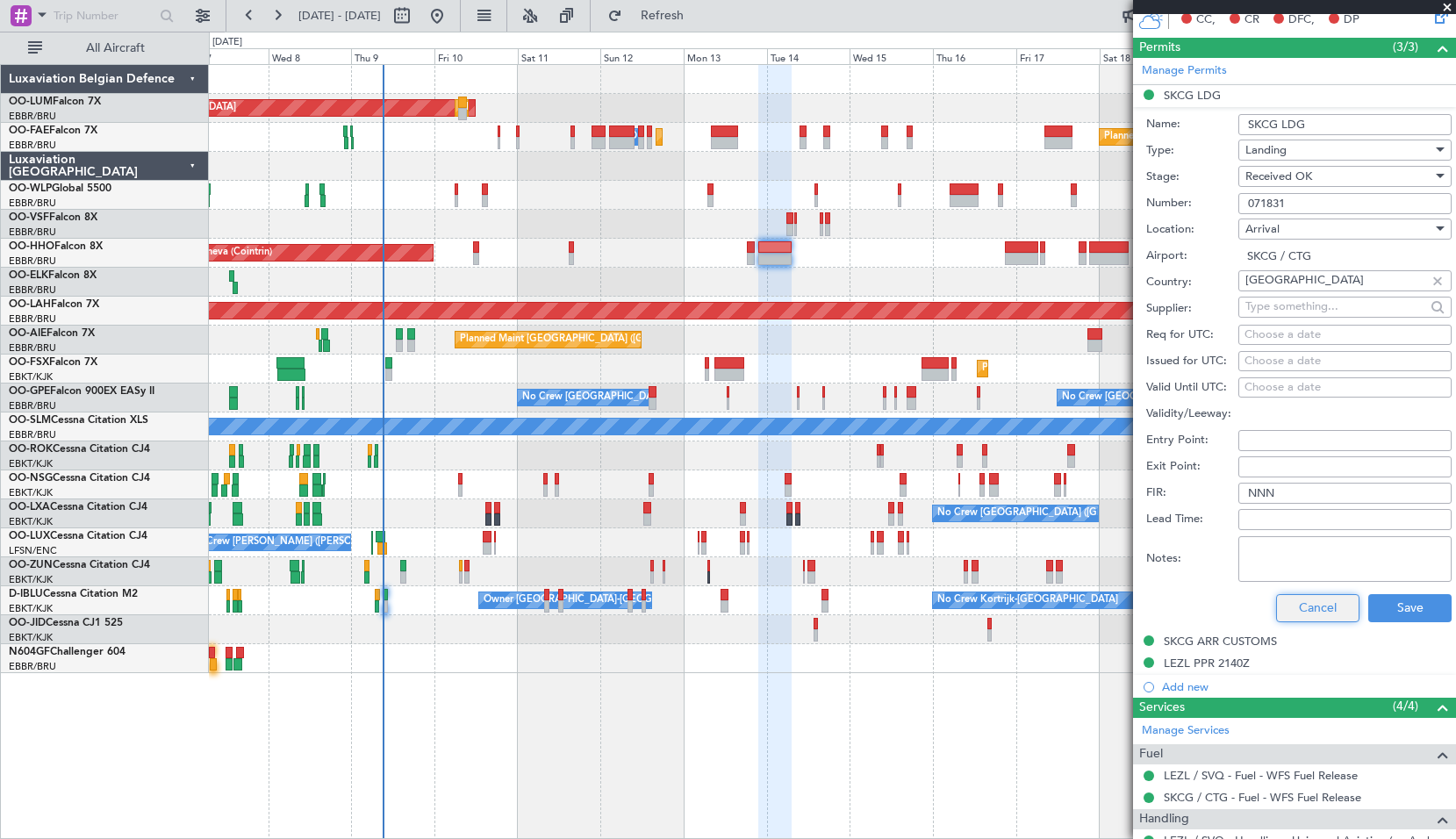
click at [1312, 602] on button "Cancel" at bounding box center [1317, 607] width 83 height 28
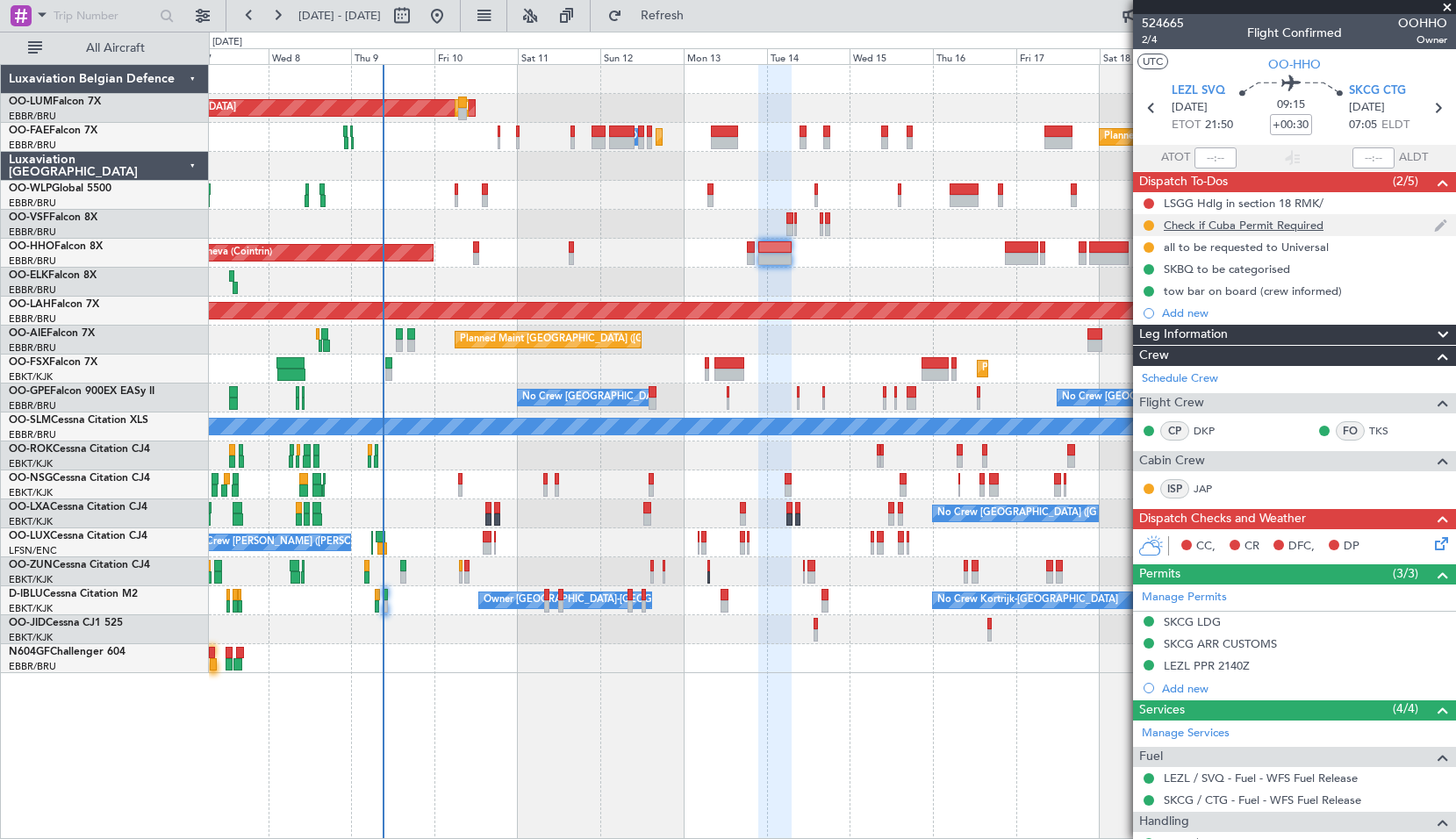
click at [1239, 233] on div "Check if Cuba Permit Required" at bounding box center [1295, 225] width 323 height 22
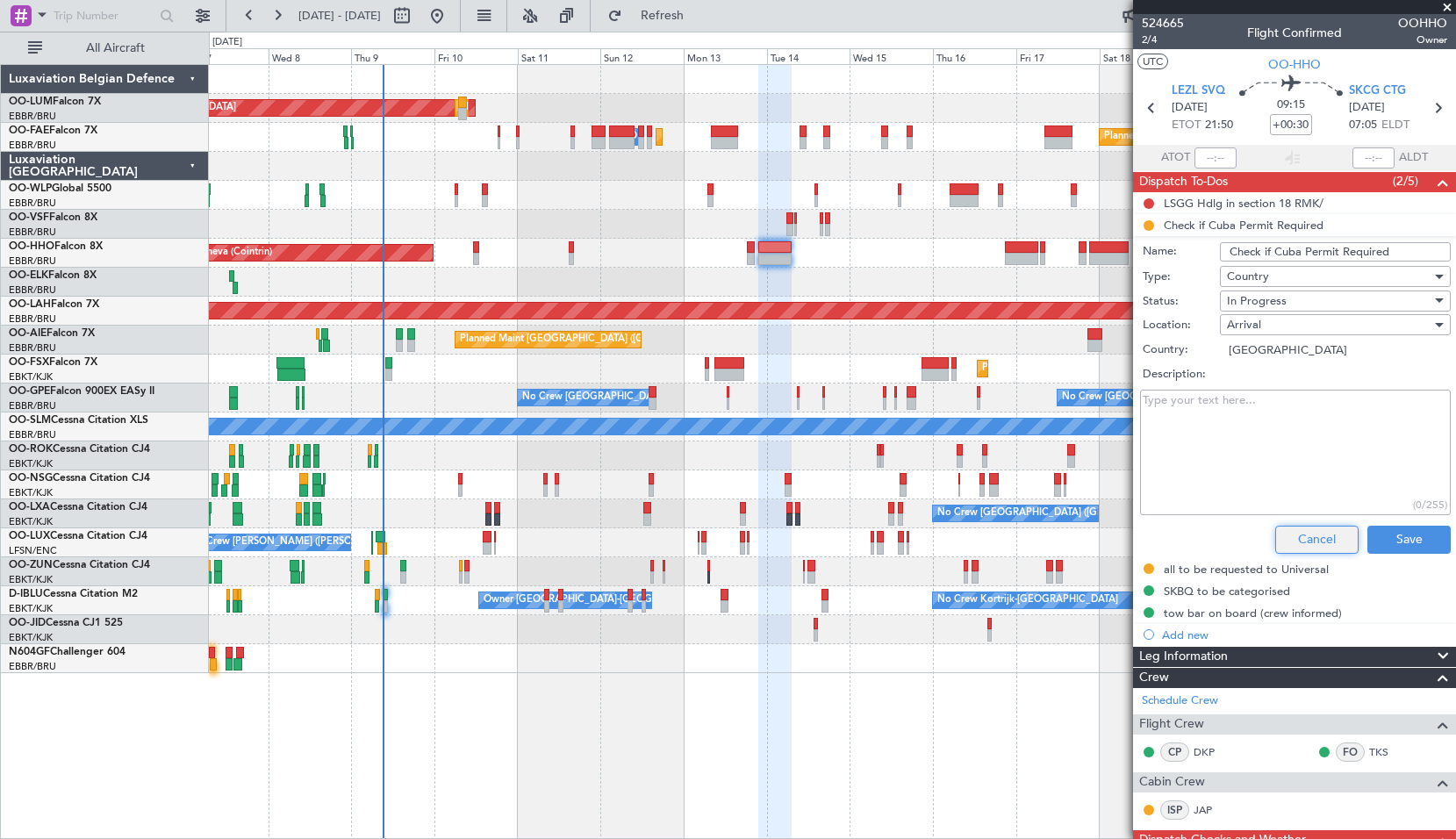
click at [1311, 542] on button "Cancel" at bounding box center [1316, 539] width 83 height 28
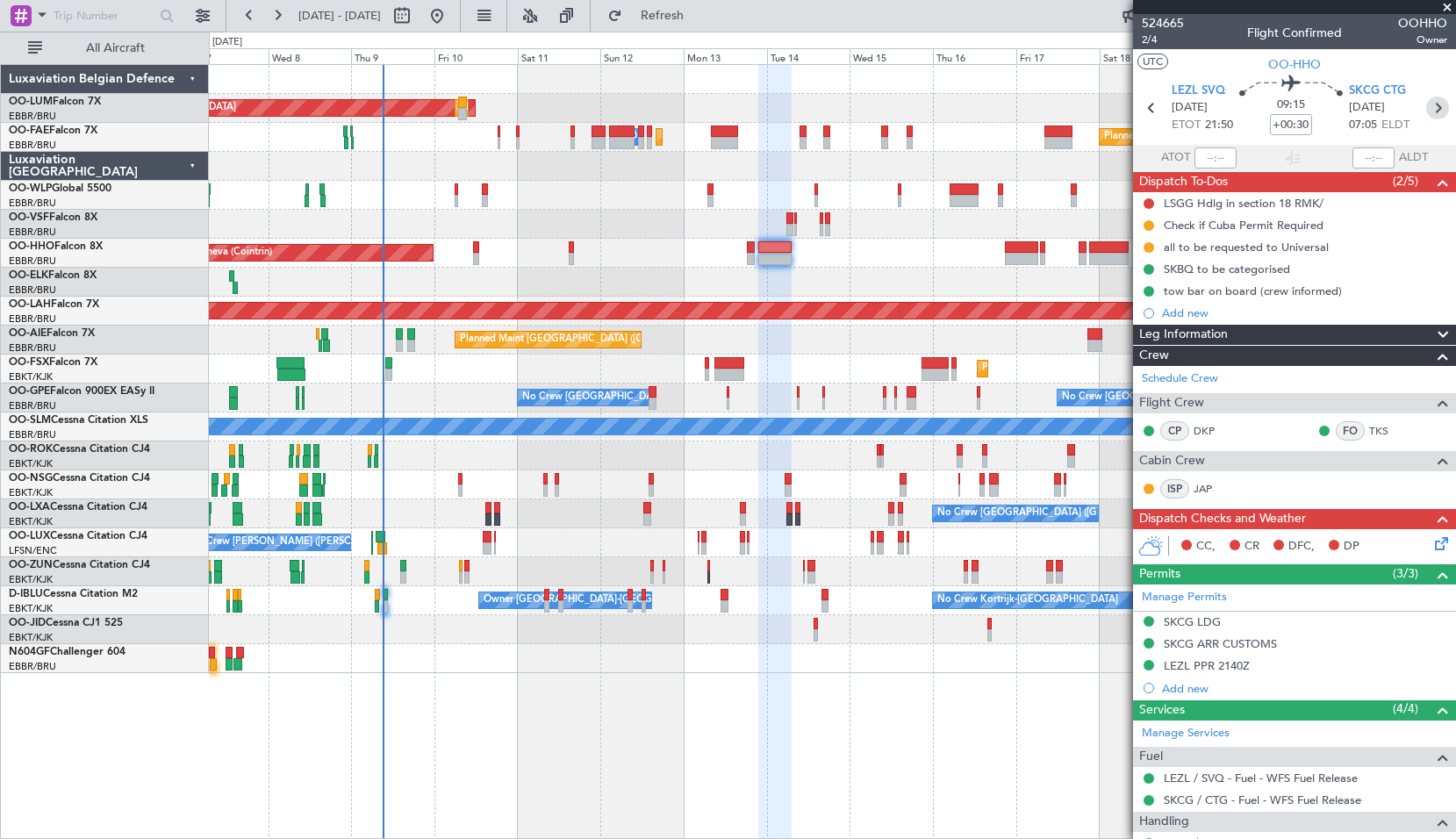
click at [1430, 115] on icon at bounding box center [1436, 108] width 22 height 22
type input "-00:05"
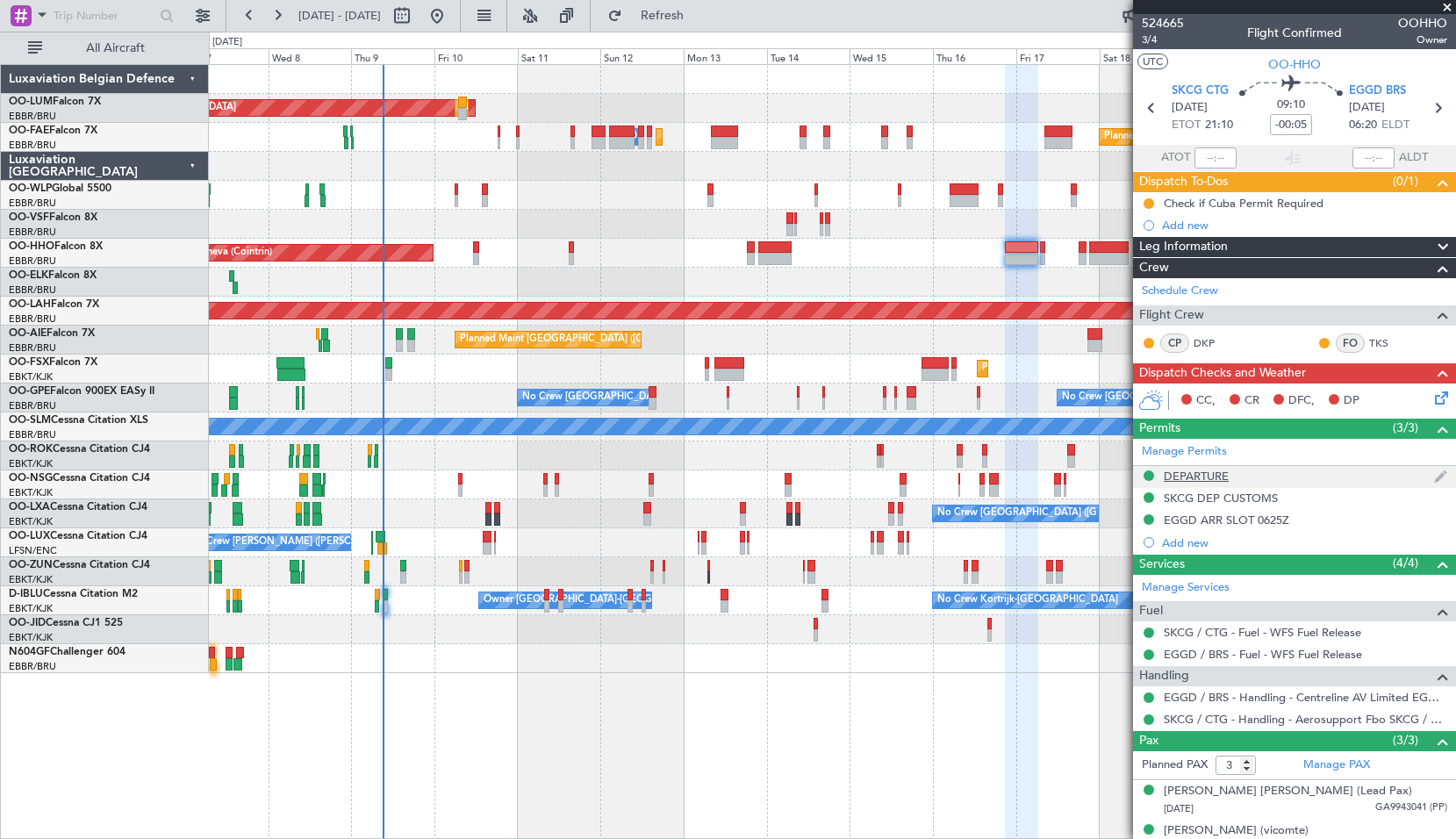
click at [1219, 474] on div "DEPARTURE" at bounding box center [1196, 476] width 65 height 15
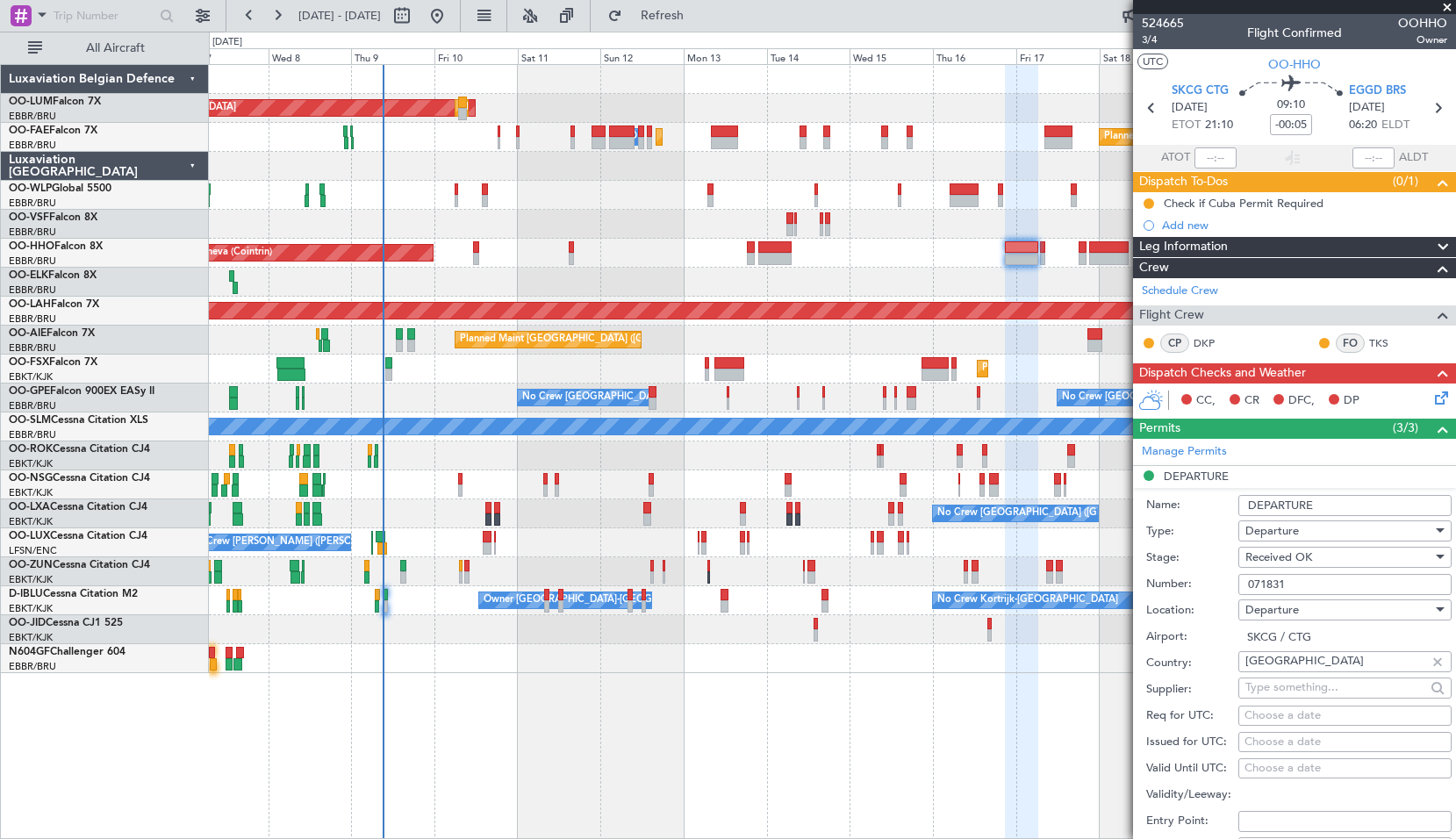
click at [1247, 505] on input "DEPARTURE" at bounding box center [1345, 505] width 214 height 21
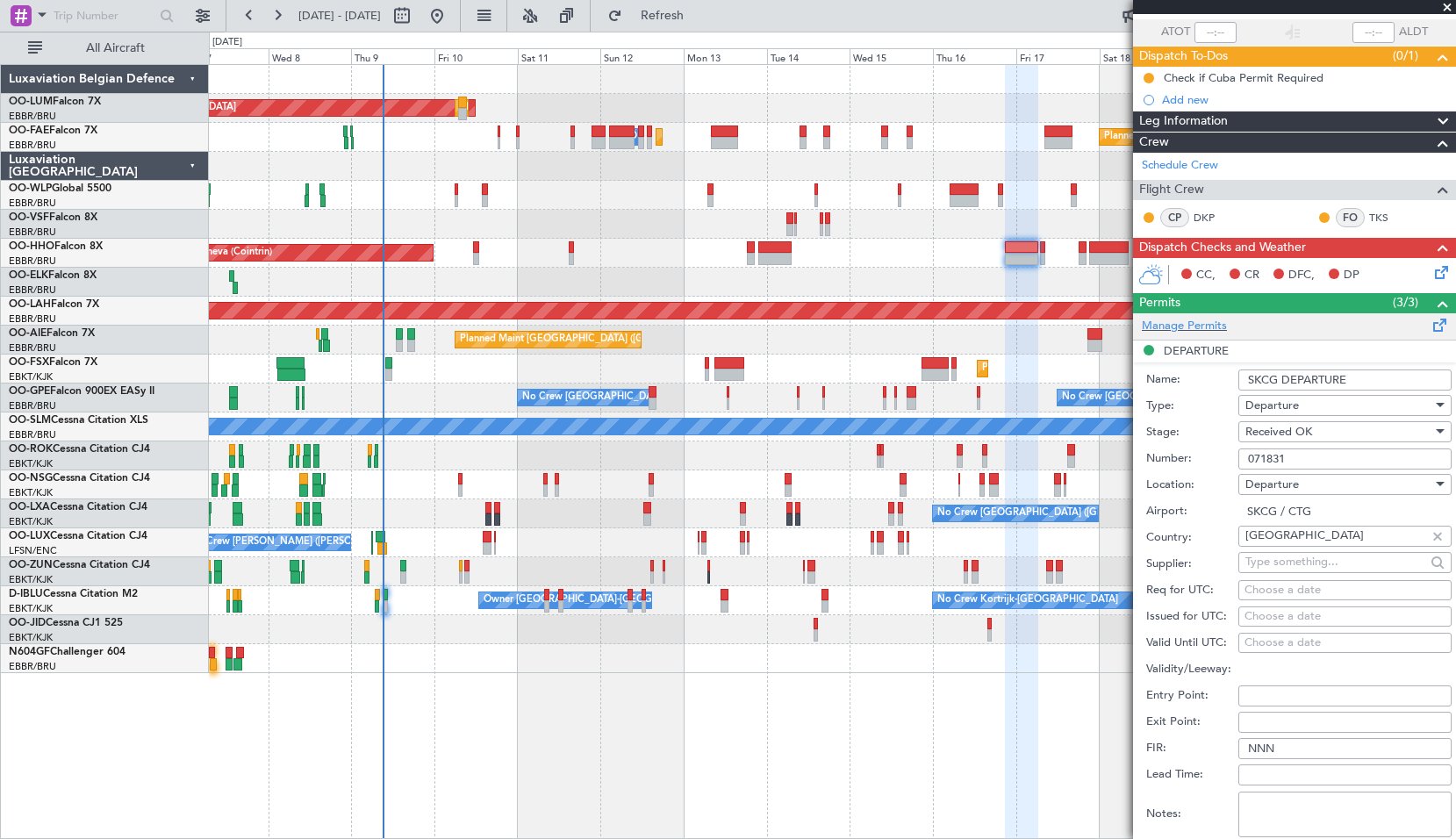
scroll to position [439, 0]
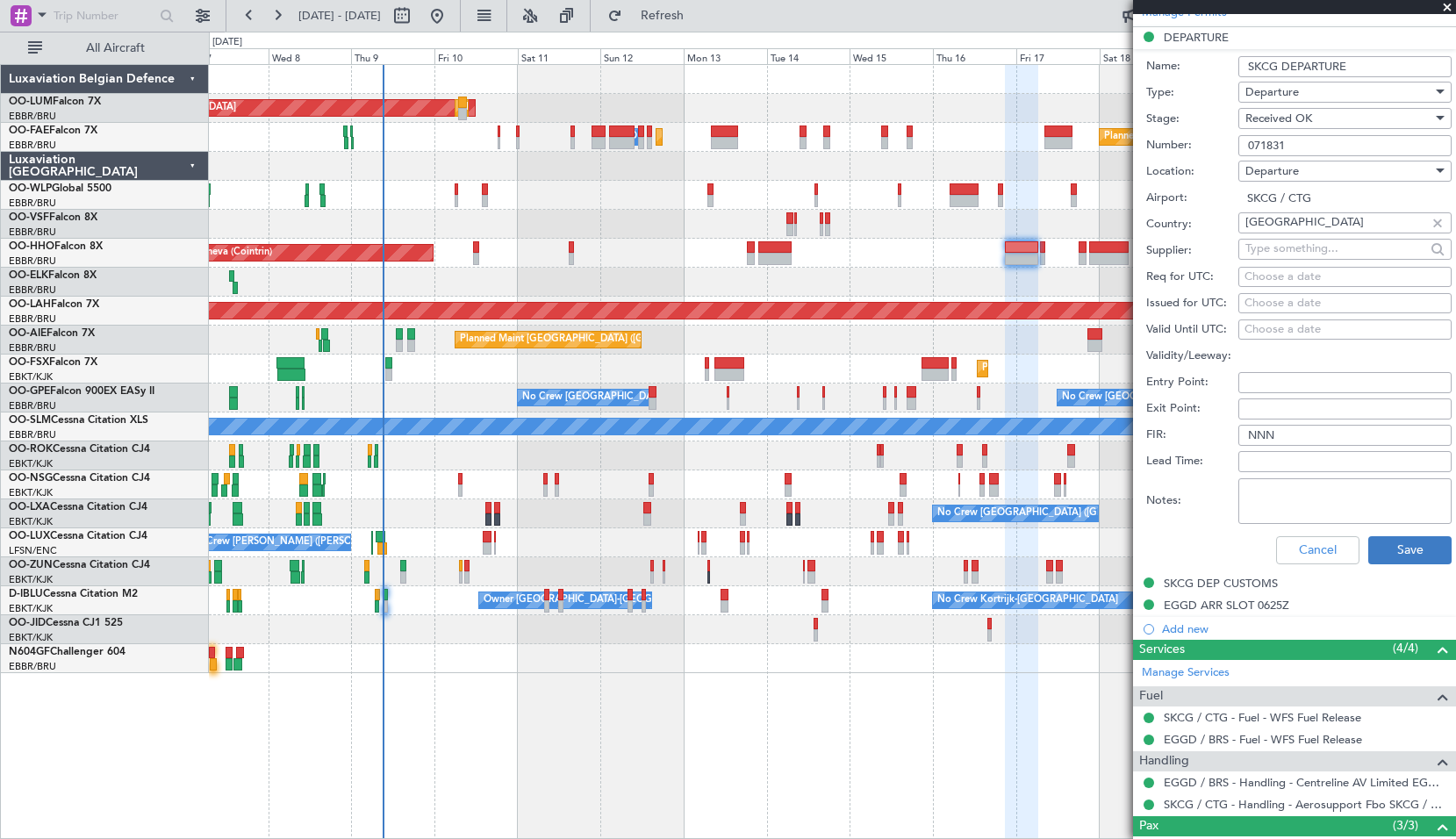
type input "SKCG DEPARTURE"
click at [1408, 549] on button "Save" at bounding box center [1409, 550] width 83 height 28
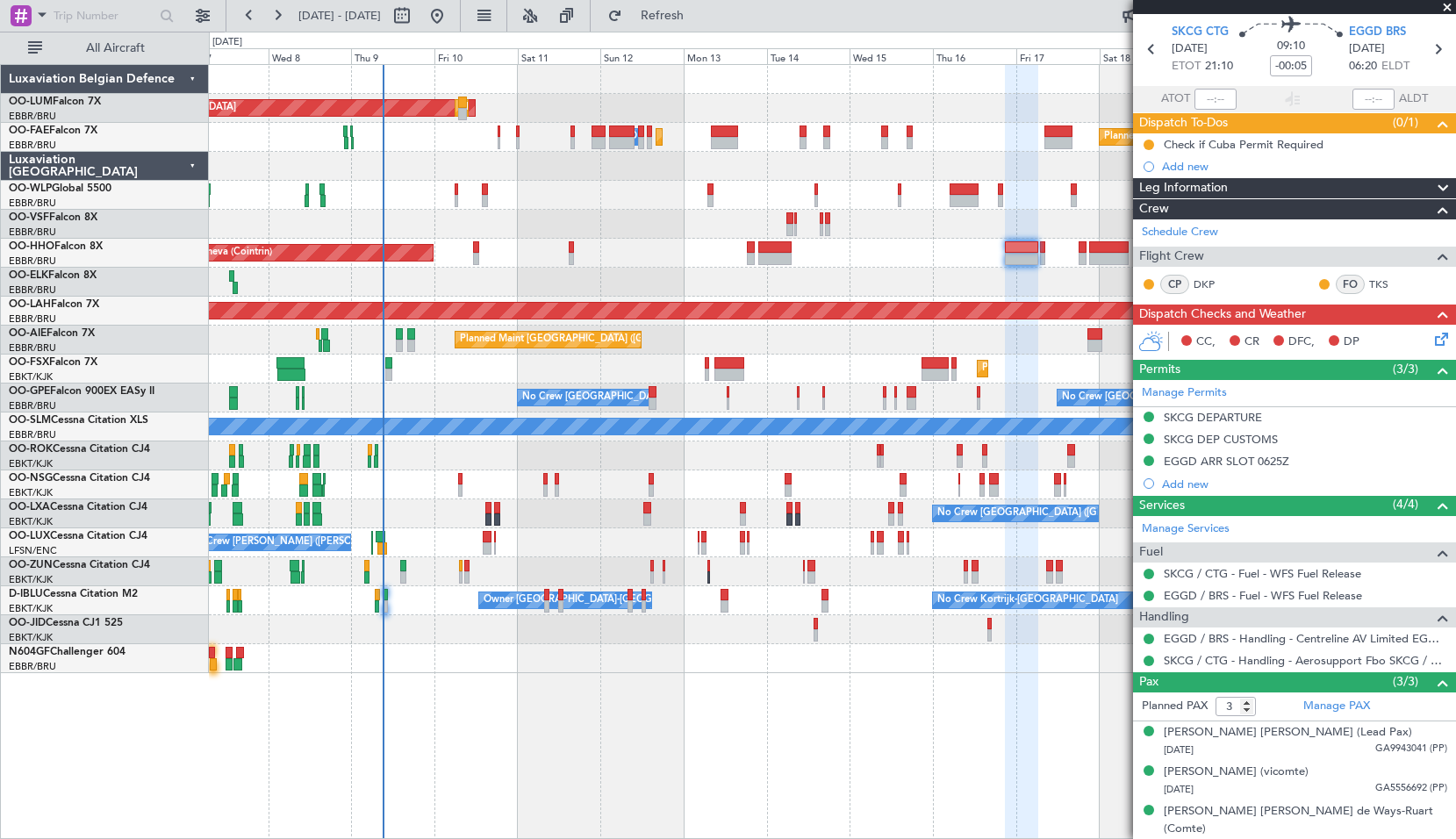
scroll to position [0, 0]
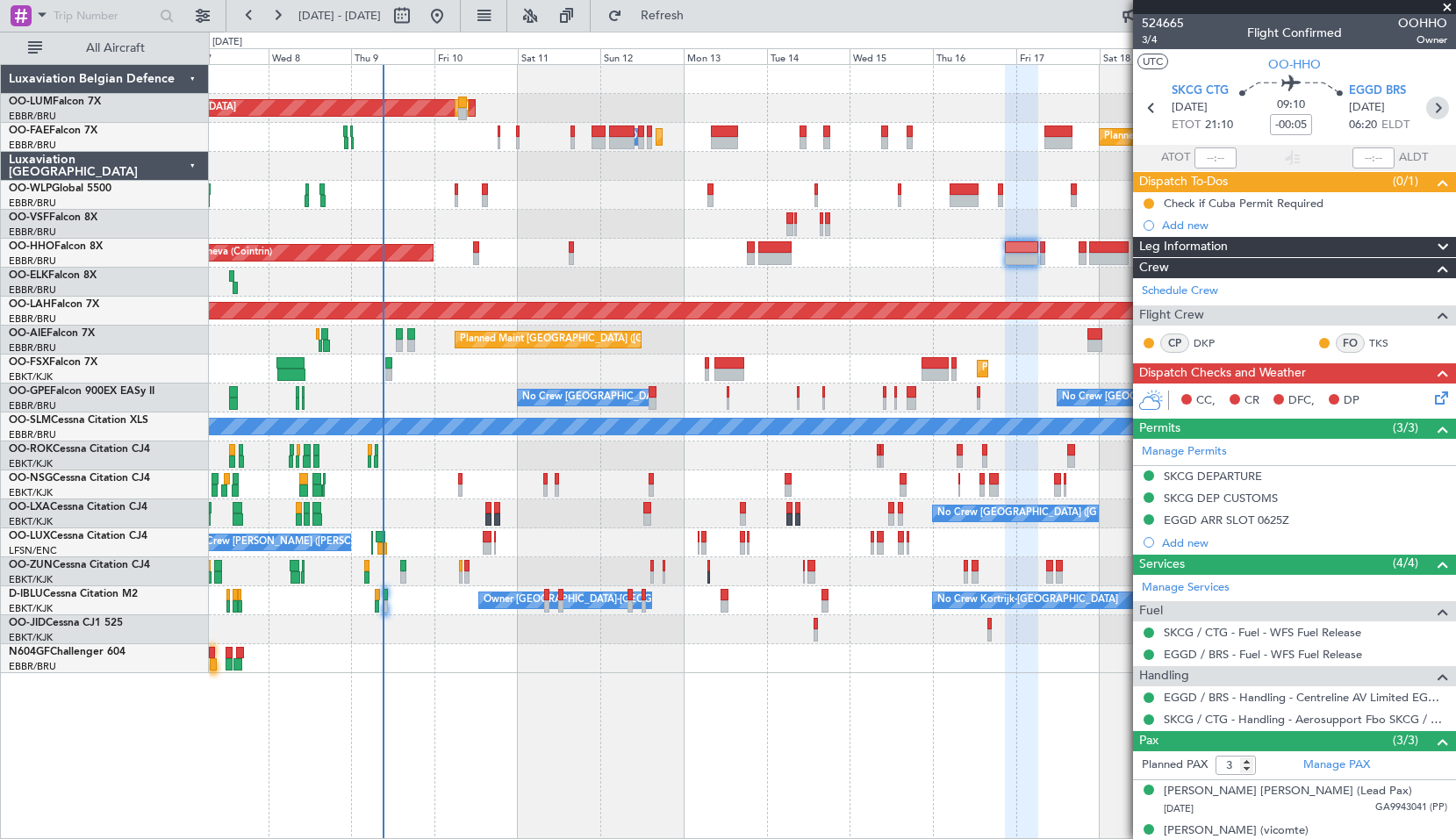
click at [1430, 114] on icon at bounding box center [1436, 108] width 22 height 22
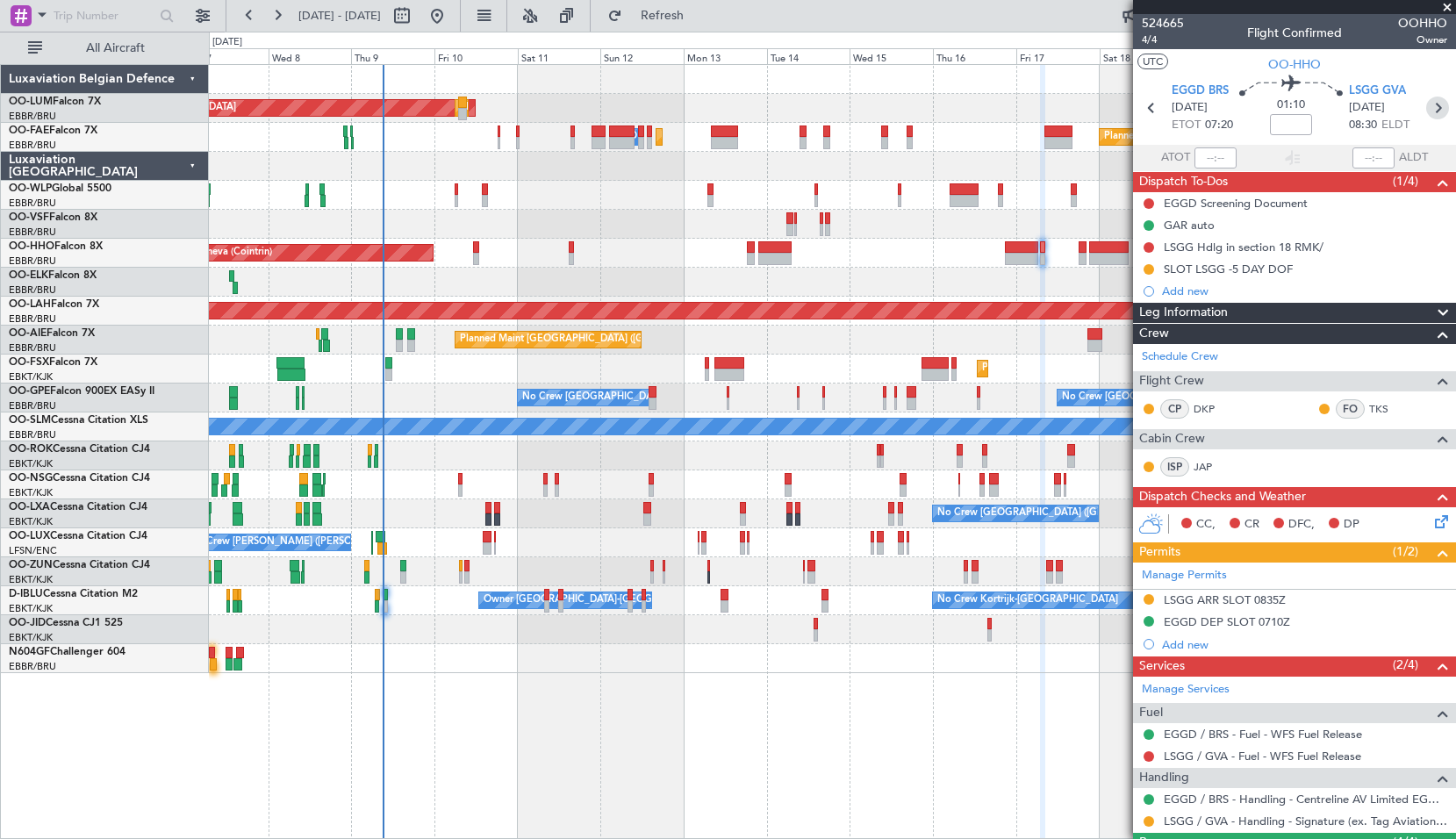
click at [1425, 107] on icon at bounding box center [1436, 108] width 22 height 22
click at [825, 225] on div "AOG Maint [GEOGRAPHIC_DATA] Planned Maint [GEOGRAPHIC_DATA] ([GEOGRAPHIC_DATA])…" at bounding box center [832, 369] width 1246 height 608
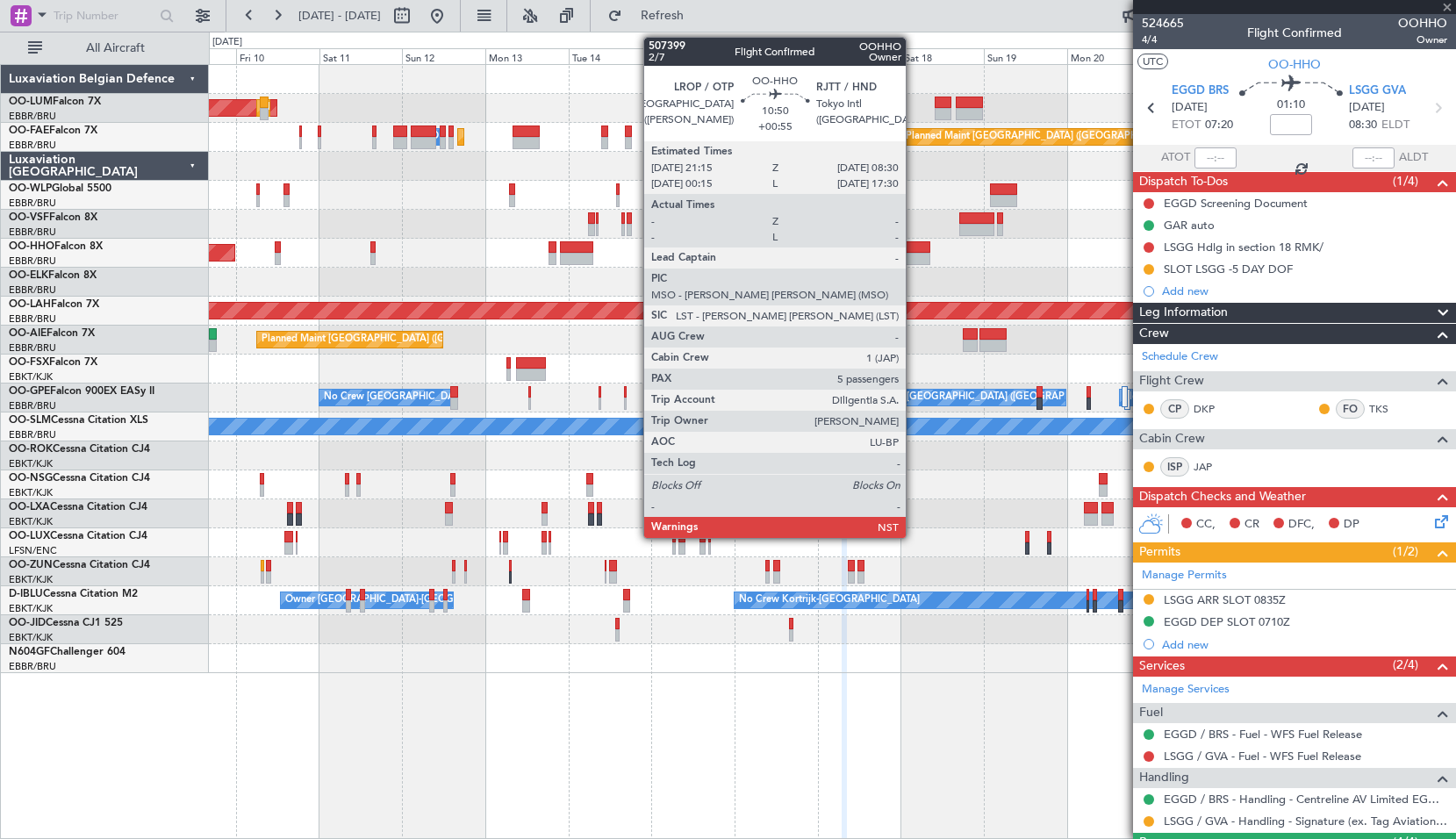
type input "5"
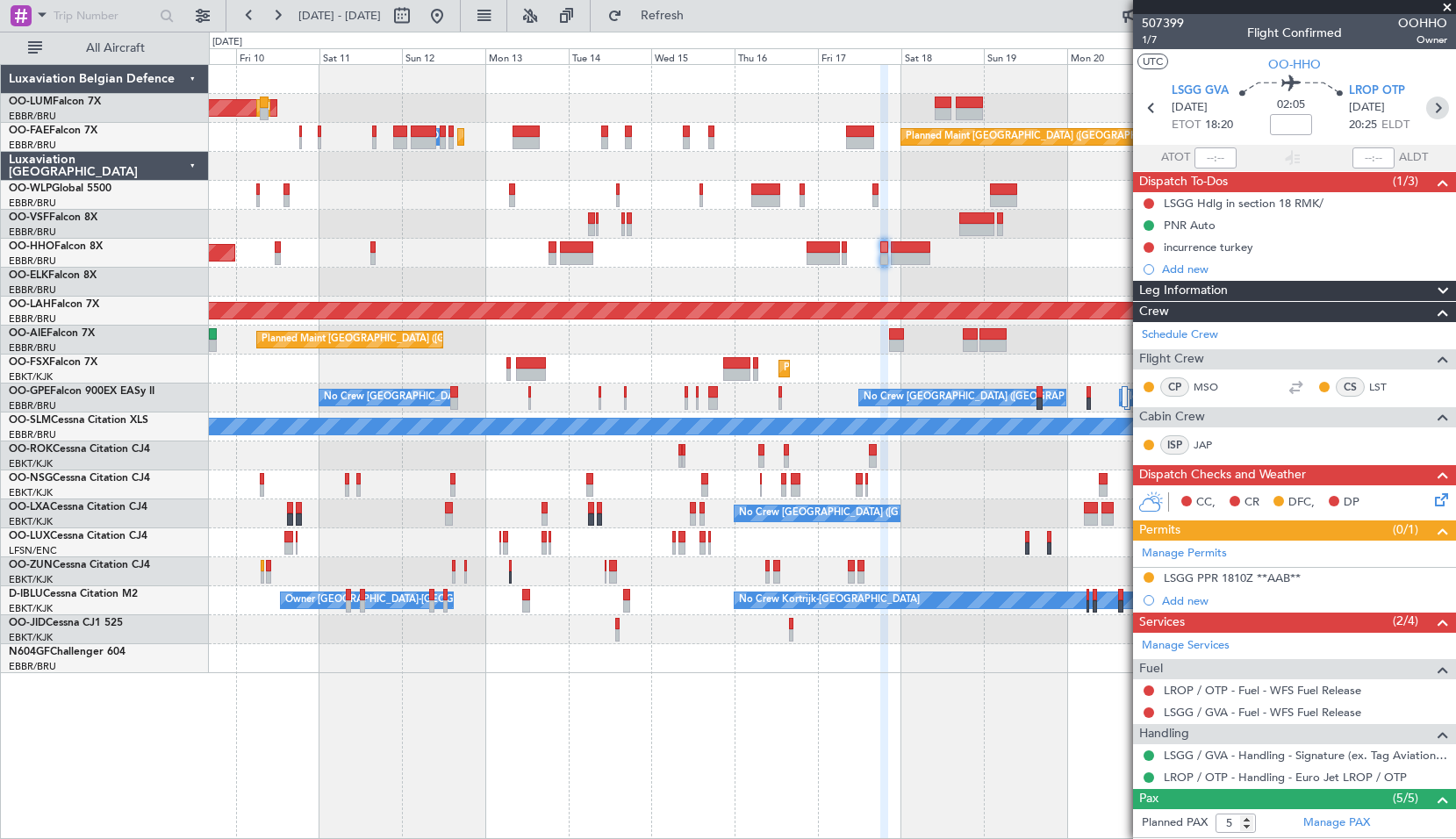
click at [1433, 108] on icon at bounding box center [1436, 108] width 22 height 22
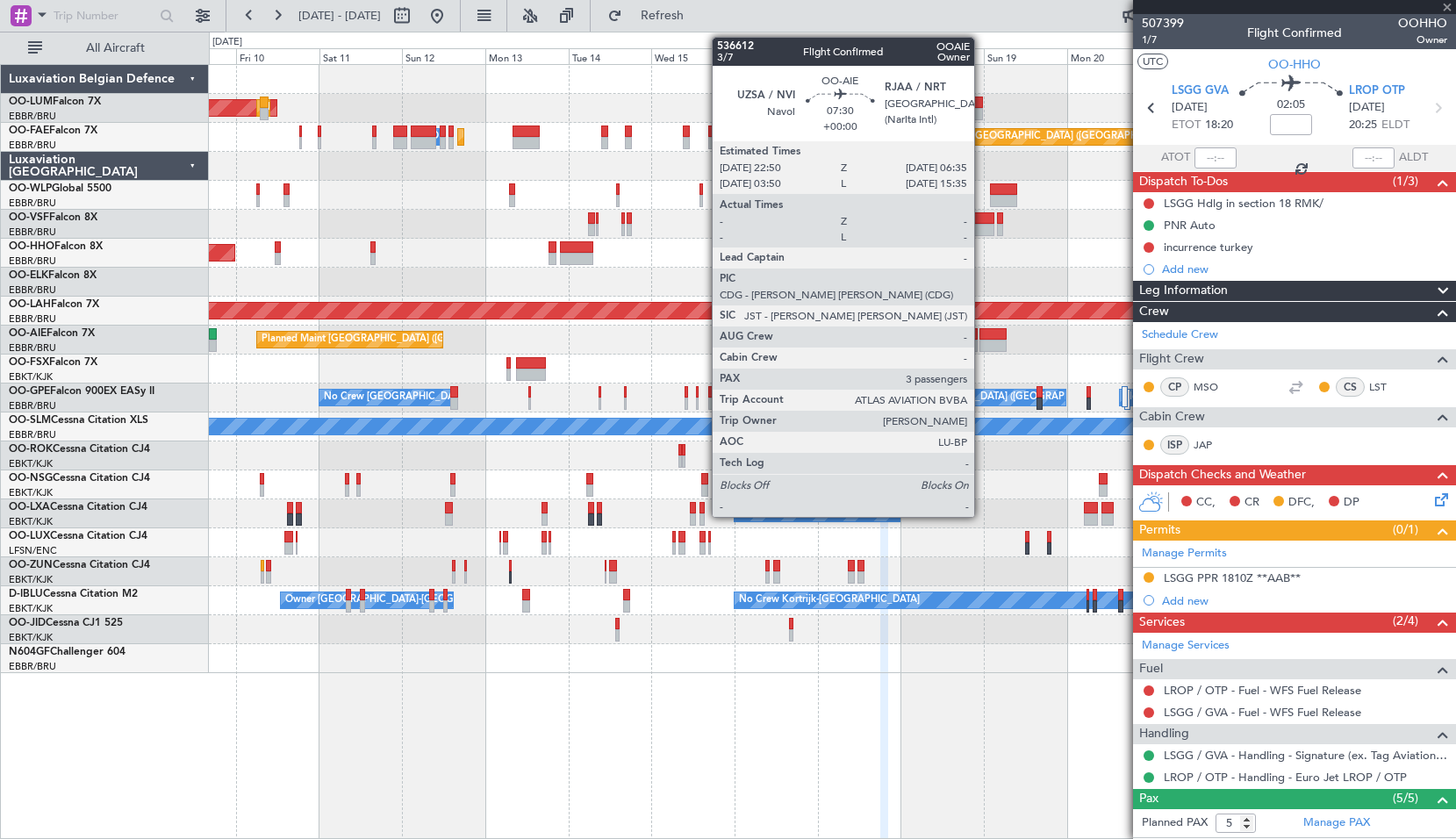
type input "+00:55"
